Goal: Task Accomplishment & Management: Manage account settings

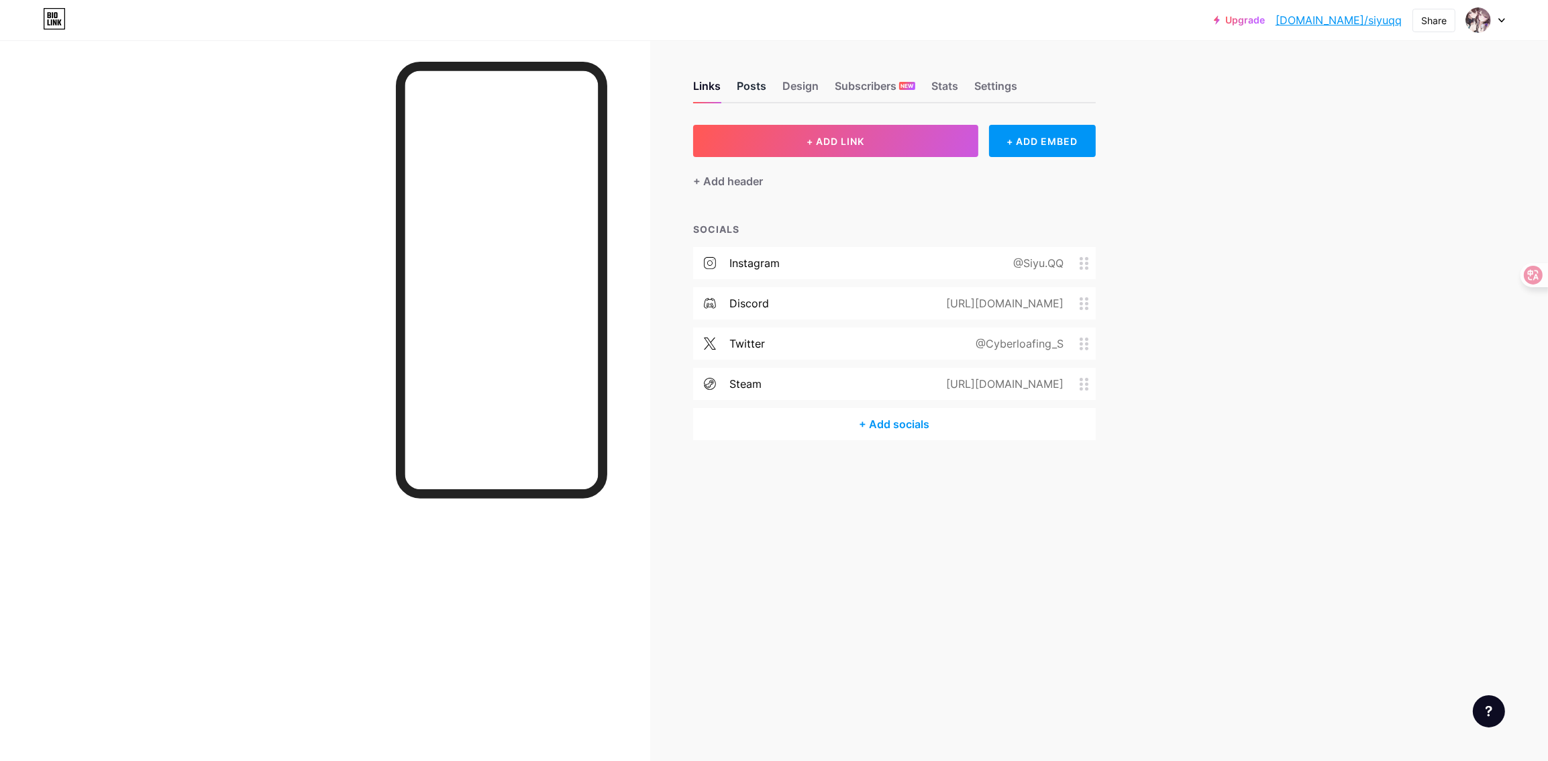
click at [746, 89] on div "Posts" at bounding box center [752, 90] width 30 height 24
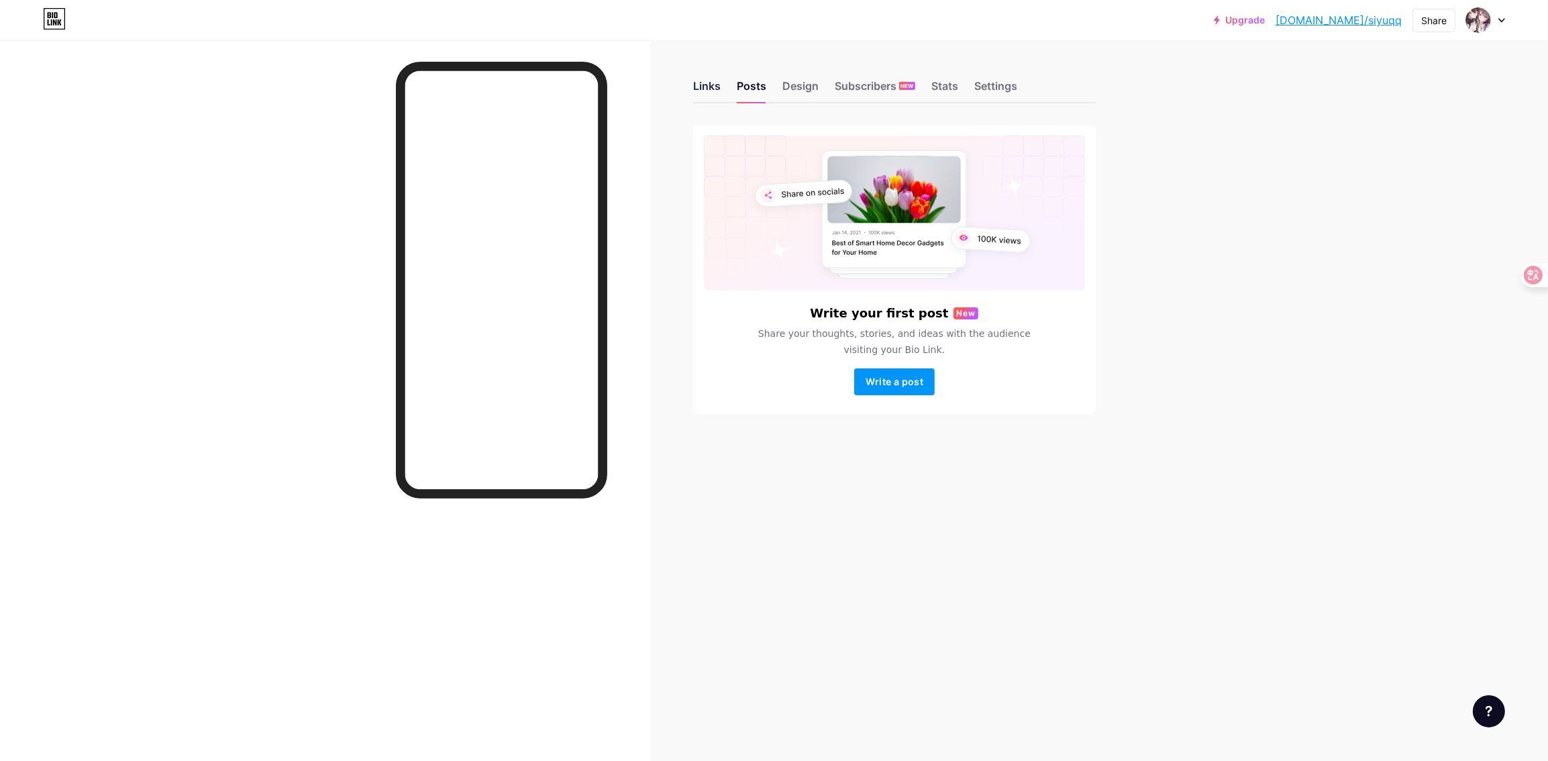
click at [715, 83] on div "Links" at bounding box center [707, 90] width 28 height 24
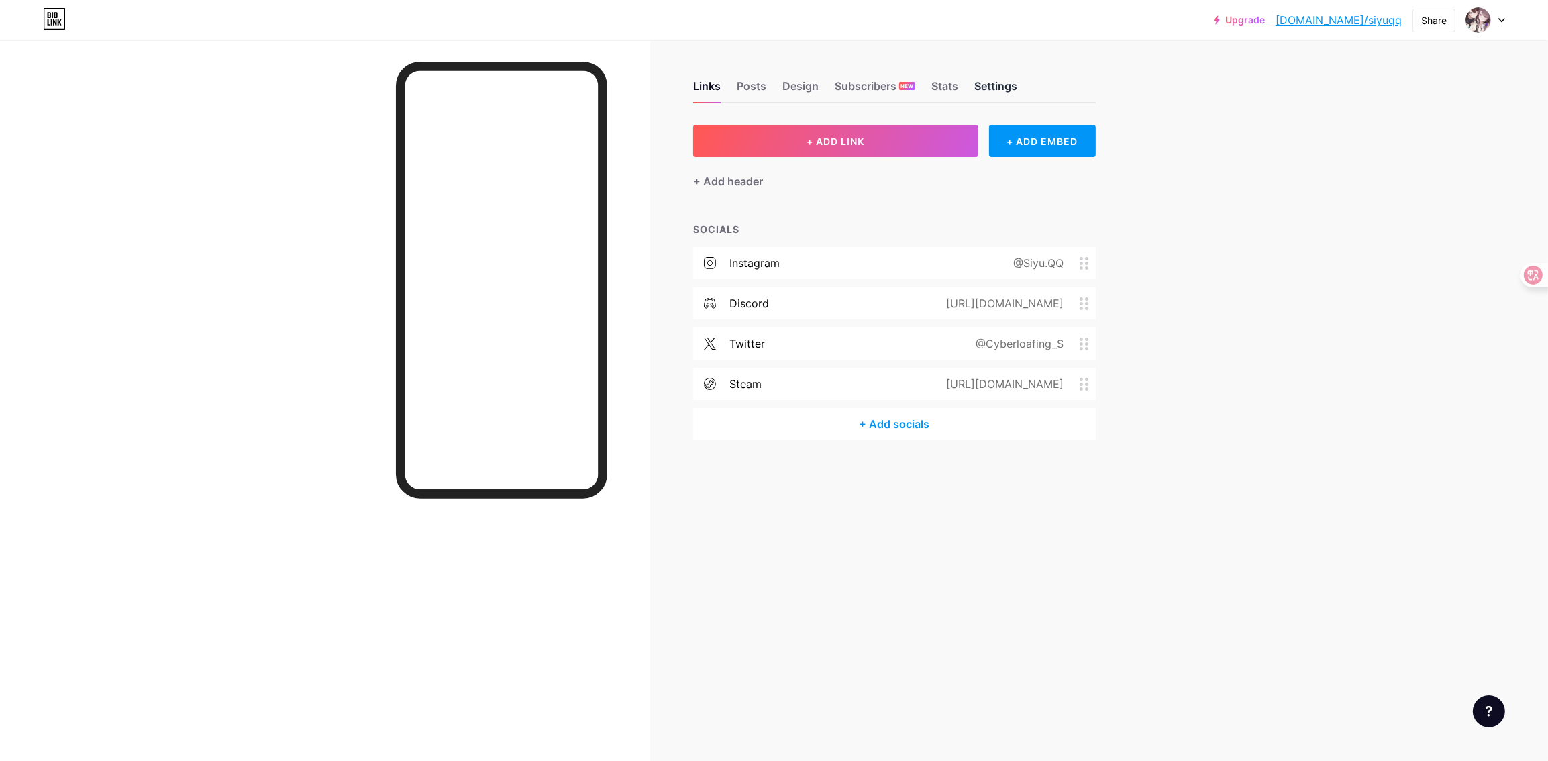
click at [981, 95] on div "Settings" at bounding box center [995, 90] width 43 height 24
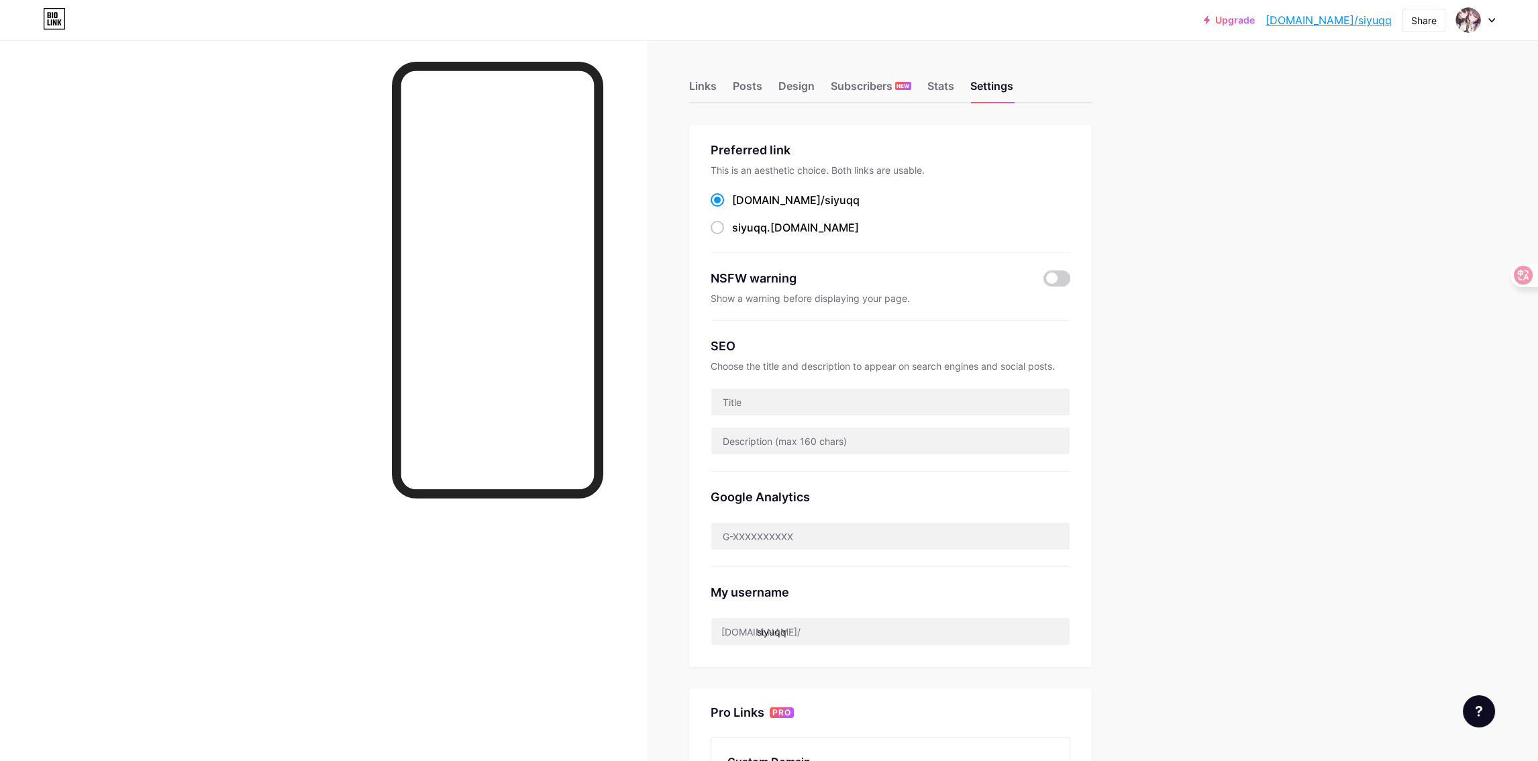
click at [723, 239] on div "Preferred link This is an aesthetic choice. Both links are usable. bio.link/ si…" at bounding box center [890, 197] width 360 height 112
click at [724, 229] on span at bounding box center [716, 227] width 13 height 13
click at [732, 235] on input "siyuqq .[DOMAIN_NAME]" at bounding box center [736, 239] width 9 height 9
radio input "true"
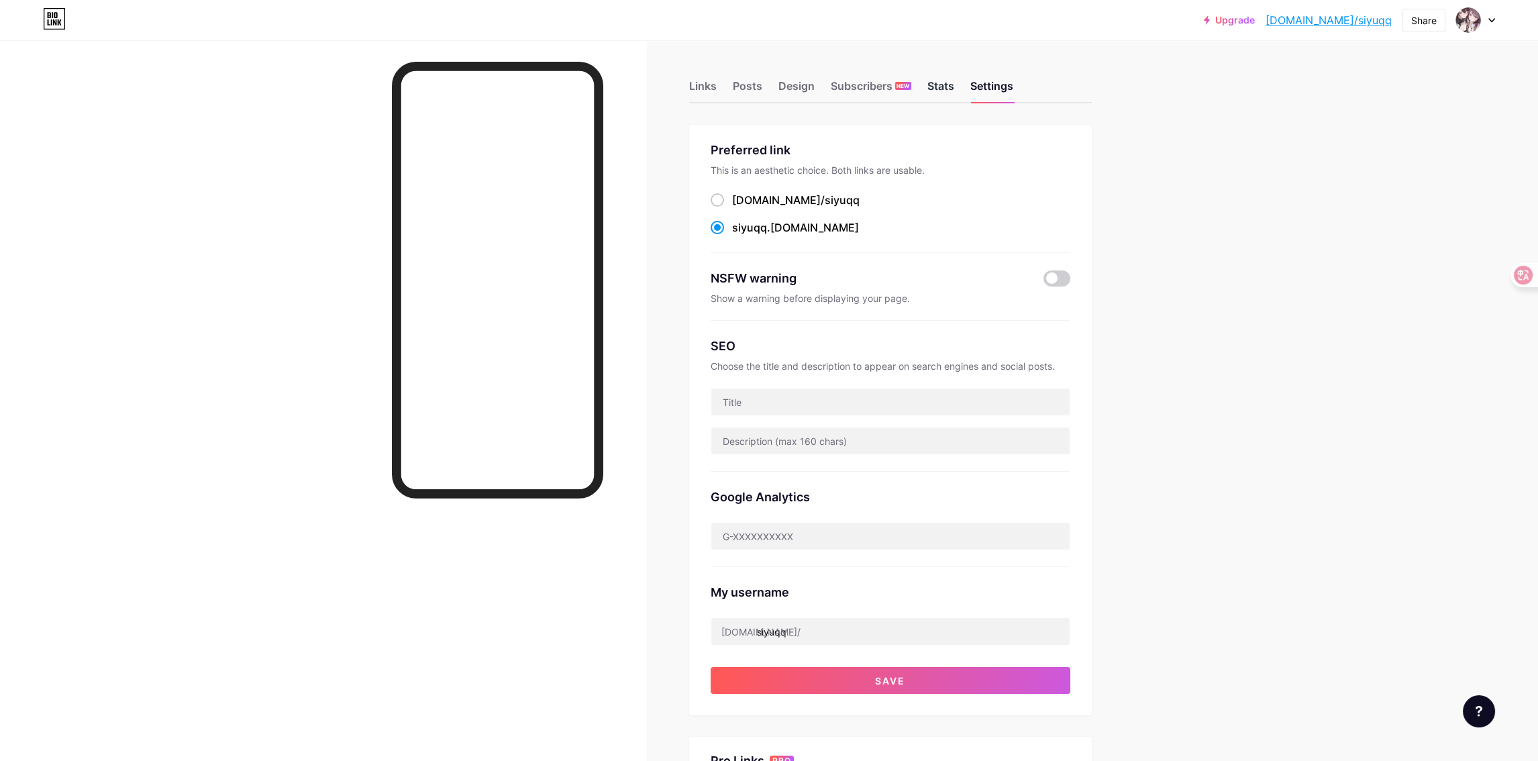
click at [949, 84] on div "Stats" at bounding box center [940, 90] width 27 height 24
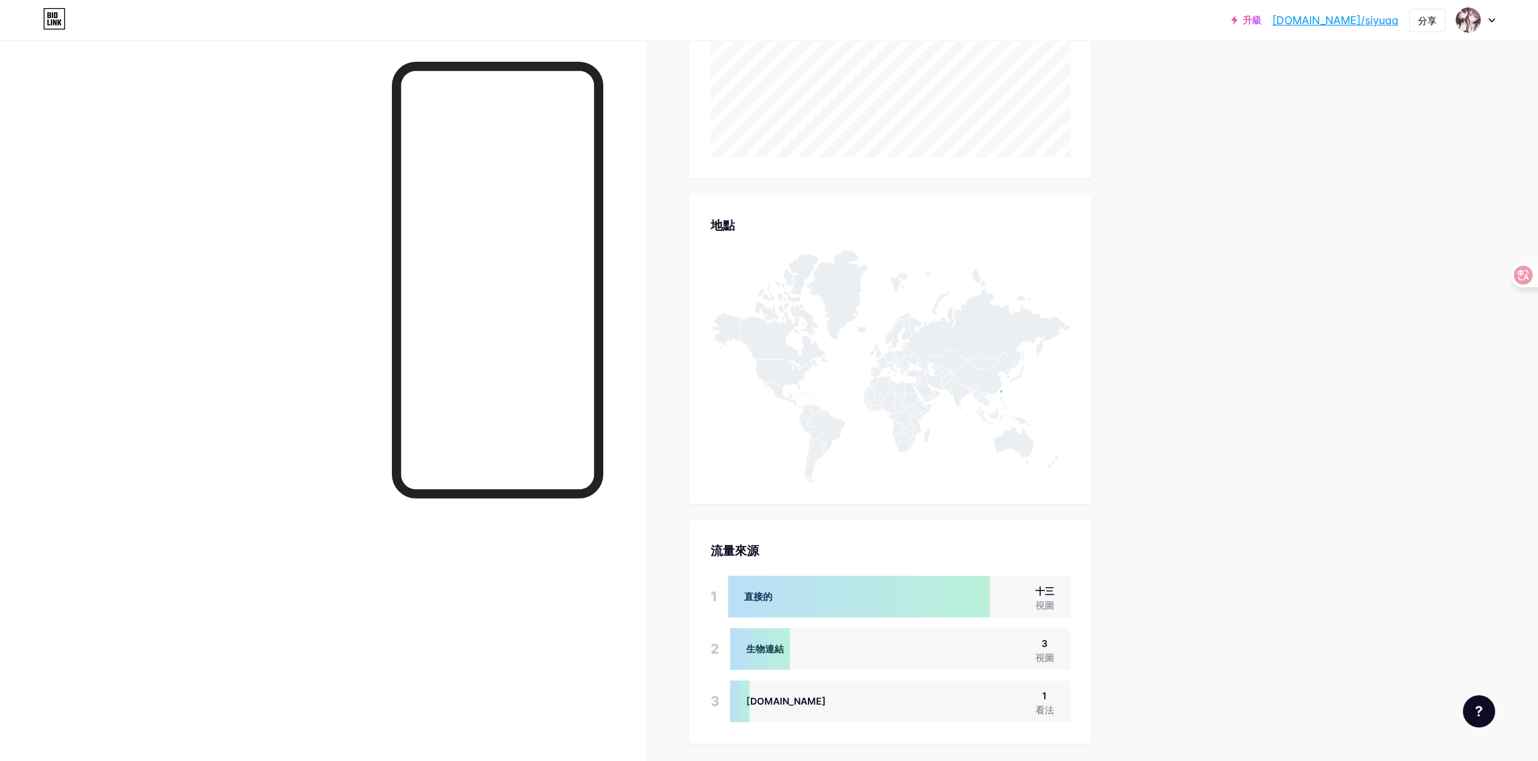
scroll to position [623, 0]
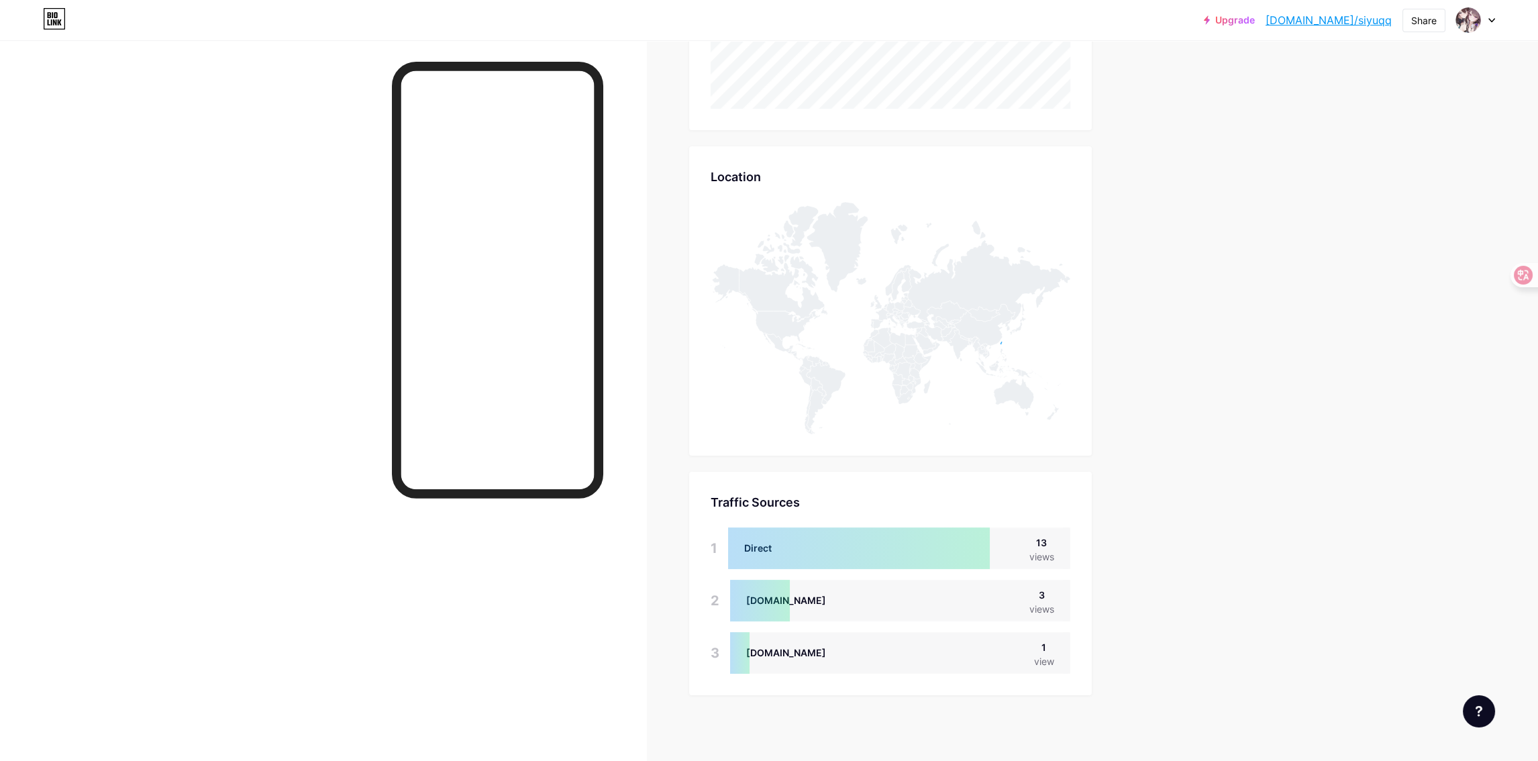
click at [1160, 439] on div "Upgrade bio.link/siyuqq... bio.link/siyuqq Share Switch accounts The Siyu bio.l…" at bounding box center [769, 69] width 1538 height 1385
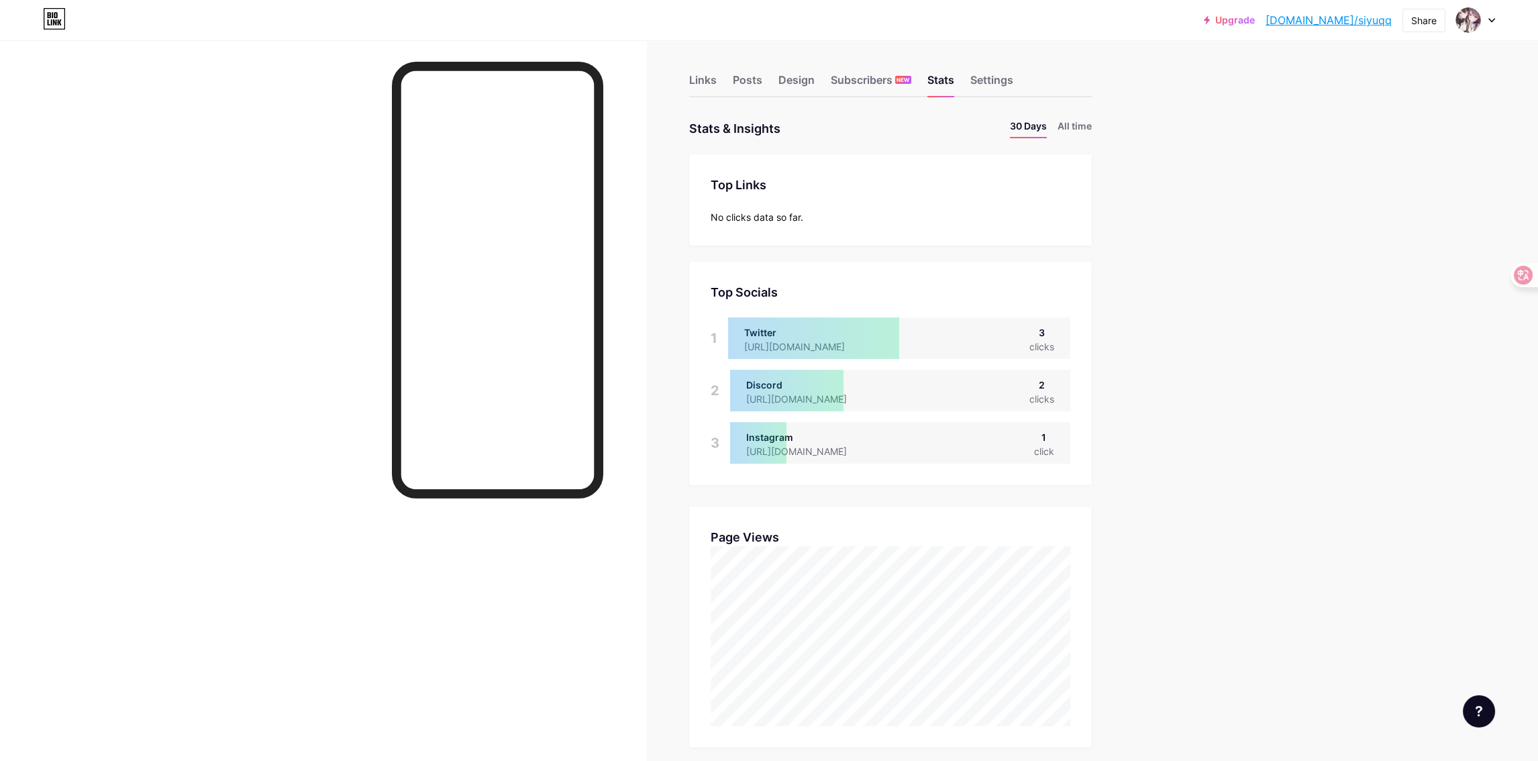
scroll to position [0, 0]
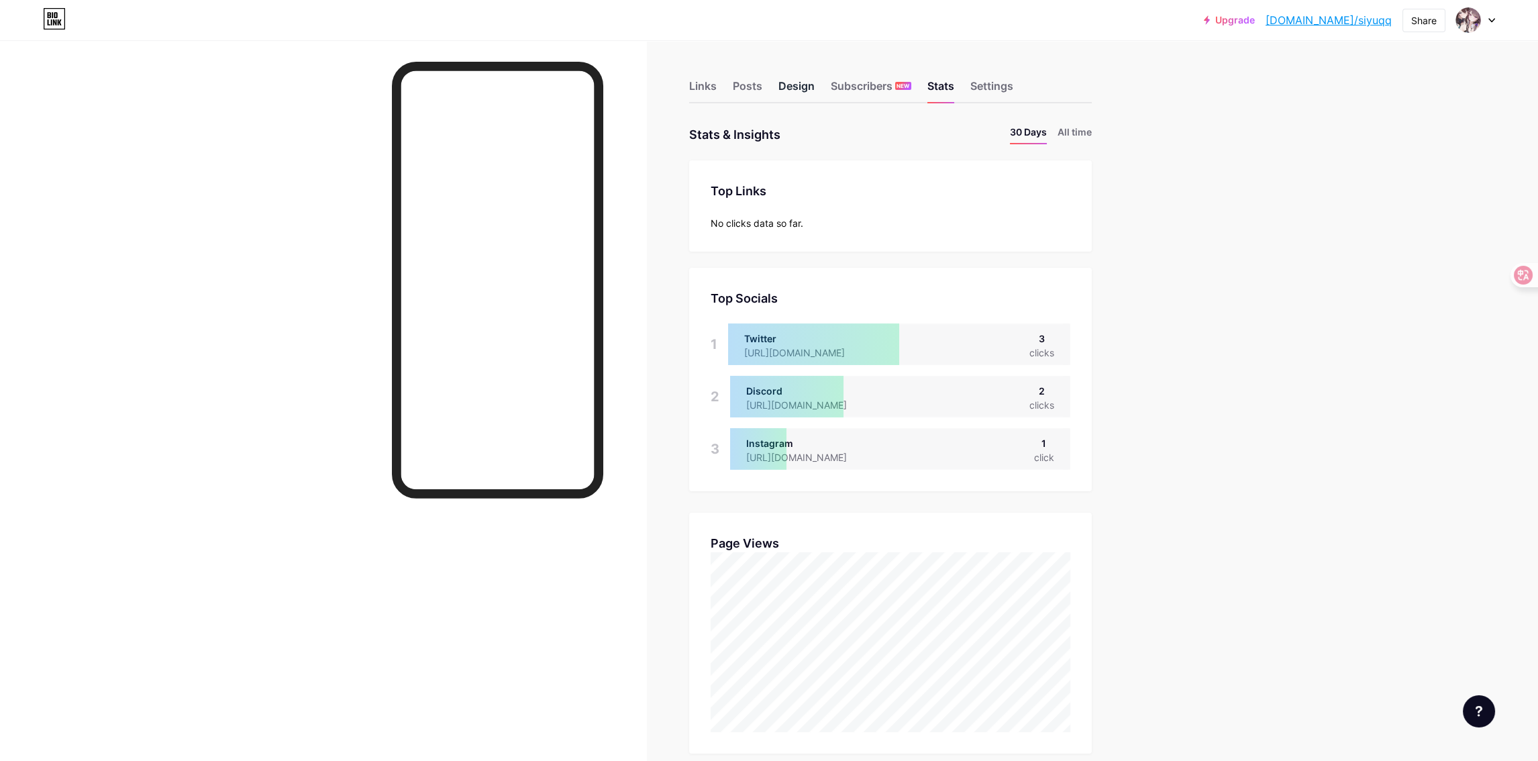
click at [807, 90] on div "Design" at bounding box center [796, 90] width 36 height 24
click at [859, 89] on div "Subscribers NEW" at bounding box center [871, 90] width 81 height 24
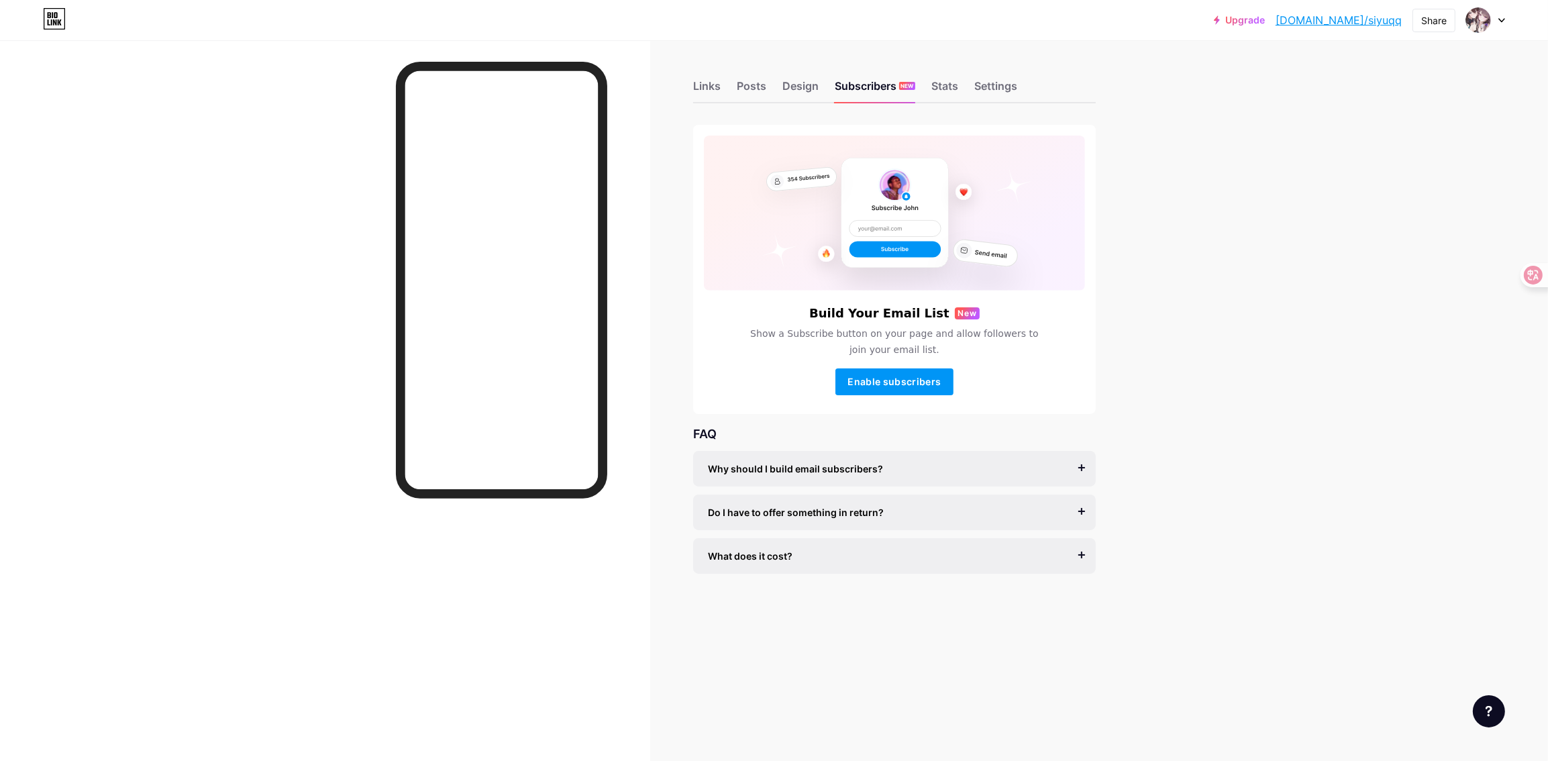
click at [768, 93] on div "Links Posts Design Subscribers NEW Stats Settings" at bounding box center [894, 79] width 403 height 47
click at [761, 90] on div "Posts" at bounding box center [752, 90] width 30 height 24
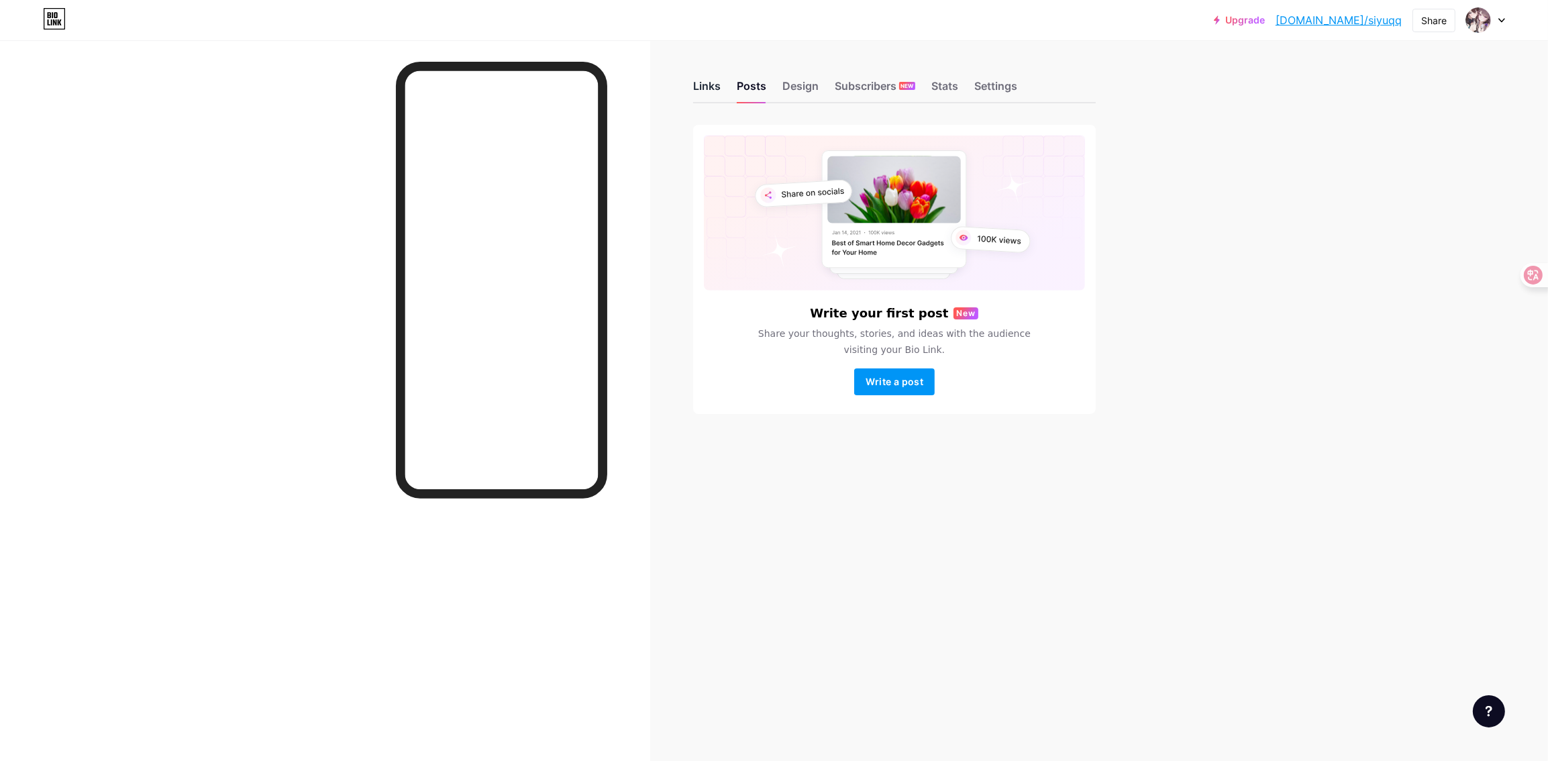
click at [701, 91] on div "Links" at bounding box center [707, 90] width 28 height 24
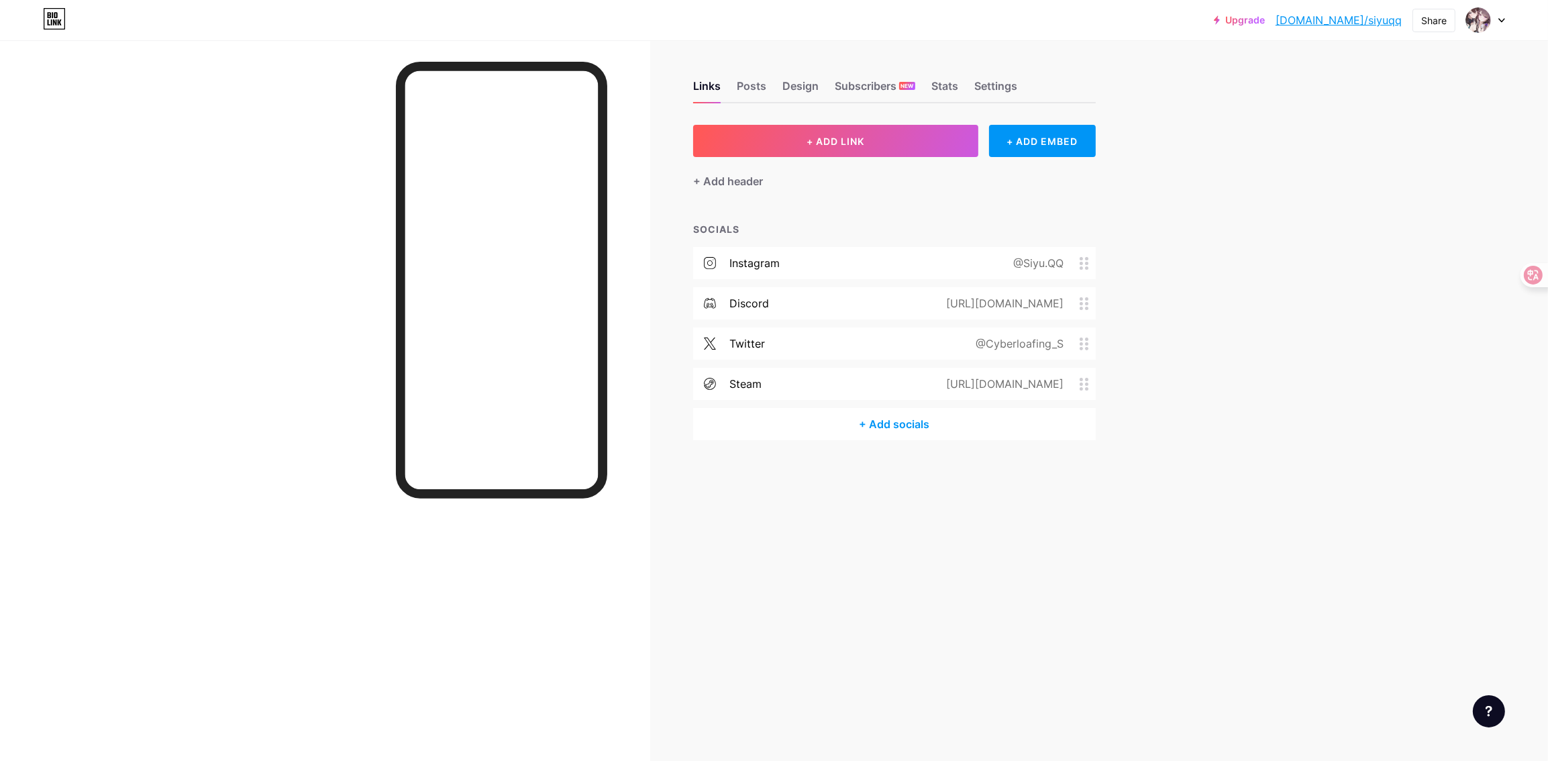
click at [1014, 339] on div "@Cyberloafing_S" at bounding box center [1016, 343] width 125 height 16
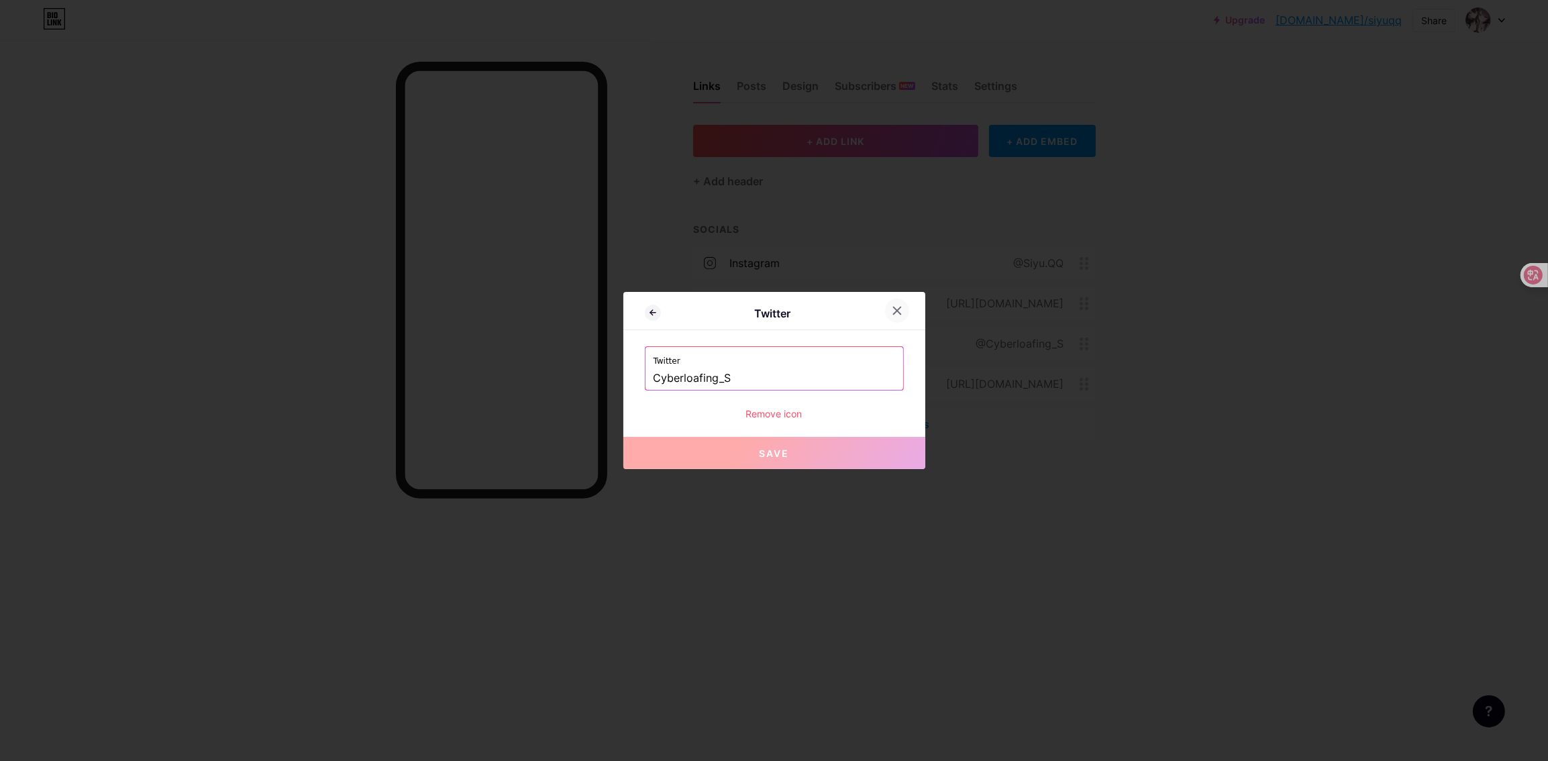
click at [893, 304] on div at bounding box center [897, 311] width 24 height 24
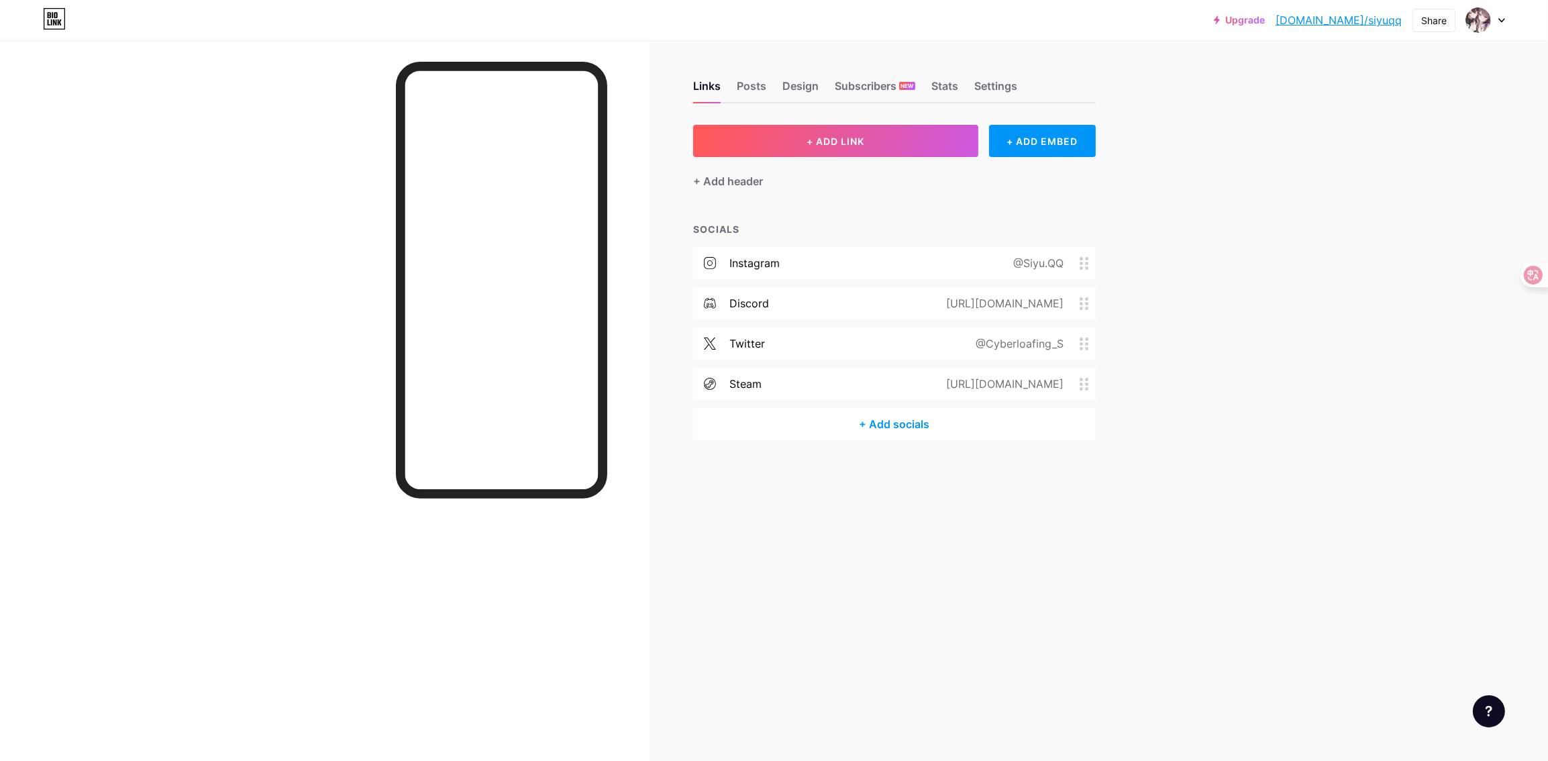
click at [817, 205] on div "+ ADD LINK + ADD EMBED + Add header SOCIALS instagram @Siyu.QQ discord https://…" at bounding box center [894, 282] width 403 height 315
click at [798, 87] on div "Design" at bounding box center [800, 90] width 36 height 24
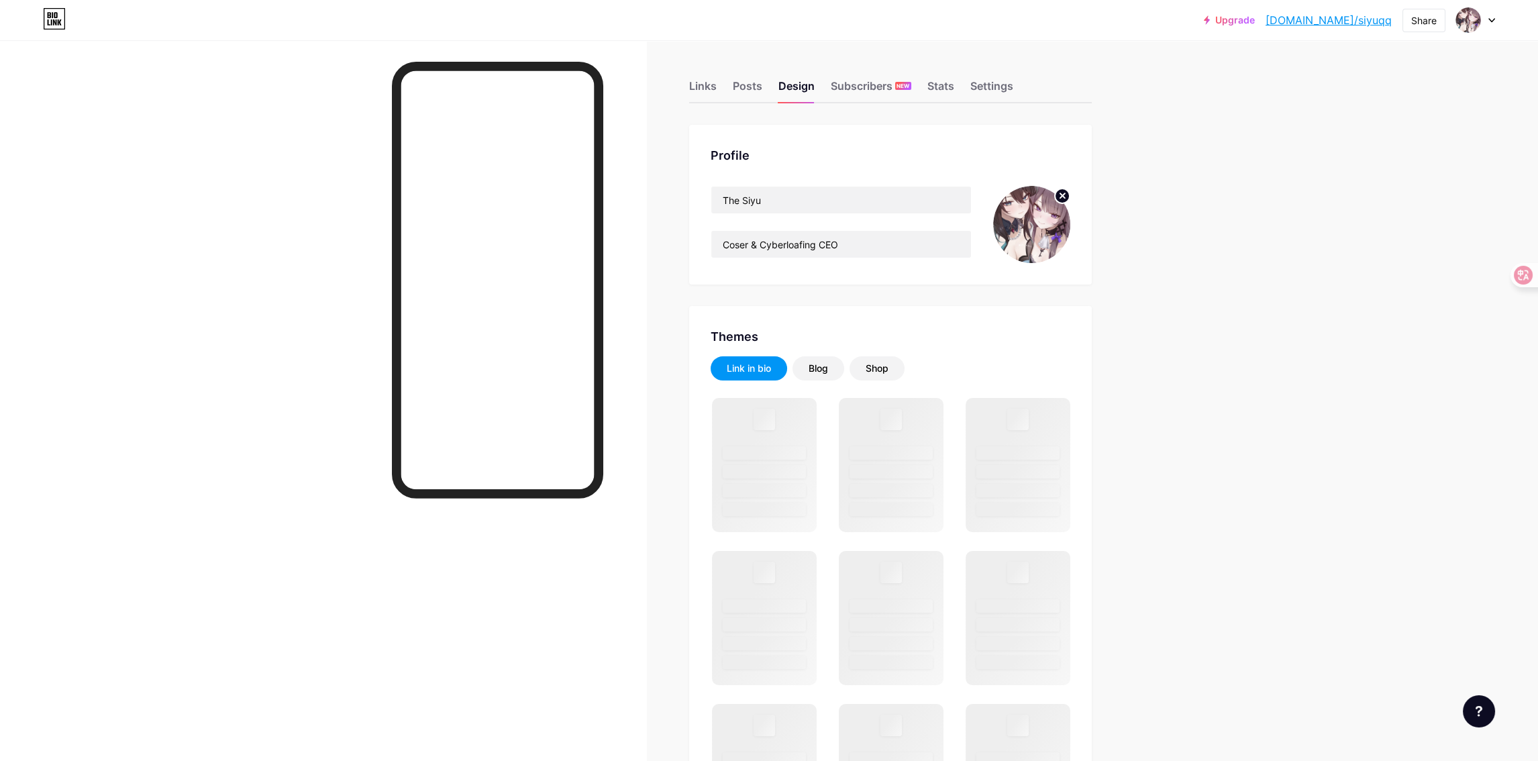
click at [1052, 223] on img at bounding box center [1031, 224] width 77 height 77
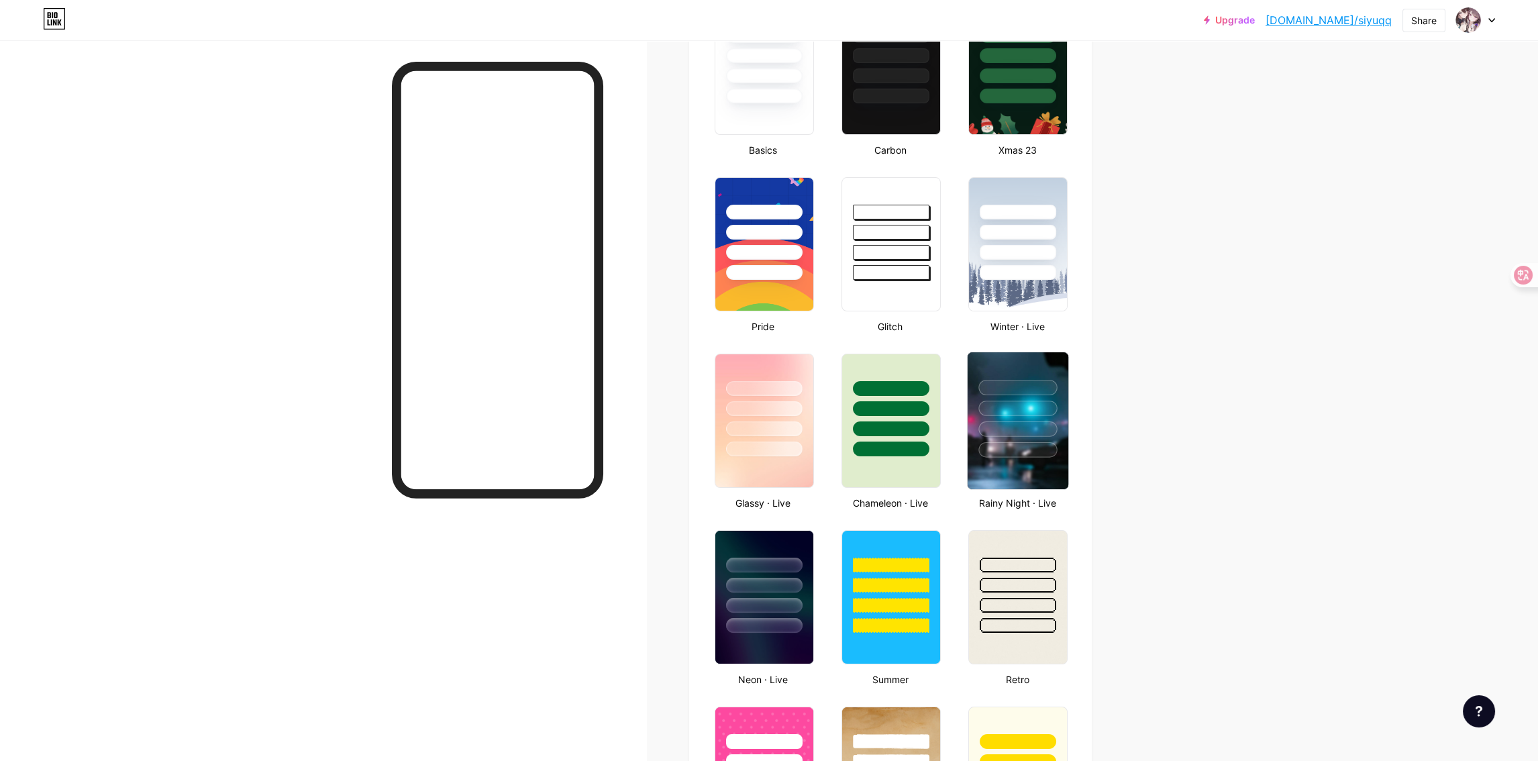
scroll to position [403, 0]
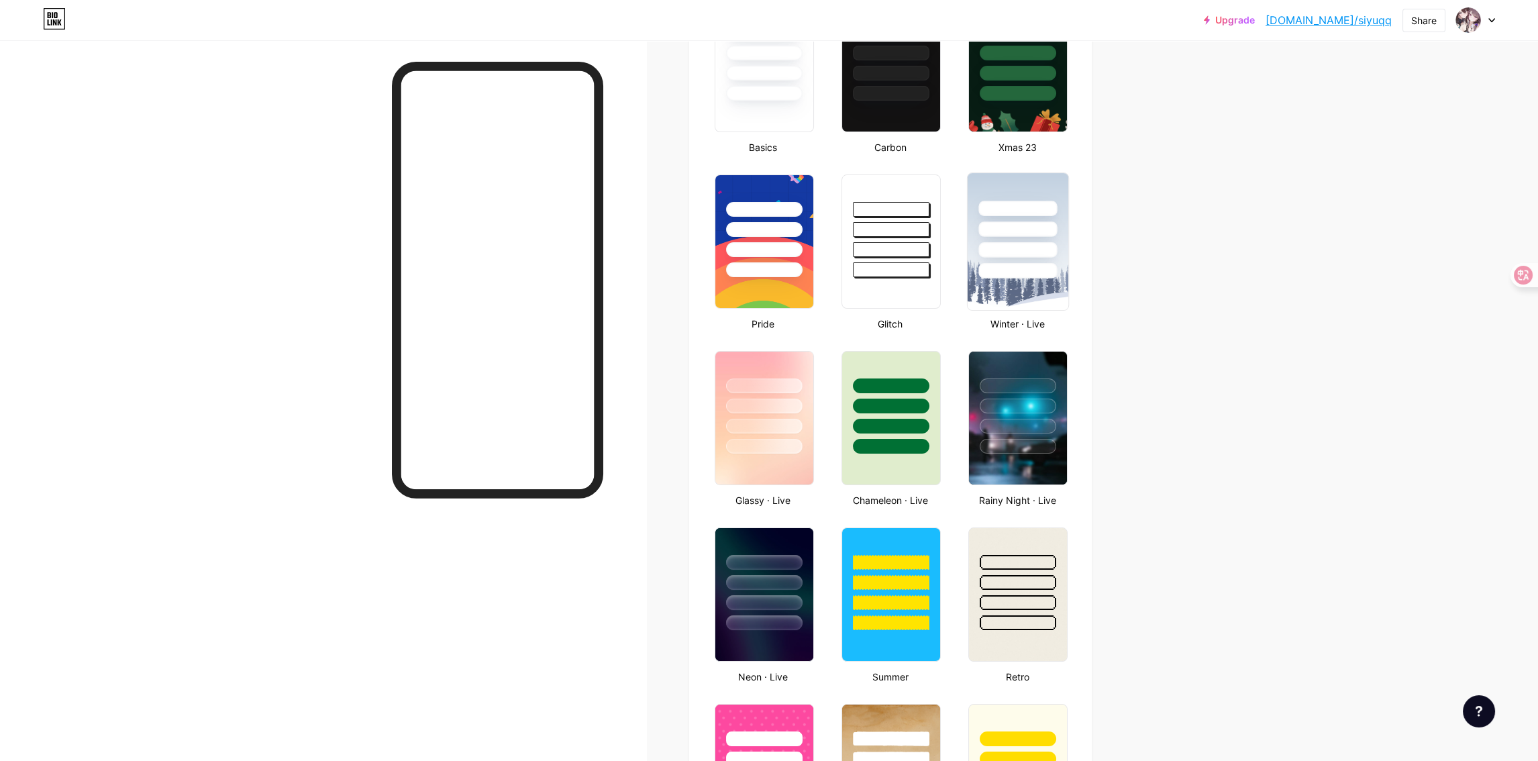
click at [1035, 293] on img at bounding box center [1017, 241] width 101 height 137
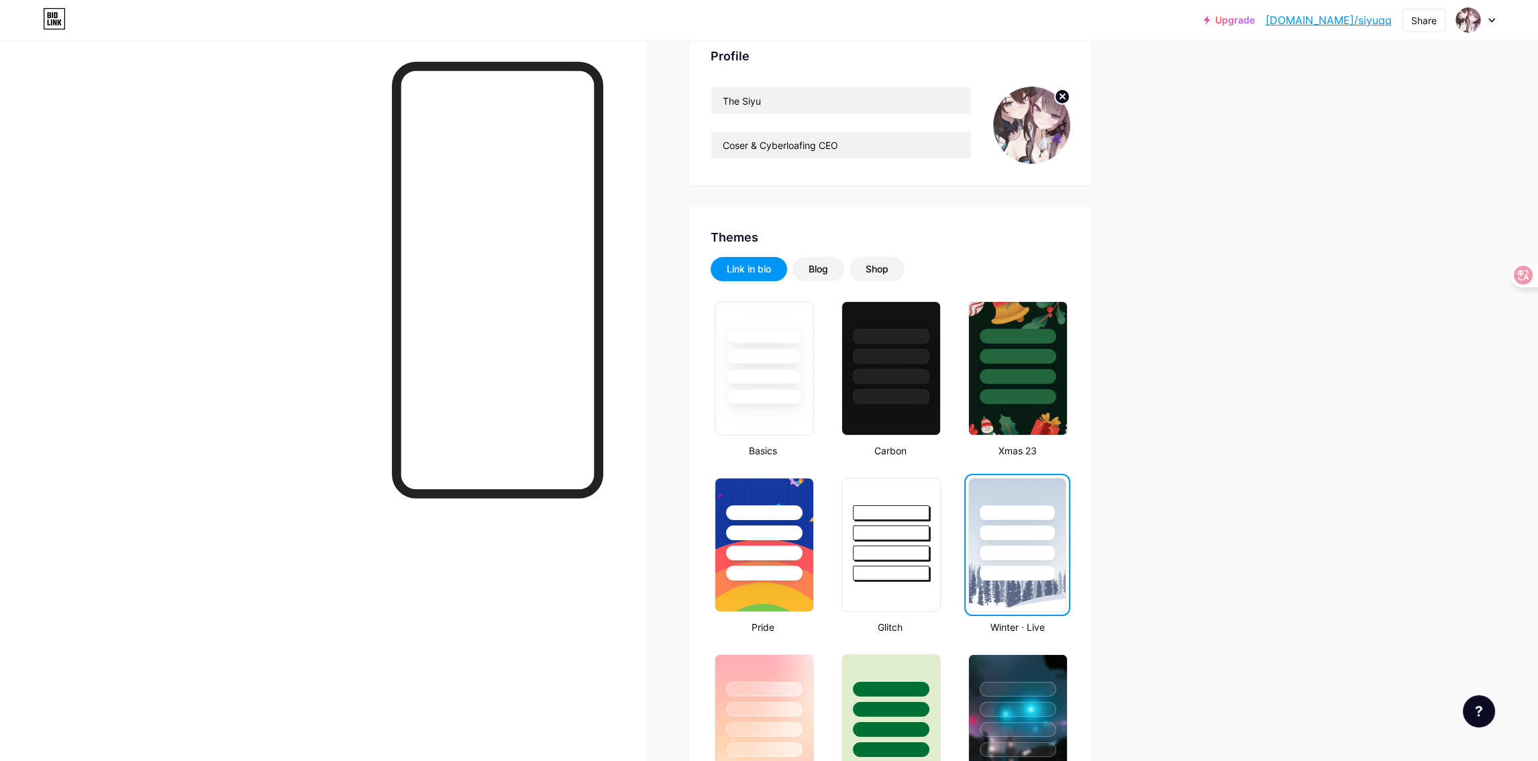
scroll to position [0, 0]
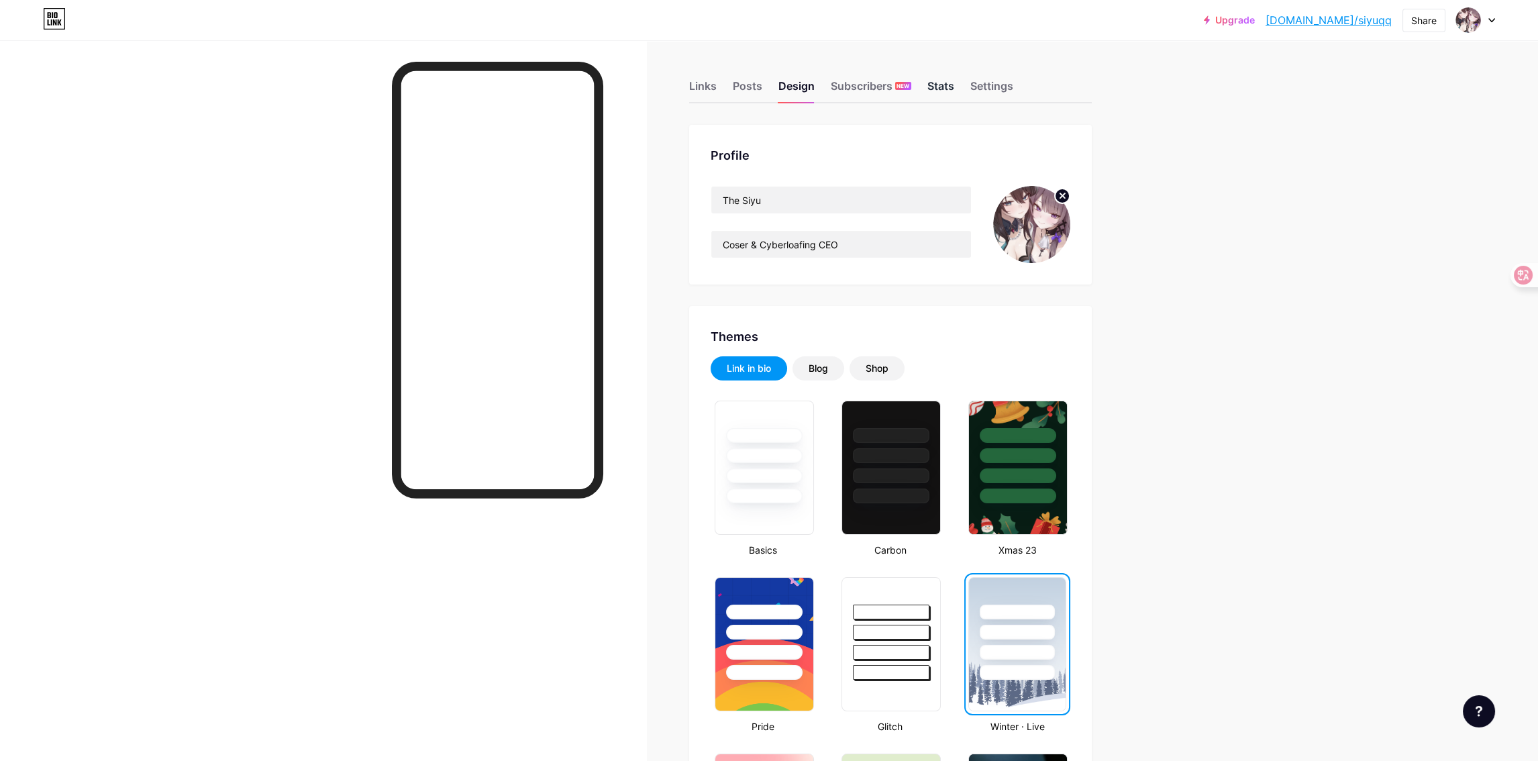
click at [953, 93] on div "Stats" at bounding box center [940, 90] width 27 height 24
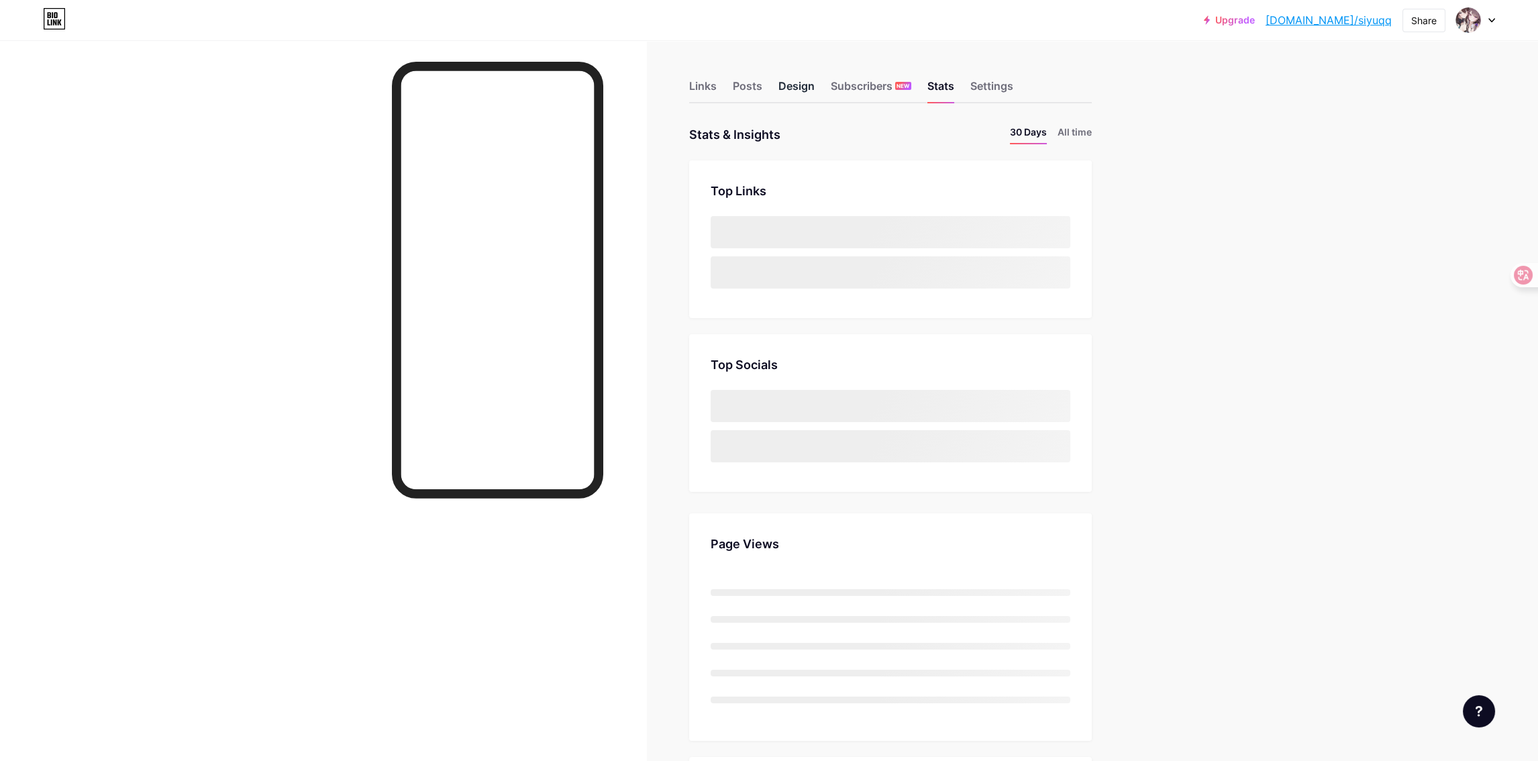
click at [782, 83] on div "Design" at bounding box center [796, 90] width 36 height 24
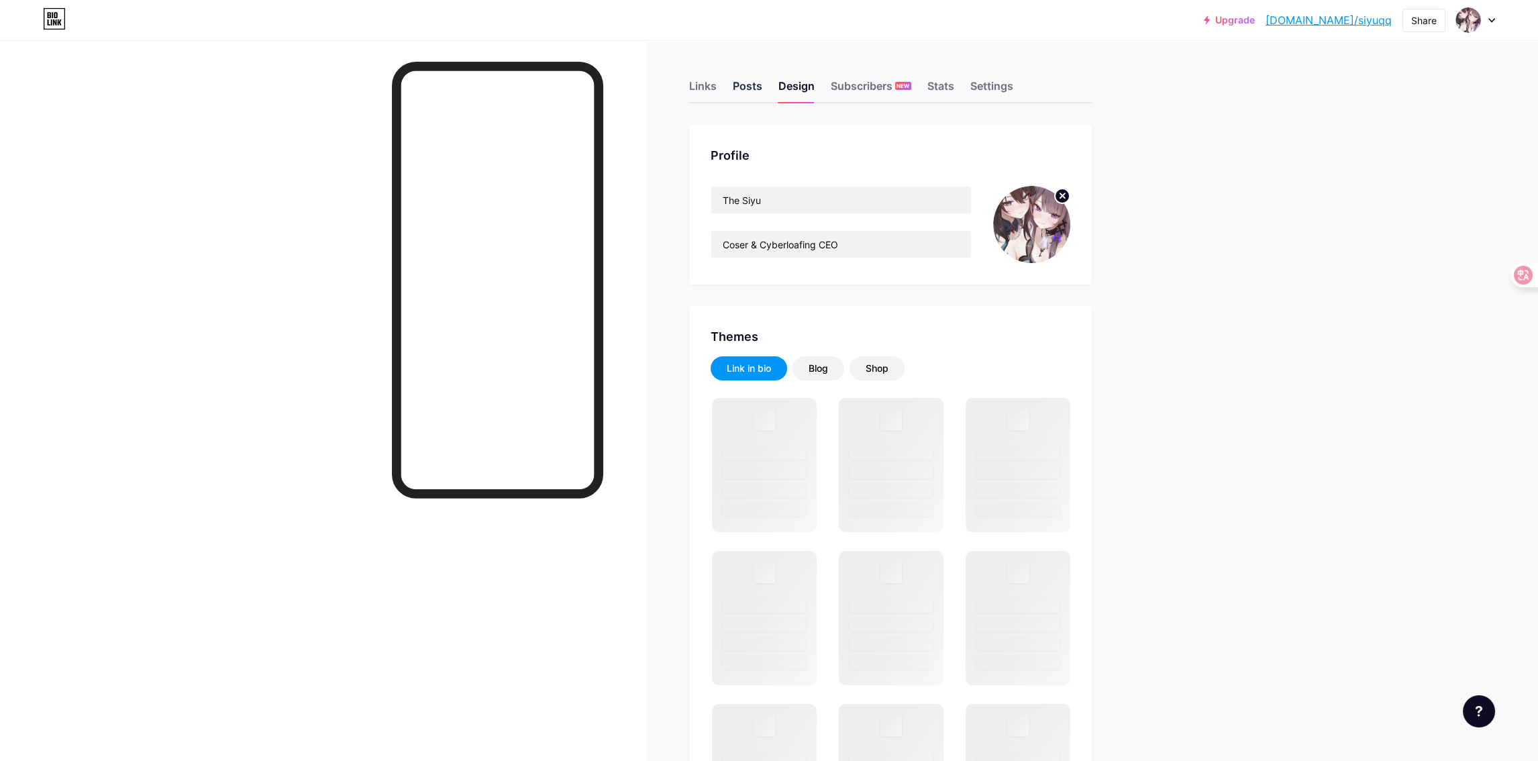
click at [747, 84] on div "Posts" at bounding box center [748, 90] width 30 height 24
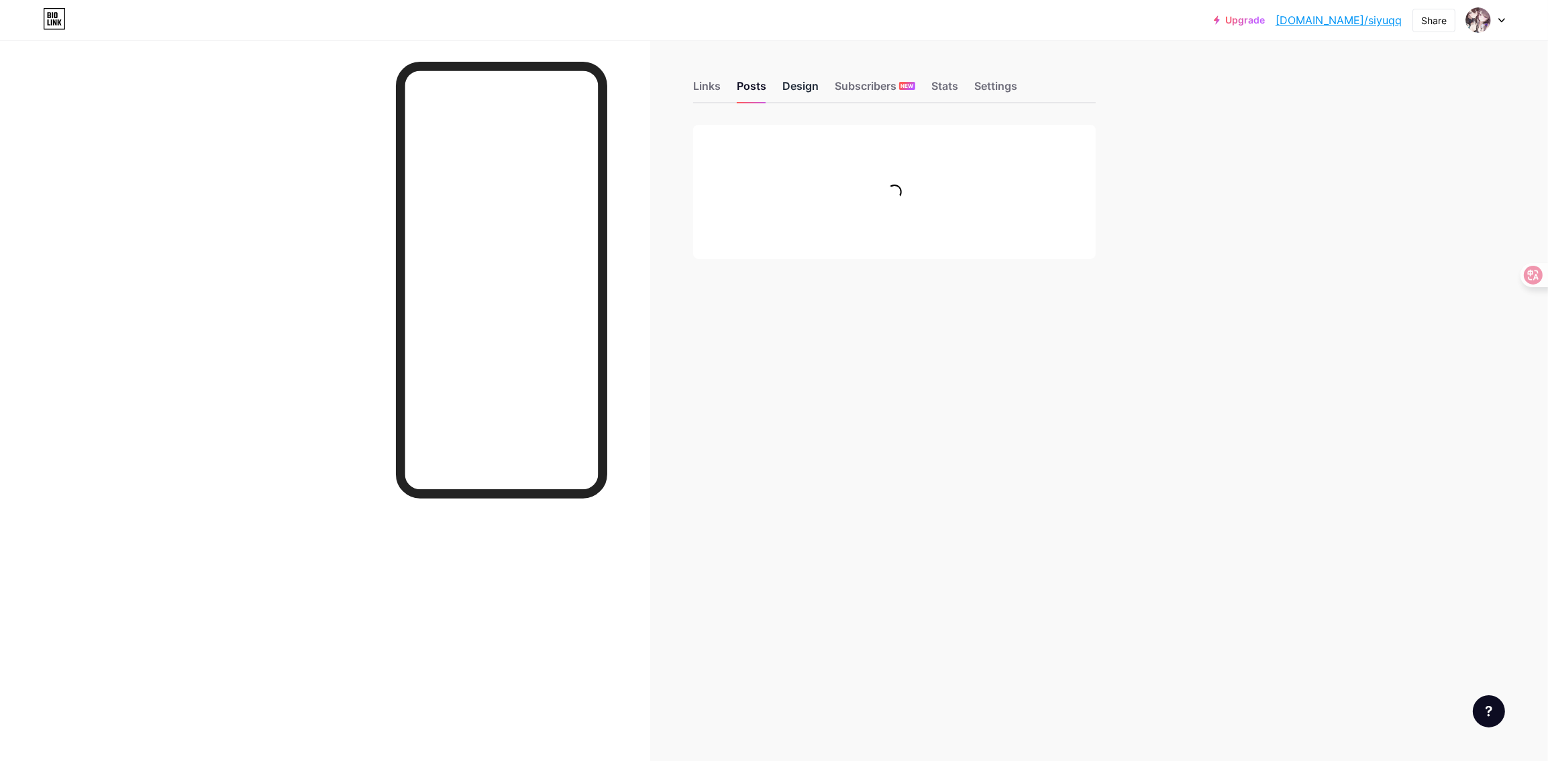
click at [814, 87] on div "Design" at bounding box center [800, 90] width 36 height 24
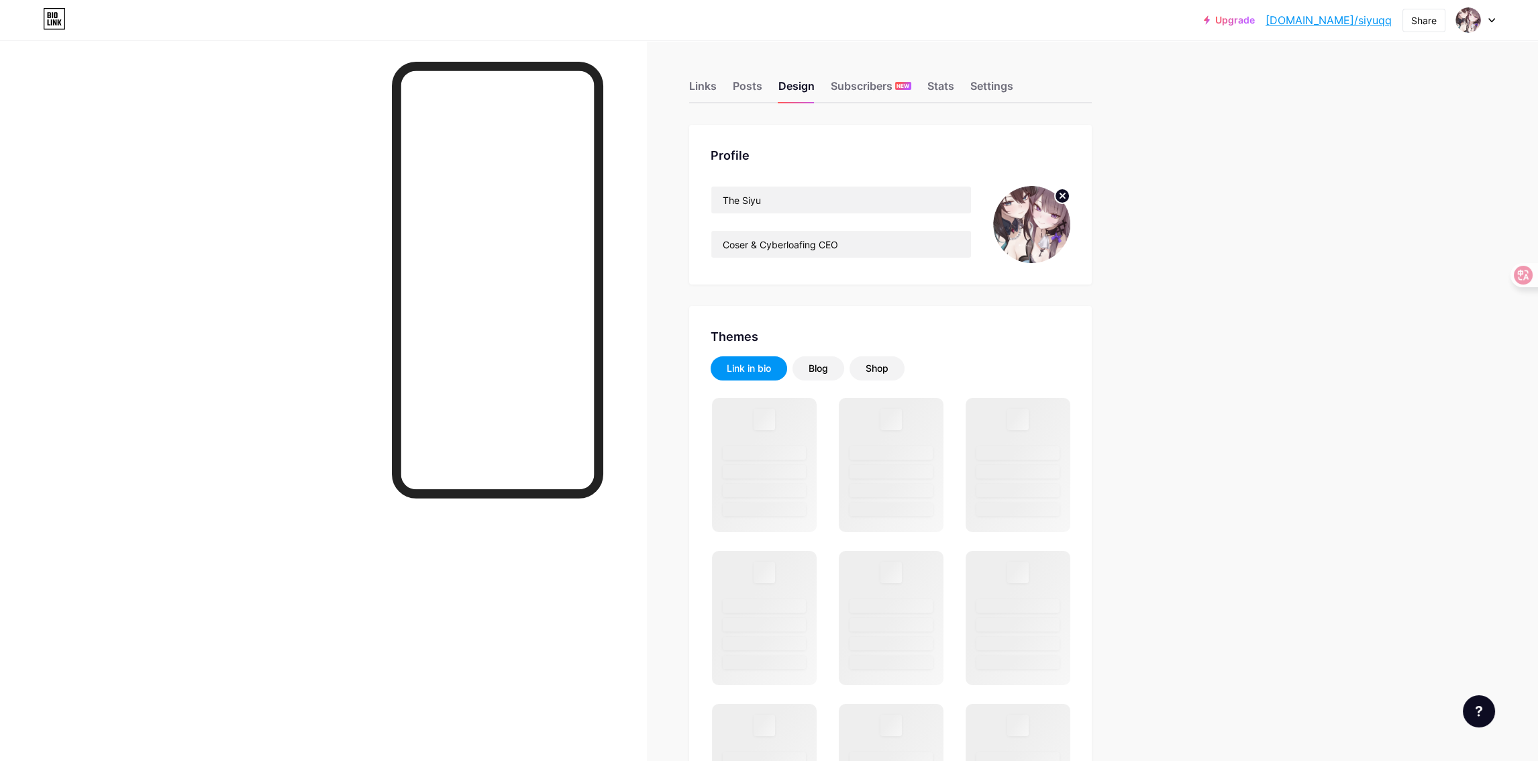
click at [1036, 221] on img at bounding box center [1031, 224] width 77 height 77
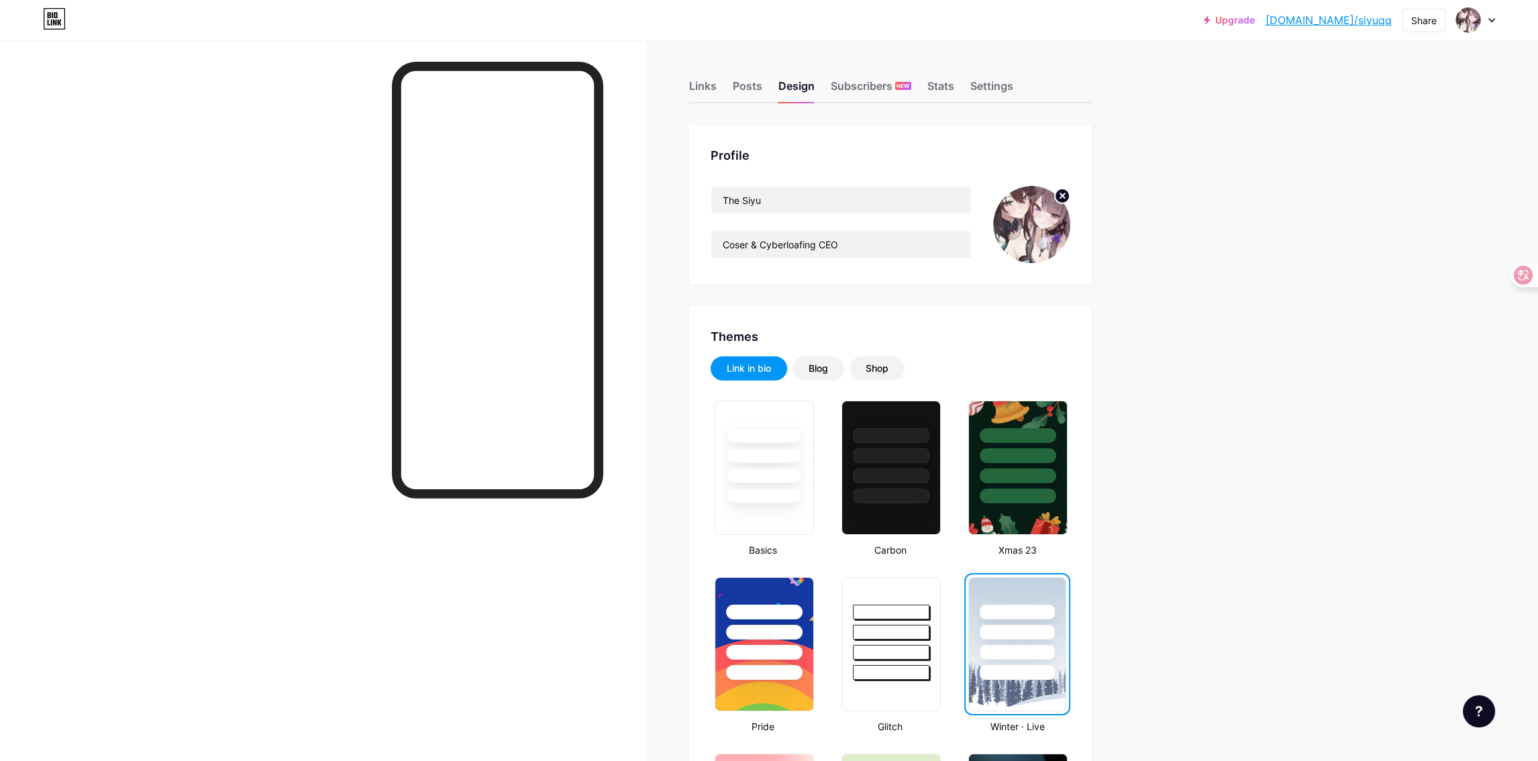
click at [1064, 195] on icon at bounding box center [1061, 195] width 5 height 5
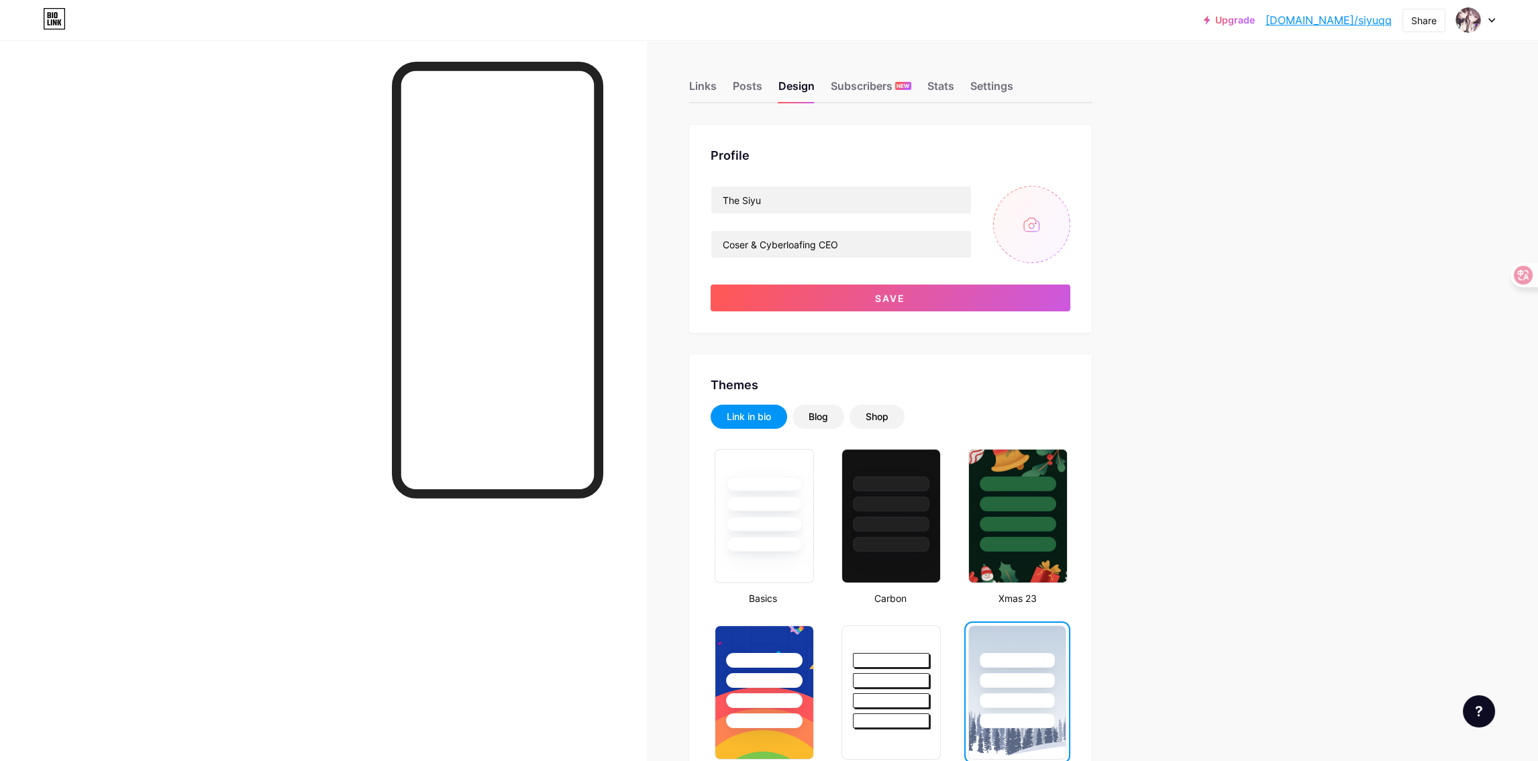
click at [1037, 231] on input "file" at bounding box center [1031, 224] width 77 height 77
type input "C:\fakepath\IMG_2853.jpg"
click at [1039, 292] on button "Save" at bounding box center [890, 297] width 360 height 27
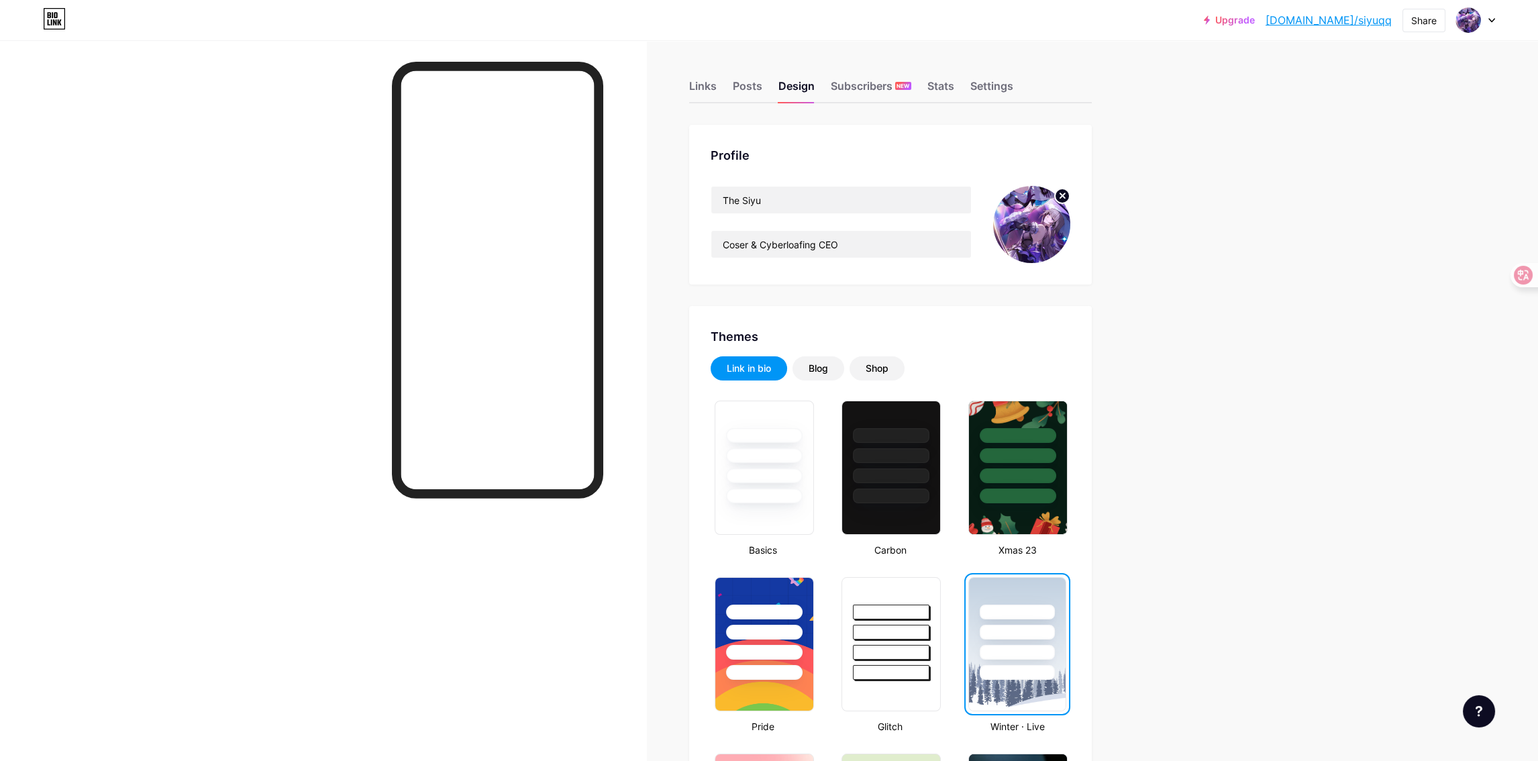
click at [868, 244] on input "Coser & Cyberloafing CEO" at bounding box center [841, 244] width 260 height 27
click at [871, 241] on input "Coser & Cyberloafing CEO" at bounding box center [841, 244] width 260 height 27
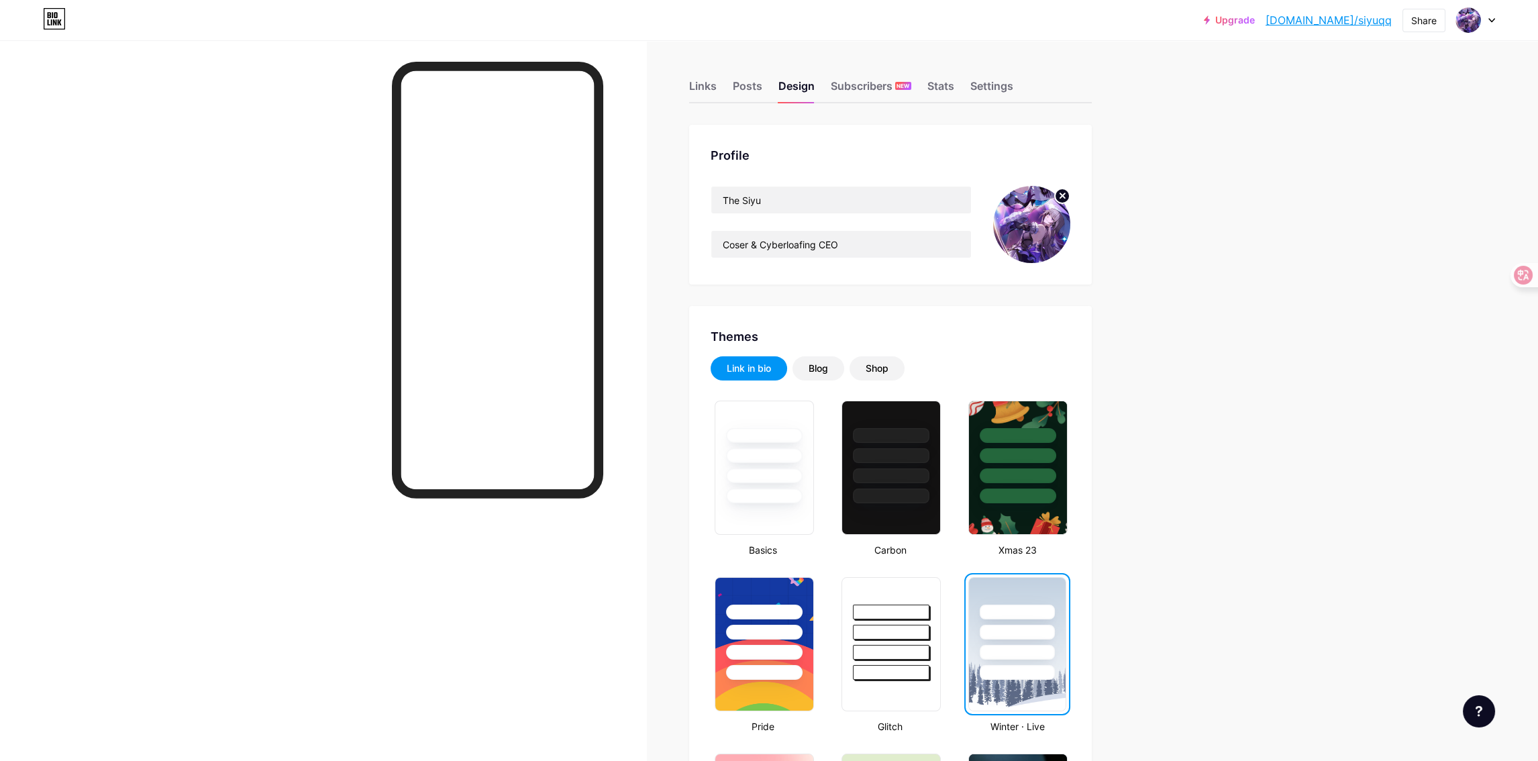
click at [698, 84] on div "Links" at bounding box center [703, 90] width 28 height 24
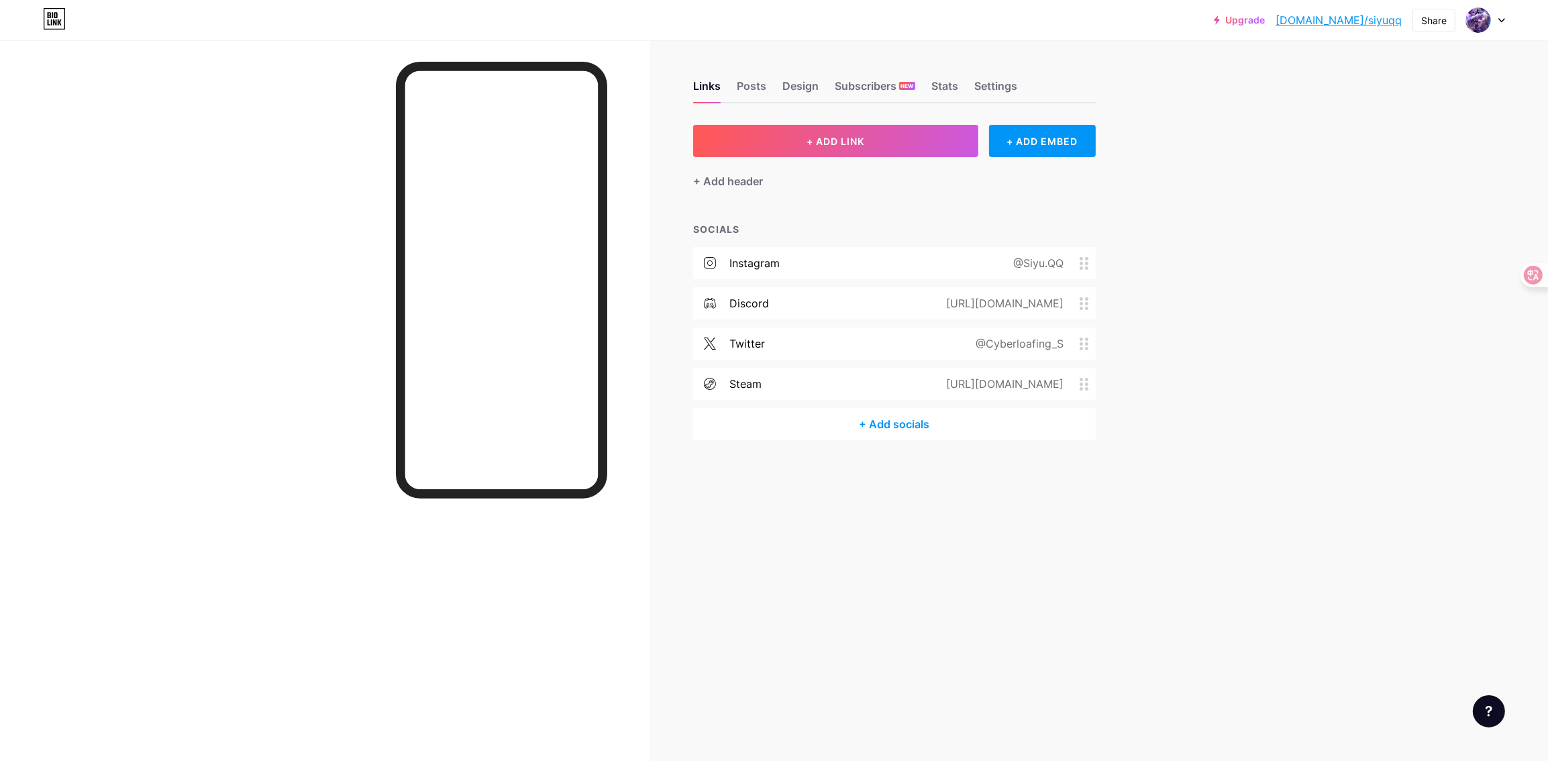
click at [1047, 341] on div "@Cyberloafing_S" at bounding box center [1016, 343] width 125 height 16
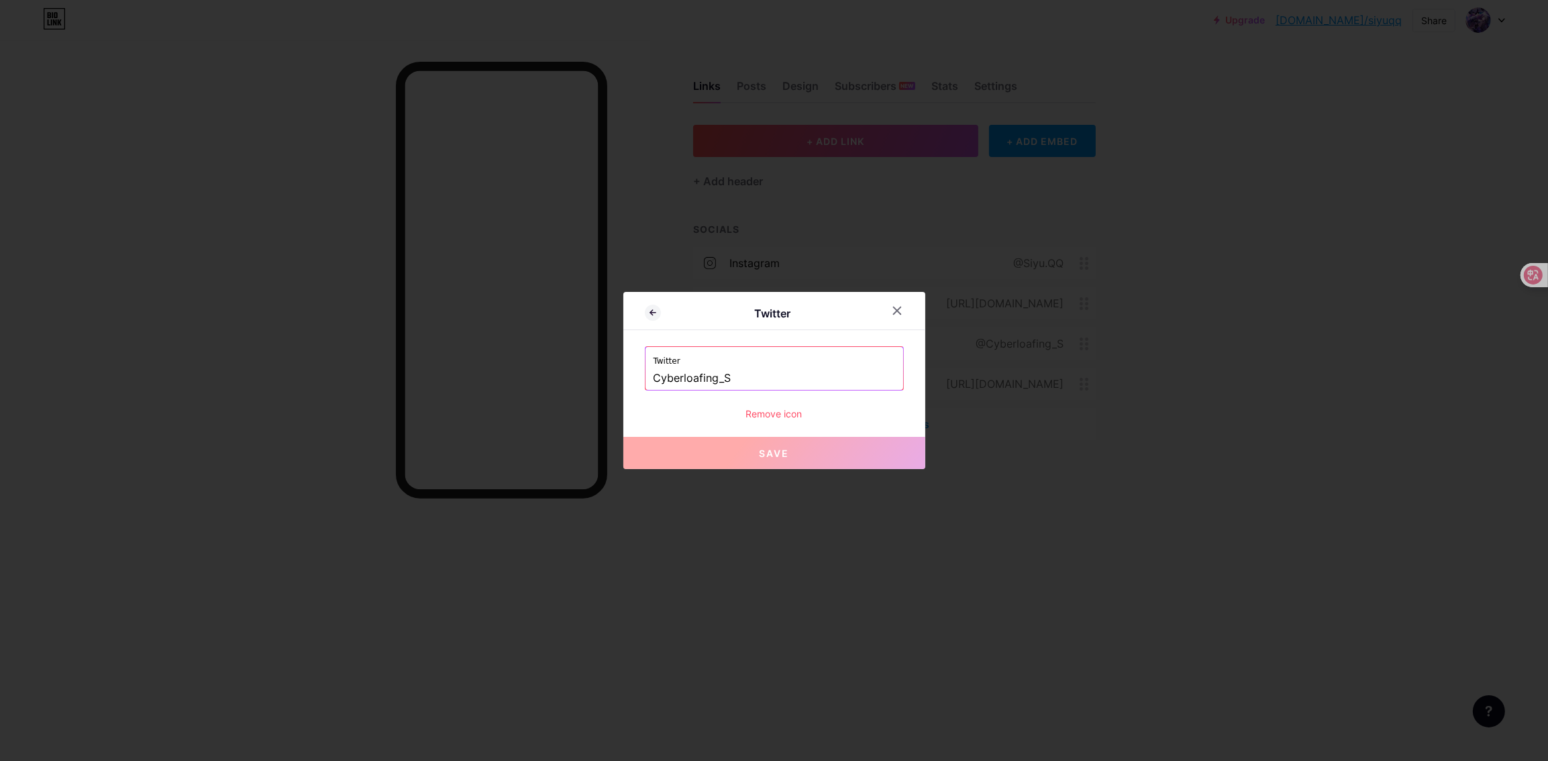
click at [778, 374] on input "Cyberloafing_S" at bounding box center [774, 378] width 242 height 23
click at [780, 409] on div "Remove icon" at bounding box center [774, 414] width 259 height 14
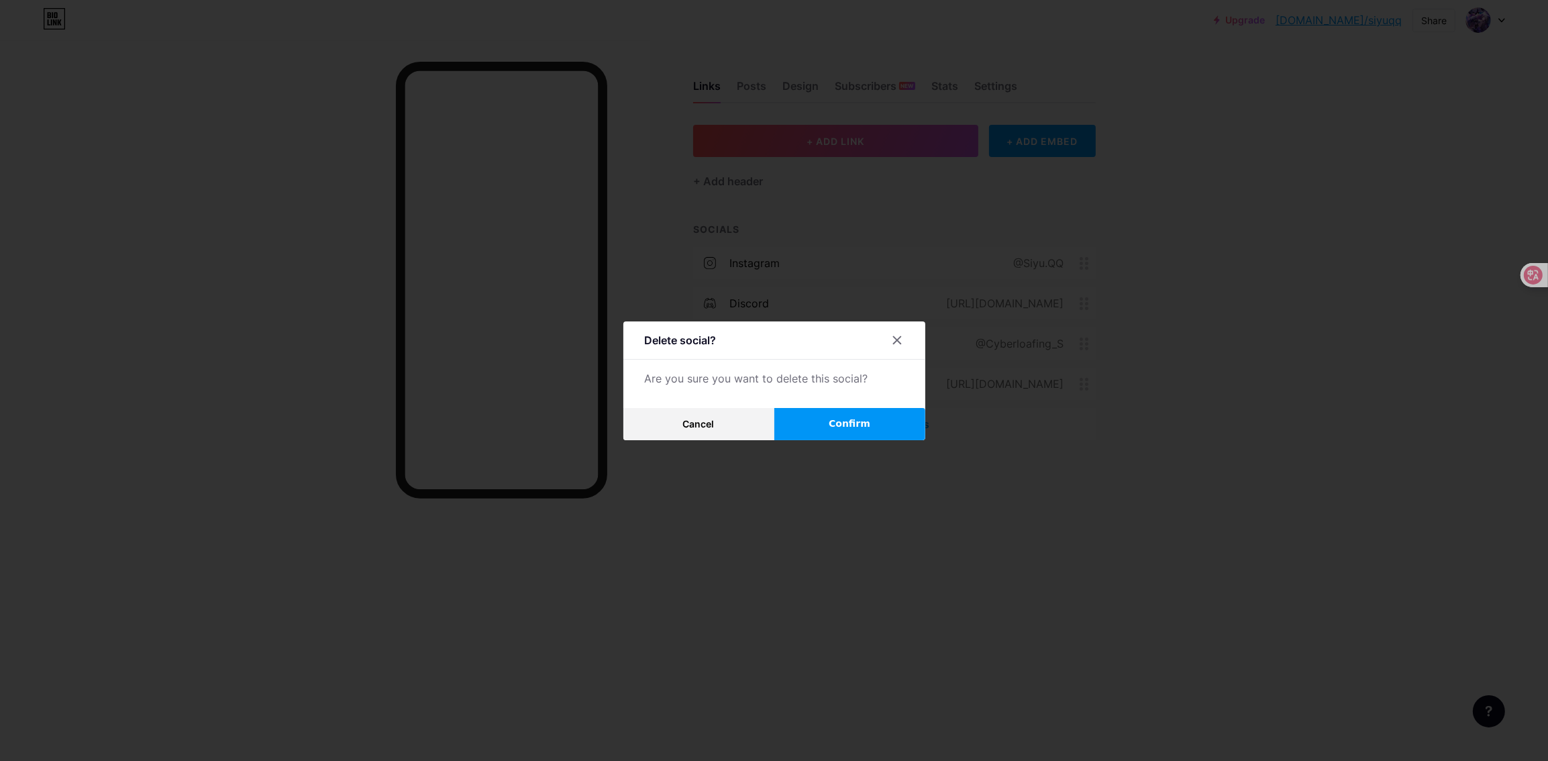
click at [842, 425] on span "Confirm" at bounding box center [850, 424] width 42 height 14
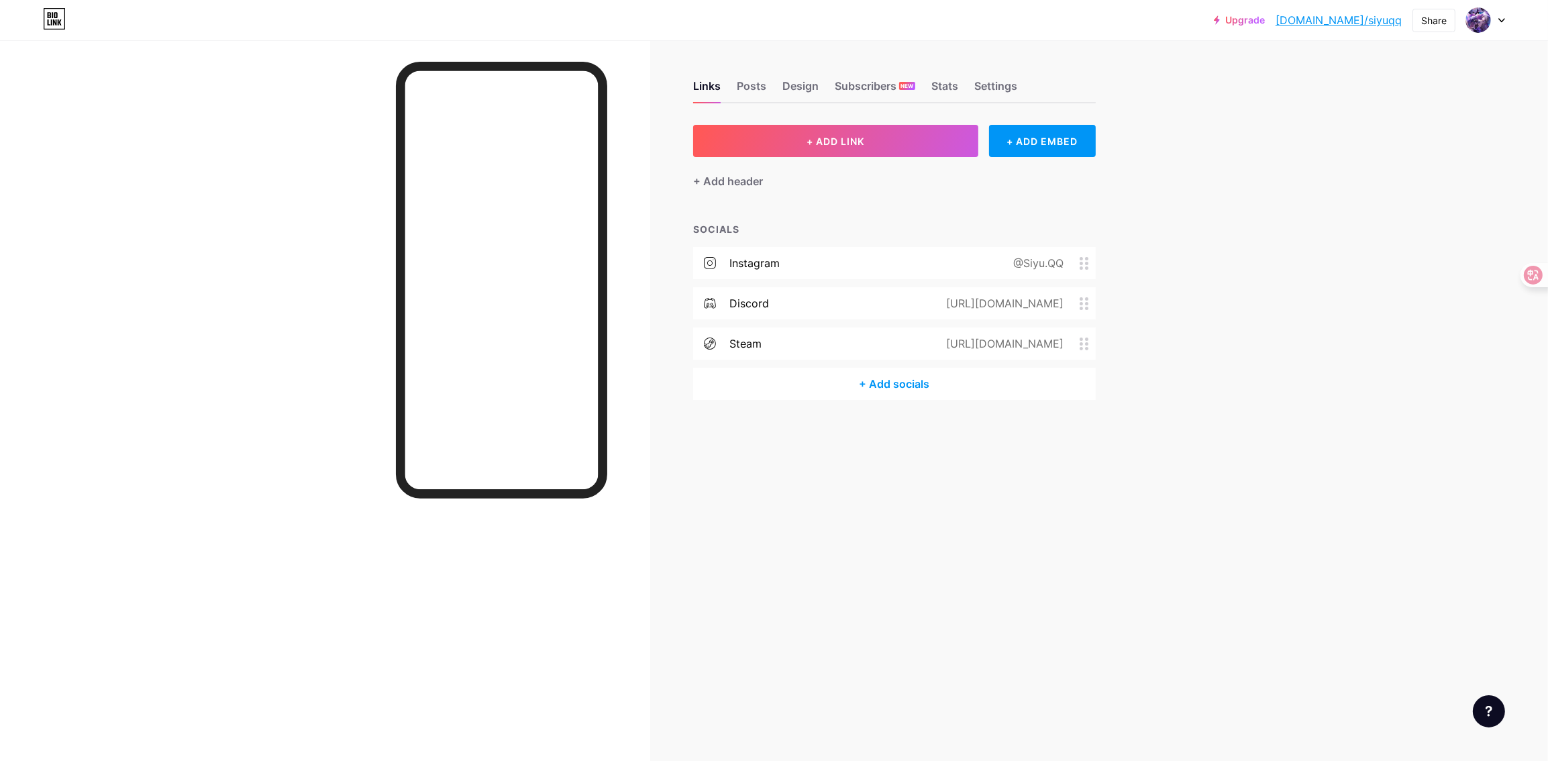
drag, startPoint x: 895, startPoint y: 343, endPoint x: 780, endPoint y: 391, distance: 124.8
click at [747, 357] on div "steam https://steamcommunity.com/id/Siyu_QQ/" at bounding box center [894, 343] width 403 height 32
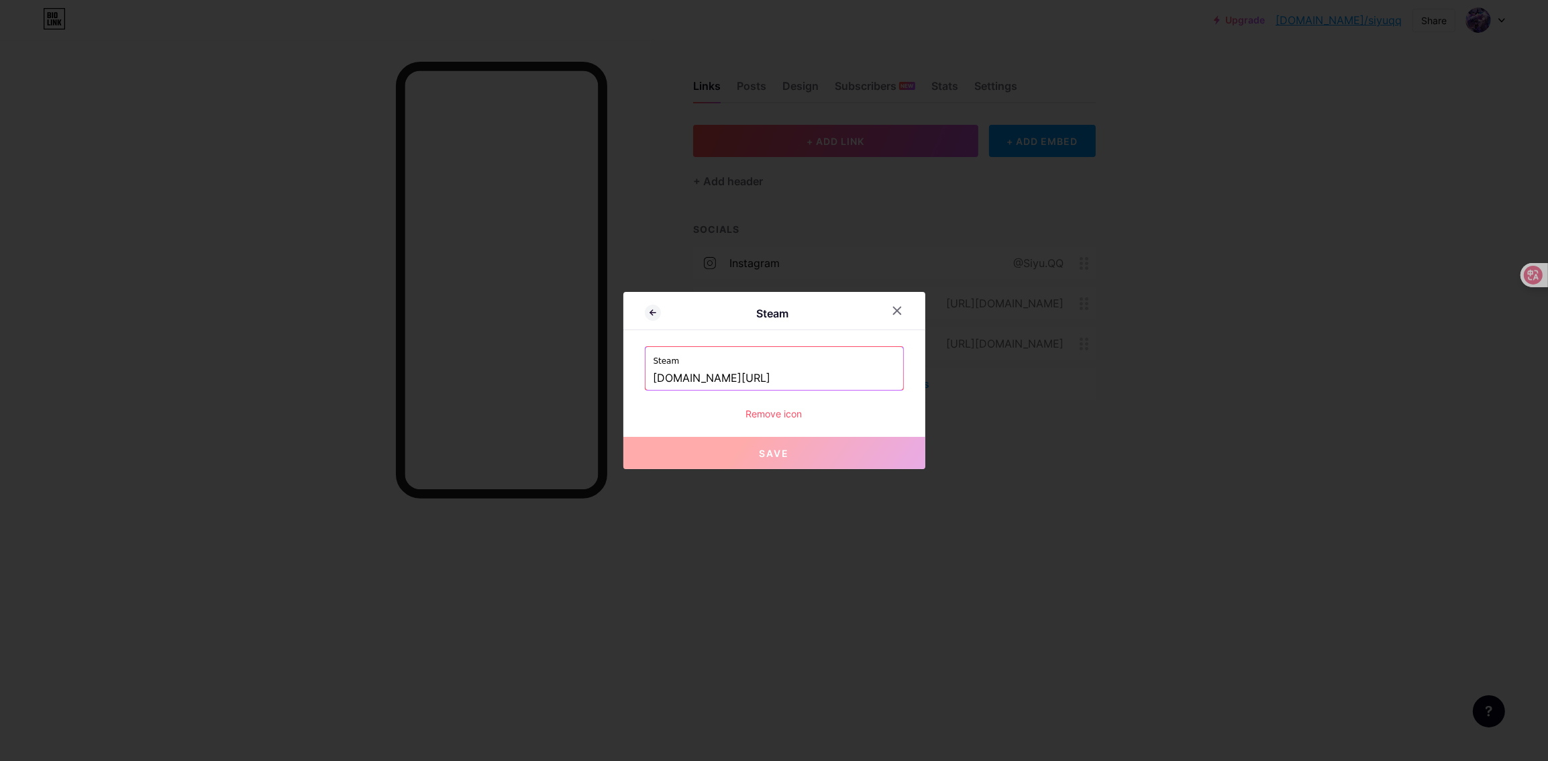
click at [1123, 393] on div at bounding box center [774, 380] width 1548 height 761
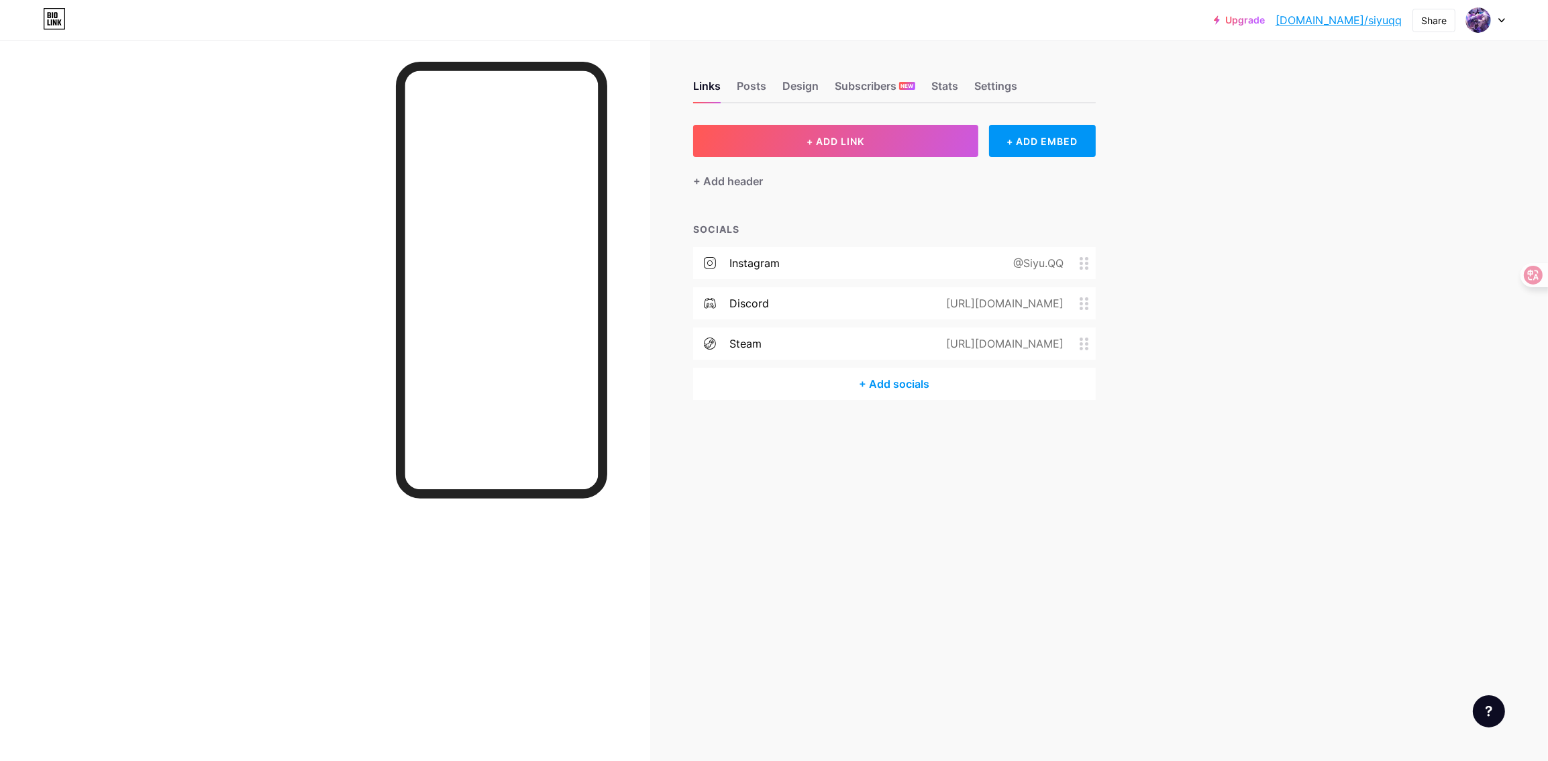
click at [849, 215] on div "+ ADD LINK + ADD EMBED + Add header SOCIALS instagram @Siyu.QQ discord https://…" at bounding box center [894, 262] width 403 height 275
click at [896, 384] on div "+ Add socials" at bounding box center [894, 384] width 403 height 32
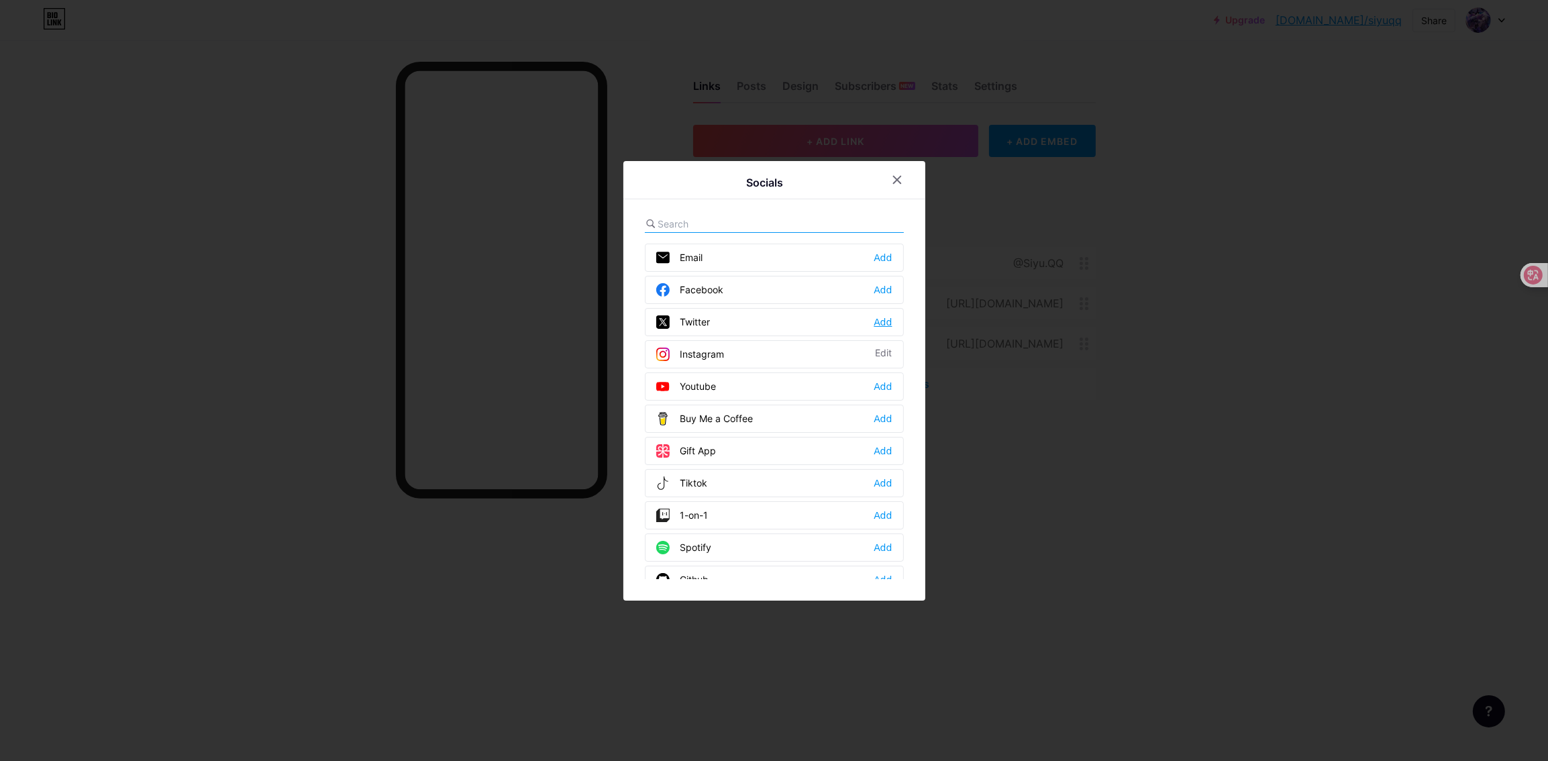
click at [882, 321] on div "Add" at bounding box center [882, 321] width 18 height 13
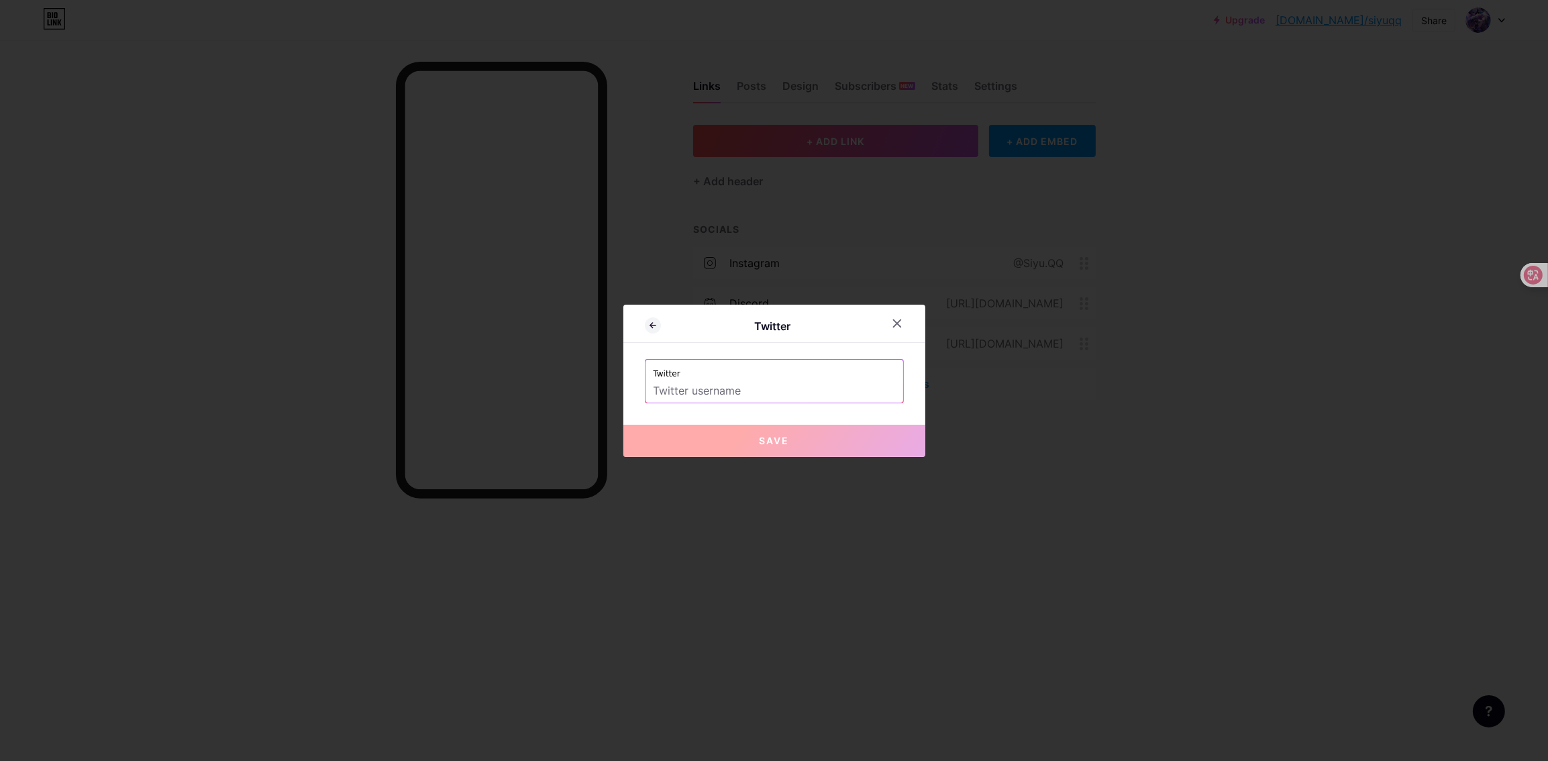
click at [788, 376] on label "Twitter" at bounding box center [774, 370] width 242 height 20
click at [709, 382] on input "text" at bounding box center [774, 391] width 242 height 23
type input "S"
click at [759, 445] on span "Save" at bounding box center [774, 440] width 30 height 11
type input "https://twitter.com/Cyberloafing_S"
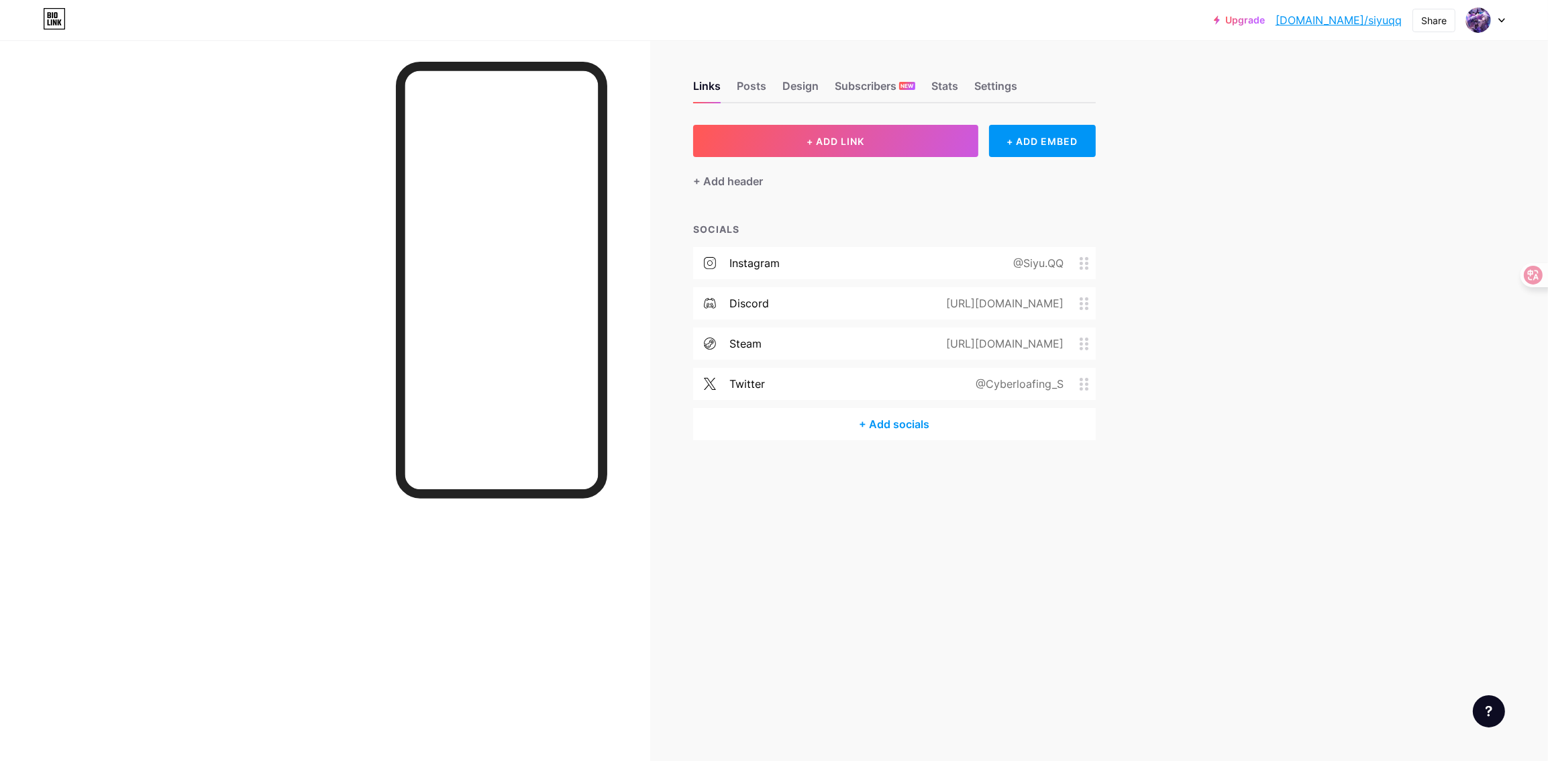
click at [1166, 415] on div "Upgrade bio.link/siyuqq... bio.link/siyuqq Share Switch accounts The Siyu bio.l…" at bounding box center [774, 380] width 1548 height 761
click at [748, 83] on div "Posts" at bounding box center [752, 90] width 30 height 24
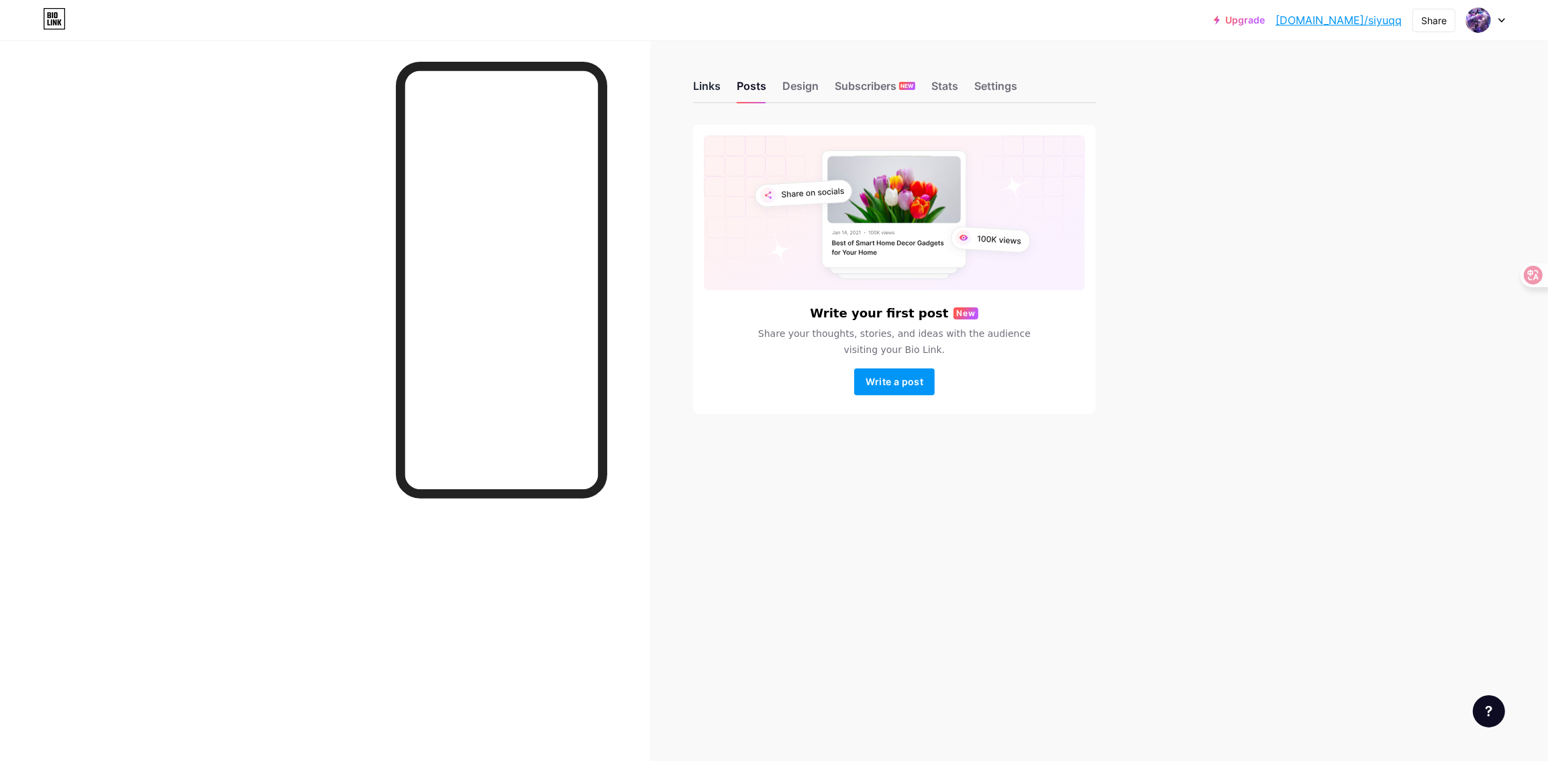
click at [708, 93] on div "Links" at bounding box center [707, 90] width 28 height 24
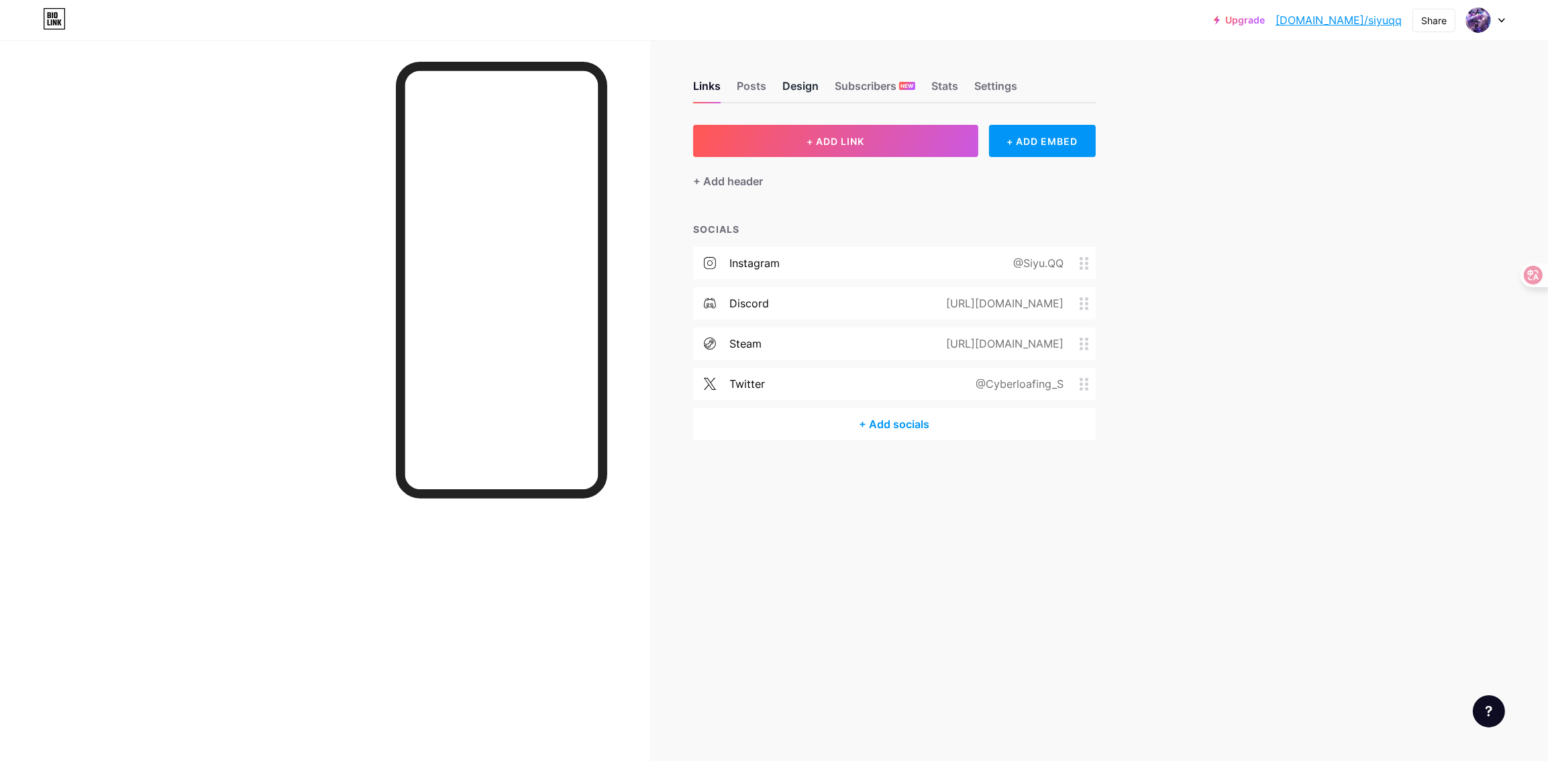
click at [787, 90] on div "Design" at bounding box center [800, 90] width 36 height 24
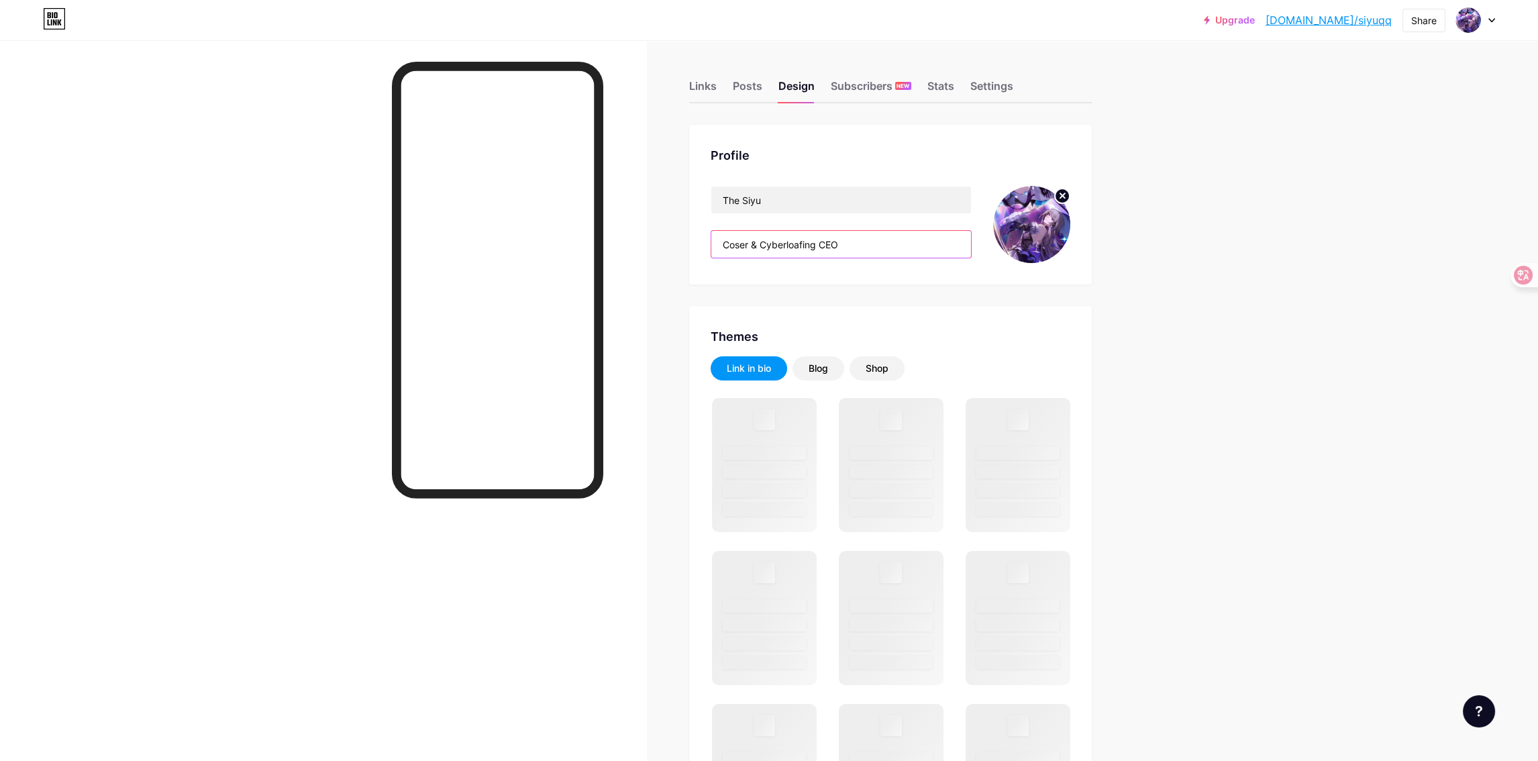
click at [839, 246] on input "Coser & Cyberloafing CEO" at bounding box center [841, 244] width 260 height 27
click at [837, 246] on input "Coser & Cyberloafing CEO" at bounding box center [841, 244] width 260 height 27
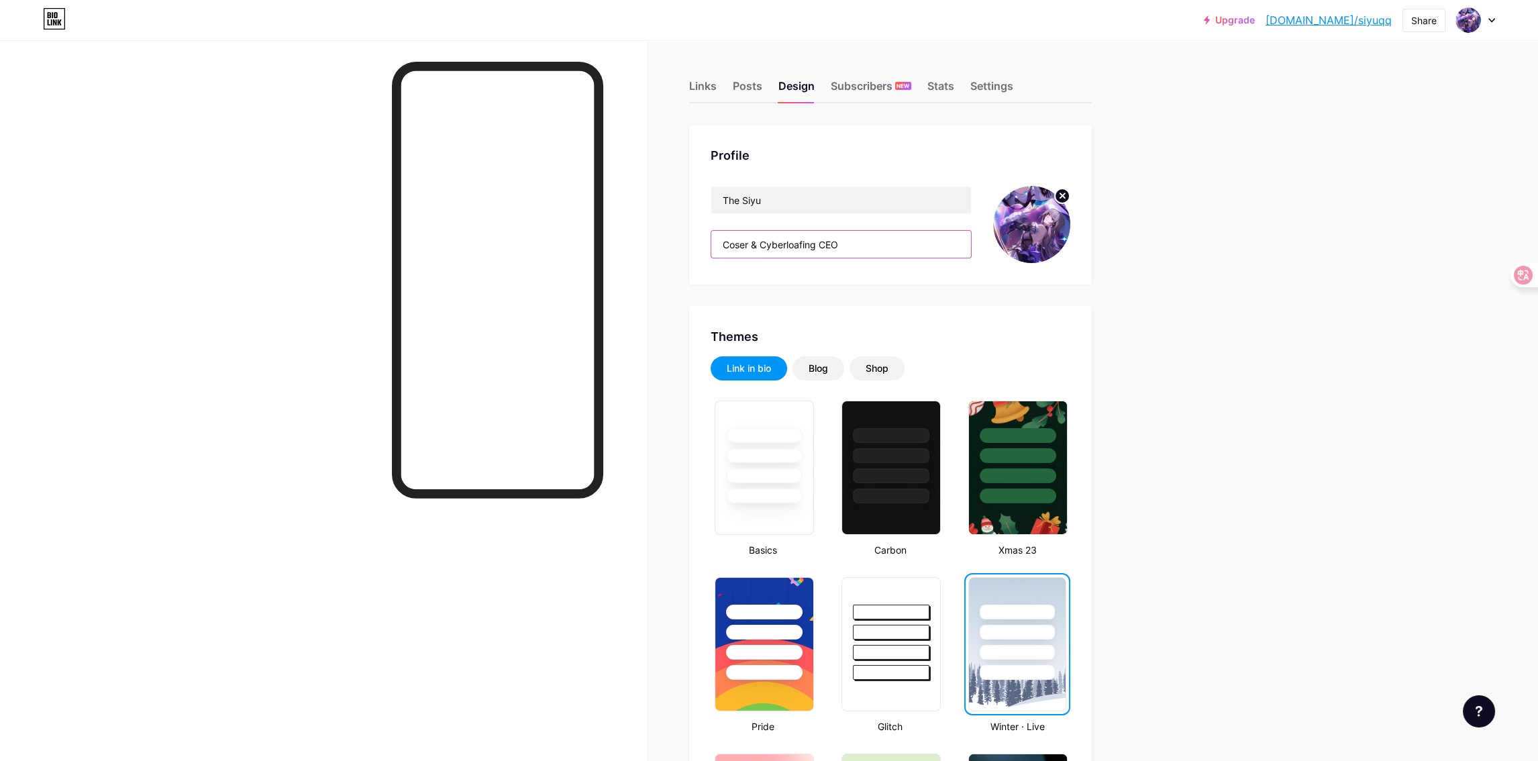
click at [853, 244] on input "Coser & Cyberloafing CEO" at bounding box center [841, 244] width 260 height 27
drag, startPoint x: 875, startPoint y: 243, endPoint x: 661, endPoint y: 247, distance: 214.0
click at [759, 241] on input "Coser & Cyberloafing CEO" at bounding box center [841, 244] width 260 height 27
drag, startPoint x: 873, startPoint y: 235, endPoint x: 663, endPoint y: 234, distance: 210.7
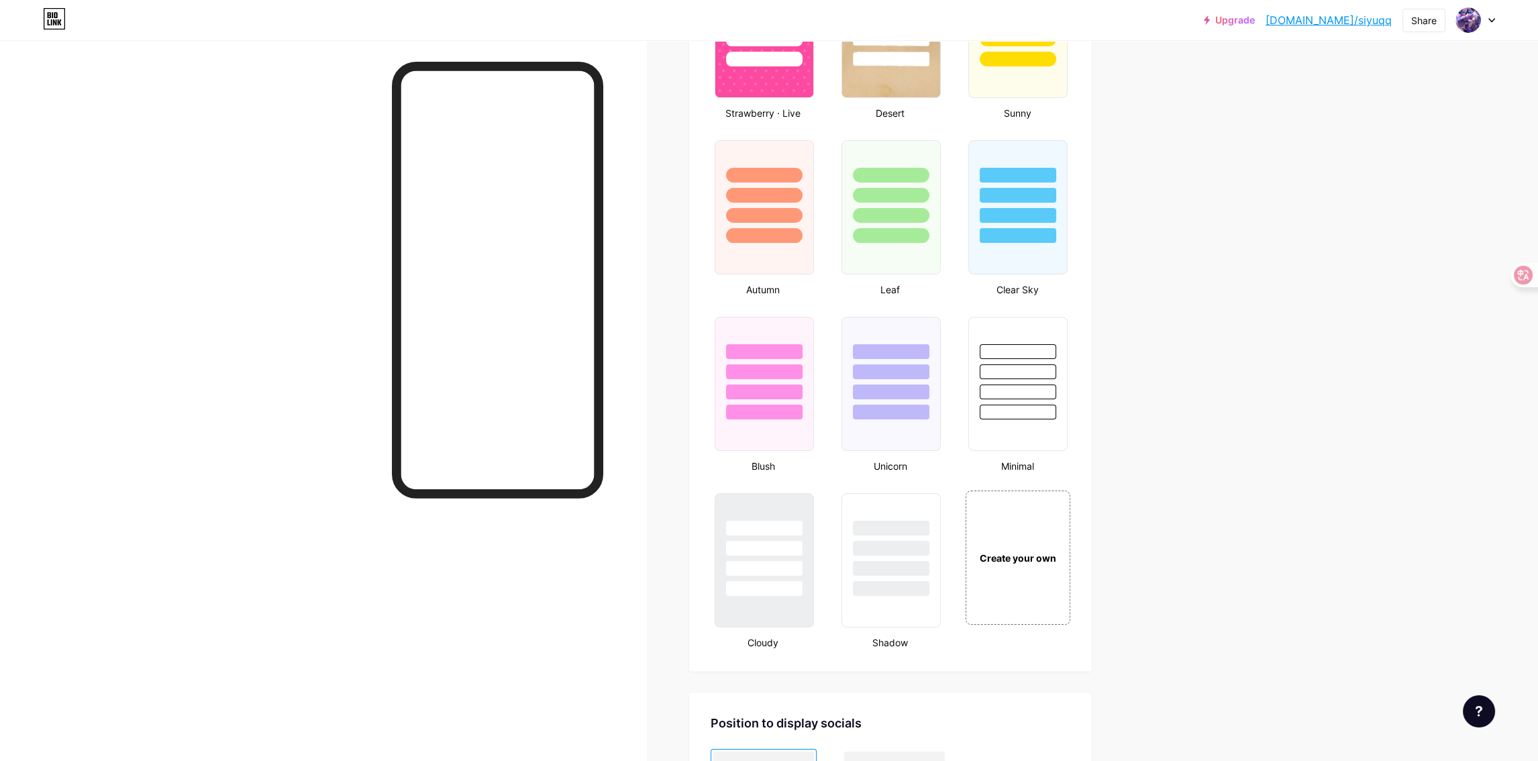
scroll to position [1515, 0]
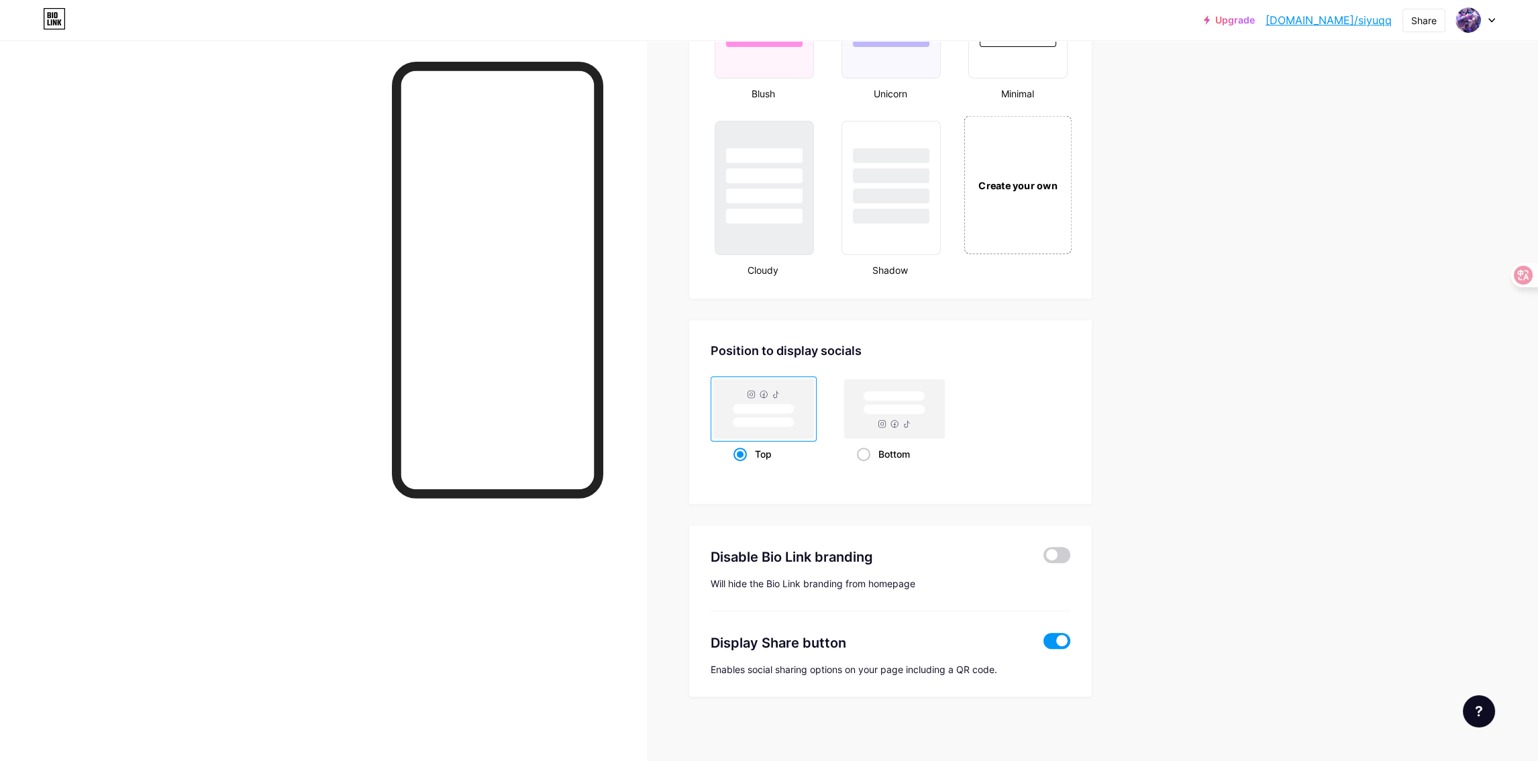
click at [1023, 210] on div "Create your own" at bounding box center [1018, 184] width 108 height 138
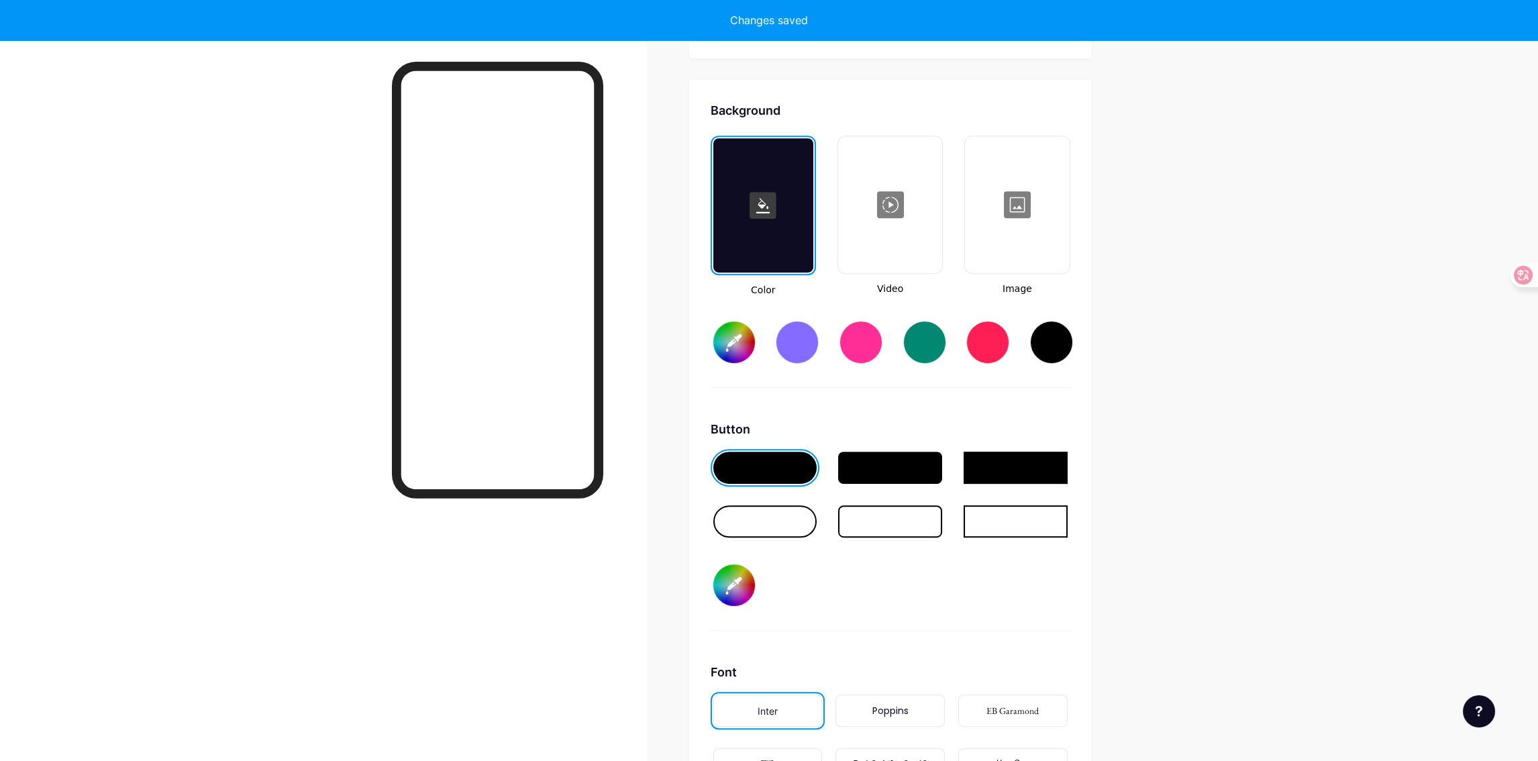
scroll to position [1778, 0]
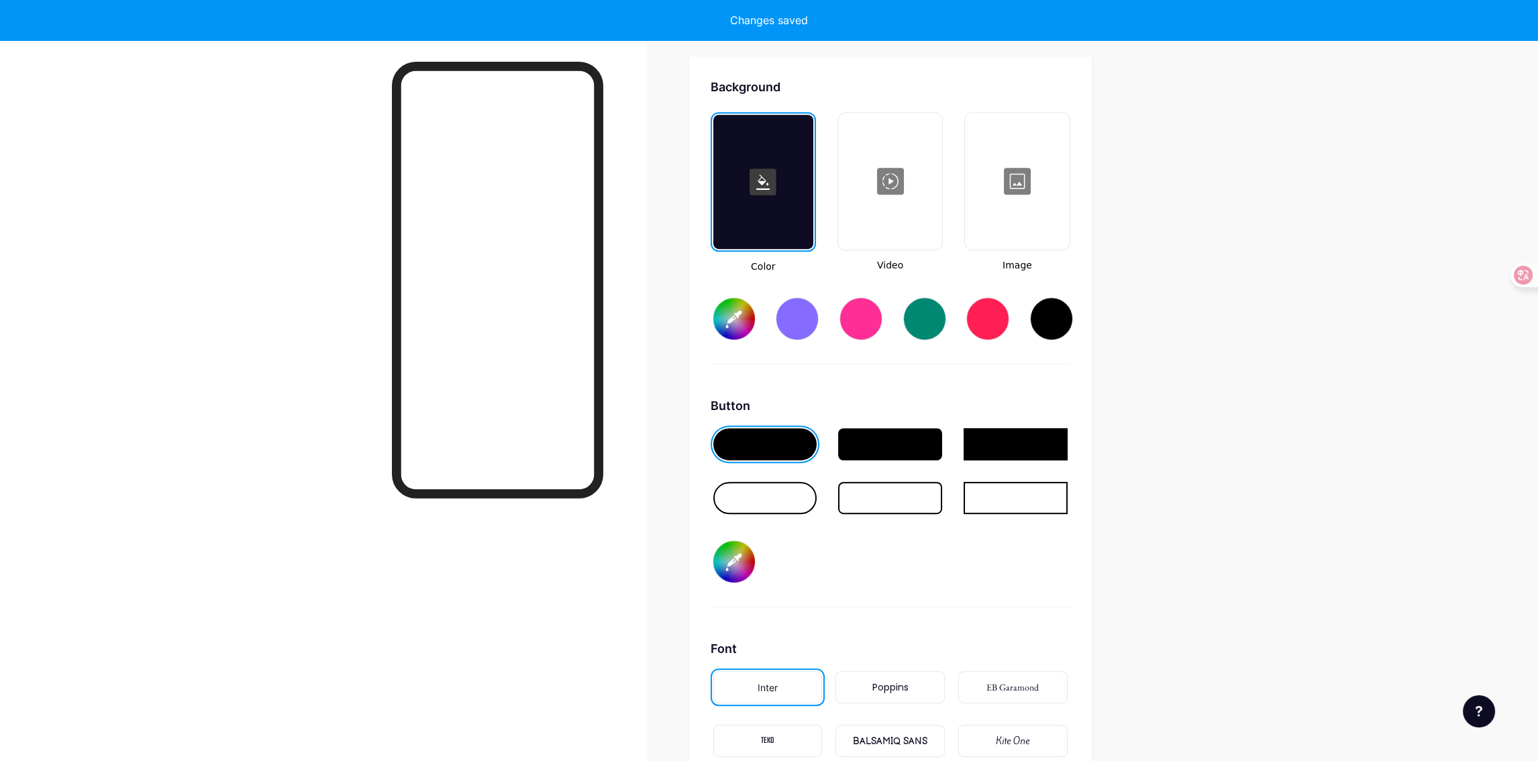
type input "#ffffff"
type input "#000000"
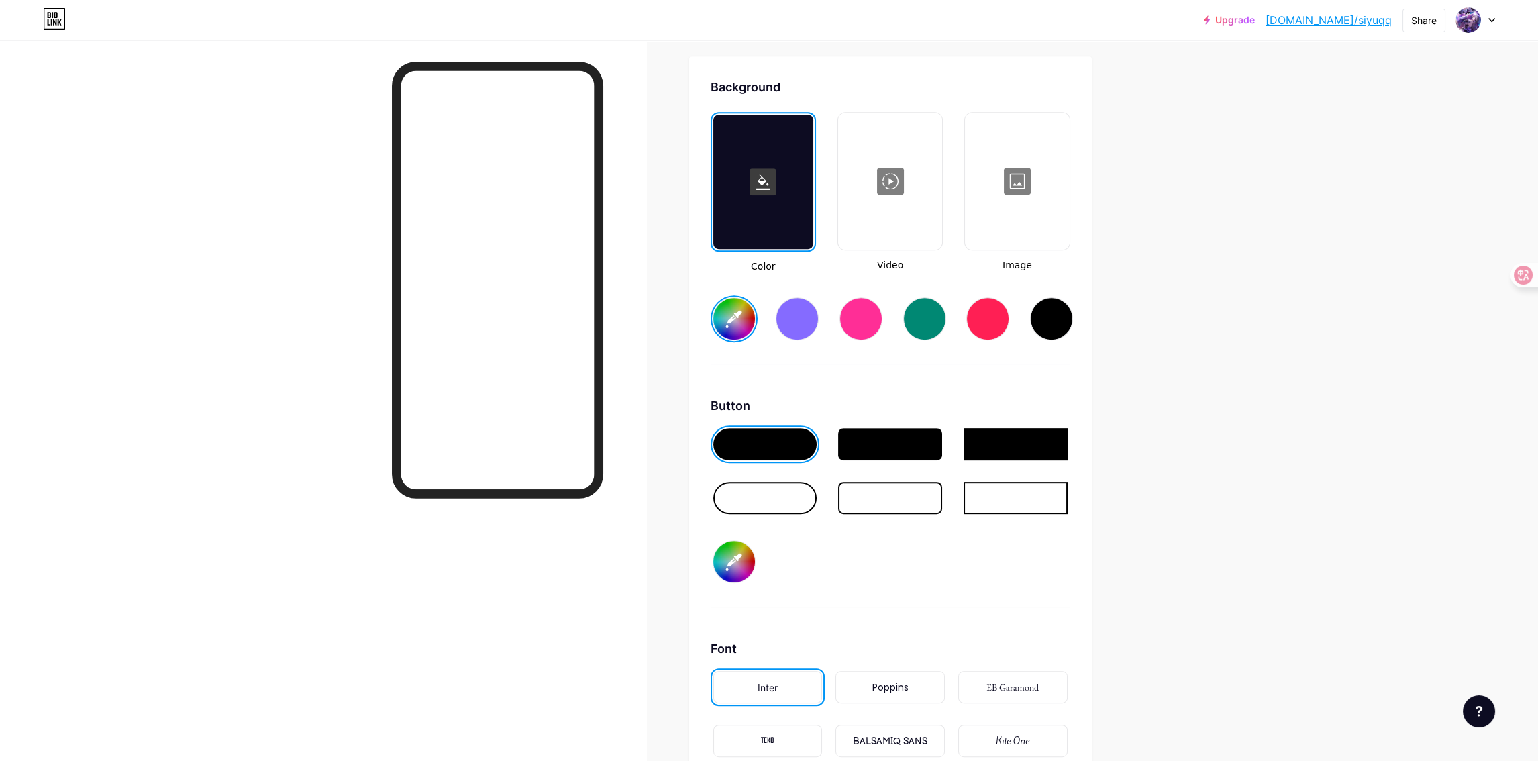
click at [900, 178] on div at bounding box center [889, 181] width 101 height 134
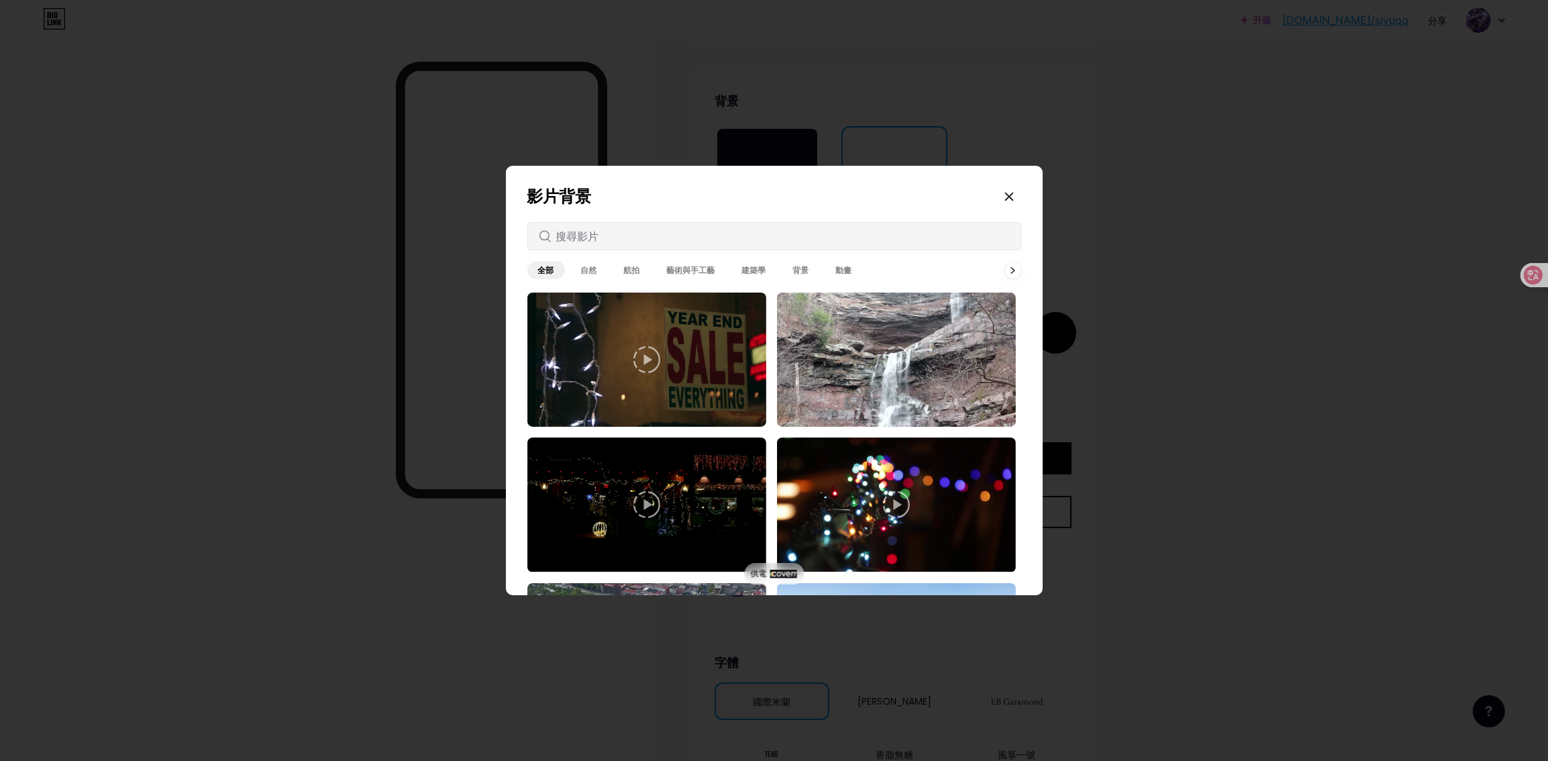
click at [836, 272] on font "動畫" at bounding box center [844, 270] width 16 height 10
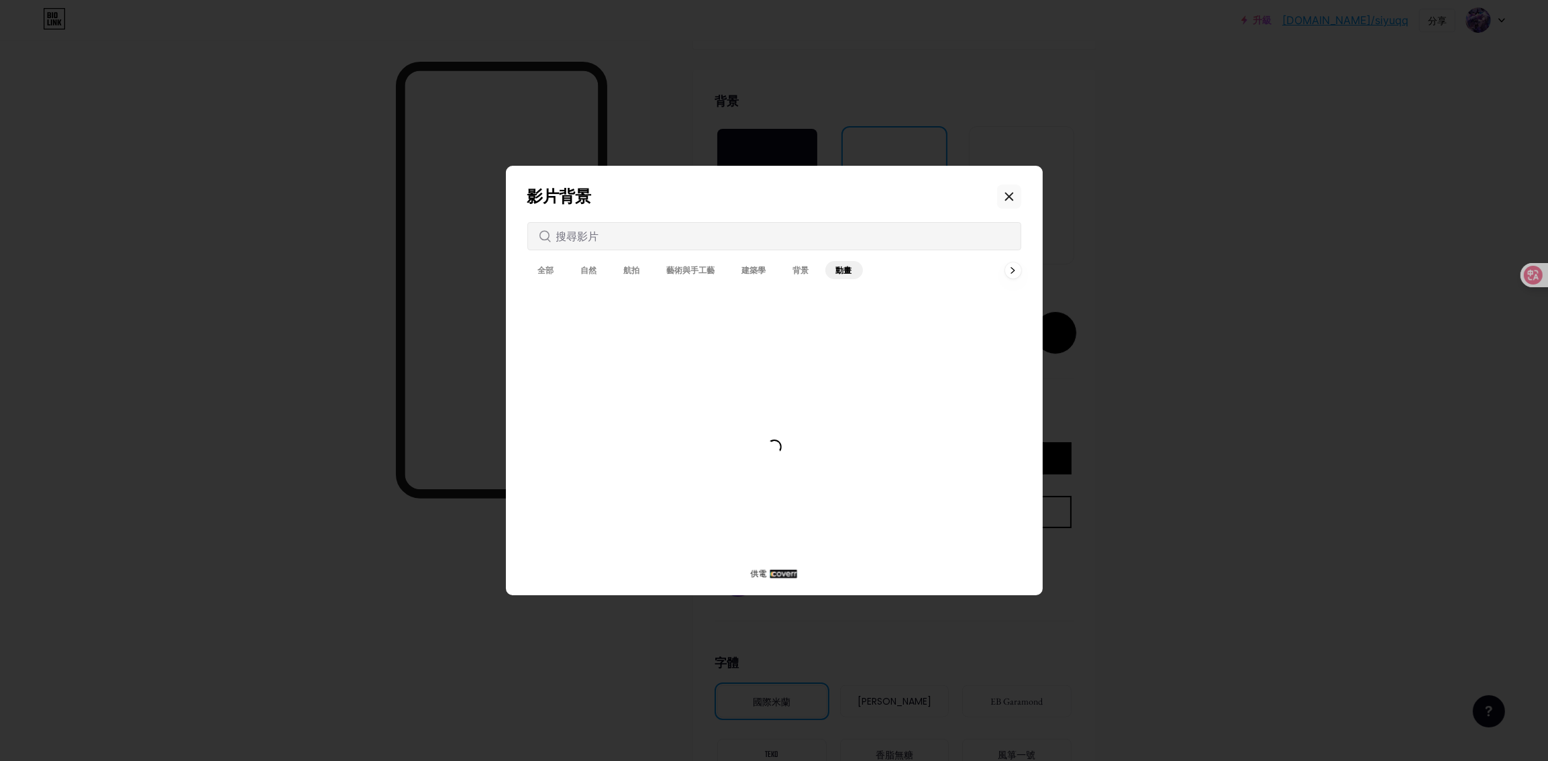
click at [1004, 194] on icon at bounding box center [1009, 196] width 11 height 11
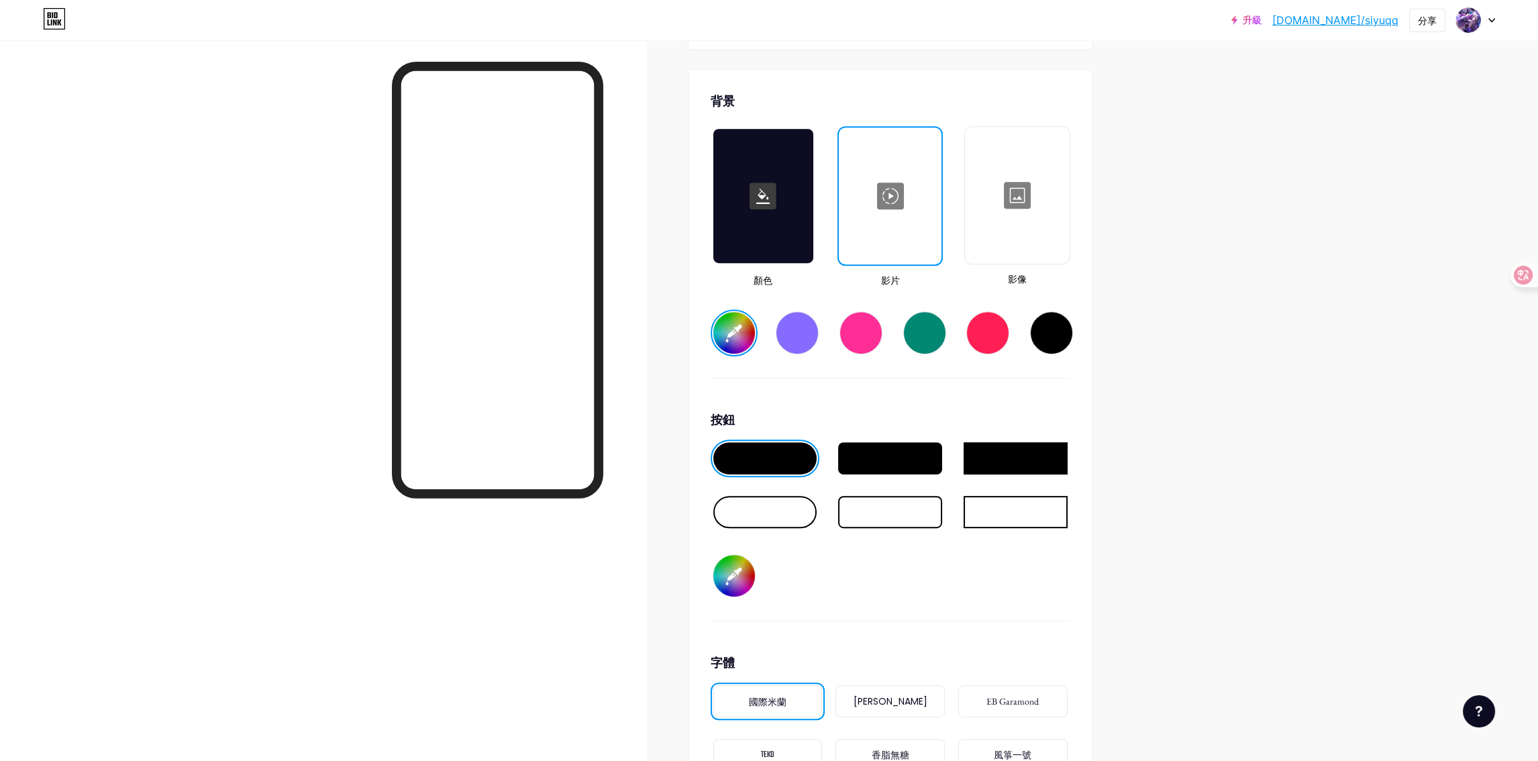
click at [1012, 208] on div at bounding box center [1016, 195] width 101 height 134
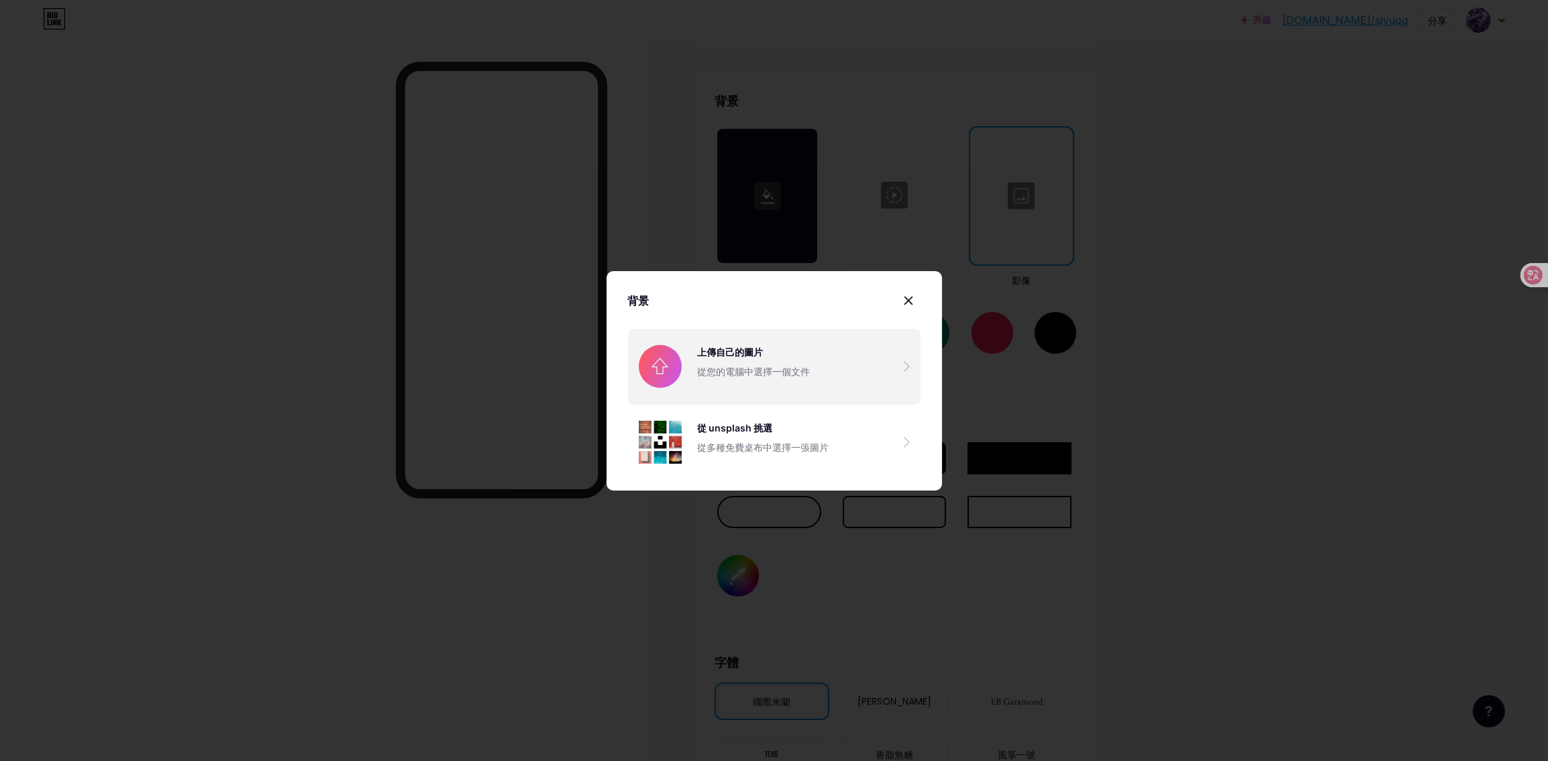
click at [812, 367] on input "file" at bounding box center [774, 366] width 292 height 75
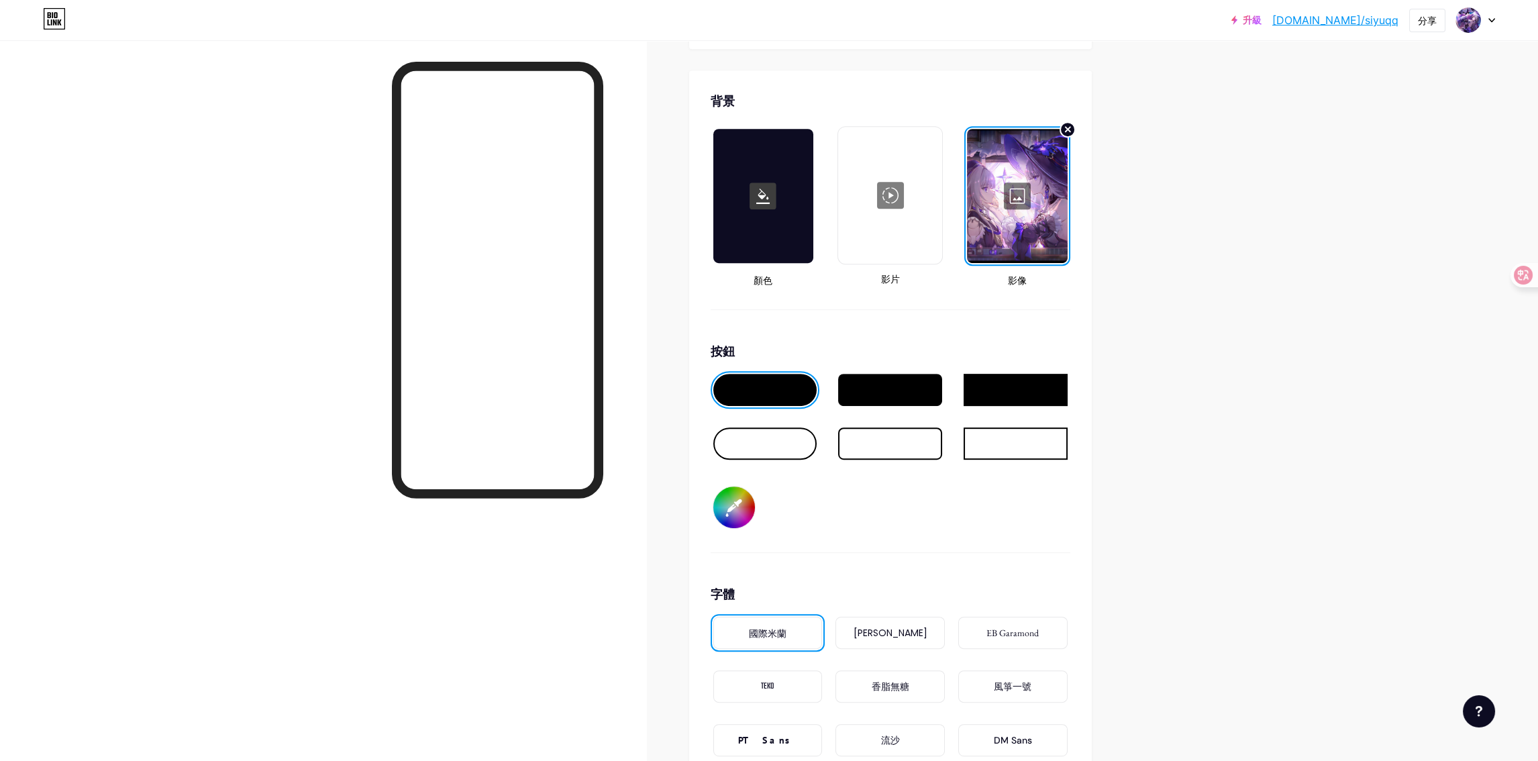
click at [1018, 201] on div at bounding box center [1017, 196] width 100 height 134
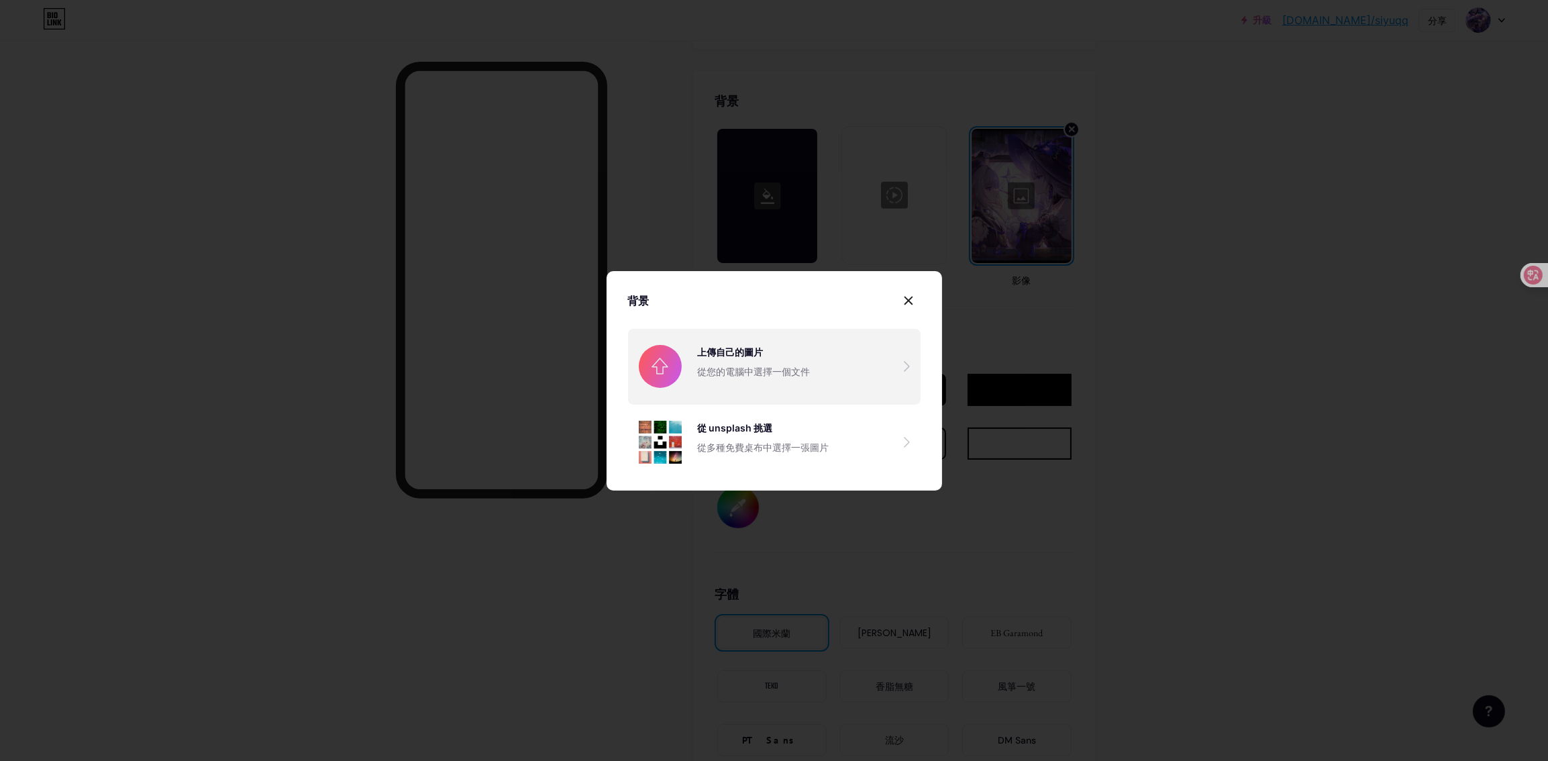
click at [757, 380] on input "file" at bounding box center [774, 366] width 292 height 75
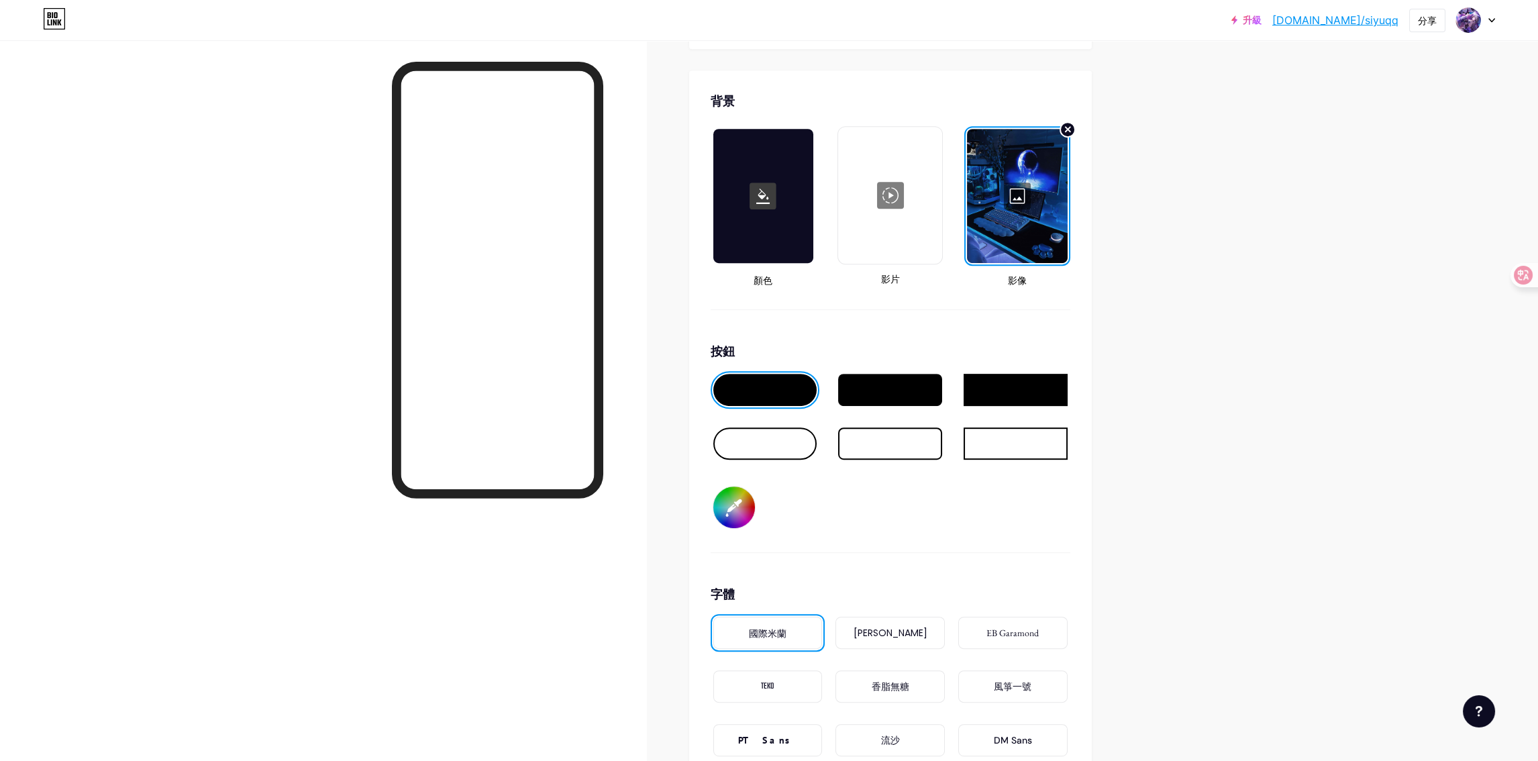
drag, startPoint x: 622, startPoint y: 244, endPoint x: 637, endPoint y: 252, distance: 16.8
click at [638, 252] on div at bounding box center [323, 420] width 646 height 761
click at [635, 252] on div at bounding box center [323, 420] width 646 height 761
click at [639, 252] on div at bounding box center [323, 420] width 646 height 761
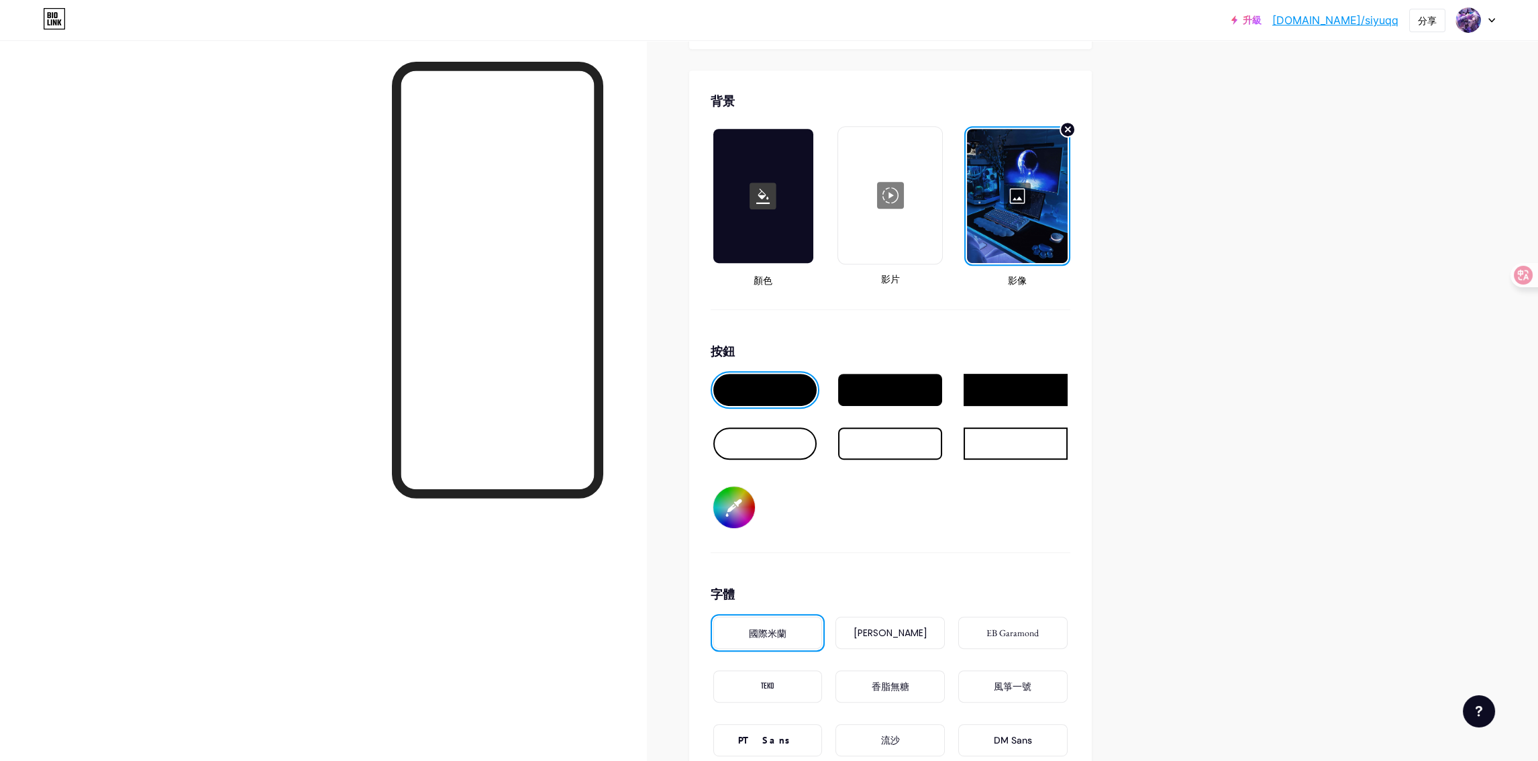
click at [1031, 174] on div at bounding box center [1017, 196] width 100 height 134
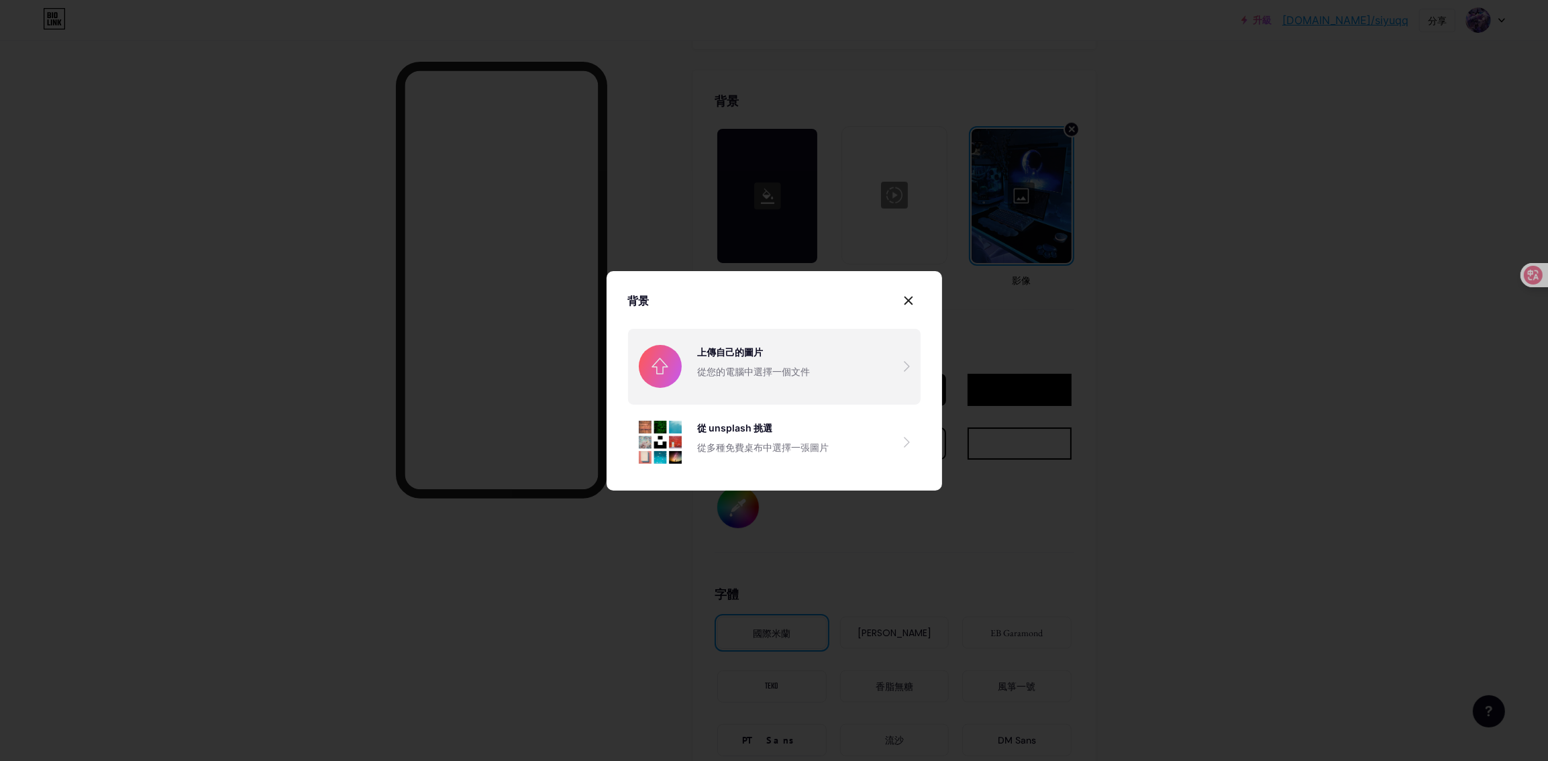
click at [766, 364] on input "file" at bounding box center [774, 366] width 292 height 75
click at [822, 376] on input "file" at bounding box center [774, 366] width 292 height 75
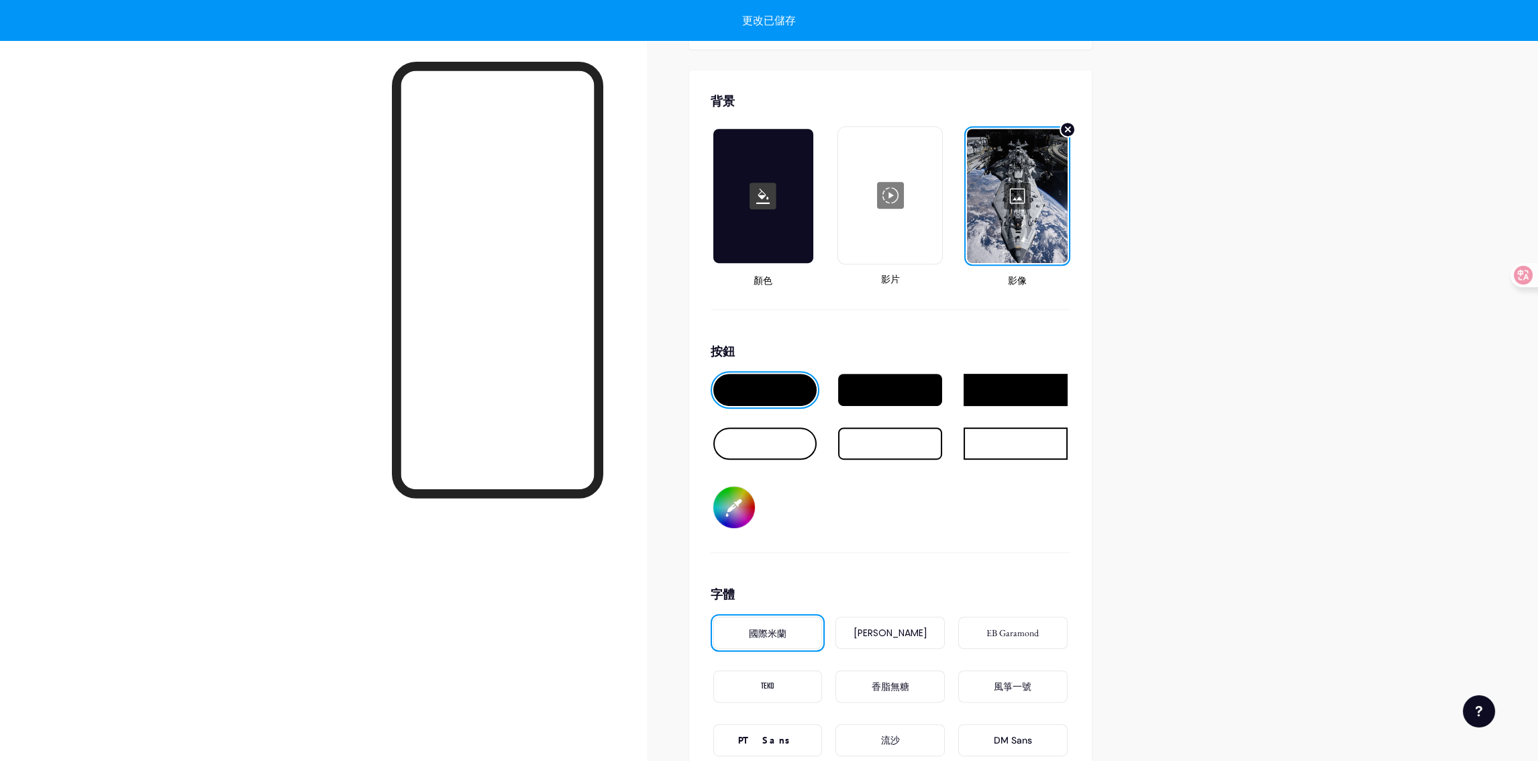
drag, startPoint x: 1165, startPoint y: 331, endPoint x: 1177, endPoint y: 335, distance: 12.5
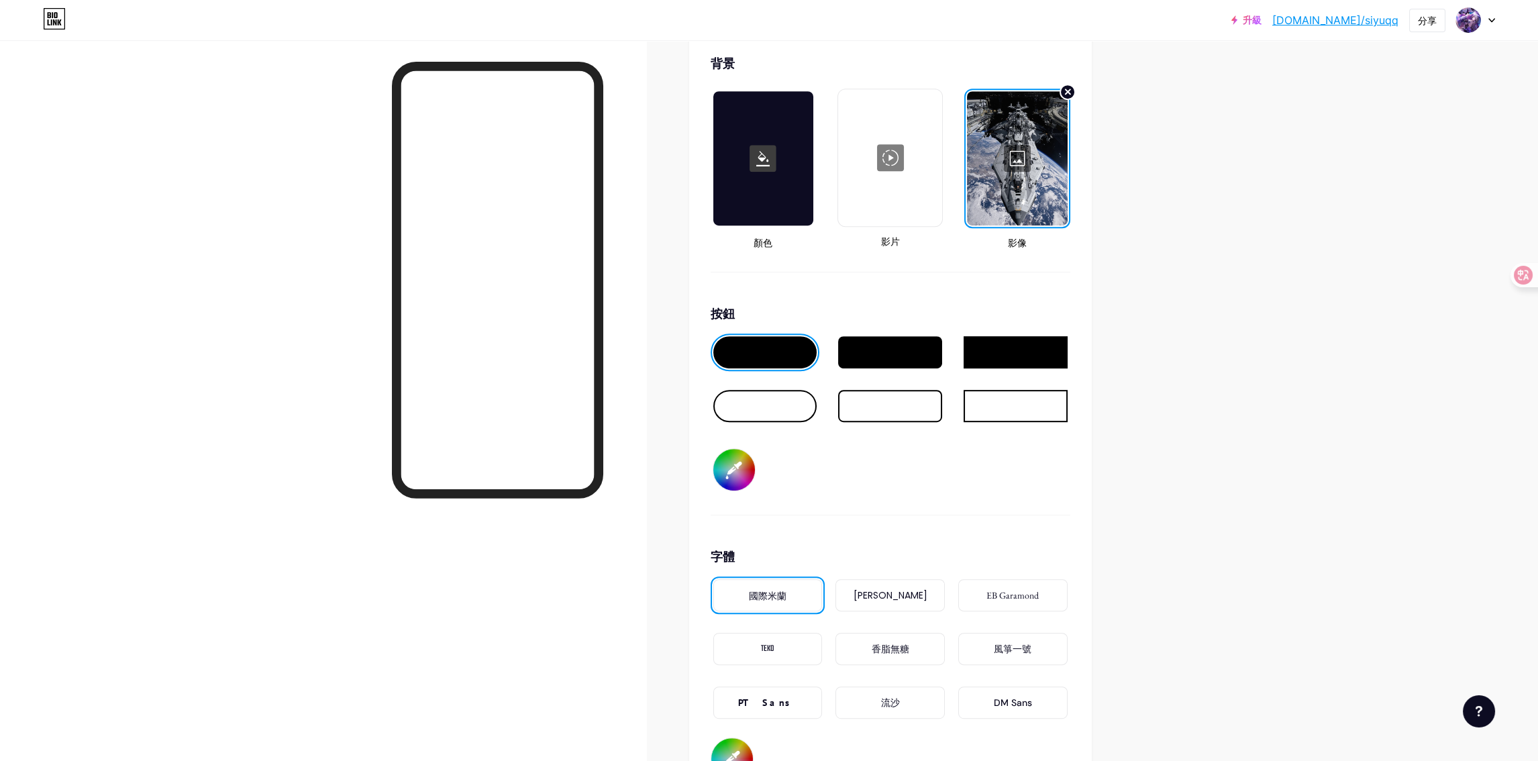
scroll to position [1846, 0]
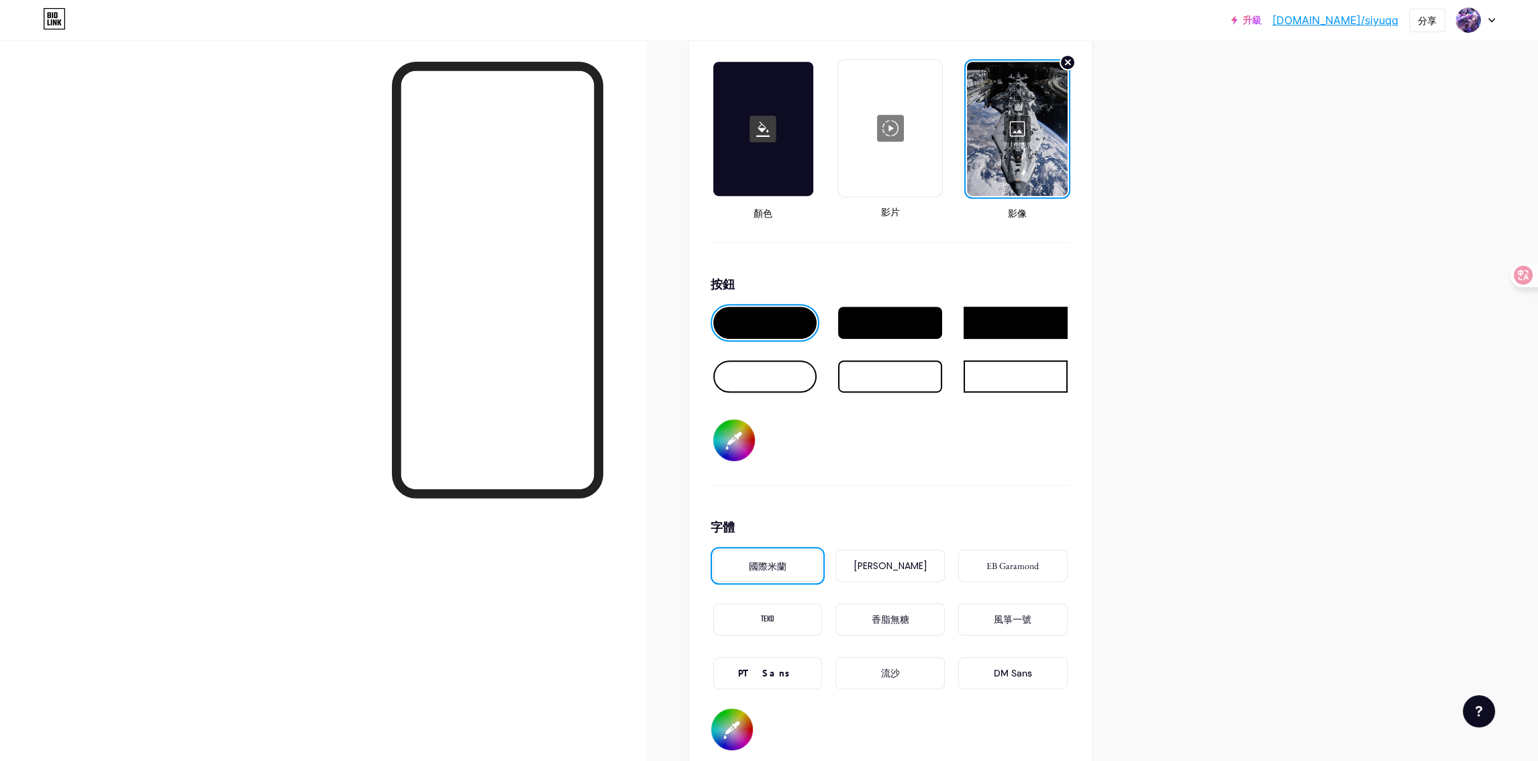
click at [872, 307] on div at bounding box center [890, 323] width 104 height 32
click at [776, 307] on div at bounding box center [765, 323] width 104 height 32
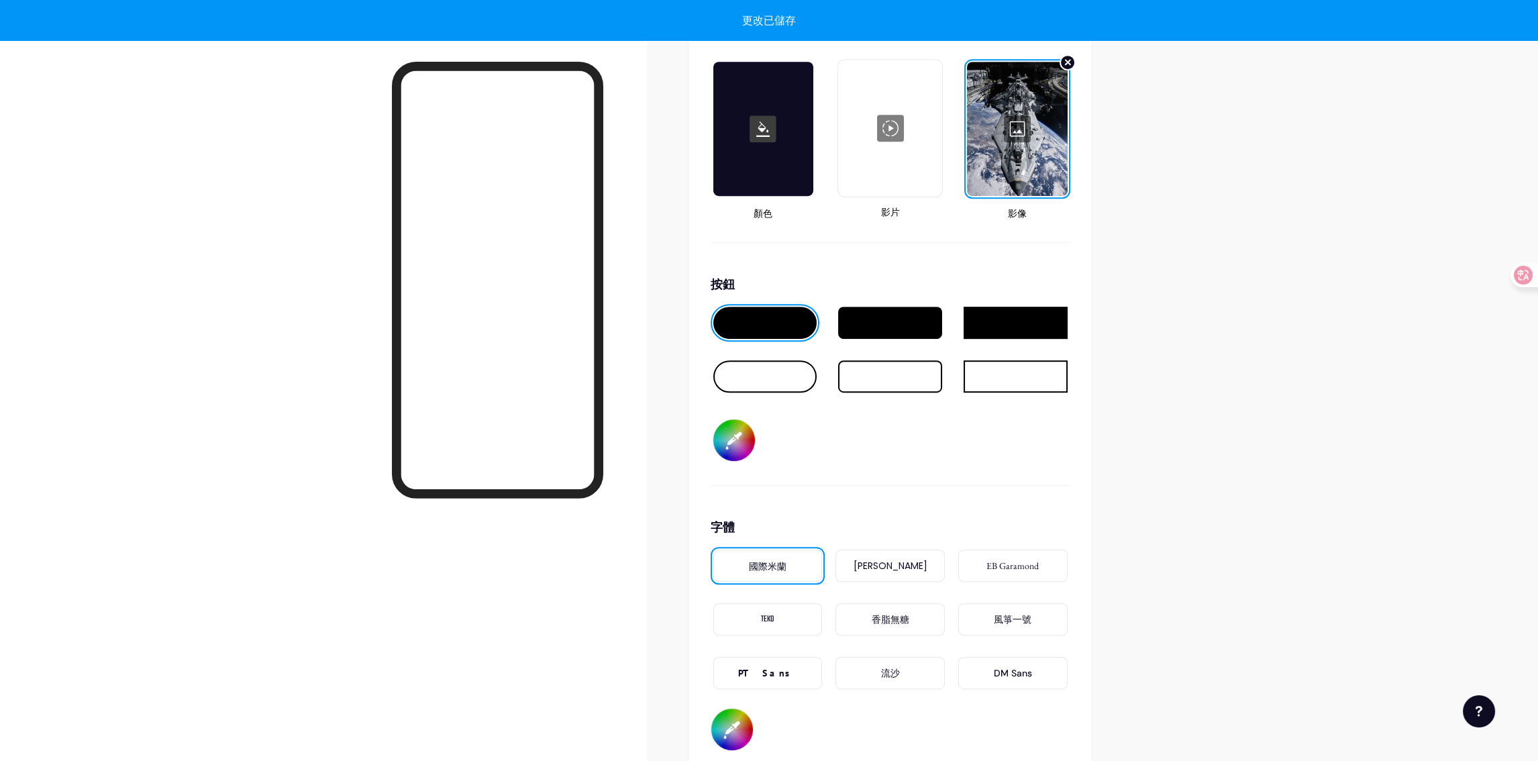
click at [807, 360] on div at bounding box center [765, 376] width 104 height 32
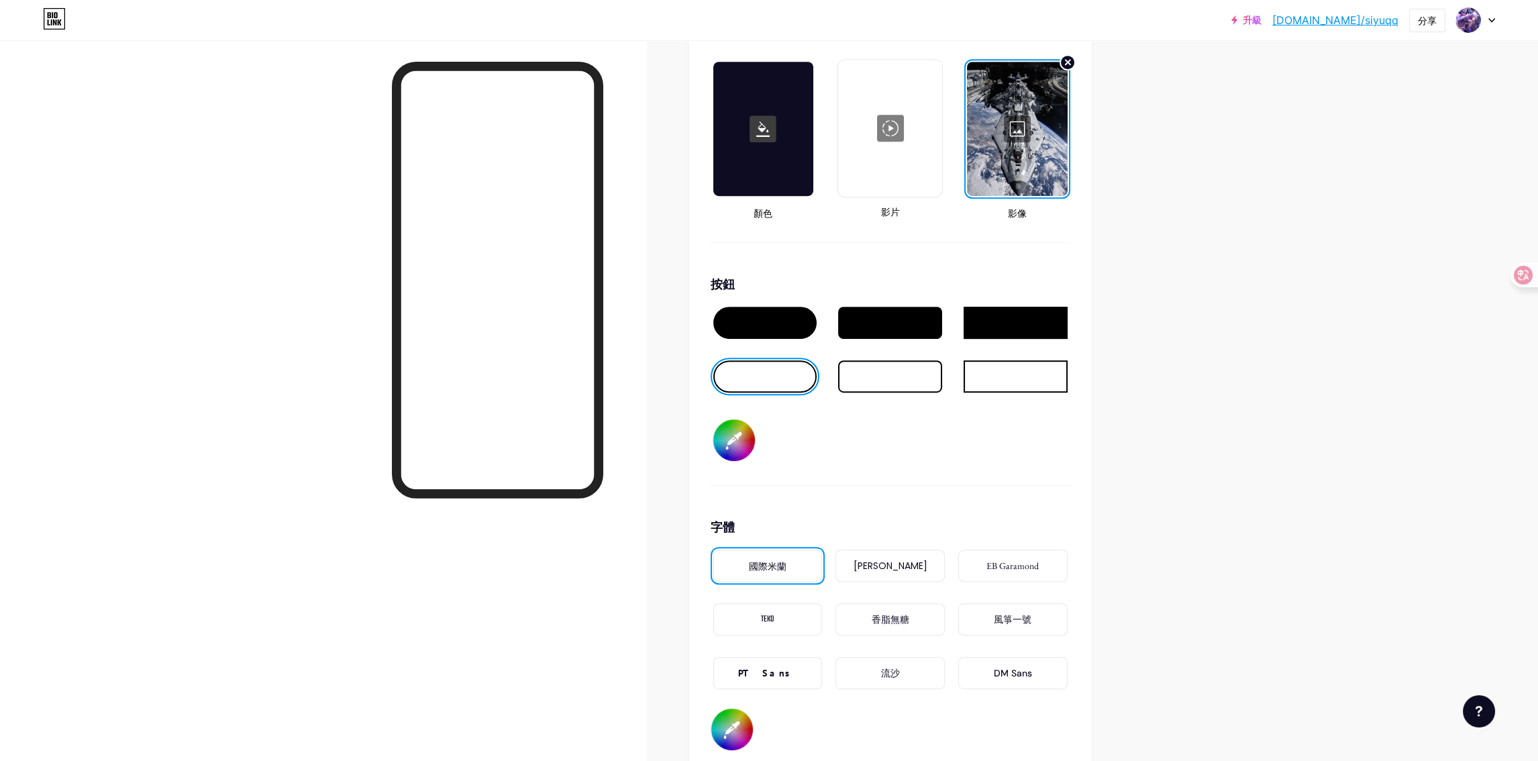
click at [919, 309] on div at bounding box center [890, 323] width 104 height 32
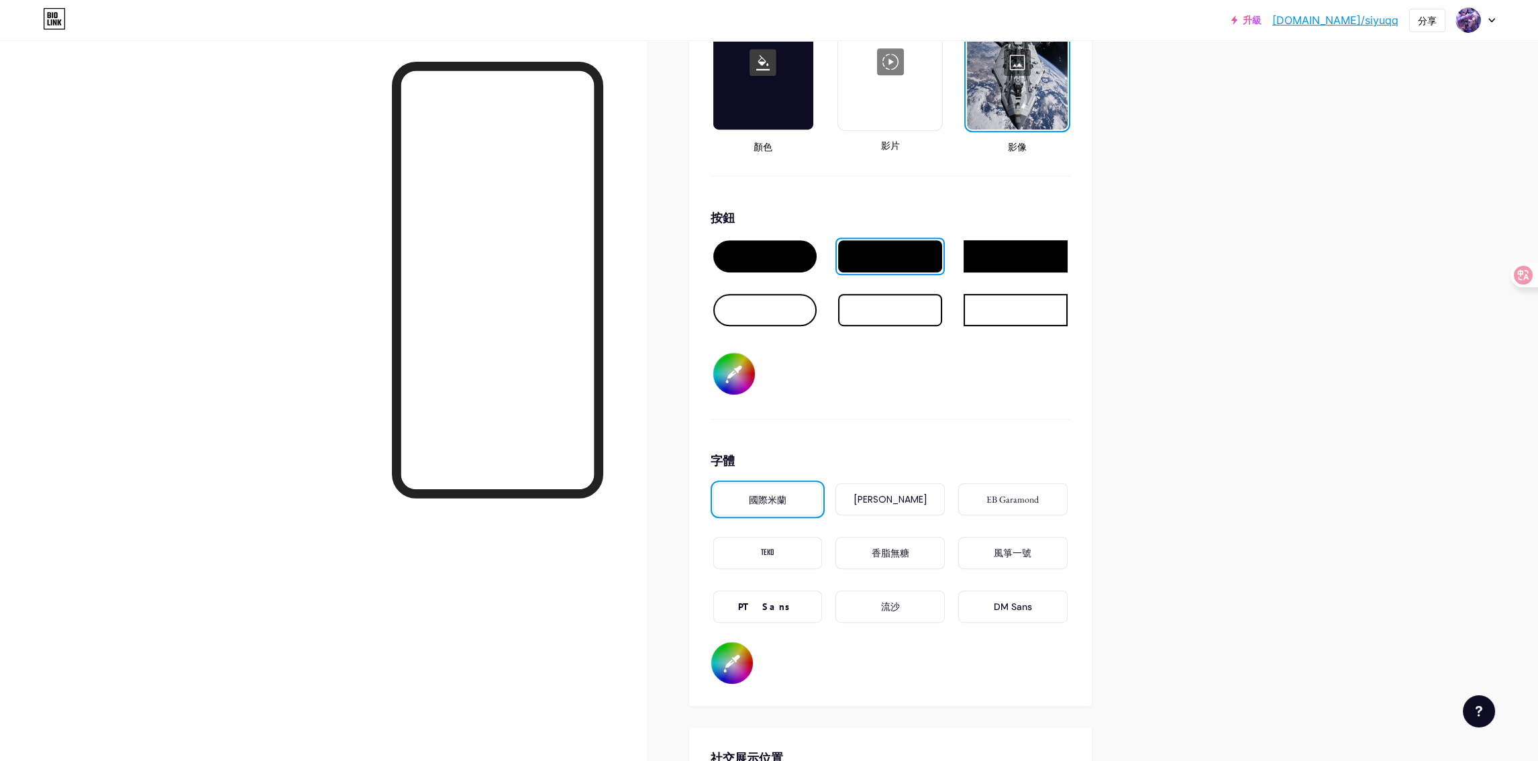
scroll to position [1913, 0]
click at [780, 246] on div at bounding box center [765, 256] width 104 height 32
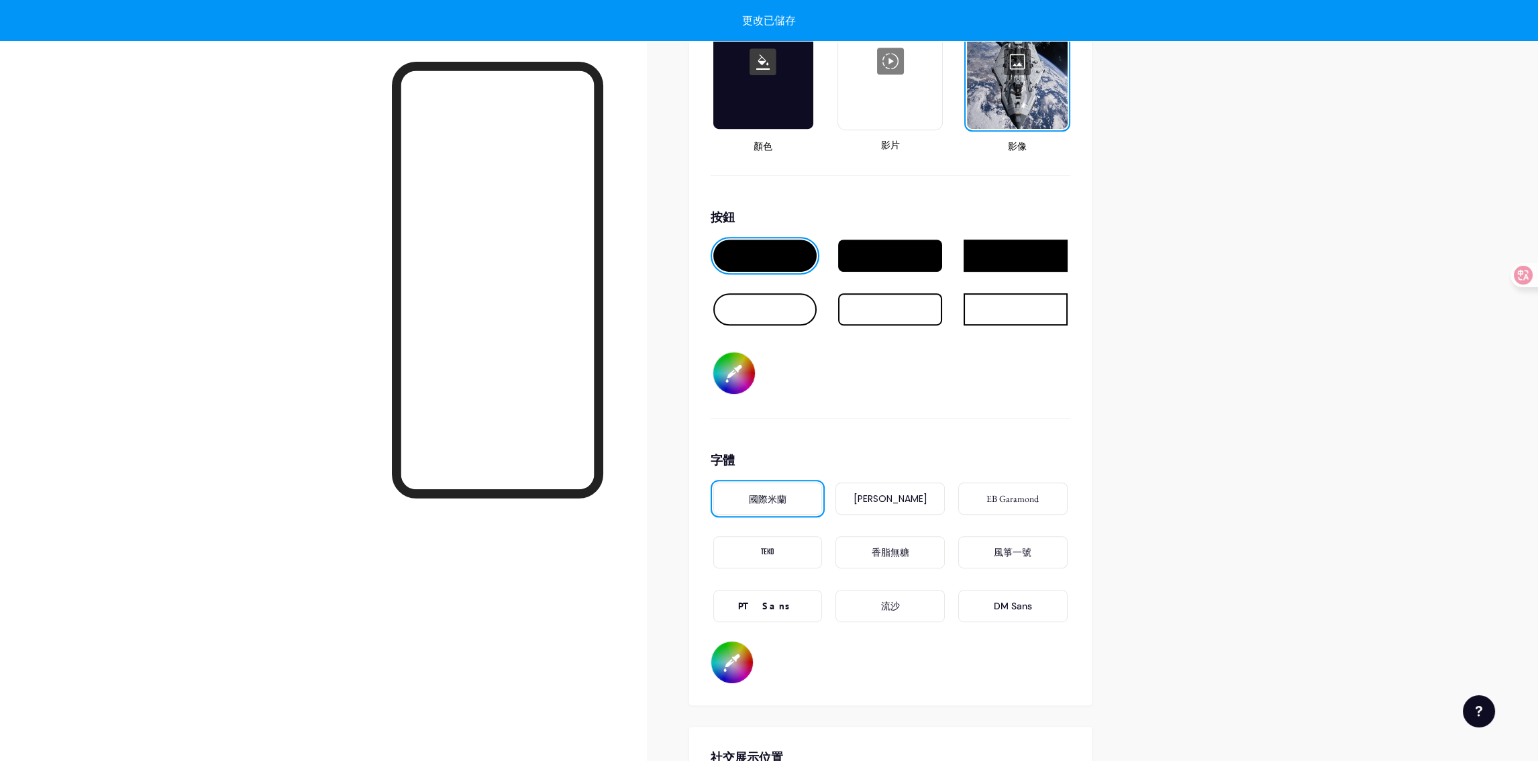
click at [859, 352] on div "按鈕 #000000" at bounding box center [890, 313] width 360 height 211
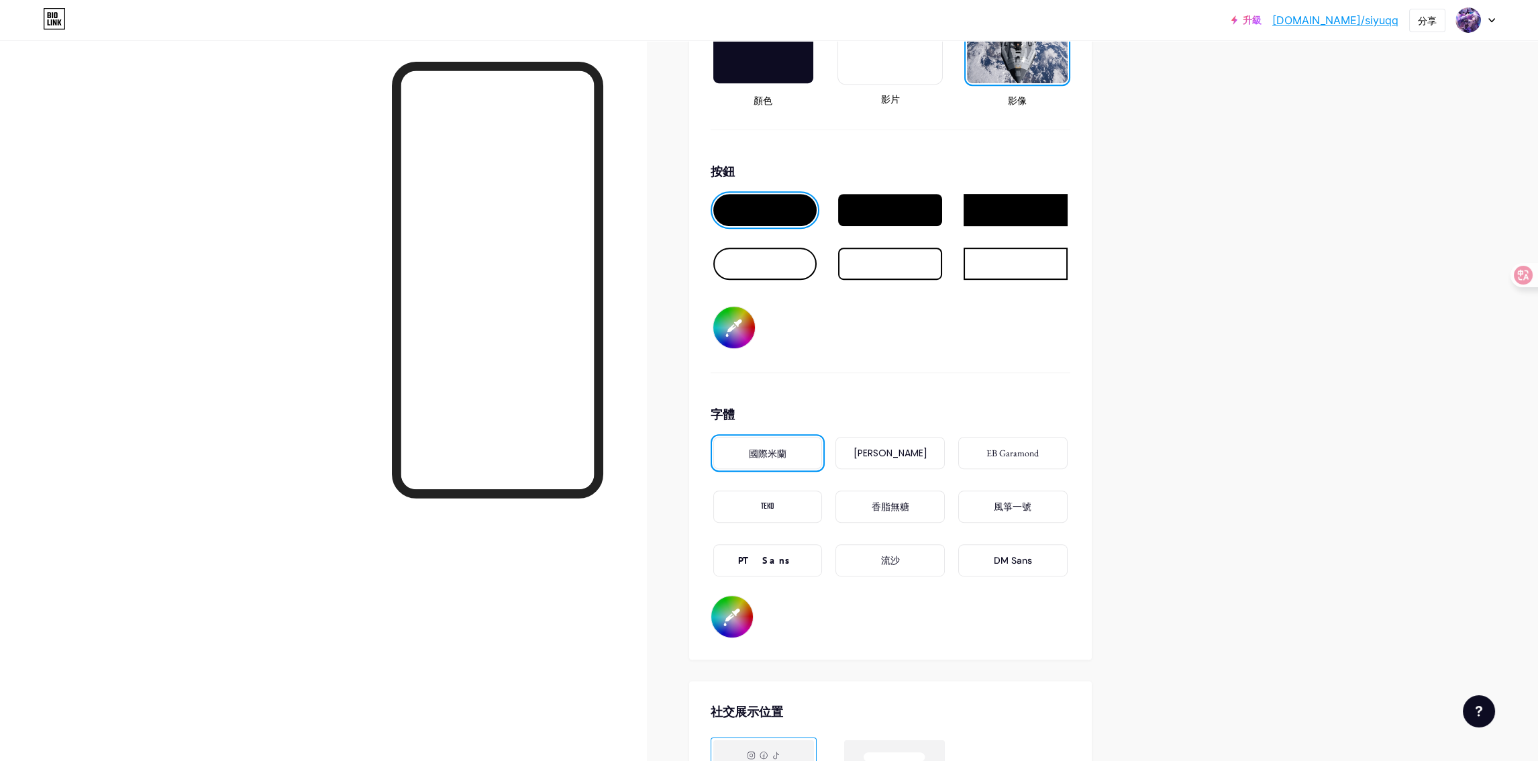
scroll to position [2047, 0]
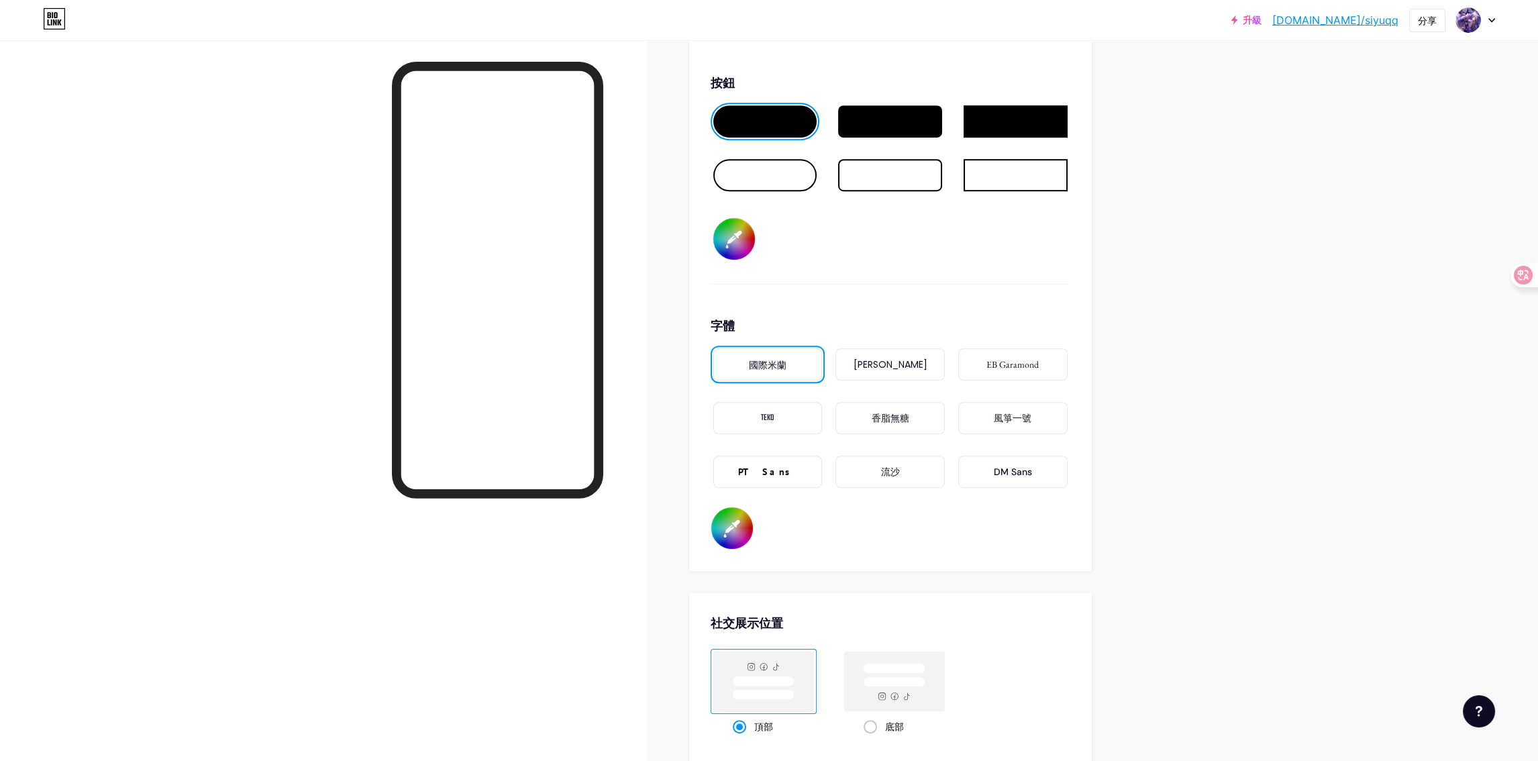
click at [744, 229] on input "#000000" at bounding box center [734, 239] width 42 height 42
type input "#351764"
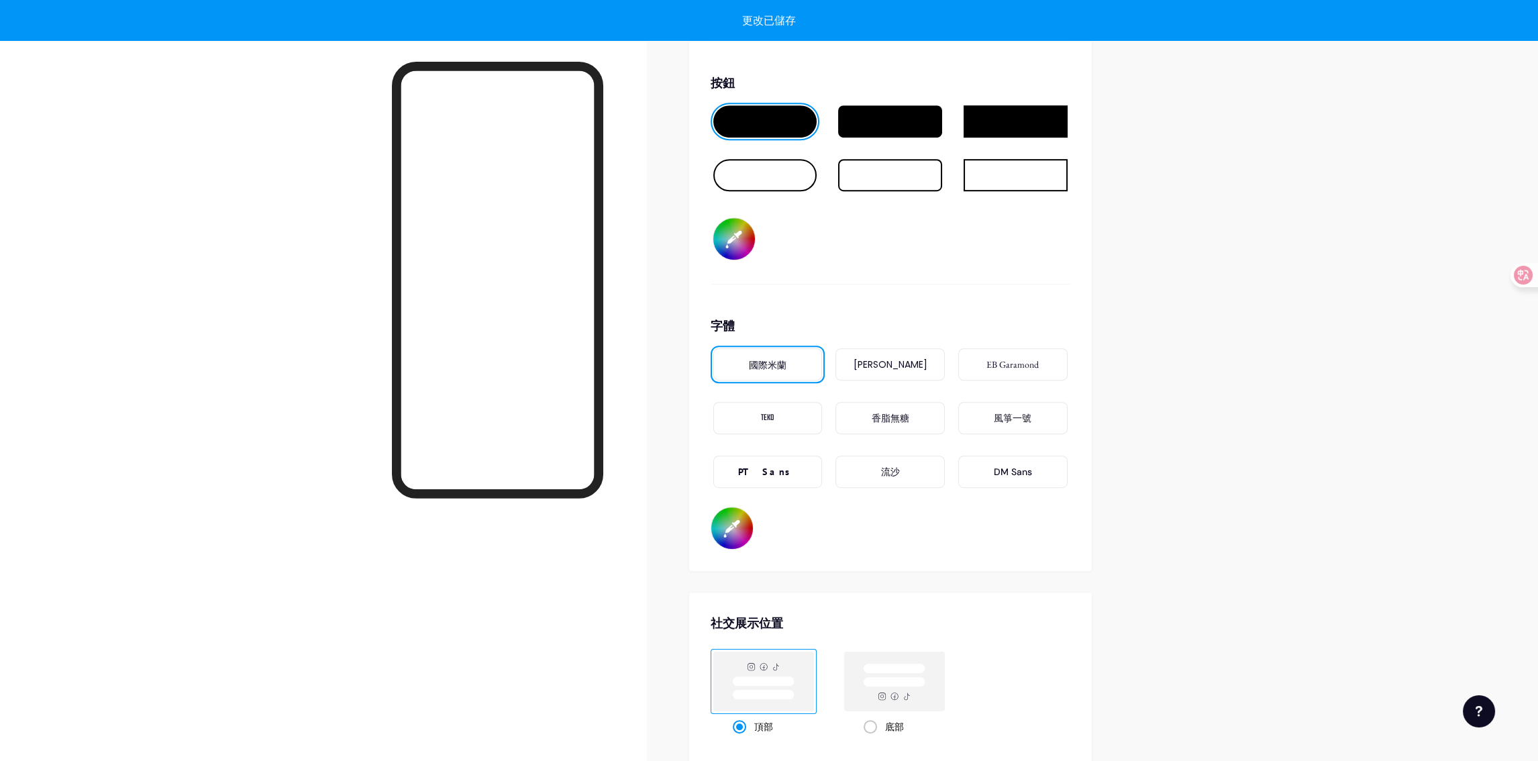
click at [931, 317] on div "字體" at bounding box center [890, 326] width 360 height 18
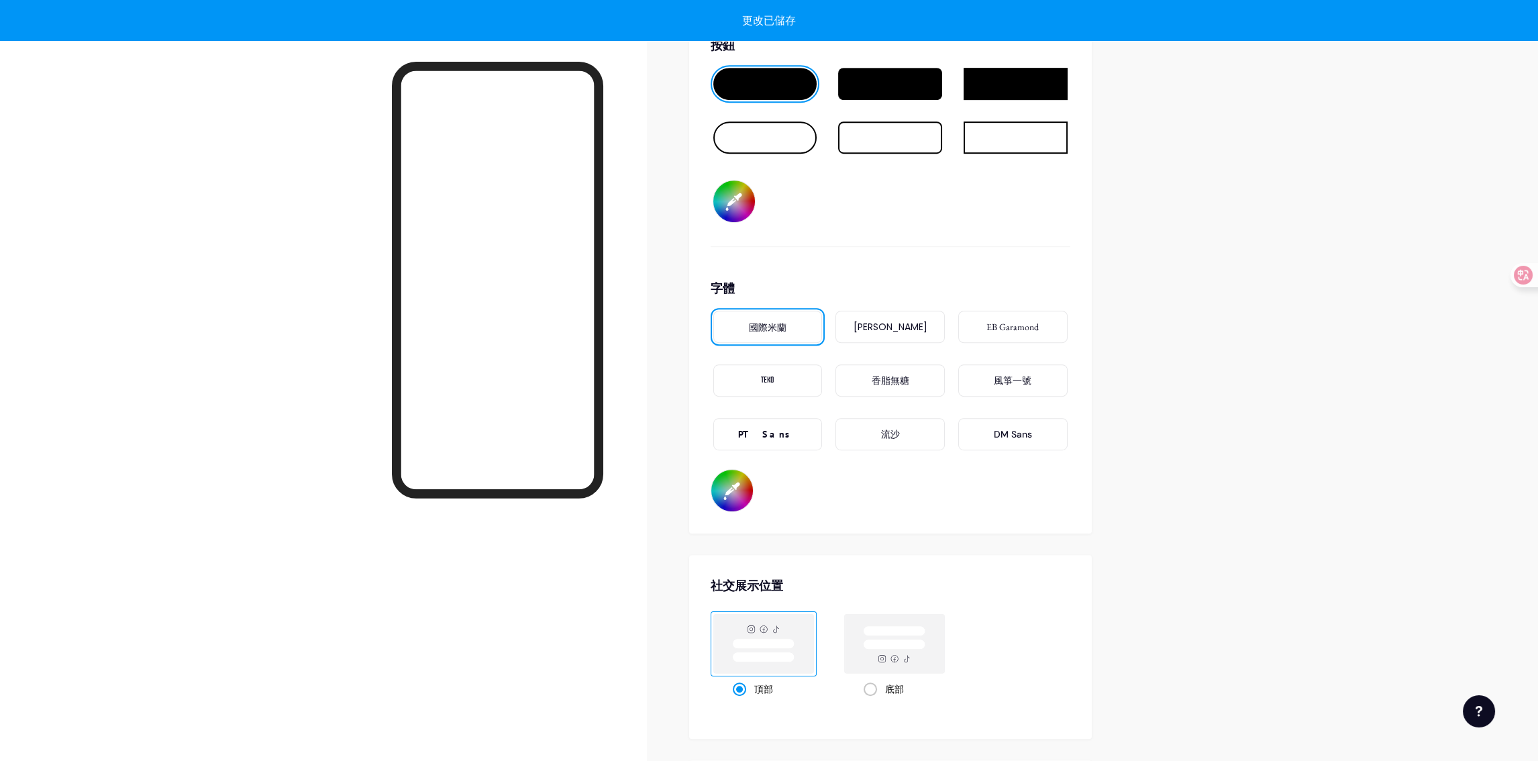
scroll to position [2114, 0]
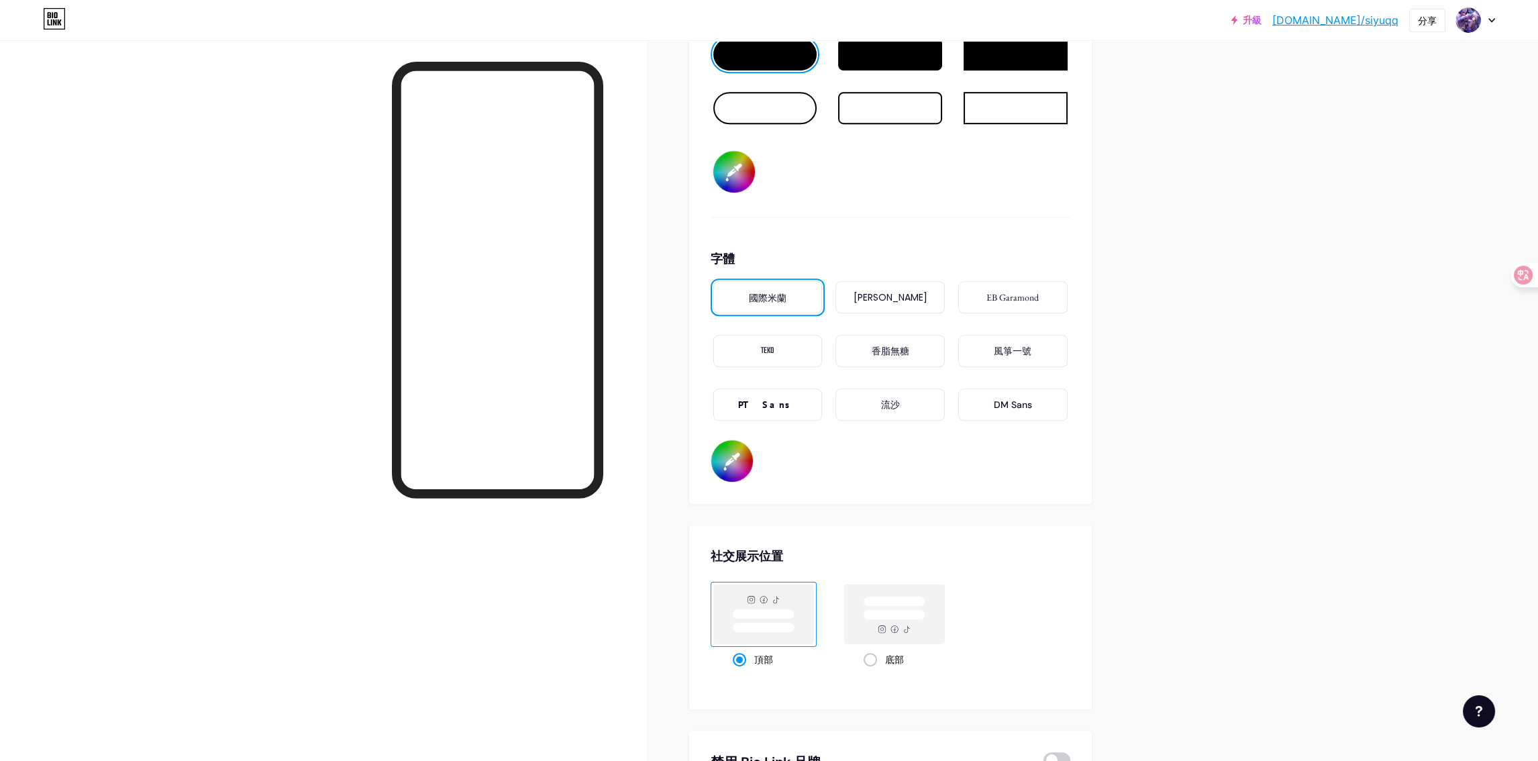
click at [967, 429] on div "字體 國際米蘭 波平斯 EB Garamond TEKO 香脂無糖 風箏一號 PT Sans 流沙 DM Sans #000000" at bounding box center [890, 366] width 360 height 233
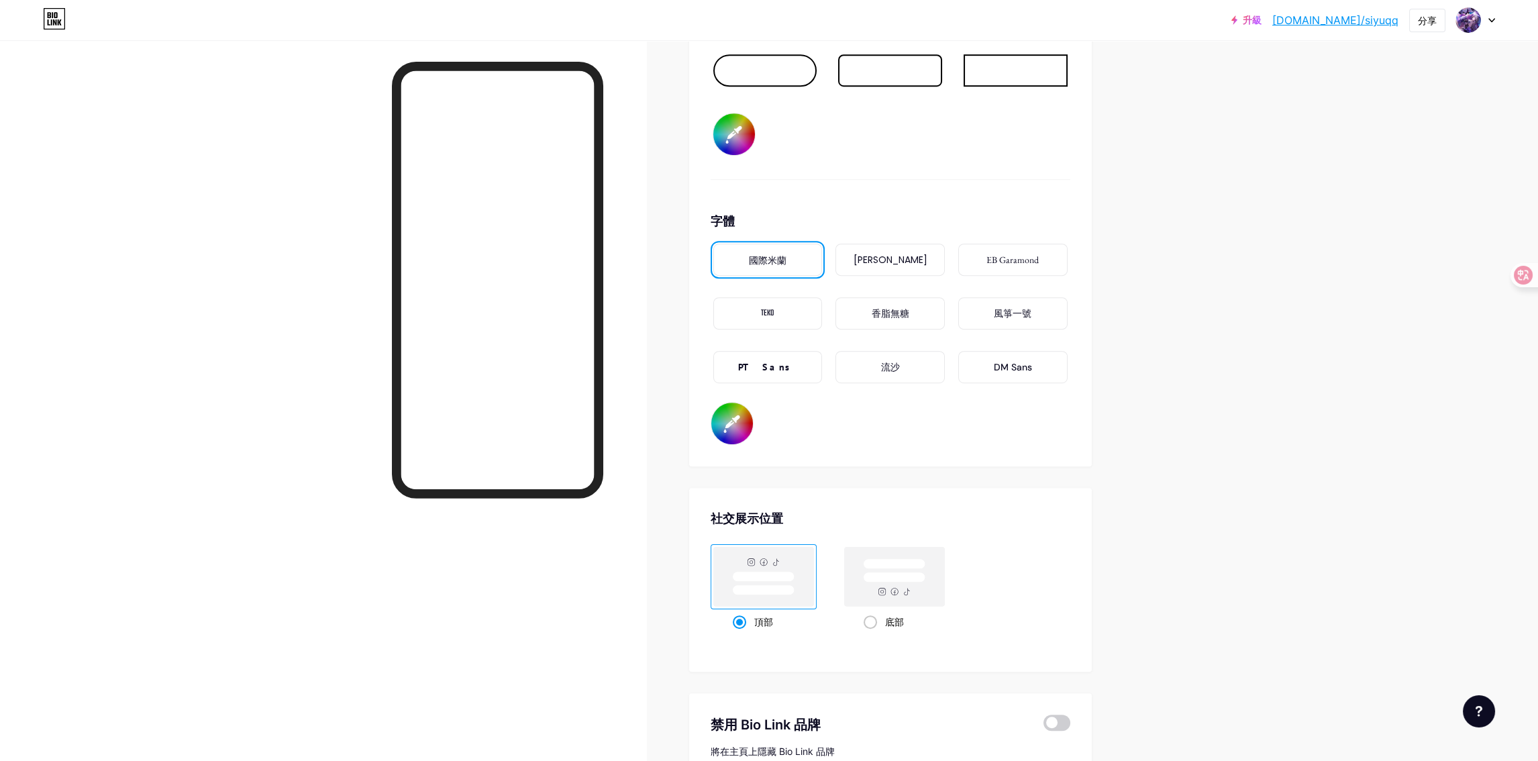
scroll to position [2181, 0]
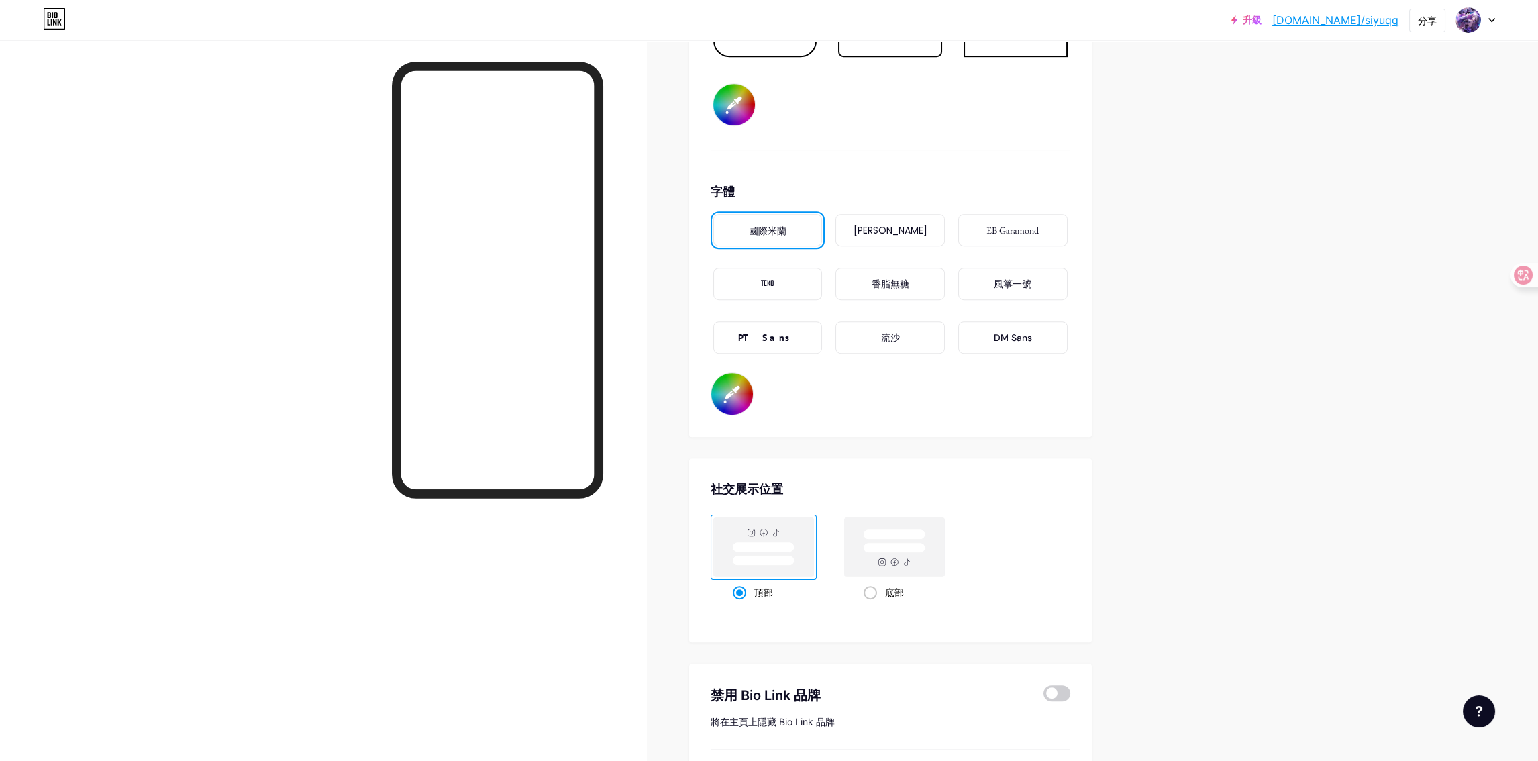
click at [792, 323] on div "PT Sans" at bounding box center [767, 337] width 109 height 32
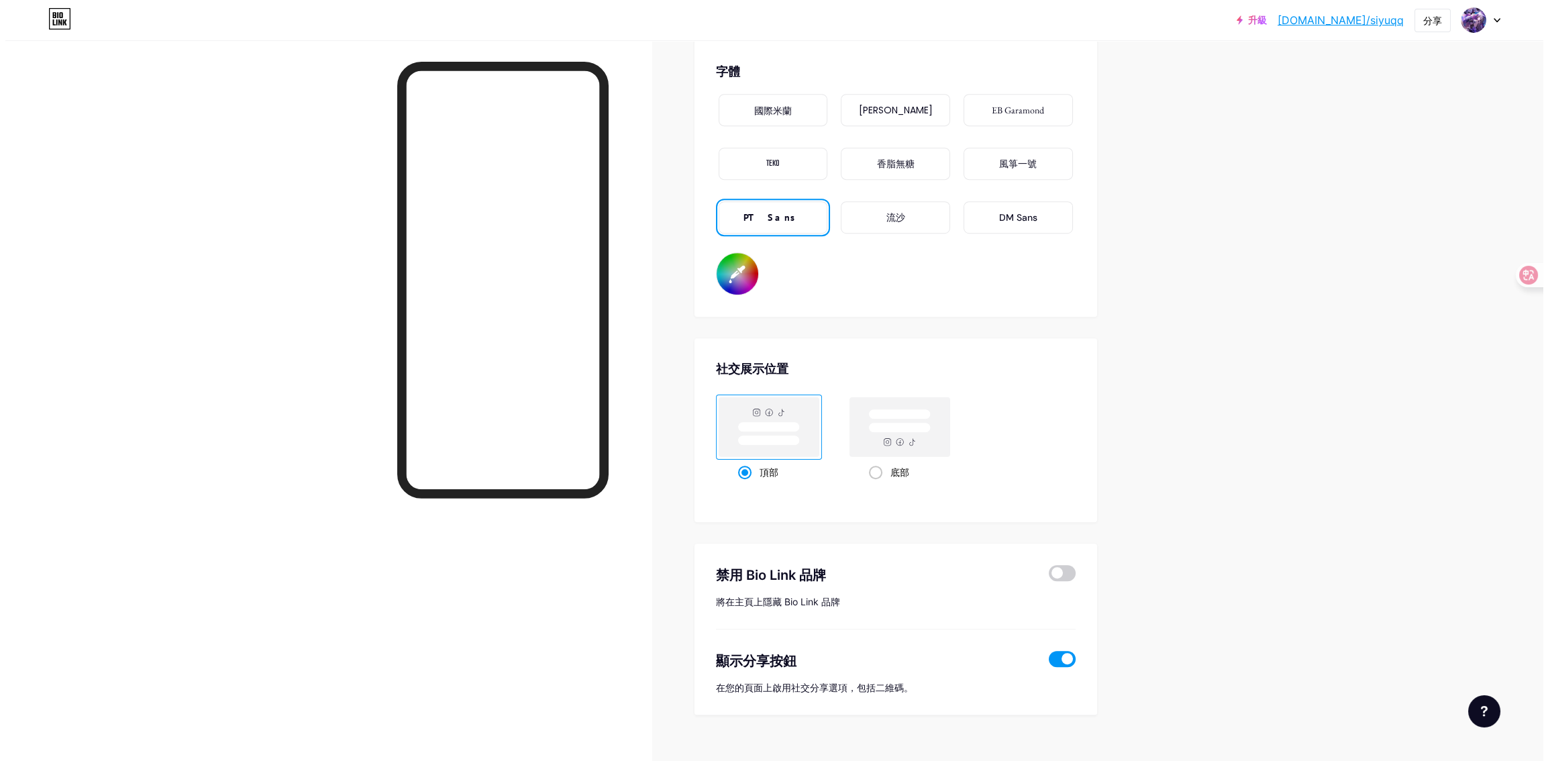
scroll to position [2305, 0]
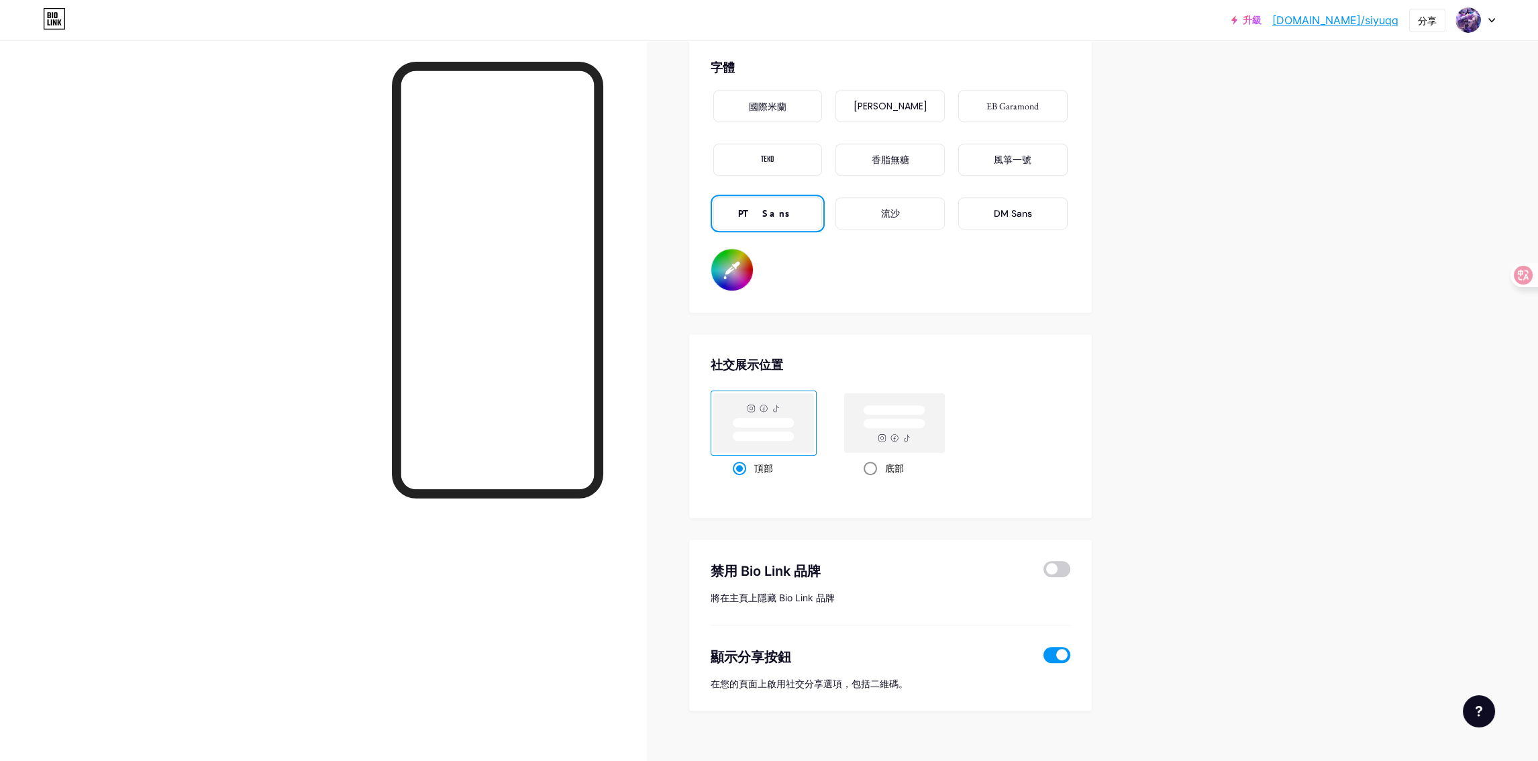
click at [896, 427] on rect at bounding box center [894, 422] width 100 height 59
click at [872, 480] on input "底部" at bounding box center [867, 484] width 9 height 9
radio input "true"
drag, startPoint x: 1189, startPoint y: 456, endPoint x: 1196, endPoint y: 458, distance: 7.9
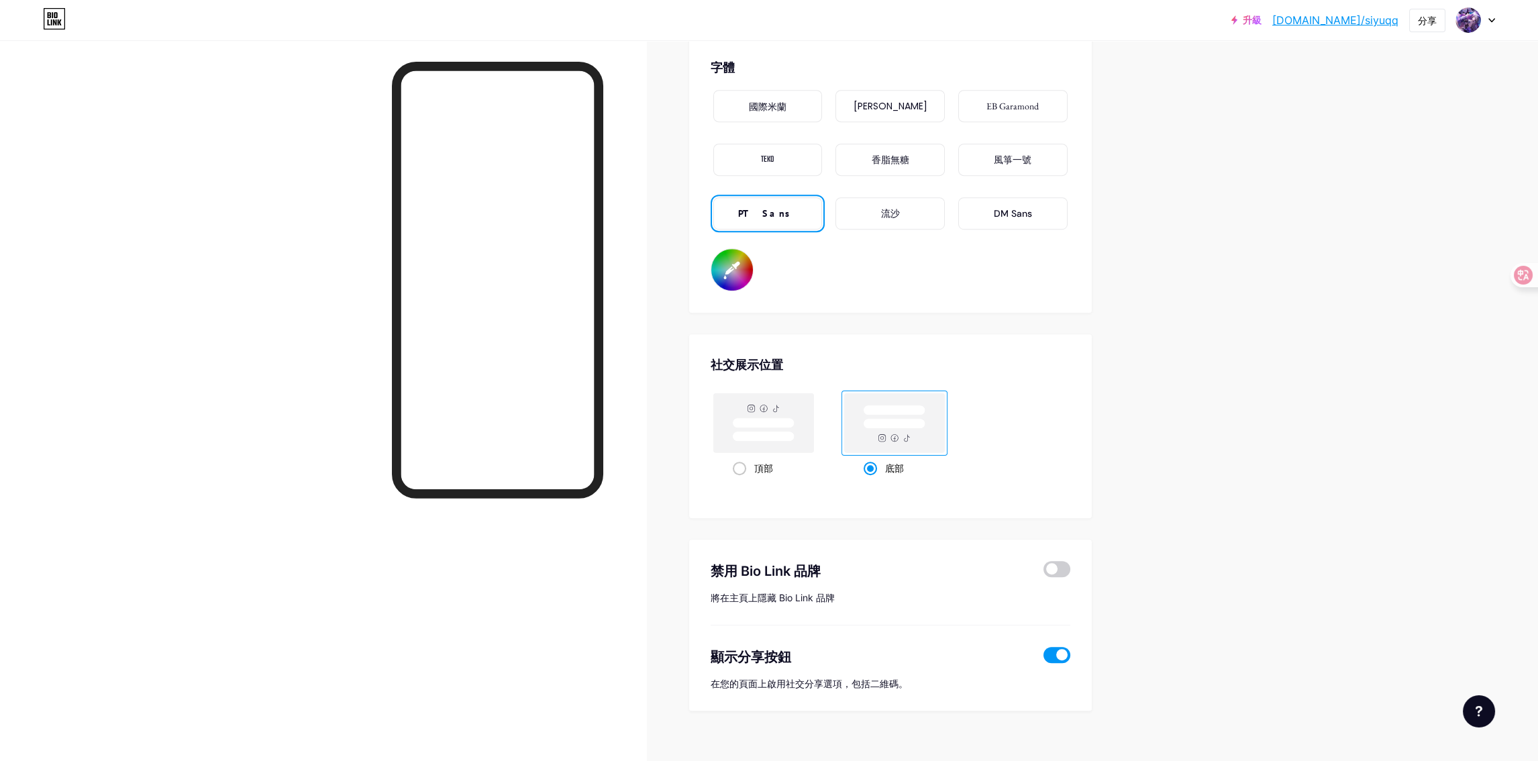
click at [1061, 561] on span at bounding box center [1056, 569] width 27 height 16
click at [1043, 572] on input "checkbox" at bounding box center [1043, 572] width 0 height 0
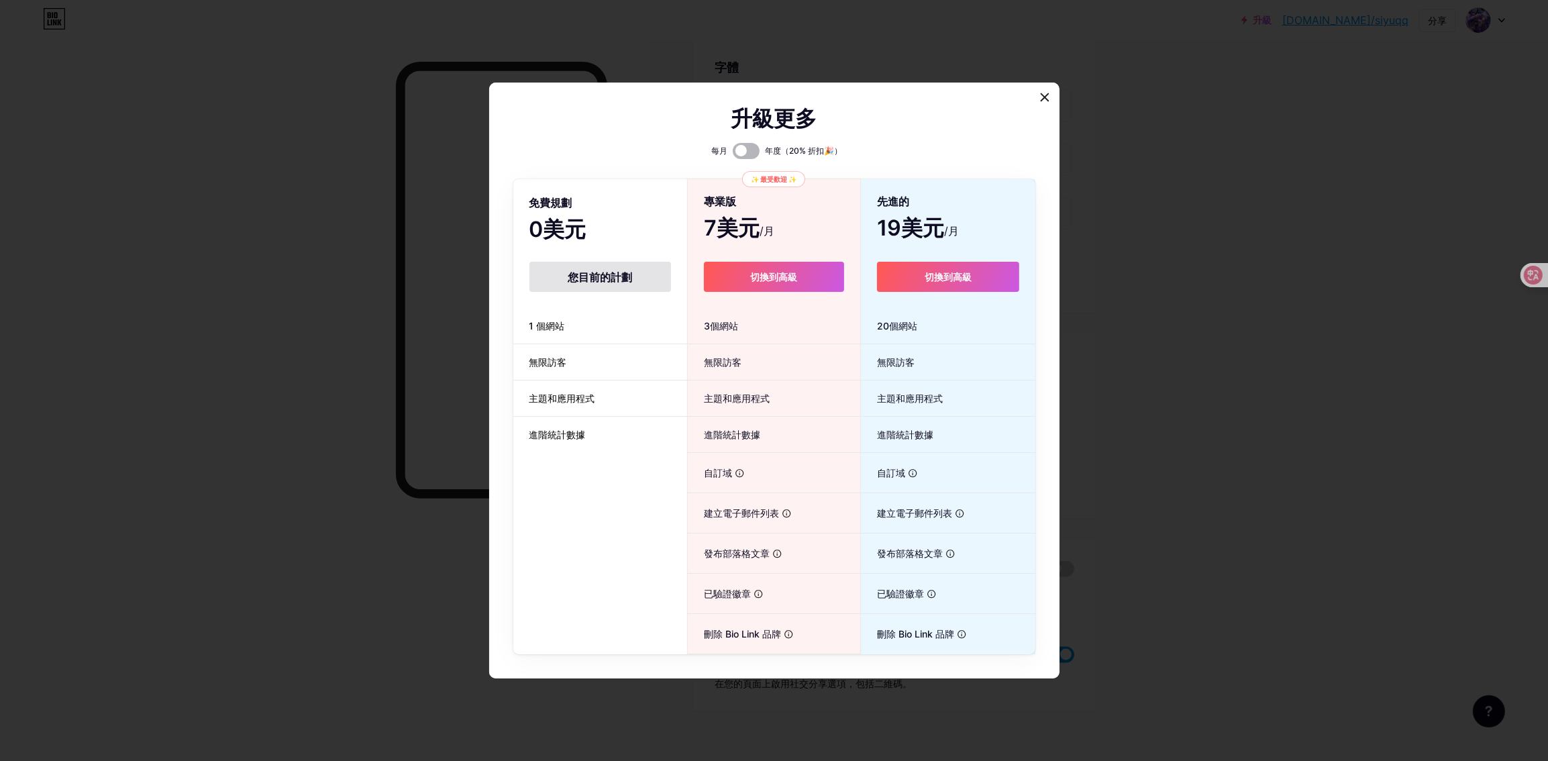
click at [743, 150] on span at bounding box center [746, 151] width 27 height 16
click at [733, 154] on input "checkbox" at bounding box center [733, 154] width 0 height 0
drag, startPoint x: 872, startPoint y: 178, endPoint x: 831, endPoint y: 390, distance: 215.9
click at [831, 390] on li "主題和應用程式" at bounding box center [774, 398] width 172 height 36
drag, startPoint x: 786, startPoint y: 462, endPoint x: 808, endPoint y: 486, distance: 32.3
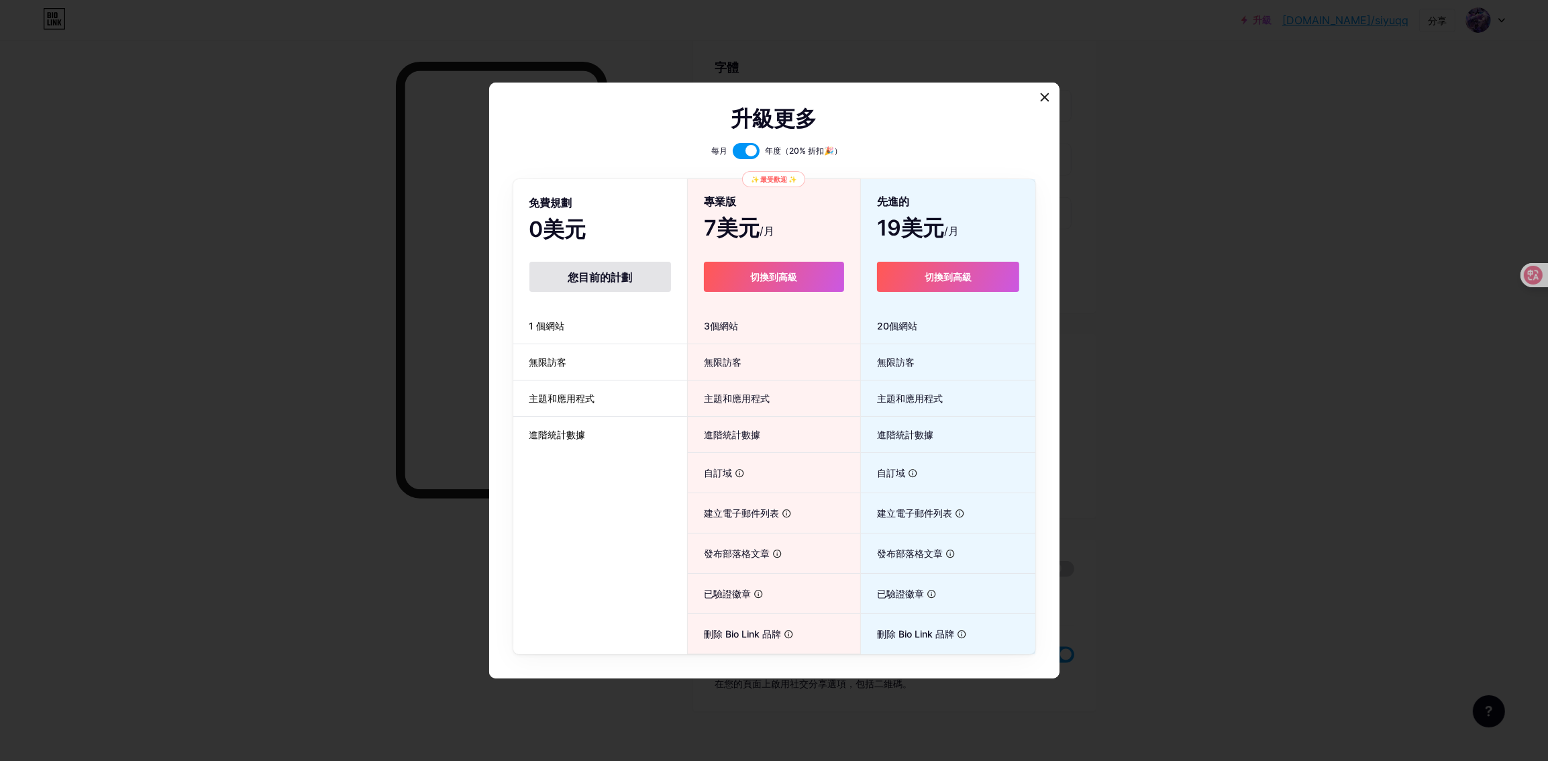
click at [810, 486] on li "自訂域 在您自己的個人網域上託管" at bounding box center [774, 473] width 172 height 40
click at [804, 485] on li "自訂域 在您自己的個人網域上託管" at bounding box center [774, 473] width 172 height 40
click at [767, 284] on button "切換到高級" at bounding box center [774, 277] width 140 height 30
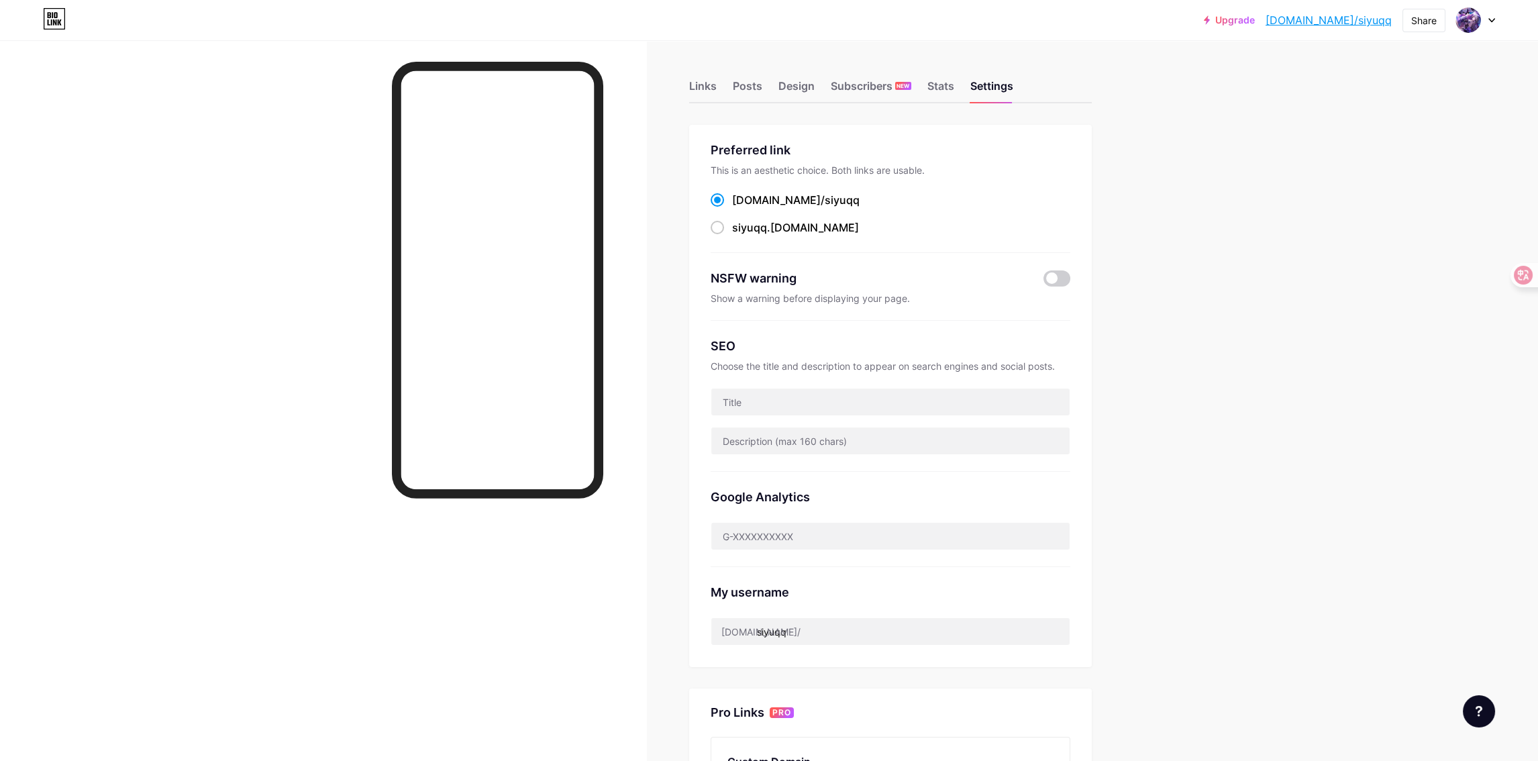
click at [1186, 284] on div "Upgrade [DOMAIN_NAME]/siyuqq... [DOMAIN_NAME]/siyuqq Share Switch accounts The …" at bounding box center [769, 525] width 1538 height 1051
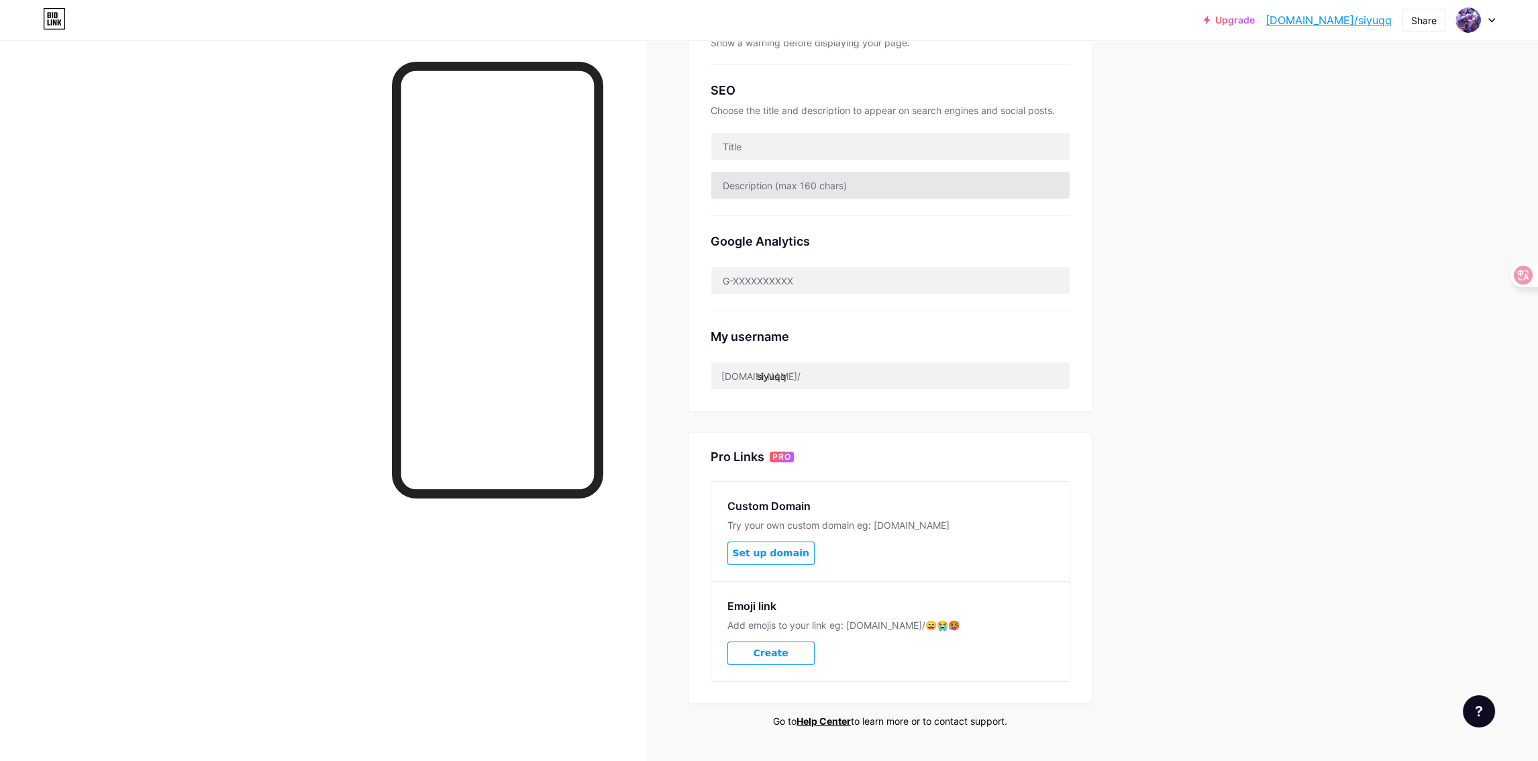
scroll to position [286, 0]
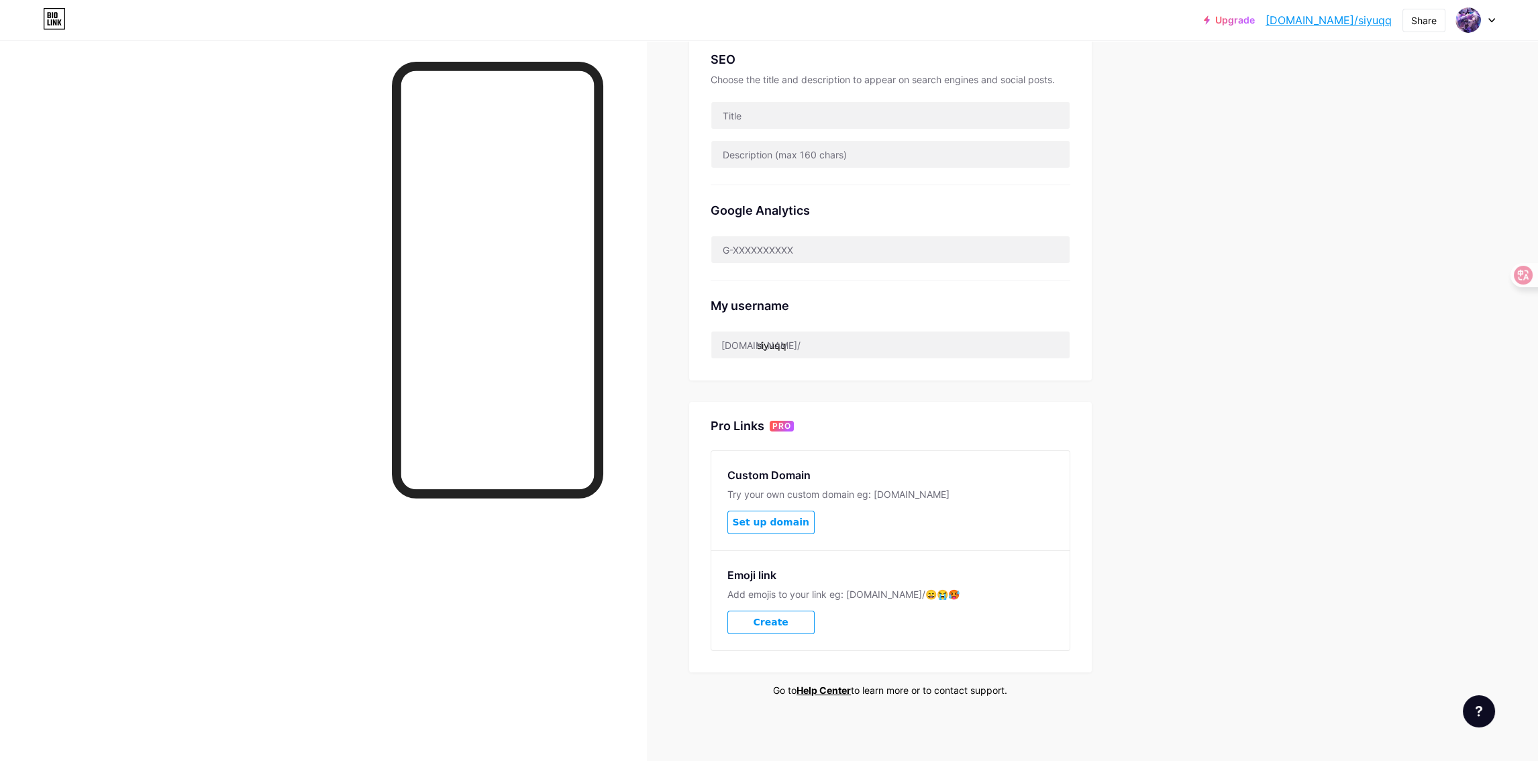
click at [800, 620] on button "Create" at bounding box center [770, 621] width 87 height 23
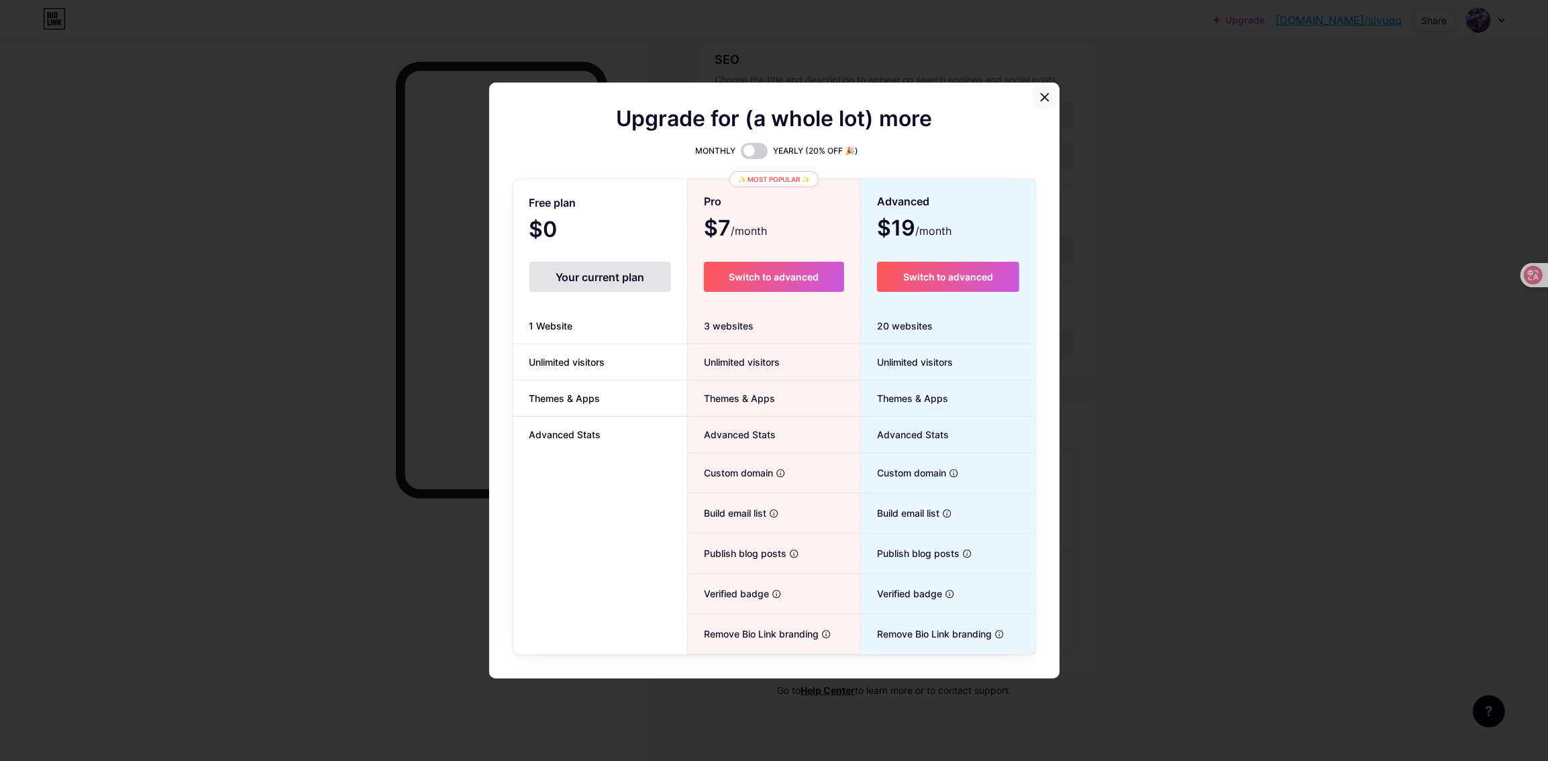
click at [1039, 99] on icon at bounding box center [1044, 97] width 11 height 11
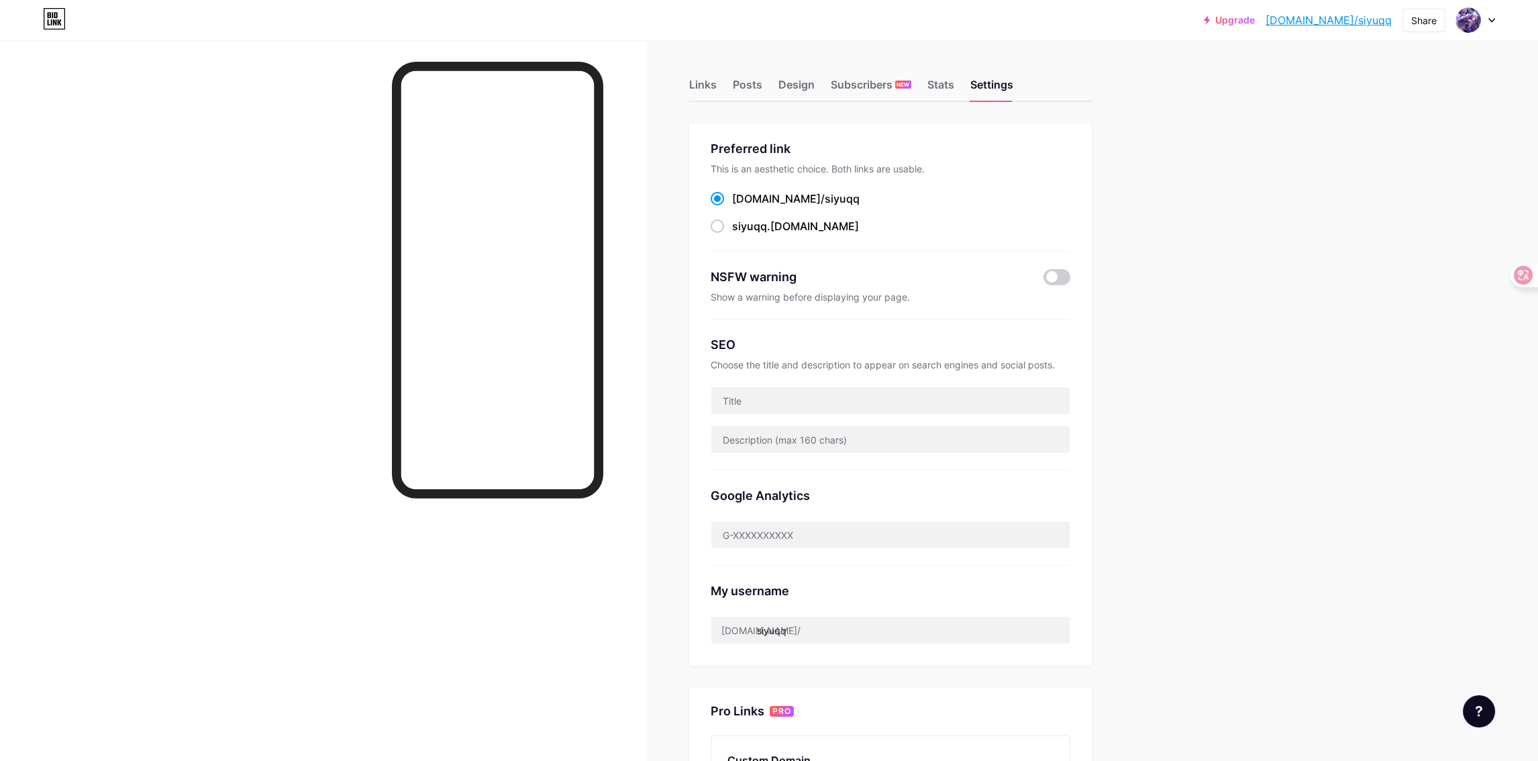
scroll to position [0, 0]
click at [760, 229] on span "siyuqq" at bounding box center [749, 227] width 35 height 13
click at [741, 235] on input "siyuqq .[DOMAIN_NAME]" at bounding box center [736, 239] width 9 height 9
radio input "true"
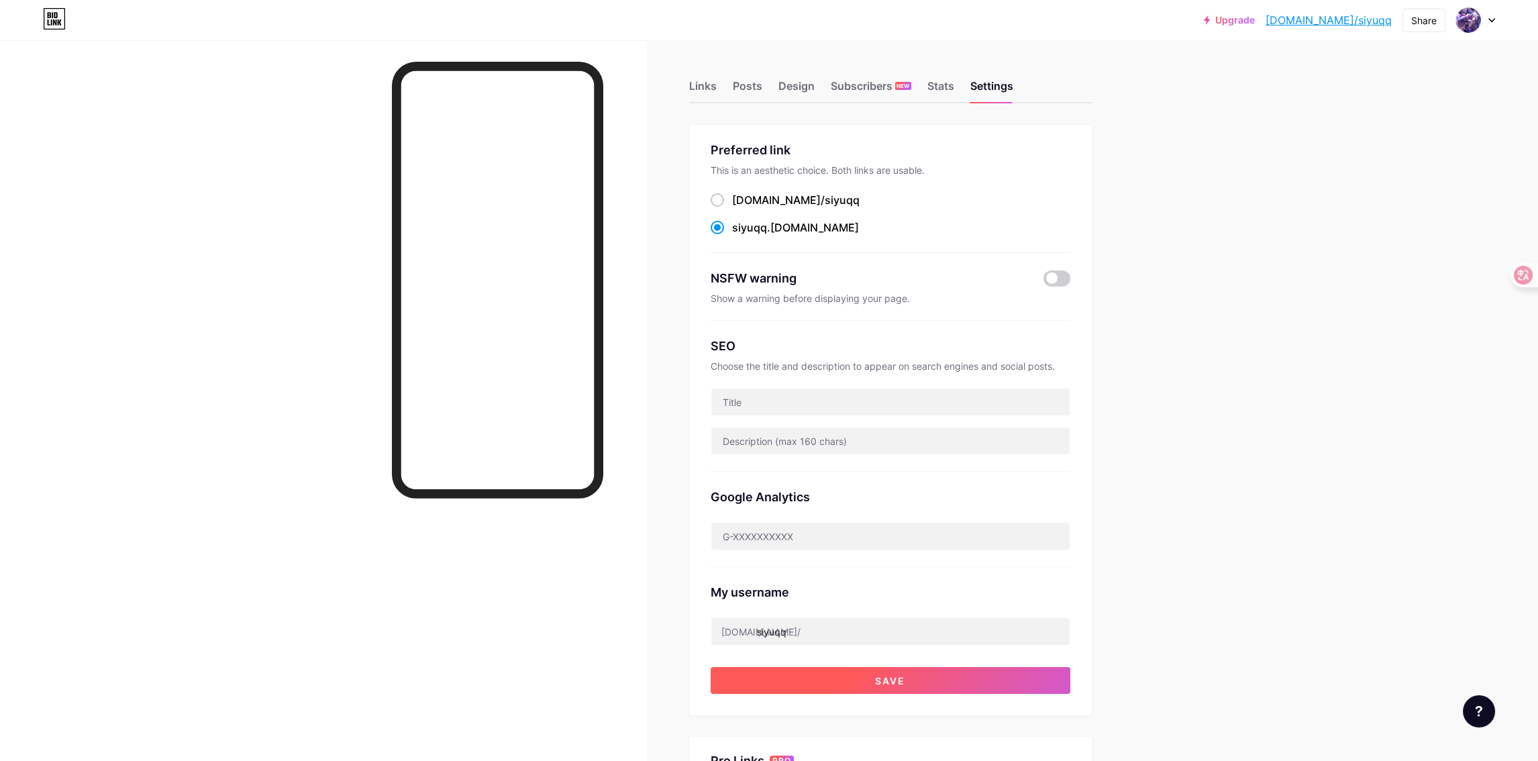
click at [973, 680] on button "Save" at bounding box center [890, 680] width 360 height 27
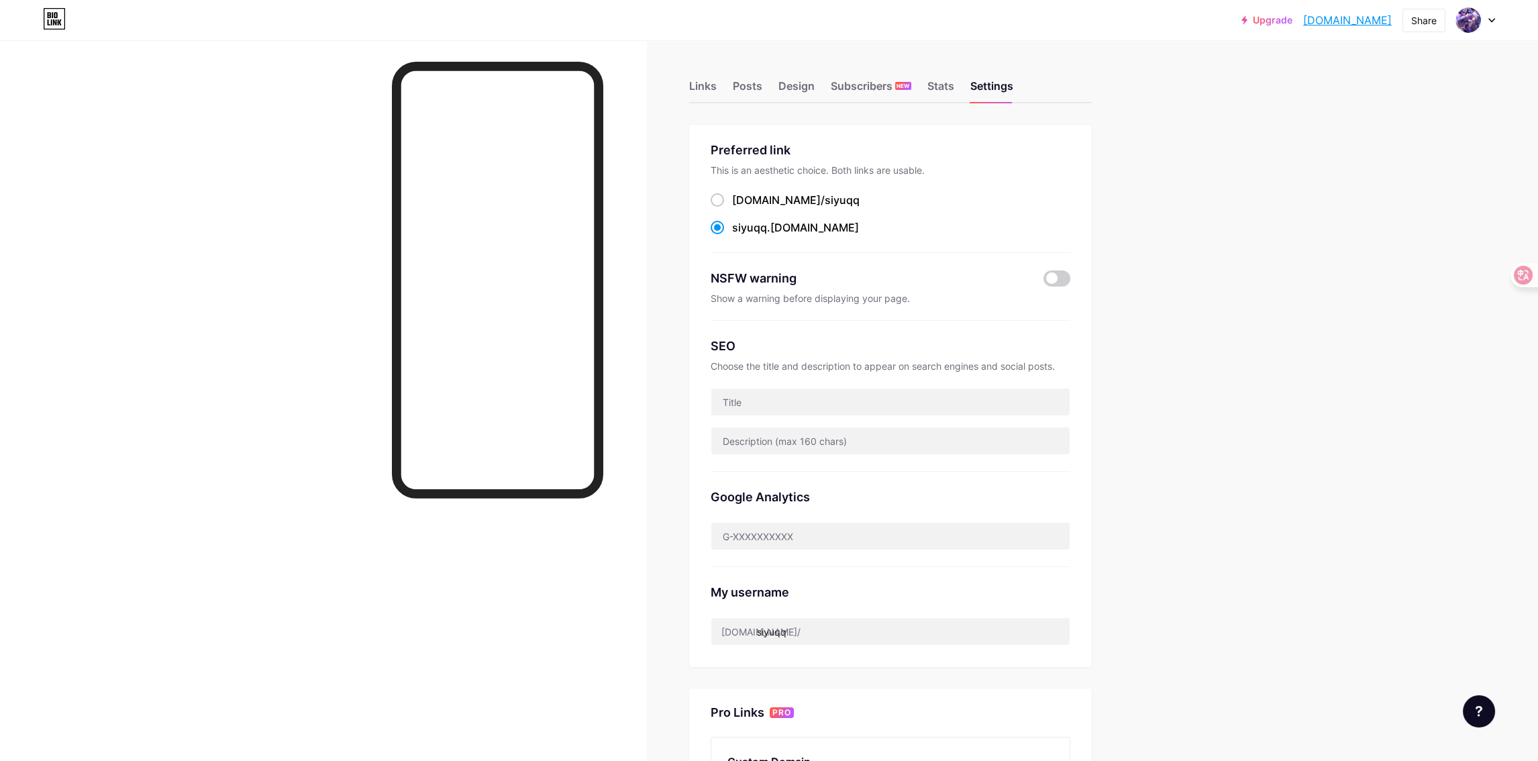
click at [710, 105] on div "Links Posts Design Subscribers NEW Stats Settings Preferred link This is an aes…" at bounding box center [574, 545] width 1148 height 1010
click at [708, 93] on div "Links" at bounding box center [703, 90] width 28 height 24
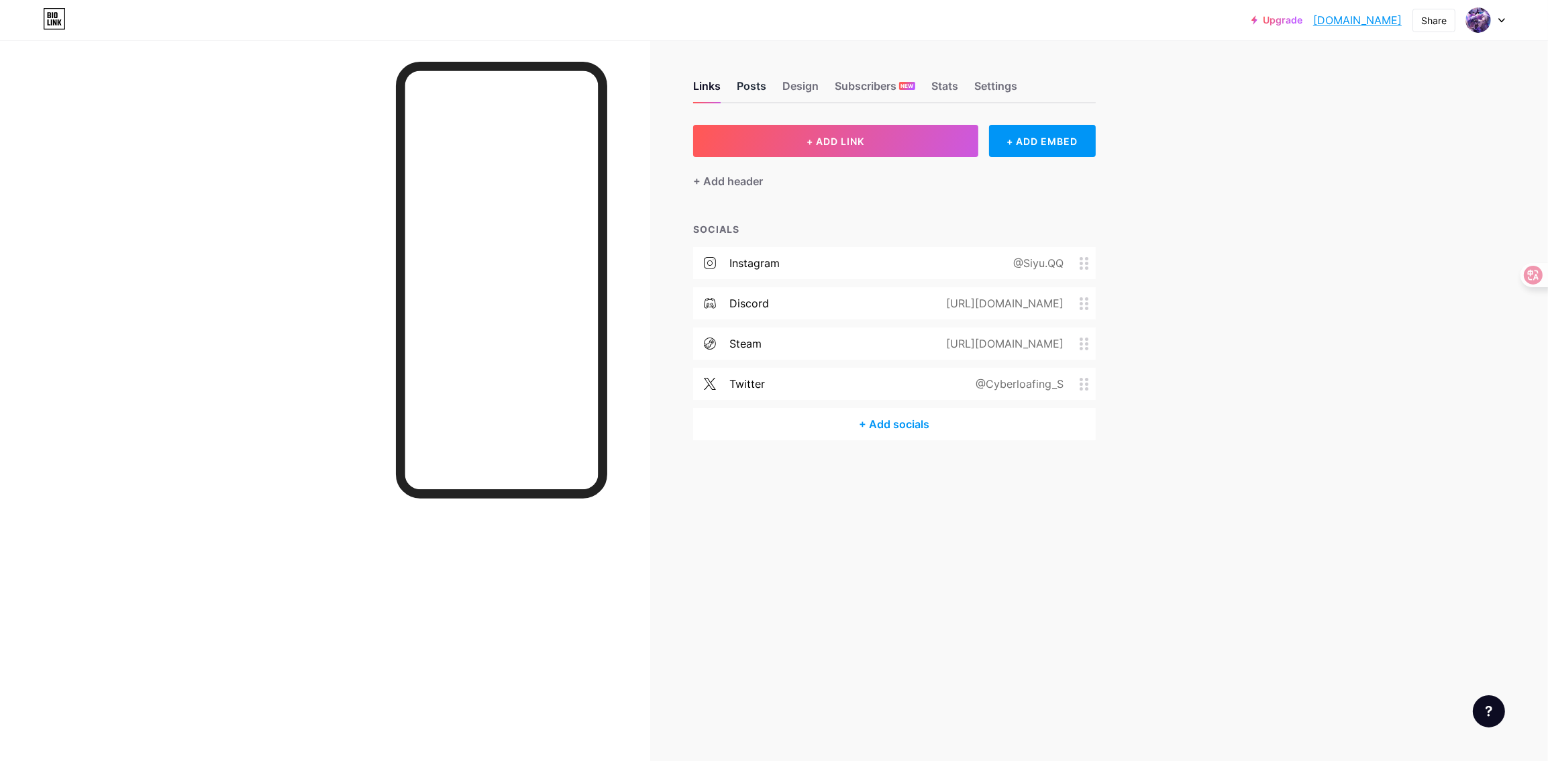
click at [757, 85] on div "Posts" at bounding box center [752, 90] width 30 height 24
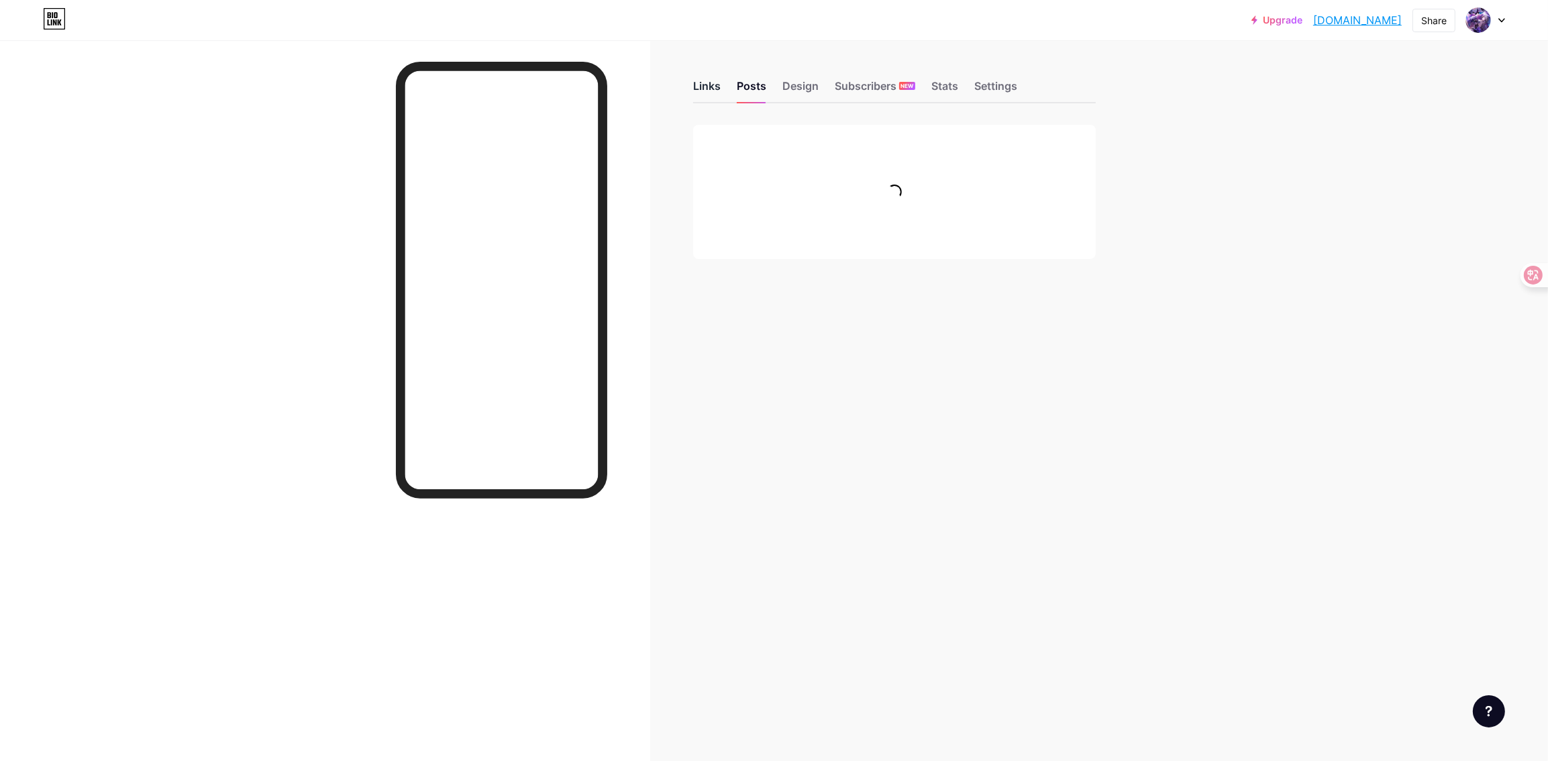
click at [719, 90] on div "Links" at bounding box center [707, 90] width 28 height 24
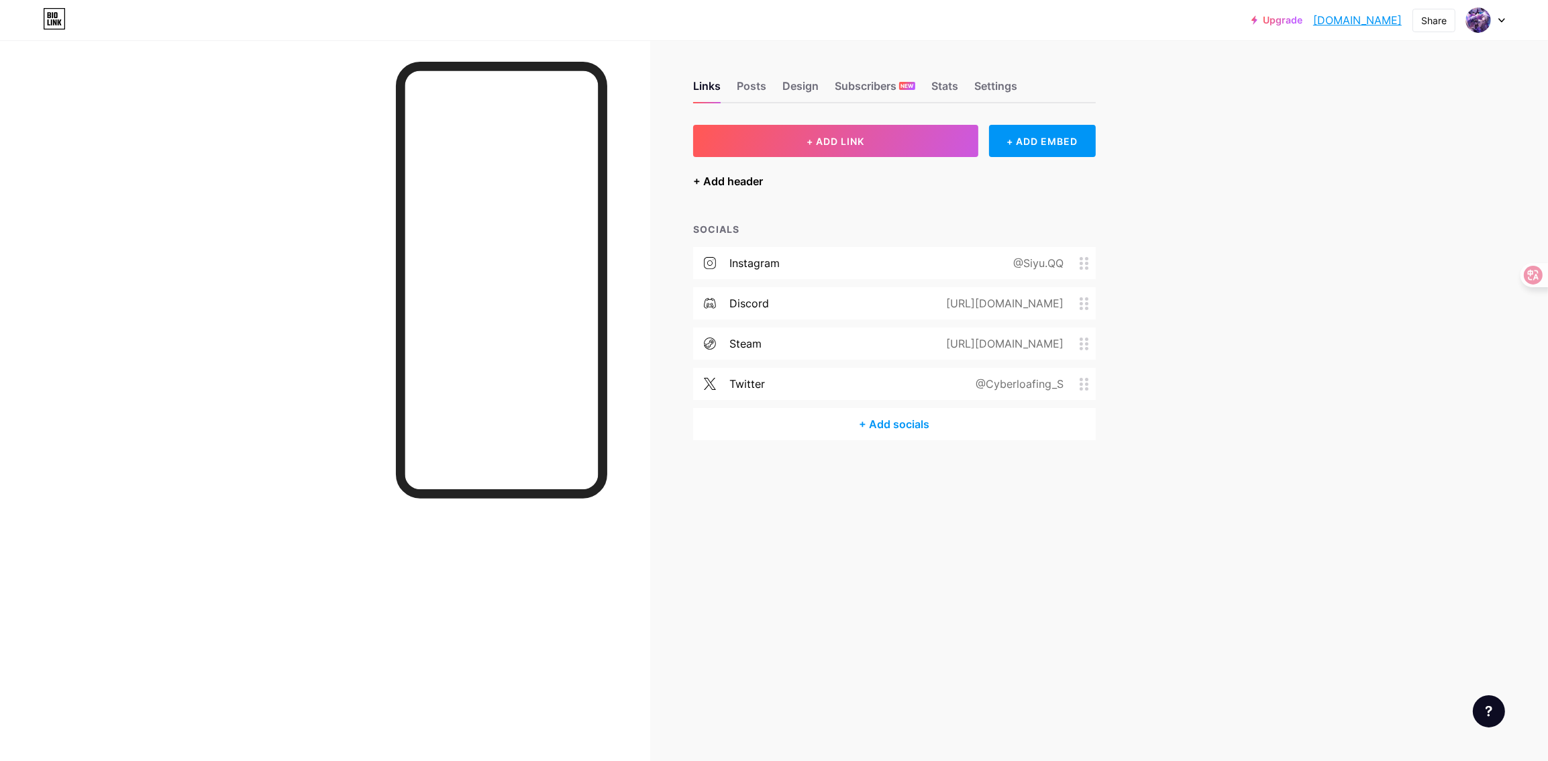
click at [731, 182] on div "+ Add header" at bounding box center [728, 181] width 70 height 16
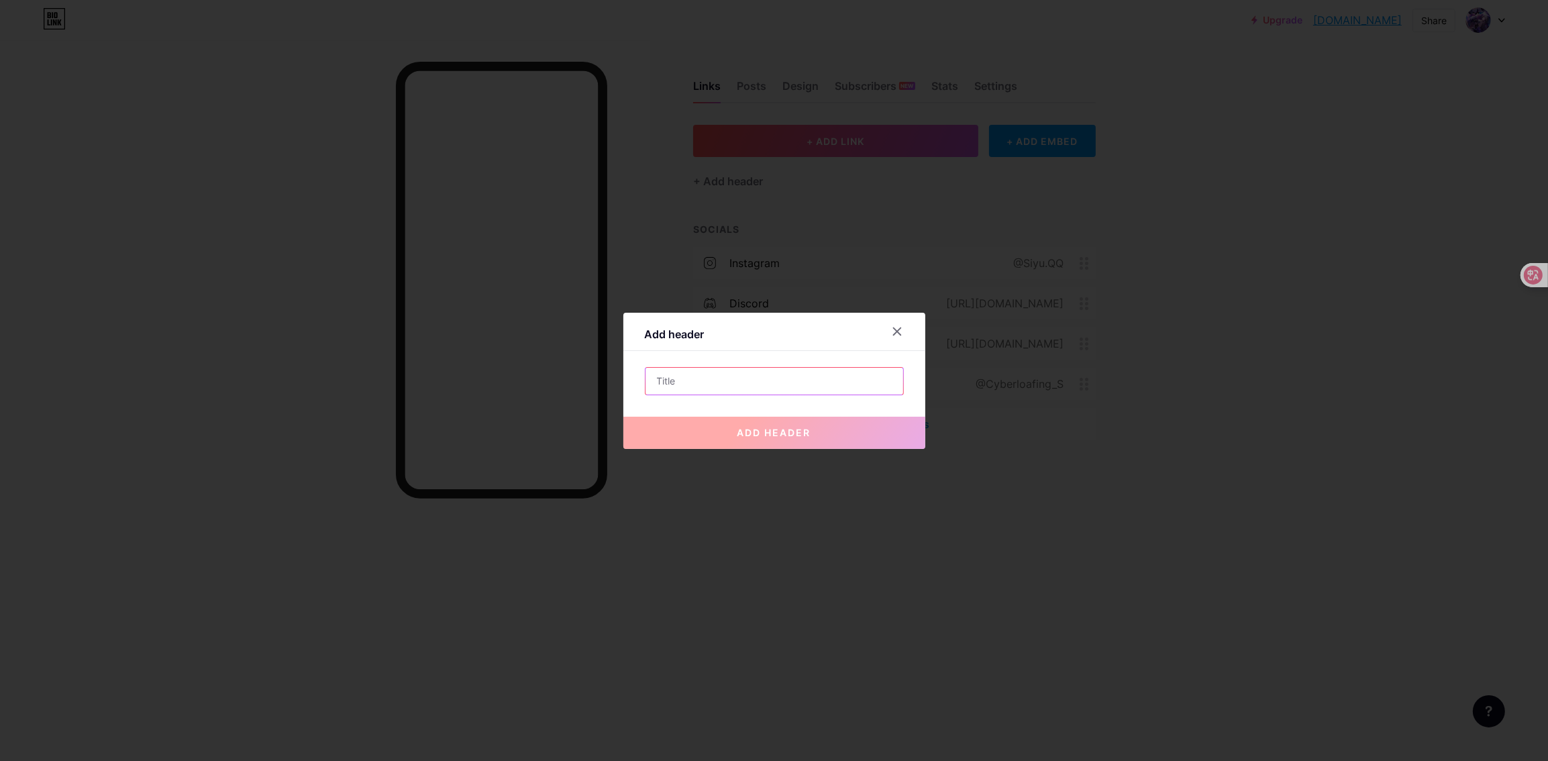
click at [719, 376] on input "text" at bounding box center [774, 381] width 258 height 27
click at [893, 332] on icon at bounding box center [896, 330] width 7 height 7
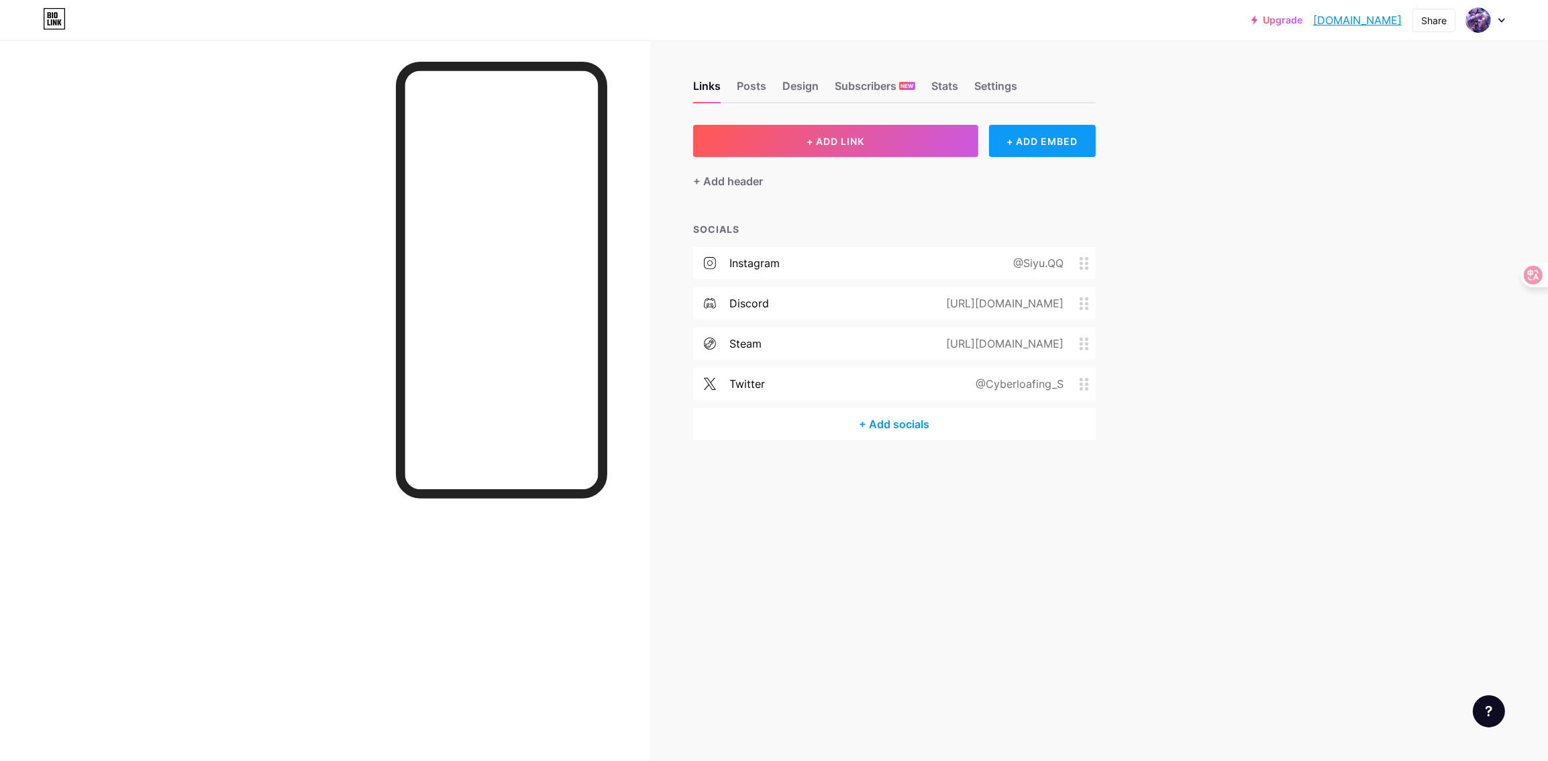
click at [1030, 140] on div "+ ADD EMBED" at bounding box center [1042, 141] width 107 height 32
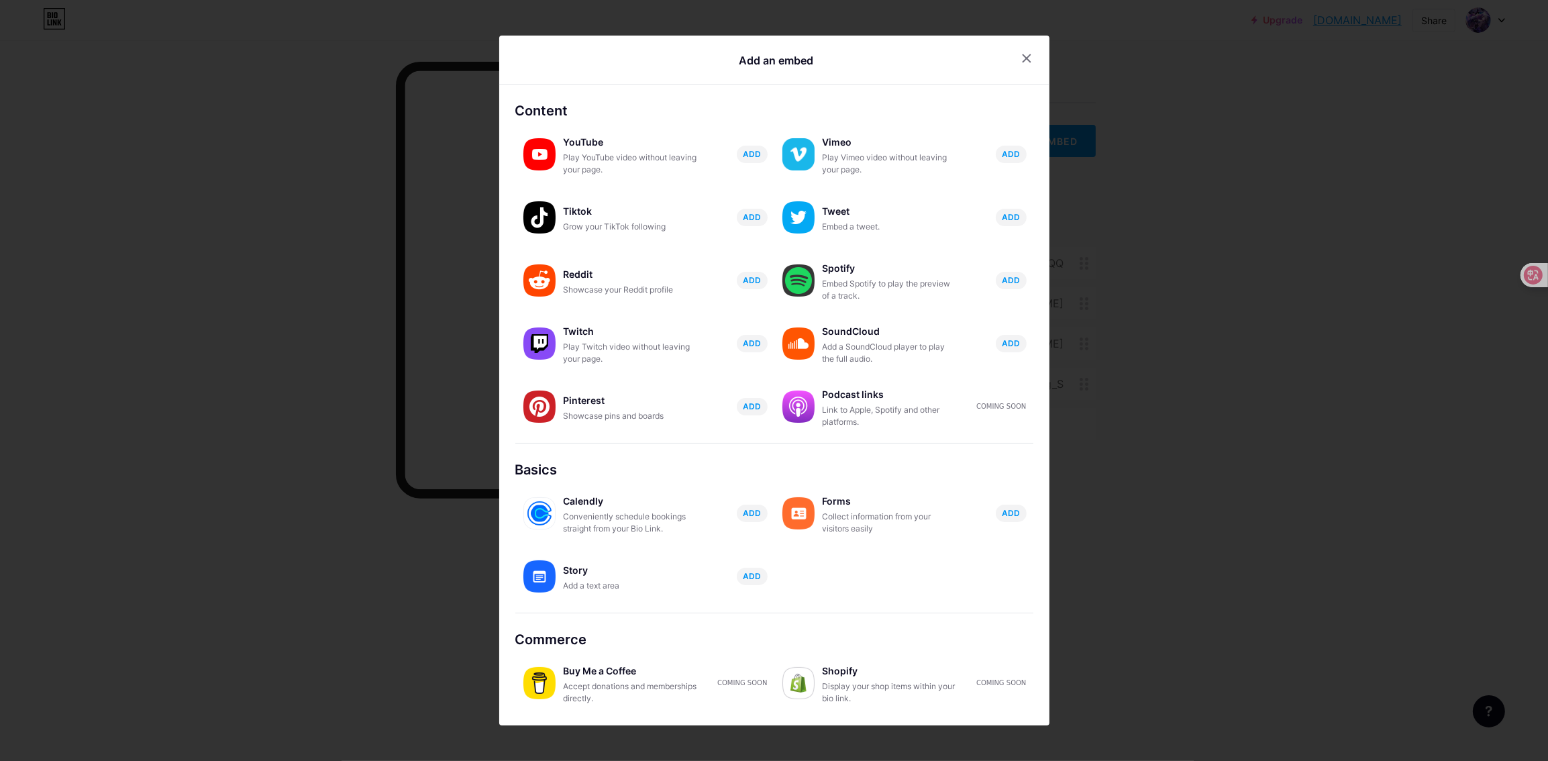
drag, startPoint x: 874, startPoint y: 654, endPoint x: 865, endPoint y: 671, distance: 18.9
drag, startPoint x: 865, startPoint y: 671, endPoint x: 828, endPoint y: 576, distance: 102.4
click at [828, 576] on div "Calendly Conveniently schedule bookings straight from your Bio Link. ADD Forms …" at bounding box center [774, 543] width 518 height 126
click at [1097, 191] on div at bounding box center [774, 380] width 1548 height 761
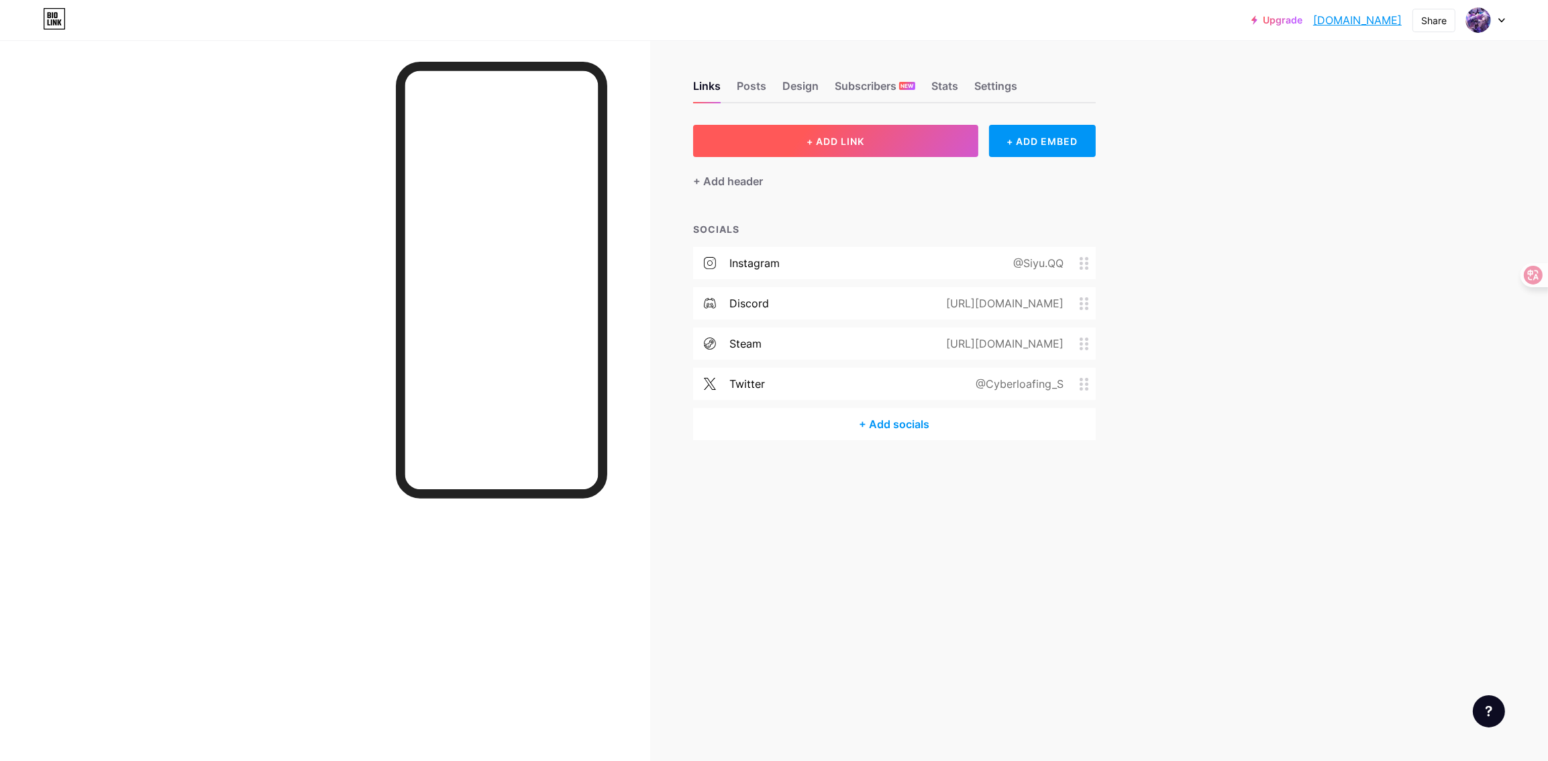
click at [877, 151] on button "+ ADD LINK" at bounding box center [835, 141] width 285 height 32
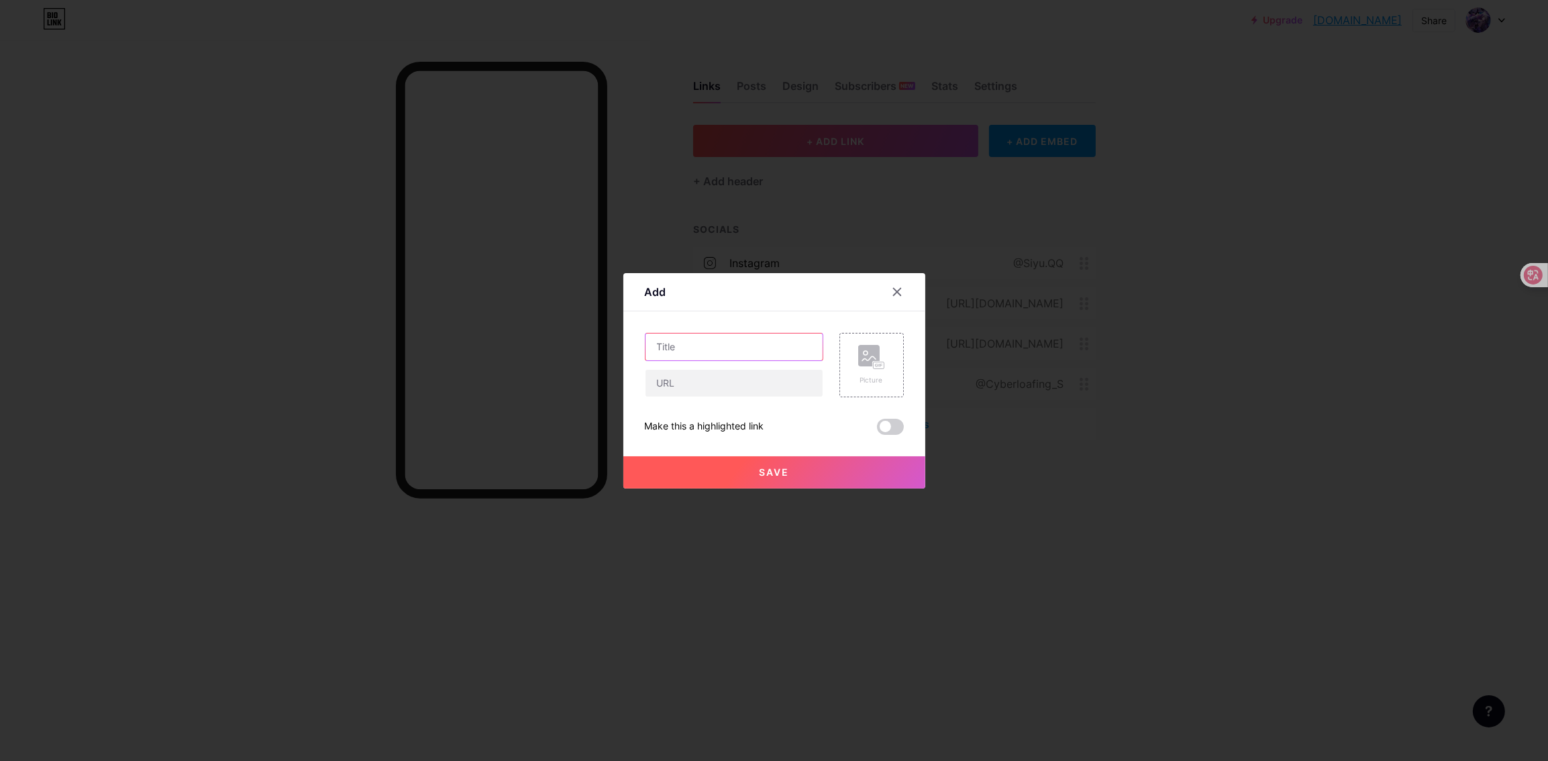
click at [731, 350] on input "text" at bounding box center [733, 346] width 177 height 27
type input "s"
click at [893, 290] on icon at bounding box center [896, 291] width 7 height 7
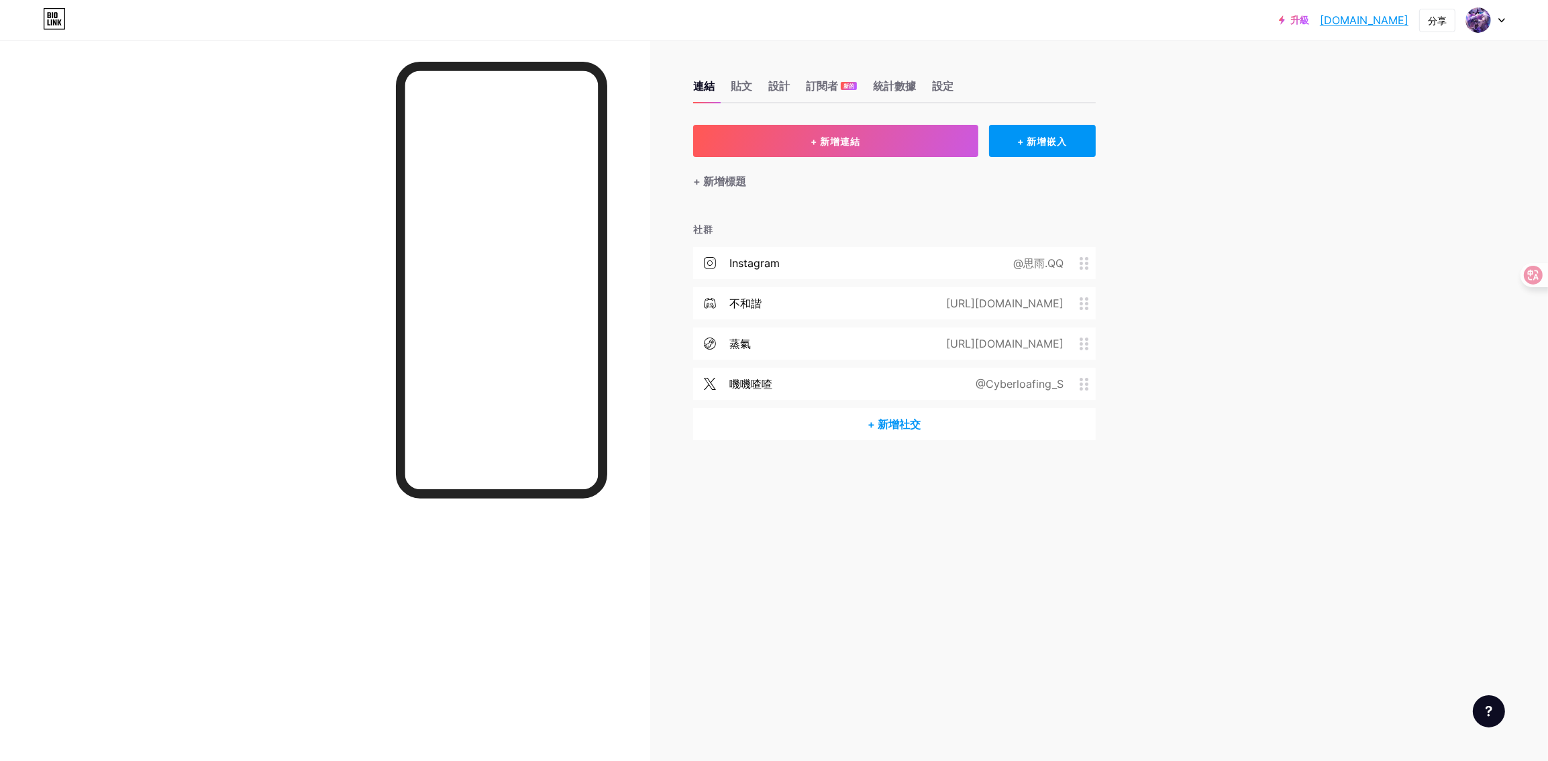
drag, startPoint x: 667, startPoint y: 213, endPoint x: 674, endPoint y: 219, distance: 9.1
click at [671, 217] on div "連結 貼文 設計 訂閱者 新的 統計數據 設定 + 新增連結 + 新增嵌入 + 新增標題 社群 Instagram @思雨.QQ 不和諧 [URL][DOMA…" at bounding box center [576, 273] width 1152 height 467
click at [677, 220] on div "連結 貼文 設計 訂閱者 新的 統計數據 設定 + 新增連結 + 新增嵌入 + 新增標題 社群 Instagram @思雨.QQ 不和諧 [URL][DOMA…" at bounding box center [576, 273] width 1152 height 467
click at [741, 87] on font "貼文" at bounding box center [741, 85] width 21 height 13
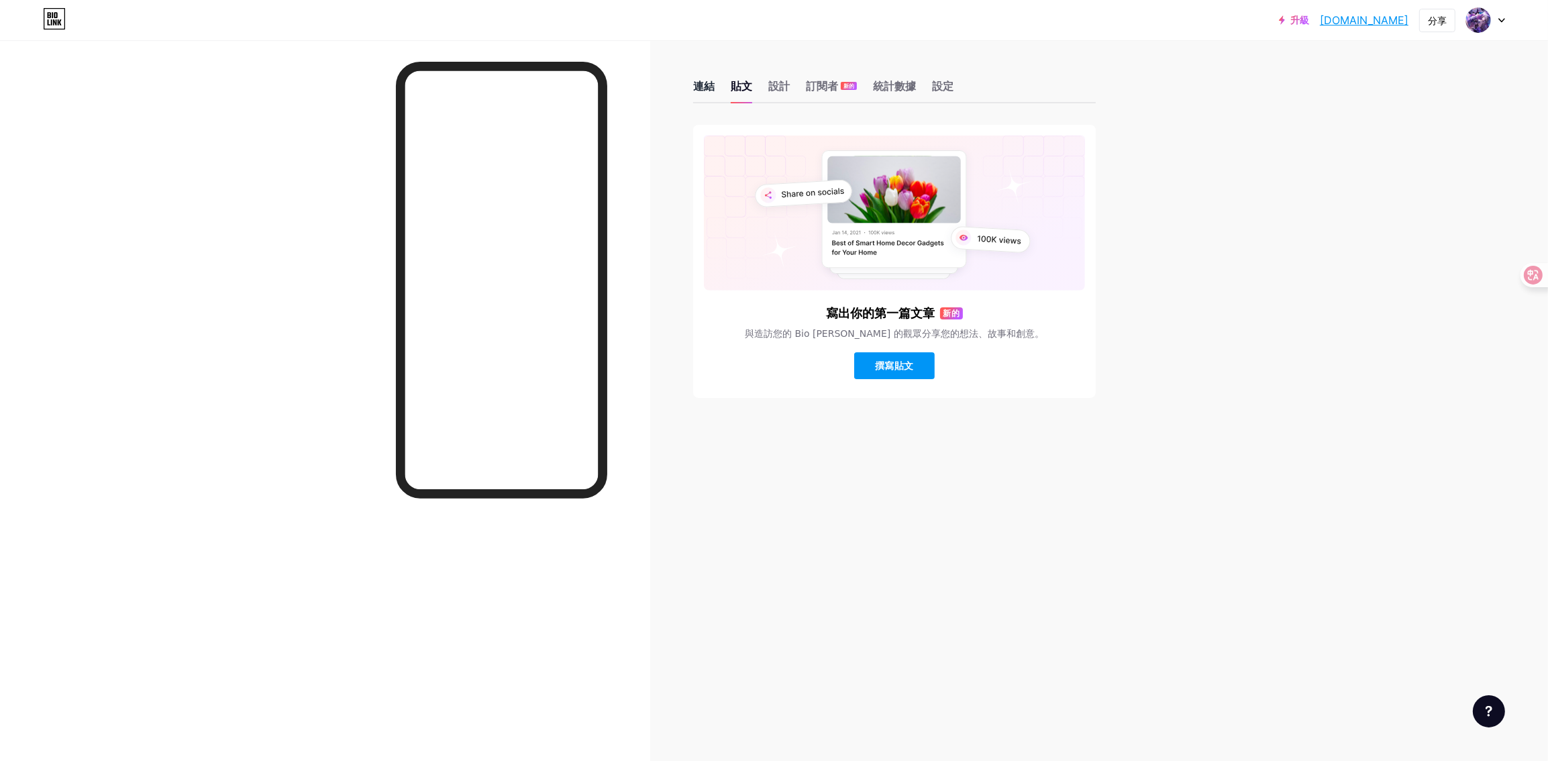
click at [708, 86] on font "連結" at bounding box center [703, 85] width 21 height 13
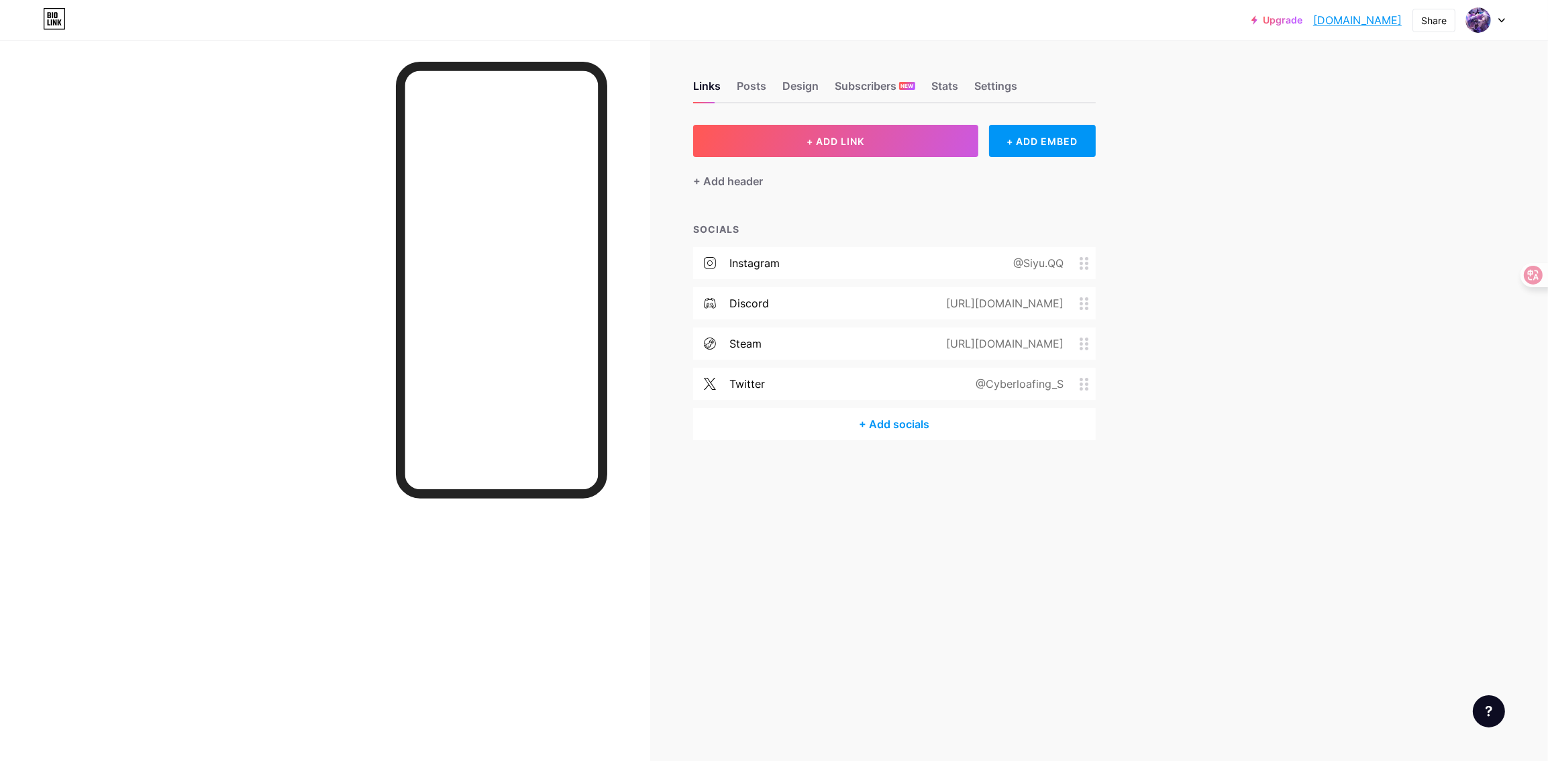
click at [1247, 297] on div "Upgrade [DOMAIN_NAME]... [DOMAIN_NAME] Share Switch accounts The Siyu [DOMAIN_N…" at bounding box center [774, 380] width 1548 height 761
click at [1221, 379] on div "Upgrade [DOMAIN_NAME]... [DOMAIN_NAME] Share Switch accounts The Siyu [DOMAIN_N…" at bounding box center [774, 380] width 1548 height 761
click at [1067, 384] on div "@Cyberloafing_S" at bounding box center [1016, 384] width 125 height 16
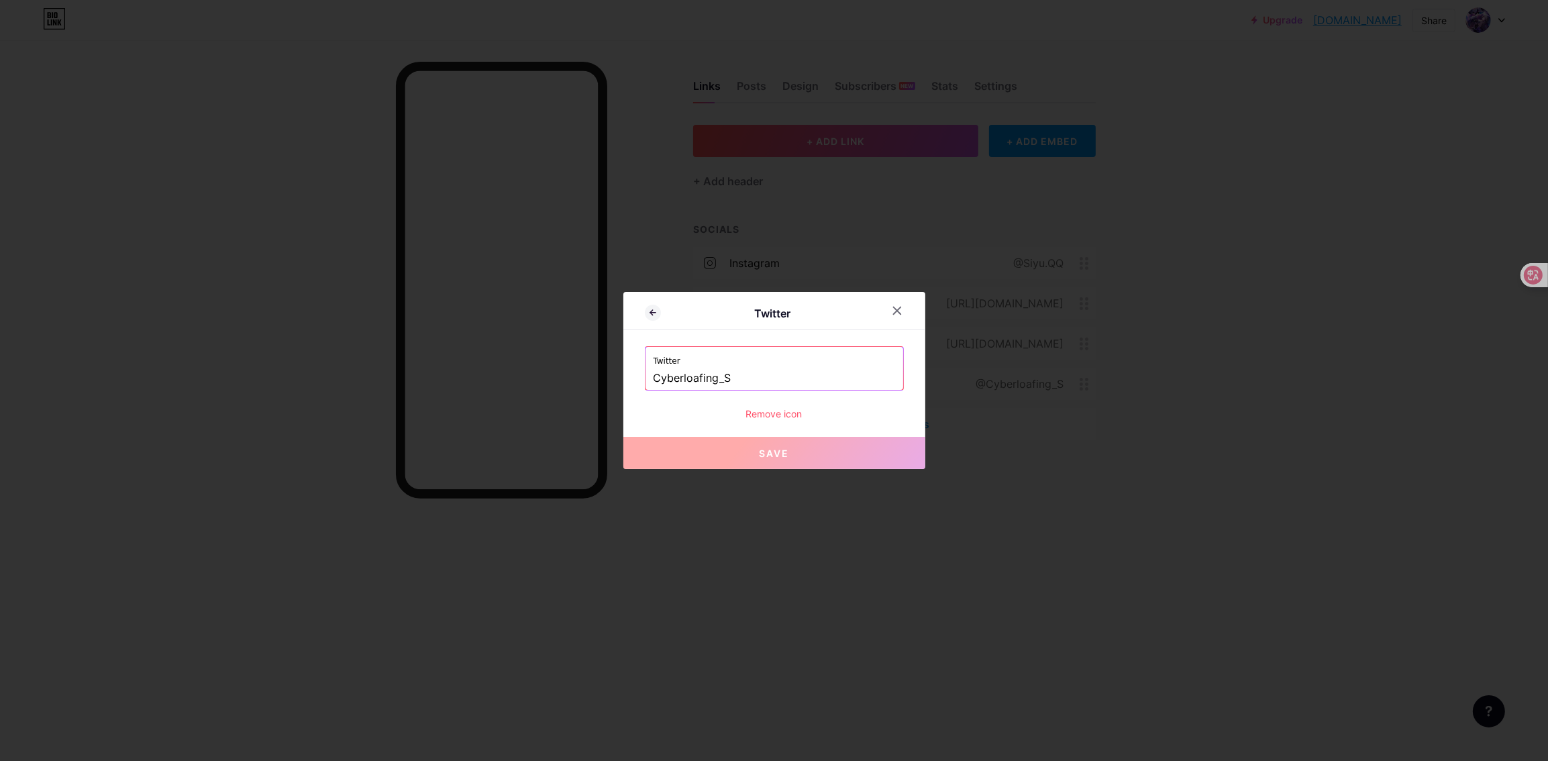
click at [762, 419] on div "Remove icon" at bounding box center [774, 414] width 259 height 14
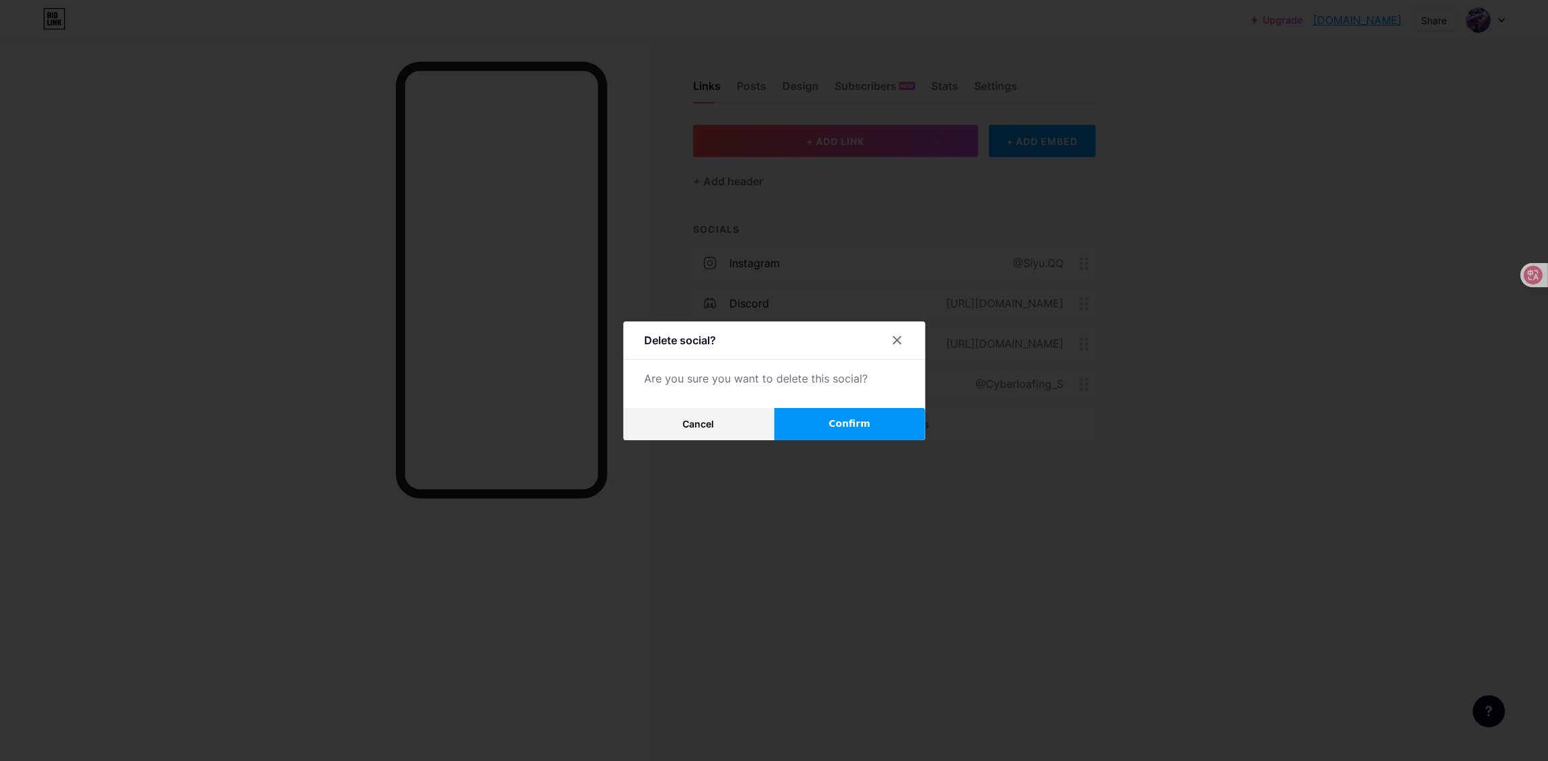
click at [804, 422] on button "Confirm" at bounding box center [849, 424] width 151 height 32
click at [1111, 483] on div at bounding box center [774, 380] width 1548 height 761
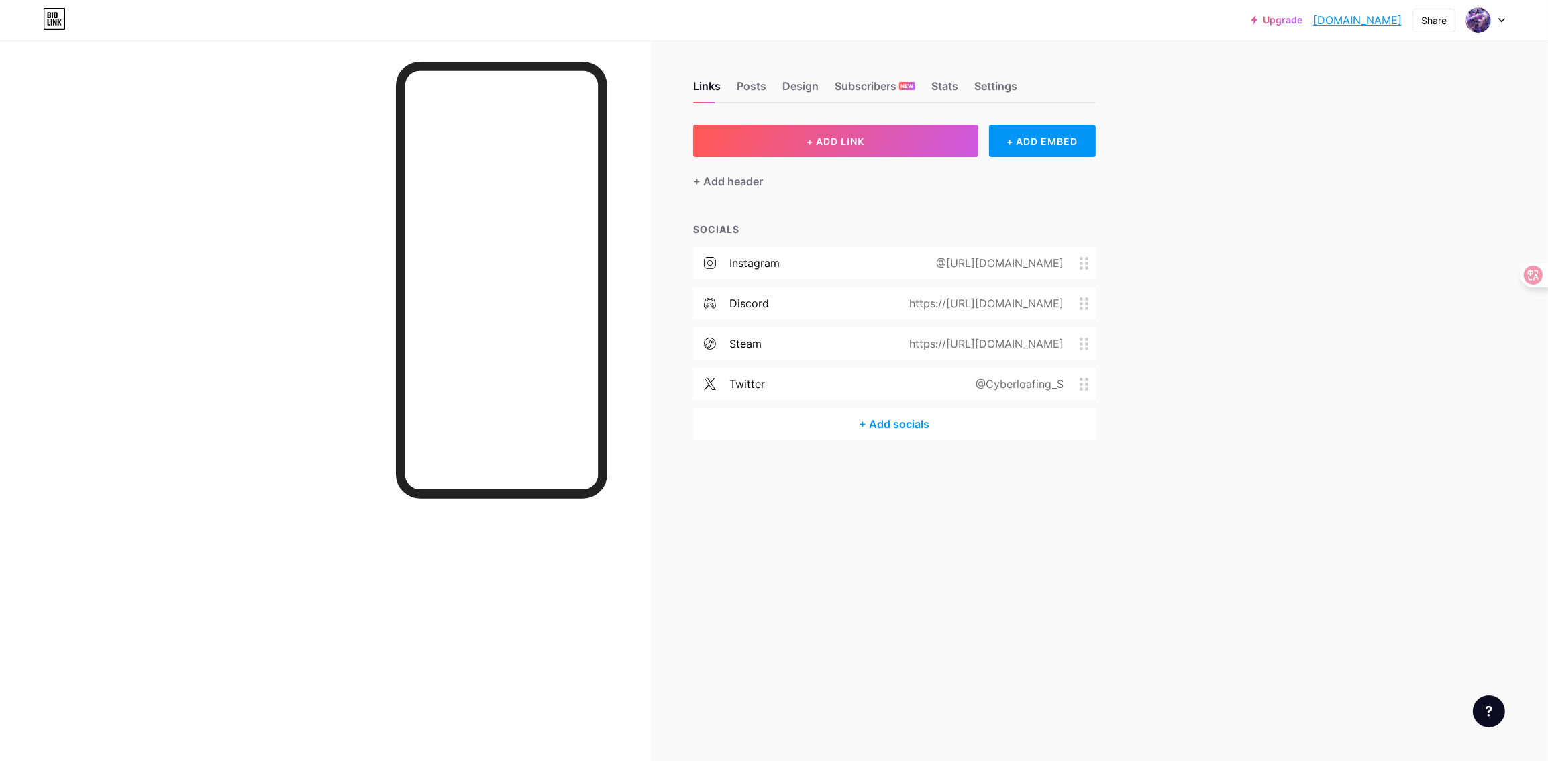
click at [1135, 471] on div "Links Posts Design Subscribers NEW Stats Settings + ADD LINK + ADD EMBED + Add …" at bounding box center [576, 273] width 1152 height 467
click at [904, 376] on div "+ Add socials" at bounding box center [894, 384] width 403 height 32
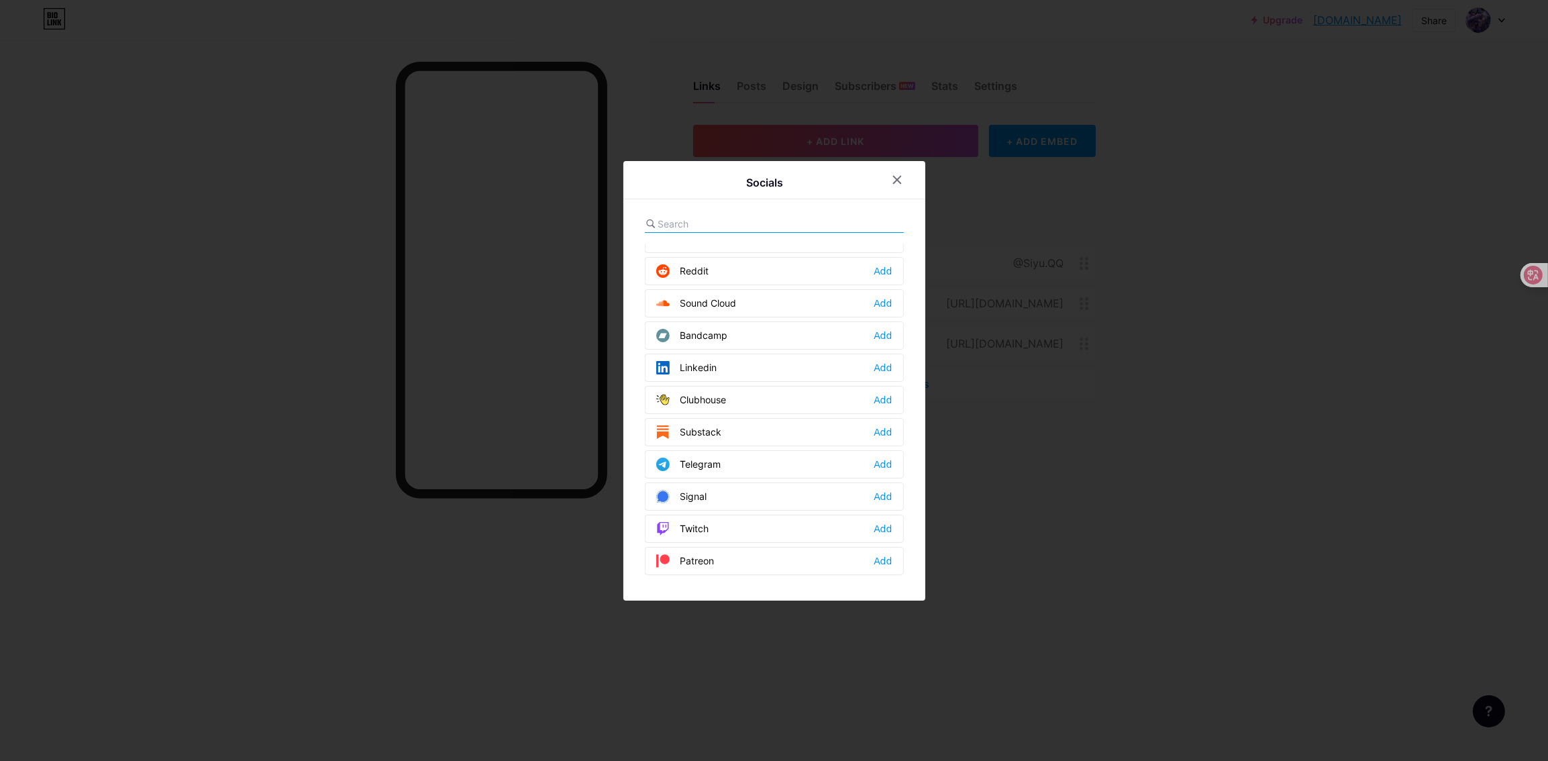
click at [727, 217] on input "text" at bounding box center [732, 224] width 148 height 14
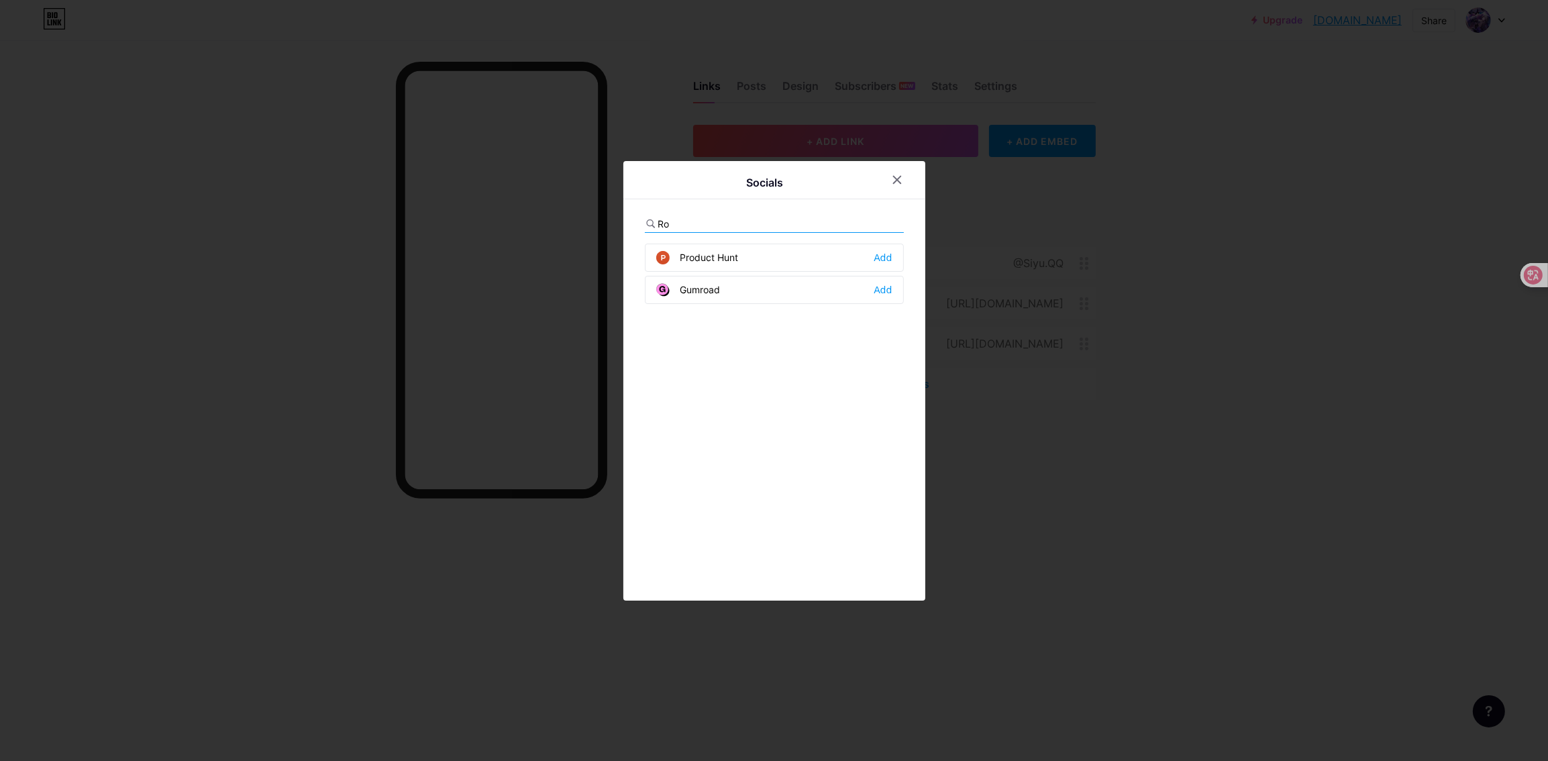
type input "Ro"
click at [1209, 513] on div at bounding box center [774, 380] width 1548 height 761
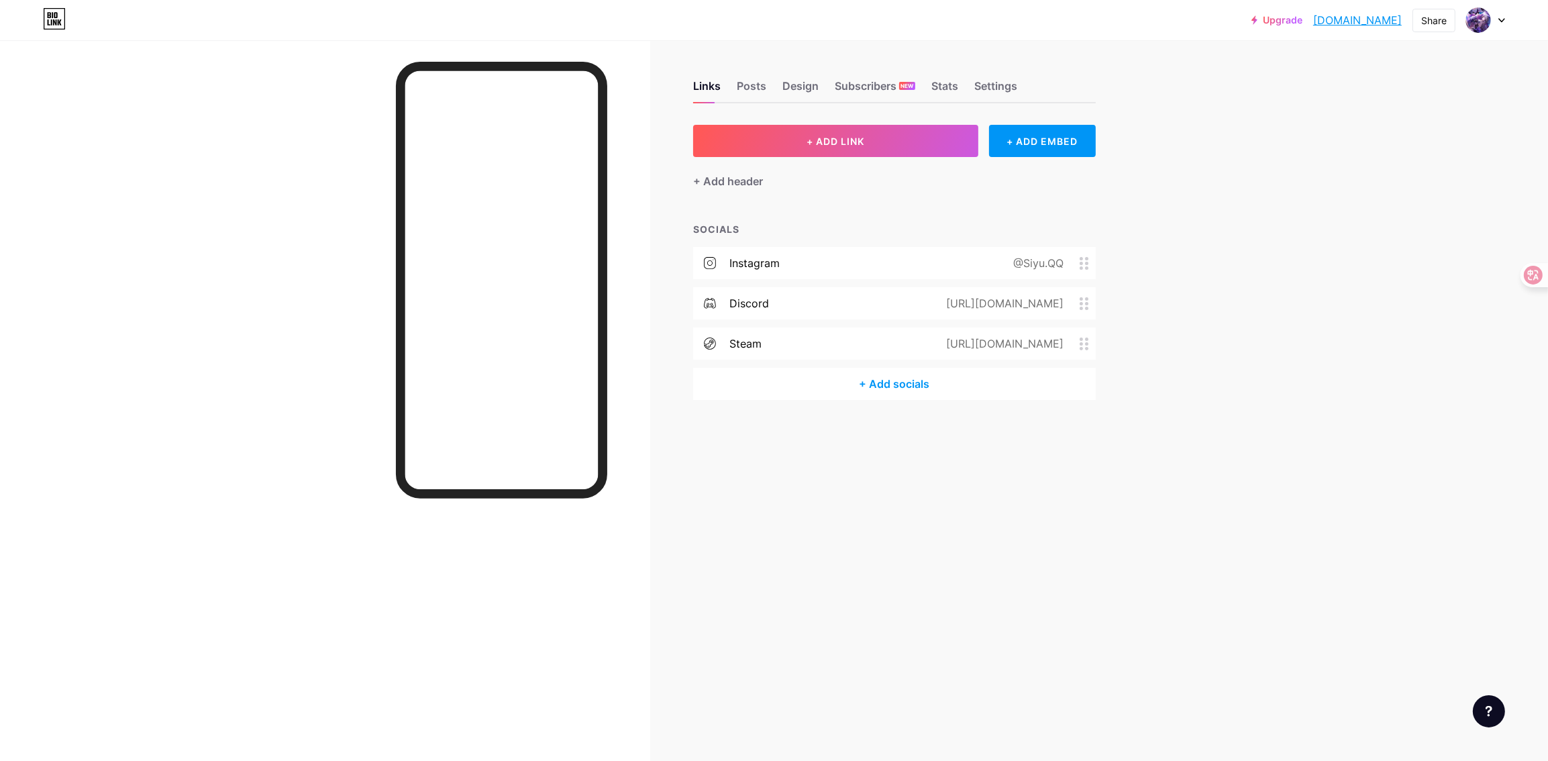
click at [856, 384] on div "+ Add socials" at bounding box center [894, 384] width 403 height 32
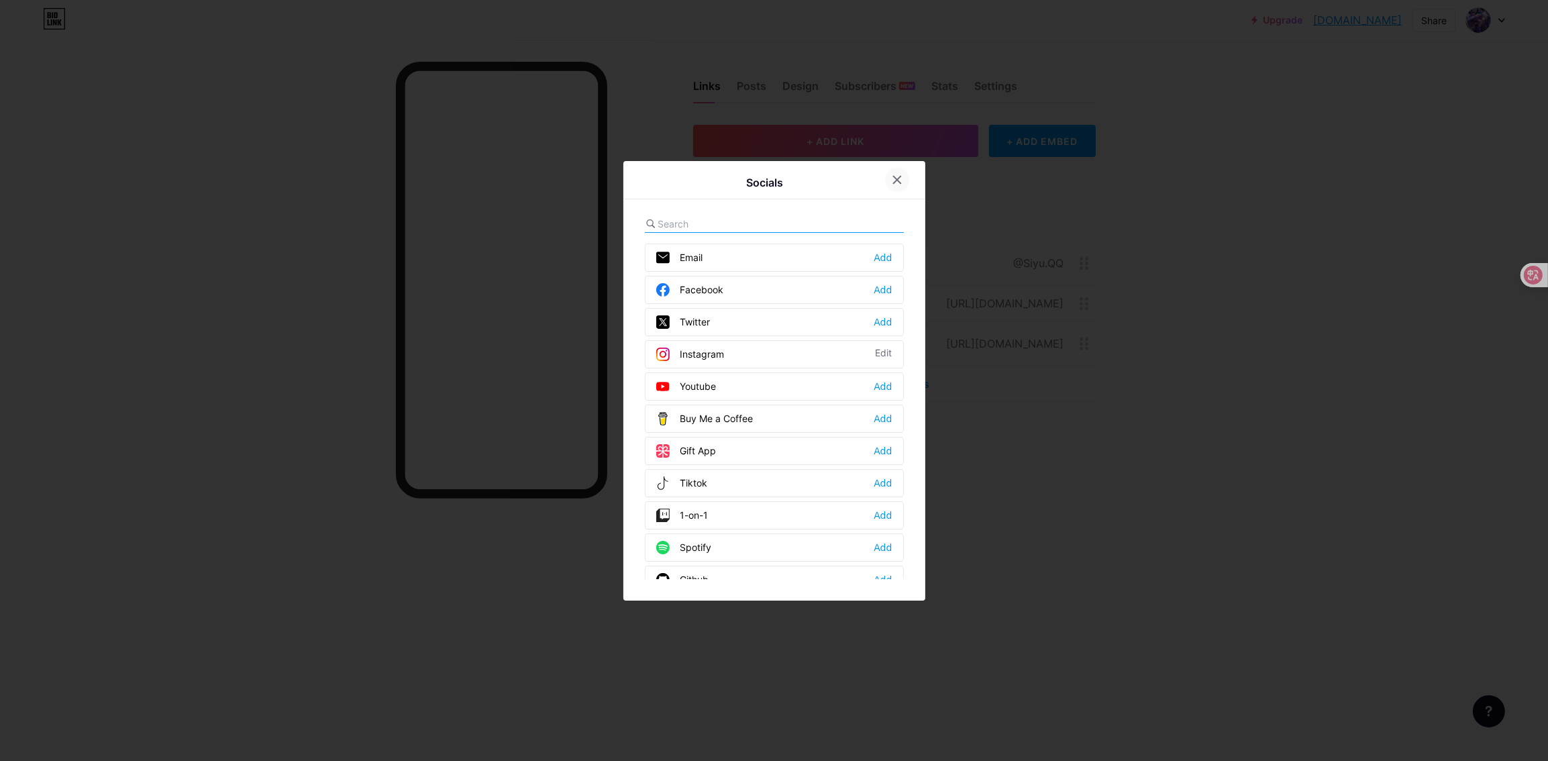
click at [897, 168] on div at bounding box center [897, 180] width 24 height 24
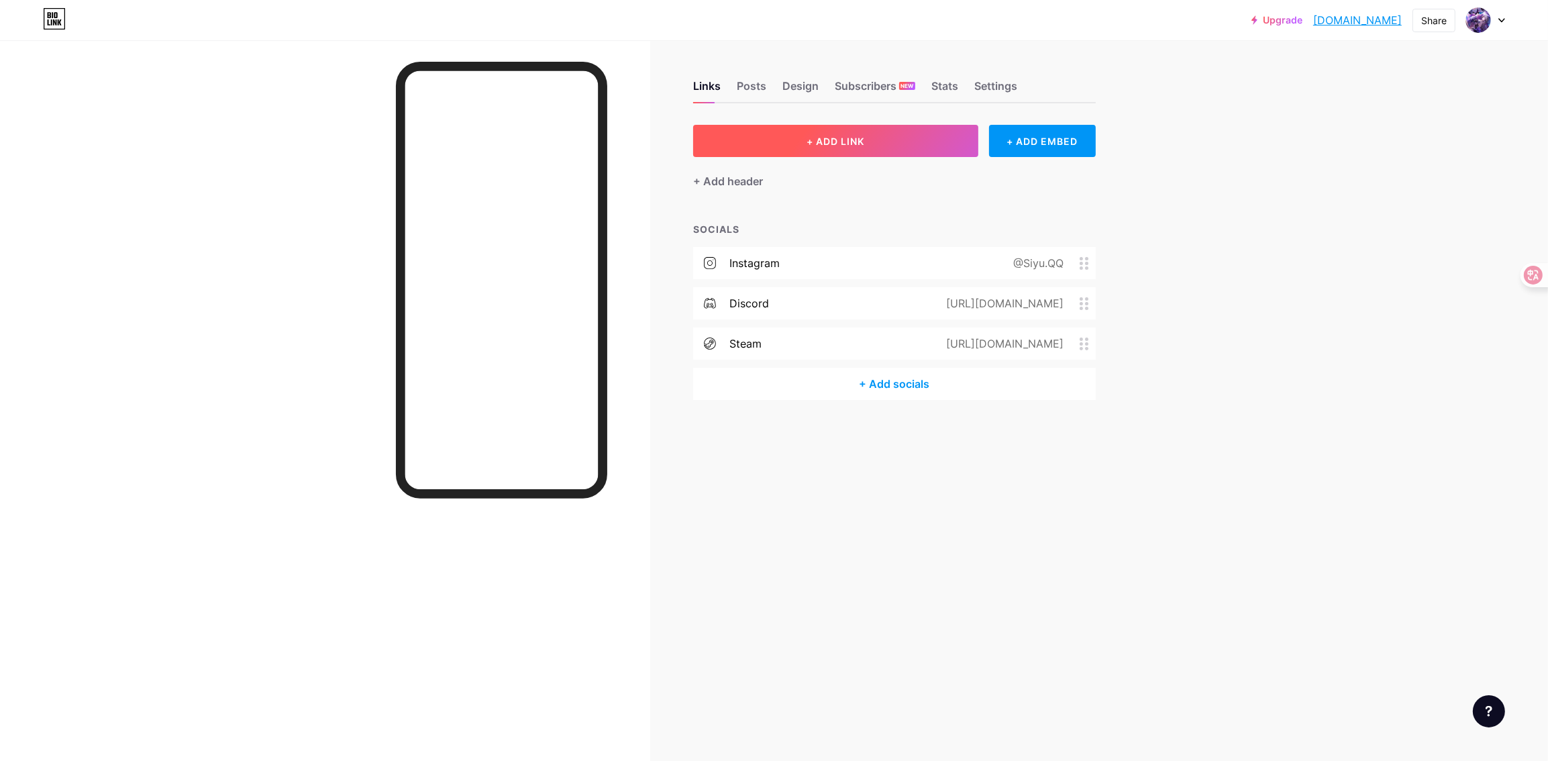
click at [847, 147] on button "+ ADD LINK" at bounding box center [835, 141] width 285 height 32
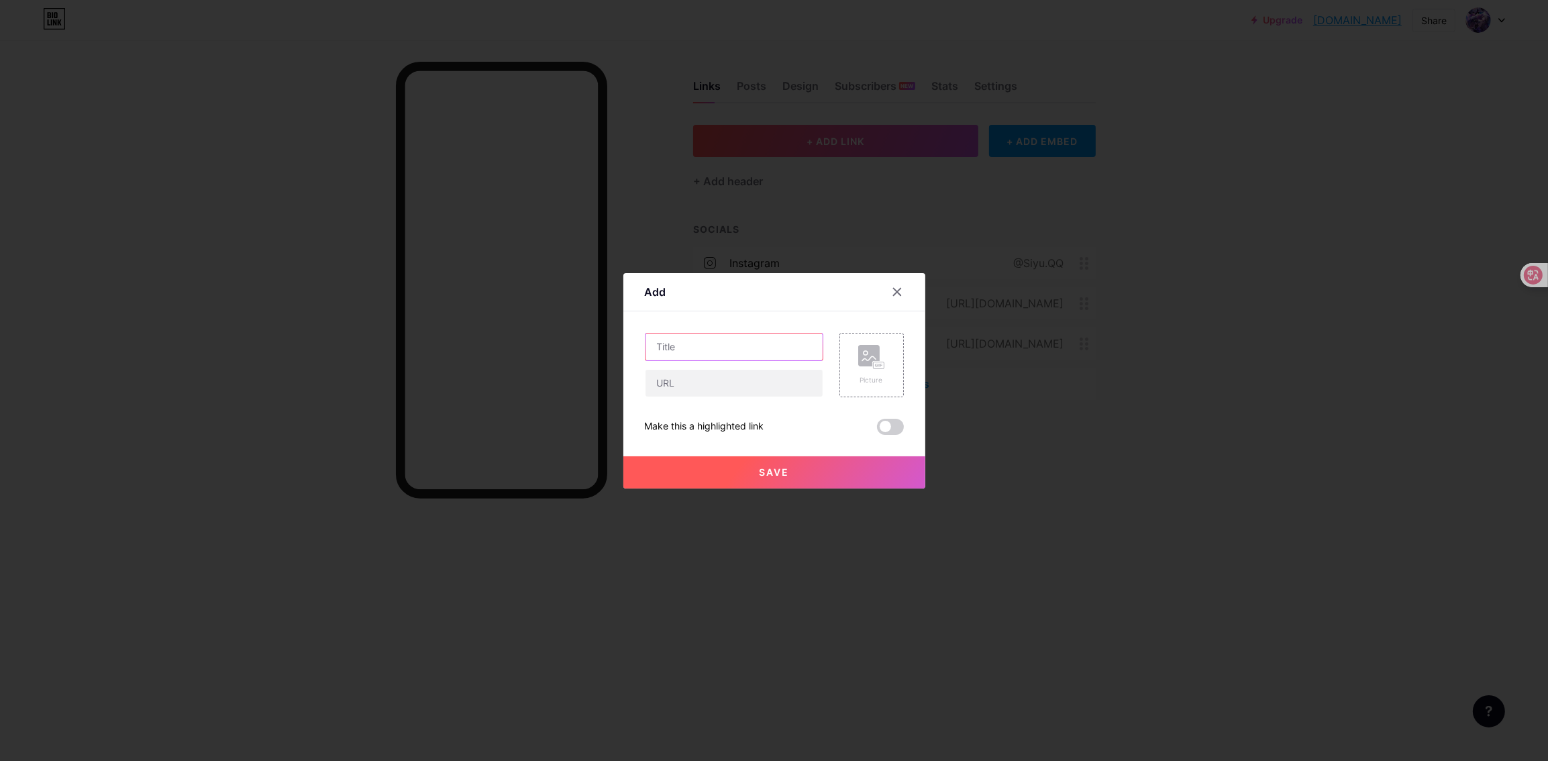
click at [729, 345] on input "text" at bounding box center [733, 346] width 177 height 27
click at [865, 371] on div "Picture" at bounding box center [871, 365] width 27 height 40
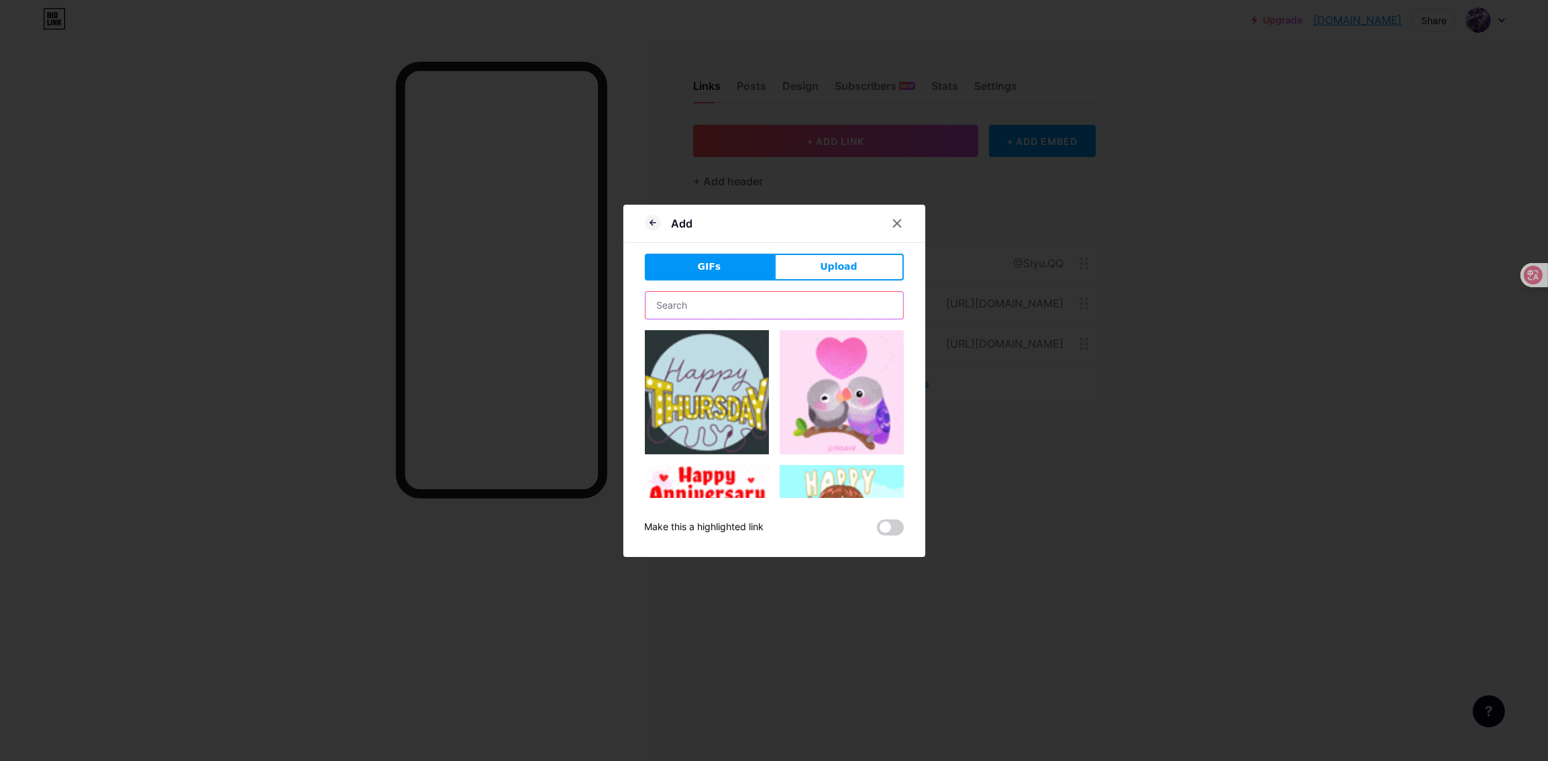
click at [765, 309] on input "text" at bounding box center [774, 305] width 258 height 27
type input "r"
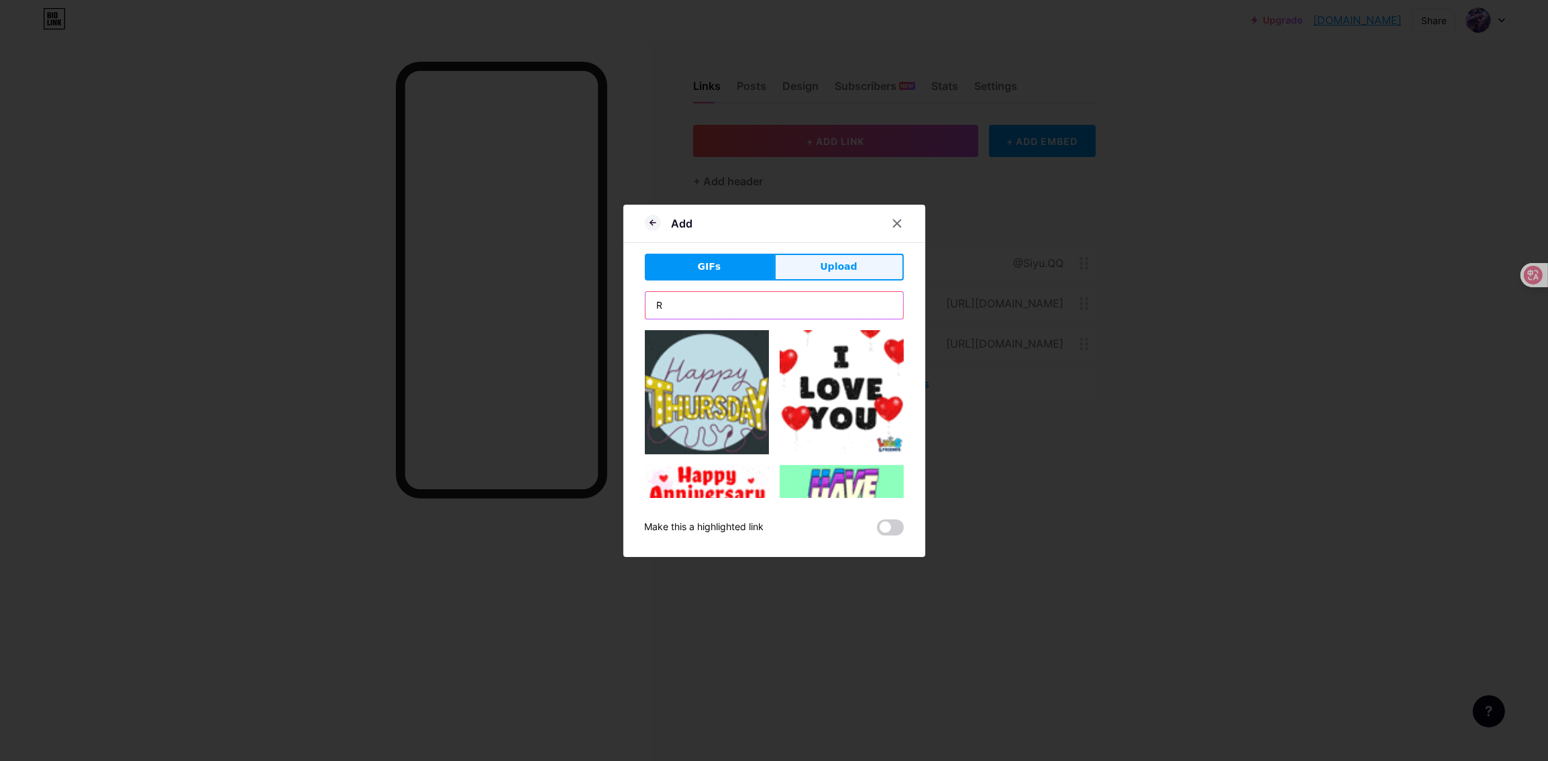
type input "R"
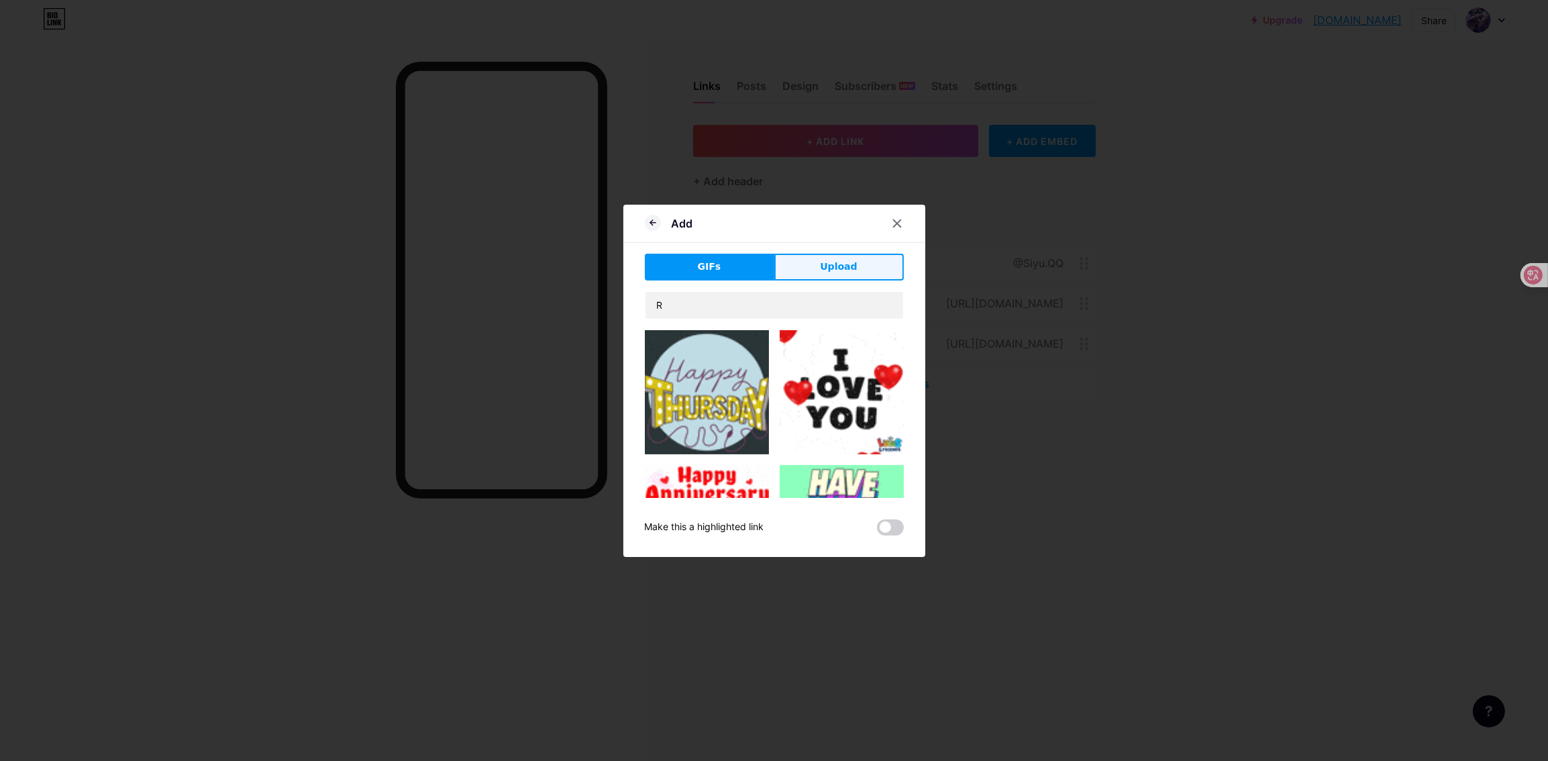
click at [869, 270] on button "Upload" at bounding box center [838, 267] width 129 height 27
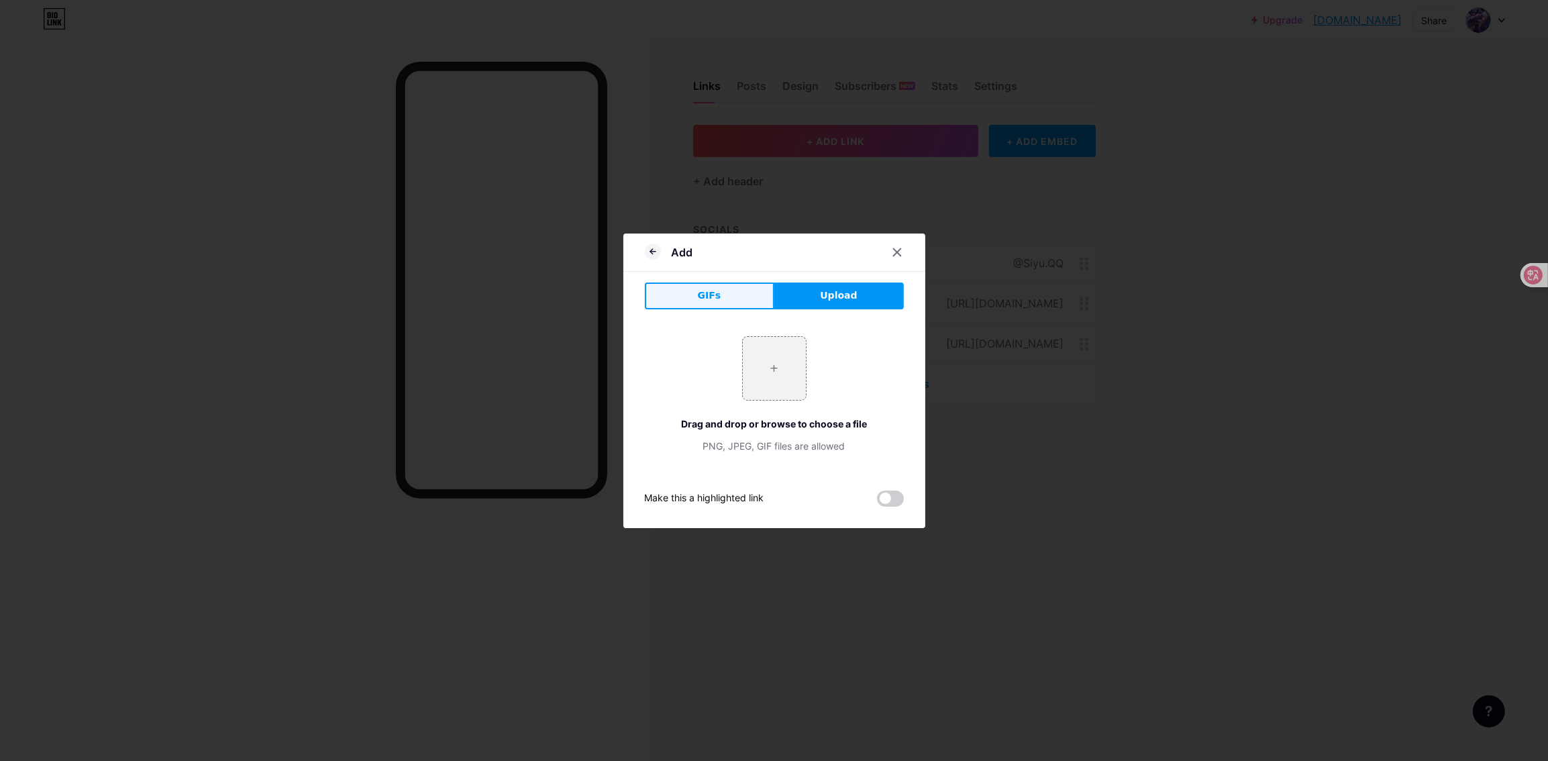
click at [705, 301] on span "GIFs" at bounding box center [709, 295] width 23 height 14
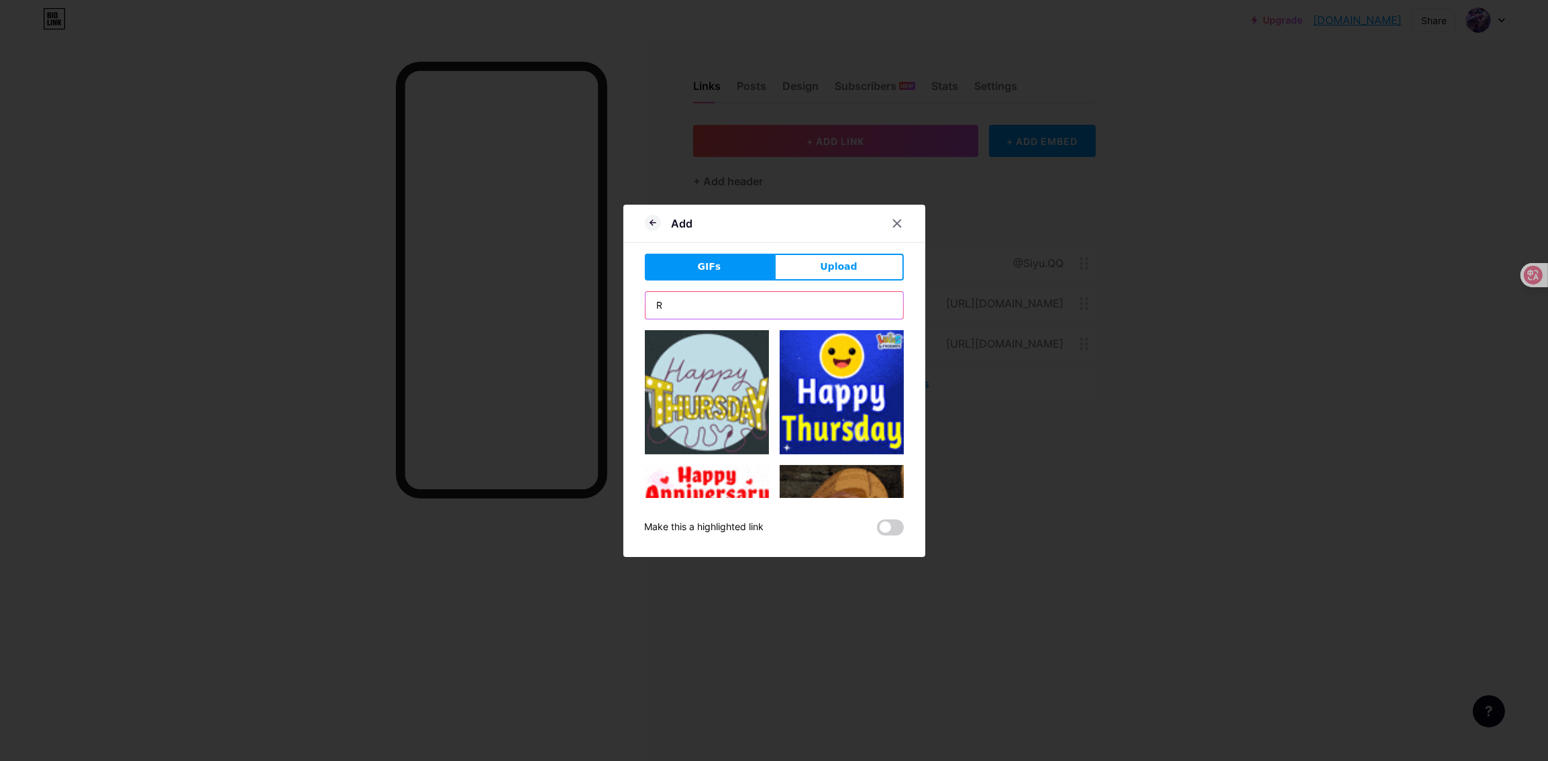
click at [722, 317] on input "R" at bounding box center [774, 305] width 258 height 27
click at [727, 306] on input "R" at bounding box center [774, 305] width 258 height 27
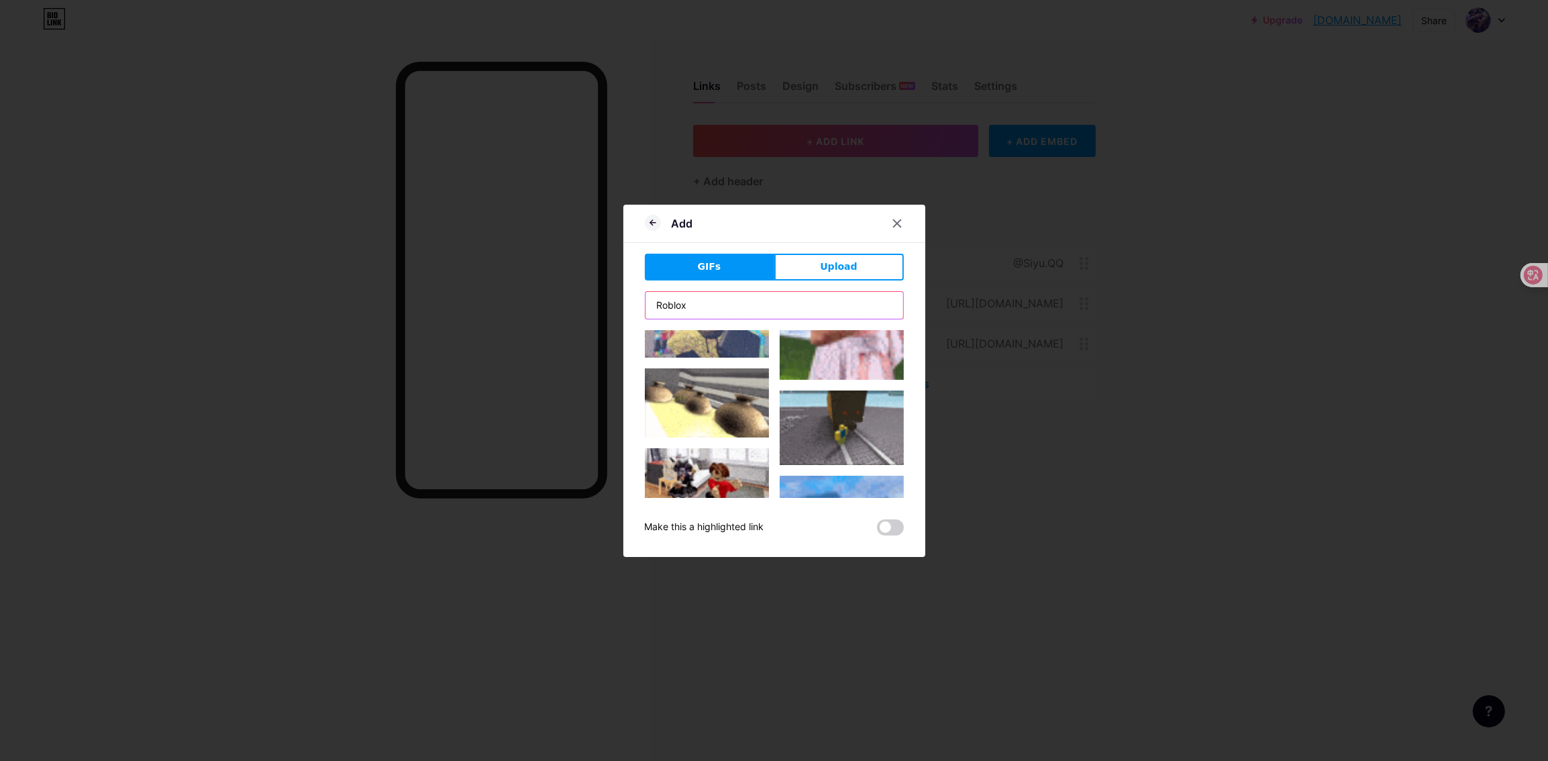
scroll to position [1189, 0]
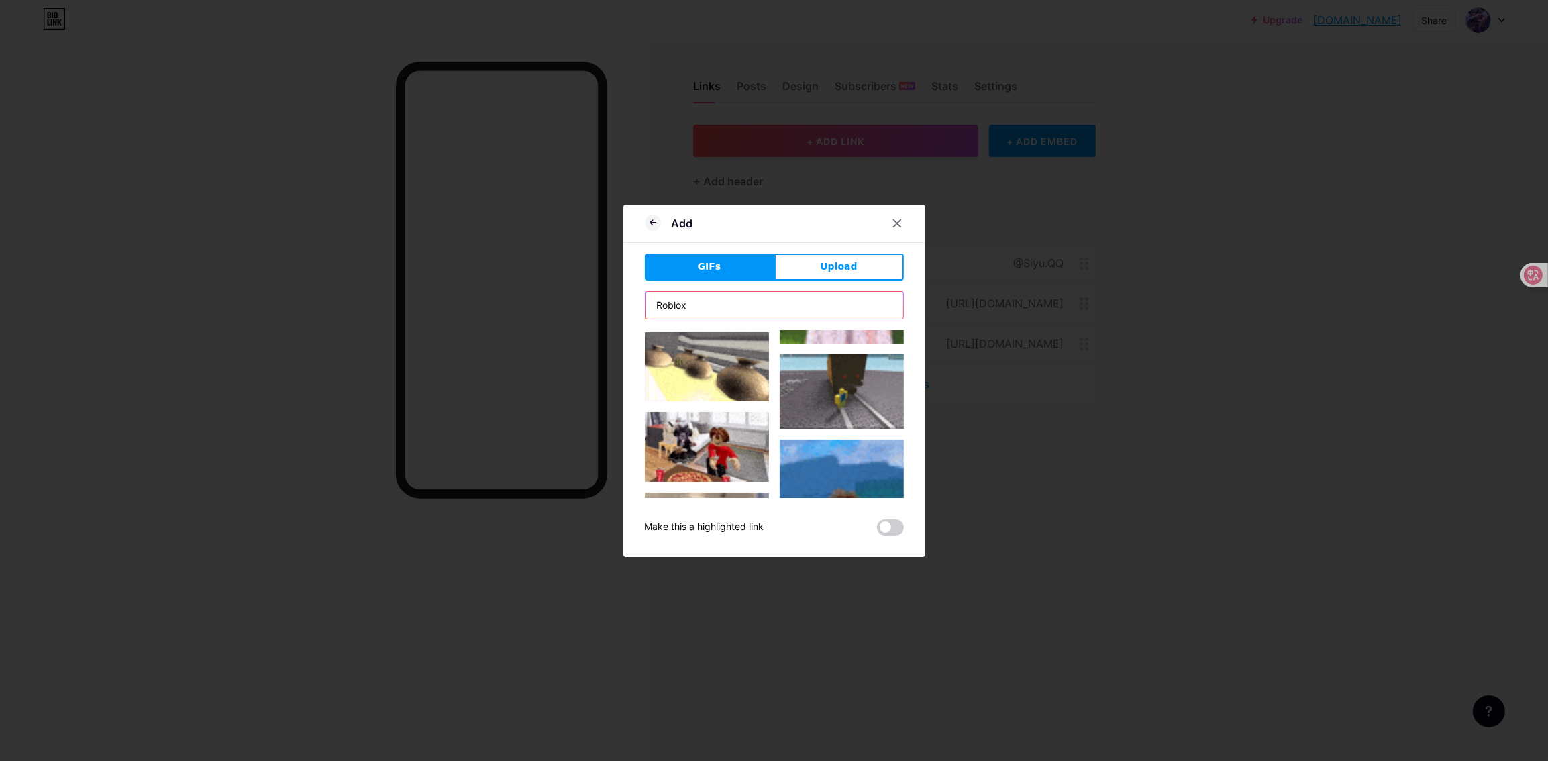
type input "Roblox"
click at [953, 407] on div at bounding box center [774, 380] width 1548 height 761
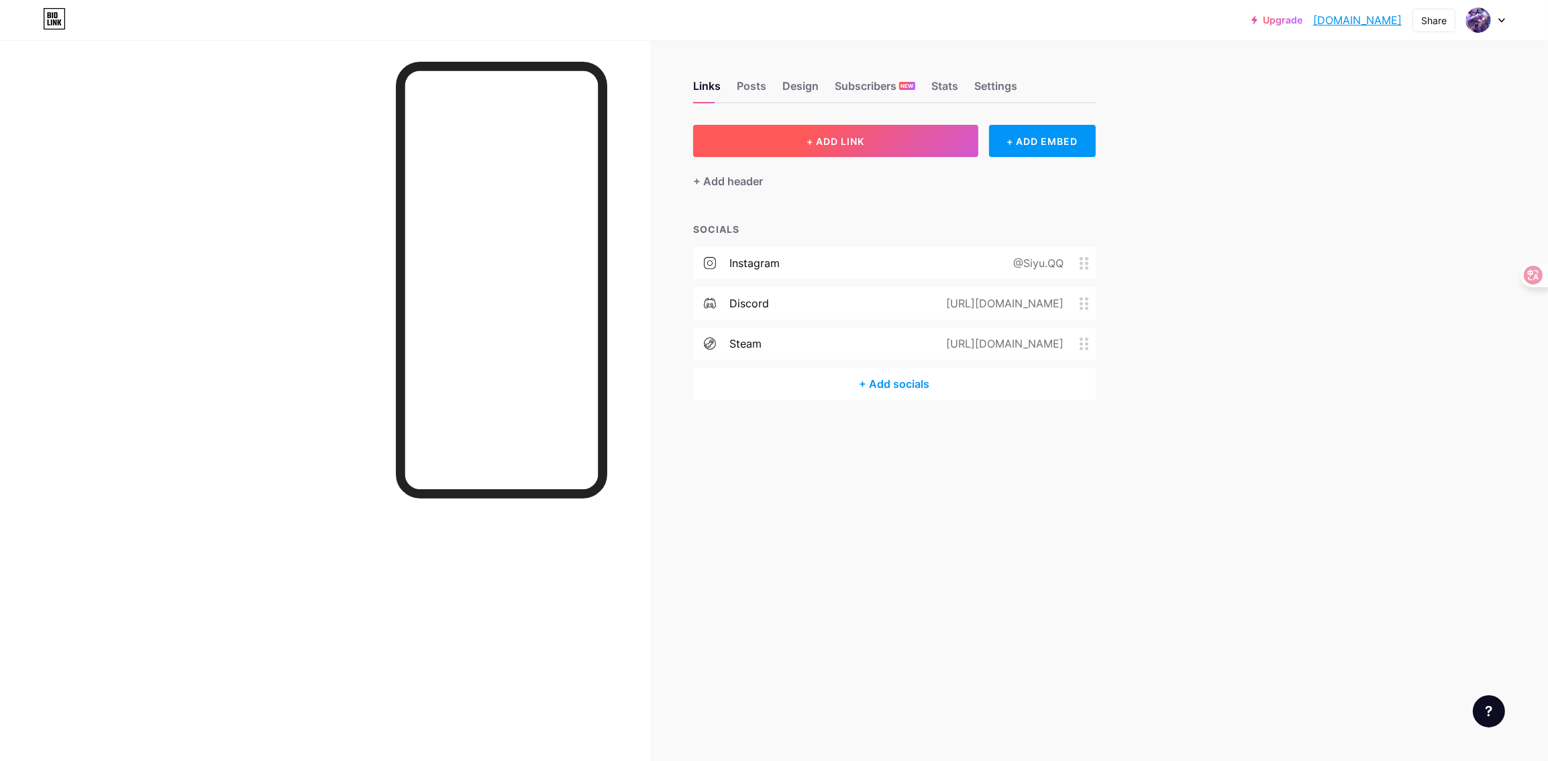
click at [884, 144] on button "+ ADD LINK" at bounding box center [835, 141] width 285 height 32
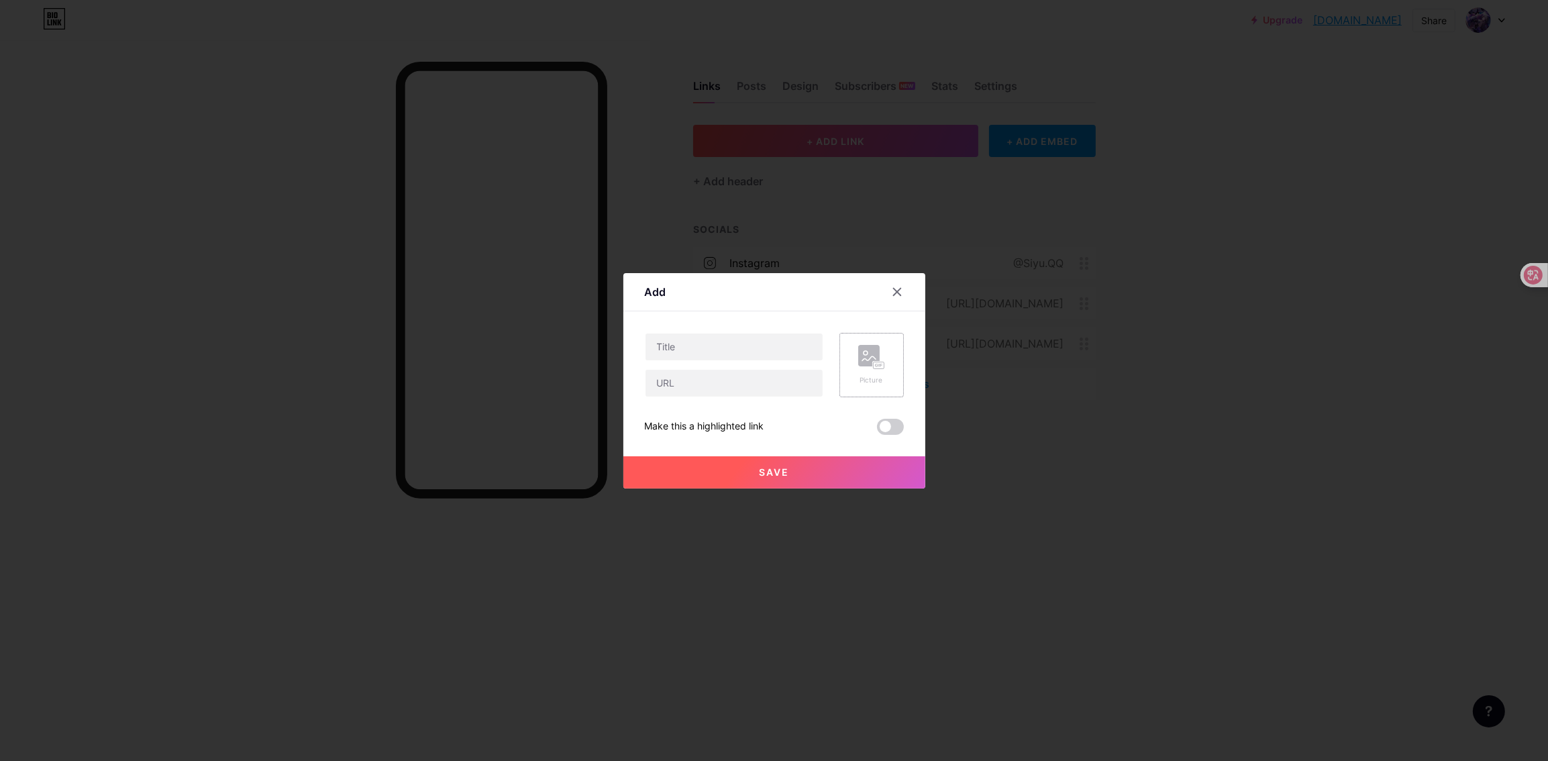
click at [858, 362] on rect at bounding box center [868, 355] width 21 height 21
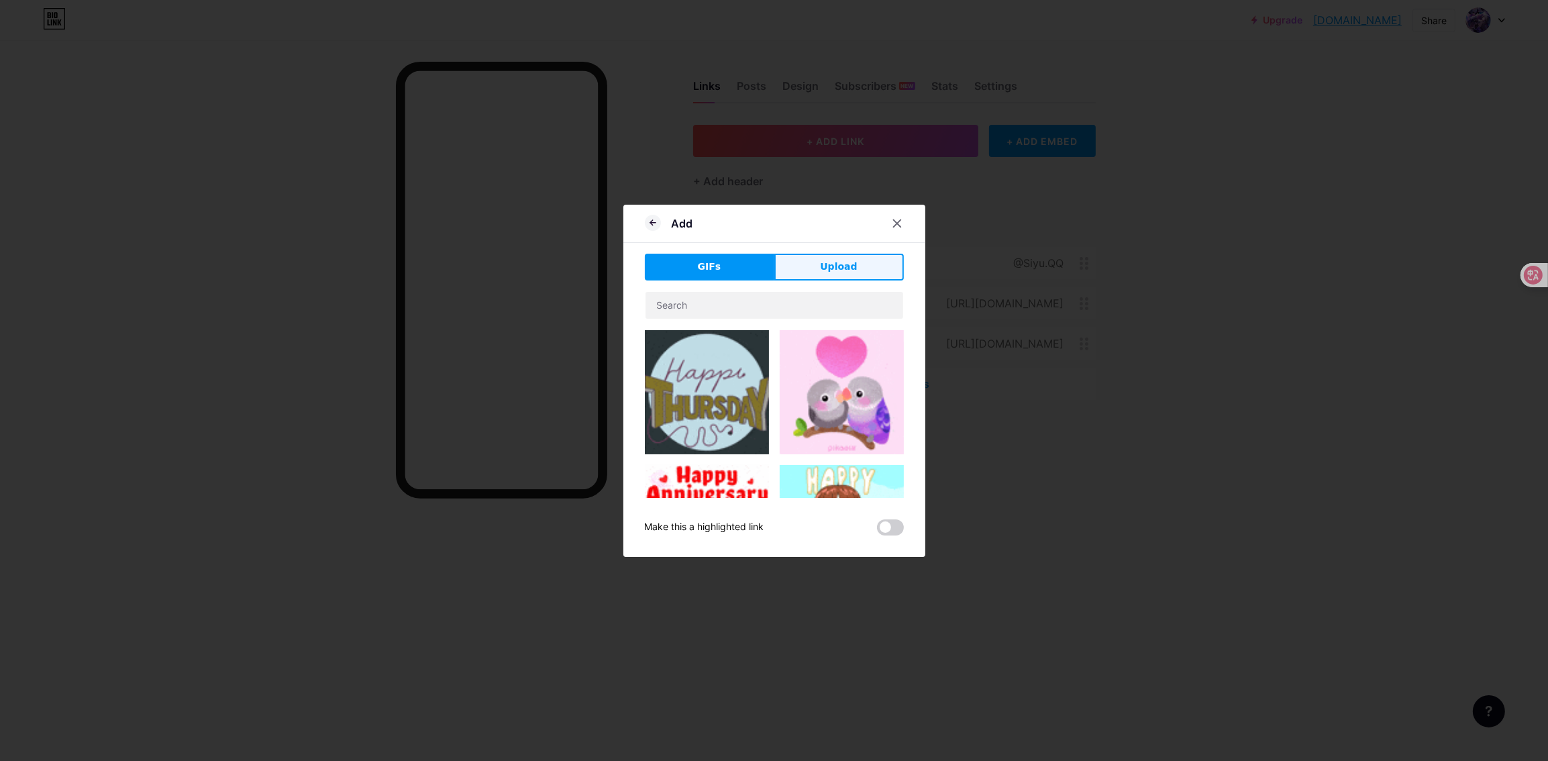
click at [806, 278] on button "Upload" at bounding box center [838, 267] width 129 height 27
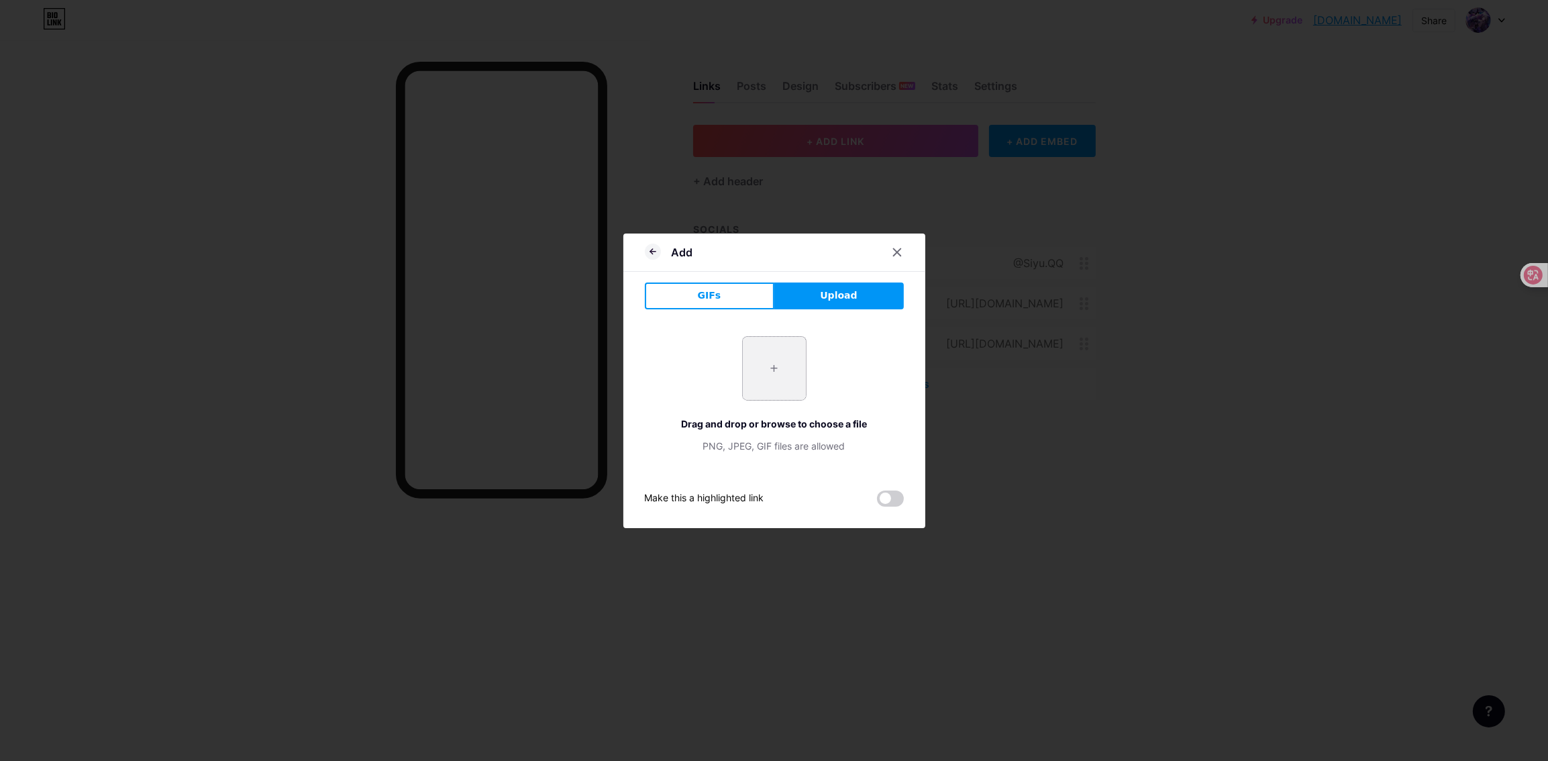
click at [747, 368] on input "file" at bounding box center [774, 368] width 63 height 63
type input "C:\fakepath\noFilter.png"
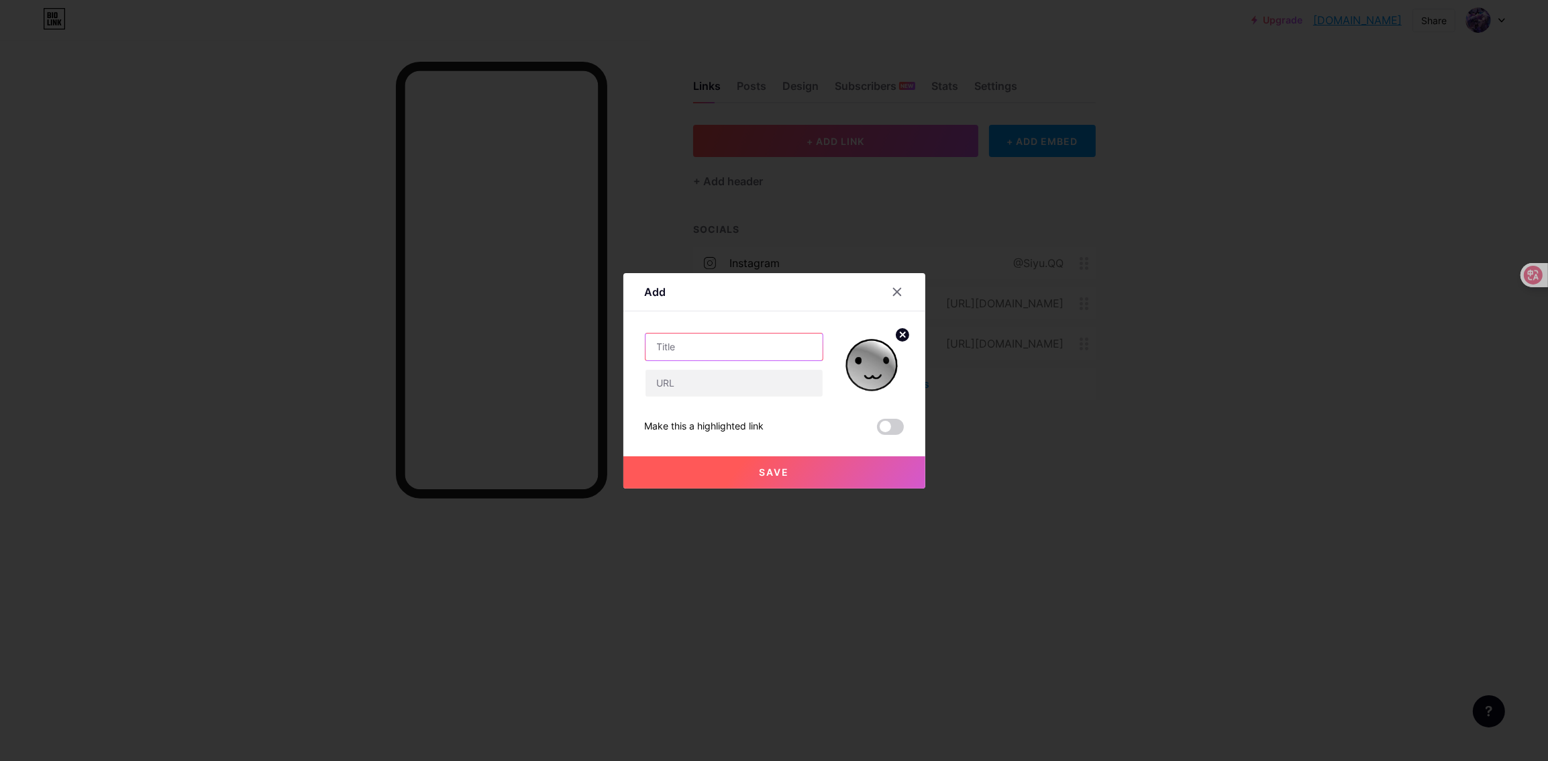
drag, startPoint x: 721, startPoint y: 333, endPoint x: 671, endPoint y: 340, distance: 50.1
click at [671, 340] on input "text" at bounding box center [733, 346] width 177 height 27
type input "Roblox"
click at [690, 385] on input "text" at bounding box center [733, 383] width 177 height 27
click at [735, 386] on input "text" at bounding box center [733, 383] width 177 height 27
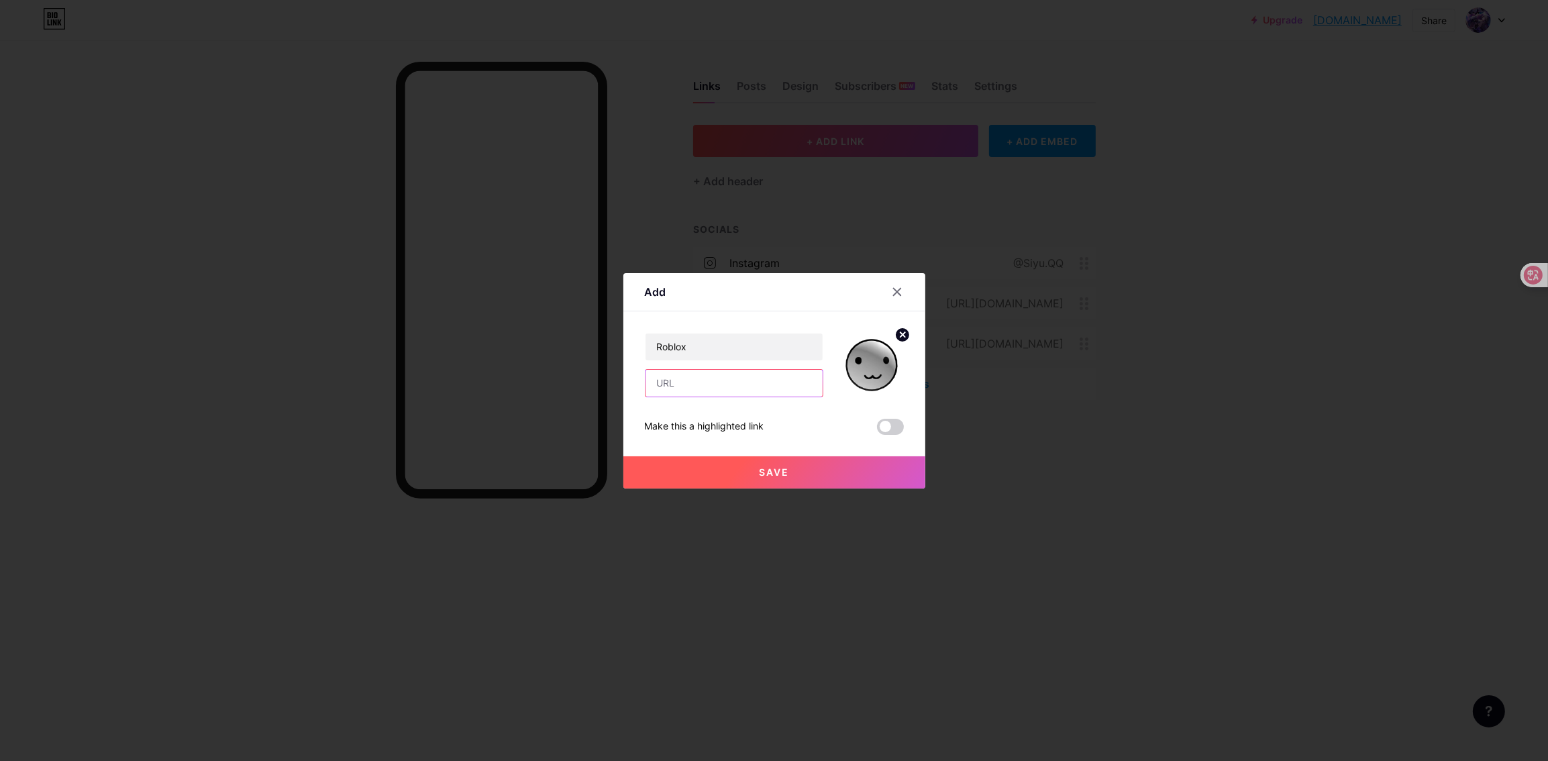
paste input "[URL][DOMAIN_NAME]"
type input "[URL][DOMAIN_NAME]"
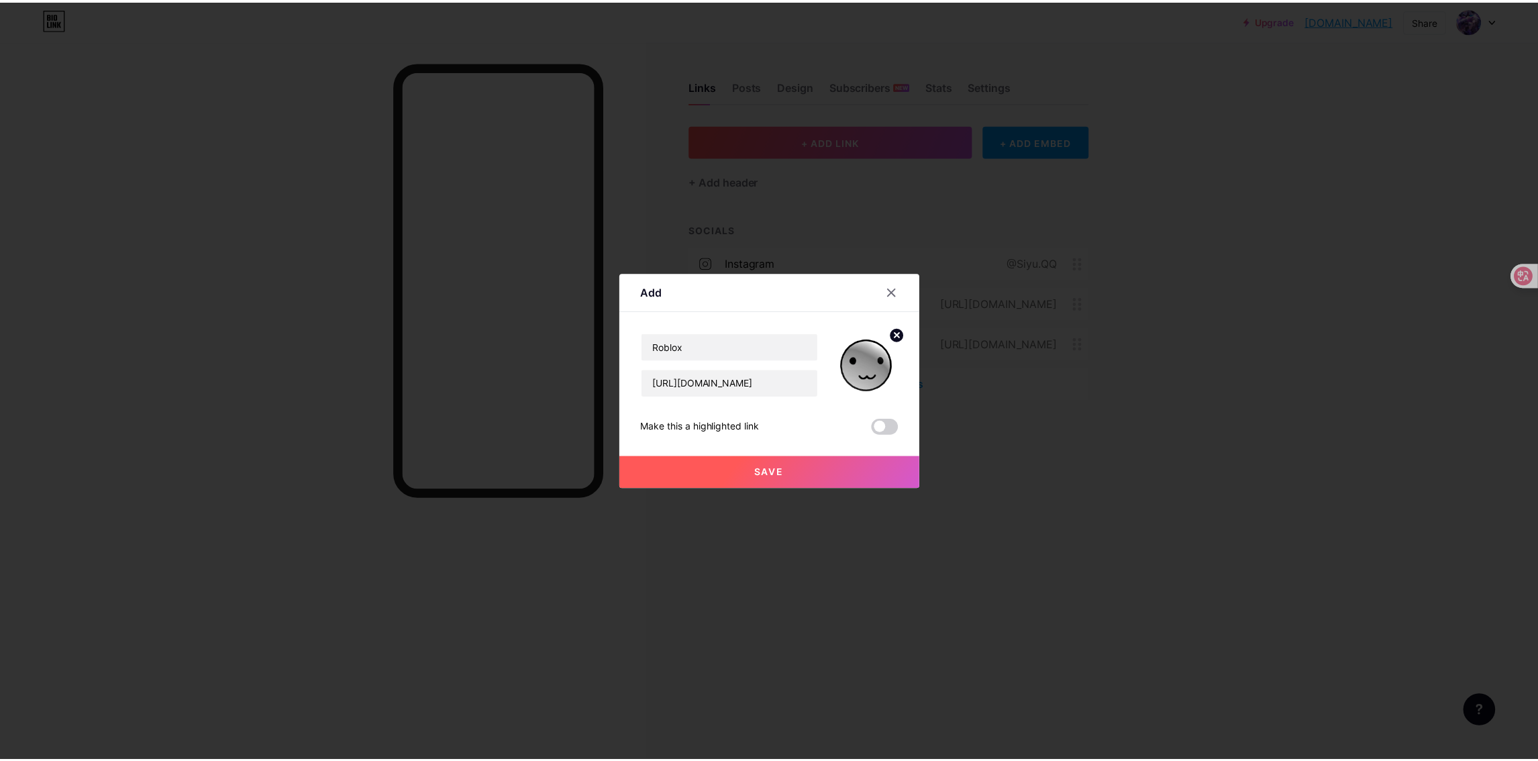
scroll to position [0, 0]
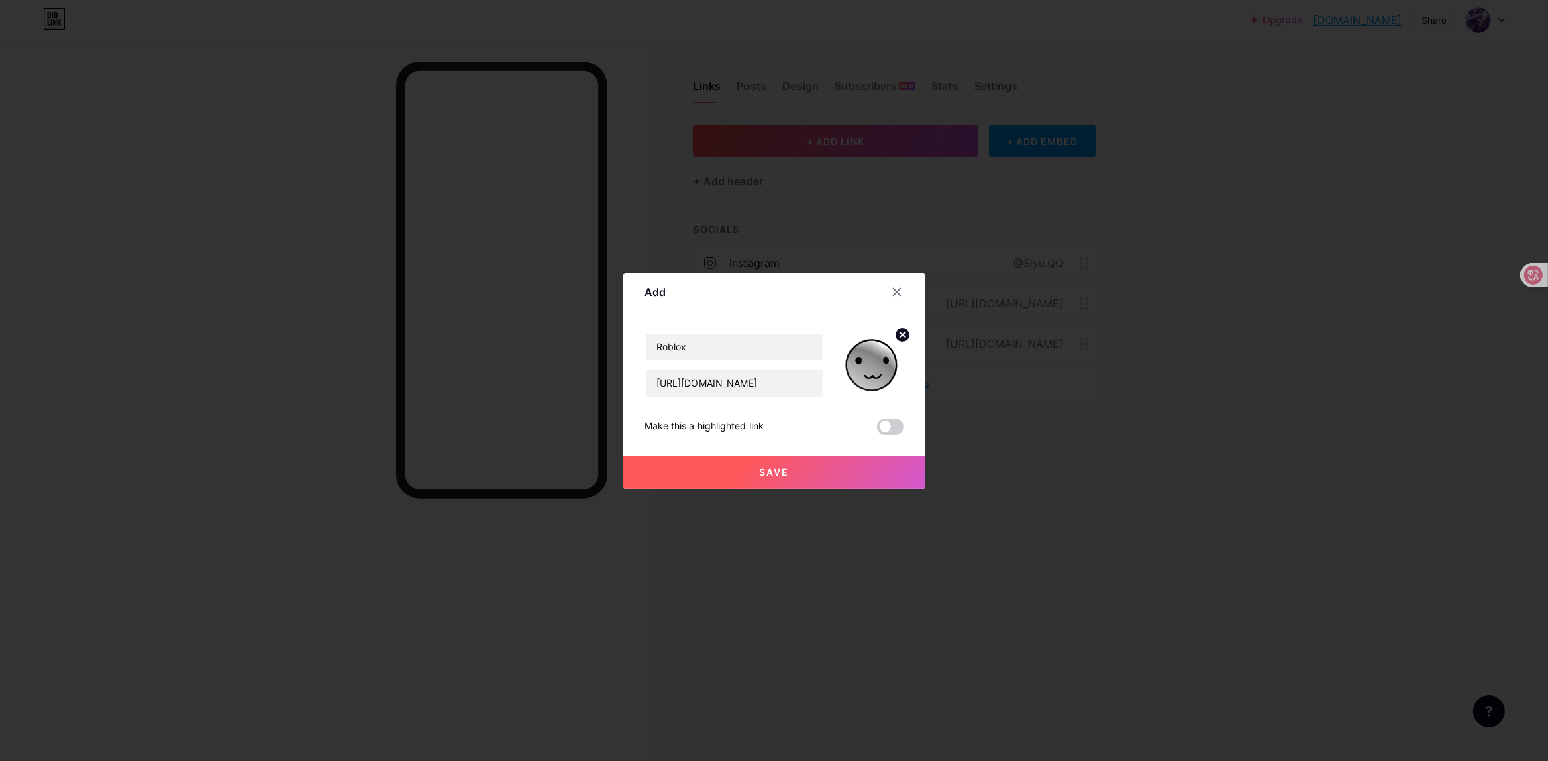
click at [870, 466] on button "Save" at bounding box center [774, 472] width 302 height 32
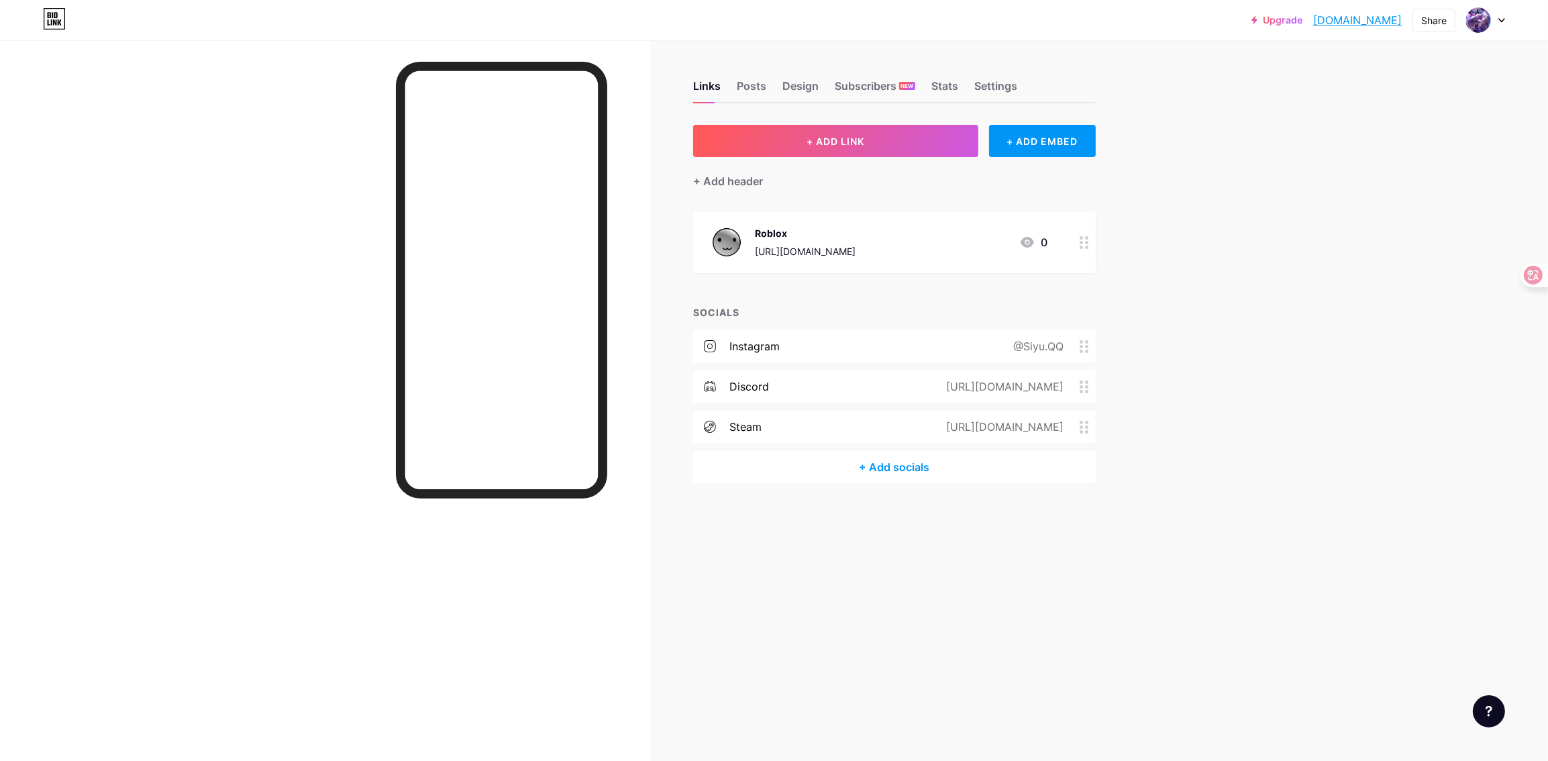
click at [813, 233] on div "Roblox" at bounding box center [805, 233] width 101 height 14
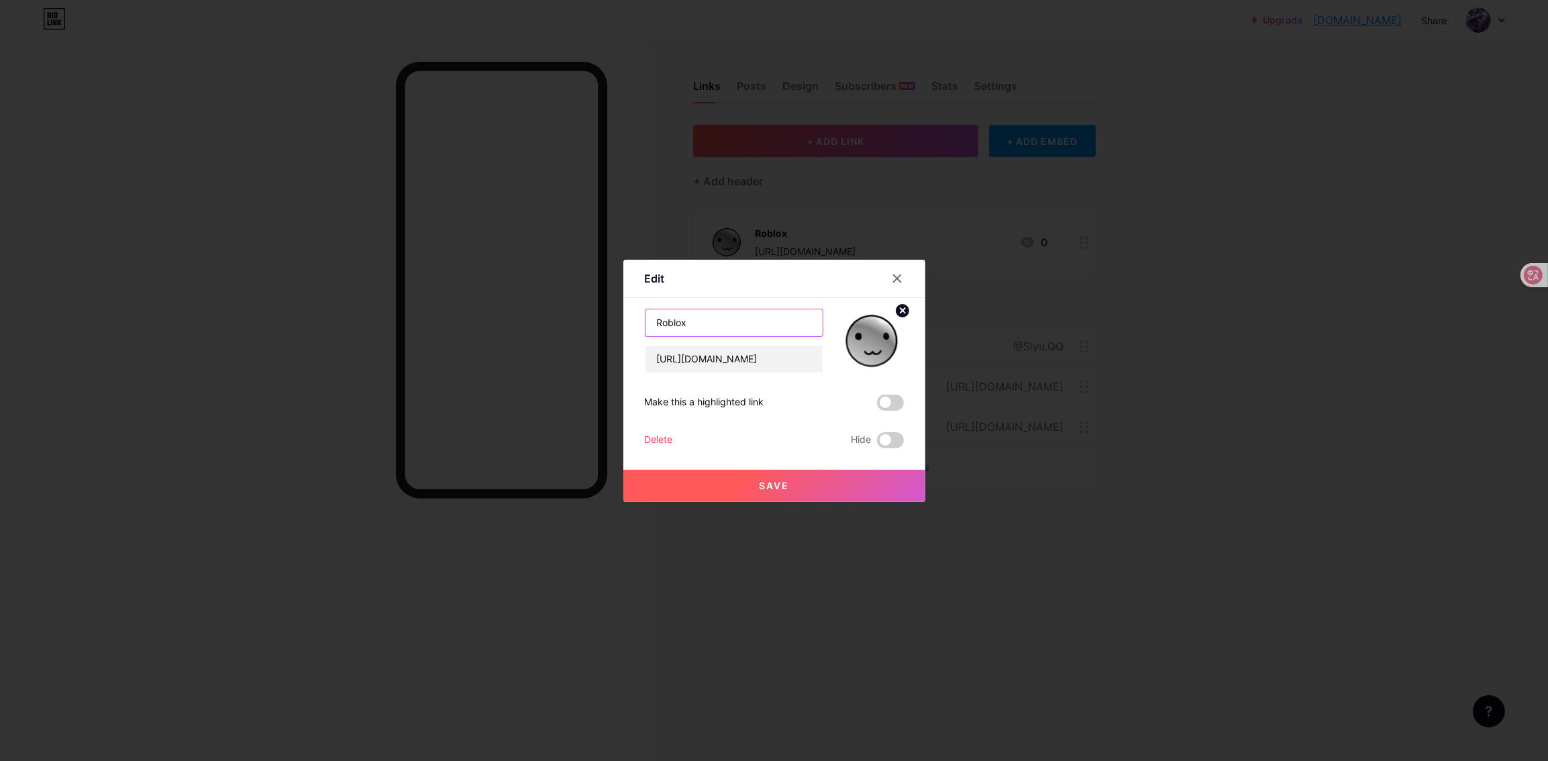
click at [651, 320] on input "Roblox" at bounding box center [733, 322] width 177 height 27
click at [739, 322] on input "My Roblox" at bounding box center [733, 322] width 177 height 27
type input "My Roblox"
click at [740, 478] on button "Save" at bounding box center [774, 486] width 302 height 32
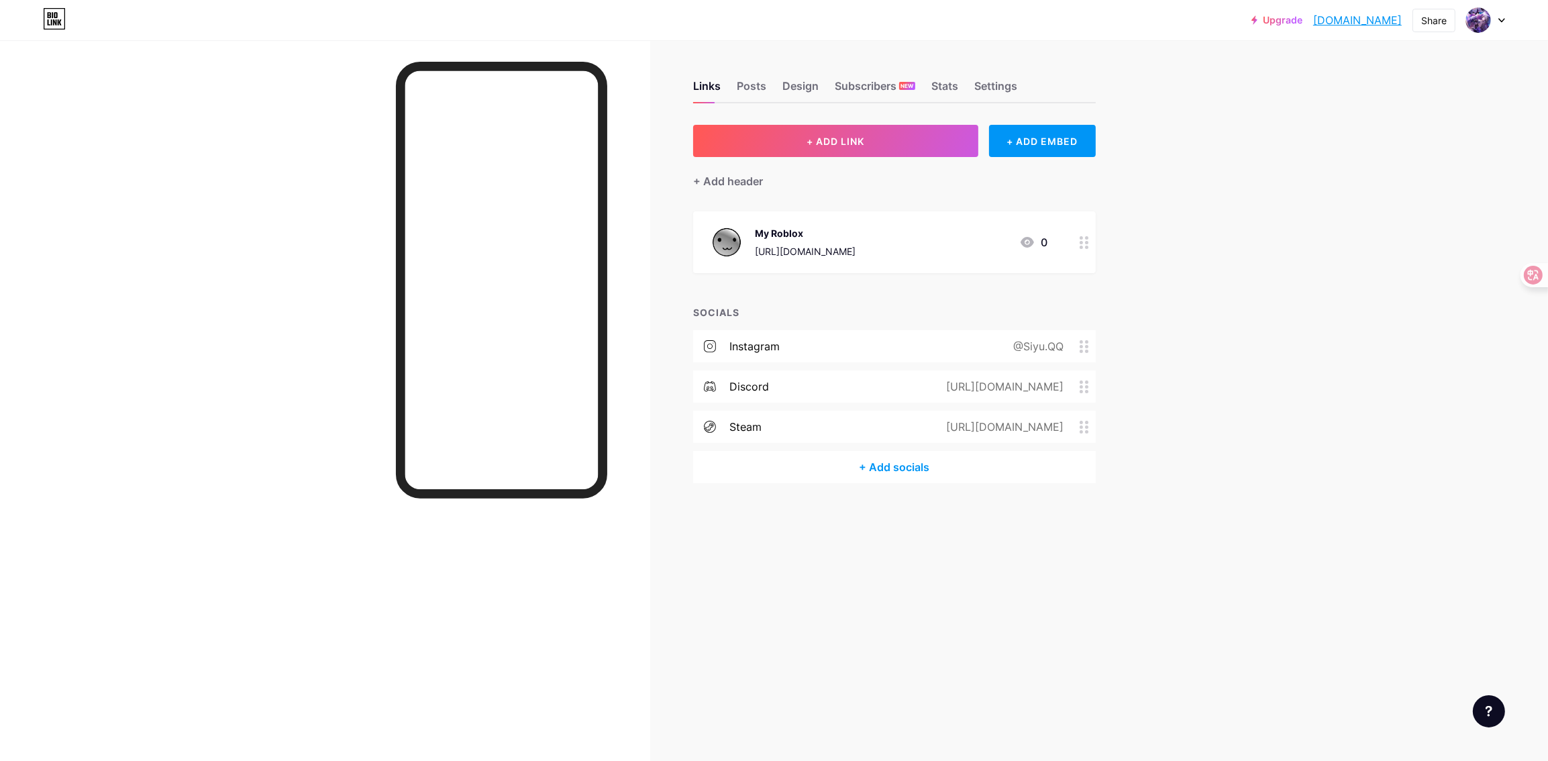
click at [648, 270] on div at bounding box center [325, 420] width 650 height 761
click at [783, 184] on div "+ Add header" at bounding box center [894, 173] width 403 height 33
click at [757, 195] on div "+ ADD LINK + ADD EMBED + Add header My Roblox [URL][DOMAIN_NAME] 0 SOCIALS inst…" at bounding box center [894, 304] width 403 height 358
click at [747, 87] on div "Posts" at bounding box center [752, 90] width 30 height 24
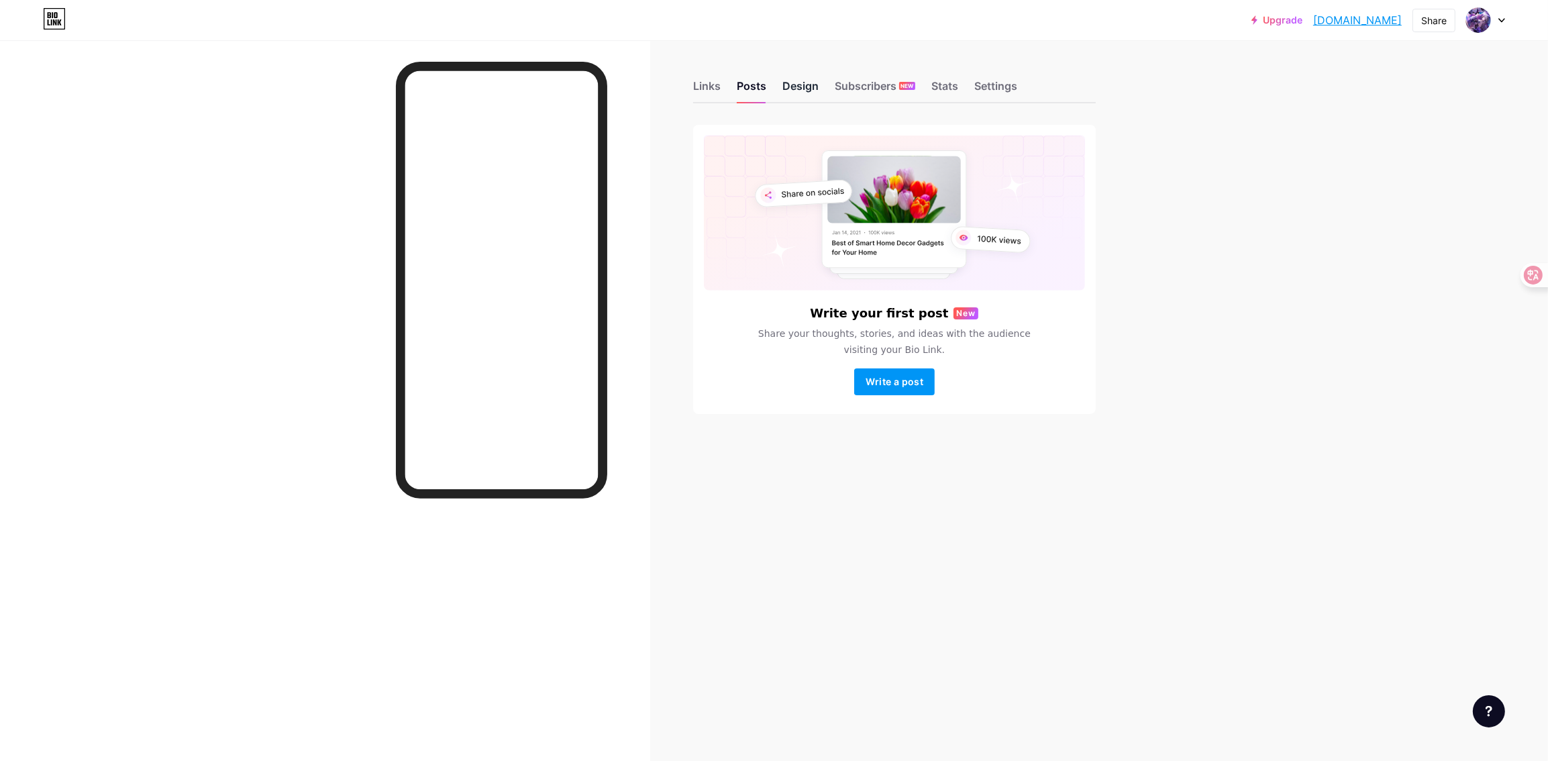
click at [784, 87] on div "Design" at bounding box center [800, 90] width 36 height 24
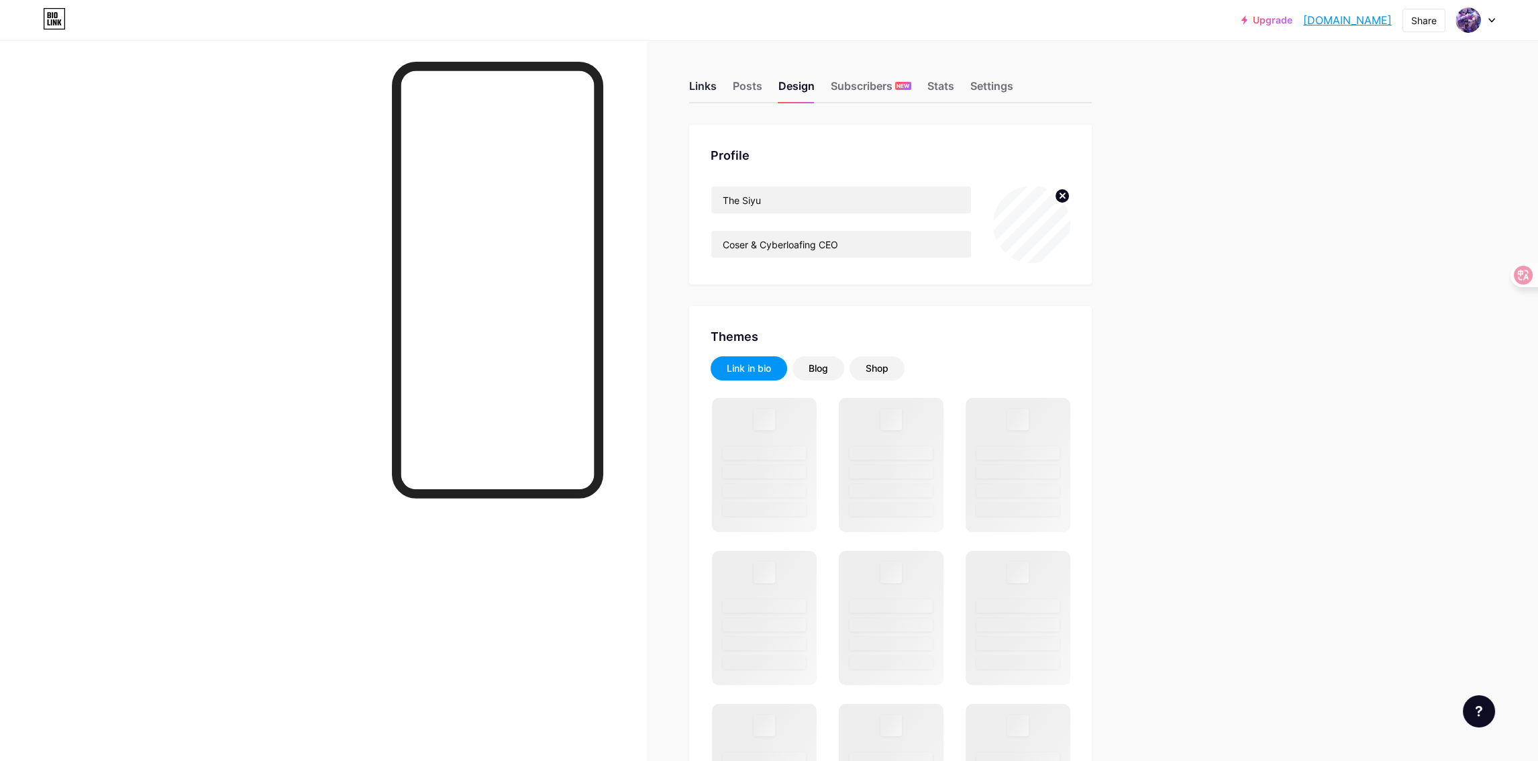
click at [693, 86] on div "Links" at bounding box center [703, 90] width 28 height 24
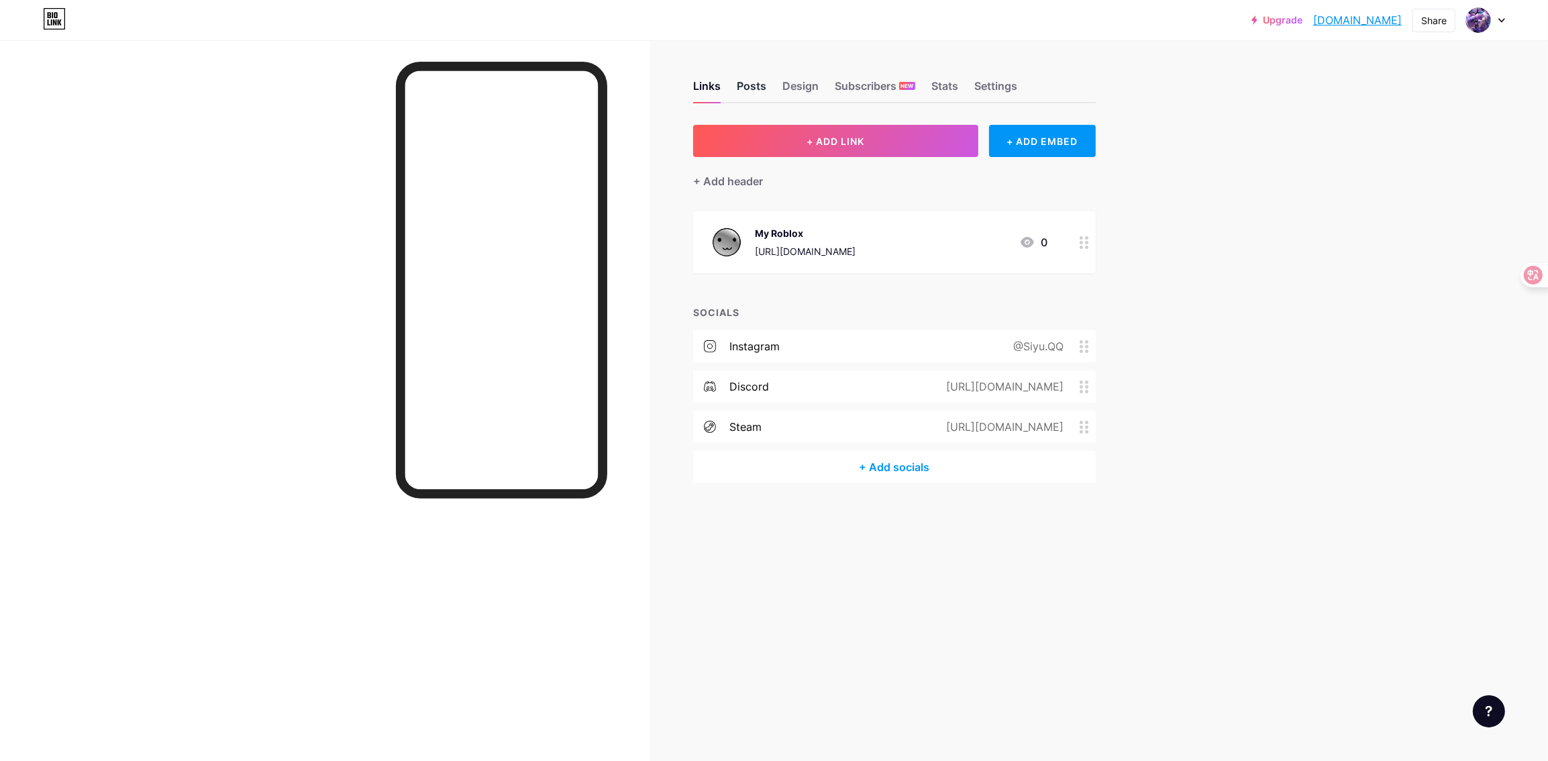
click at [763, 83] on div "Posts" at bounding box center [752, 90] width 30 height 24
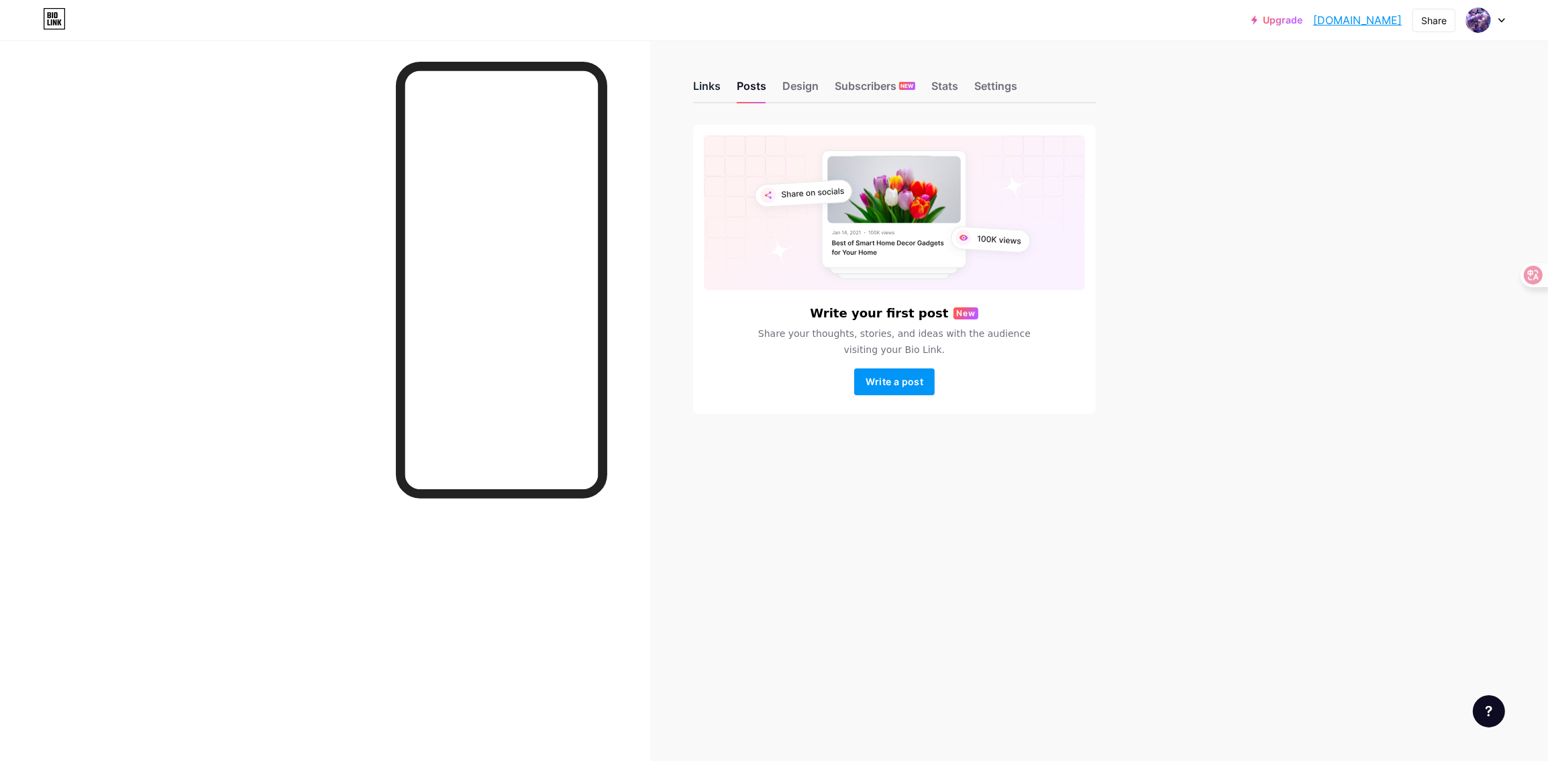
click at [710, 87] on div "Links" at bounding box center [707, 90] width 28 height 24
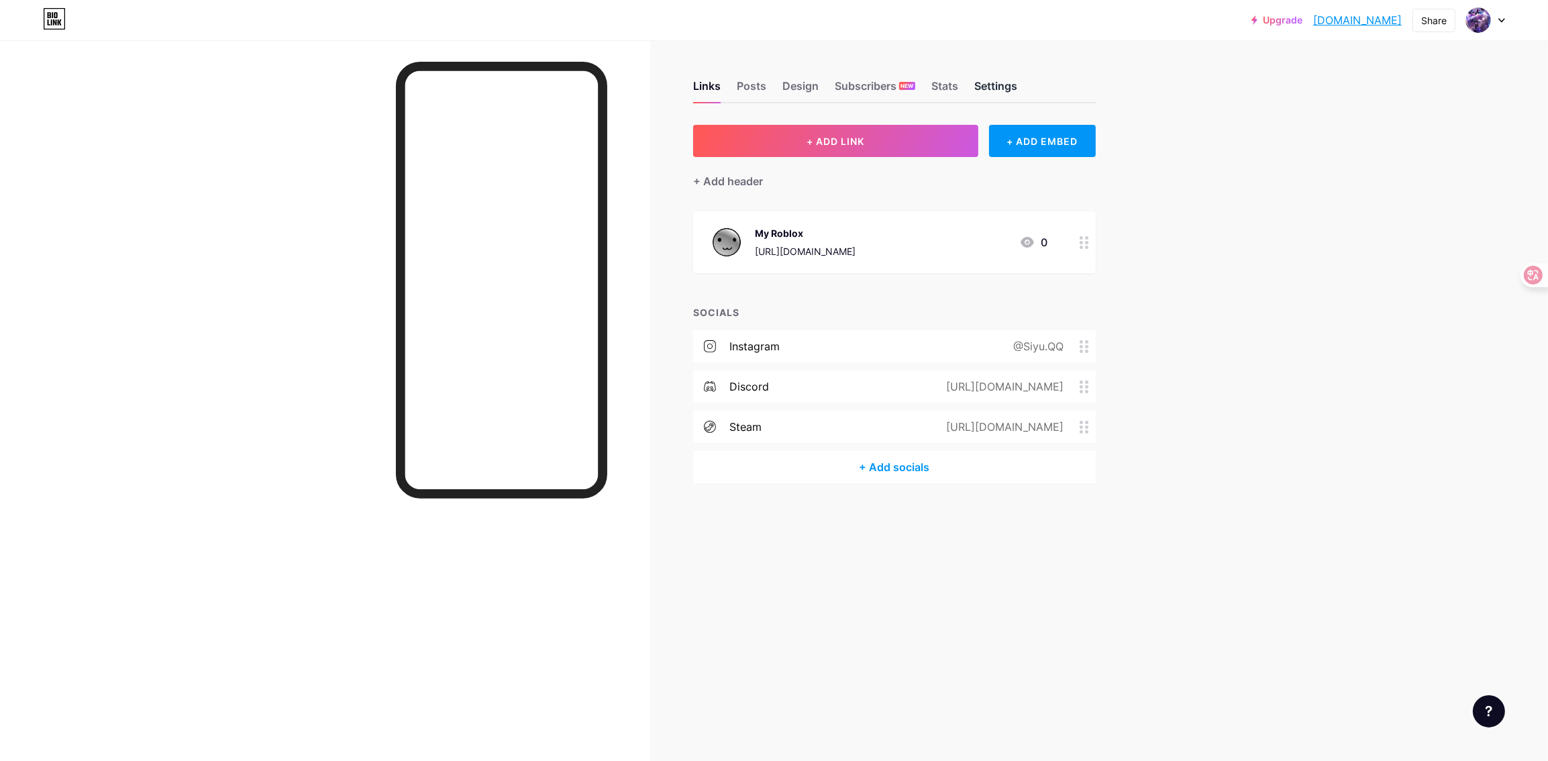
click at [998, 94] on div "Settings" at bounding box center [995, 90] width 43 height 24
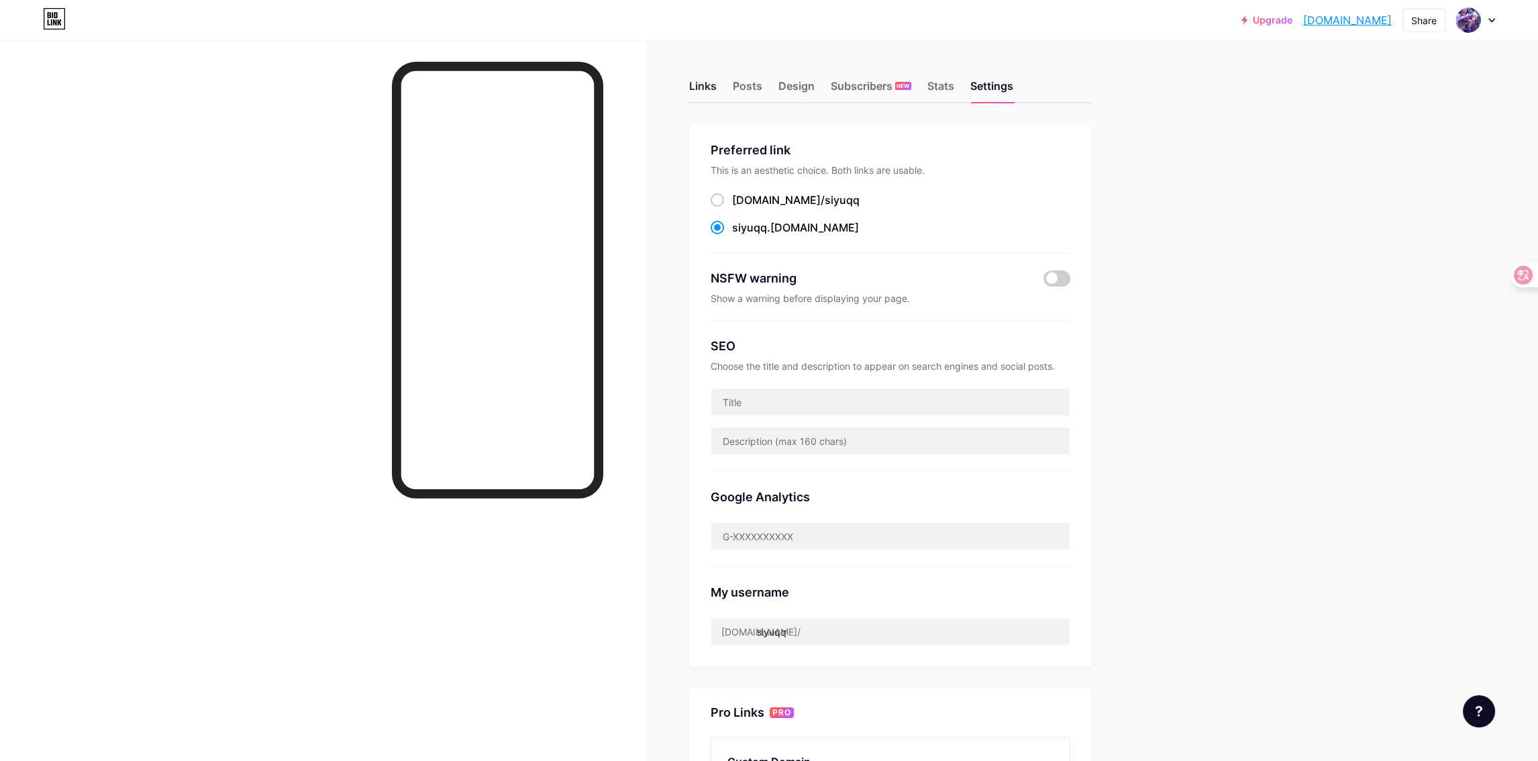
click at [701, 83] on div "Links" at bounding box center [703, 90] width 28 height 24
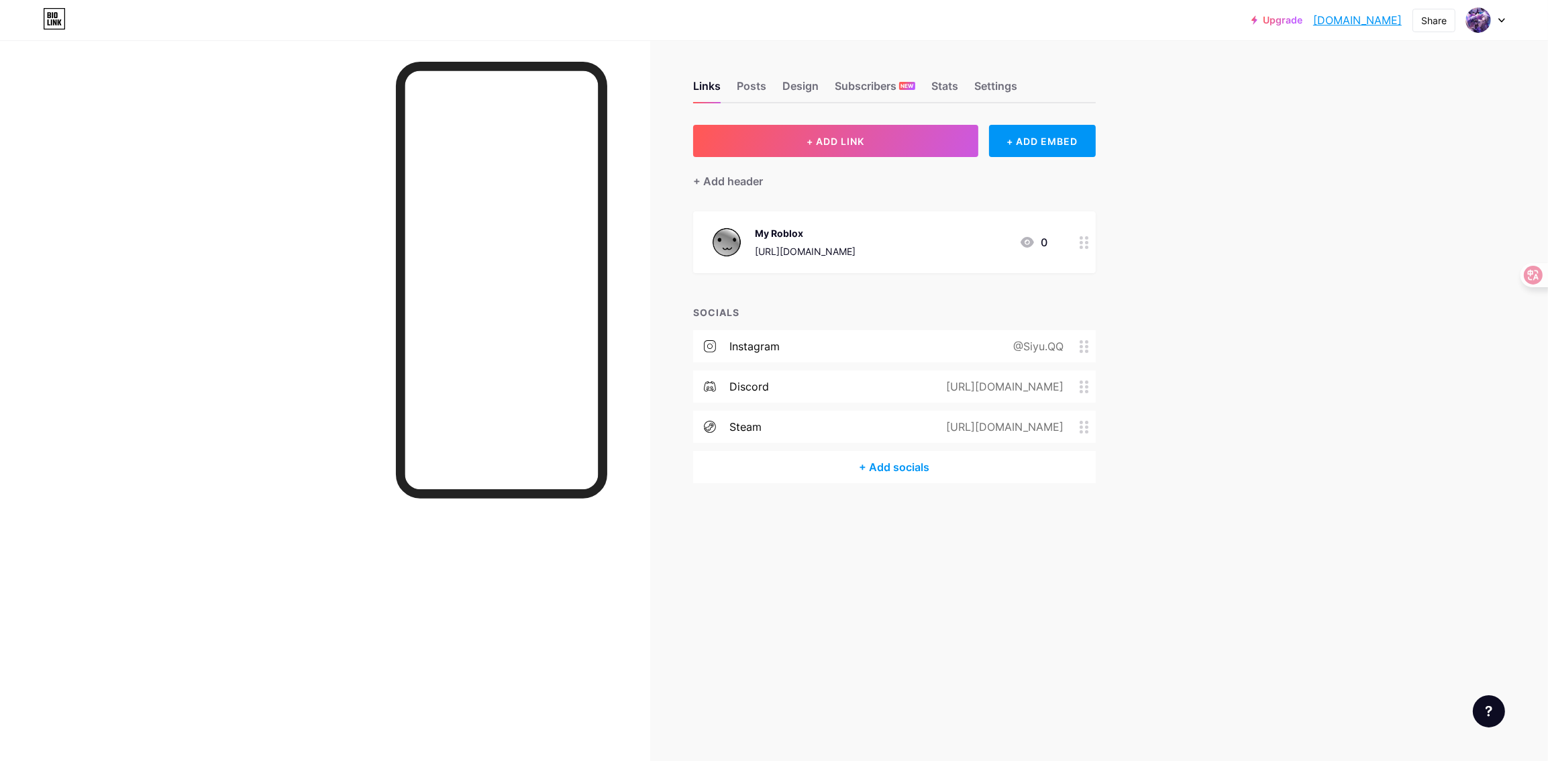
drag, startPoint x: 1165, startPoint y: 300, endPoint x: 1165, endPoint y: 307, distance: 7.4
click at [1165, 300] on div "Upgrade [DOMAIN_NAME]... [DOMAIN_NAME] Share Switch accounts The Siyu [DOMAIN_N…" at bounding box center [774, 380] width 1548 height 761
click at [1030, 246] on icon at bounding box center [1027, 242] width 16 height 16
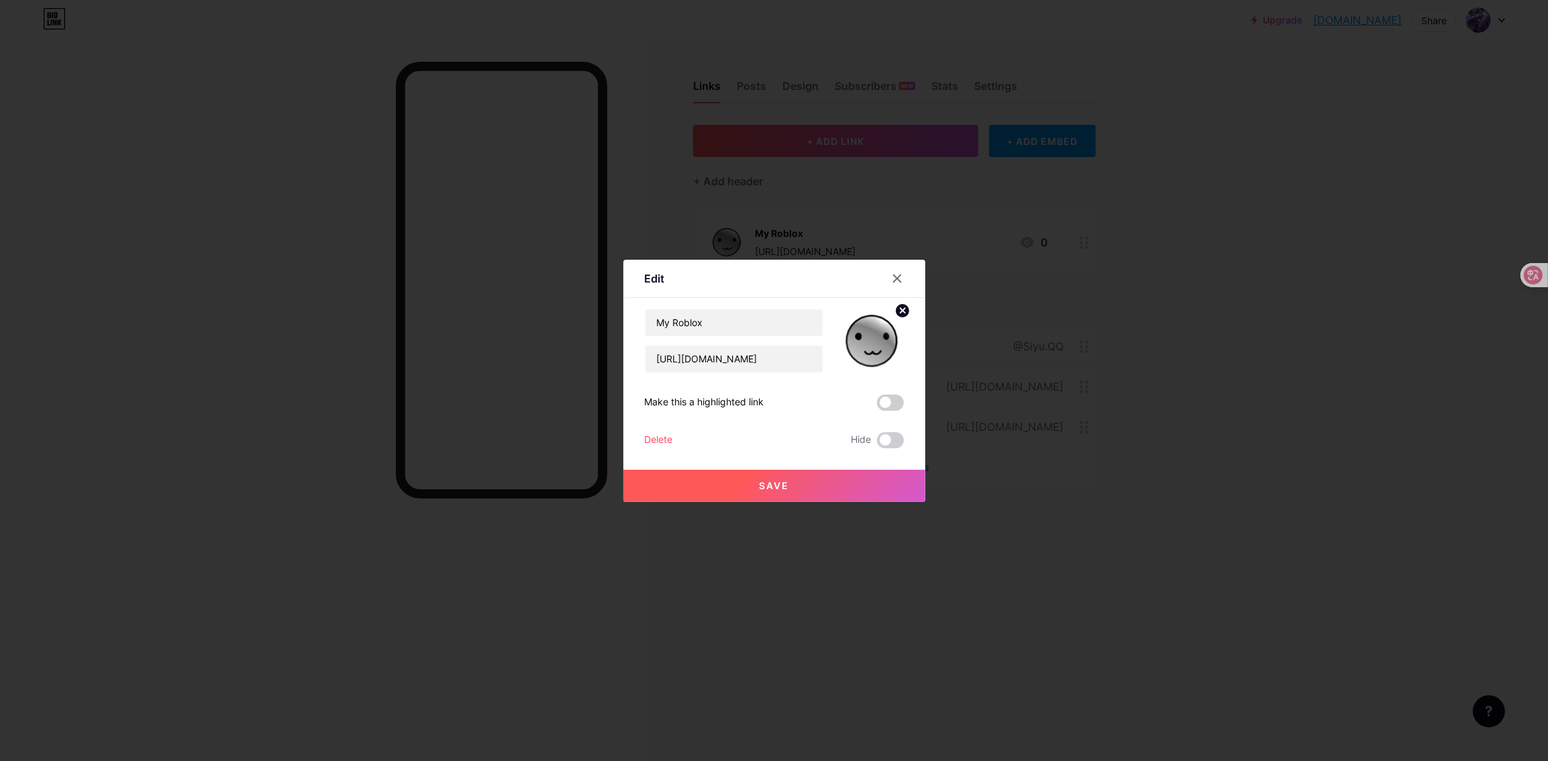
click at [1204, 267] on div at bounding box center [774, 380] width 1548 height 761
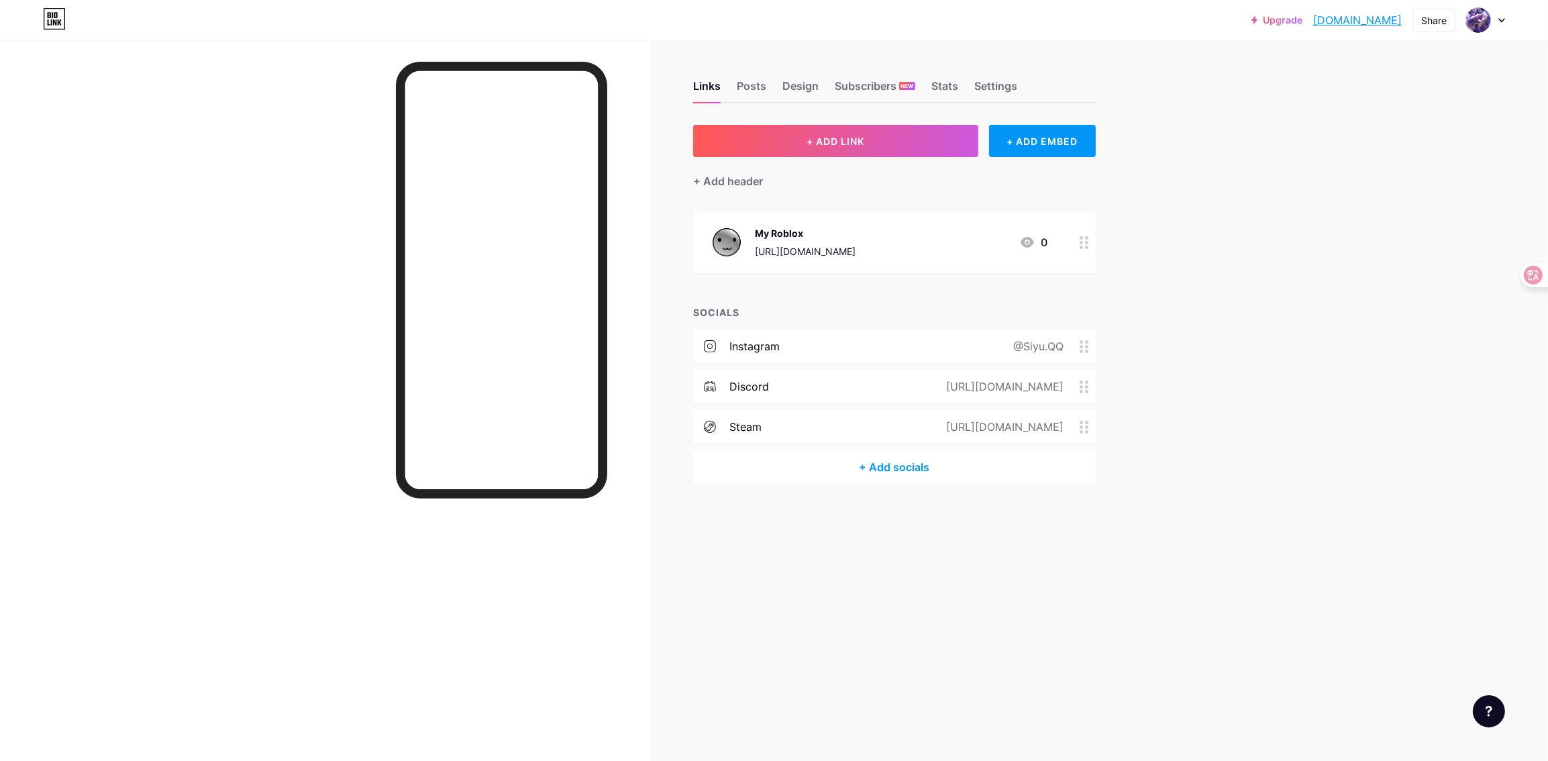
click at [894, 286] on div "+ ADD LINK + ADD EMBED + Add header My Roblox [URL][DOMAIN_NAME] 0 SOCIALS inst…" at bounding box center [894, 304] width 403 height 358
click at [883, 293] on div "+ ADD LINK + ADD EMBED + Add header My Roblox [URL][DOMAIN_NAME] 0 SOCIALS inst…" at bounding box center [894, 304] width 403 height 358
click at [856, 285] on div "+ ADD LINK + ADD EMBED + Add header My Roblox [URL][DOMAIN_NAME] 0 SOCIALS inst…" at bounding box center [894, 304] width 403 height 358
click at [762, 83] on div "Posts" at bounding box center [752, 90] width 30 height 24
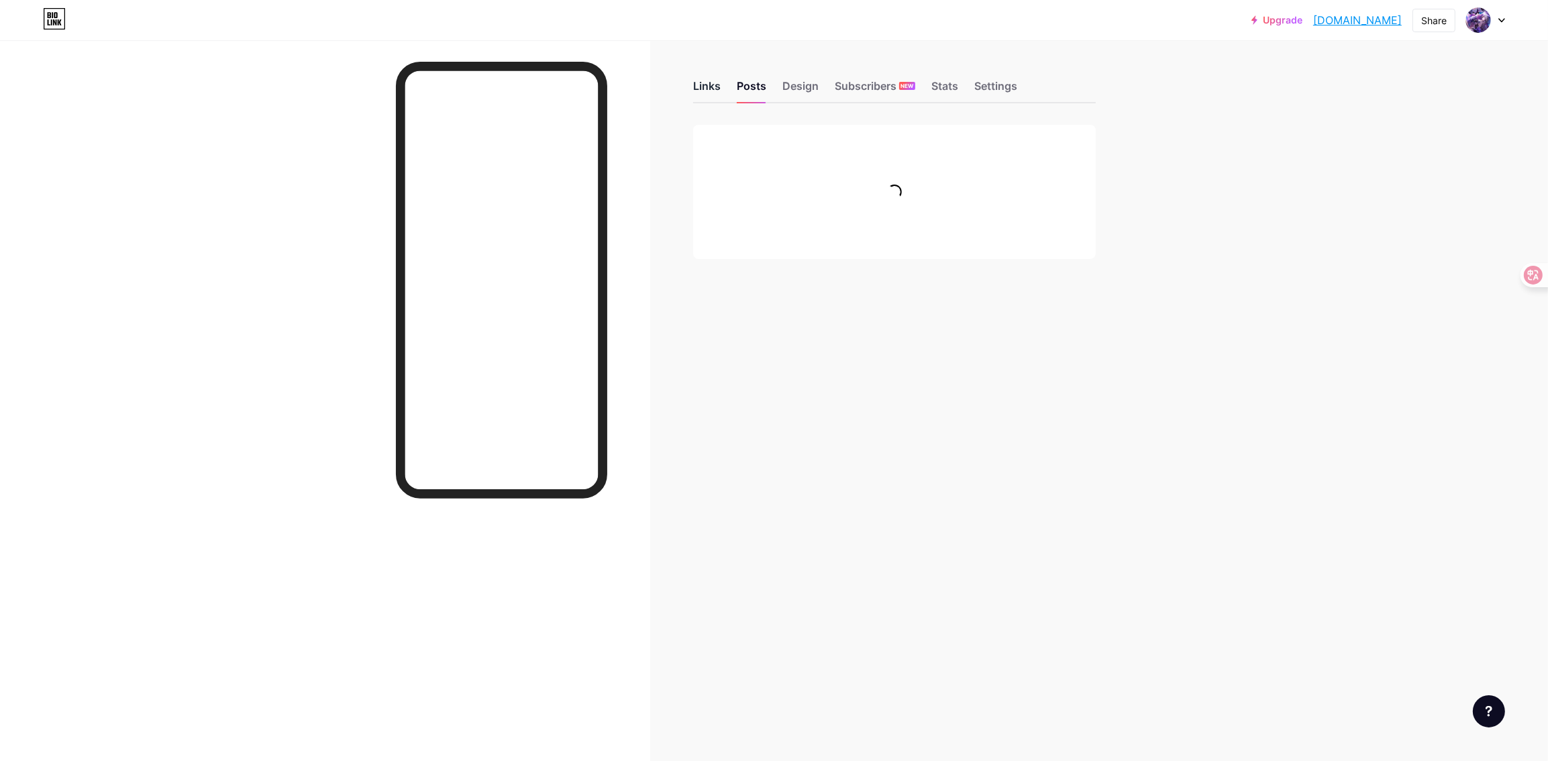
click at [707, 86] on div "Links" at bounding box center [707, 90] width 28 height 24
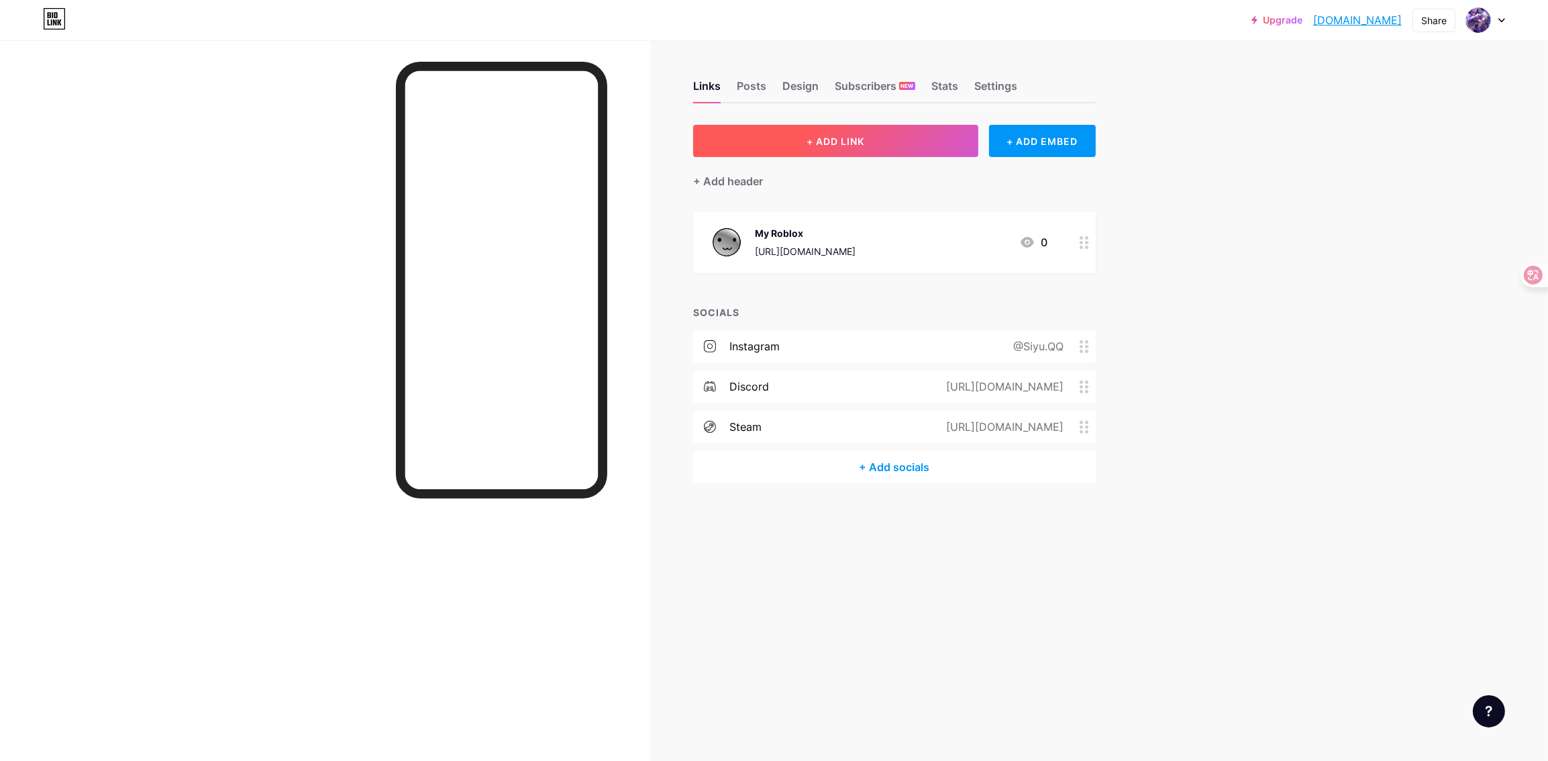
click at [864, 144] on span "+ ADD LINK" at bounding box center [835, 141] width 58 height 11
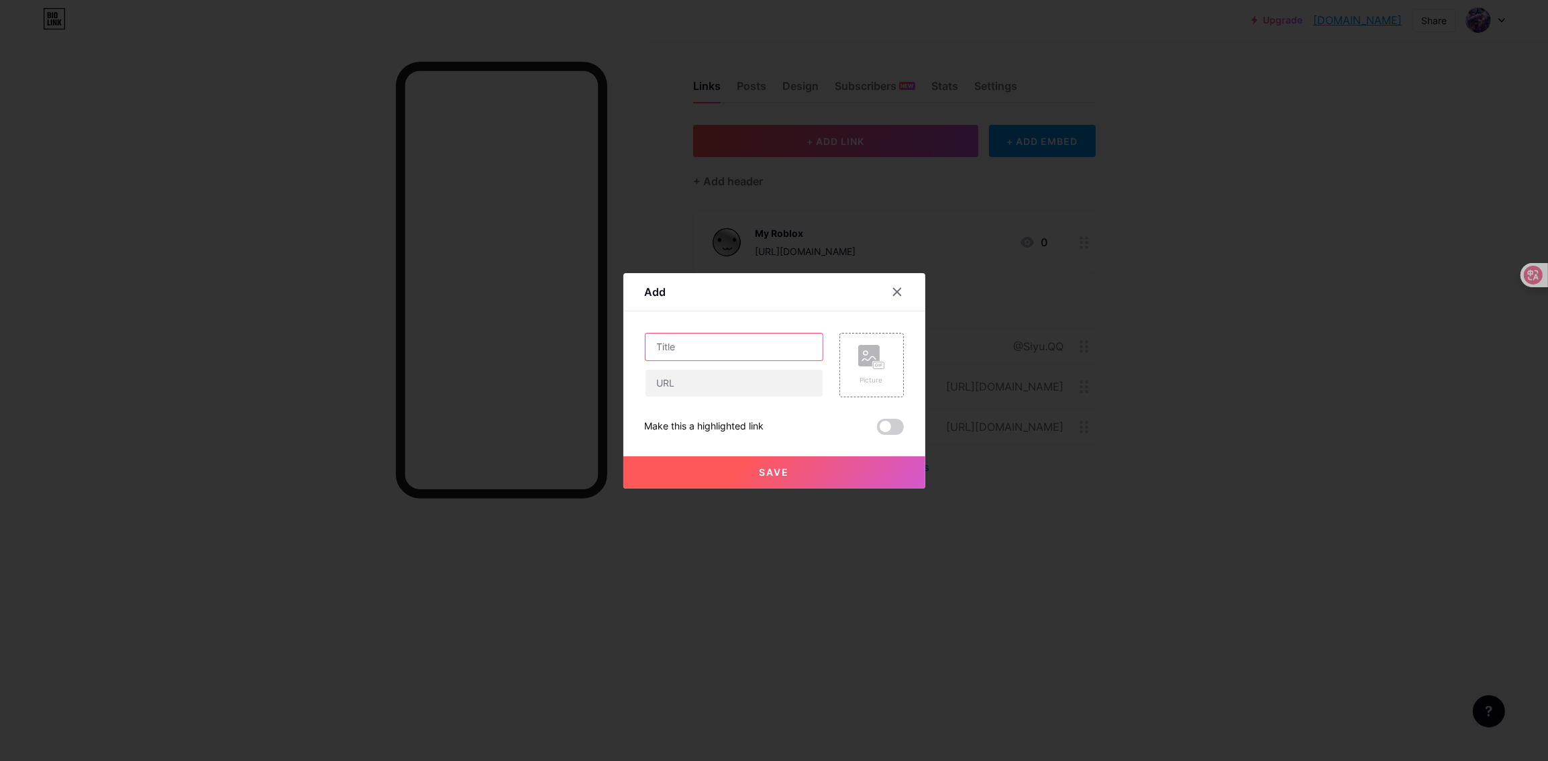
click at [715, 337] on input "text" at bounding box center [733, 346] width 177 height 27
click at [863, 355] on rect at bounding box center [868, 355] width 21 height 21
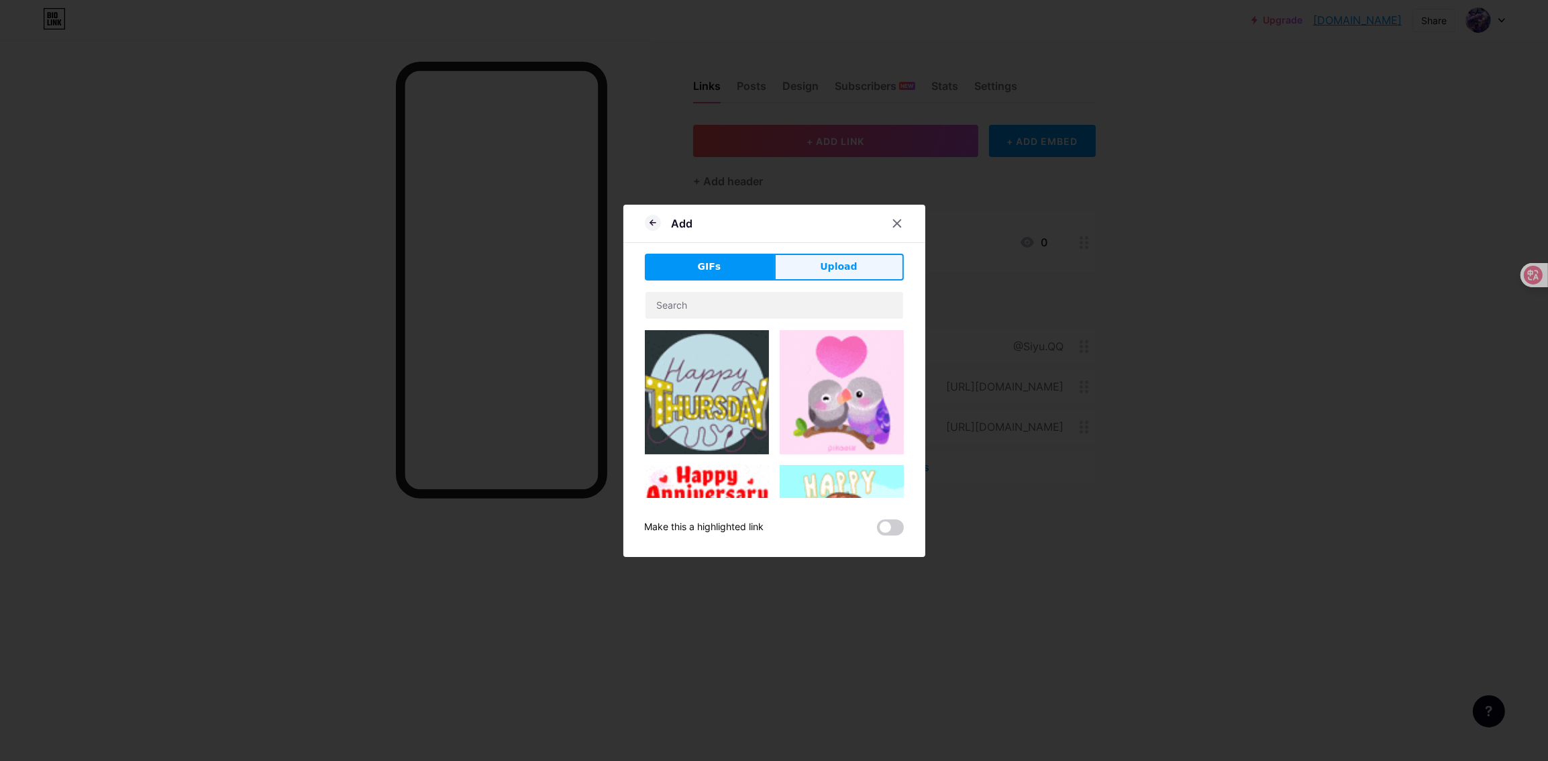
click at [818, 274] on button "Upload" at bounding box center [838, 267] width 129 height 27
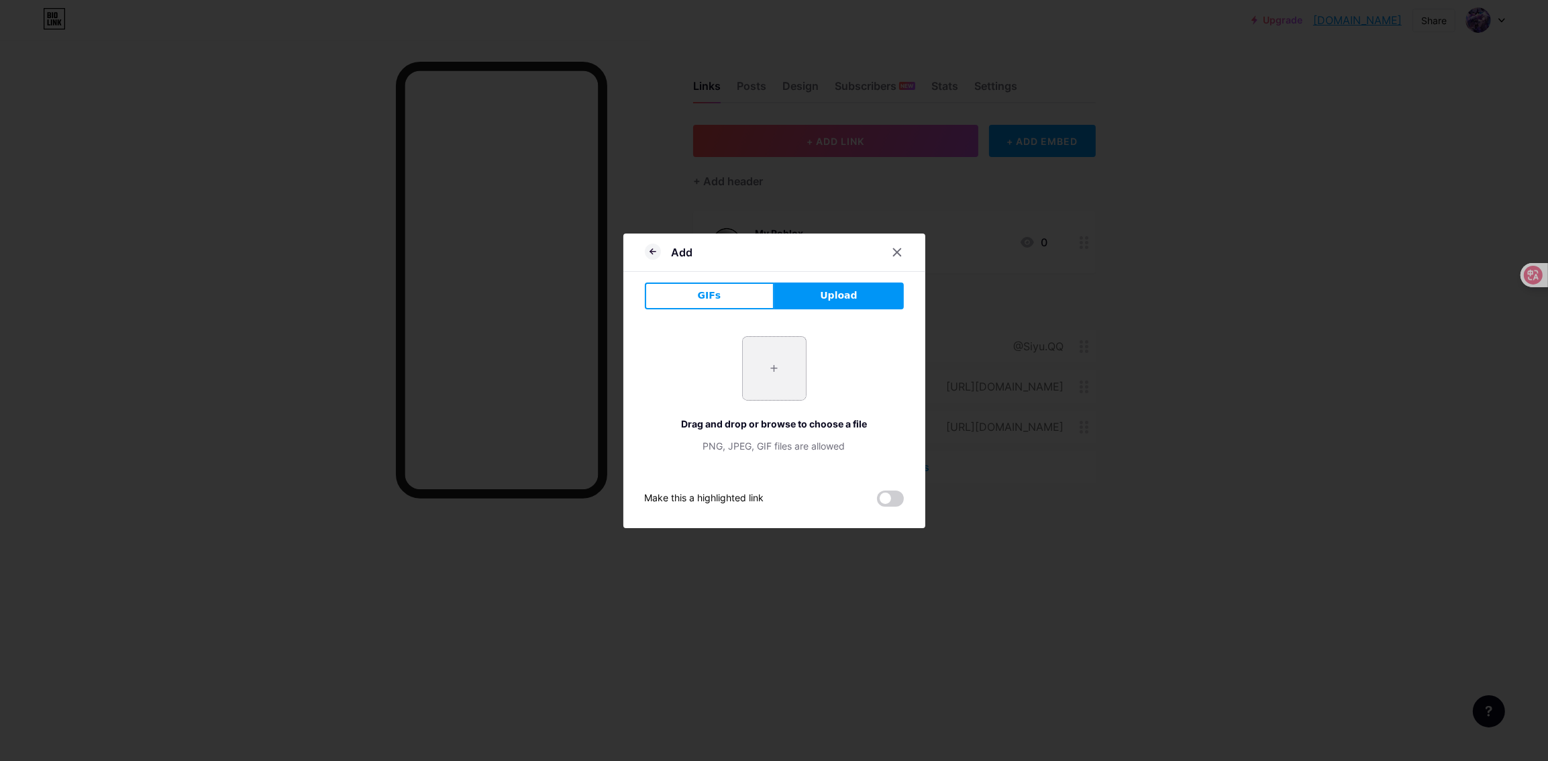
click at [784, 375] on input "file" at bounding box center [774, 368] width 63 height 63
type input "C:\fakepath\crvt.co-bxl-discord-alt.png"
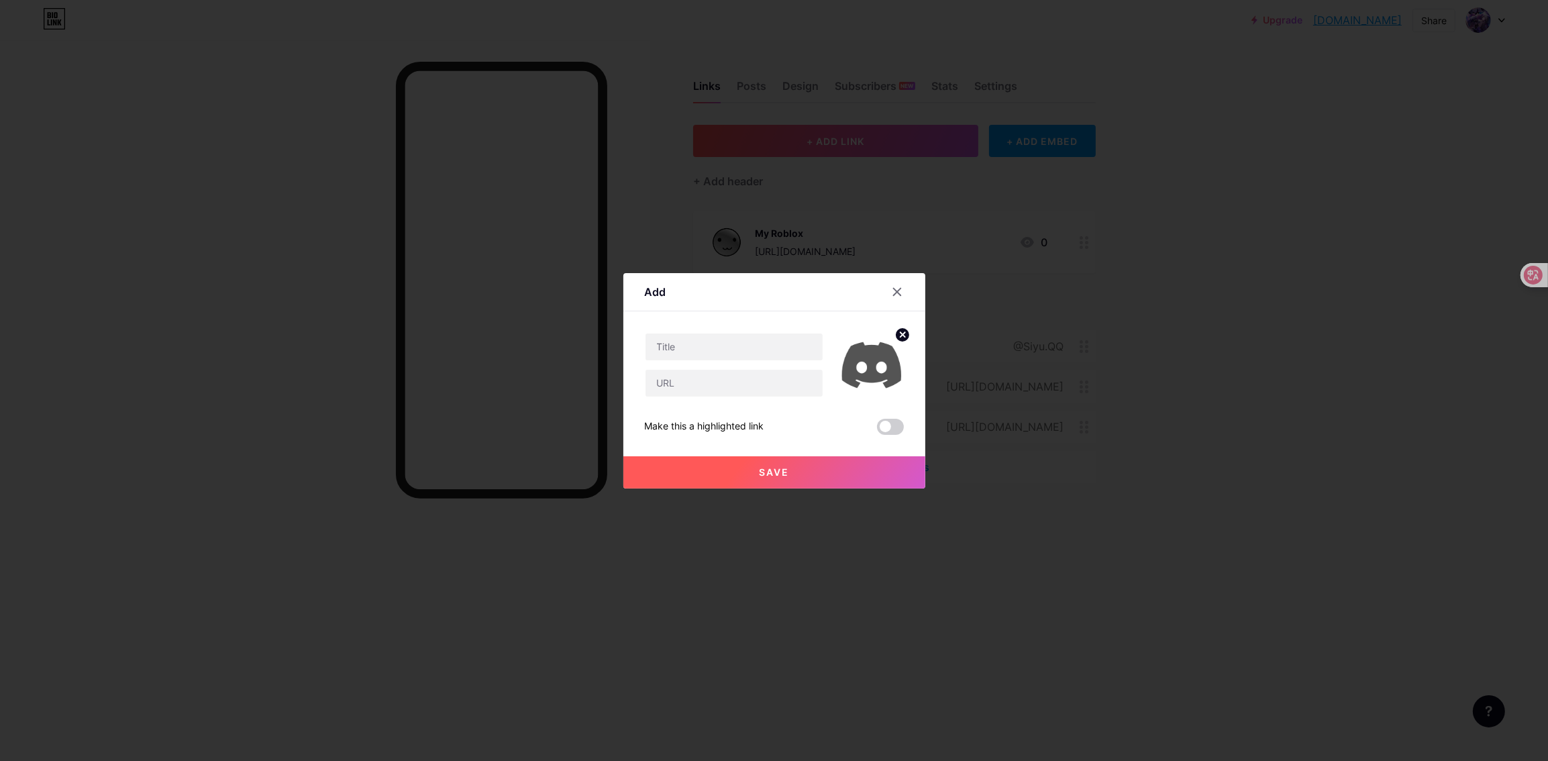
click at [896, 330] on circle at bounding box center [902, 334] width 15 height 15
click at [849, 365] on div "Picture" at bounding box center [871, 365] width 64 height 64
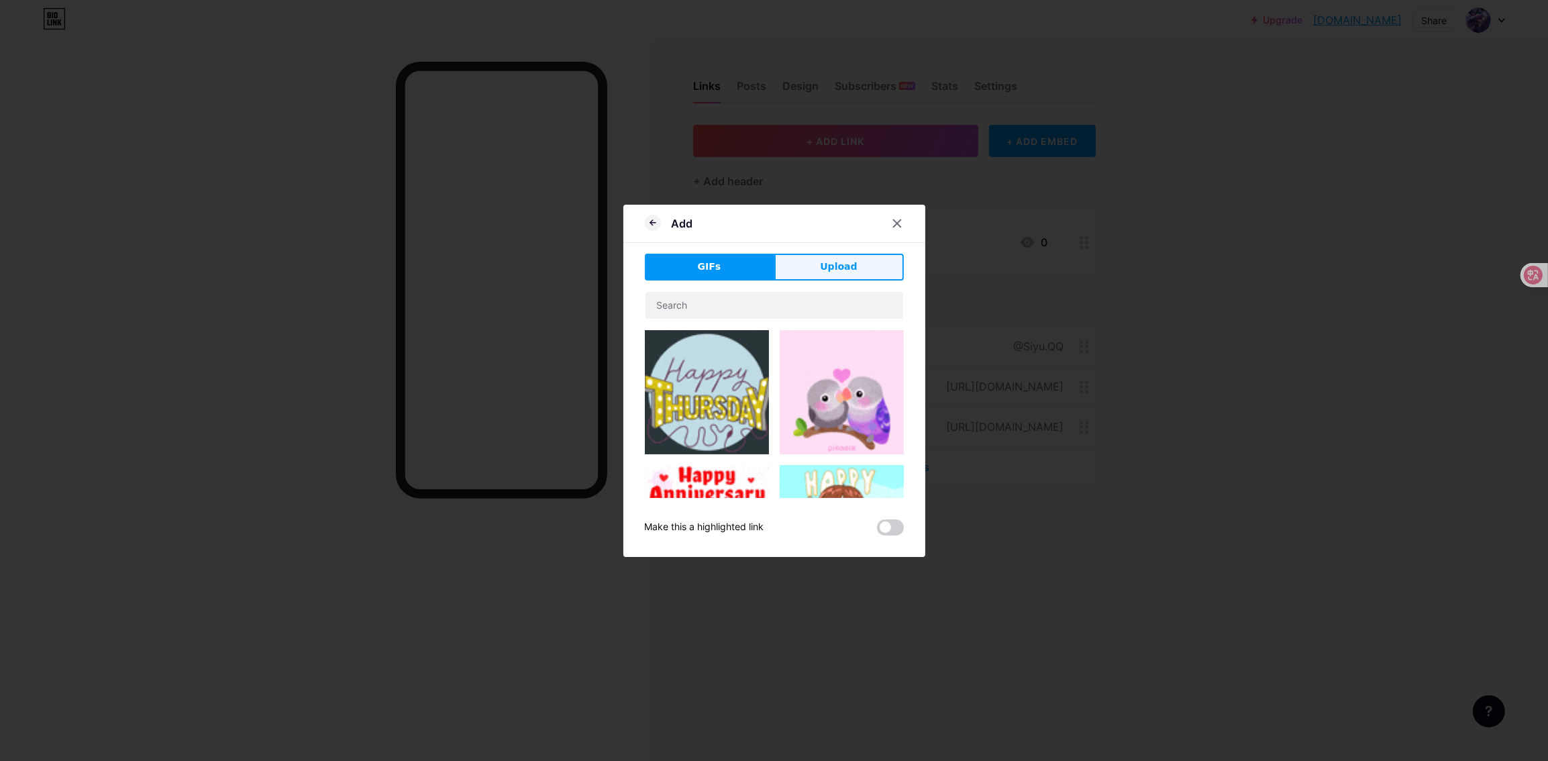
click at [815, 269] on button "Upload" at bounding box center [838, 267] width 129 height 27
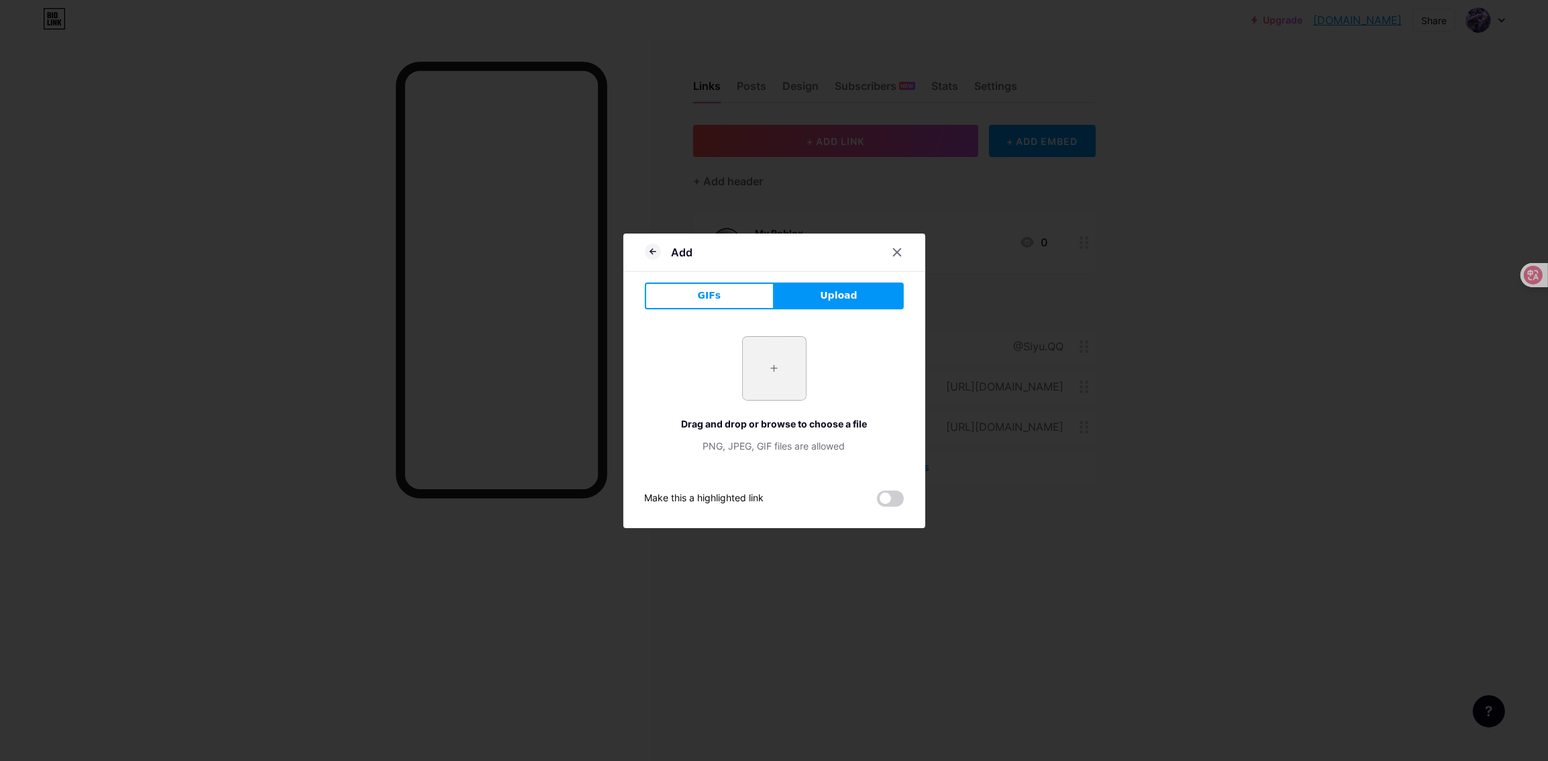
click at [746, 353] on input "file" at bounding box center [774, 368] width 63 height 63
type input "C:\fakepath\1212750187408130078.png"
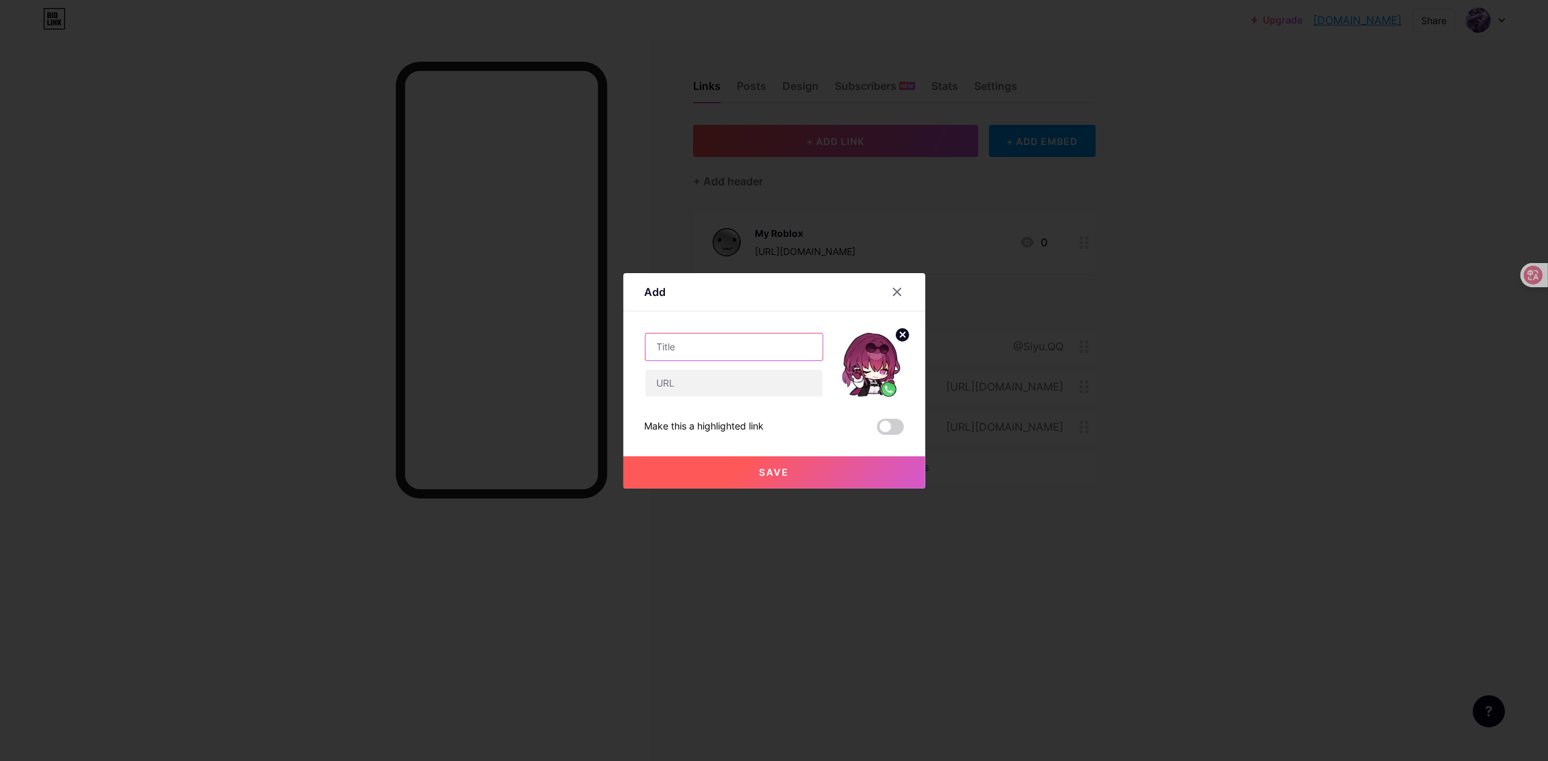
click at [725, 345] on input "text" at bounding box center [733, 346] width 177 height 27
type input "s"
type input "Sharky Games Discord"
click at [885, 284] on div at bounding box center [897, 292] width 24 height 24
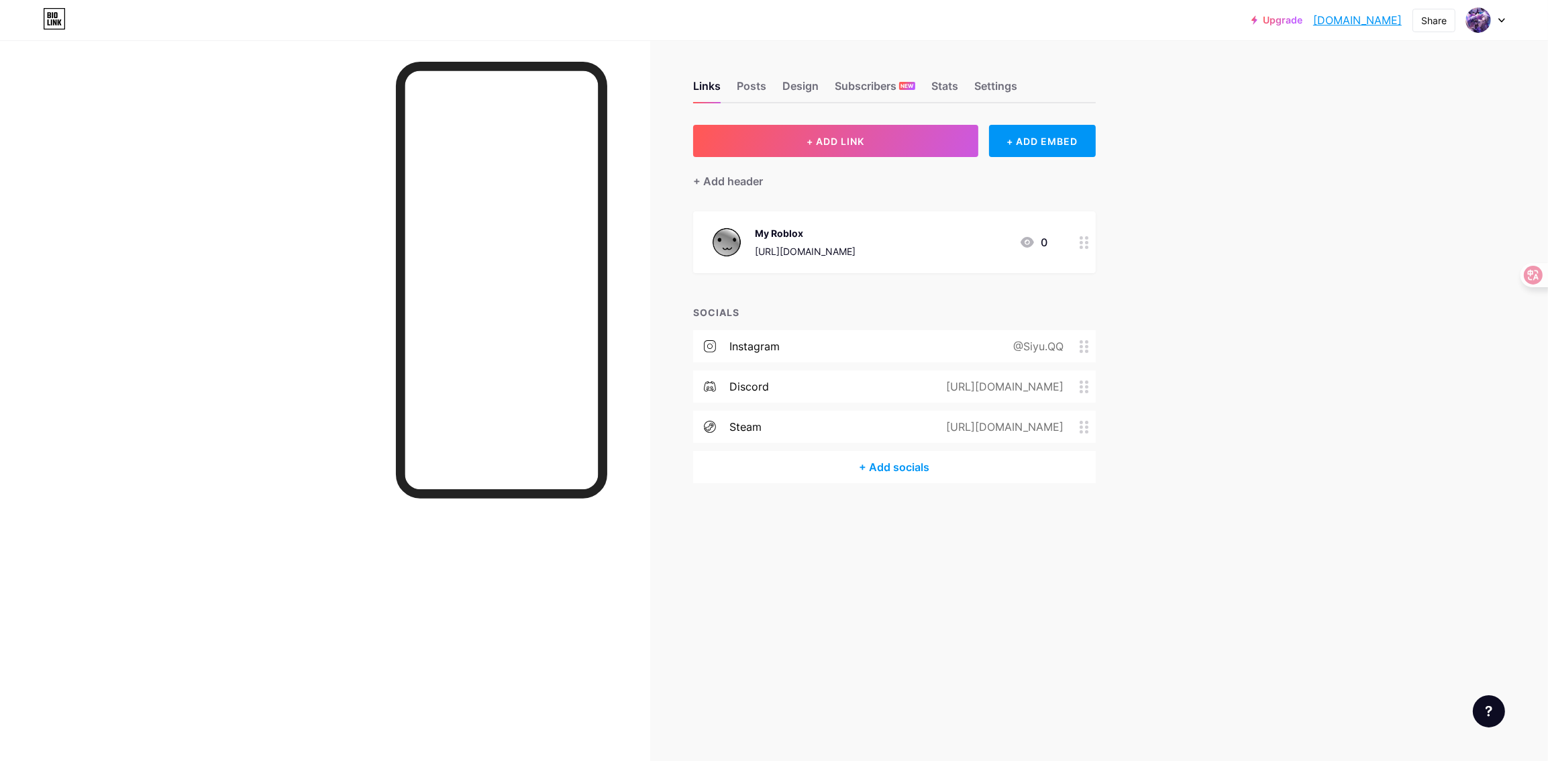
click at [855, 248] on div "[URL][DOMAIN_NAME]" at bounding box center [805, 251] width 101 height 14
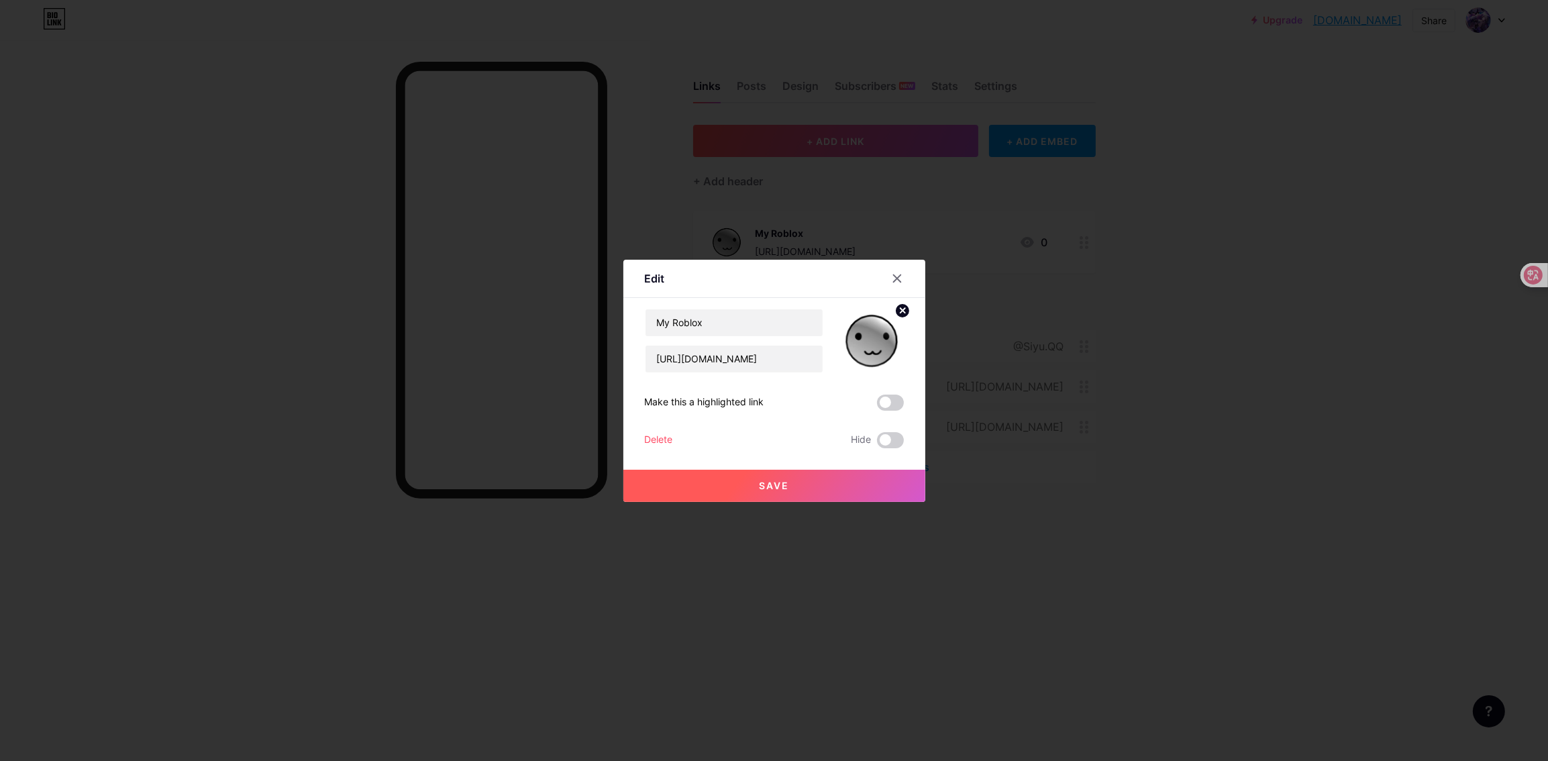
click at [1049, 258] on div at bounding box center [774, 380] width 1548 height 761
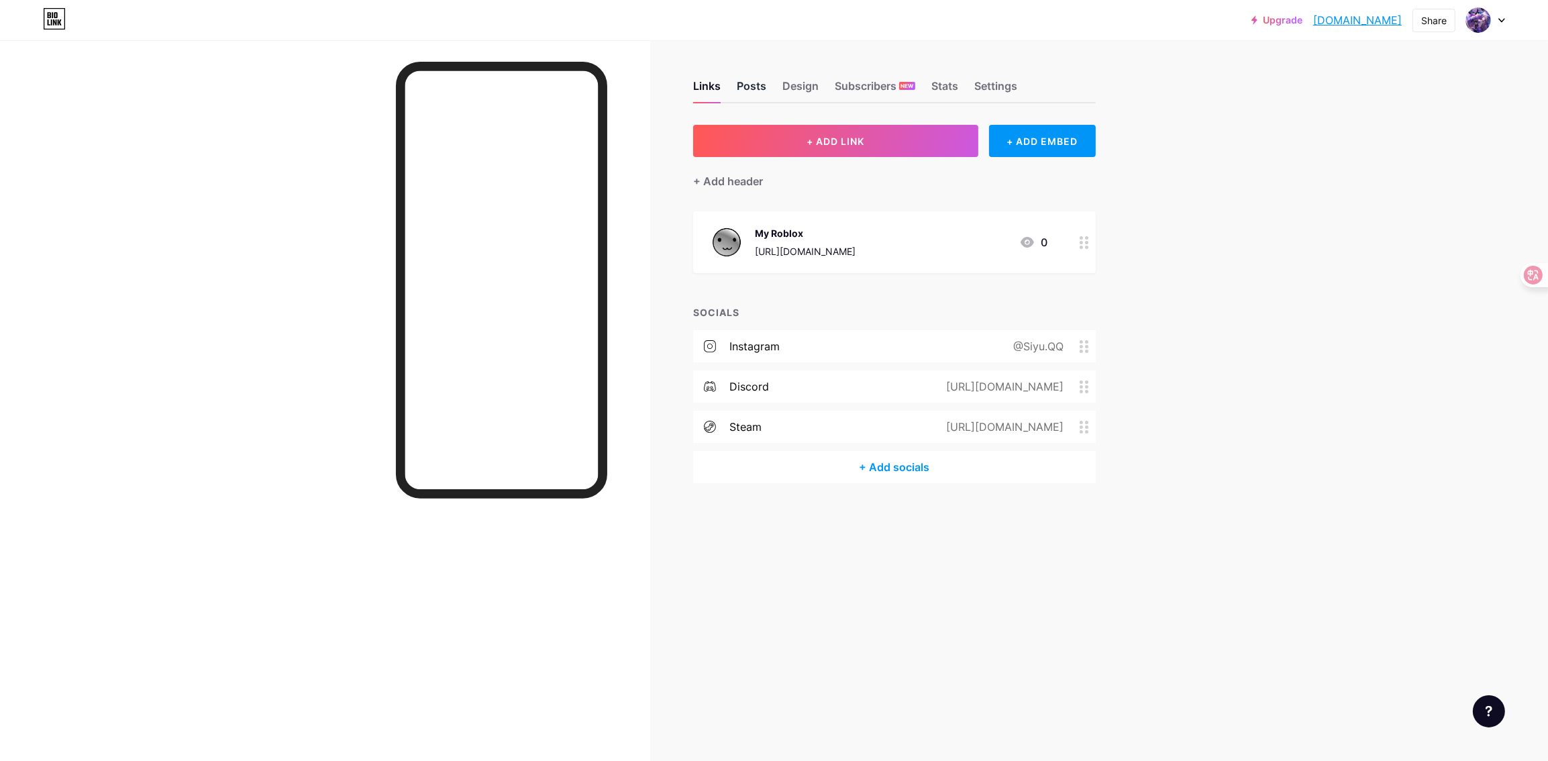
click at [746, 92] on div "Posts" at bounding box center [752, 90] width 30 height 24
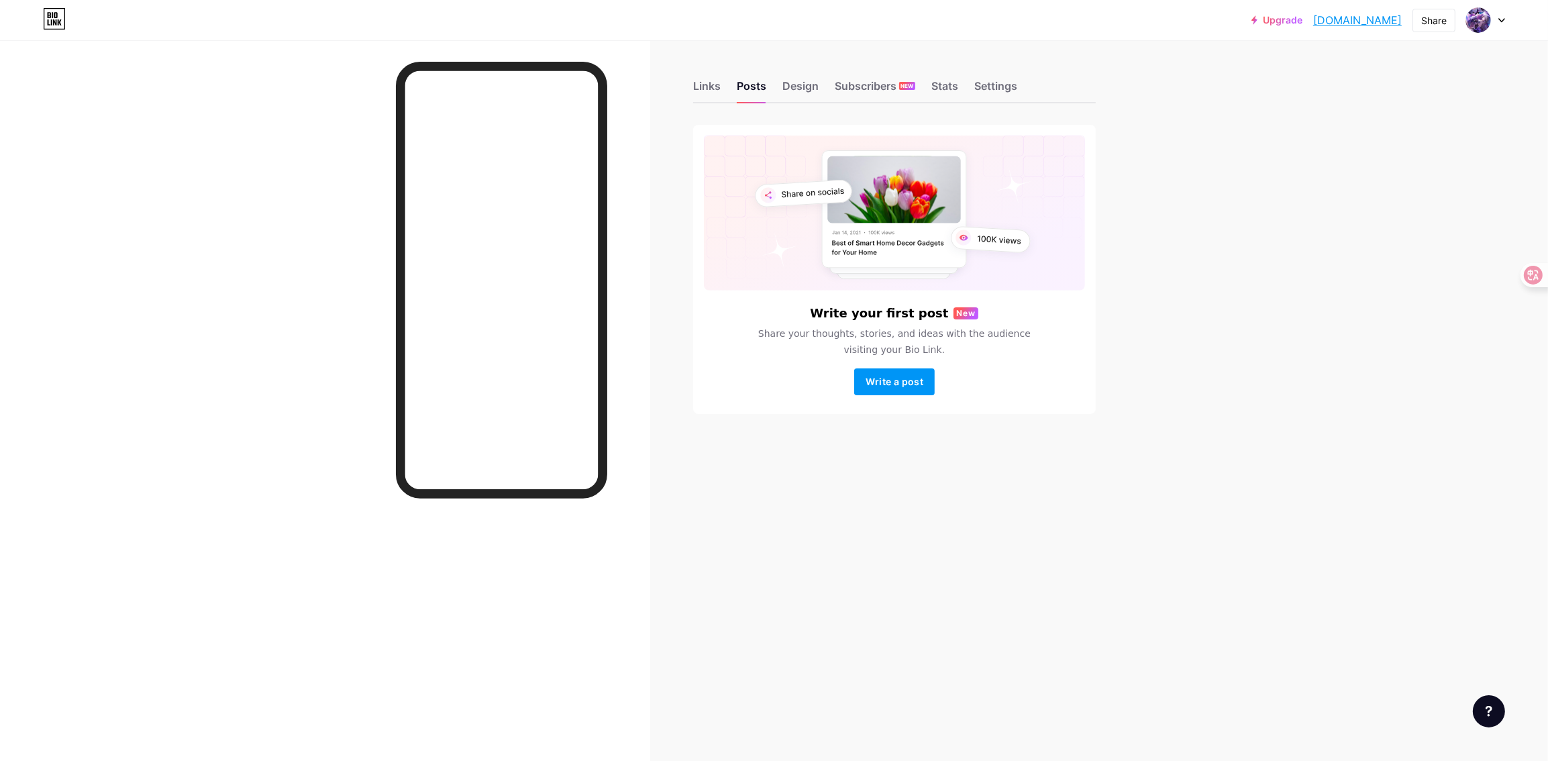
click at [798, 119] on div "Links Posts Design Subscribers NEW Stats Settings Write your first post New Sha…" at bounding box center [576, 260] width 1152 height 441
click at [786, 91] on div "Design" at bounding box center [800, 90] width 36 height 24
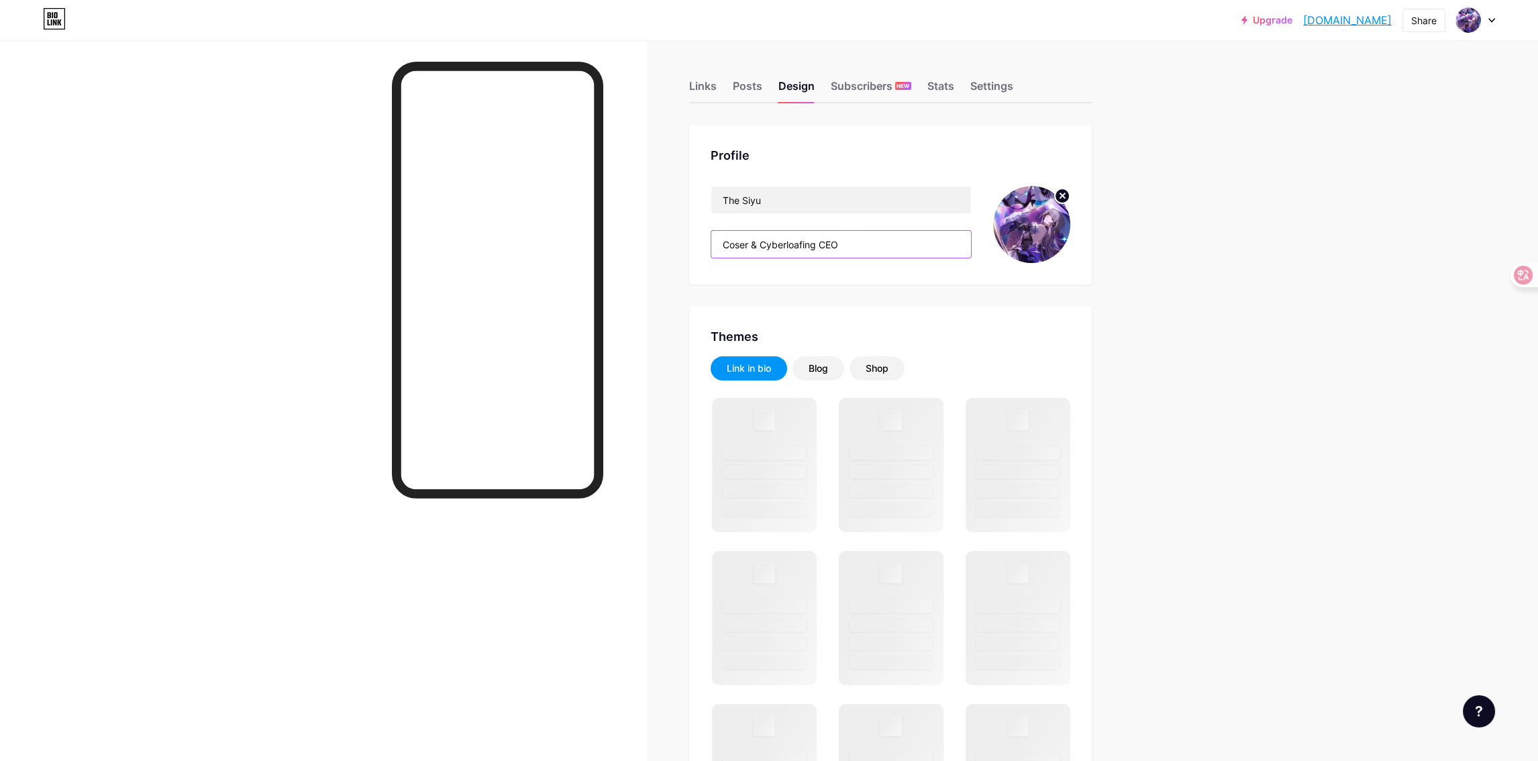
click at [822, 244] on input "Coser & Cyberloafing CEO" at bounding box center [841, 244] width 260 height 27
click at [851, 240] on input "Coser & Cyberloafing CEO" at bounding box center [841, 244] width 260 height 27
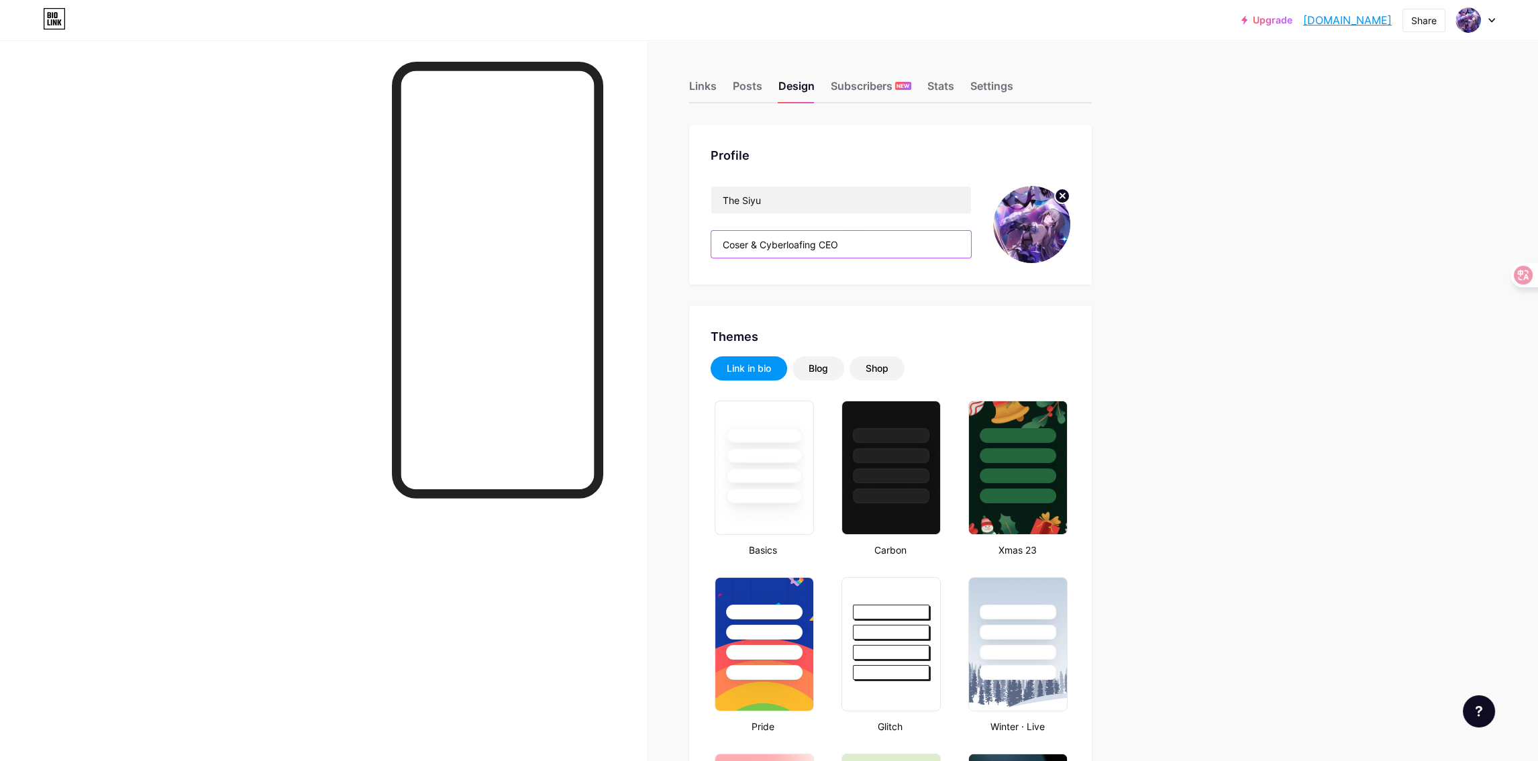
type input "#351764"
type input "#ffffff"
click at [817, 239] on input "Coser & Cyberloafing CEO" at bounding box center [841, 244] width 260 height 27
drag, startPoint x: 751, startPoint y: 236, endPoint x: 714, endPoint y: 242, distance: 36.6
click at [714, 242] on input "Coser & Cyberloafing CEO" at bounding box center [841, 244] width 260 height 27
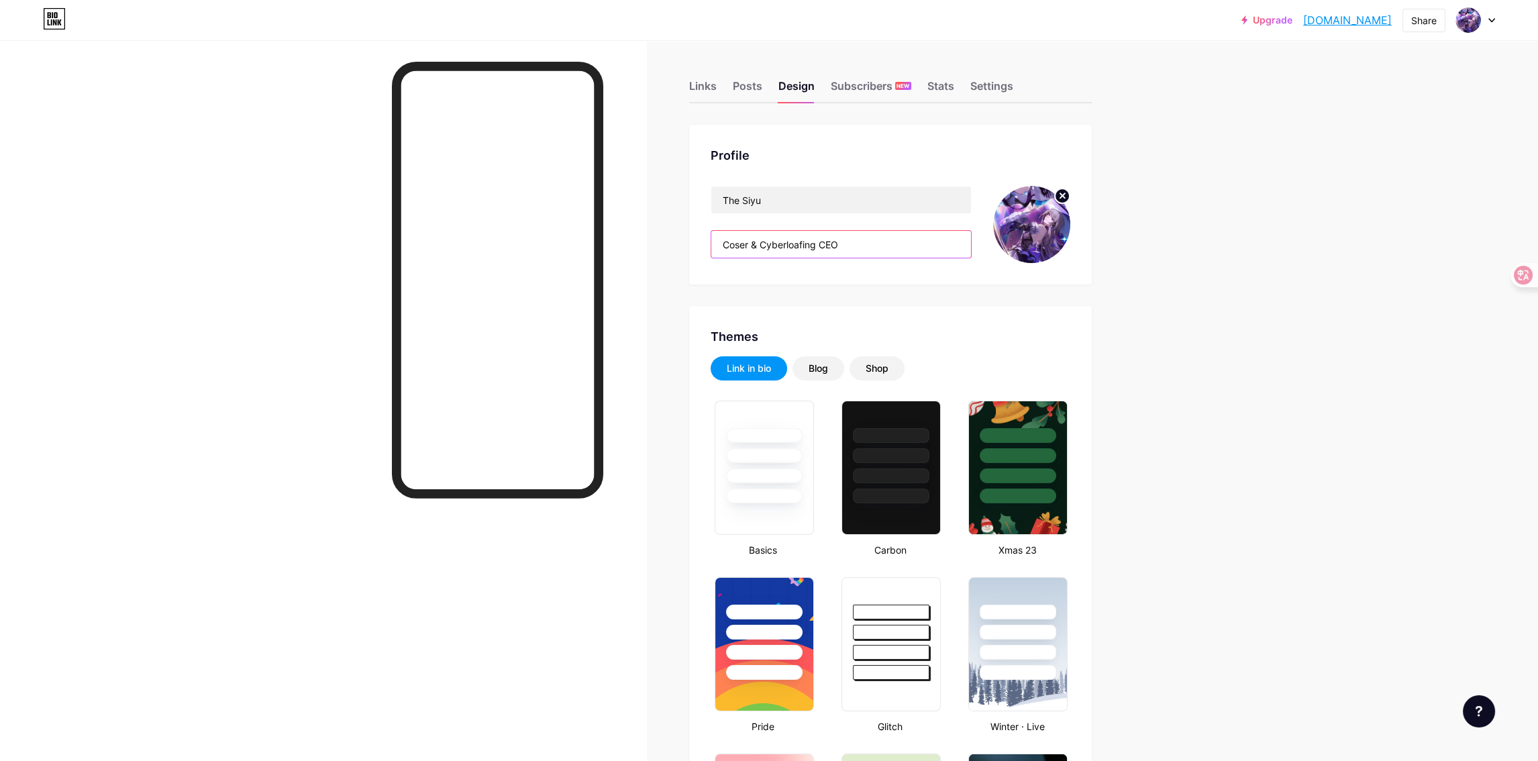
click at [817, 243] on input "Coser & Cyberloafing CEO" at bounding box center [841, 244] width 260 height 27
drag, startPoint x: 842, startPoint y: 240, endPoint x: 764, endPoint y: 246, distance: 78.0
click at [764, 246] on input "Coser & Cyberloafing CEO" at bounding box center [841, 244] width 260 height 27
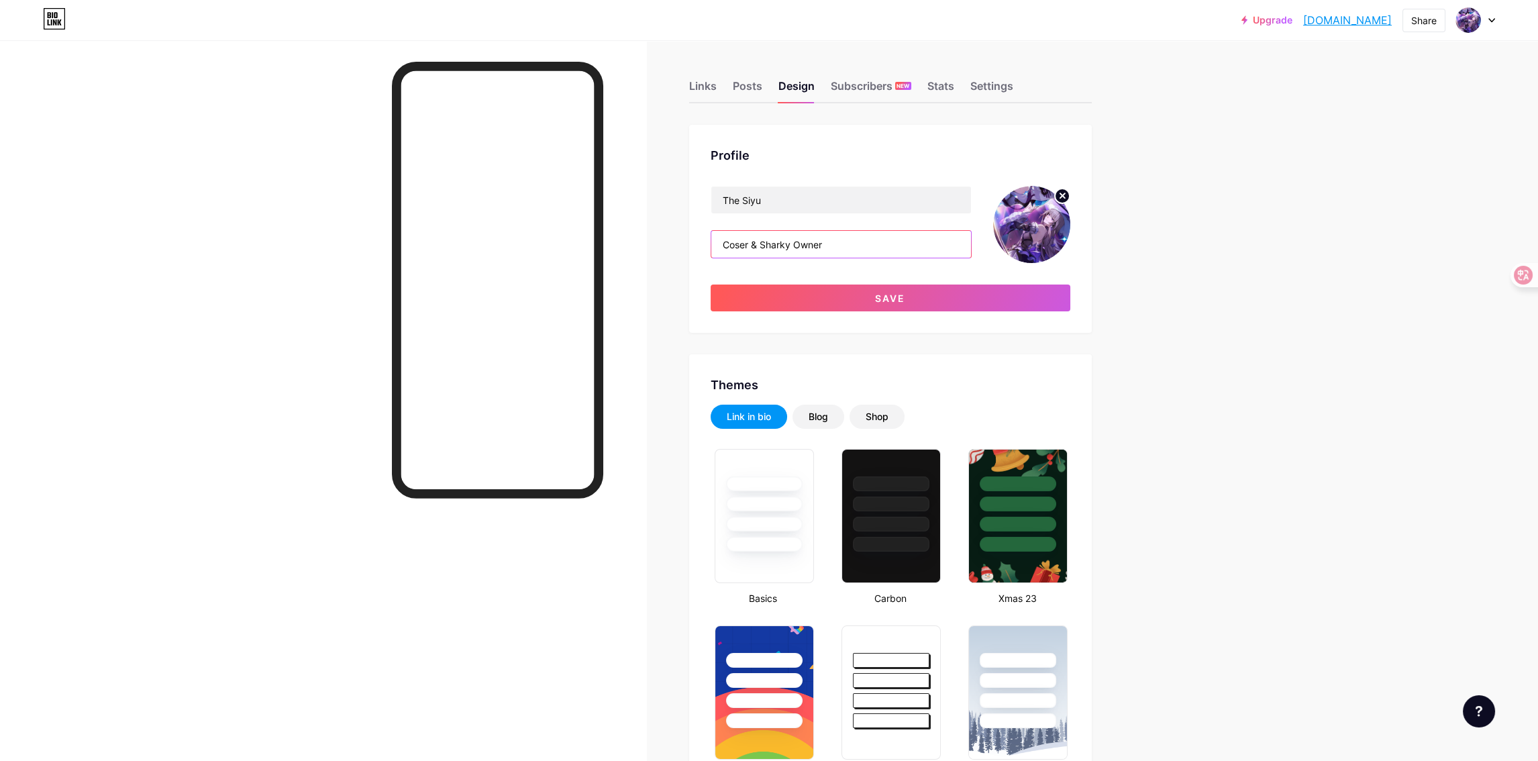
drag, startPoint x: 808, startPoint y: 244, endPoint x: 763, endPoint y: 242, distance: 45.0
click at [763, 242] on input "Coser & Sharky Owner" at bounding box center [841, 244] width 260 height 27
paste input "2th Owner of the Sharky"
drag, startPoint x: 753, startPoint y: 239, endPoint x: 720, endPoint y: 242, distance: 33.0
click at [720, 242] on input "Coser & 2th Owner of the Sharky" at bounding box center [841, 244] width 260 height 27
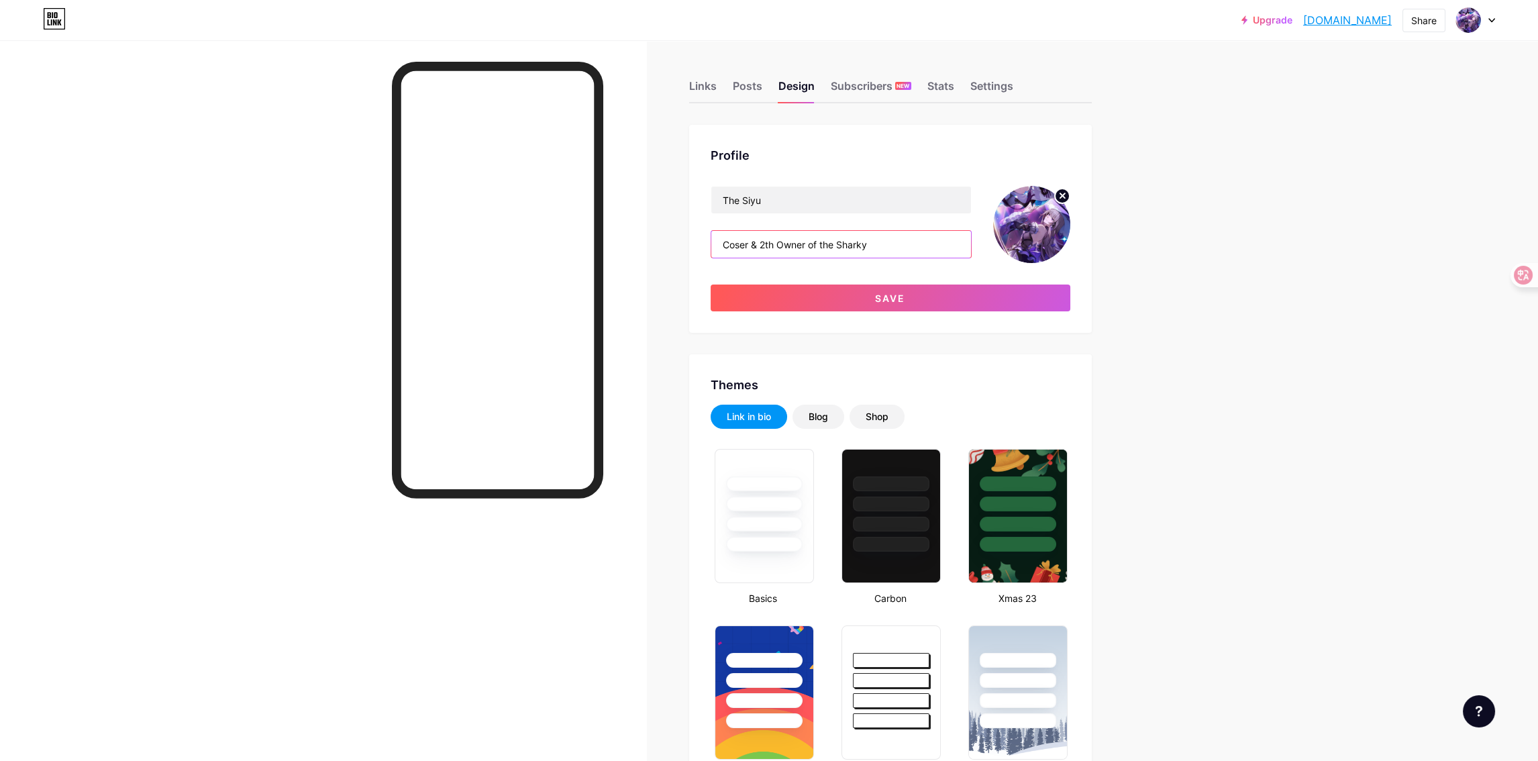
click at [822, 248] on input "Coser & 2th Owner of the Sharky" at bounding box center [841, 244] width 260 height 27
click at [899, 240] on input "Coser & 2th Owner of the Sharky" at bounding box center [841, 244] width 260 height 27
click at [750, 237] on input "Coser & 2th Owner of the Sharky" at bounding box center [841, 244] width 260 height 27
drag, startPoint x: 751, startPoint y: 240, endPoint x: 712, endPoint y: 243, distance: 39.7
click at [712, 243] on div "Profile The Siyu Coser & 2th Owner of the Sharky Save" at bounding box center [890, 229] width 403 height 208
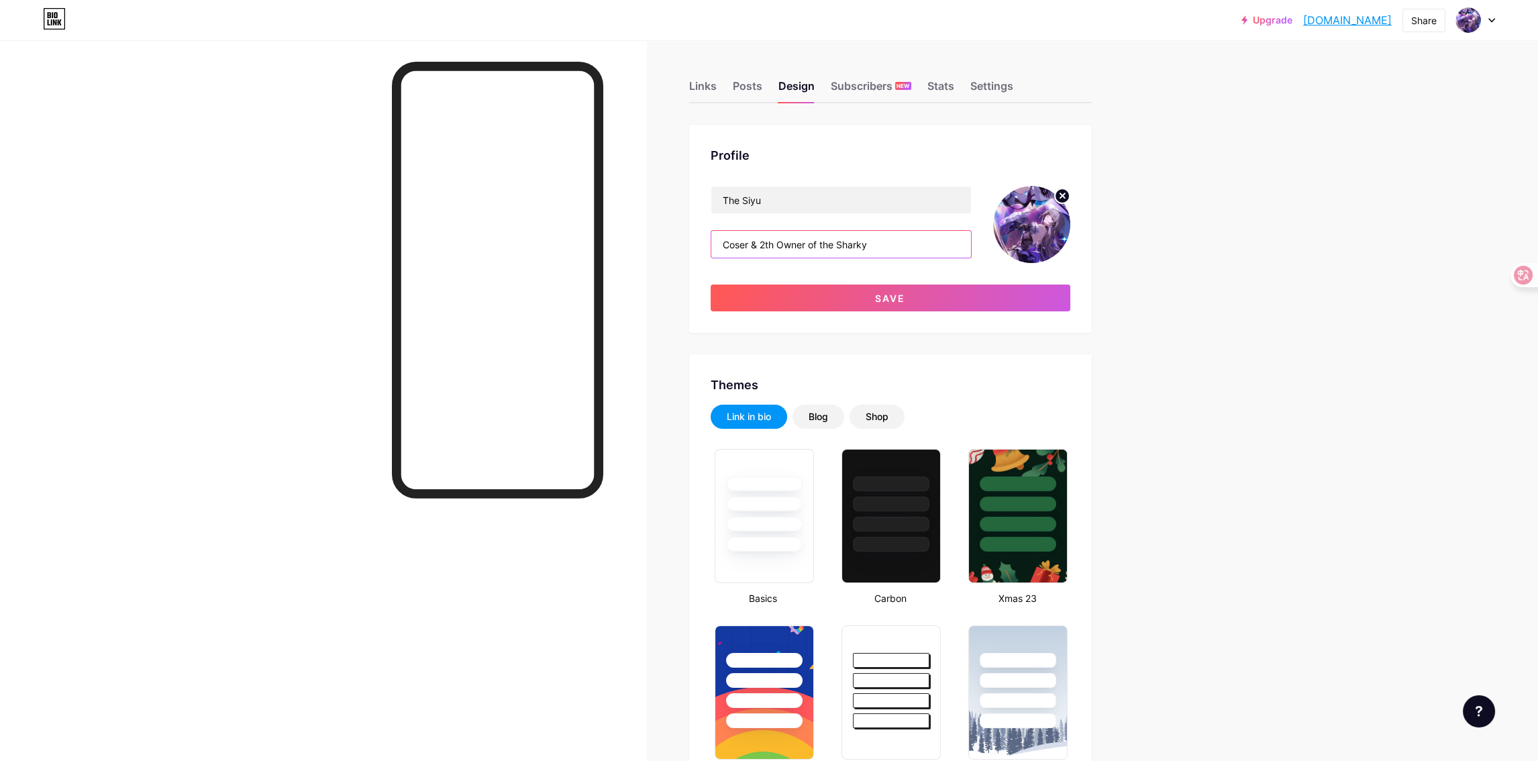
paste input "yberloafing"
drag, startPoint x: 930, startPoint y: 244, endPoint x: 818, endPoint y: 252, distance: 112.3
click at [818, 252] on input "Cyberloafing CEO & 2th Owner of the Sharky" at bounding box center [841, 244] width 260 height 27
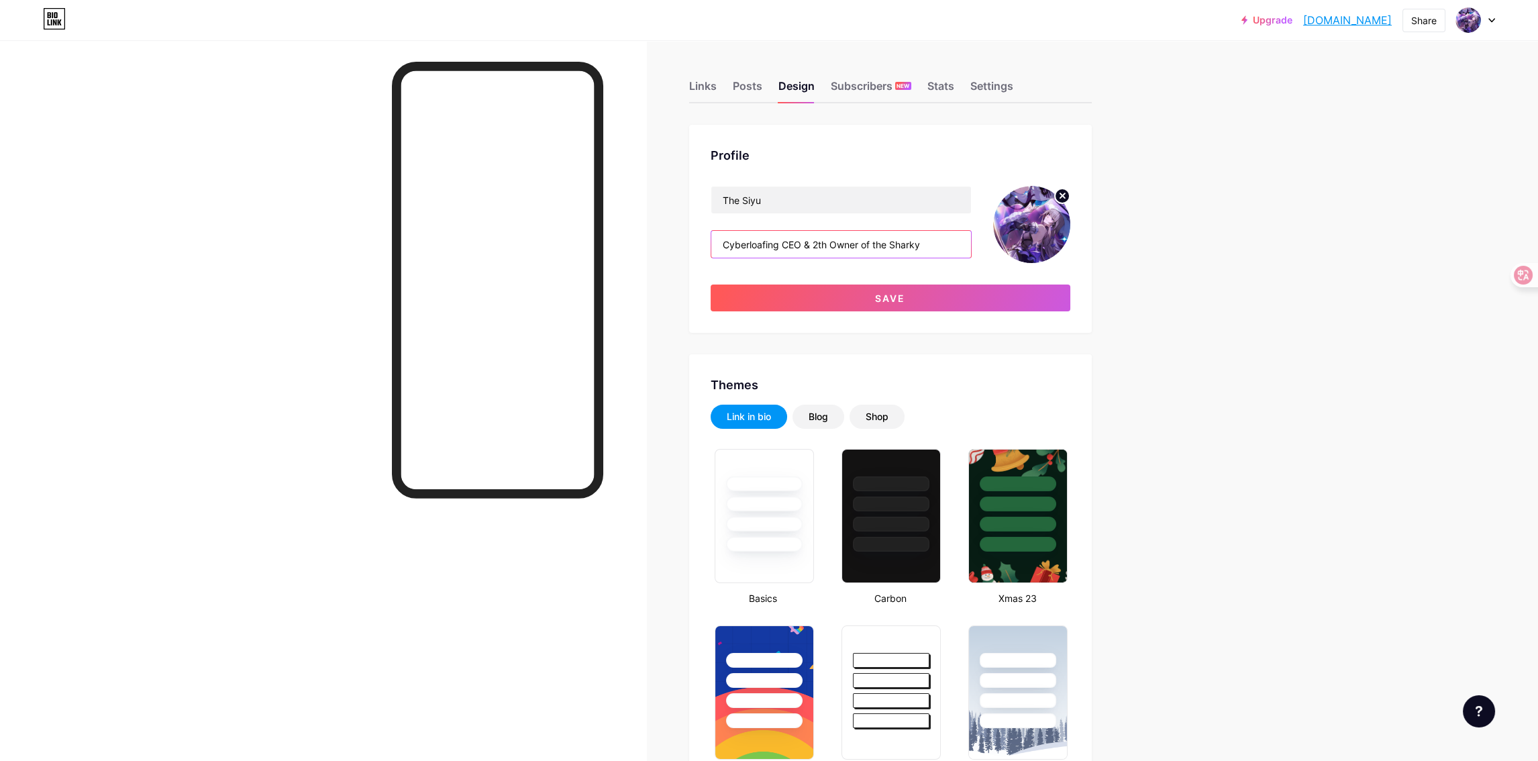
drag, startPoint x: 924, startPoint y: 244, endPoint x: 817, endPoint y: 248, distance: 107.4
click at [817, 248] on input "Cyberloafing CEO & 2th Owner of the Sharky" at bounding box center [841, 244] width 260 height 27
click at [726, 242] on input "Cyberloafing CEO & 2th Owner of the Sharky" at bounding box center [841, 244] width 260 height 27
paste input "2th Owner of the Sharky"
drag, startPoint x: 837, startPoint y: 242, endPoint x: 914, endPoint y: 245, distance: 76.6
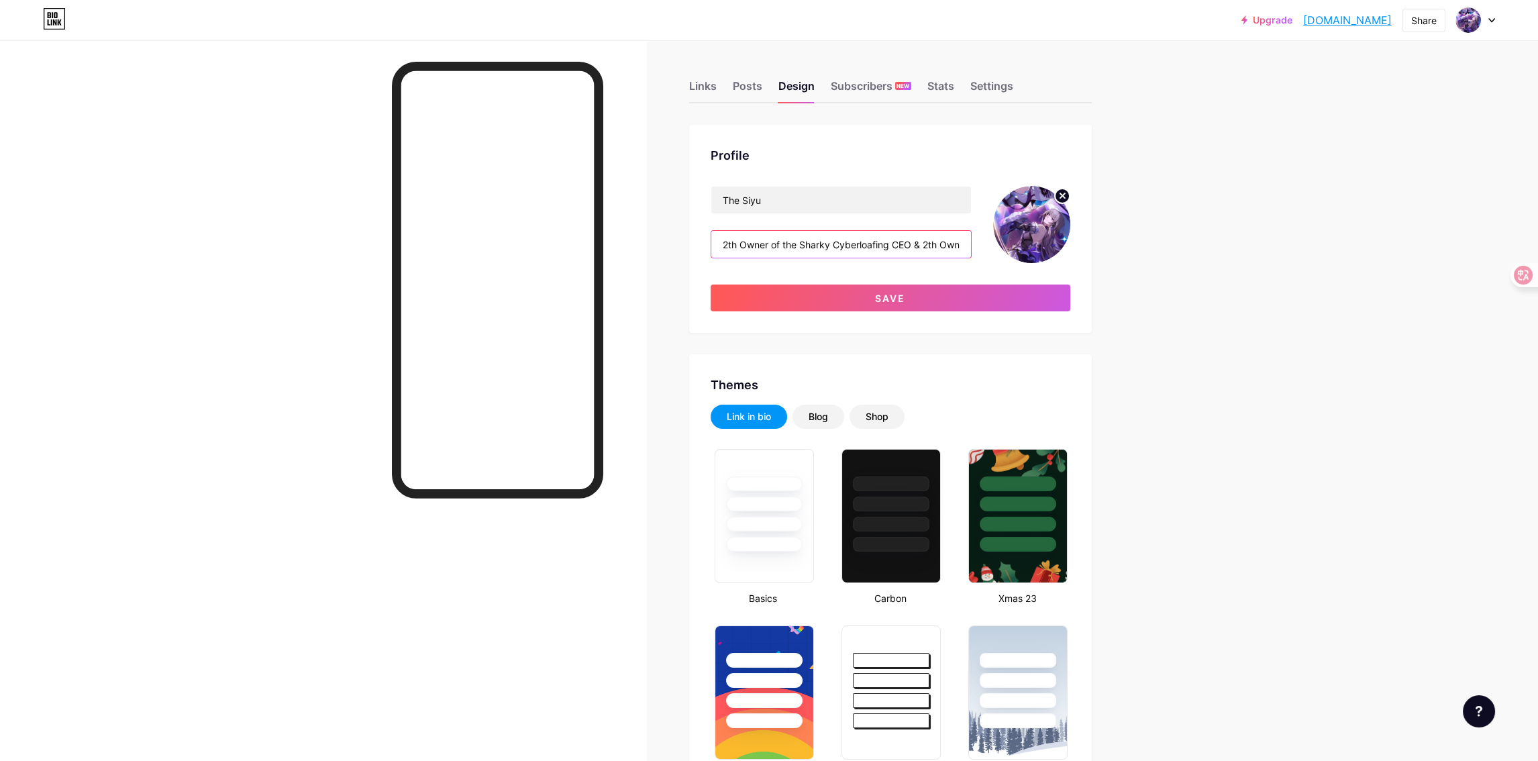
click at [914, 245] on input "2th Owner of the Sharky Cyberloafing CEO & 2th Owner of the Sharky" at bounding box center [841, 244] width 260 height 27
drag, startPoint x: 957, startPoint y: 238, endPoint x: 845, endPoint y: 248, distance: 113.1
click at [845, 248] on input "2th Owner of the Sharky & 2th Owner of the Sharky" at bounding box center [841, 244] width 260 height 27
click at [845, 246] on input "2th Owner of the Sharky & 2th Owner of the Sharky" at bounding box center [841, 244] width 260 height 27
drag, startPoint x: 847, startPoint y: 244, endPoint x: 957, endPoint y: 246, distance: 110.7
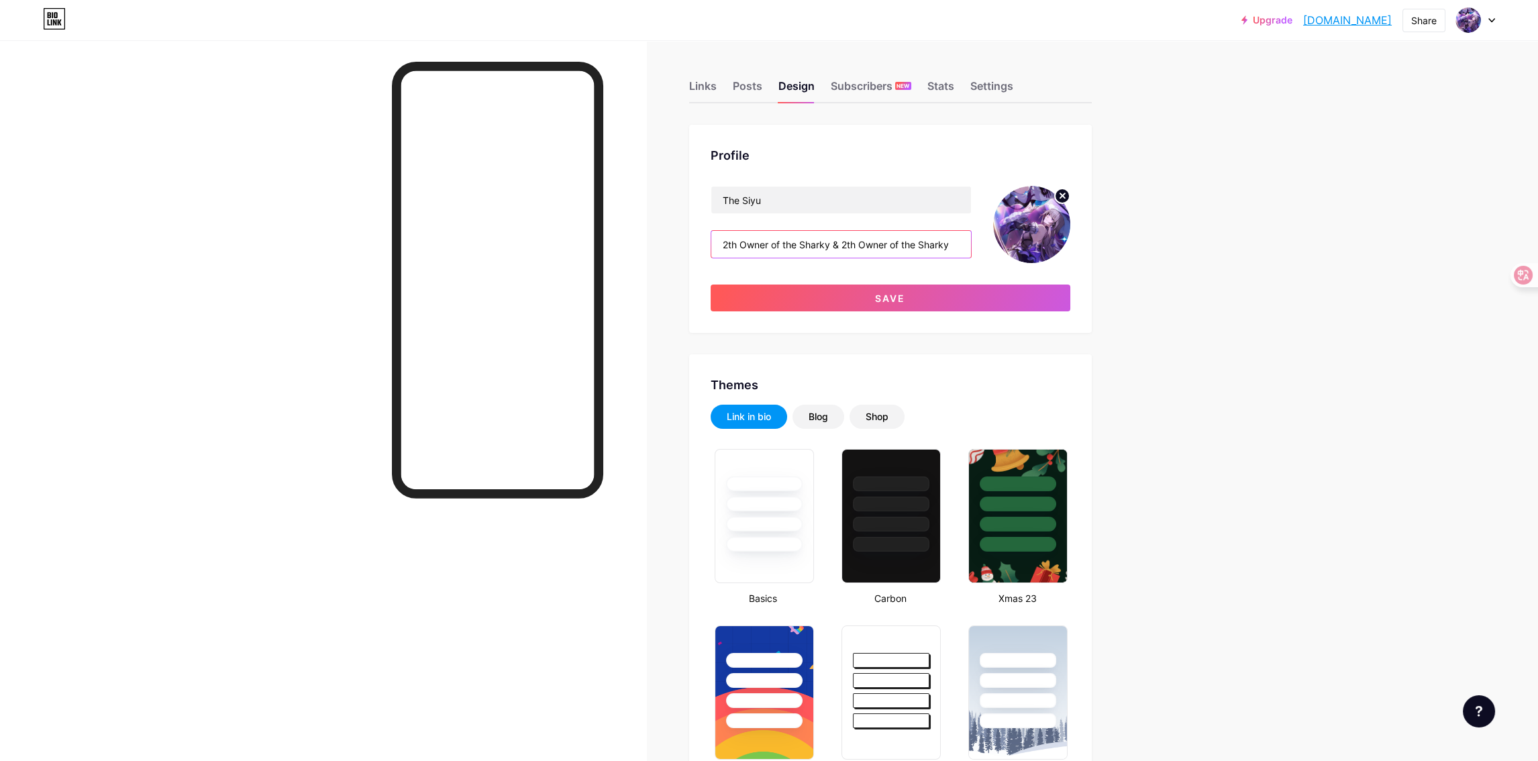
click at [957, 246] on input "2th Owner of the Sharky & 2th Owner of the Sharky" at bounding box center [841, 244] width 260 height 27
paste input "Cyberloafing CEO"
type input "2th Owner of the Sharky & Cyberloafing CEO"
click at [912, 295] on button "Save" at bounding box center [890, 297] width 360 height 27
drag, startPoint x: 1153, startPoint y: 314, endPoint x: 1160, endPoint y: 315, distance: 7.5
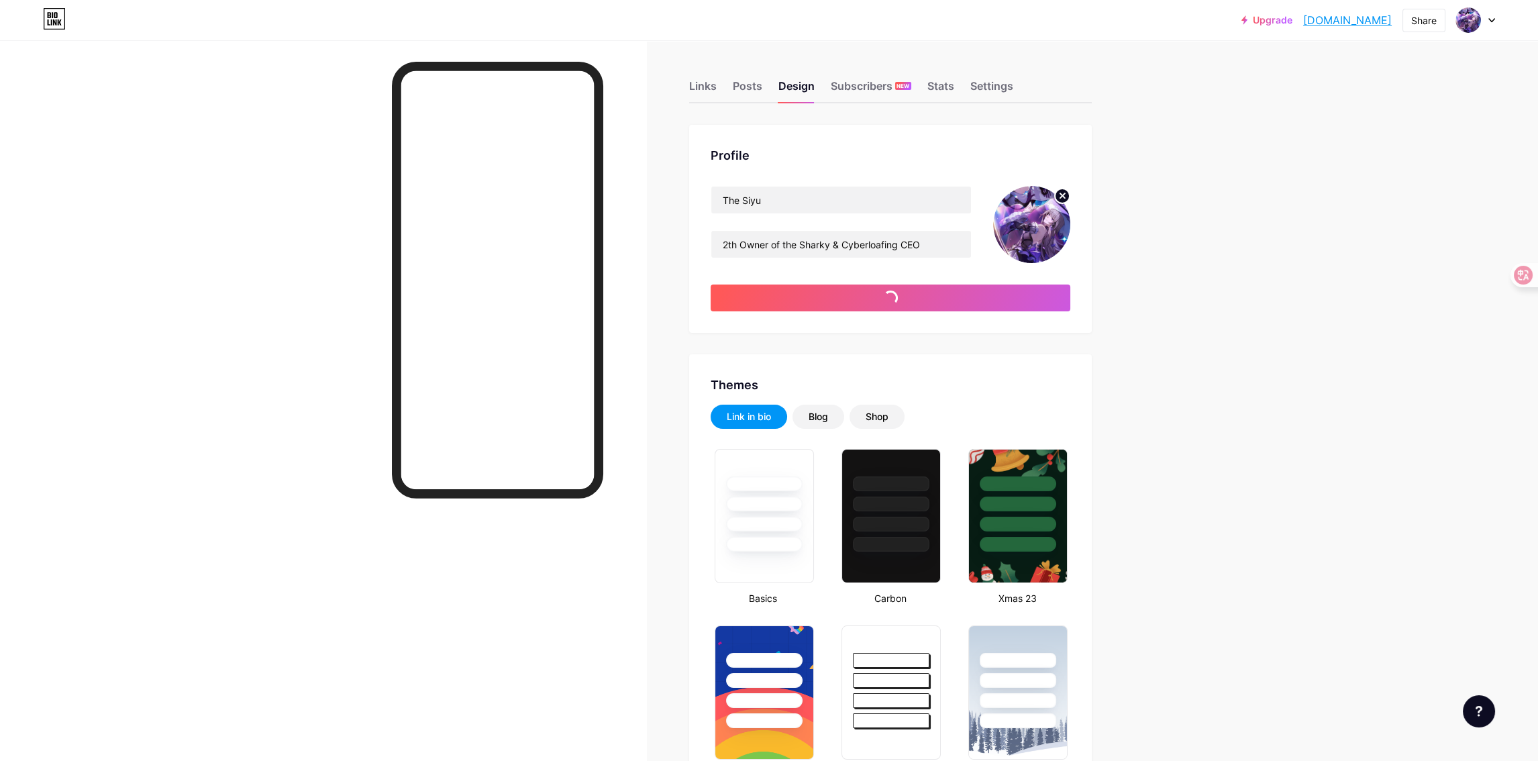
type input "#ffffff"
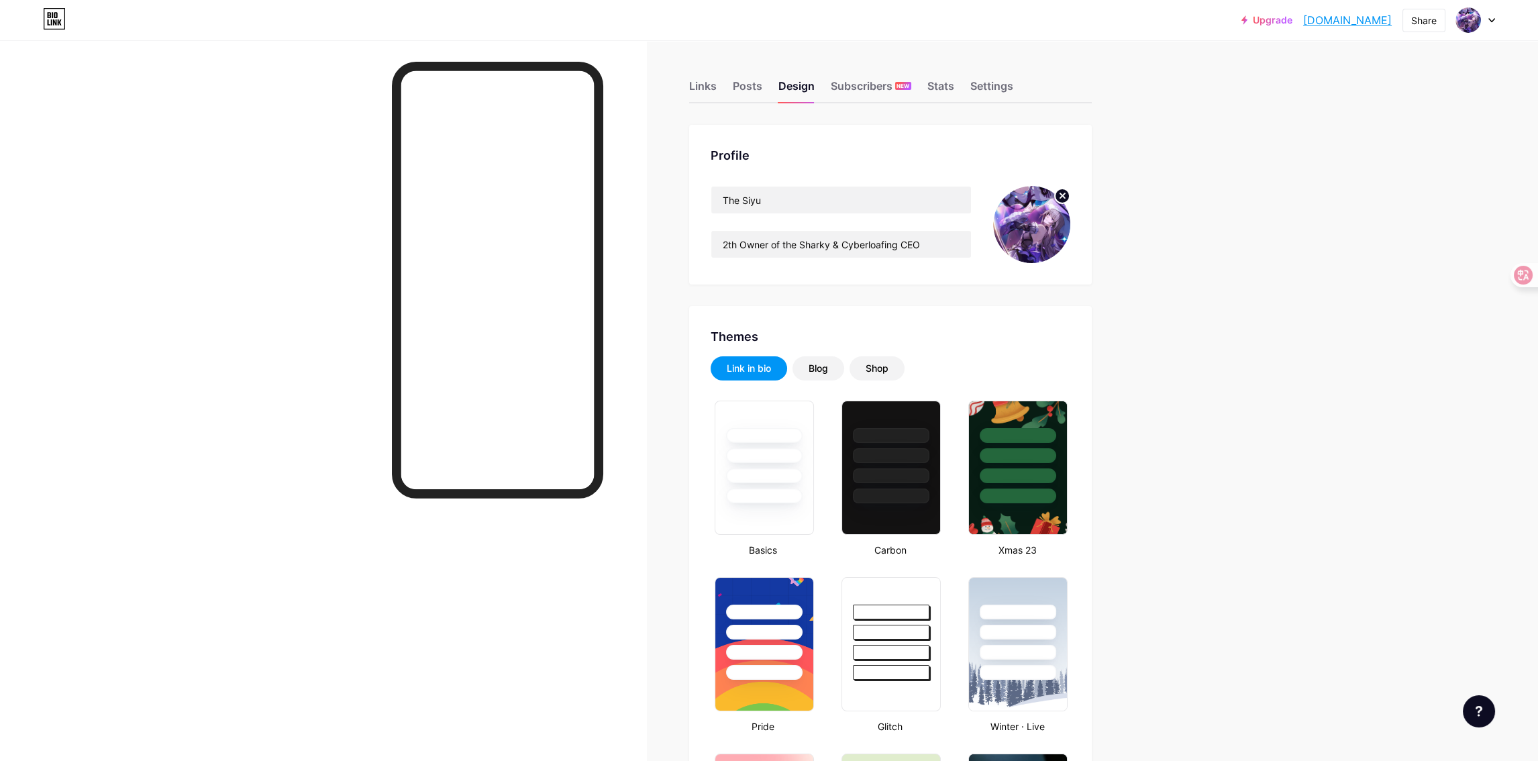
click at [1057, 216] on img at bounding box center [1031, 224] width 77 height 77
click at [1068, 196] on circle at bounding box center [1062, 196] width 15 height 15
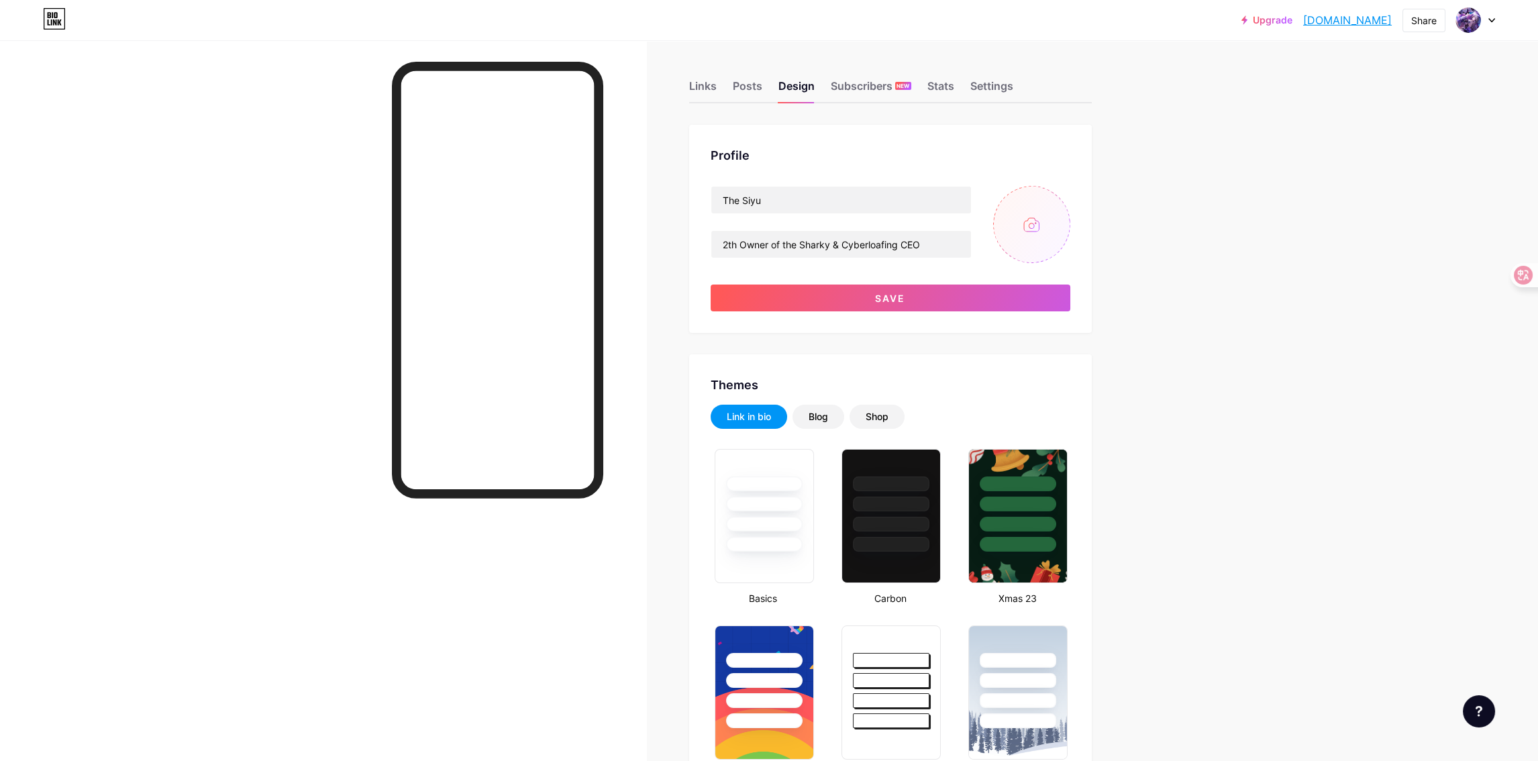
click at [1042, 233] on input "file" at bounding box center [1031, 224] width 77 height 77
type input "C:\fakepath\IMG_2793.jpg"
drag, startPoint x: 1152, startPoint y: 290, endPoint x: 1160, endPoint y: 288, distance: 8.5
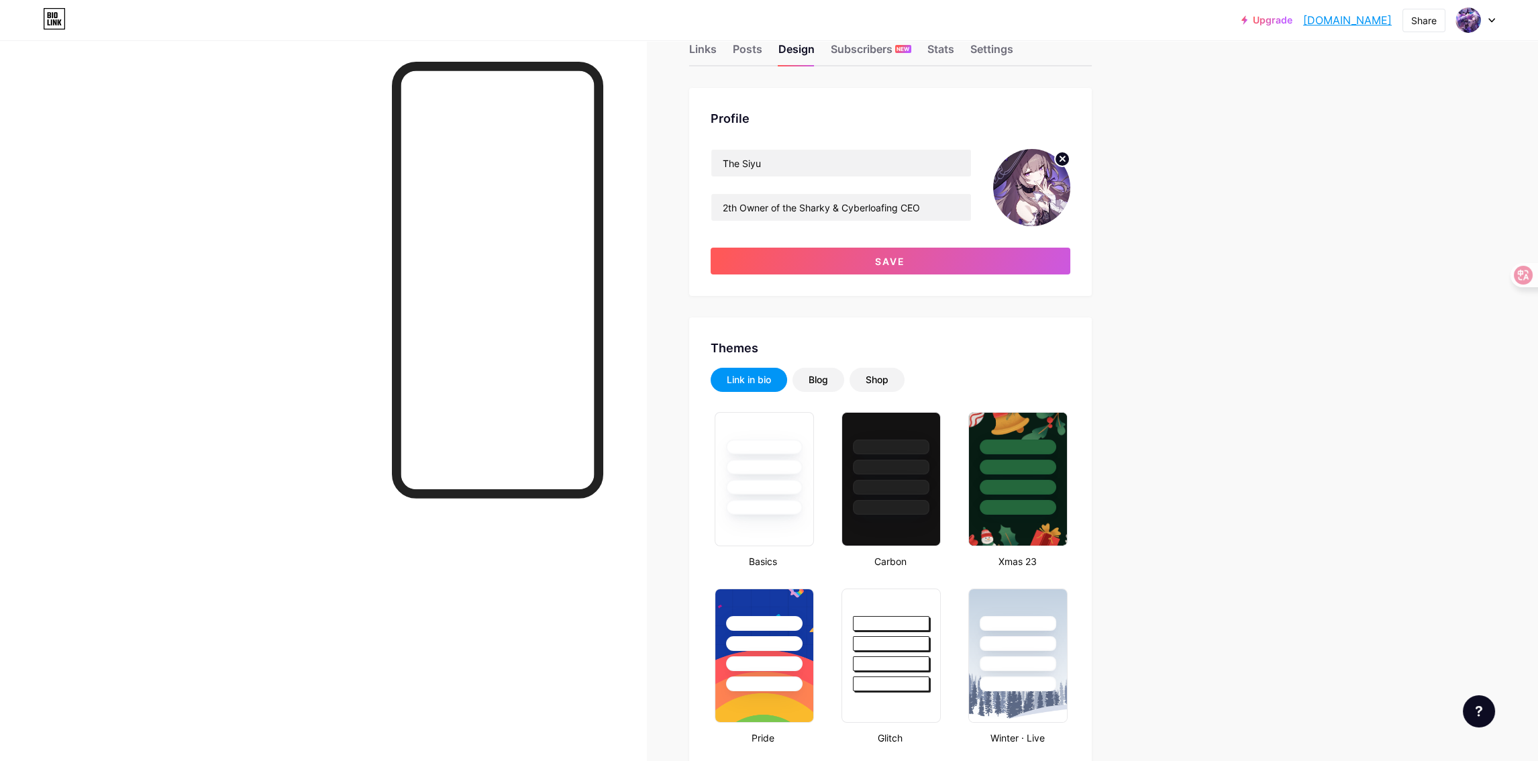
scroll to position [67, 0]
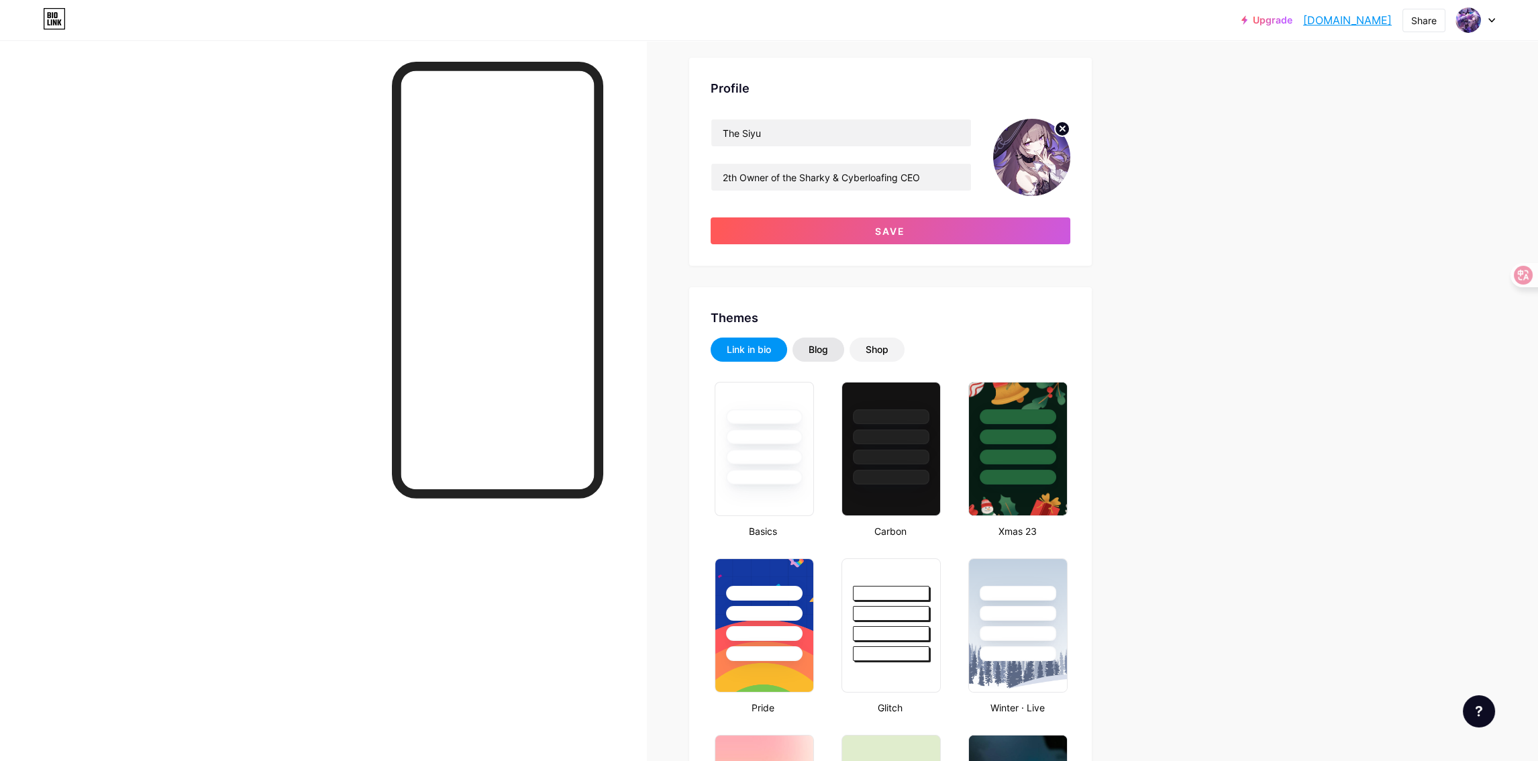
click at [837, 352] on div "Blog" at bounding box center [818, 349] width 52 height 24
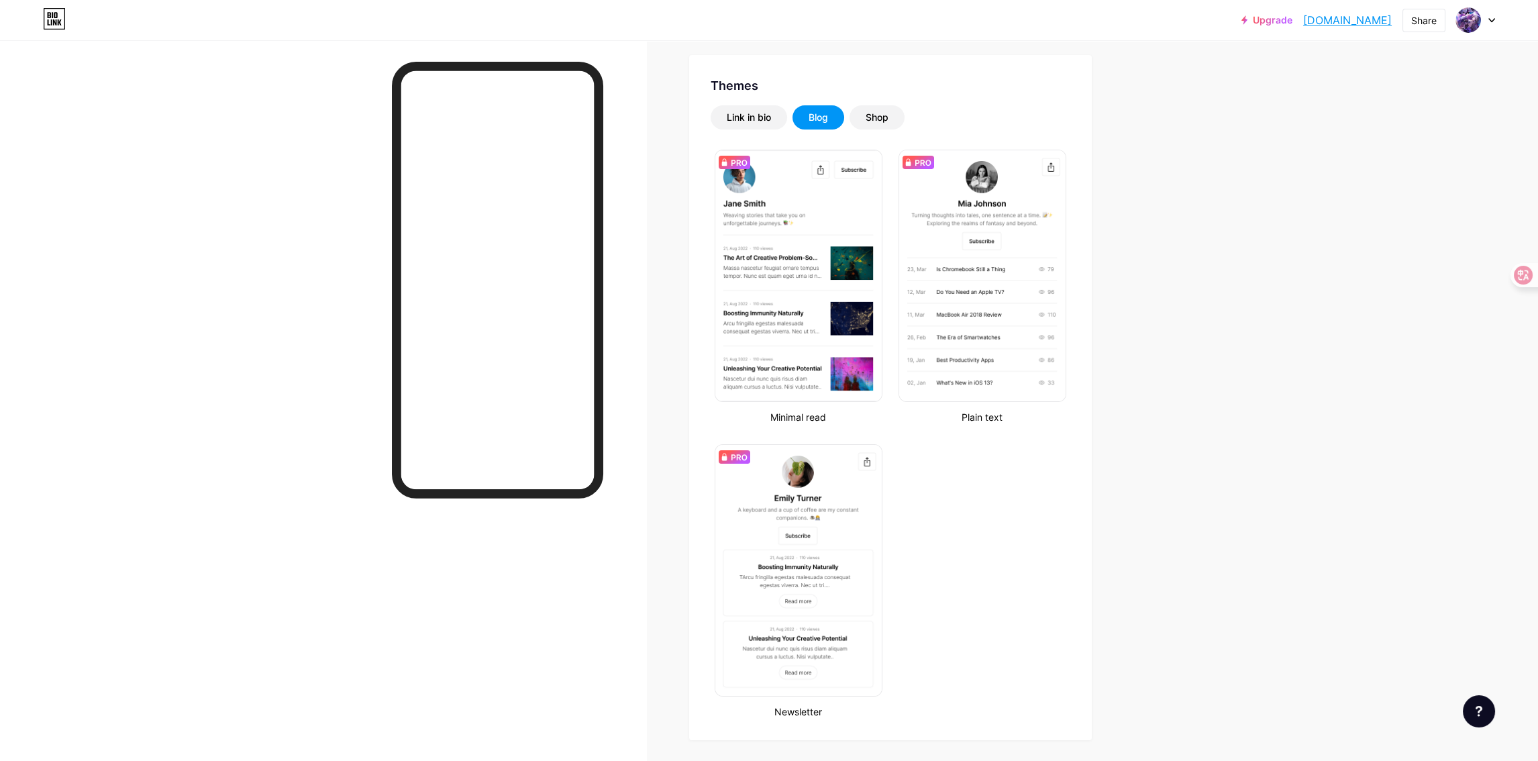
scroll to position [335, 0]
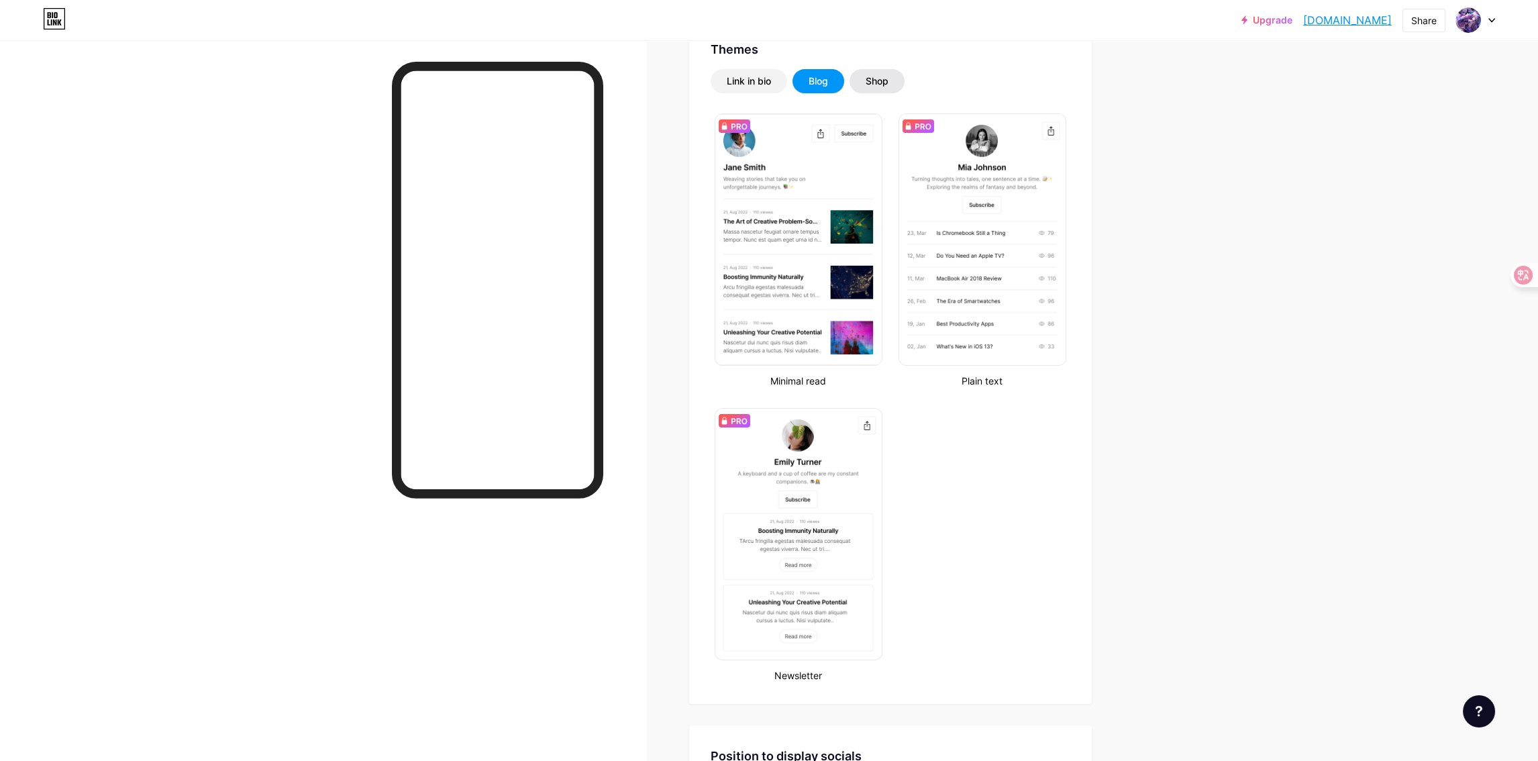
click at [886, 85] on div "Shop" at bounding box center [876, 80] width 23 height 13
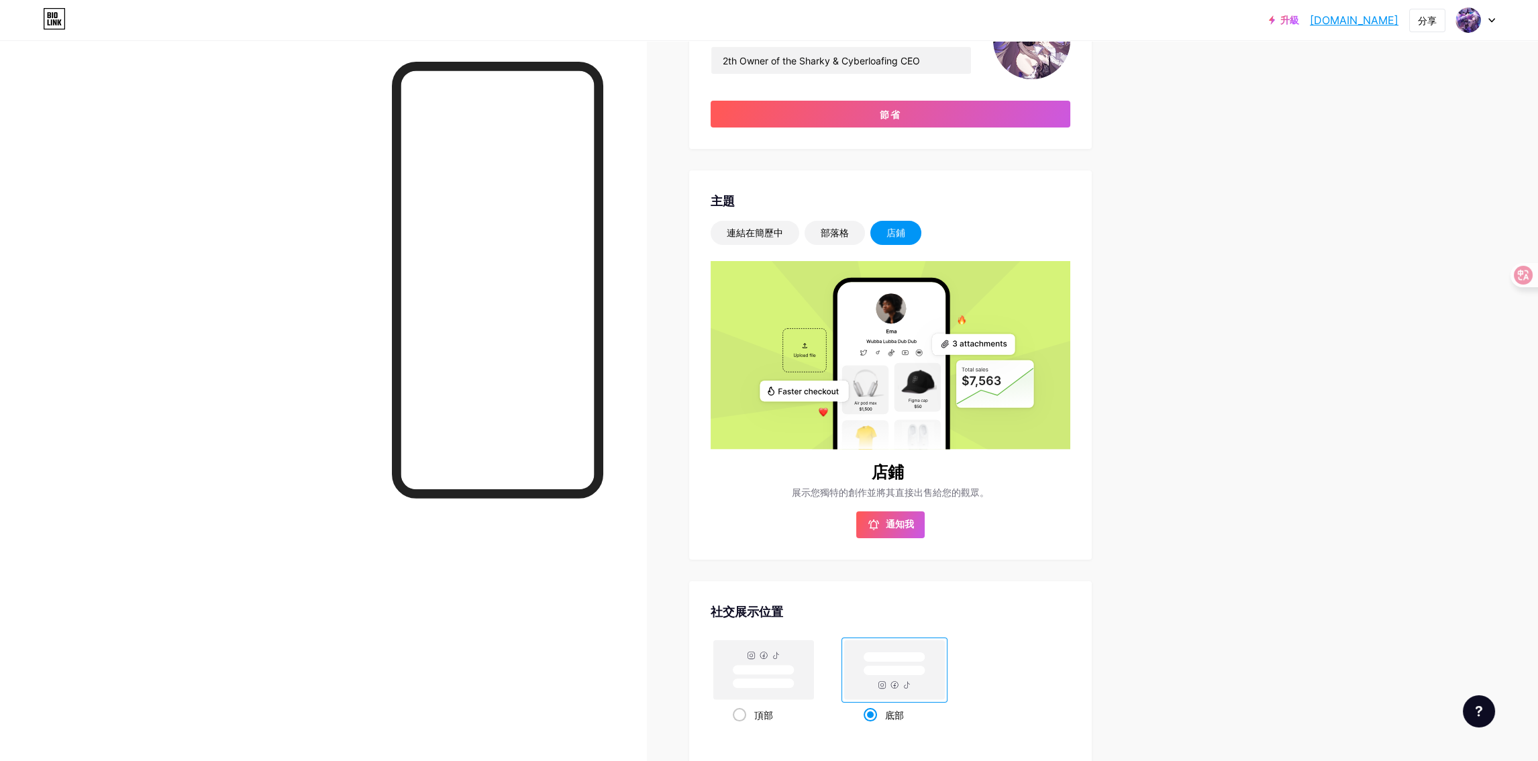
scroll to position [178, 0]
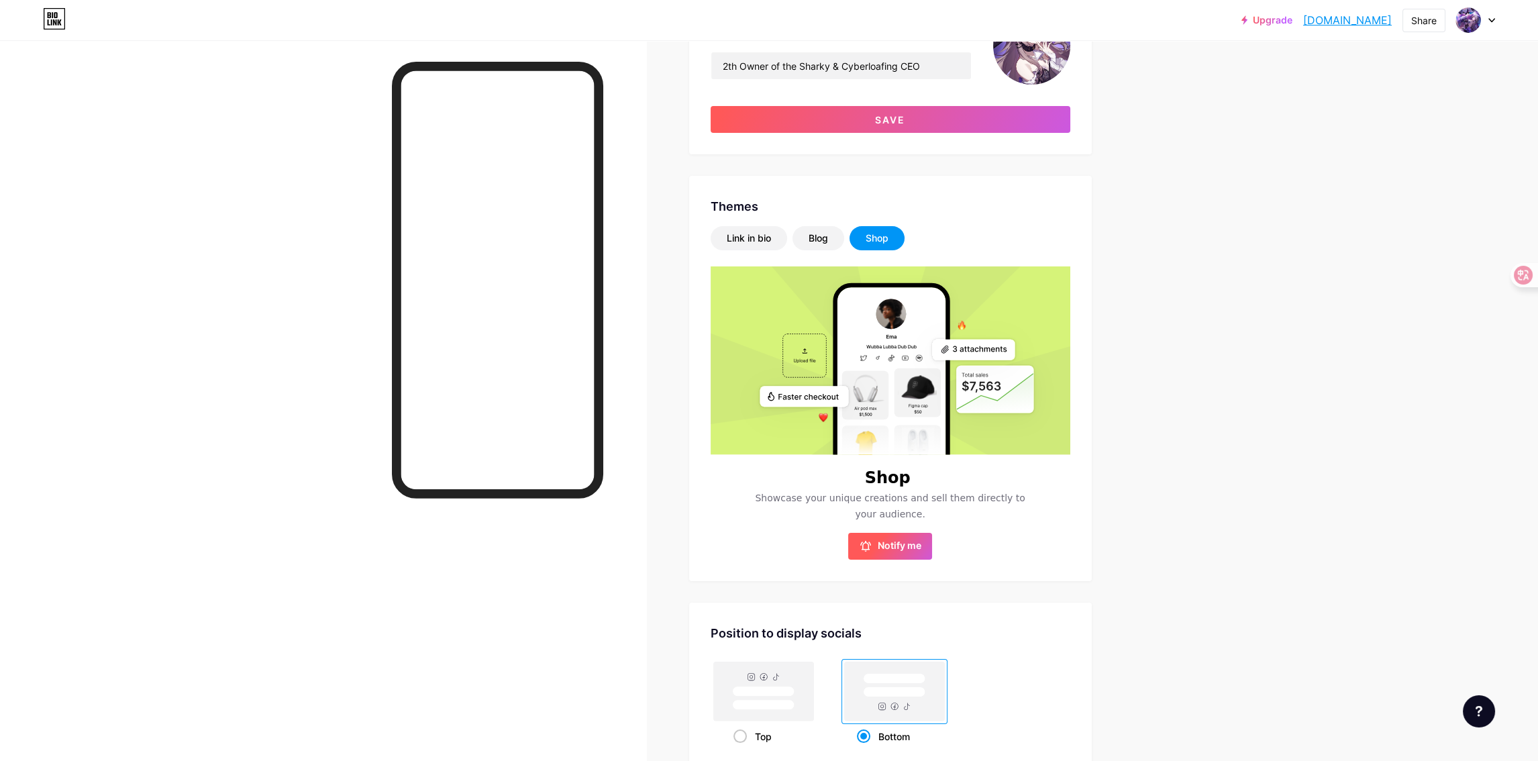
click at [912, 539] on span "Notify me" at bounding box center [899, 545] width 44 height 13
click at [1354, 309] on div "Upgrade [DOMAIN_NAME]... [DOMAIN_NAME] Share Switch accounts The Siyu [DOMAIN_N…" at bounding box center [769, 434] width 1538 height 1225
click at [820, 231] on div "Blog" at bounding box center [817, 237] width 19 height 13
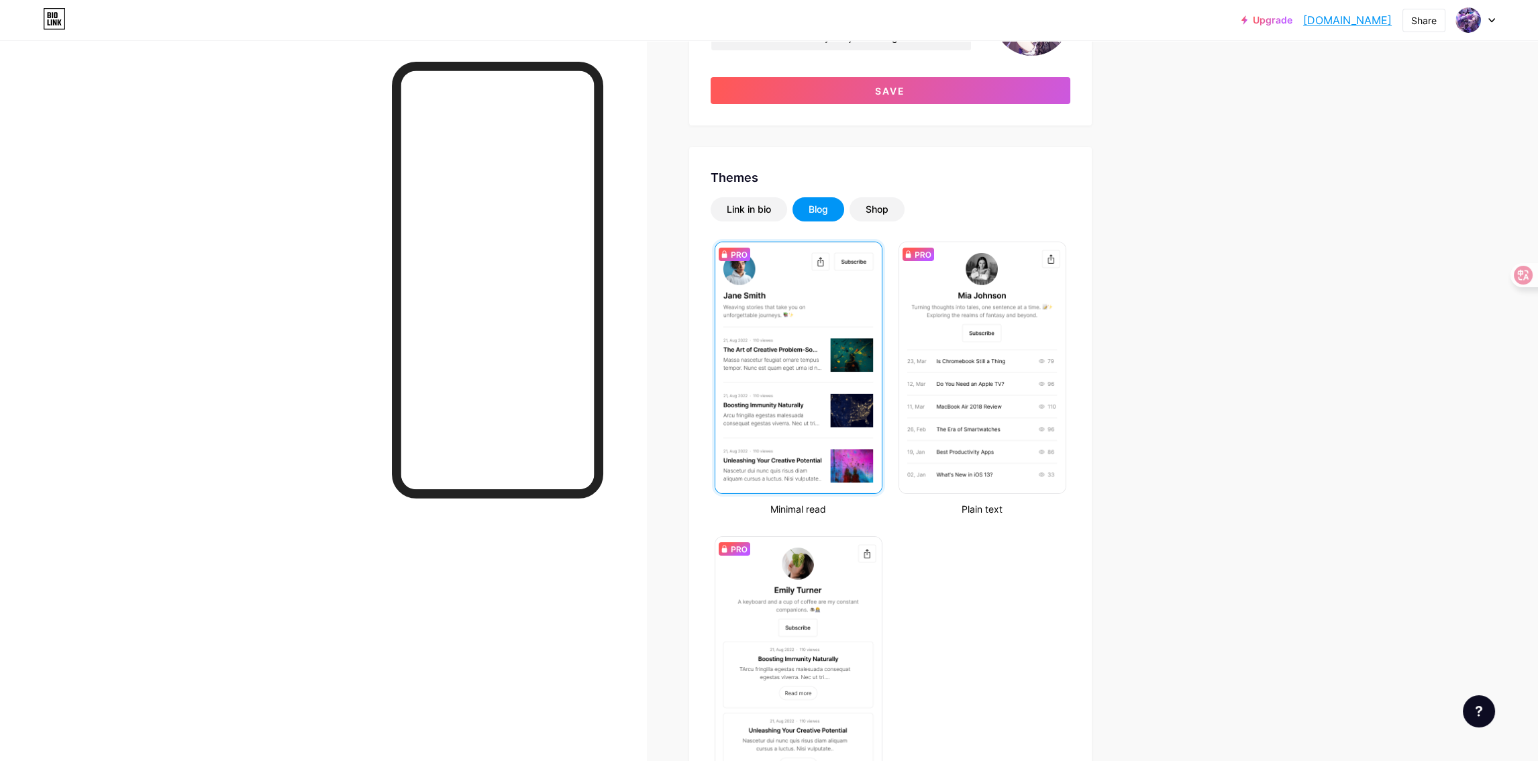
scroll to position [206, 0]
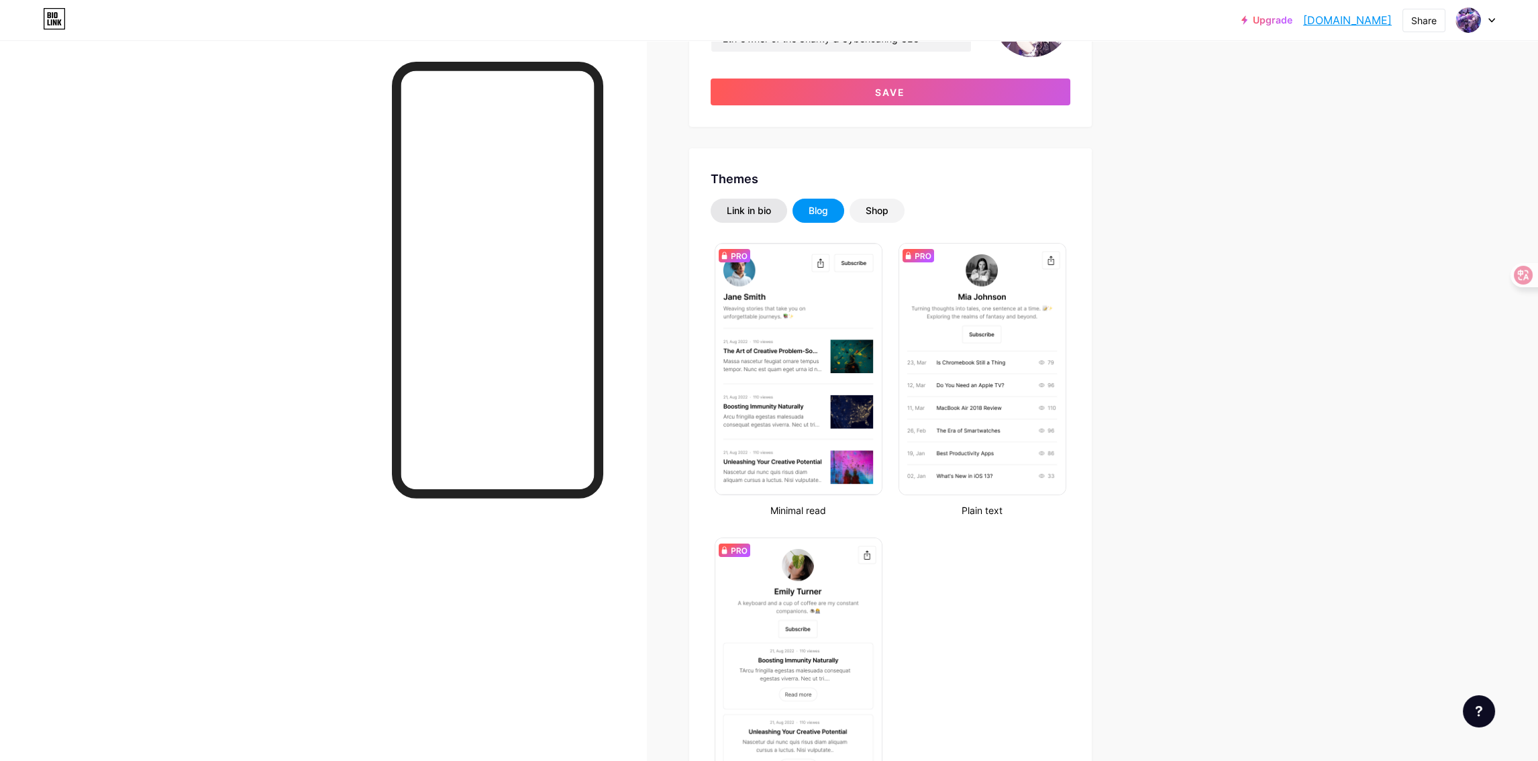
click at [759, 215] on div "Link in bio" at bounding box center [749, 210] width 44 height 13
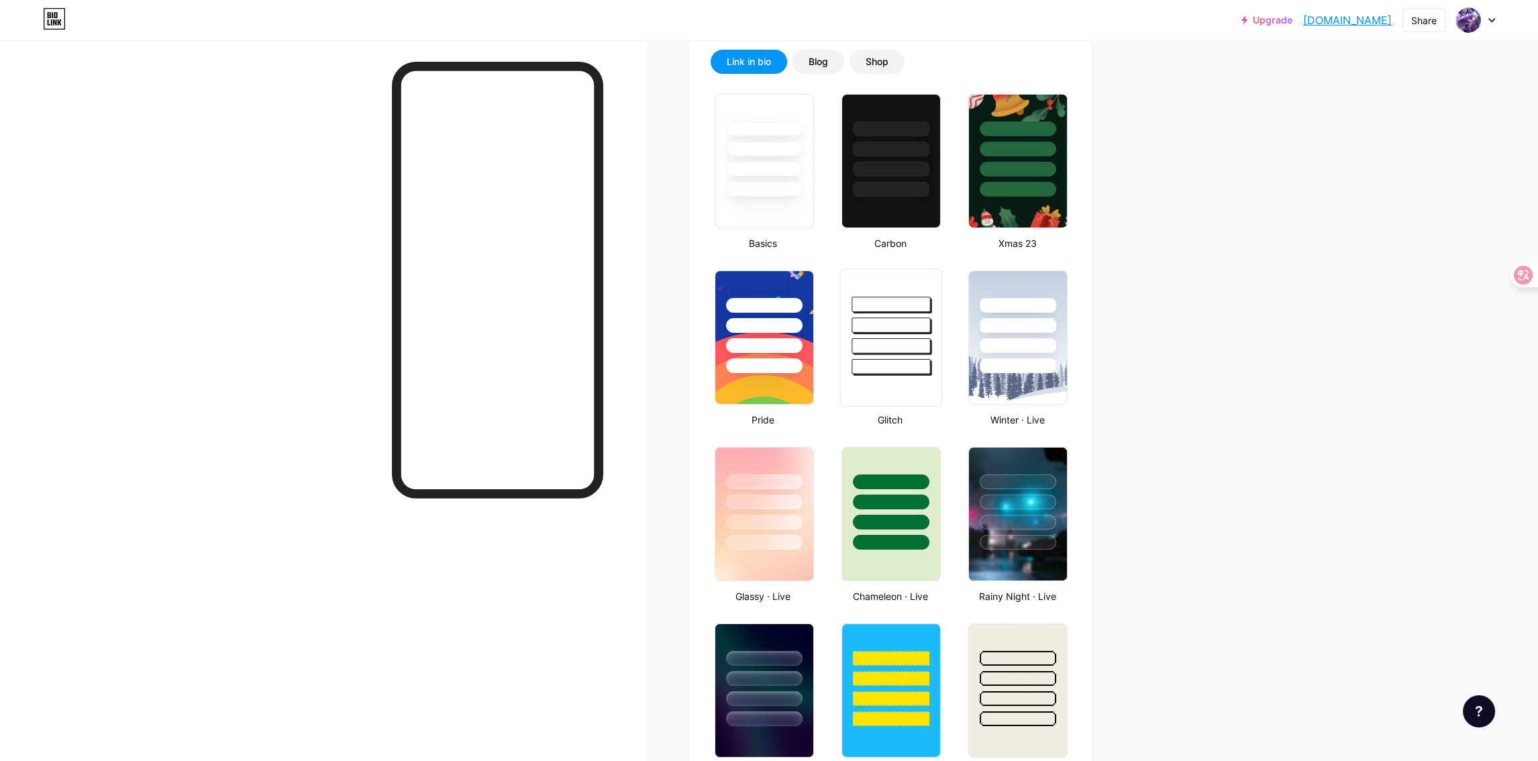
scroll to position [676, 0]
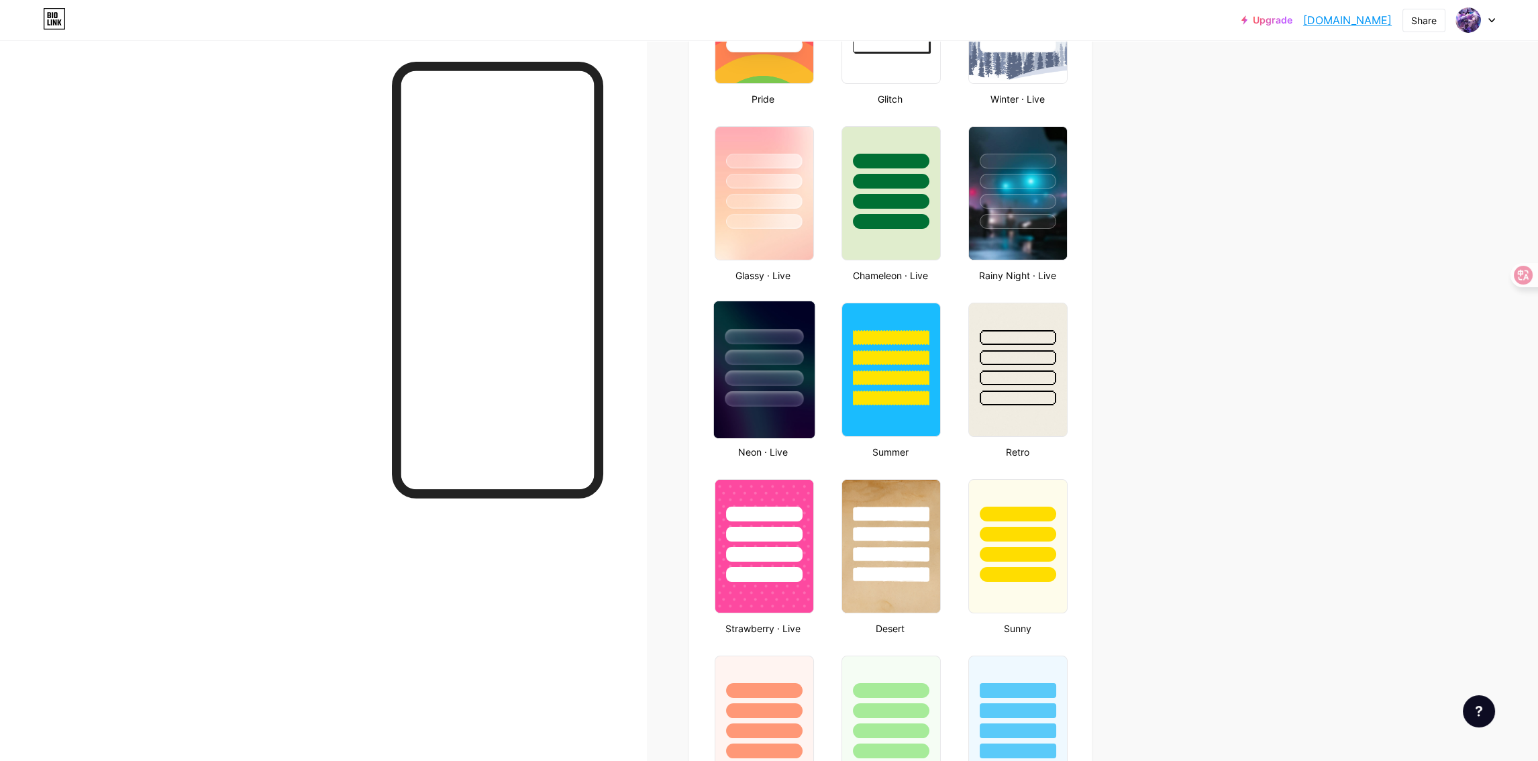
click at [796, 373] on div at bounding box center [764, 377] width 78 height 15
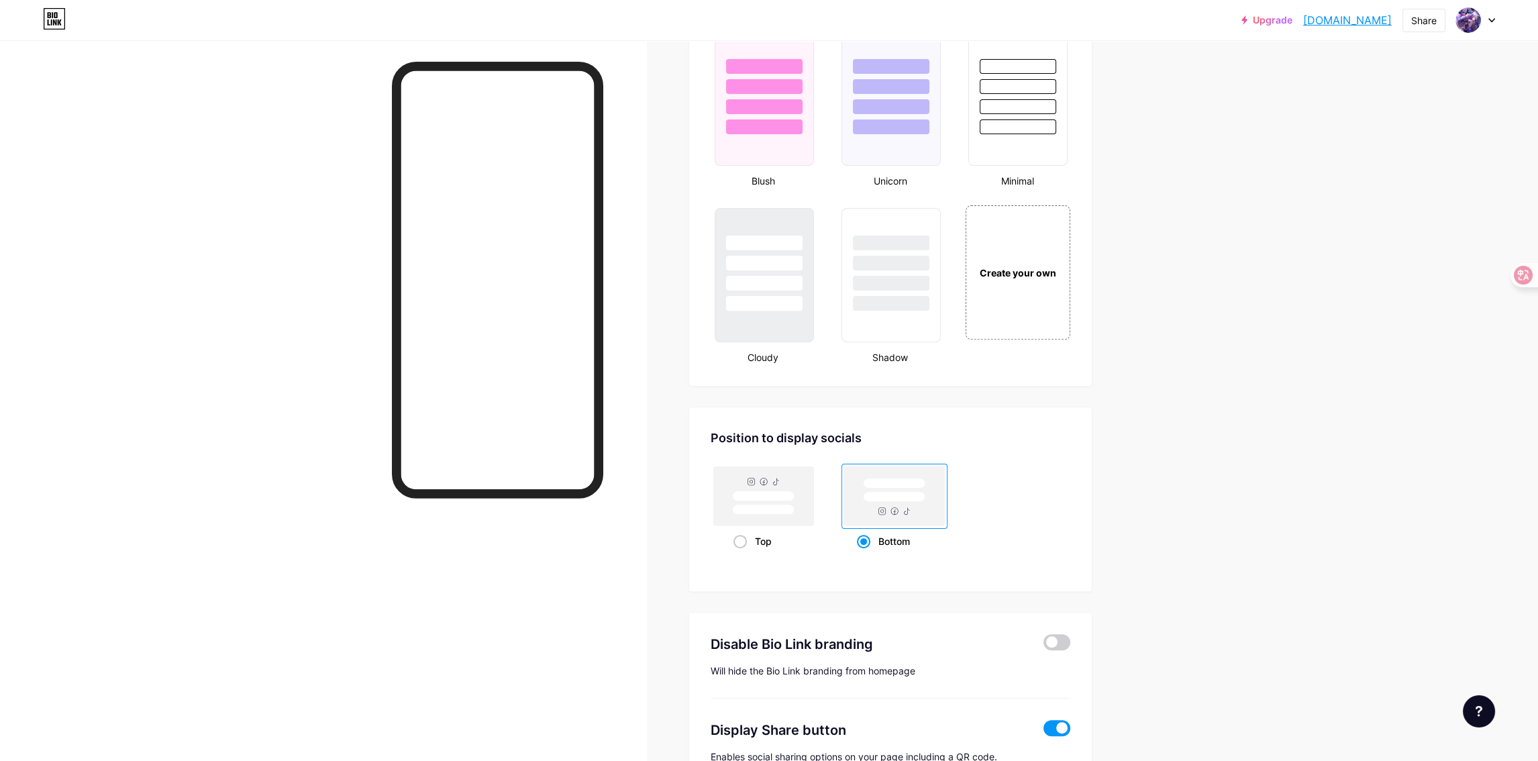
scroll to position [1481, 0]
click at [1010, 290] on div "Create your own" at bounding box center [1018, 267] width 108 height 138
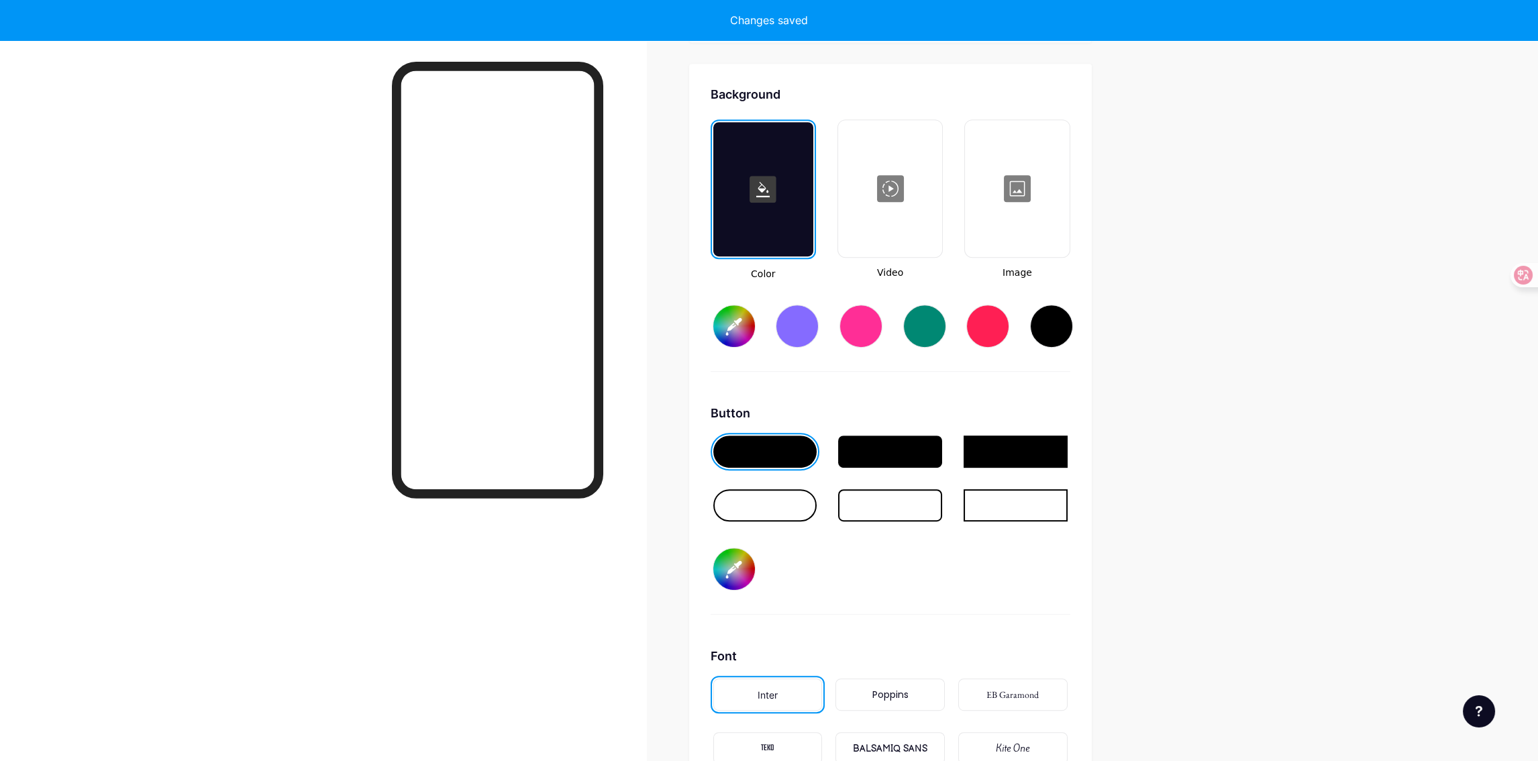
scroll to position [1827, 0]
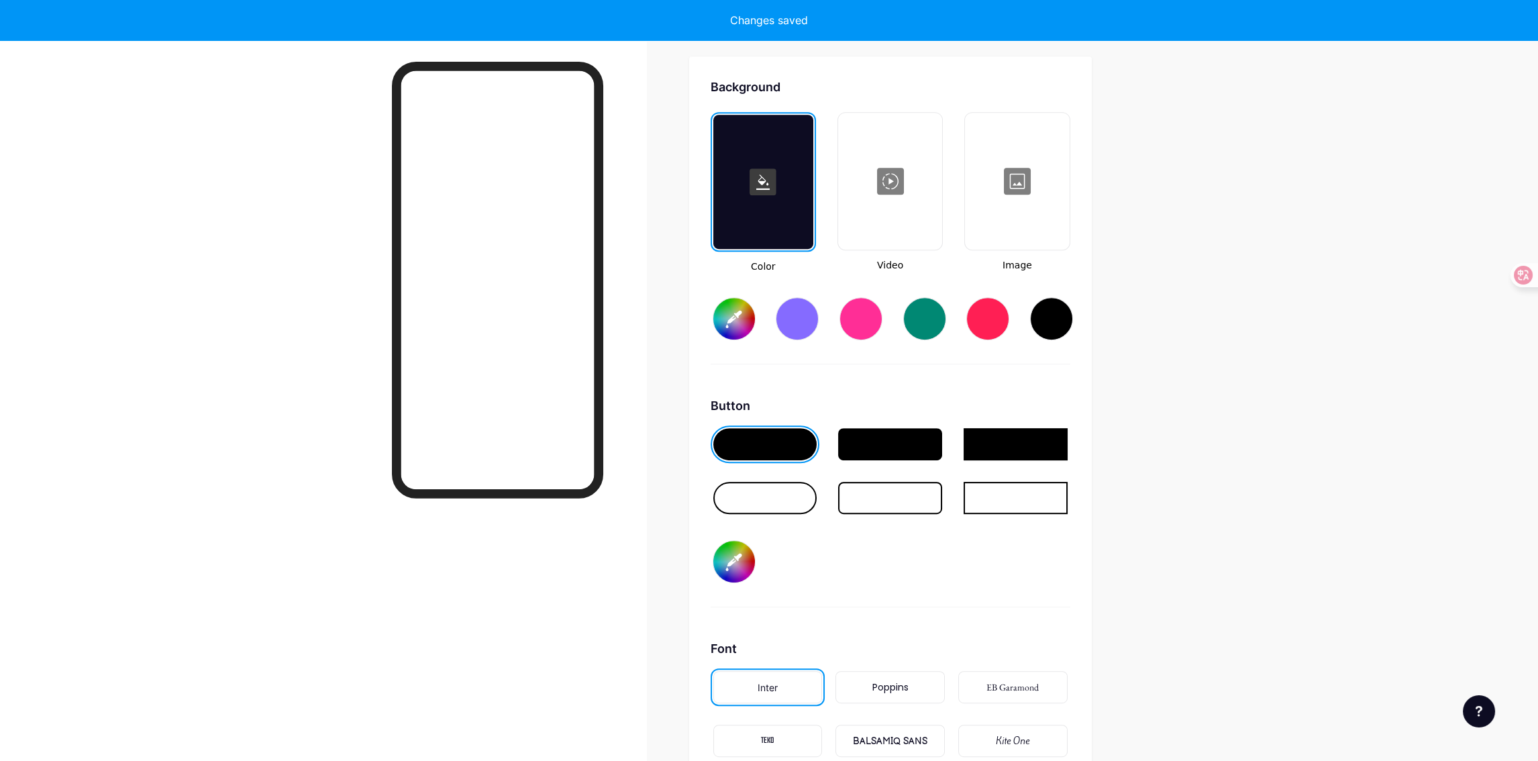
type input "#ffffff"
type input "#000000"
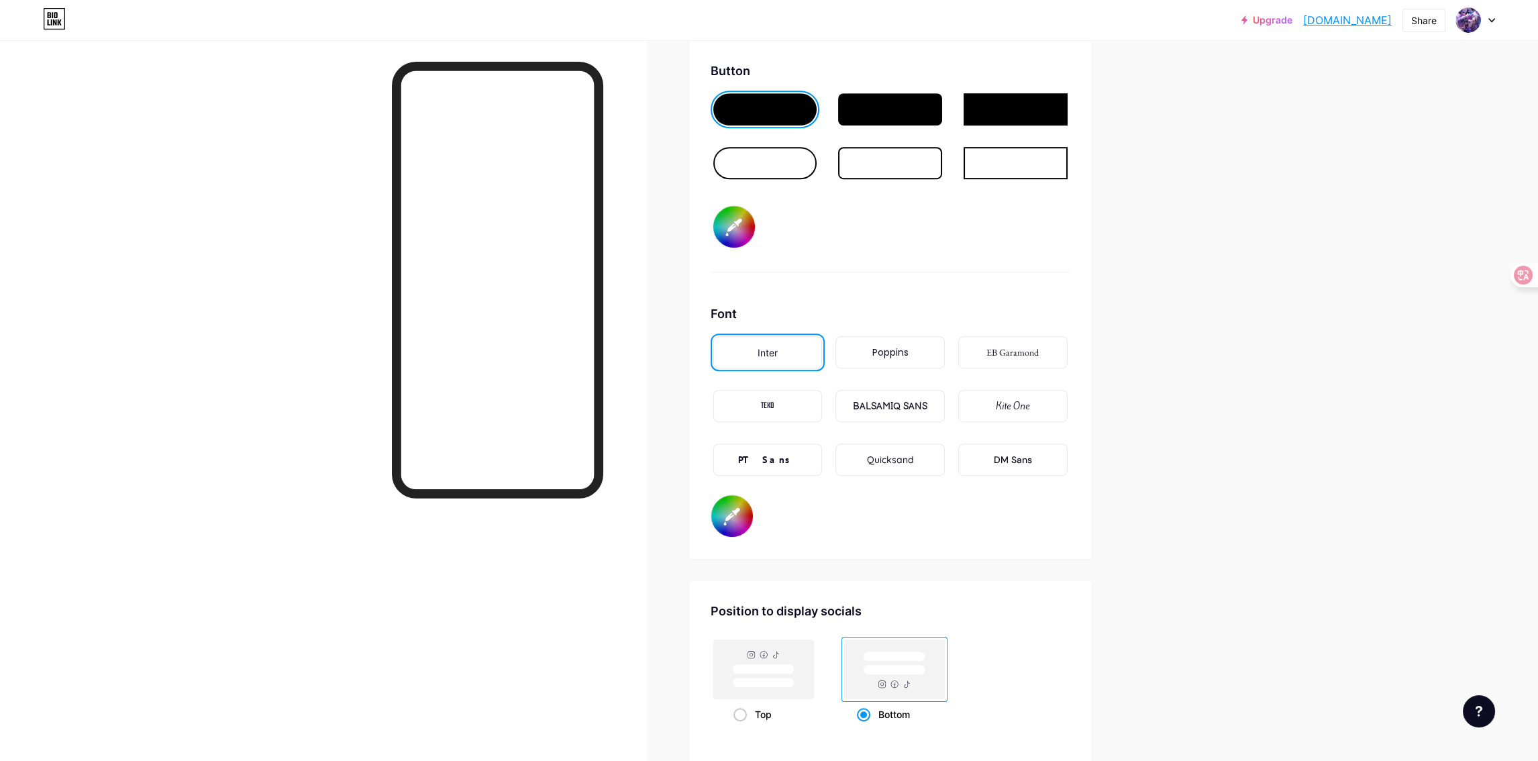
scroll to position [2162, 0]
click at [794, 400] on div "TEKO" at bounding box center [767, 405] width 109 height 32
click at [914, 355] on div "Poppins" at bounding box center [889, 351] width 109 height 32
click at [1016, 398] on div "Kite One" at bounding box center [1013, 405] width 34 height 14
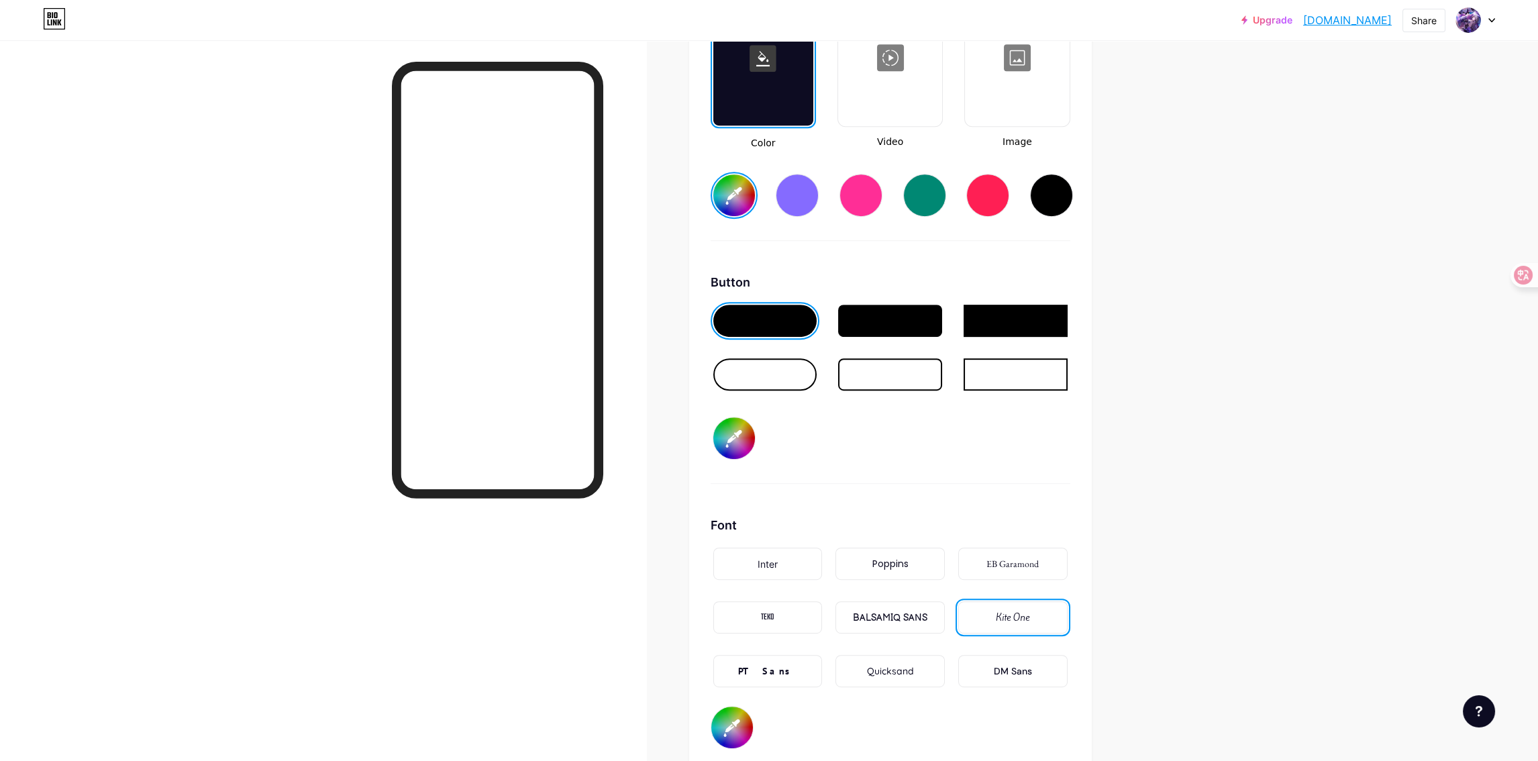
scroll to position [2095, 0]
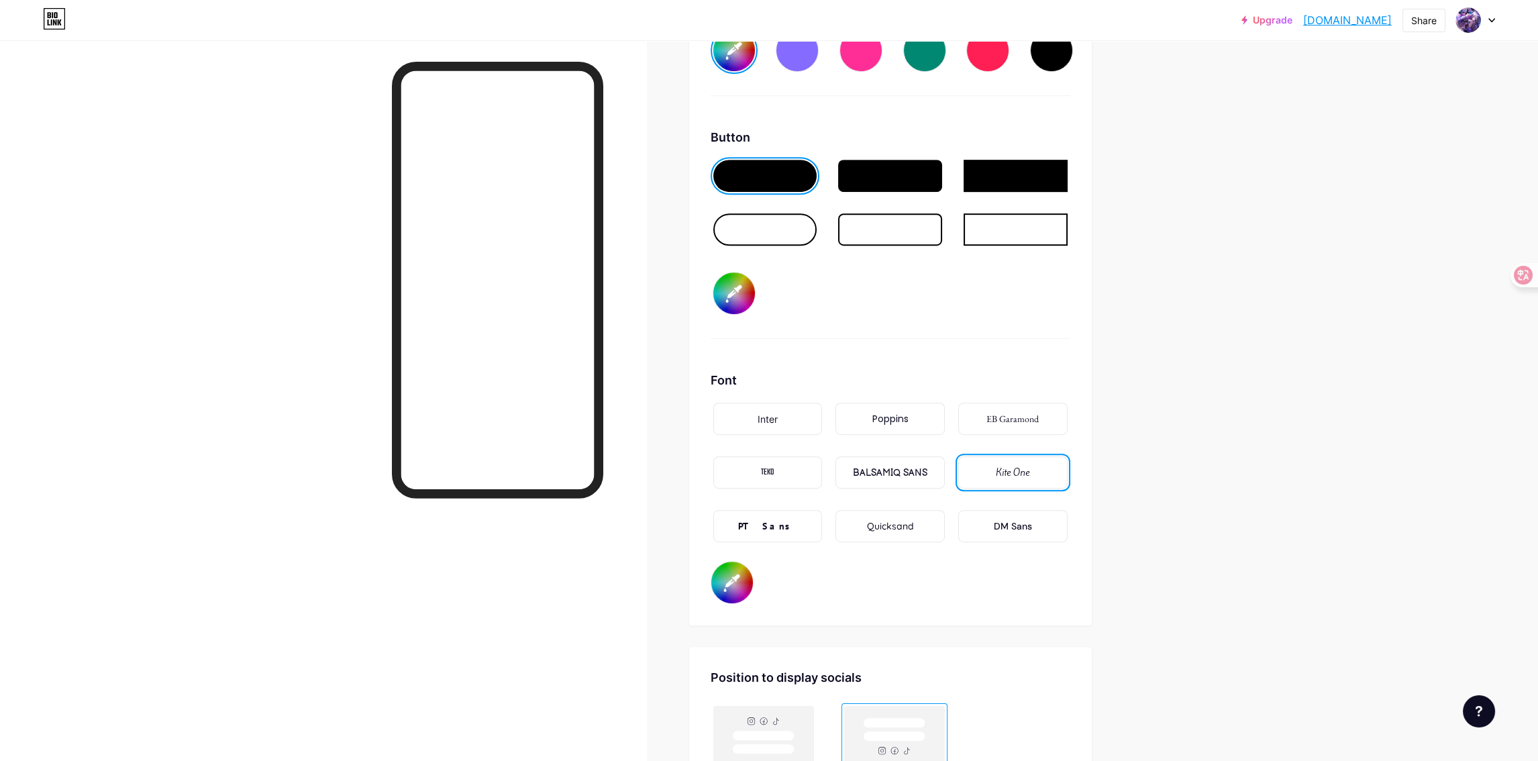
click at [1008, 519] on div "DM Sans" at bounding box center [1013, 526] width 38 height 14
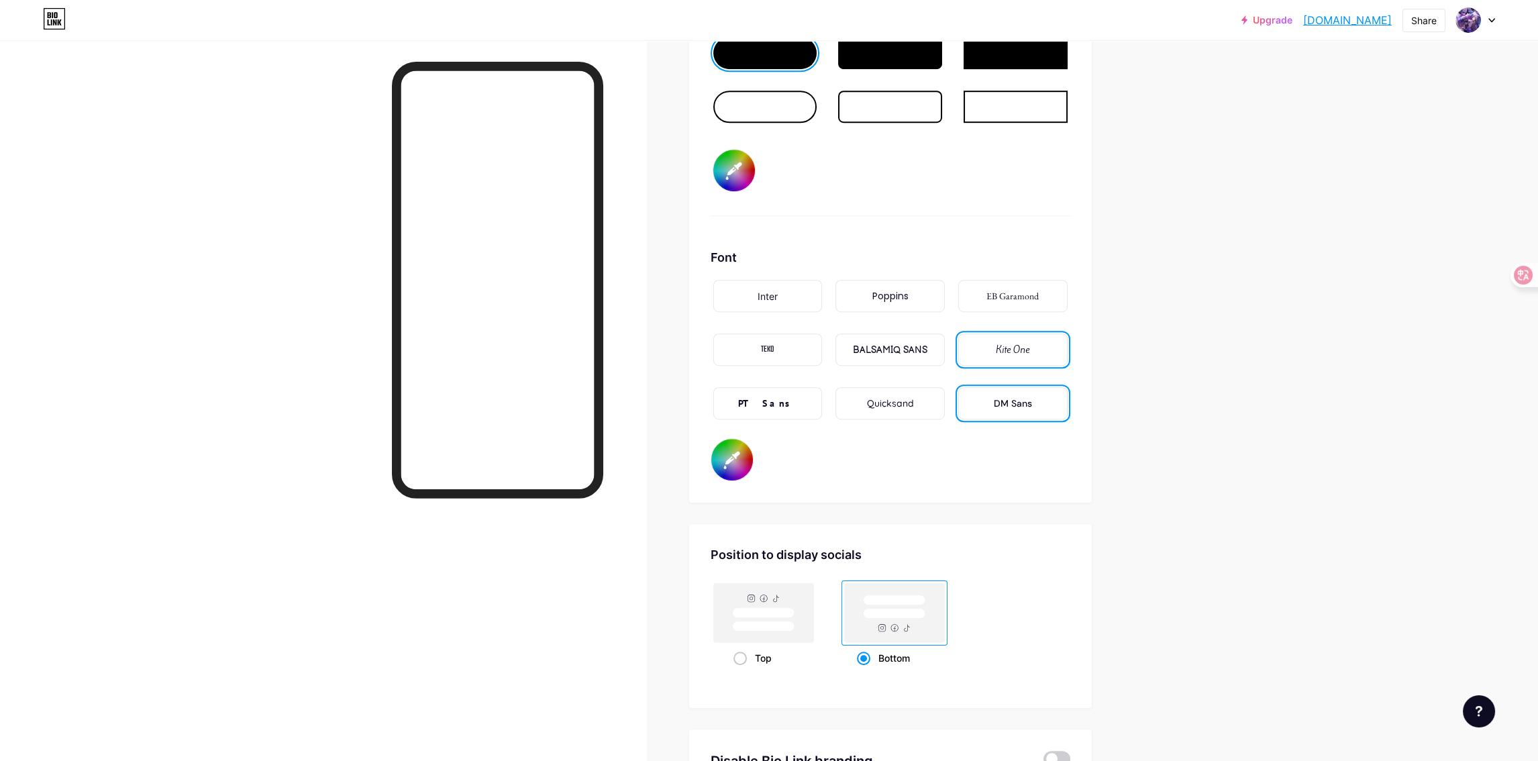
scroll to position [2229, 0]
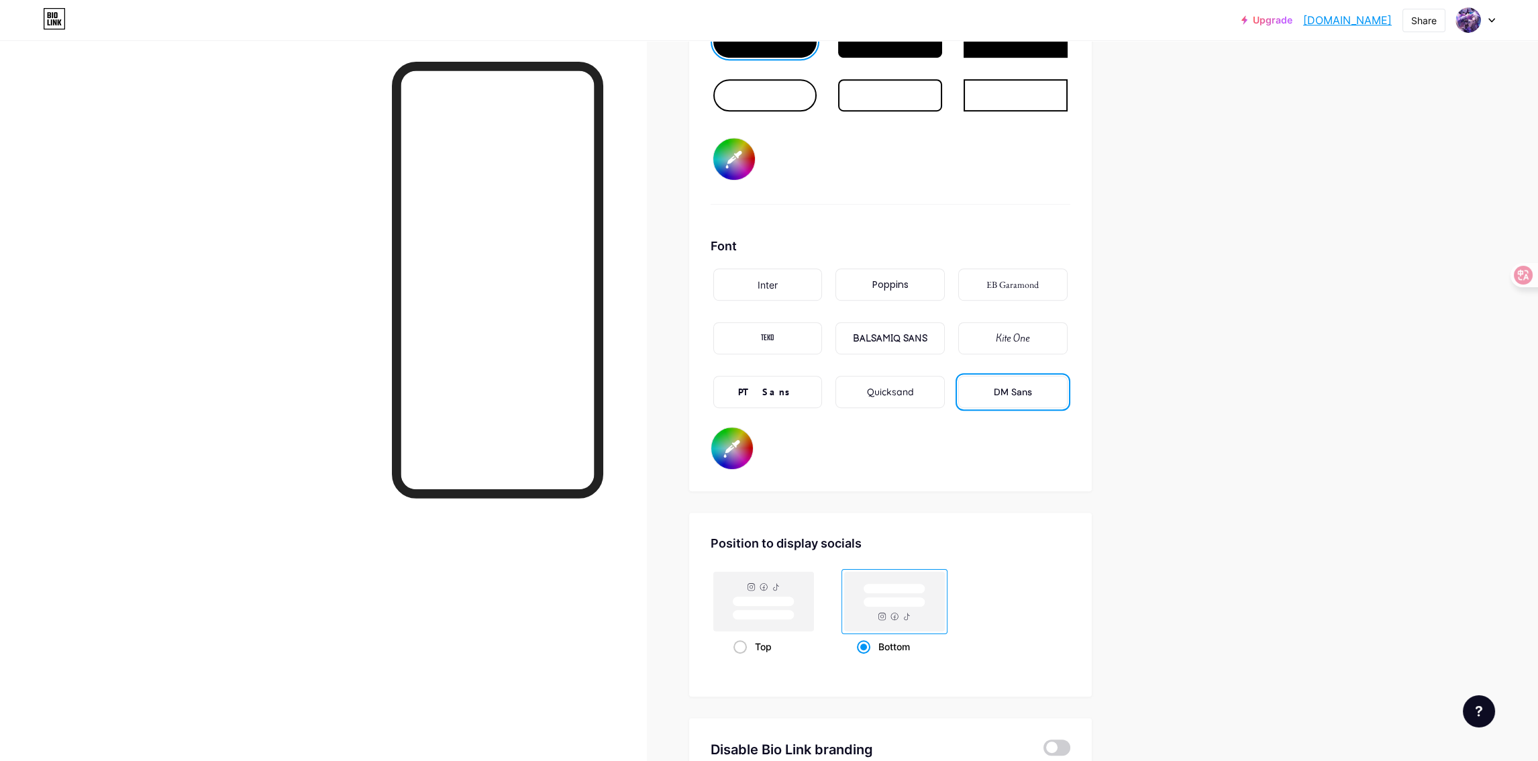
click at [1012, 278] on div "EB Garamond" at bounding box center [1012, 285] width 52 height 14
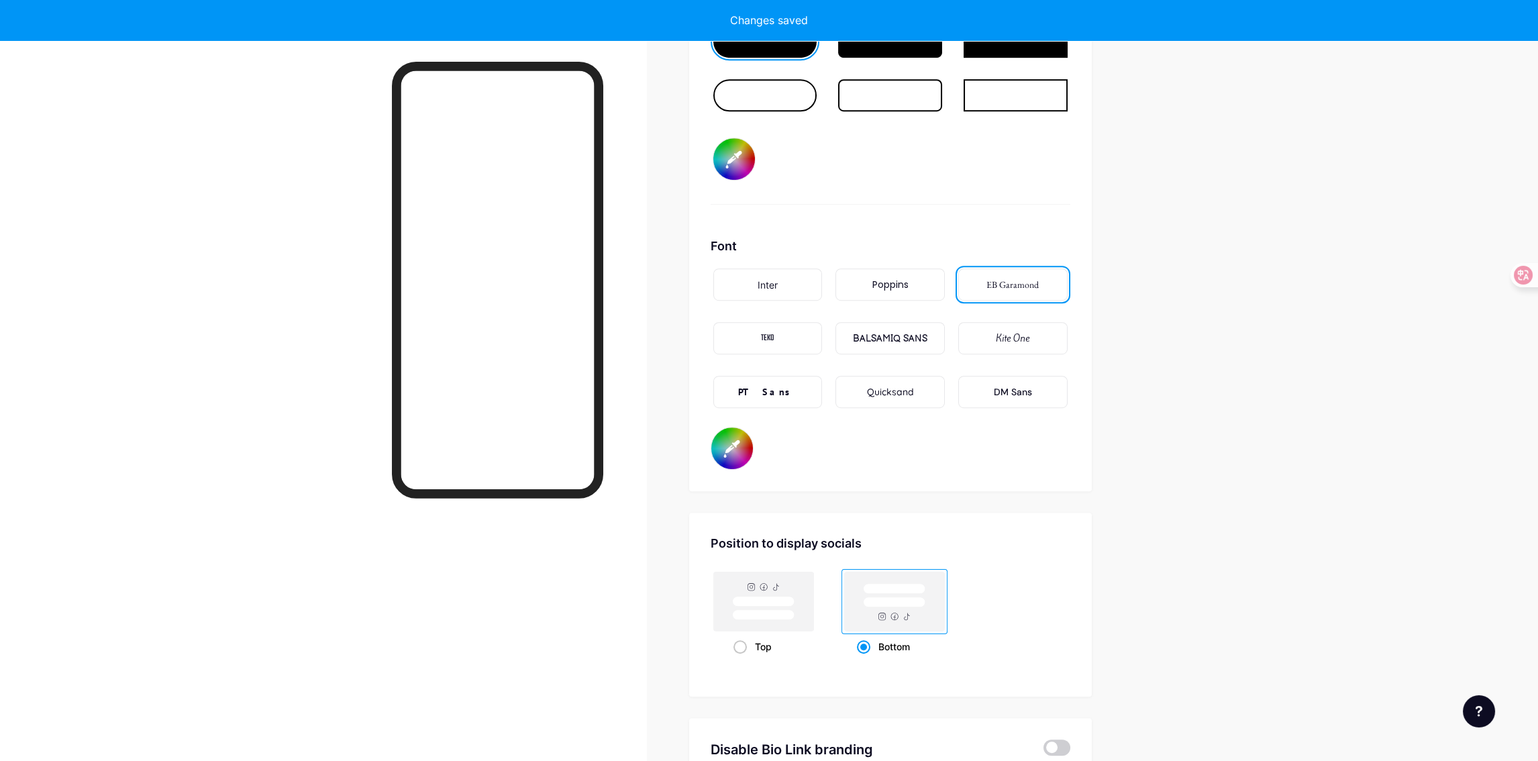
type input "#ffffff"
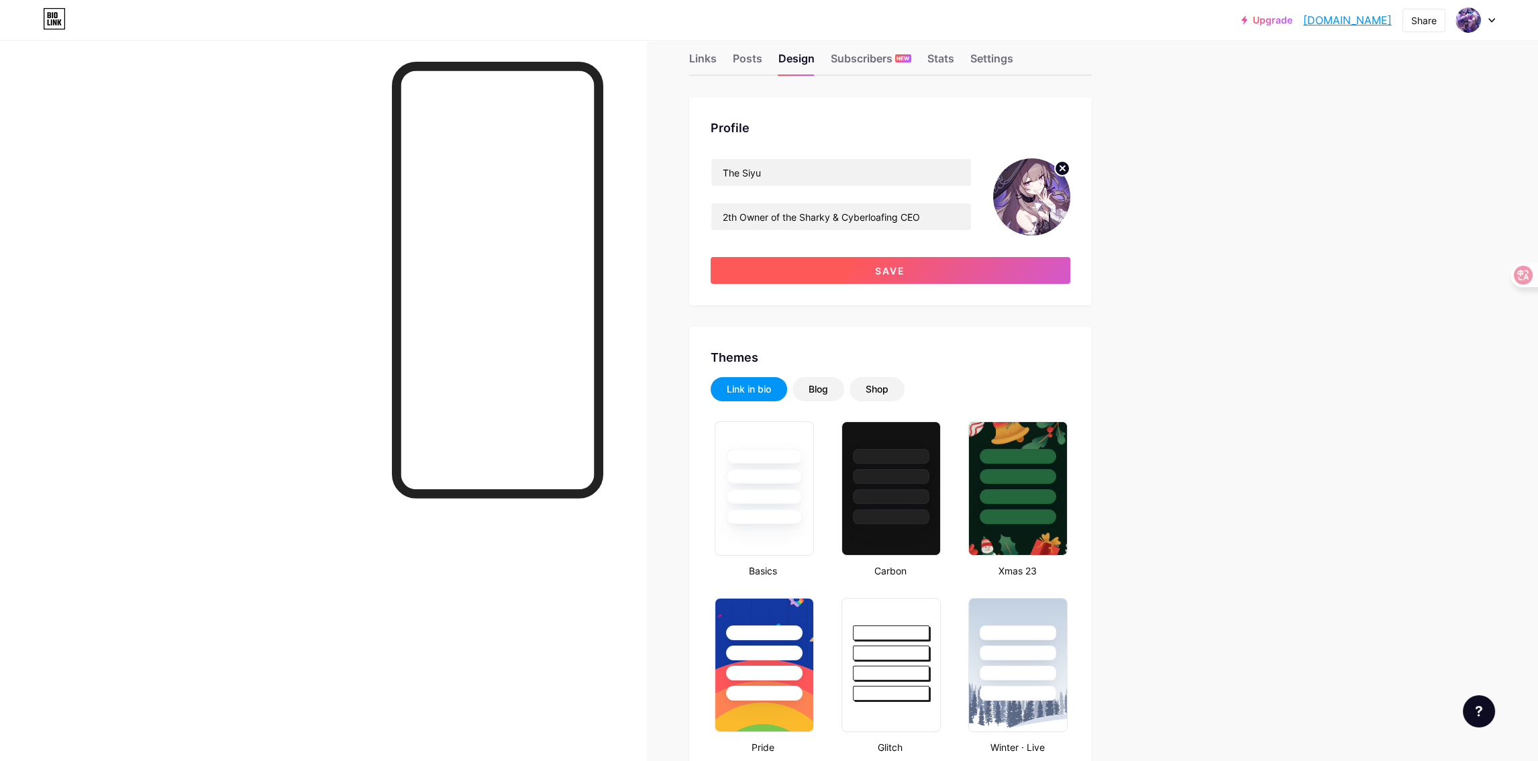
scroll to position [0, 0]
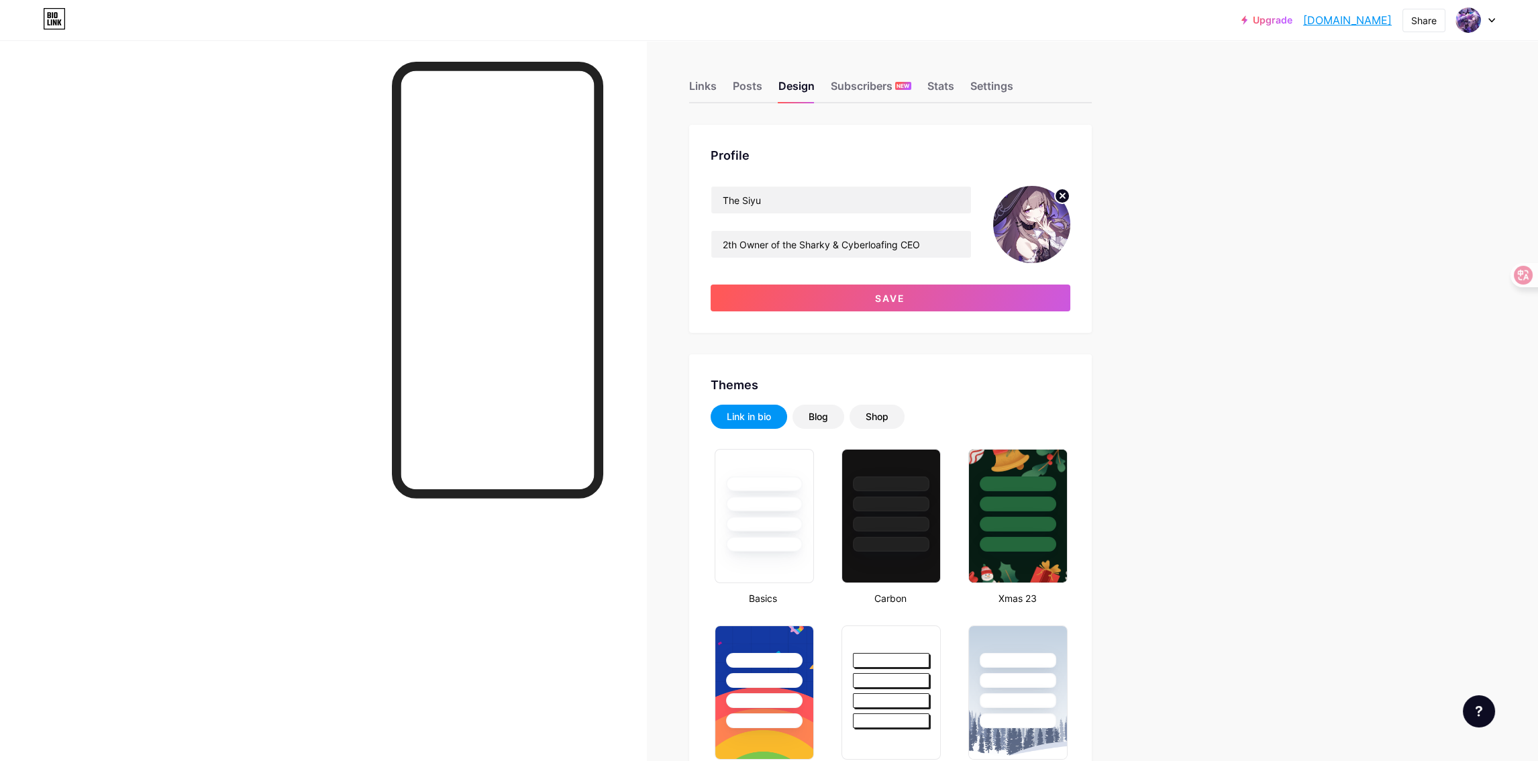
click at [734, 91] on div "Links Posts Design Subscribers NEW Stats Settings" at bounding box center [890, 79] width 403 height 47
click at [750, 94] on div "Posts" at bounding box center [748, 90] width 30 height 24
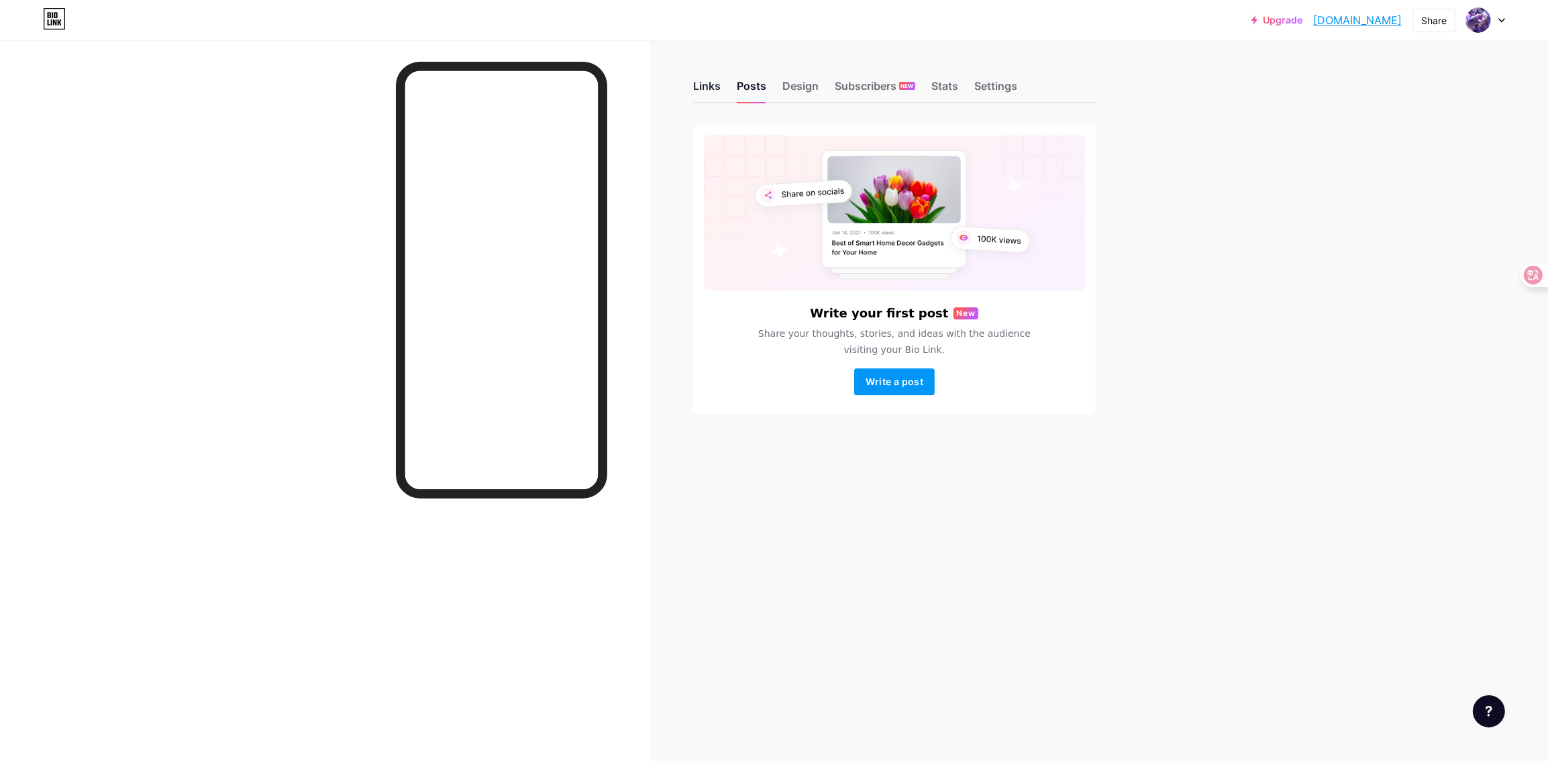
click at [709, 89] on div "Links" at bounding box center [707, 90] width 28 height 24
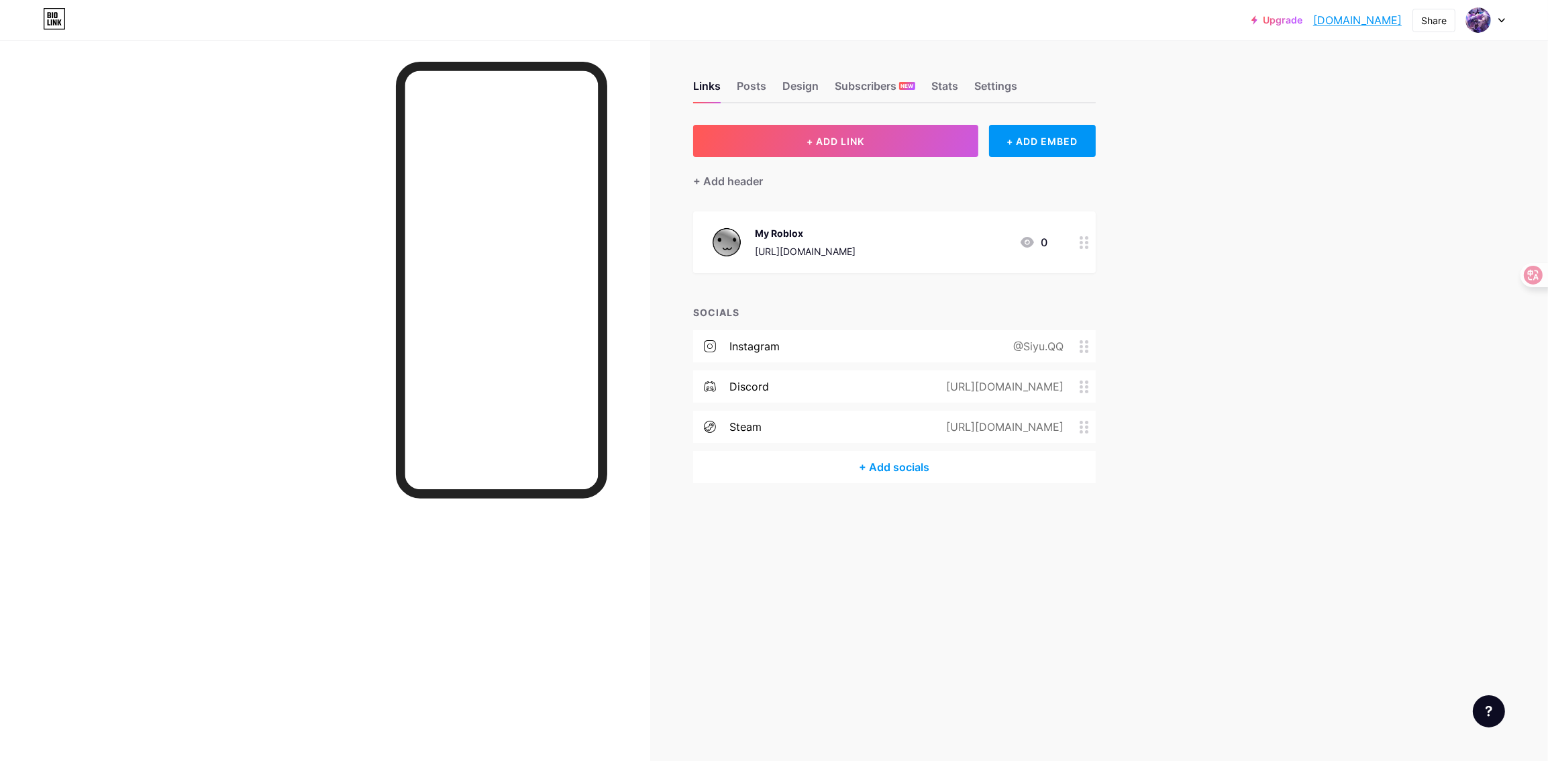
click at [1085, 248] on div at bounding box center [1084, 242] width 23 height 62
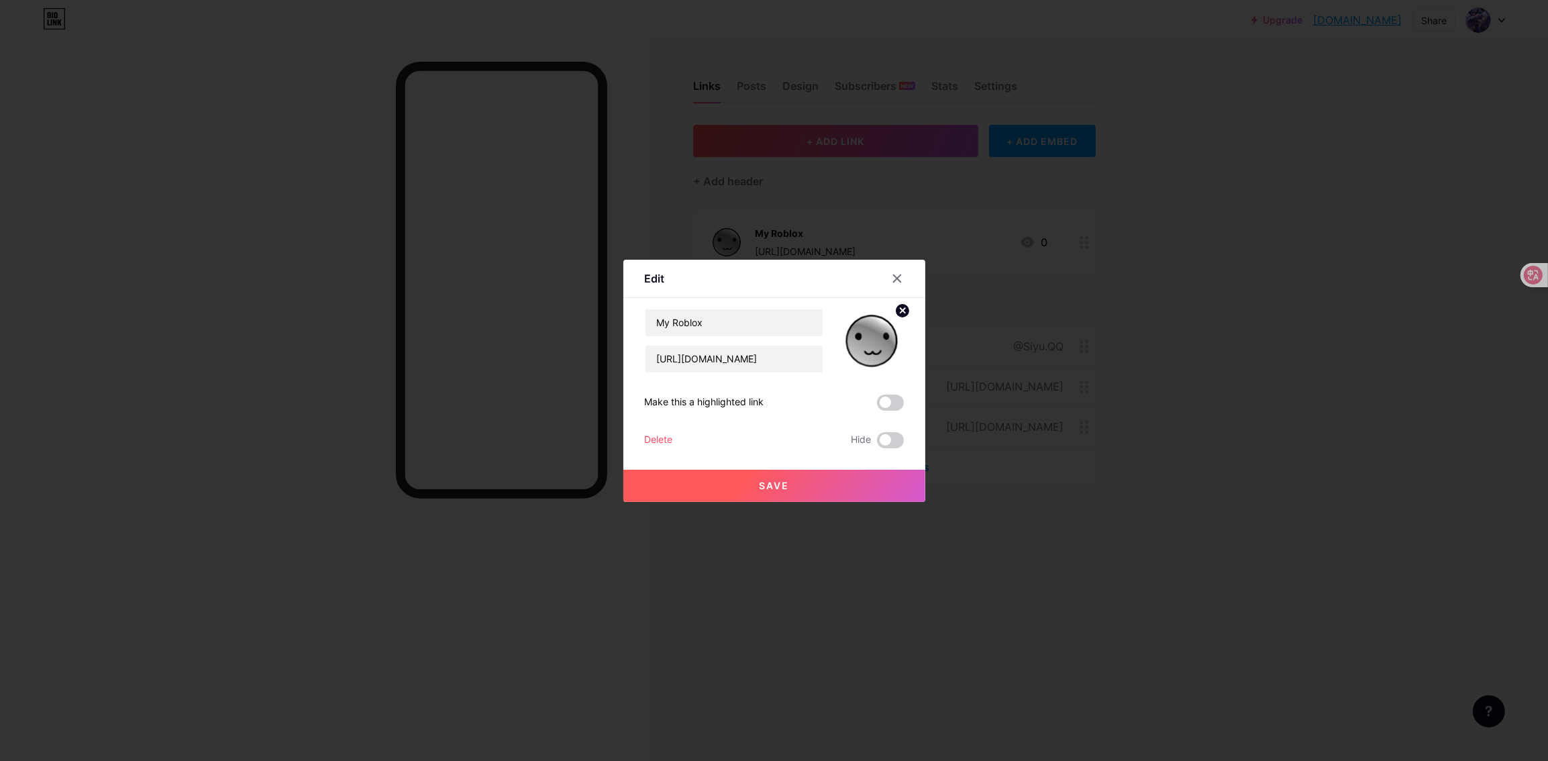
click at [645, 439] on div "Delete" at bounding box center [659, 440] width 28 height 16
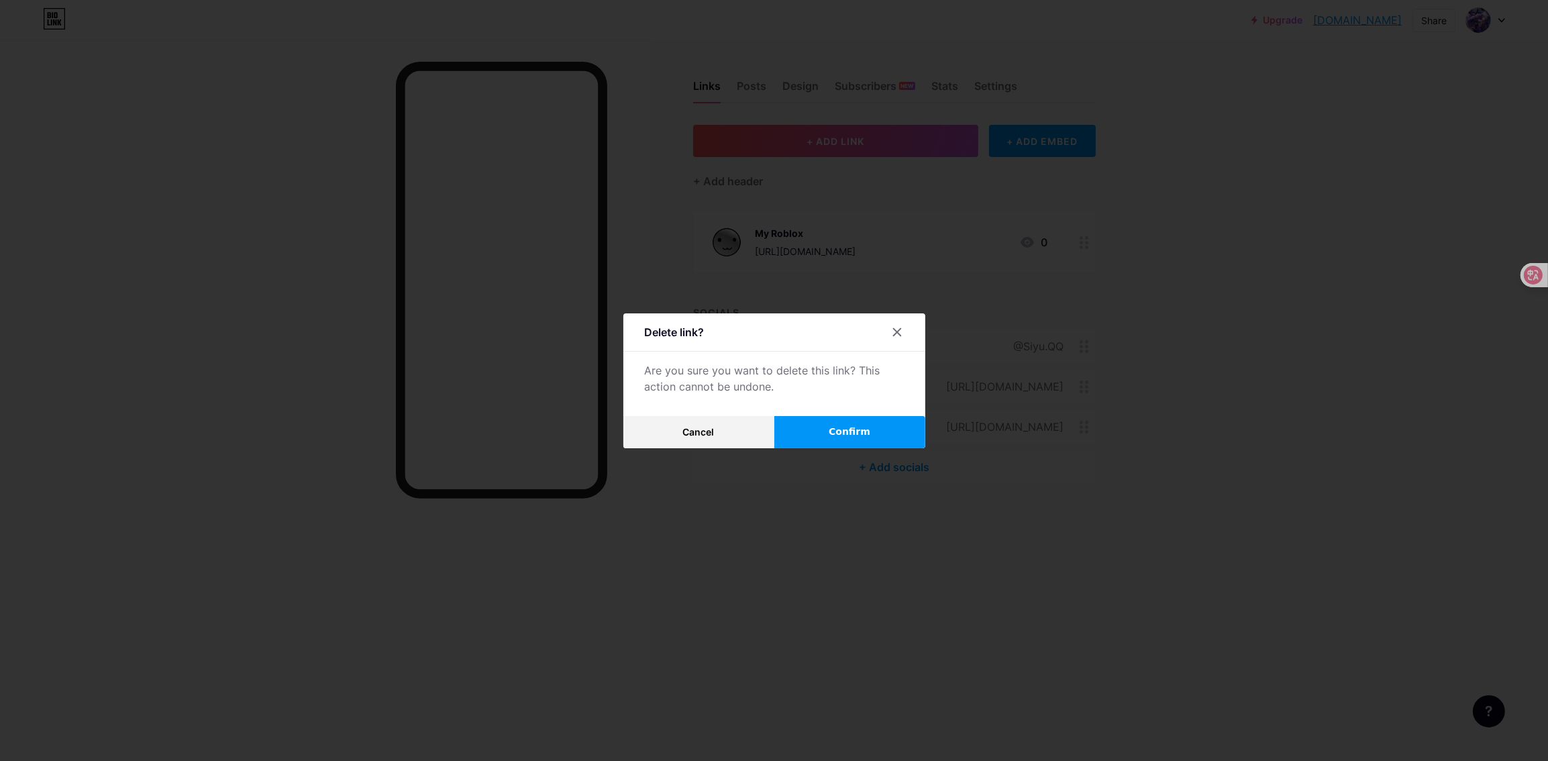
click at [846, 433] on span "Confirm" at bounding box center [850, 432] width 42 height 14
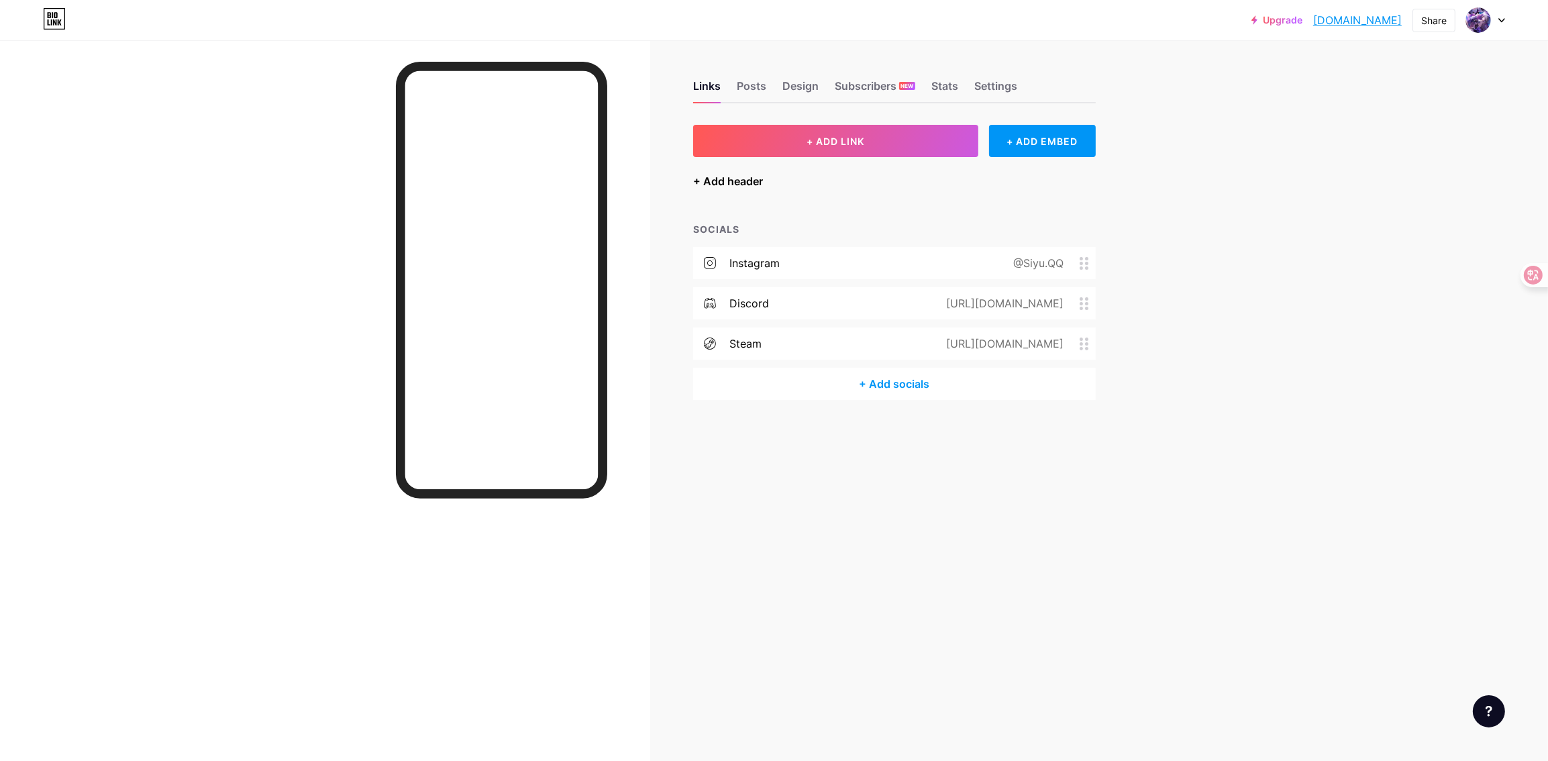
click at [741, 187] on div "+ Add header" at bounding box center [728, 181] width 70 height 16
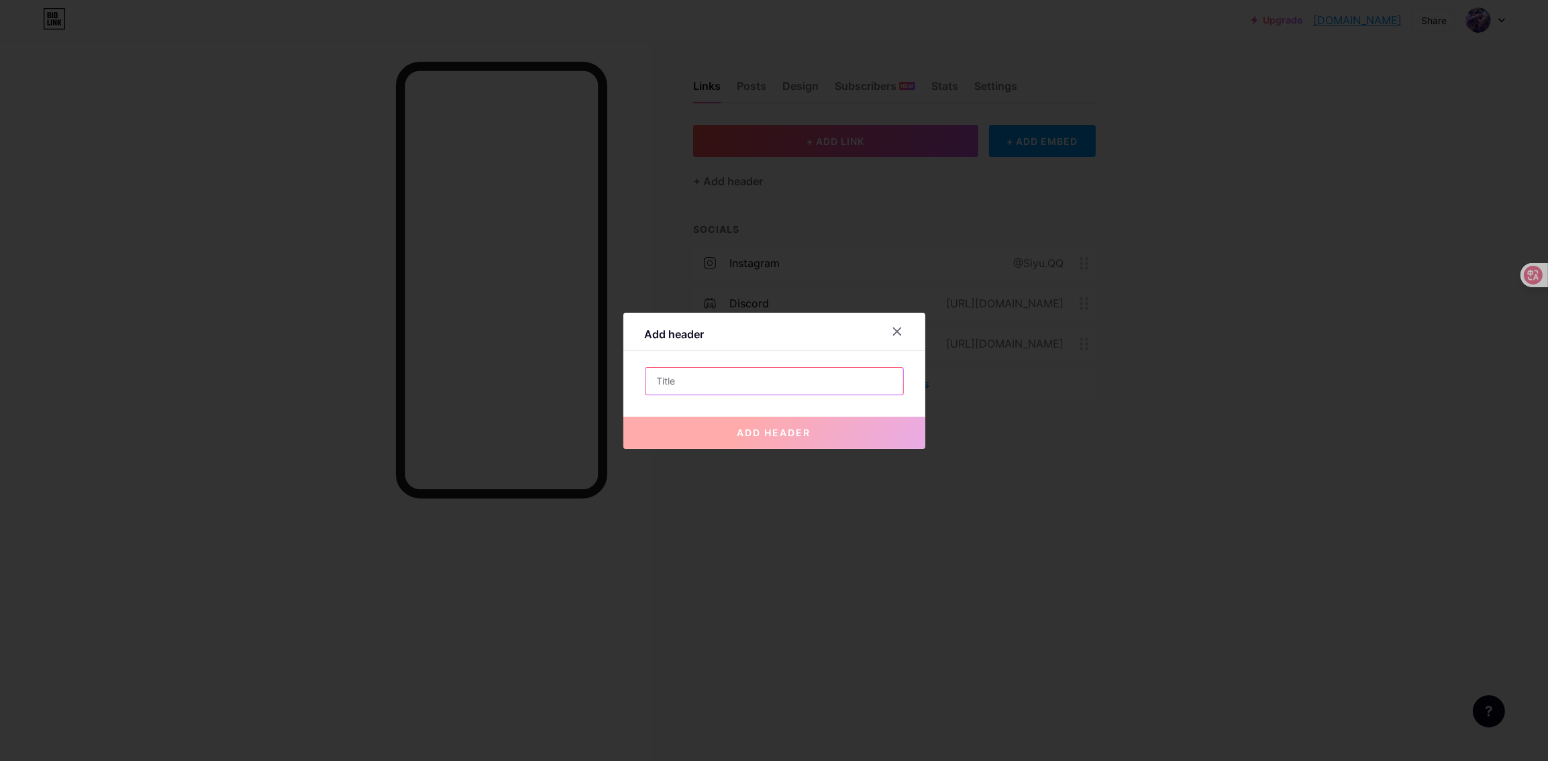
drag, startPoint x: 712, startPoint y: 386, endPoint x: 718, endPoint y: 380, distance: 9.0
click at [712, 386] on input "text" at bounding box center [774, 381] width 258 height 27
click at [707, 382] on input "text" at bounding box center [774, 381] width 258 height 27
click at [773, 356] on div "Add header add header" at bounding box center [774, 381] width 302 height 136
click at [701, 382] on input "text" at bounding box center [774, 381] width 258 height 27
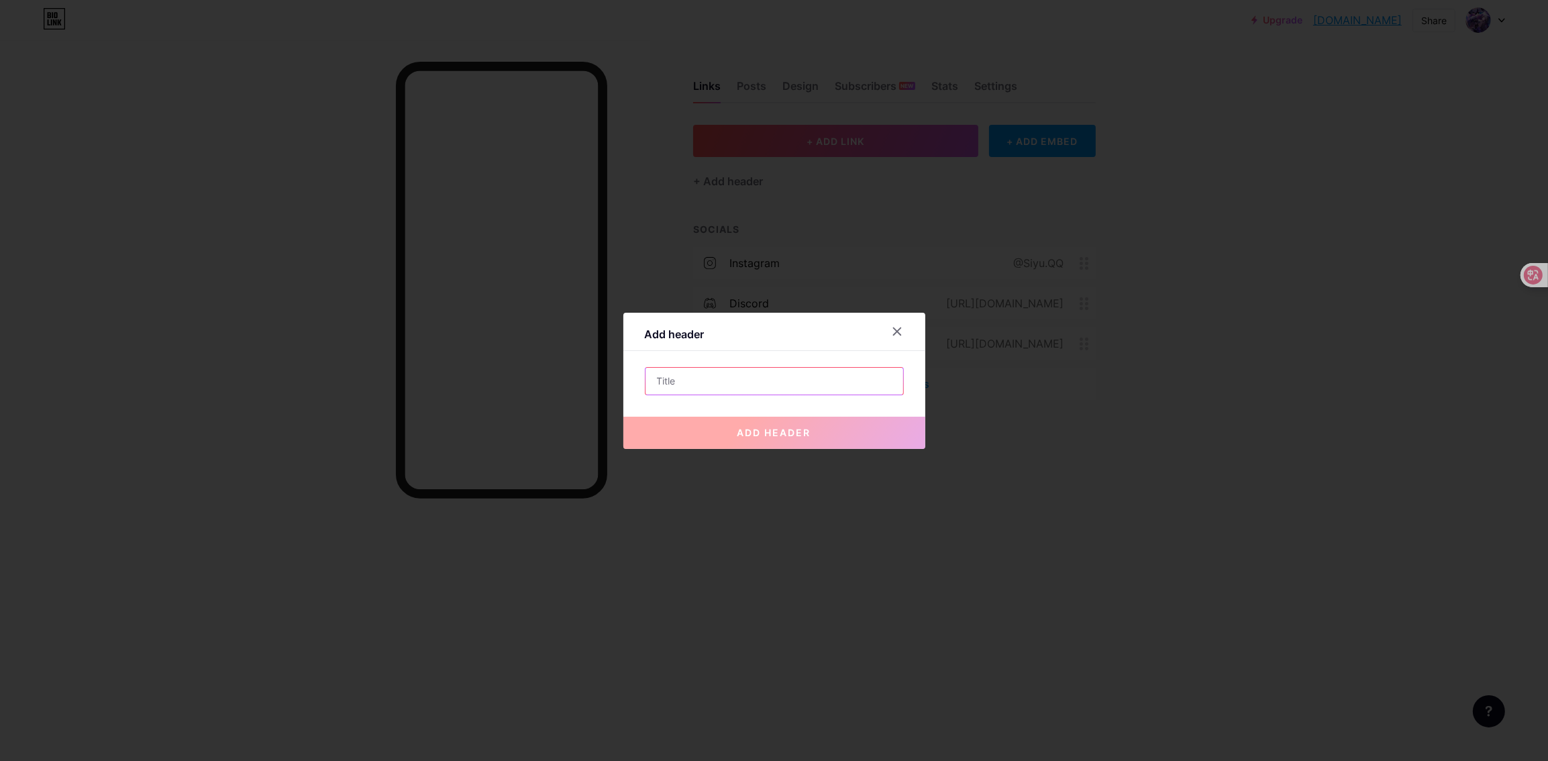
type input "R"
type input "ㄐ"
drag, startPoint x: 689, startPoint y: 388, endPoint x: 683, endPoint y: 380, distance: 10.1
click at [683, 380] on input "text" at bounding box center [774, 381] width 258 height 27
paste input "information"
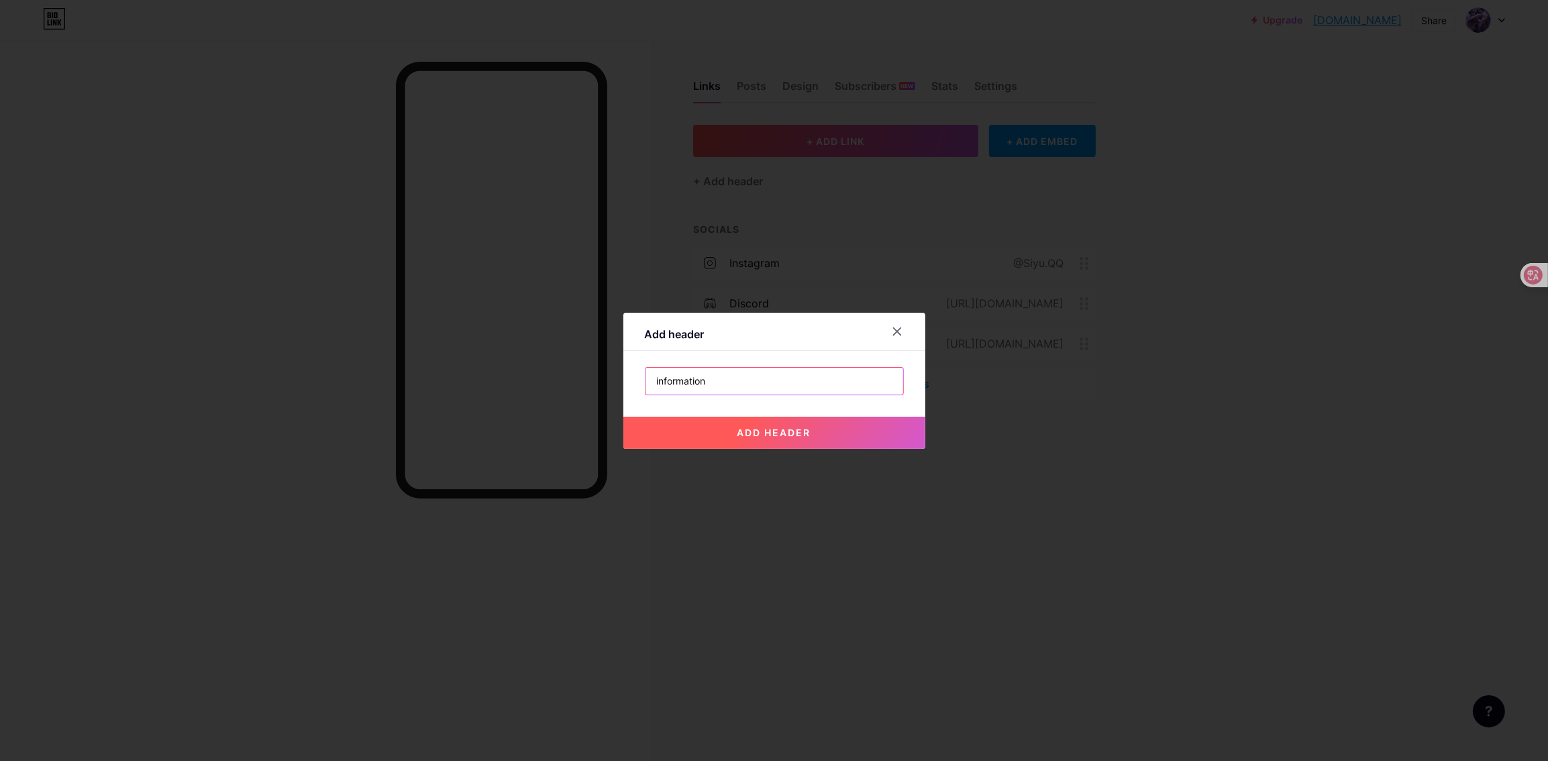
type input "information"
click at [700, 428] on button "add header" at bounding box center [774, 433] width 302 height 32
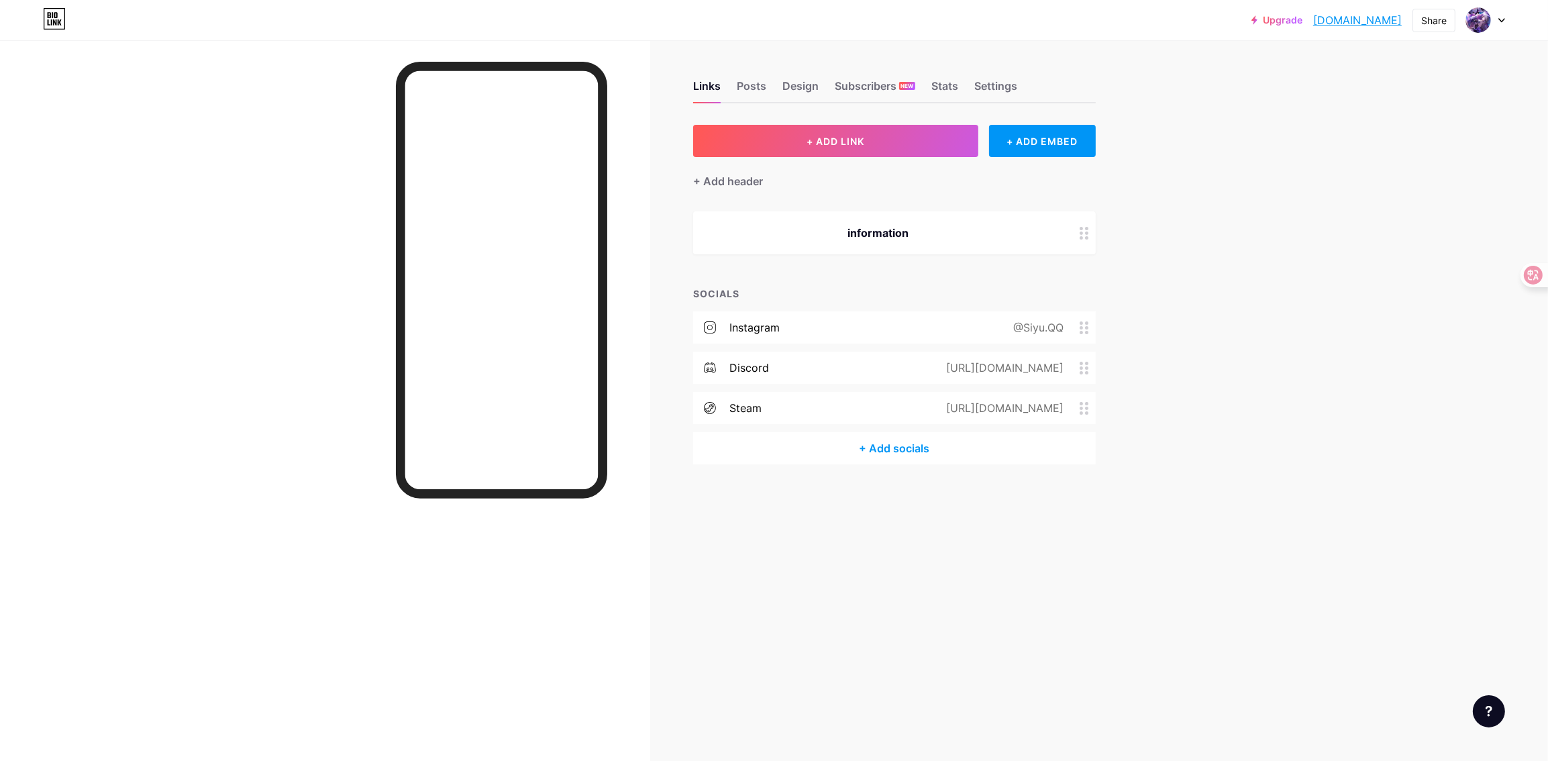
click at [851, 242] on div "information" at bounding box center [894, 232] width 403 height 43
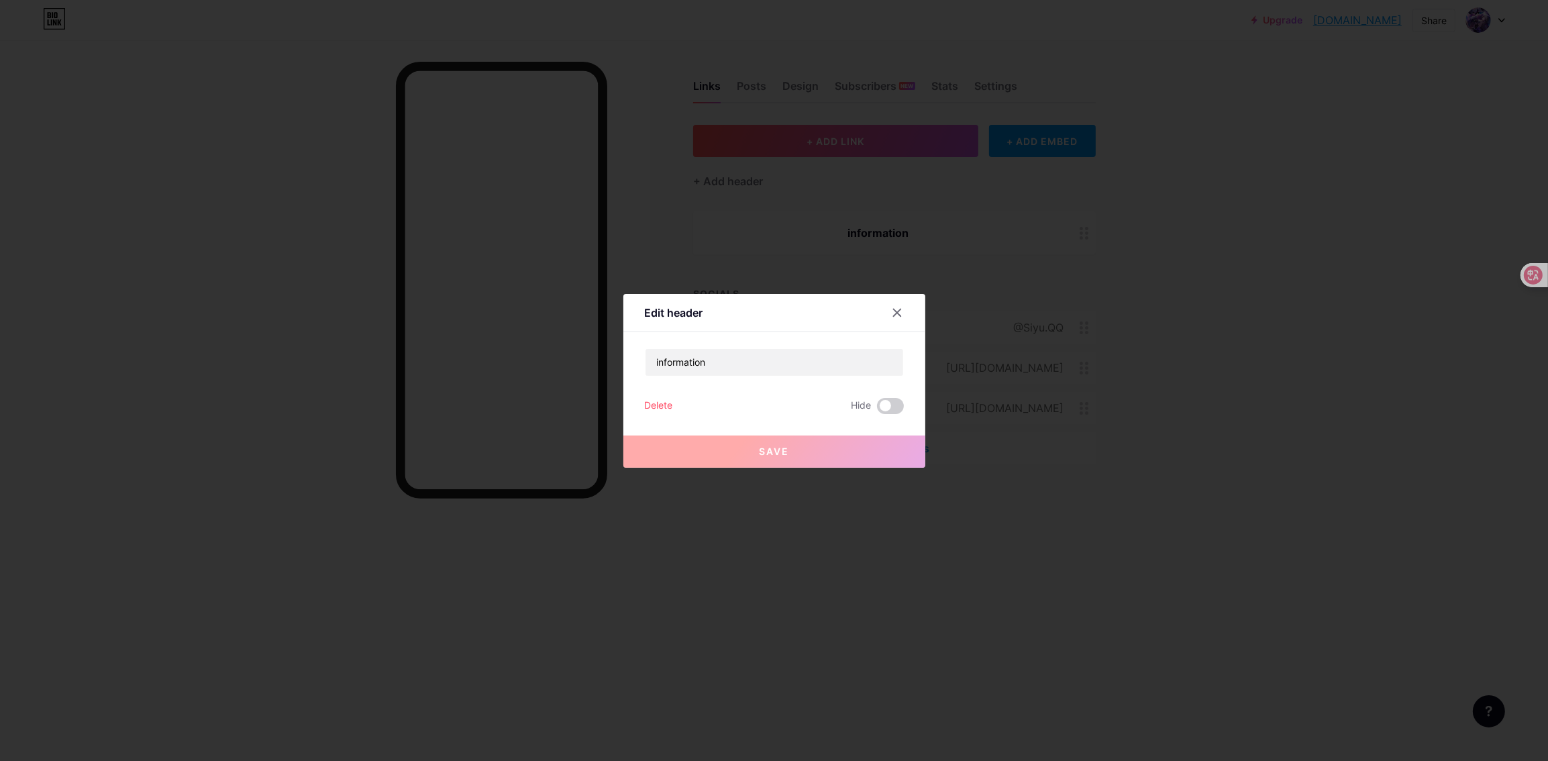
click at [1121, 437] on div at bounding box center [774, 380] width 1548 height 761
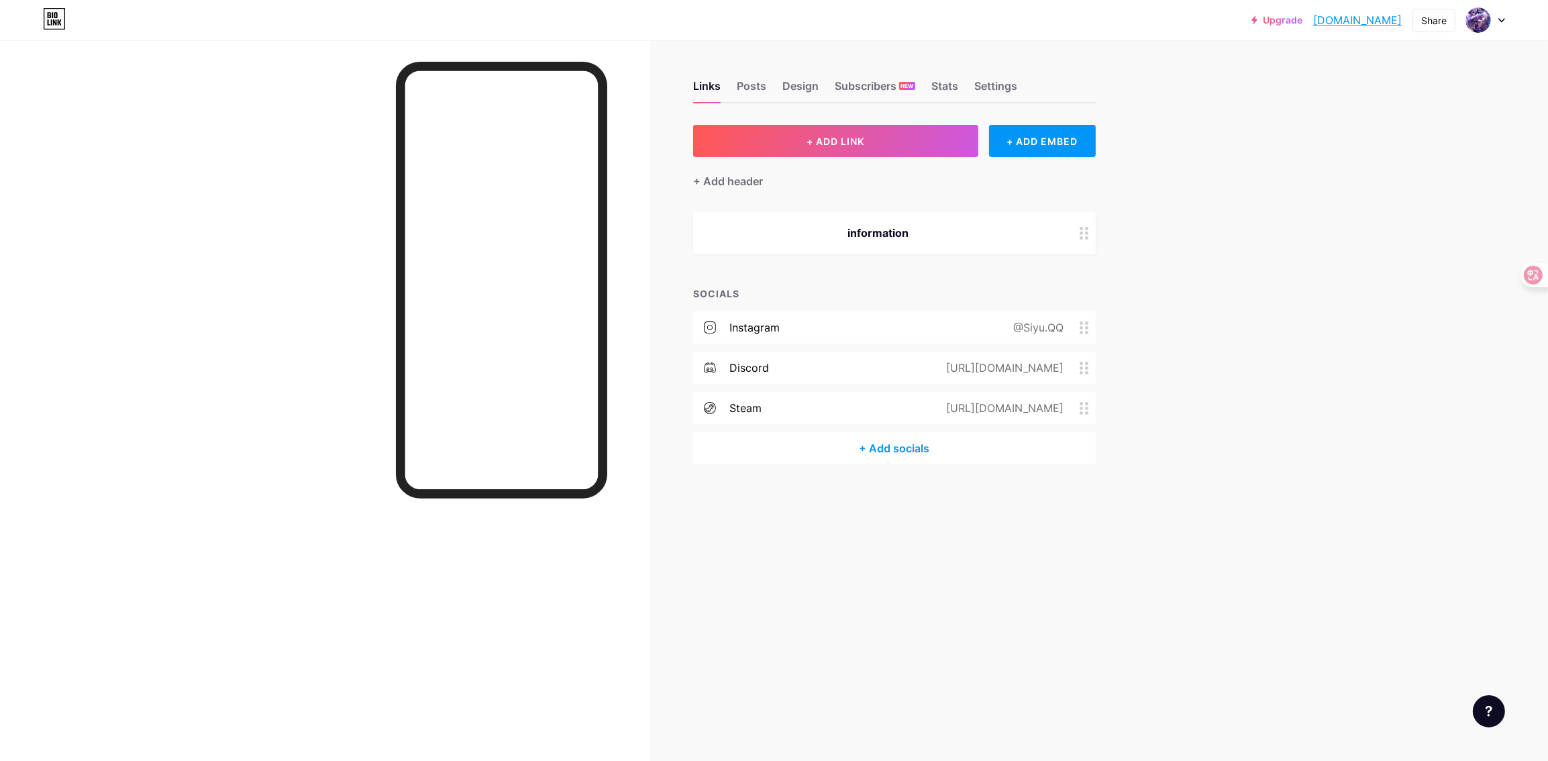
click at [918, 231] on div "information" at bounding box center [878, 233] width 338 height 16
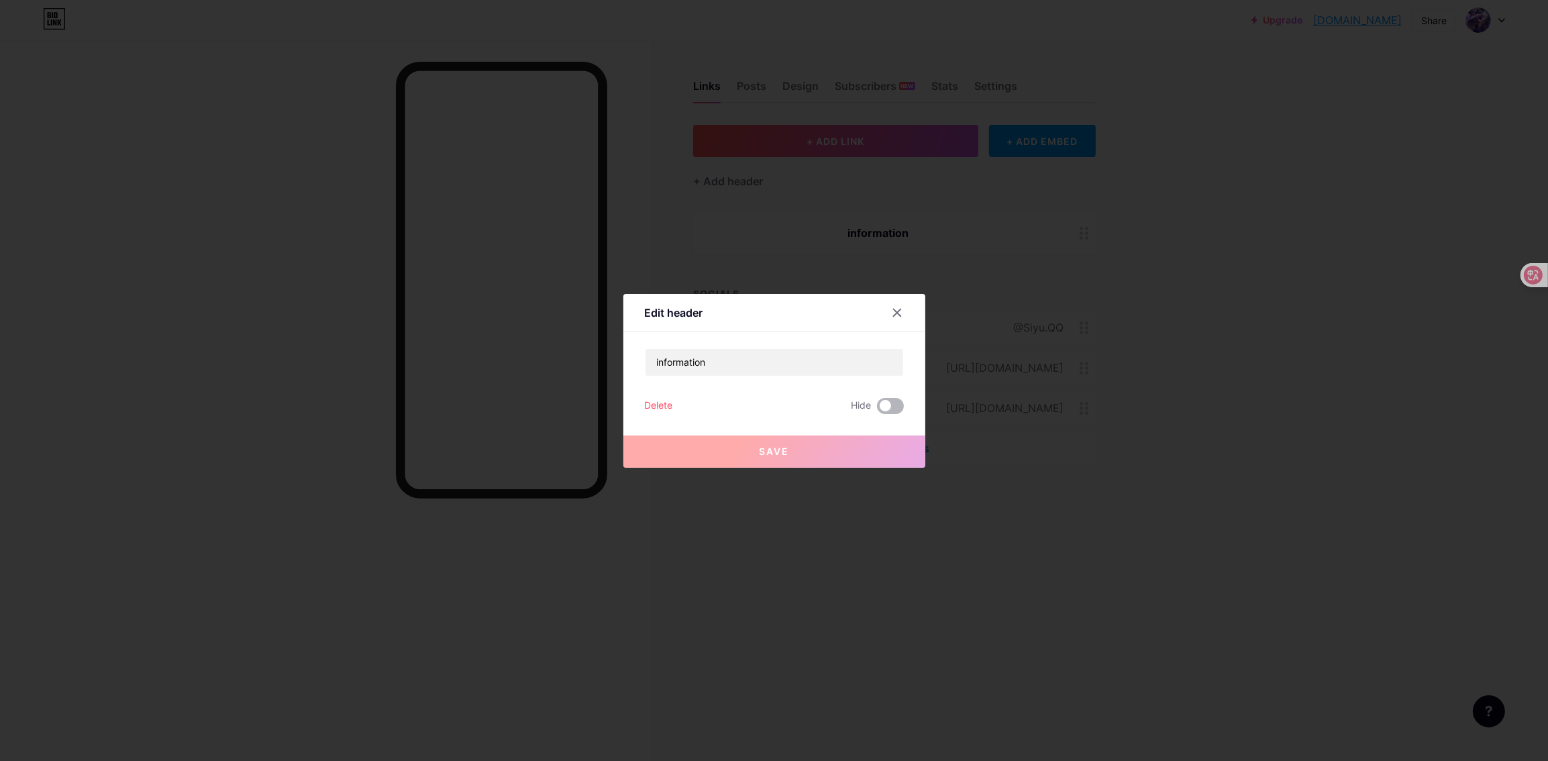
click at [884, 401] on span at bounding box center [890, 406] width 27 height 16
click at [877, 409] on input "checkbox" at bounding box center [877, 409] width 0 height 0
click at [861, 451] on button "Save" at bounding box center [774, 451] width 302 height 32
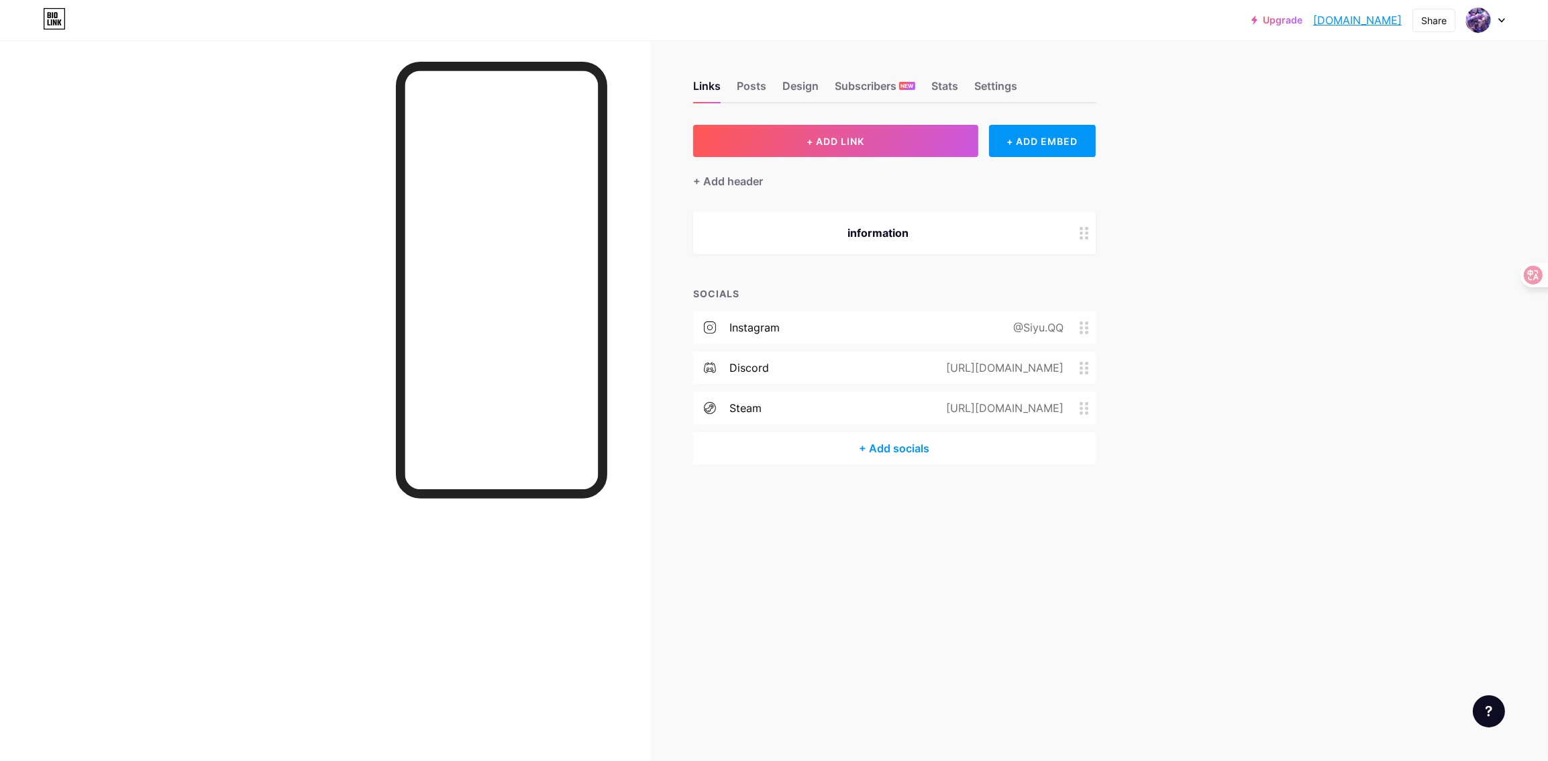
click at [939, 232] on div "information" at bounding box center [878, 233] width 338 height 16
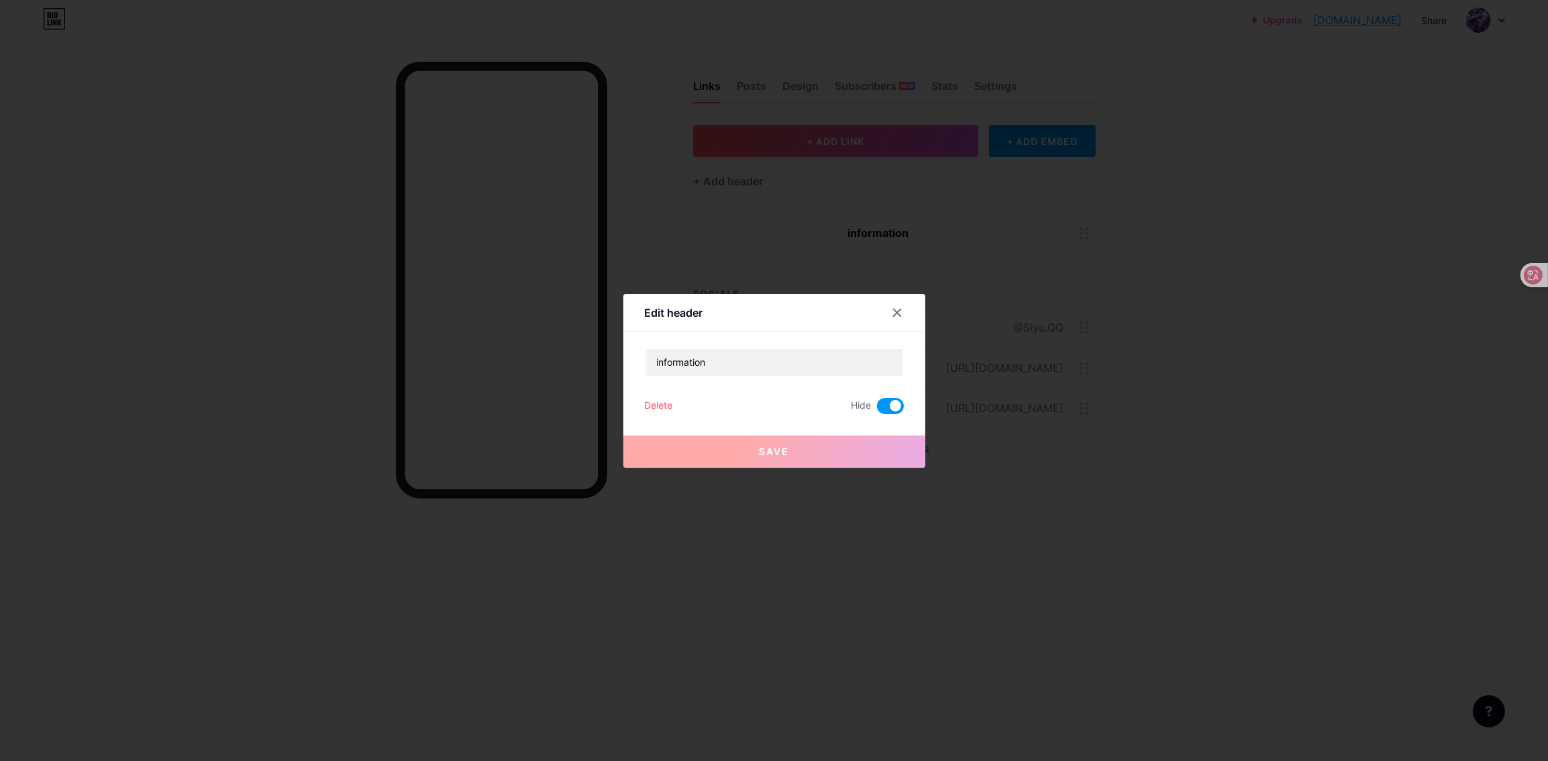
click at [623, 404] on div "Edit header information Delete Hide Save" at bounding box center [774, 381] width 302 height 174
click at [632, 409] on div "Edit header information Delete Hide Save" at bounding box center [774, 381] width 302 height 174
click at [648, 406] on div "Delete" at bounding box center [659, 406] width 28 height 16
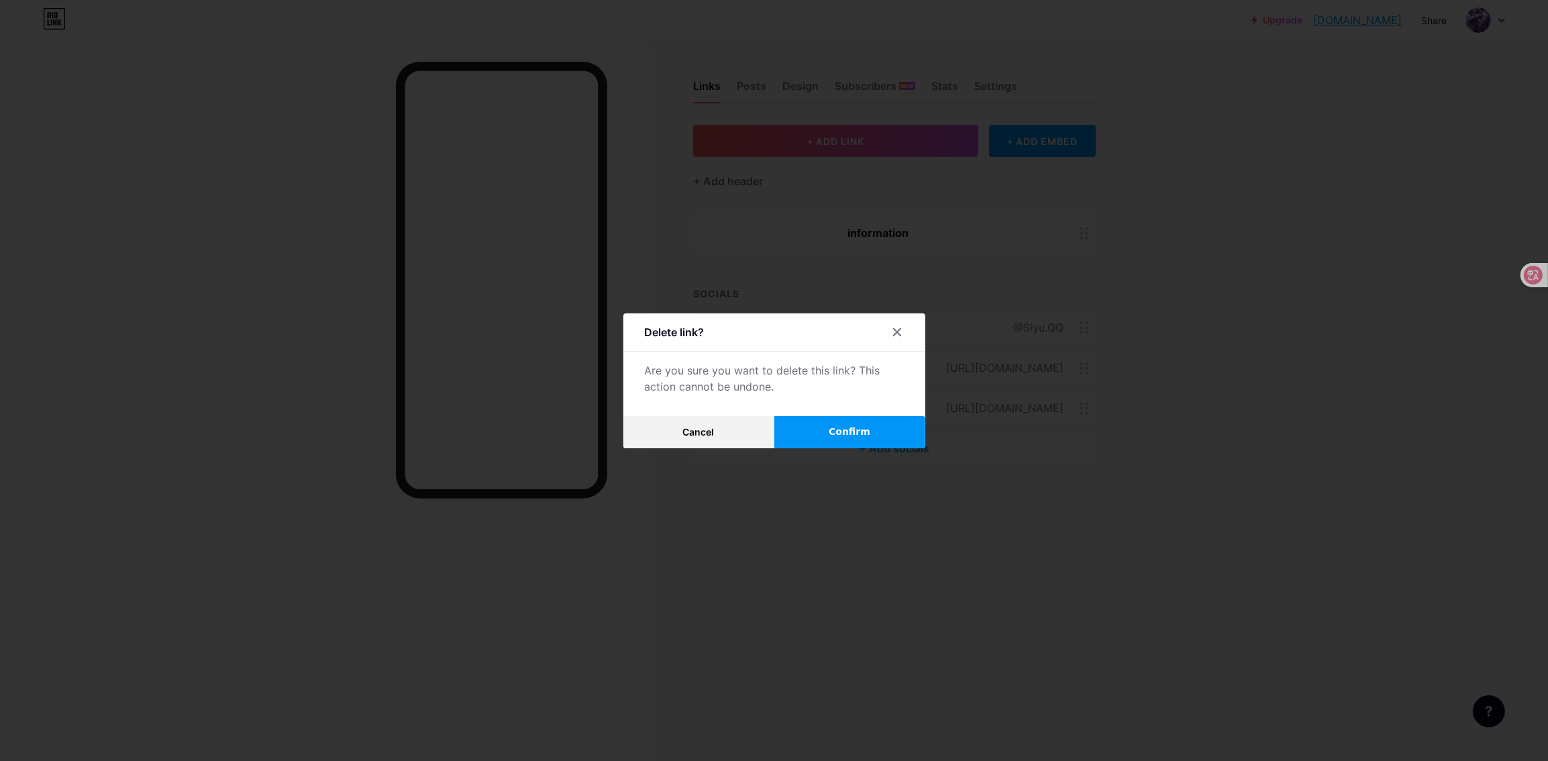
click at [835, 427] on span "Confirm" at bounding box center [850, 432] width 42 height 14
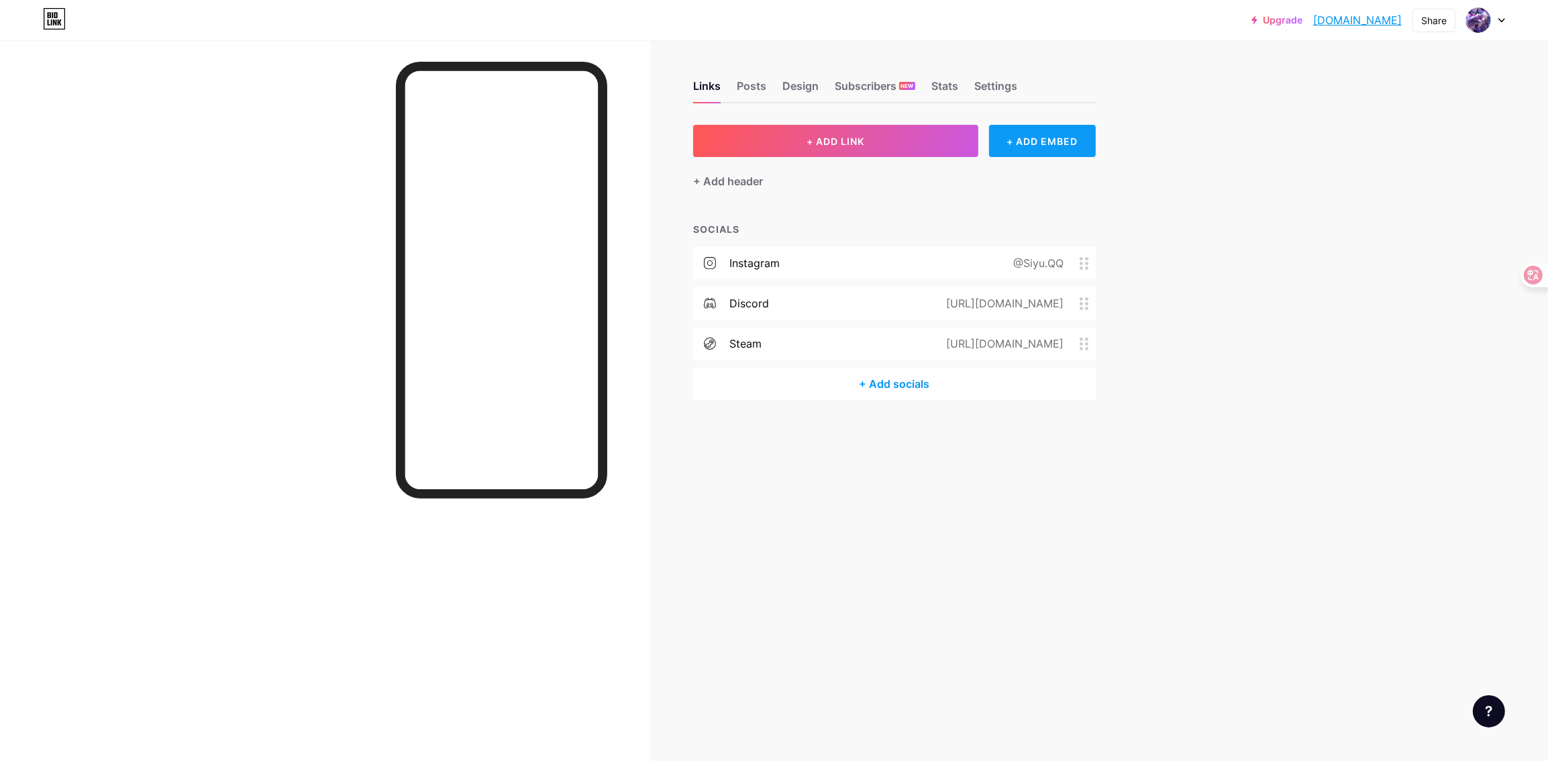
click at [1069, 142] on div "+ ADD EMBED" at bounding box center [1042, 141] width 107 height 32
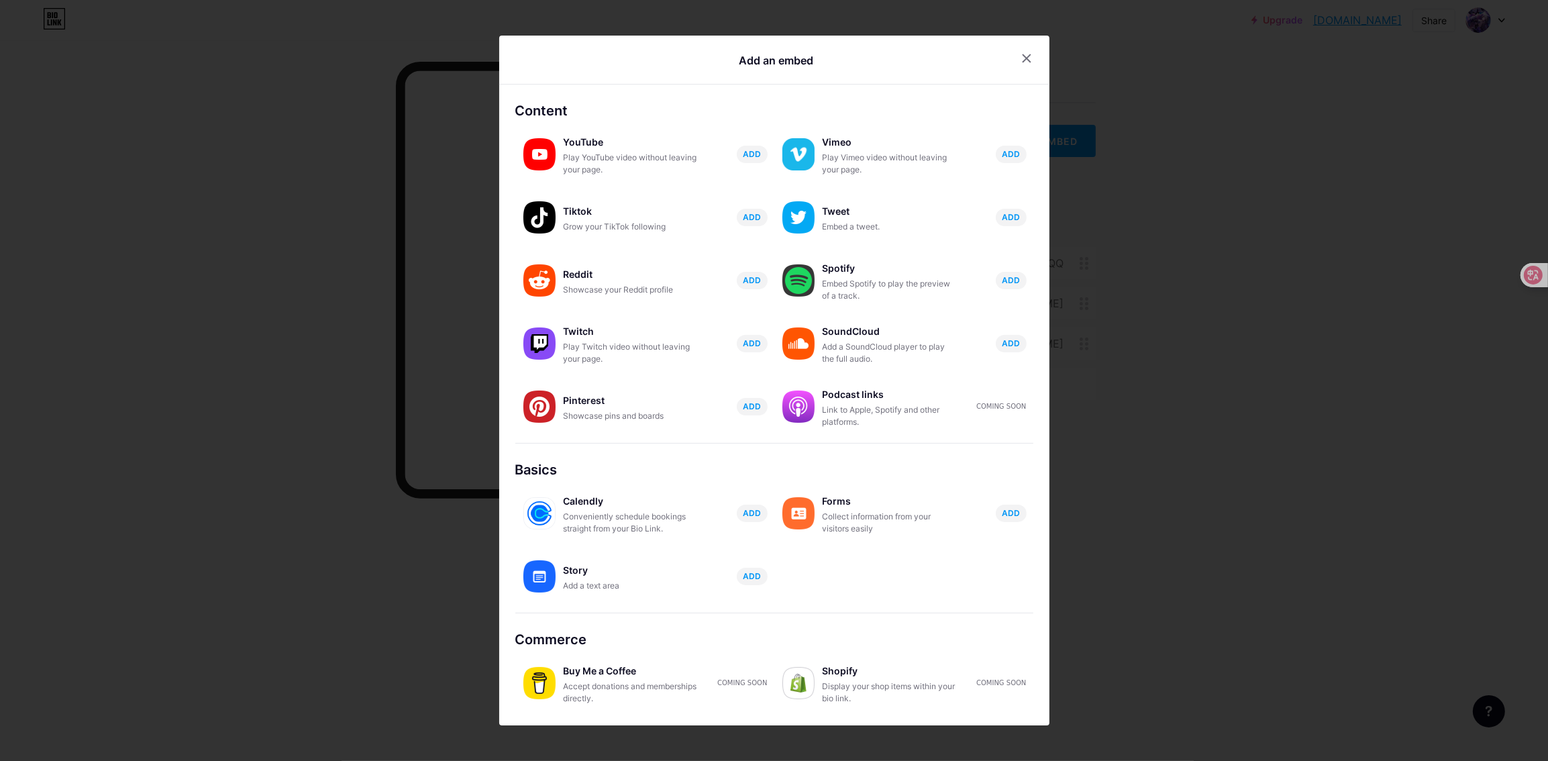
click at [1075, 159] on div at bounding box center [774, 380] width 1548 height 761
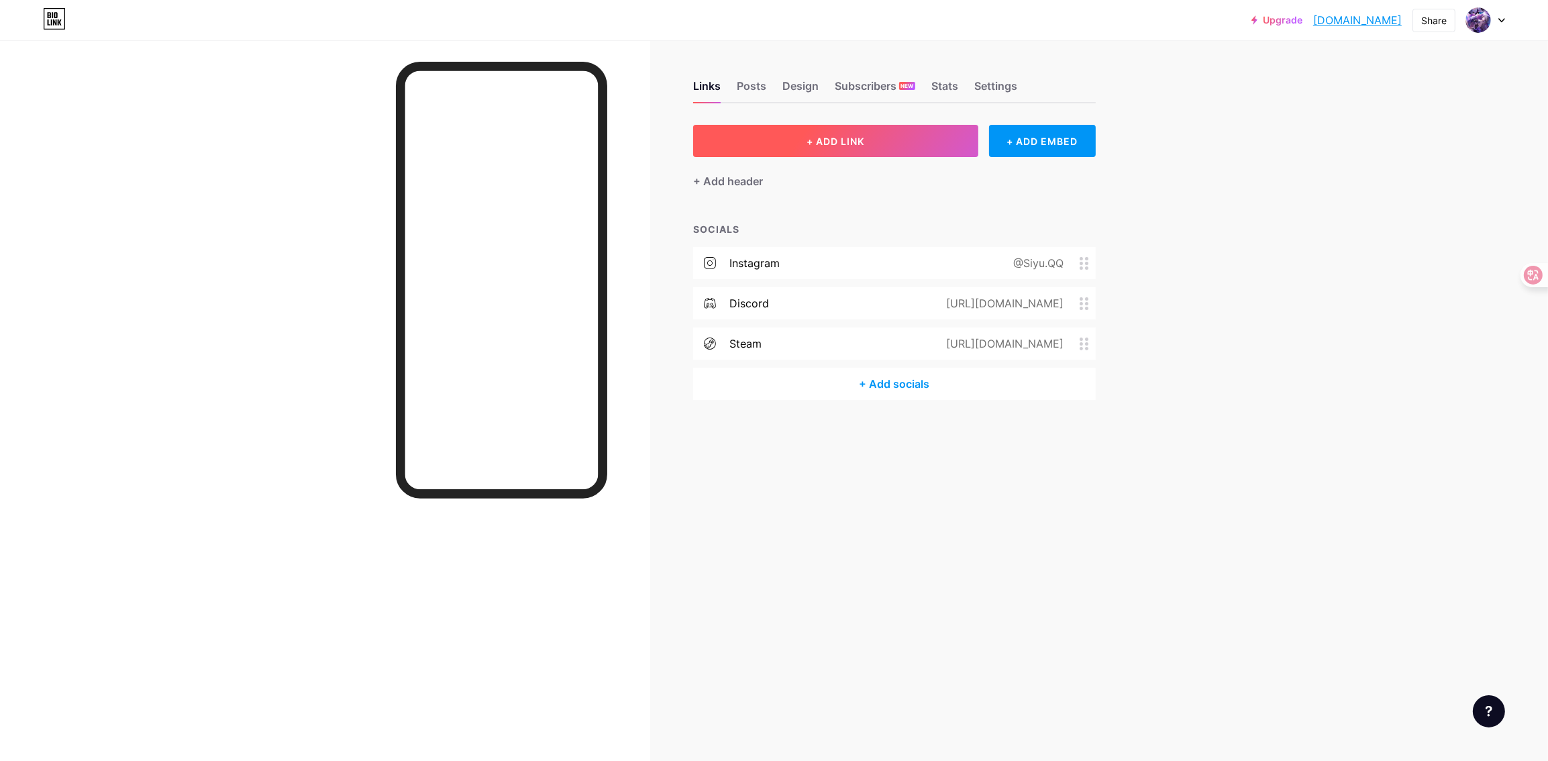
click at [888, 140] on button "+ ADD LINK" at bounding box center [835, 141] width 285 height 32
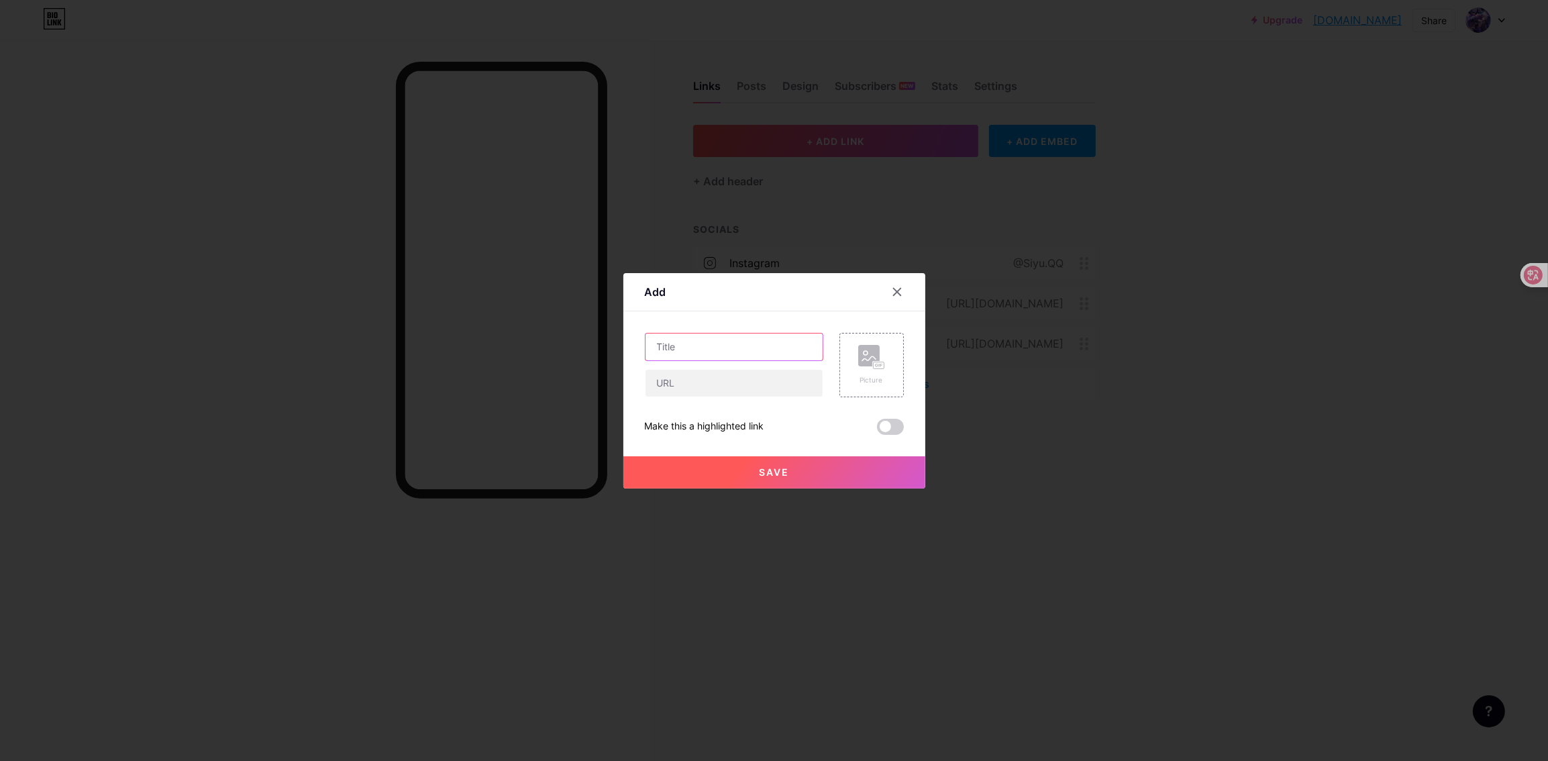
click at [705, 347] on input "text" at bounding box center [733, 346] width 177 height 27
type input "awd"
click at [722, 382] on input "text" at bounding box center [733, 383] width 177 height 27
type input "cc"
click at [725, 477] on button "Save" at bounding box center [774, 472] width 302 height 32
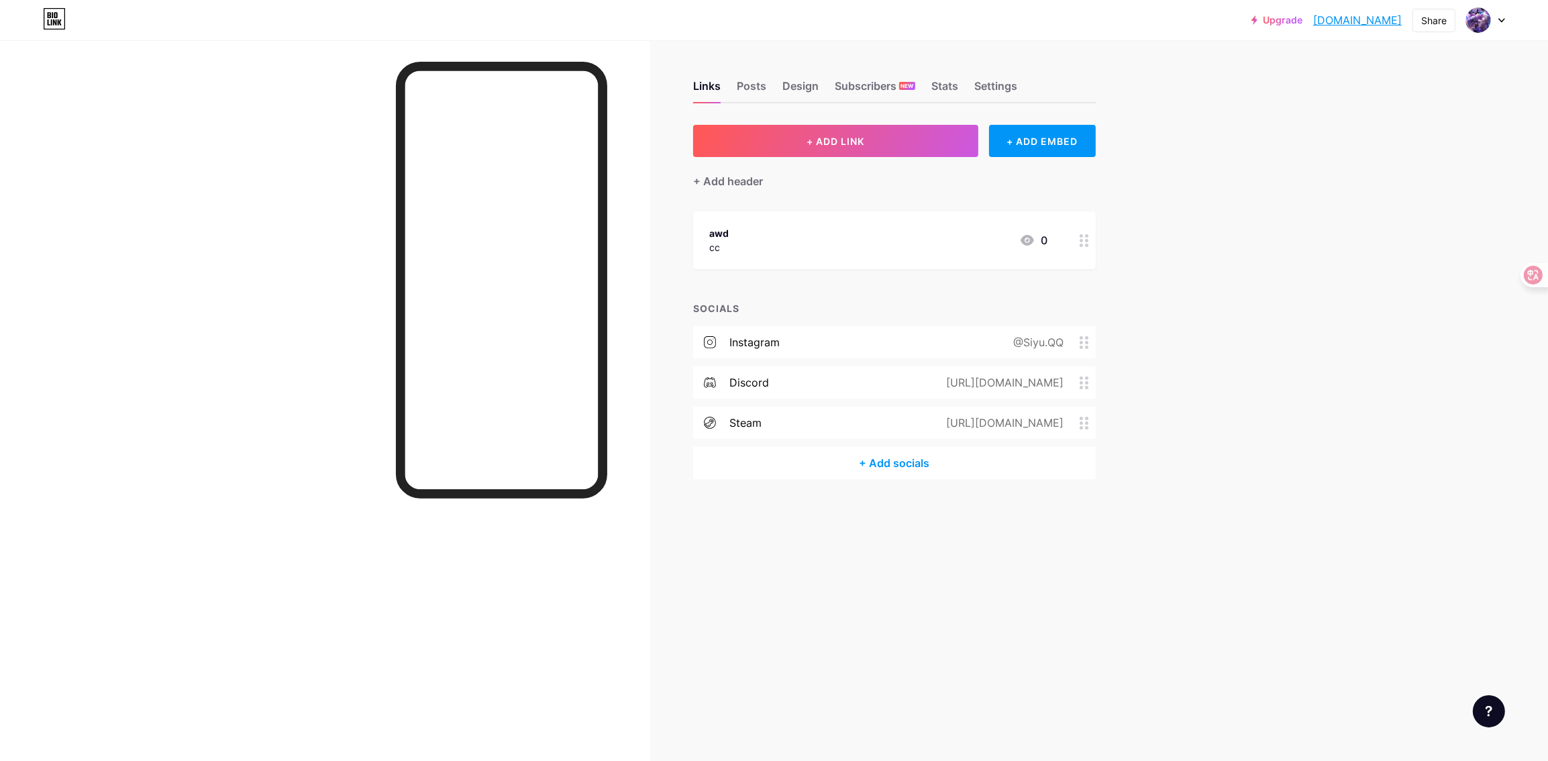
click at [896, 238] on div "awd cc 0" at bounding box center [878, 240] width 338 height 31
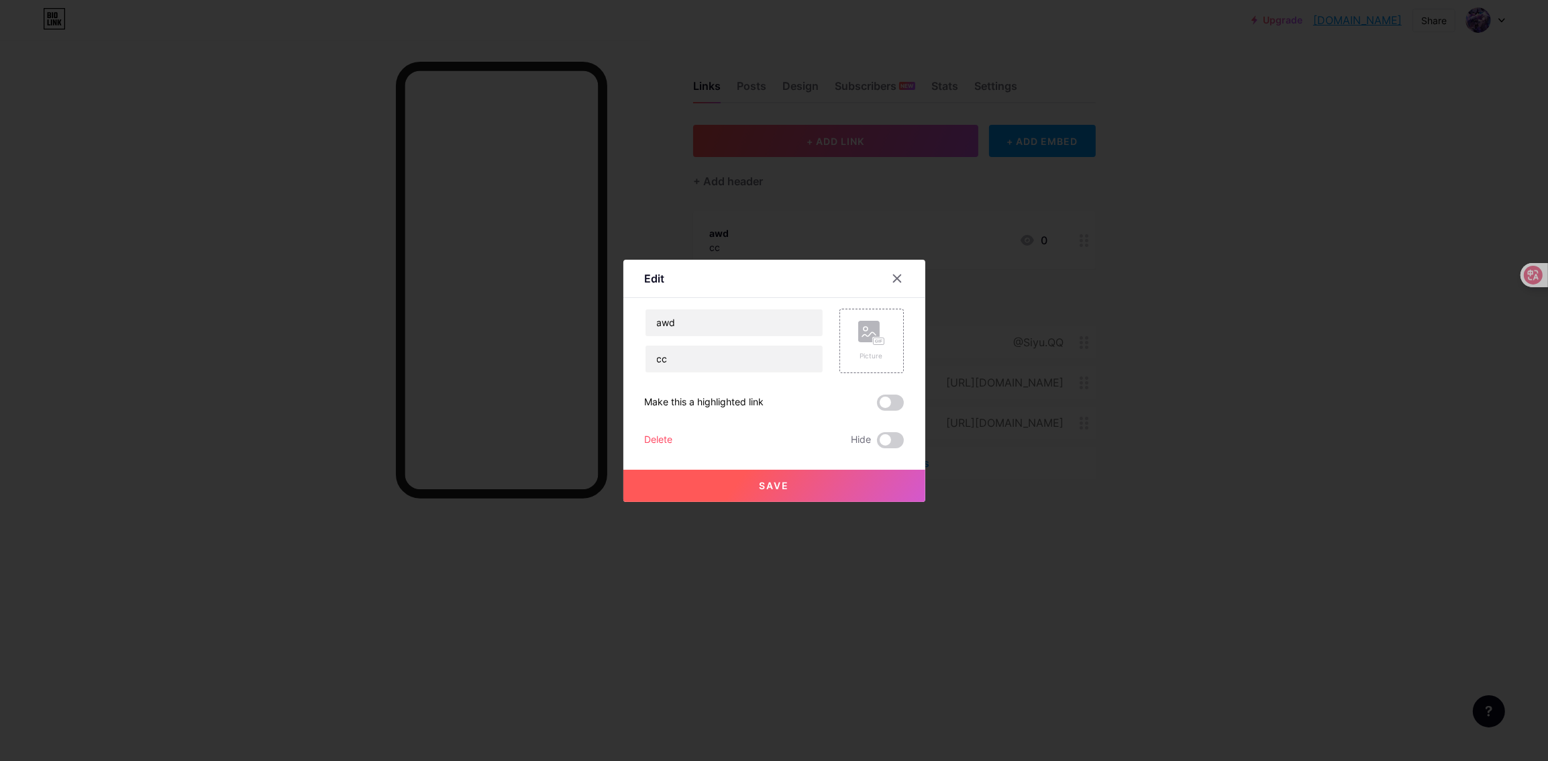
click at [631, 445] on div "Edit Content YouTube Play YouTube video without leaving your page. ADD Vimeo Pl…" at bounding box center [774, 381] width 302 height 242
click at [645, 445] on div "Delete" at bounding box center [659, 440] width 28 height 16
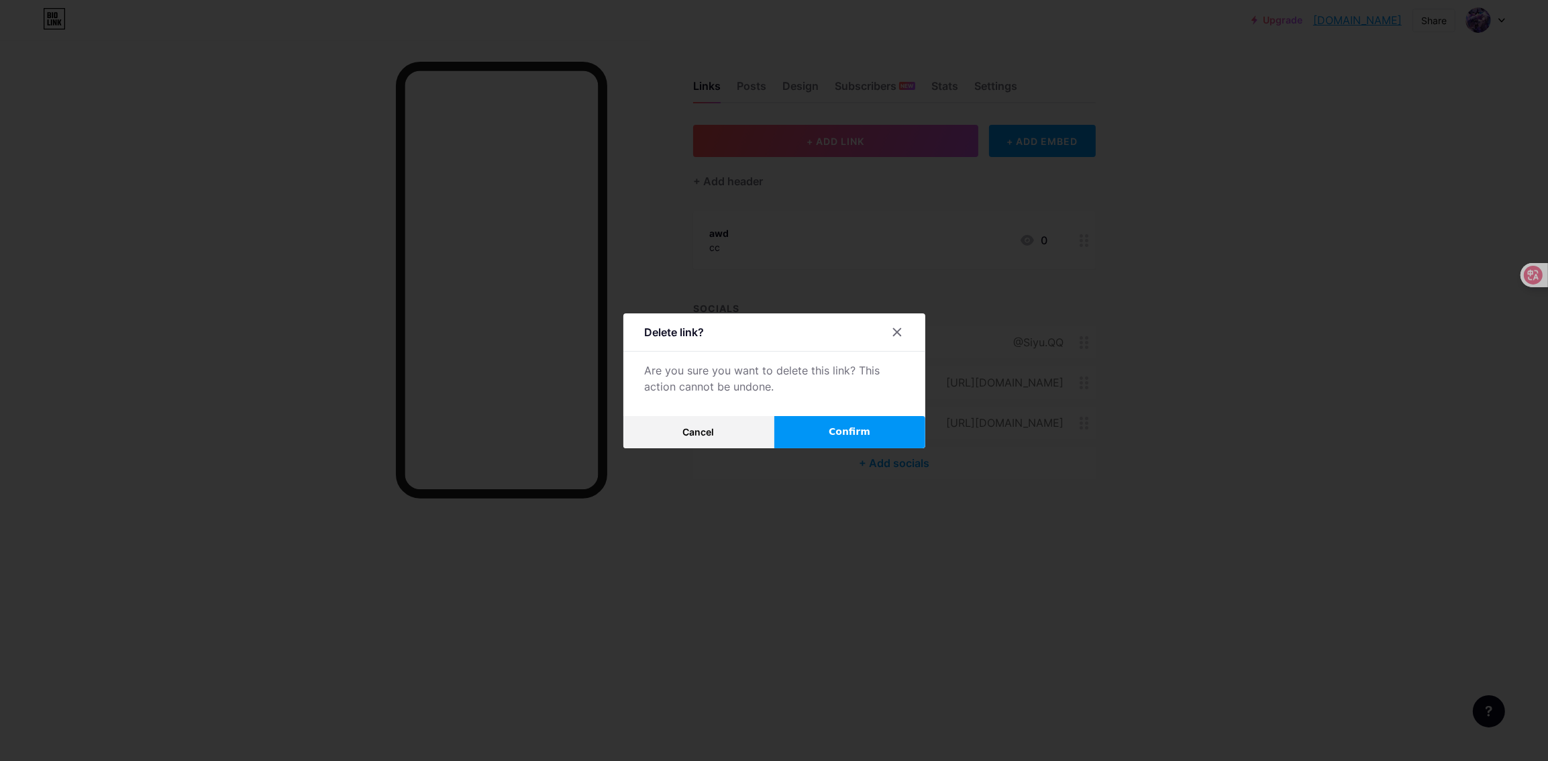
click at [893, 426] on button "Confirm" at bounding box center [849, 432] width 151 height 32
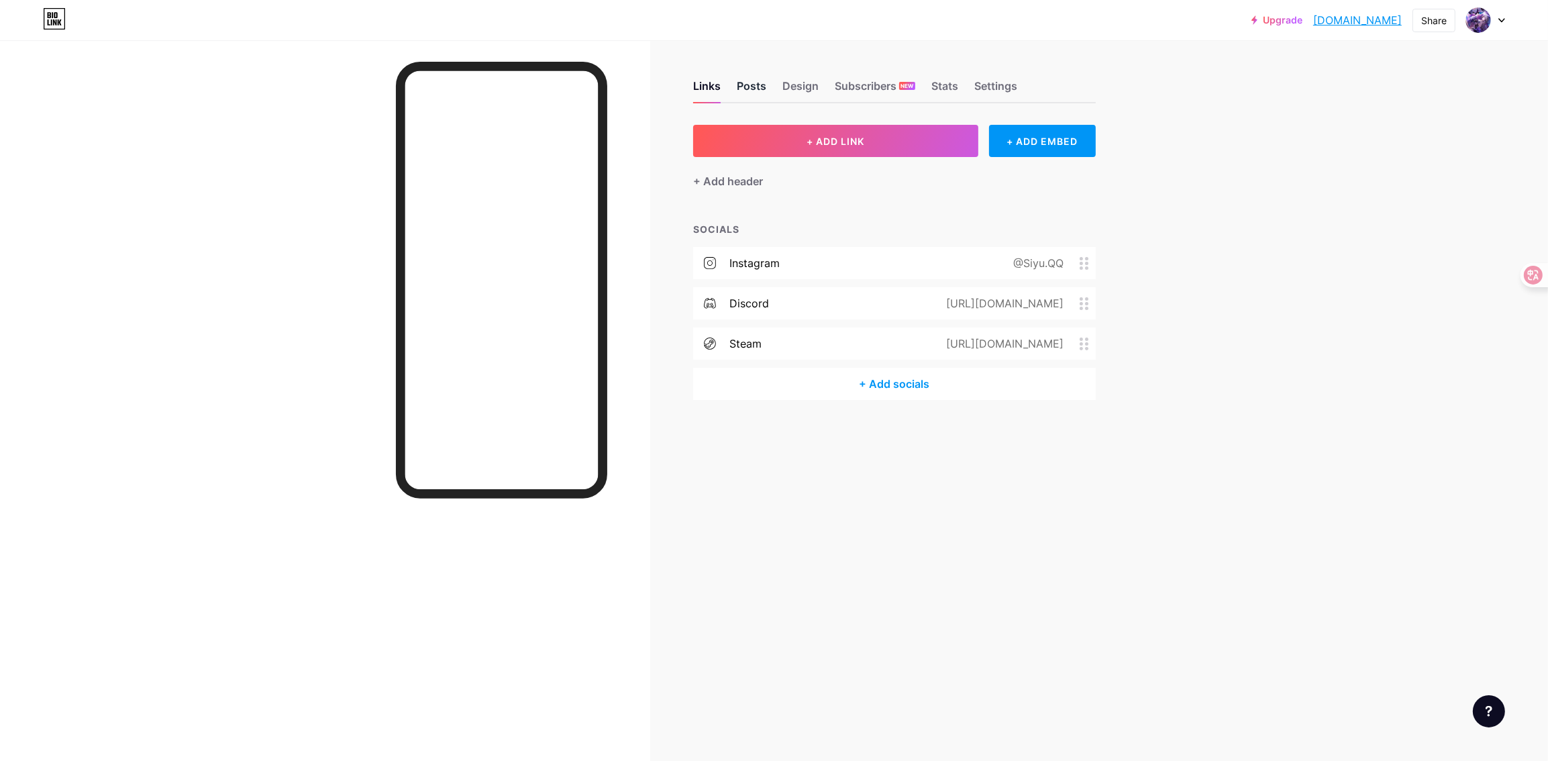
click at [737, 81] on div "Posts" at bounding box center [752, 90] width 30 height 24
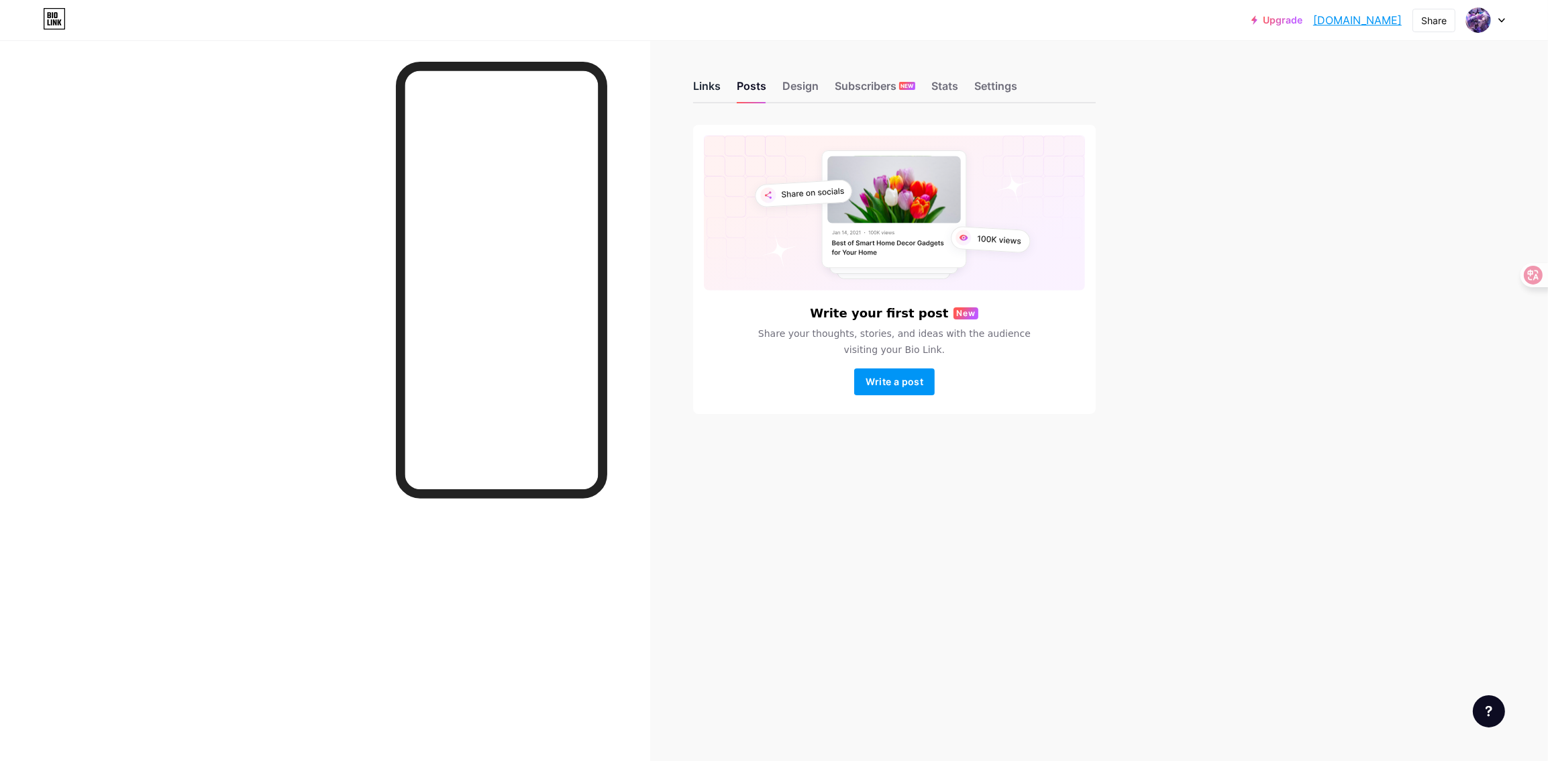
click at [702, 84] on div "Links" at bounding box center [707, 90] width 28 height 24
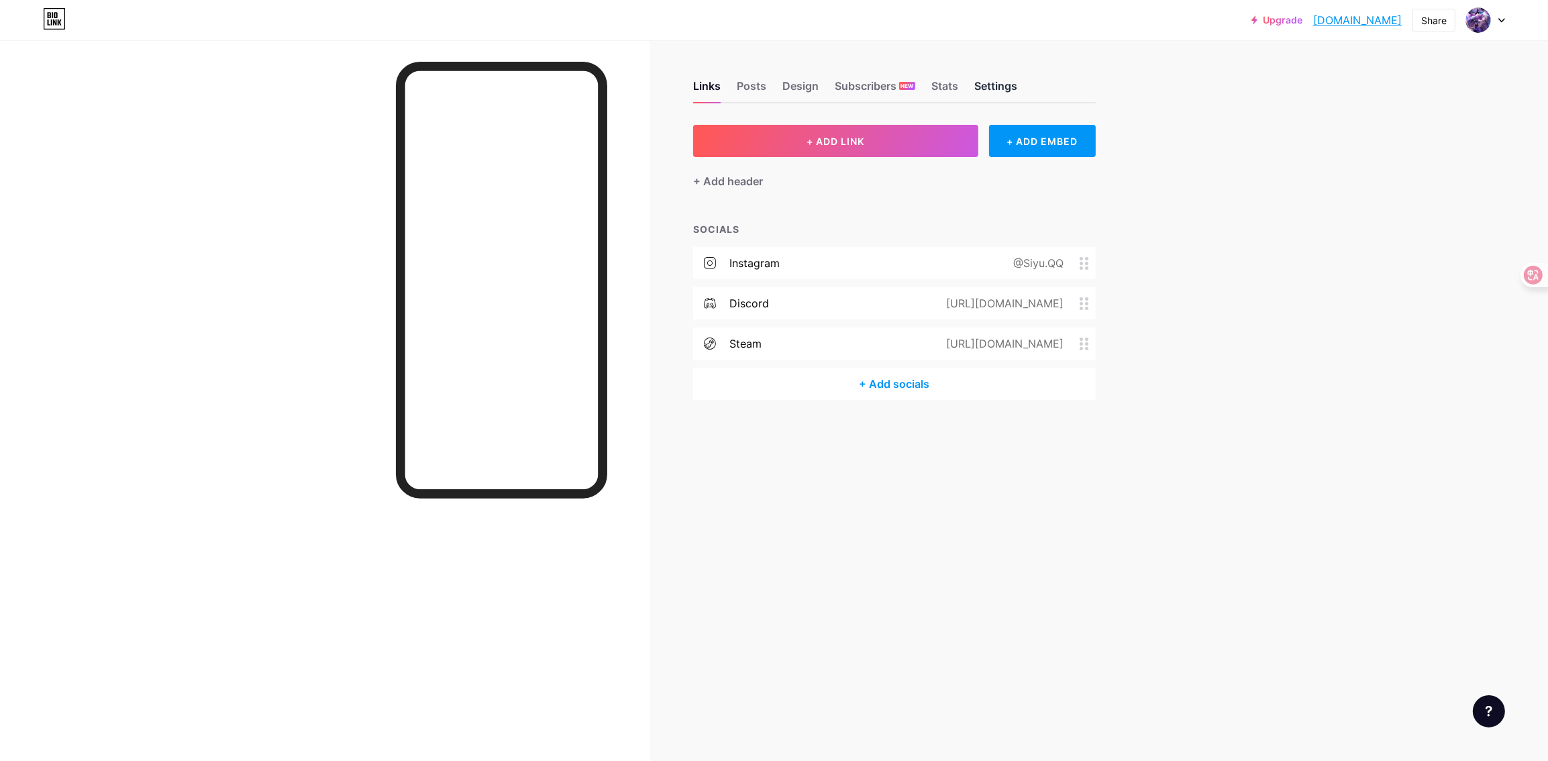
click at [992, 81] on div "Settings" at bounding box center [995, 90] width 43 height 24
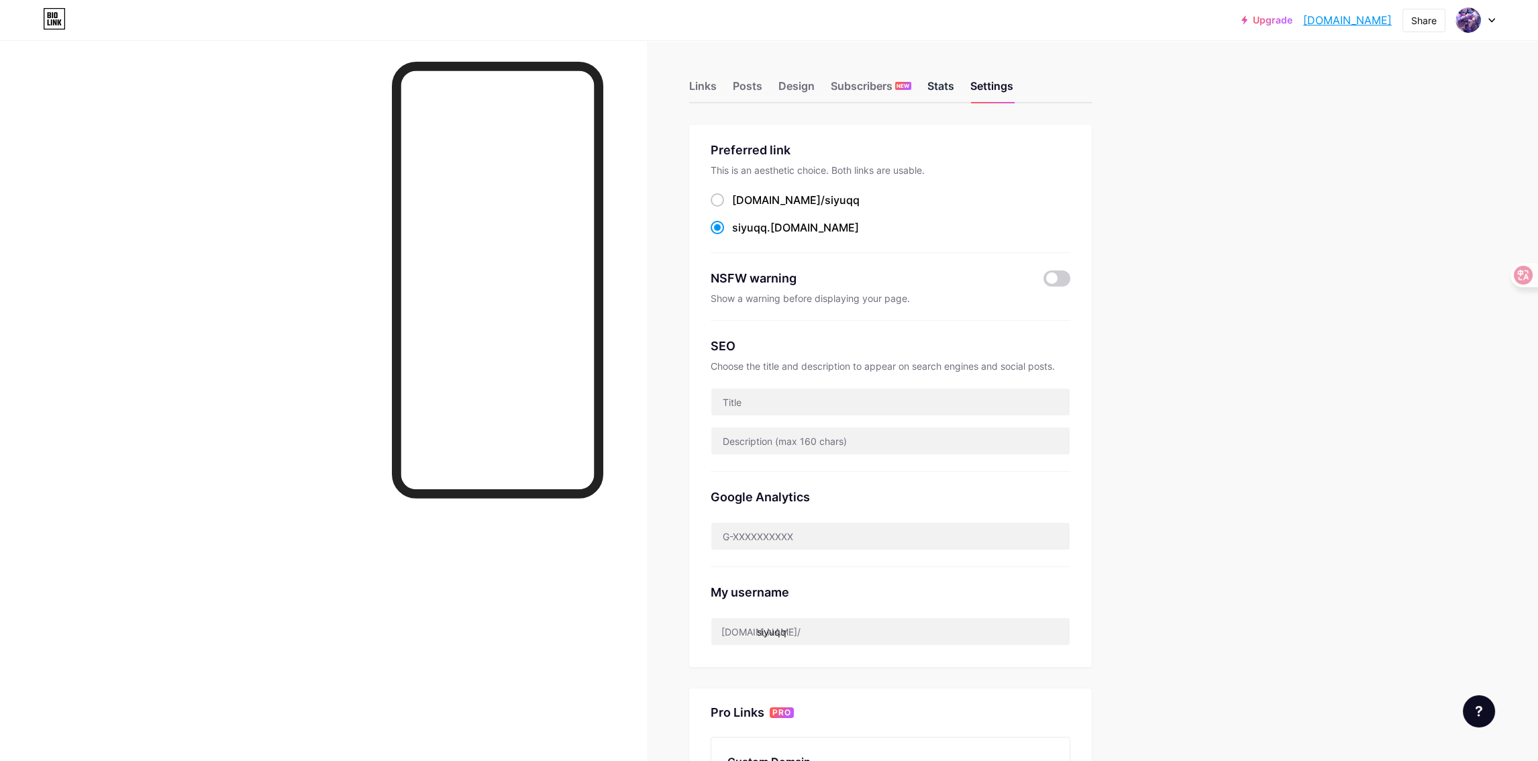
click at [938, 87] on div "Stats" at bounding box center [940, 90] width 27 height 24
click at [987, 89] on div "Settings" at bounding box center [991, 90] width 43 height 24
click at [939, 99] on div "Stats" at bounding box center [940, 90] width 27 height 24
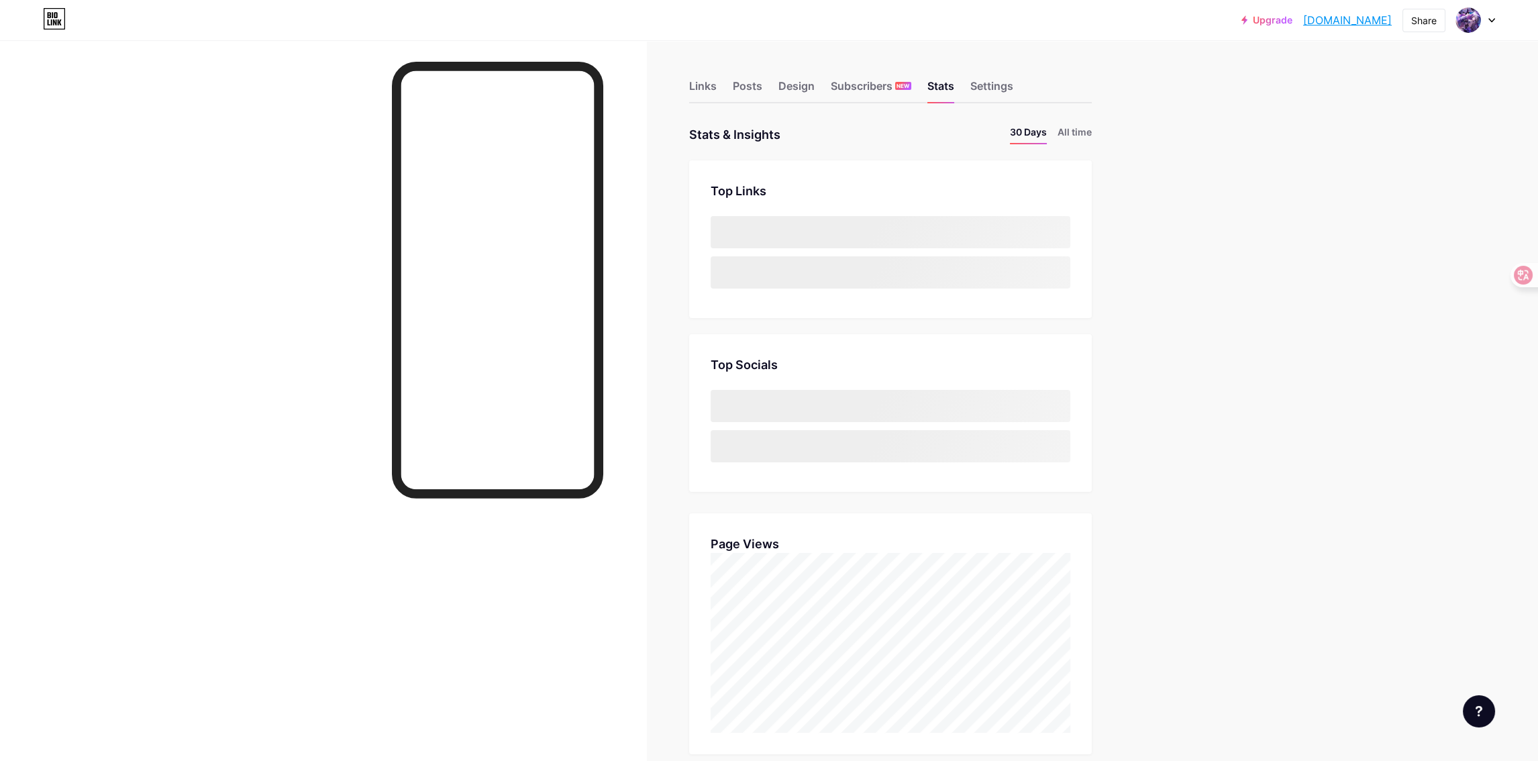
scroll to position [761, 1537]
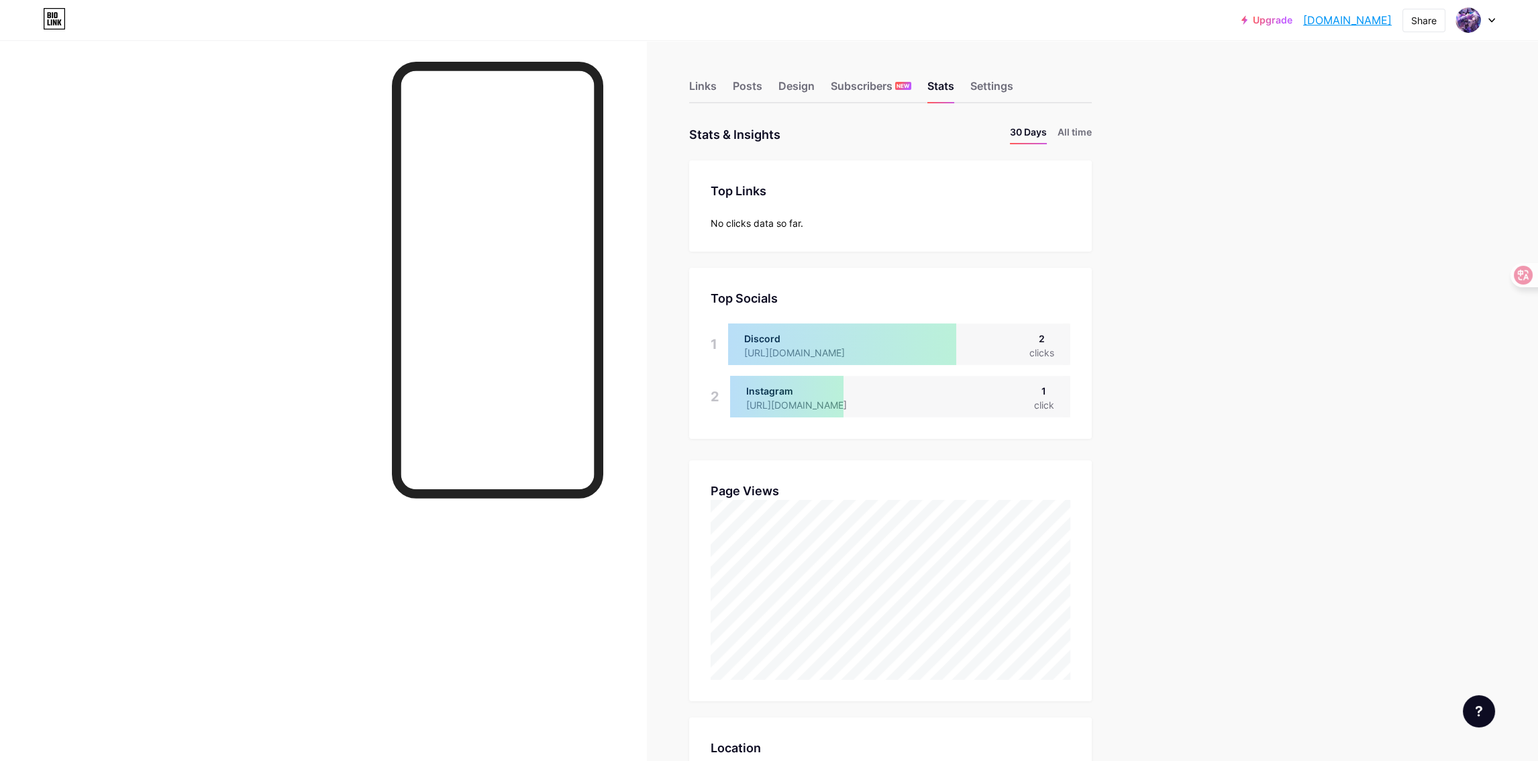
drag, startPoint x: 1130, startPoint y: 160, endPoint x: 1178, endPoint y: 103, distance: 74.7
click at [1178, 103] on div "Upgrade [DOMAIN_NAME]... [DOMAIN_NAME] Share Switch accounts The Siyu [DOMAIN_N…" at bounding box center [769, 666] width 1538 height 1333
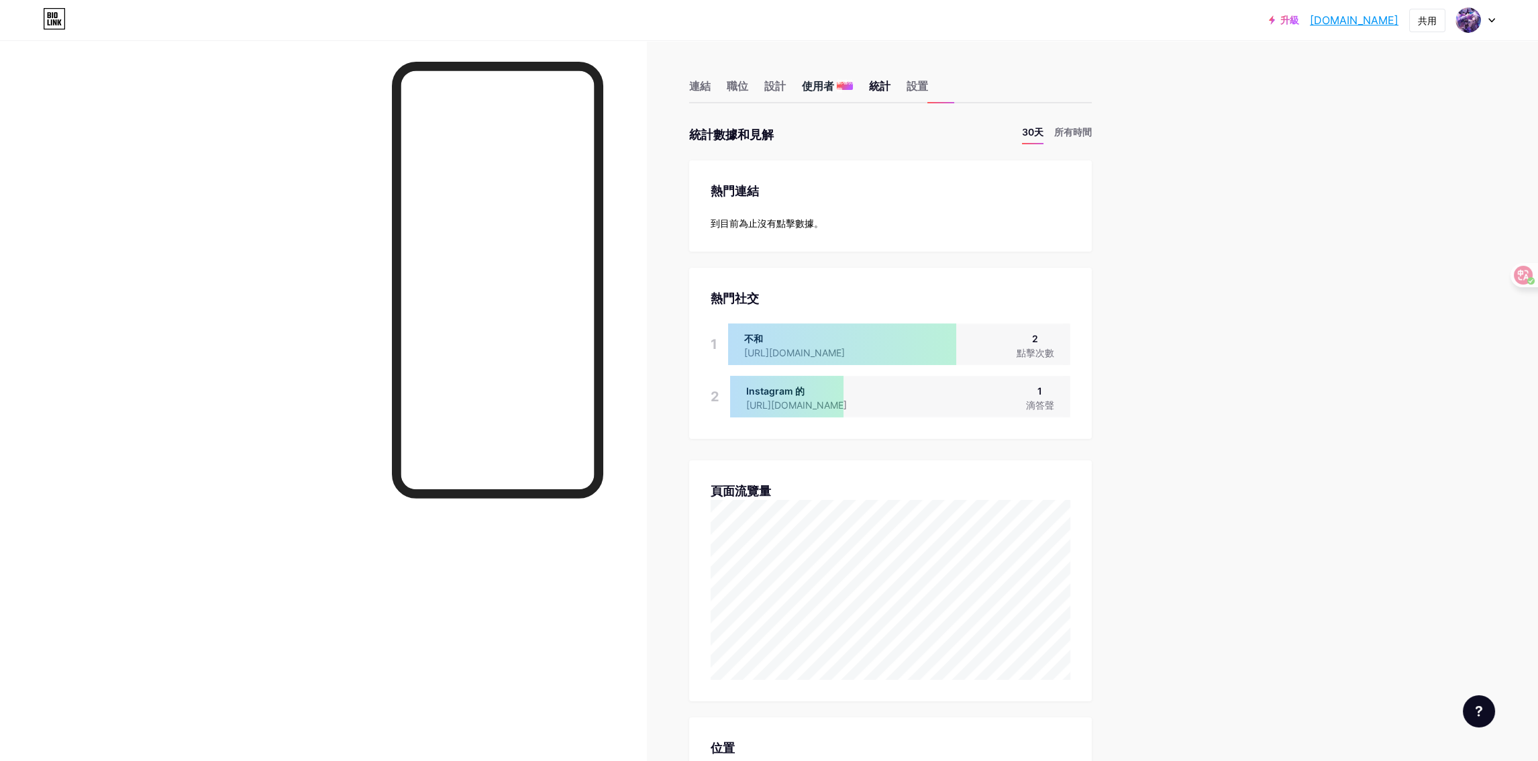
click at [820, 95] on div "使用者 新增功能" at bounding box center [827, 90] width 51 height 24
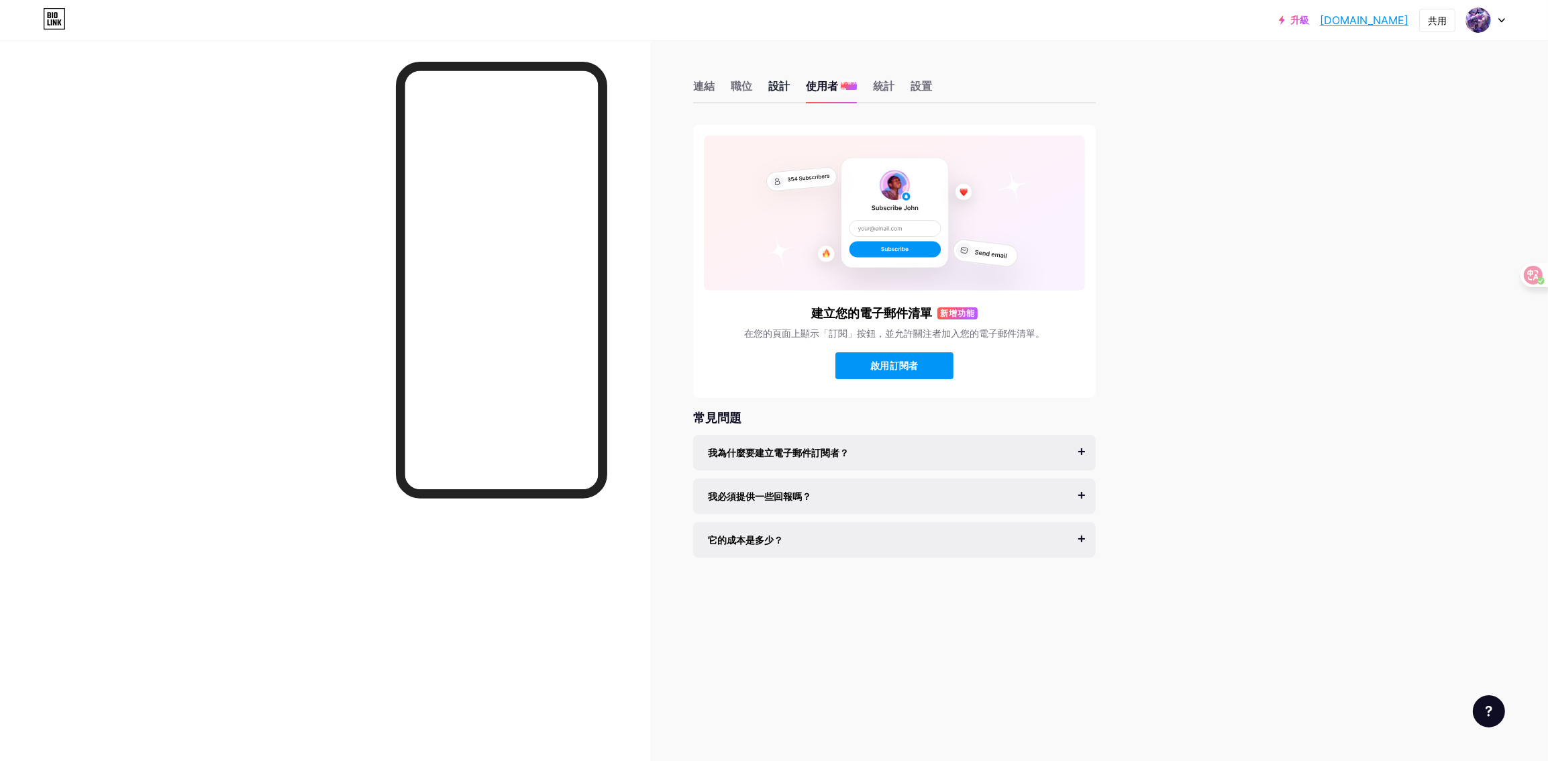
click at [786, 83] on font "設計" at bounding box center [778, 85] width 21 height 13
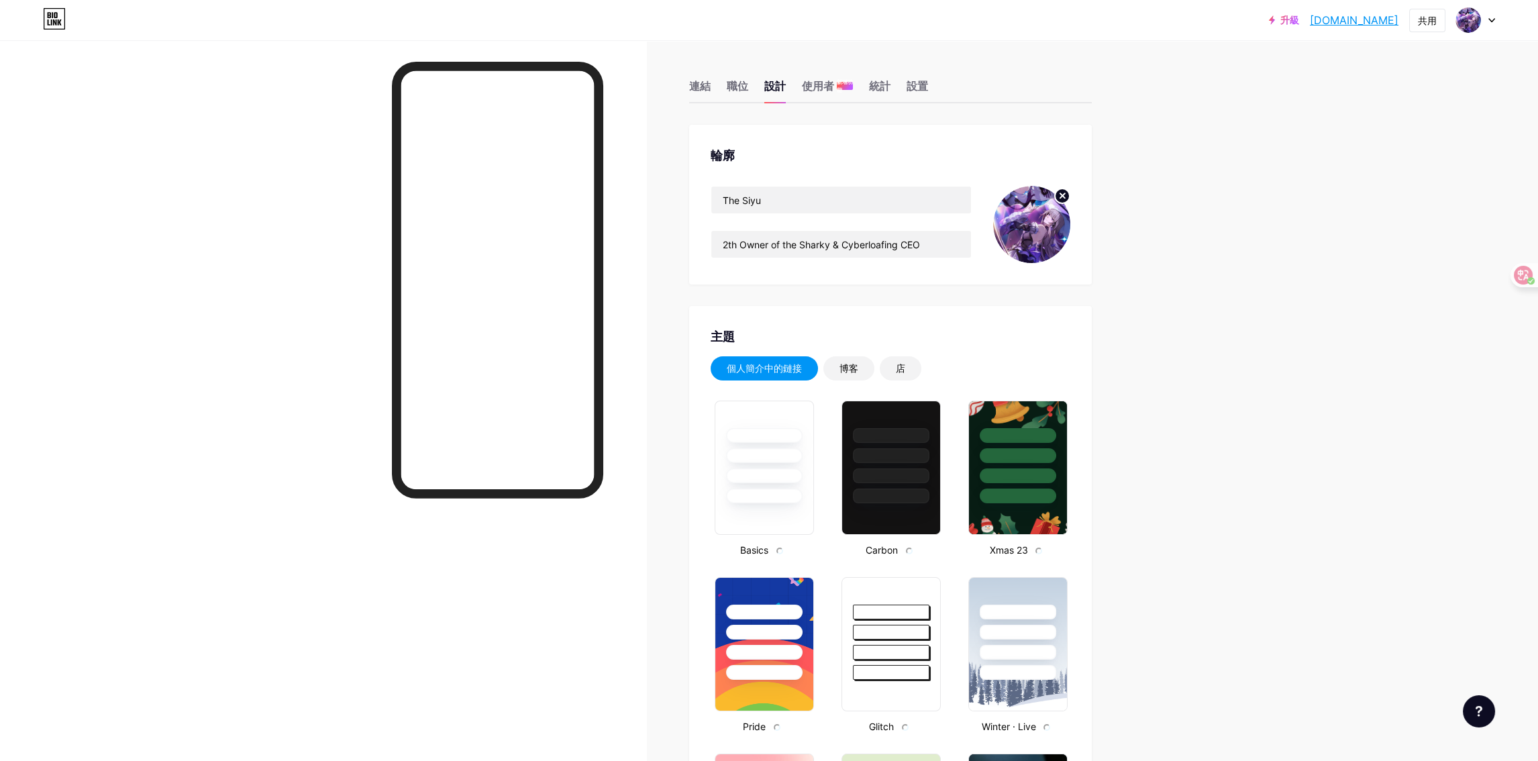
type input "#ffffff"
type input "#000000"
click at [814, 271] on div "輪廓 The Siyu 2th Owner of the Sharky & Cyberloafing CEO" at bounding box center [890, 205] width 403 height 160
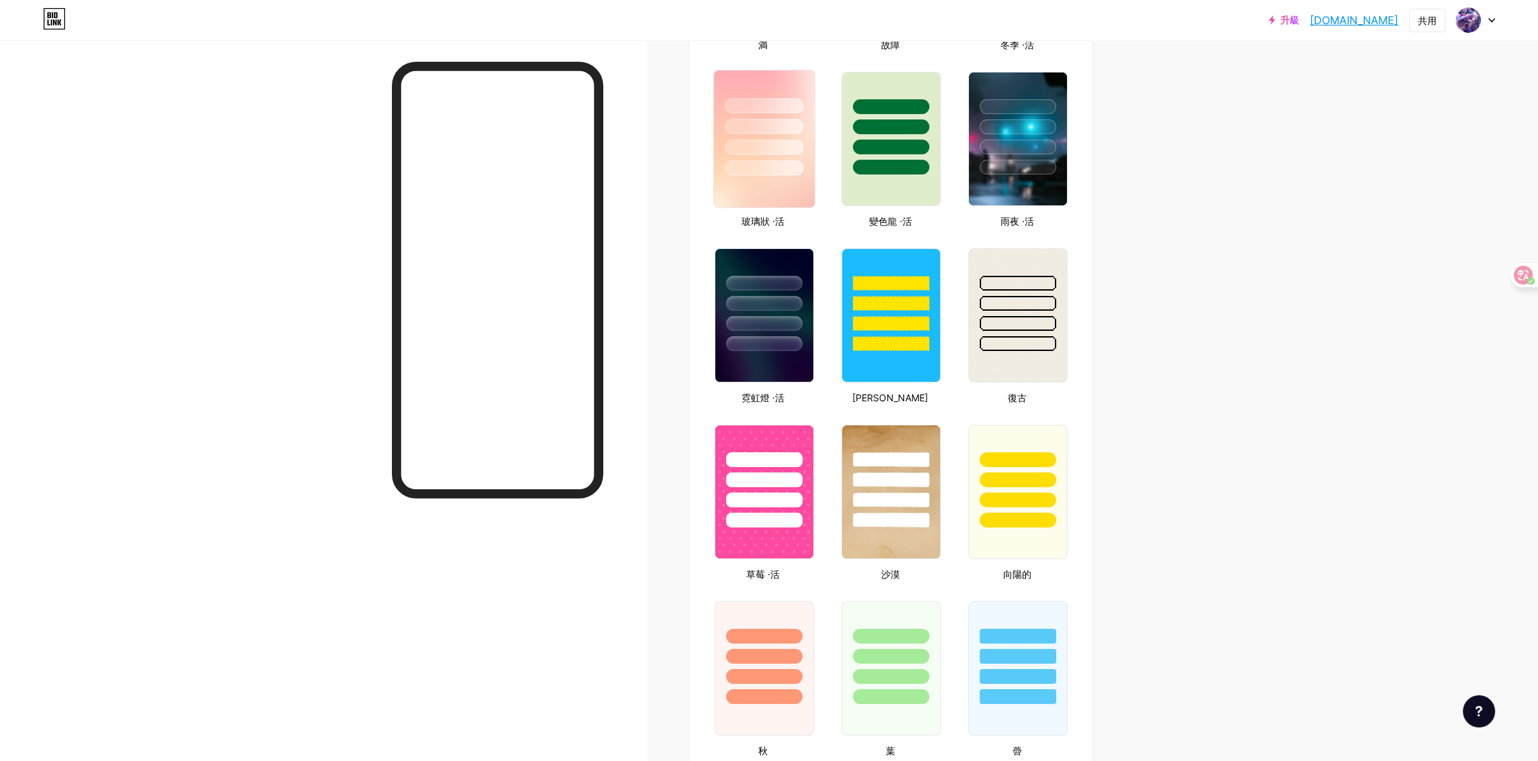
scroll to position [1006, 0]
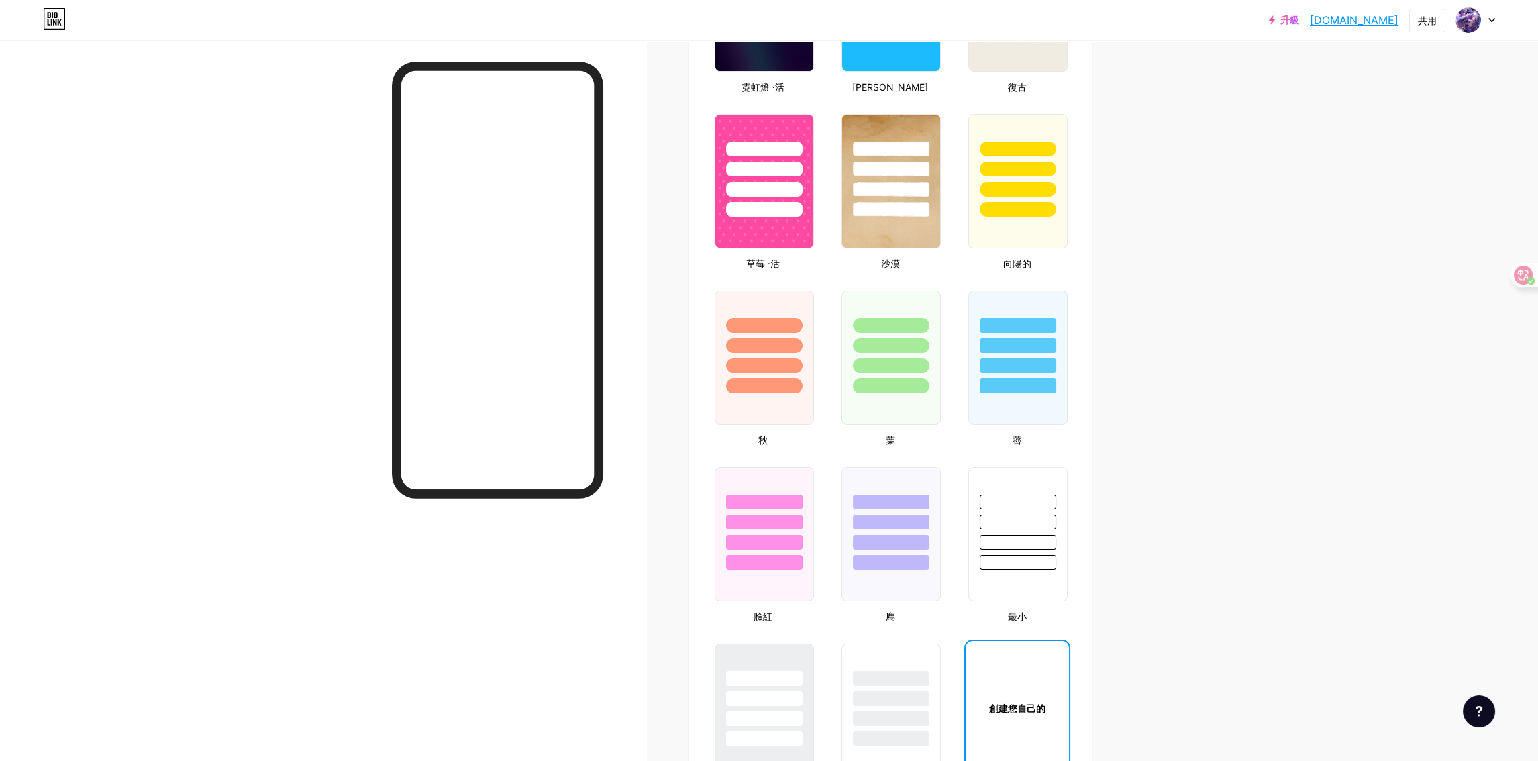
click at [1242, 138] on div "升級 [DOMAIN_NAME]... [DOMAIN_NAME] 共用 Switch accounts The Siyu [DOMAIN_NAME]/siy…" at bounding box center [769, 570] width 1538 height 3152
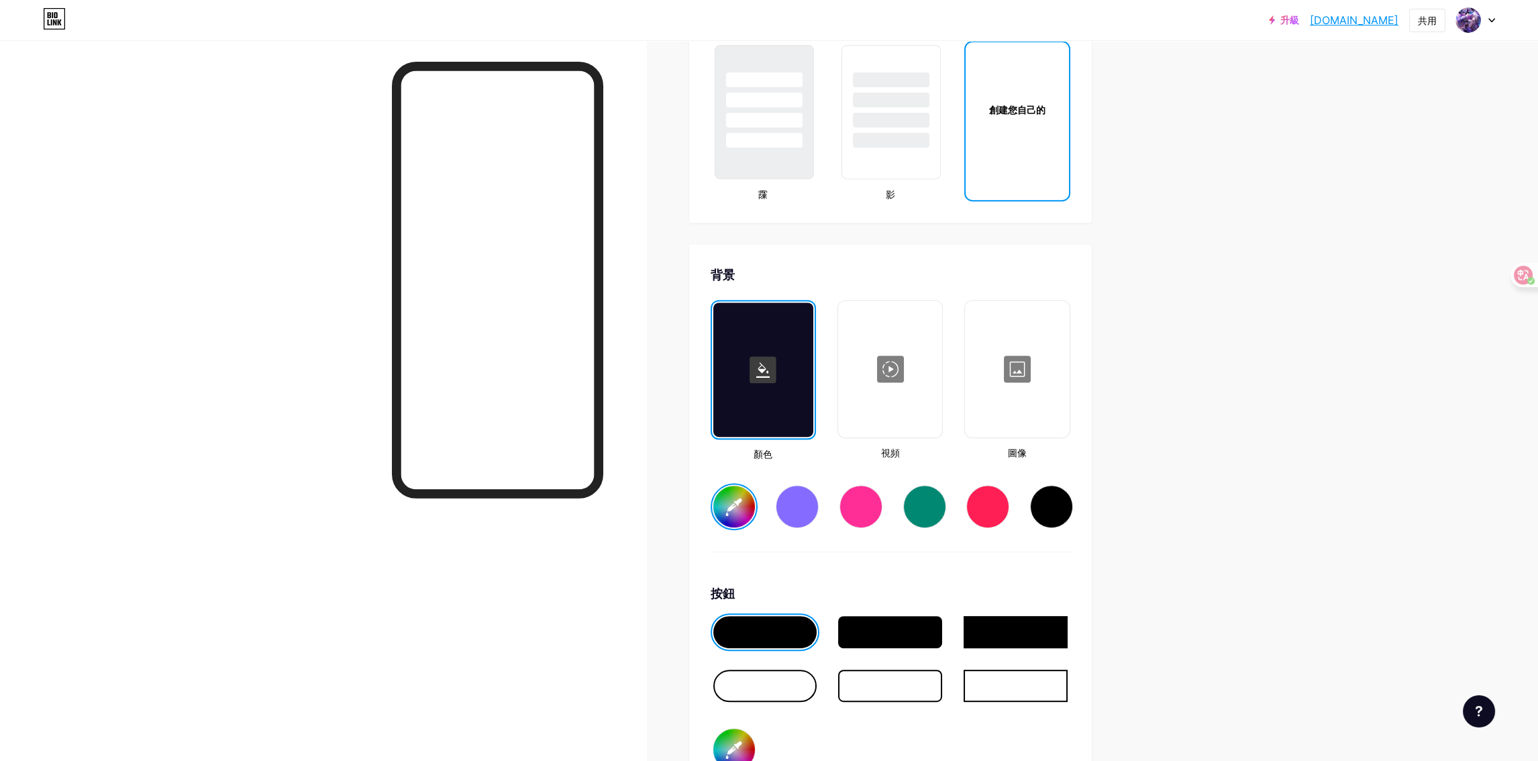
scroll to position [1610, 0]
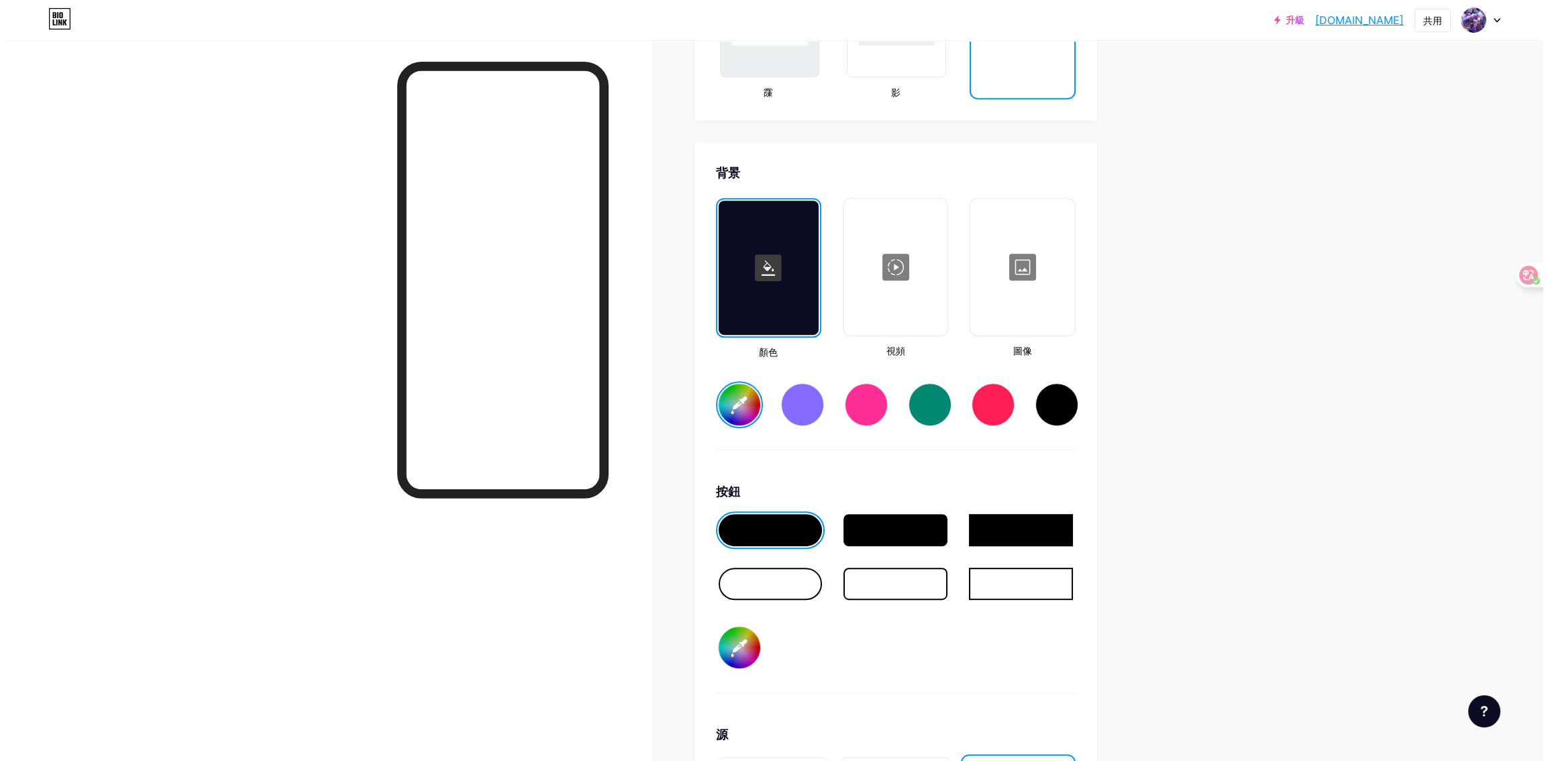
scroll to position [1677, 0]
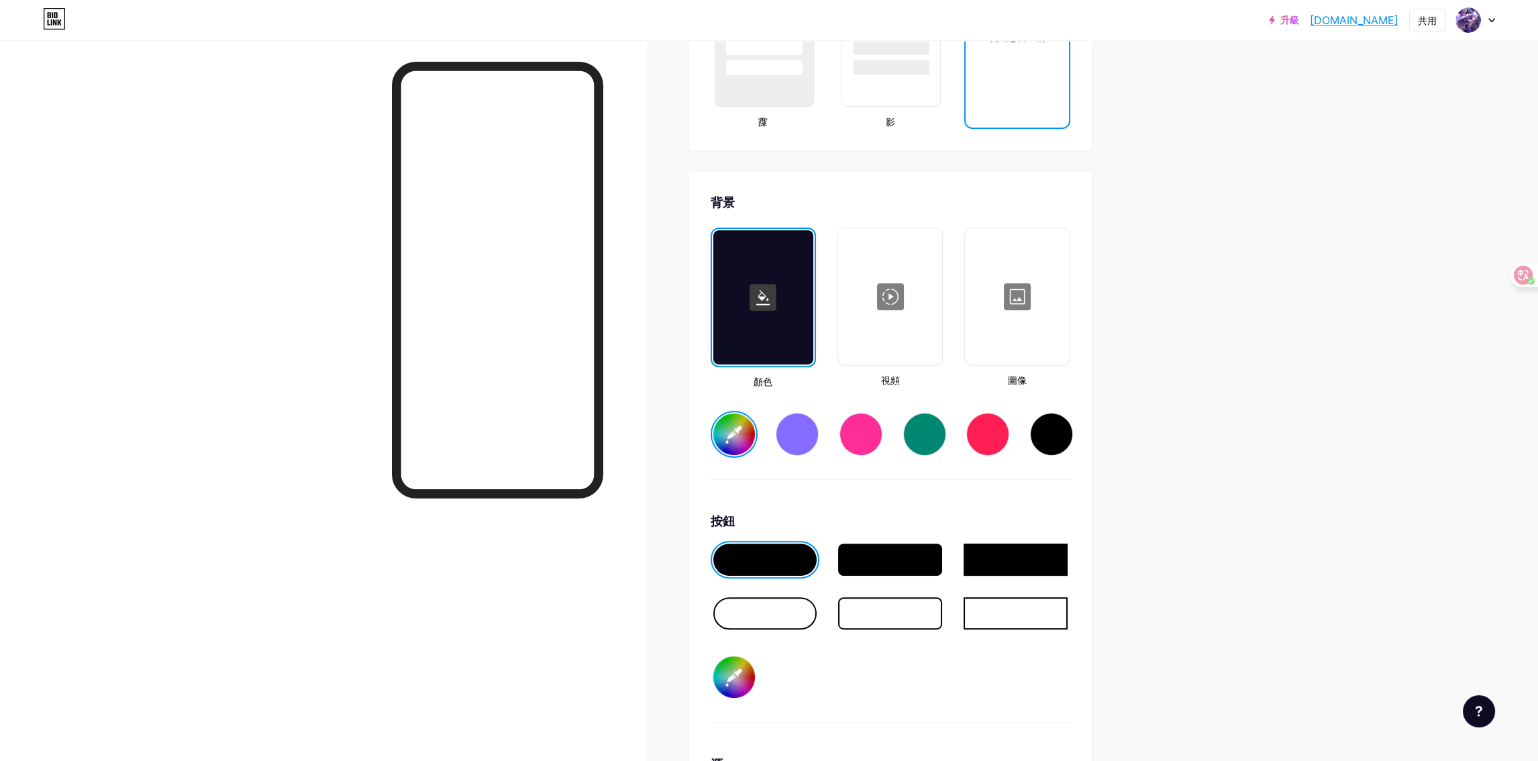
click at [908, 314] on div at bounding box center [889, 296] width 101 height 134
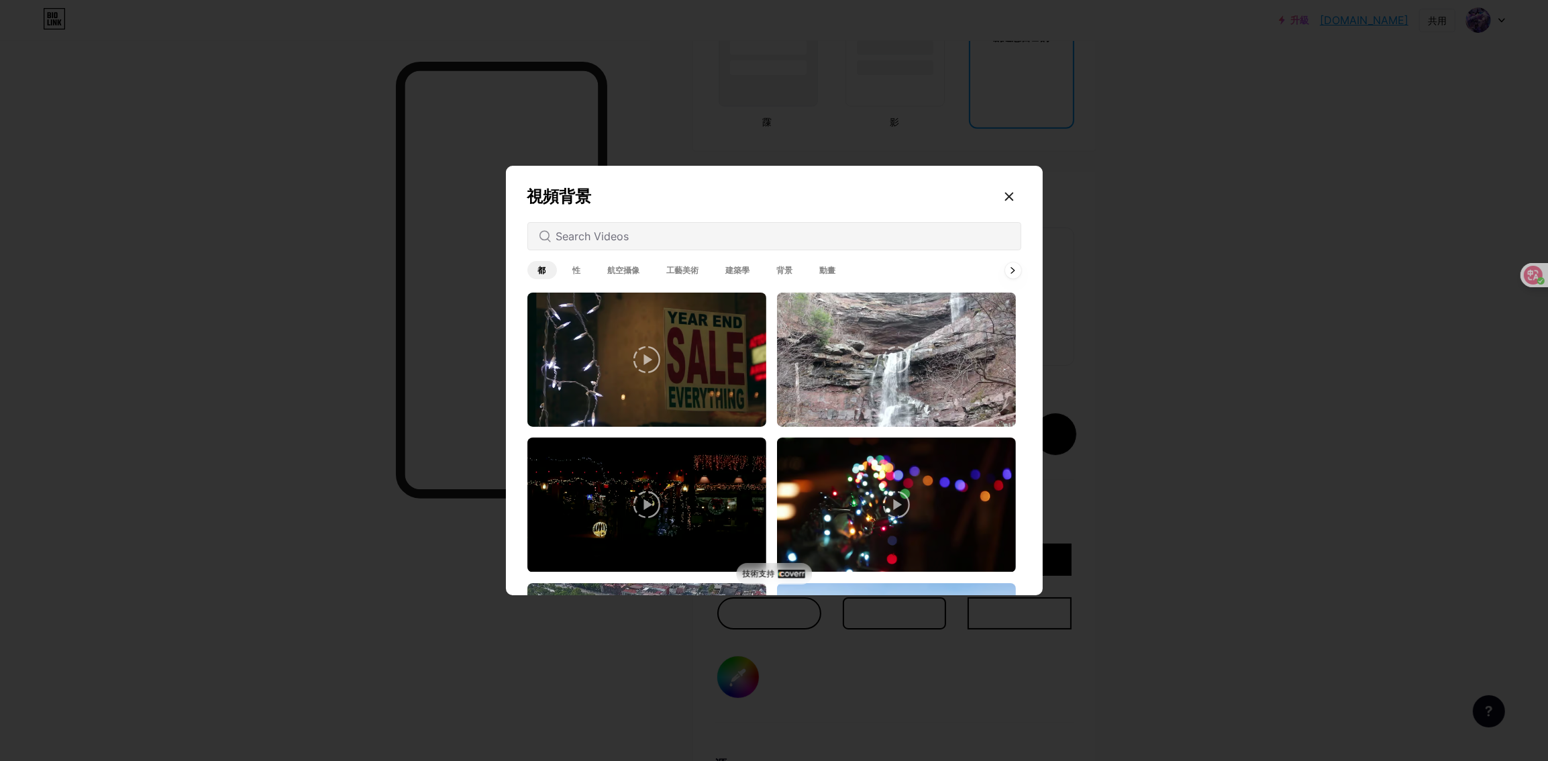
click at [618, 282] on div "都 性 航空攝像 工藝美術 建築學 背景 動畫" at bounding box center [686, 269] width 319 height 23
click at [625, 271] on font "航空攝像" at bounding box center [624, 270] width 32 height 10
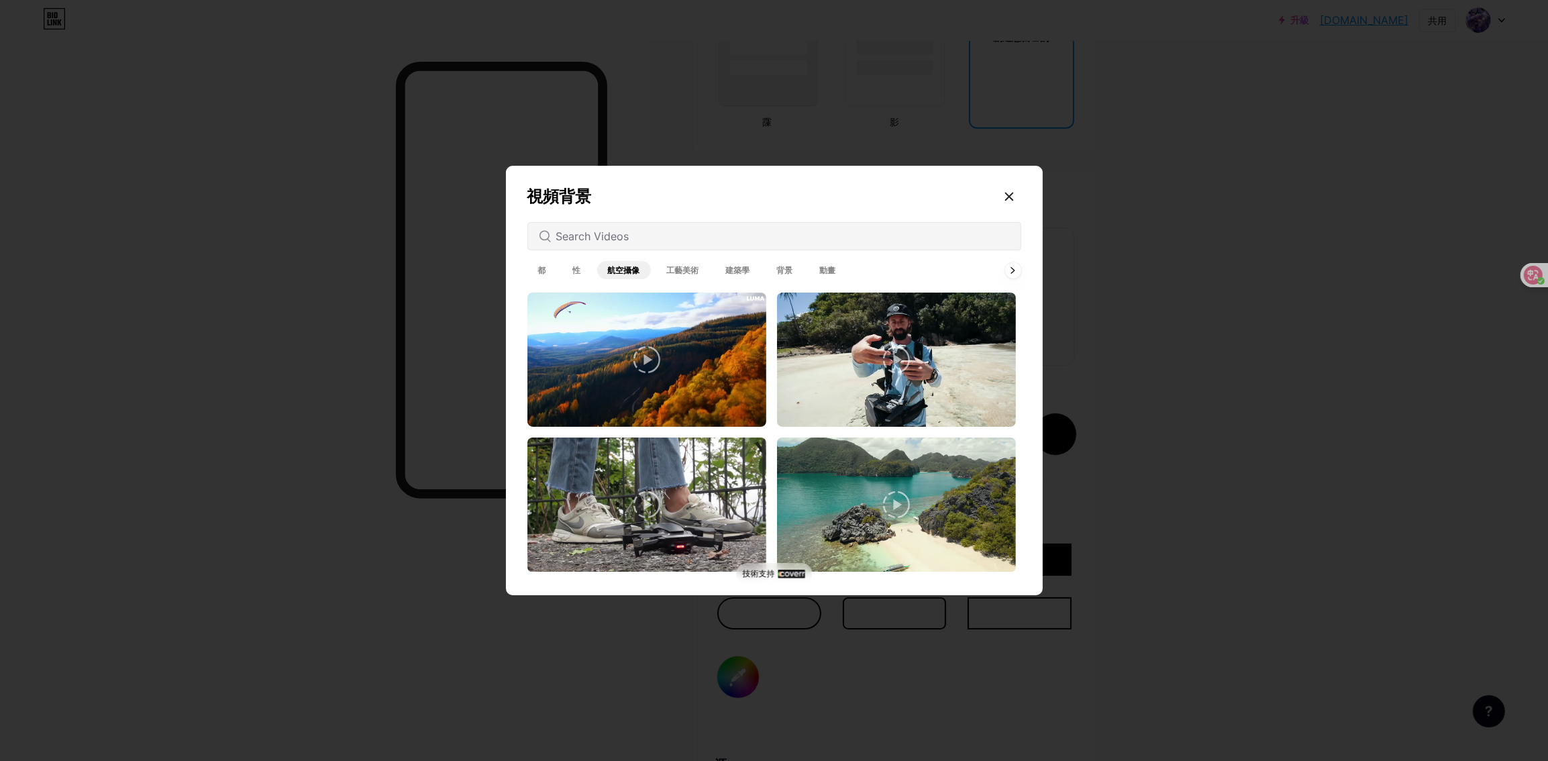
click at [772, 278] on span "背景" at bounding box center [785, 270] width 38 height 18
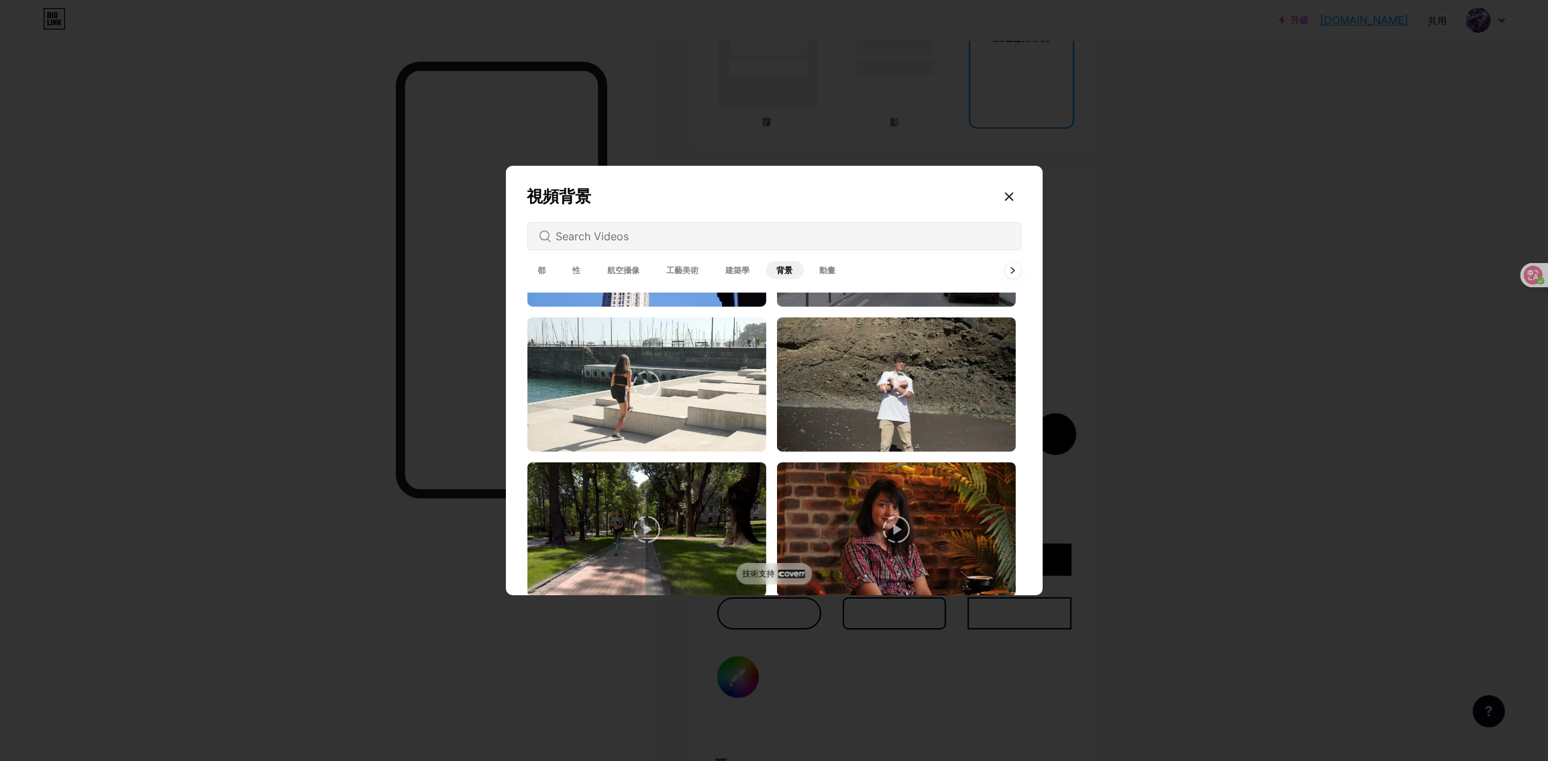
scroll to position [2147, 0]
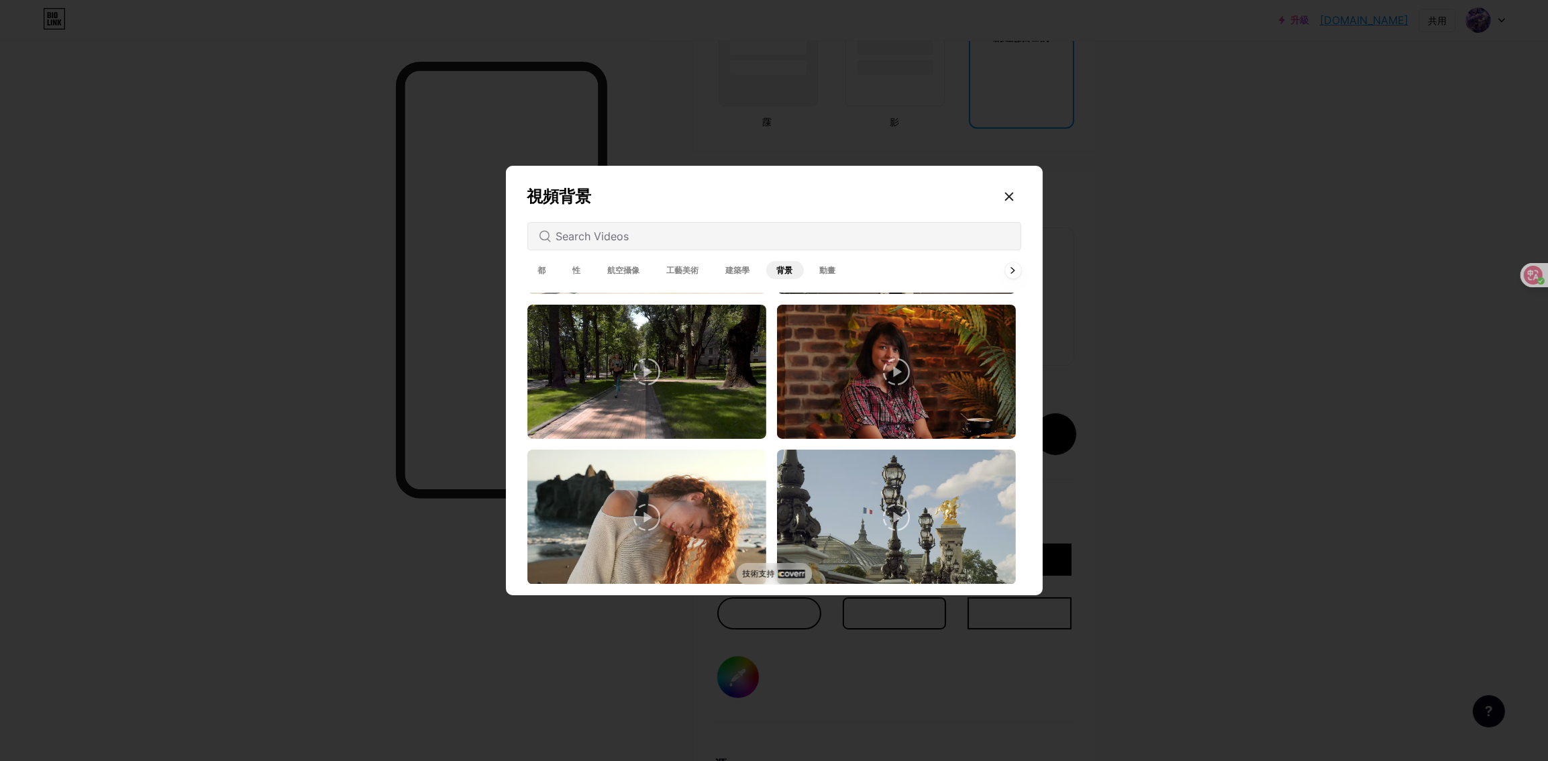
click at [820, 265] on span "動畫" at bounding box center [828, 270] width 38 height 18
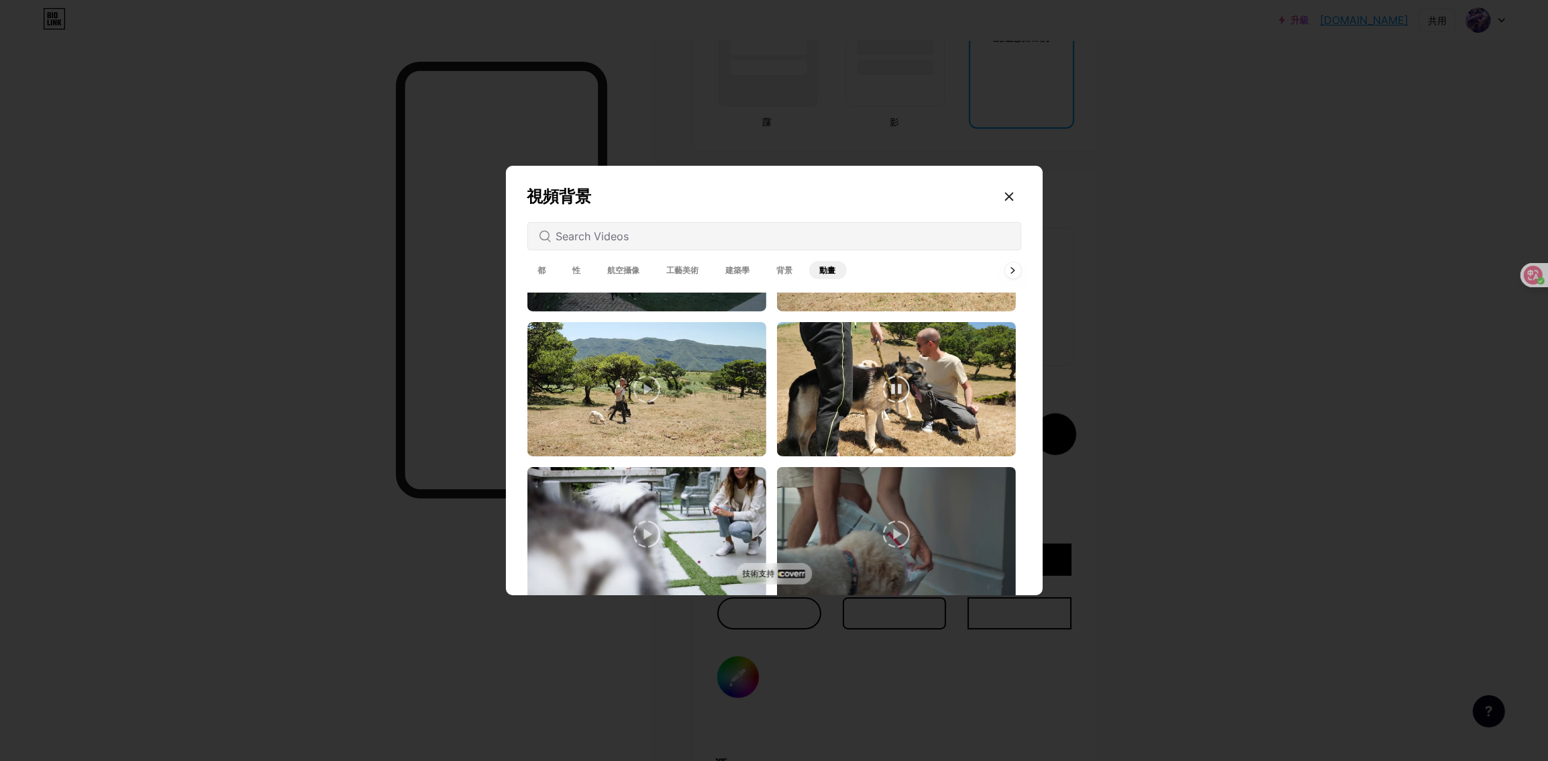
scroll to position [2549, 0]
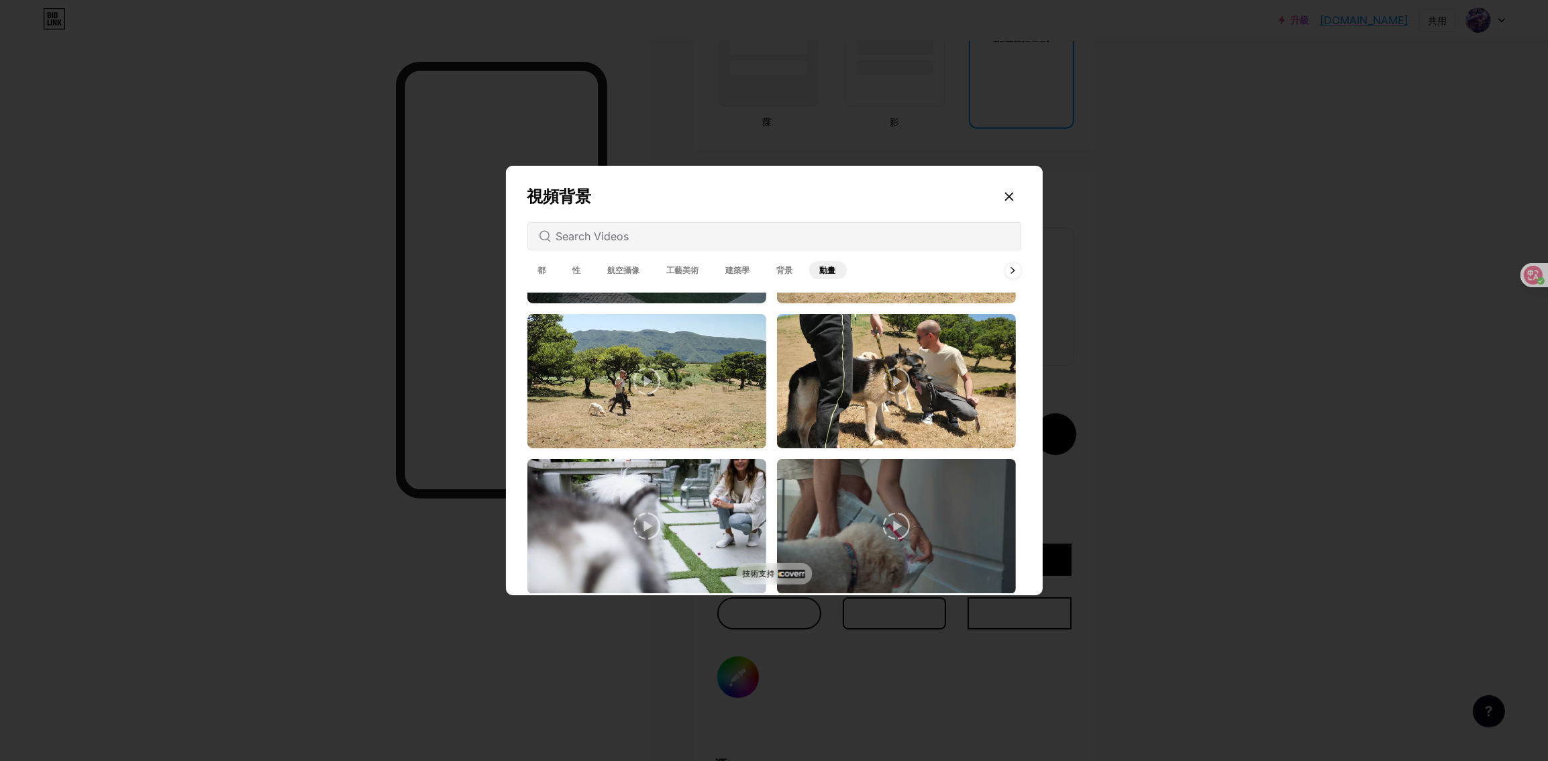
click at [631, 268] on font "航空攝像" at bounding box center [624, 270] width 32 height 10
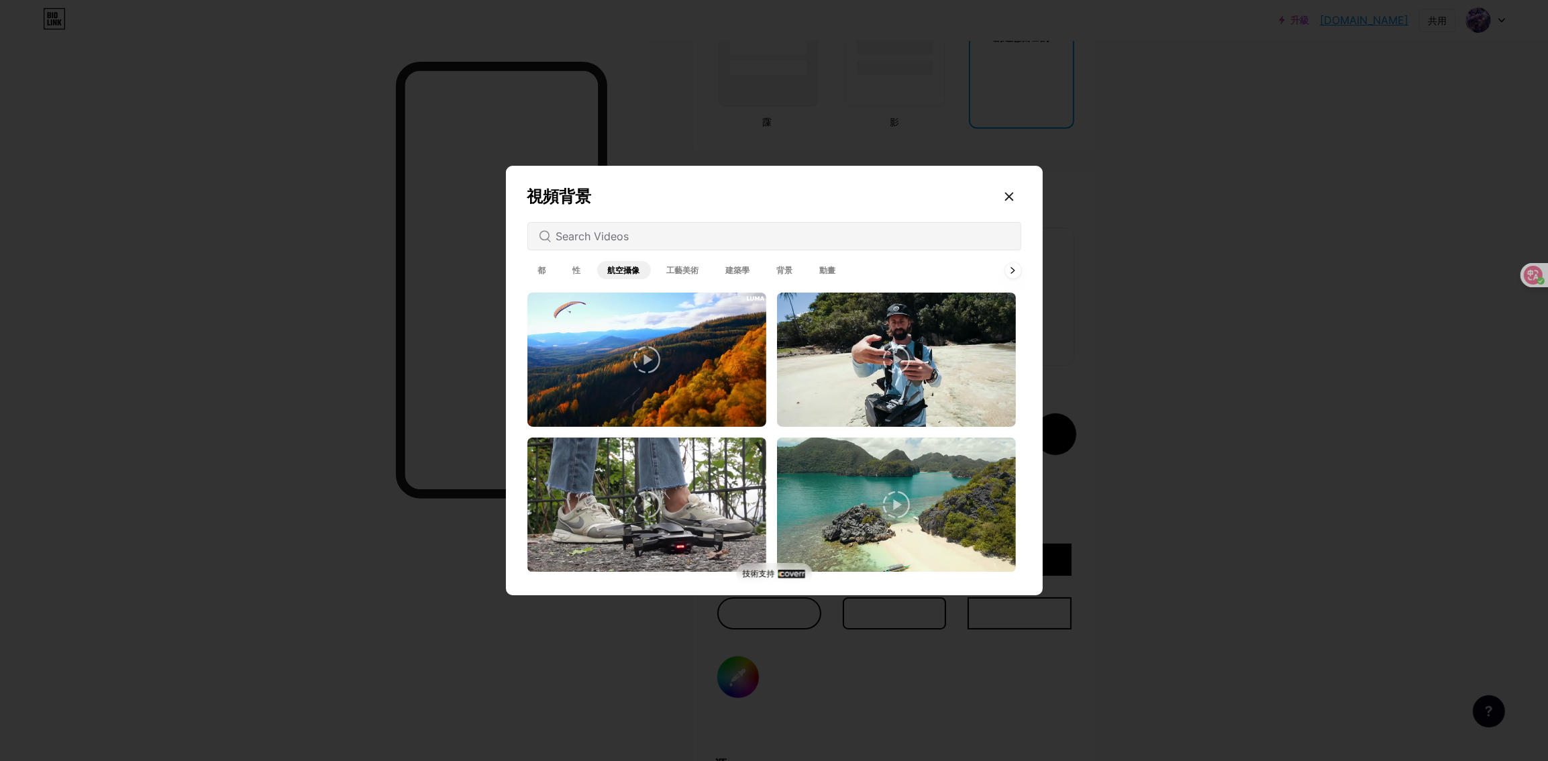
drag, startPoint x: 556, startPoint y: 268, endPoint x: 539, endPoint y: 268, distance: 17.4
click at [555, 268] on div "都 性 航空攝像 工藝美術 建築學 背景 動畫" at bounding box center [686, 269] width 319 height 23
click at [539, 268] on font "都" at bounding box center [542, 270] width 8 height 10
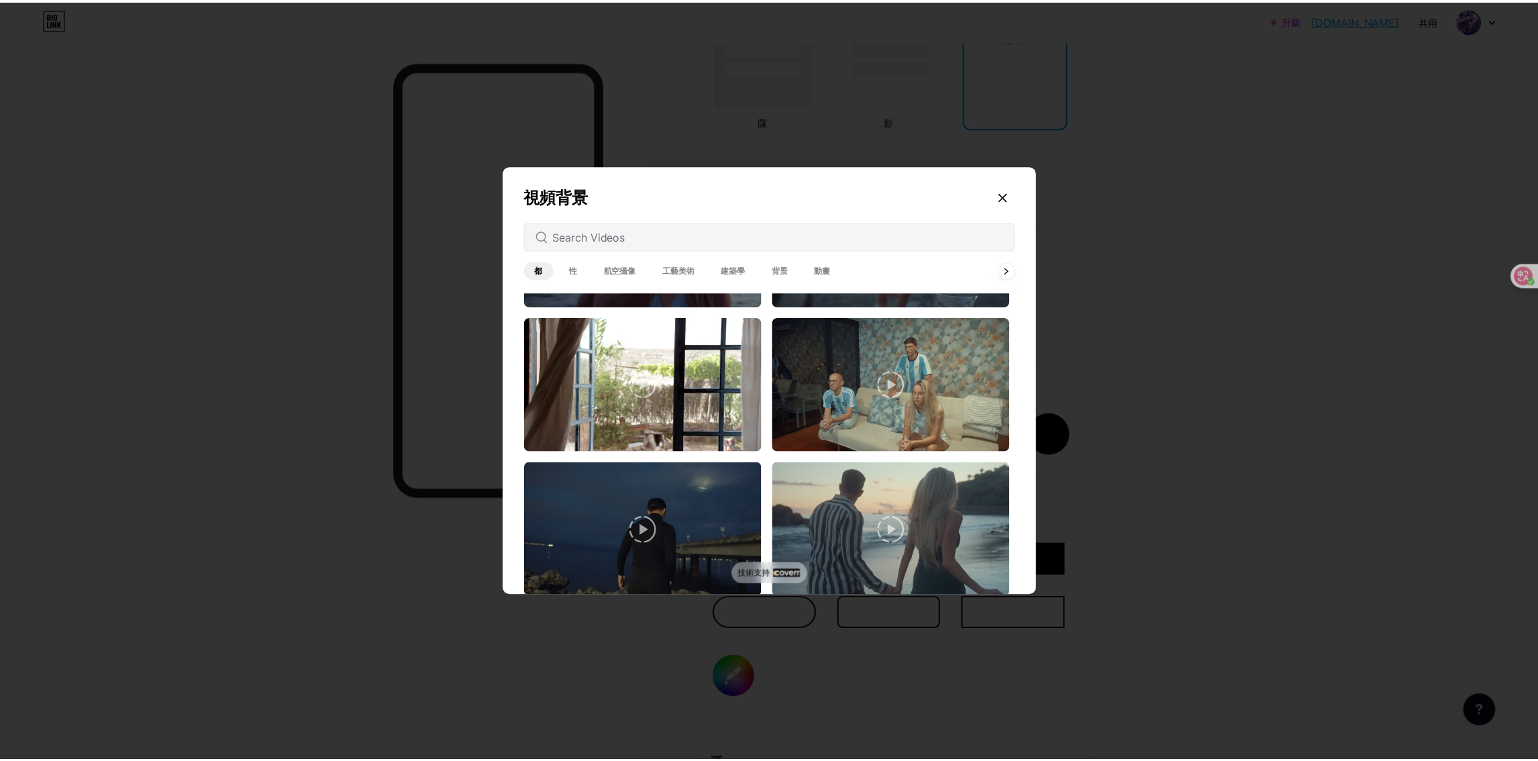
scroll to position [2952, 0]
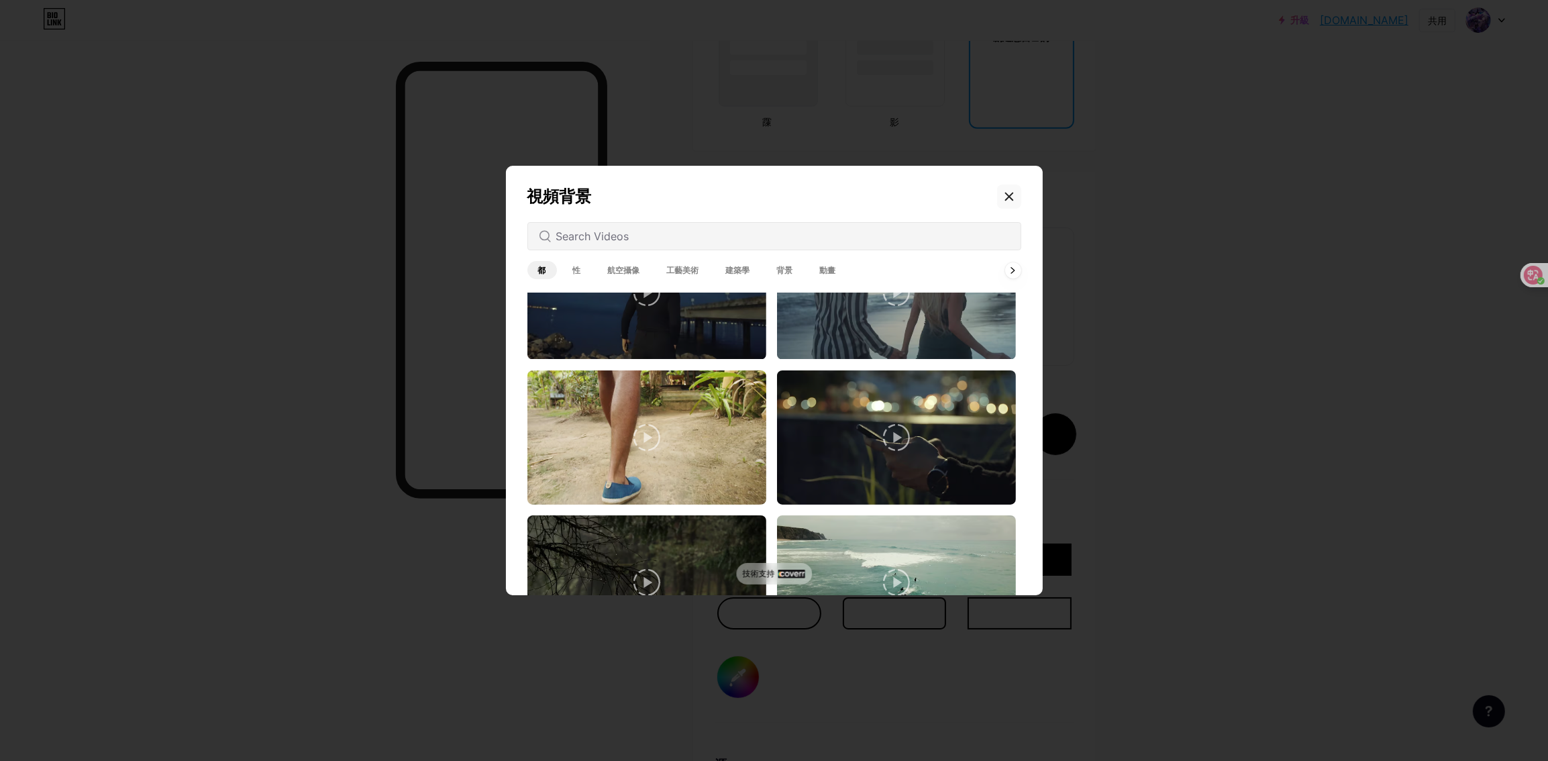
click at [1006, 189] on div at bounding box center [1009, 196] width 24 height 24
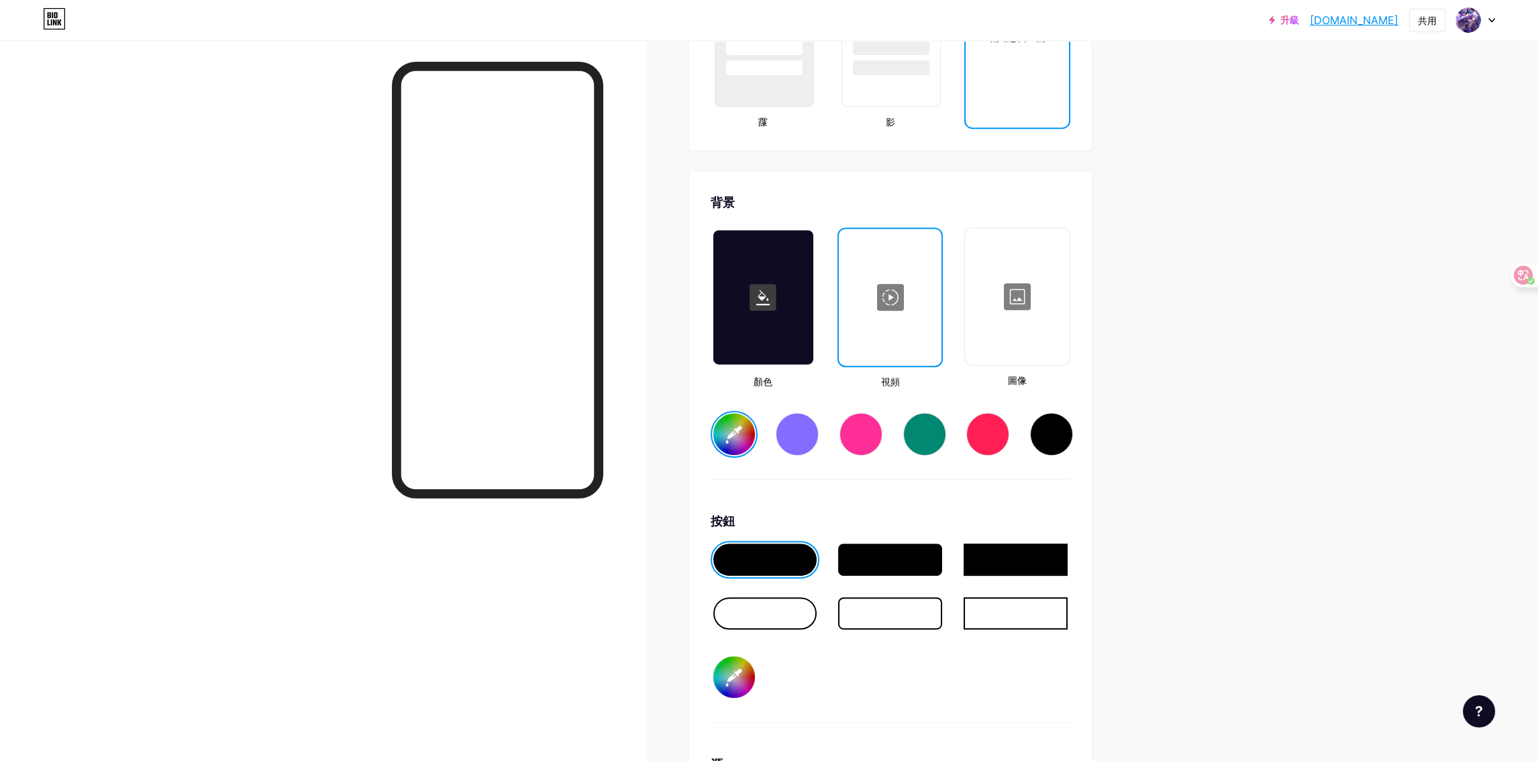
click at [1019, 313] on div at bounding box center [1016, 296] width 101 height 134
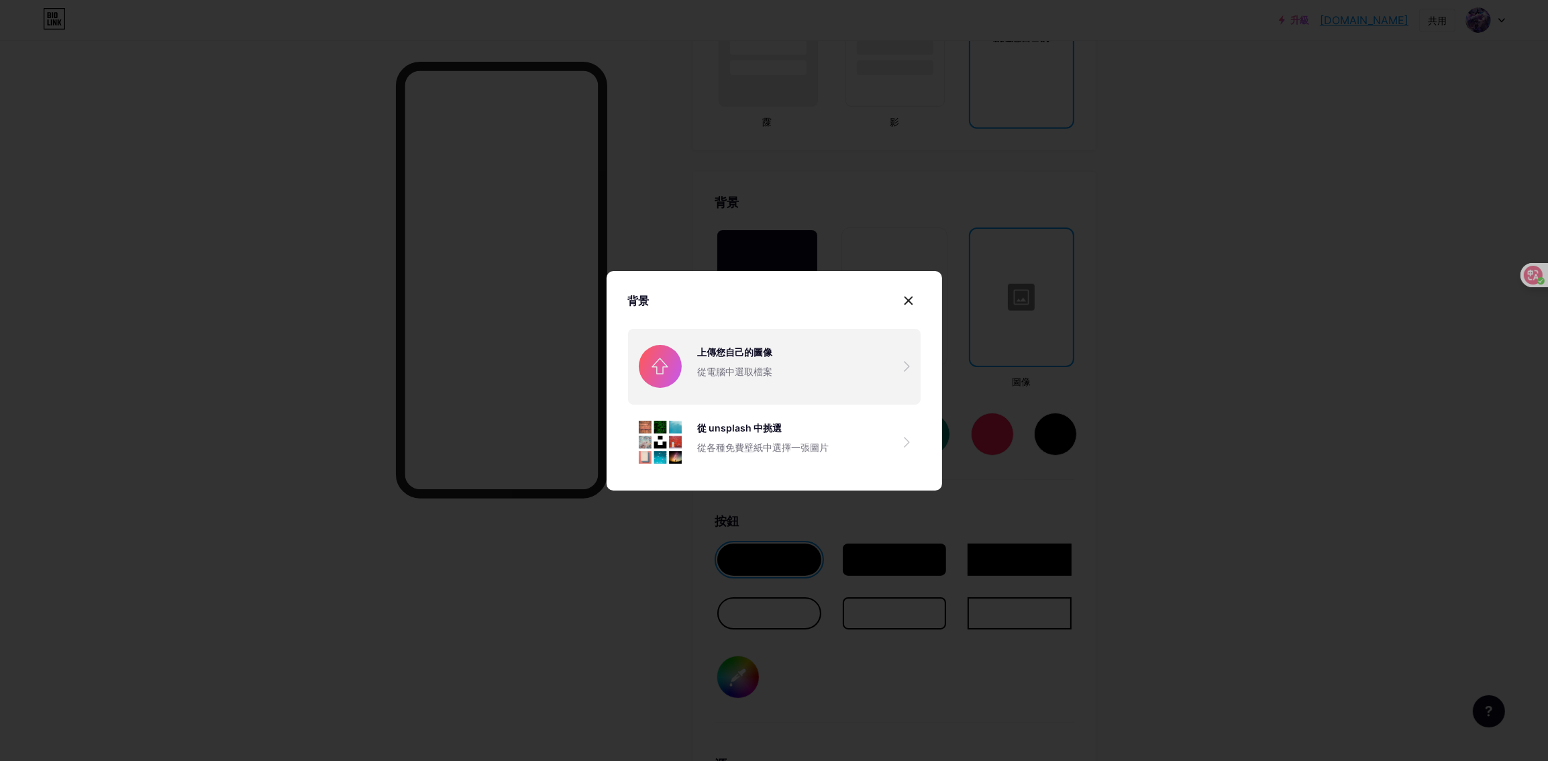
click at [842, 364] on input "file" at bounding box center [774, 366] width 292 height 75
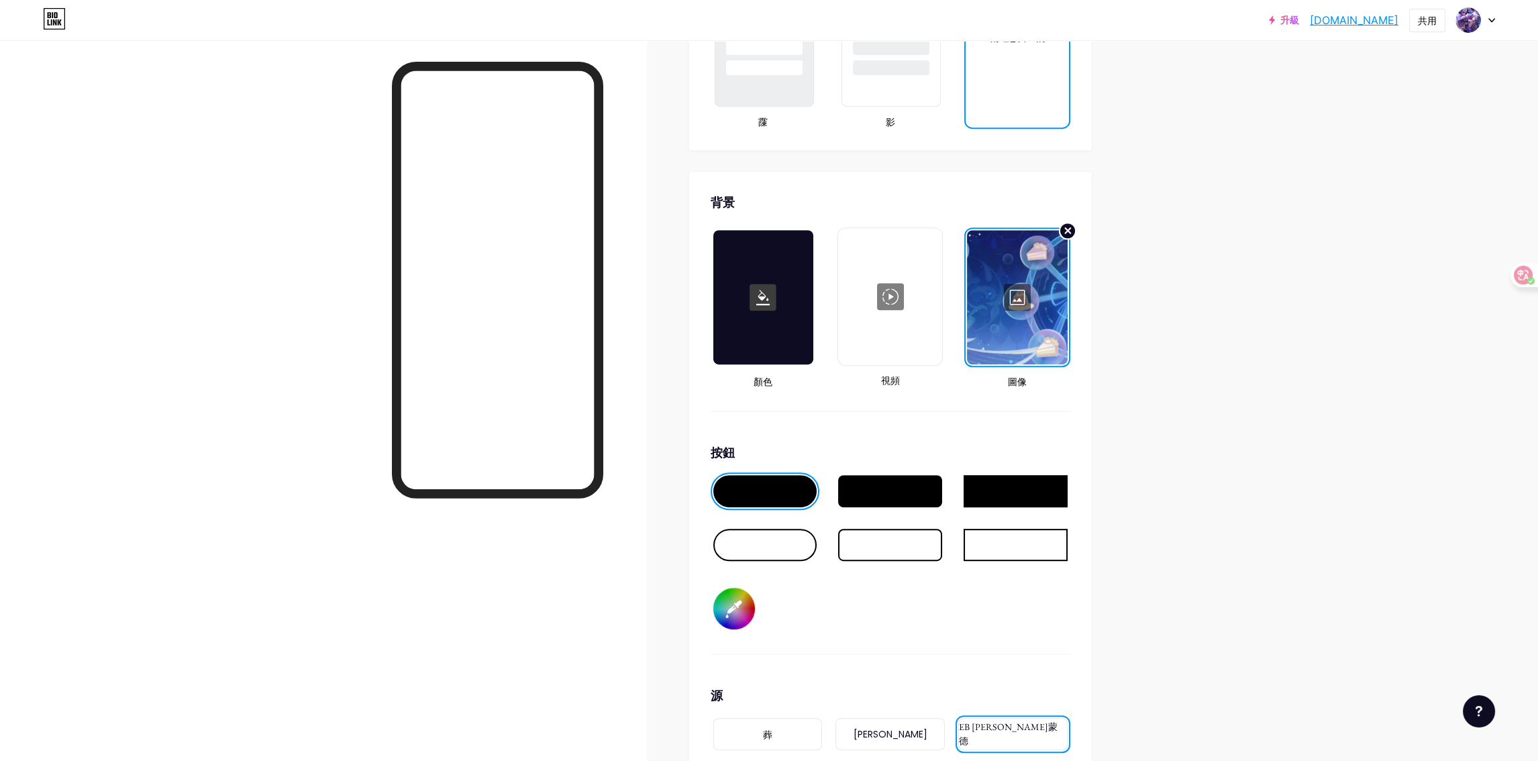
click at [1068, 223] on circle at bounding box center [1067, 231] width 16 height 16
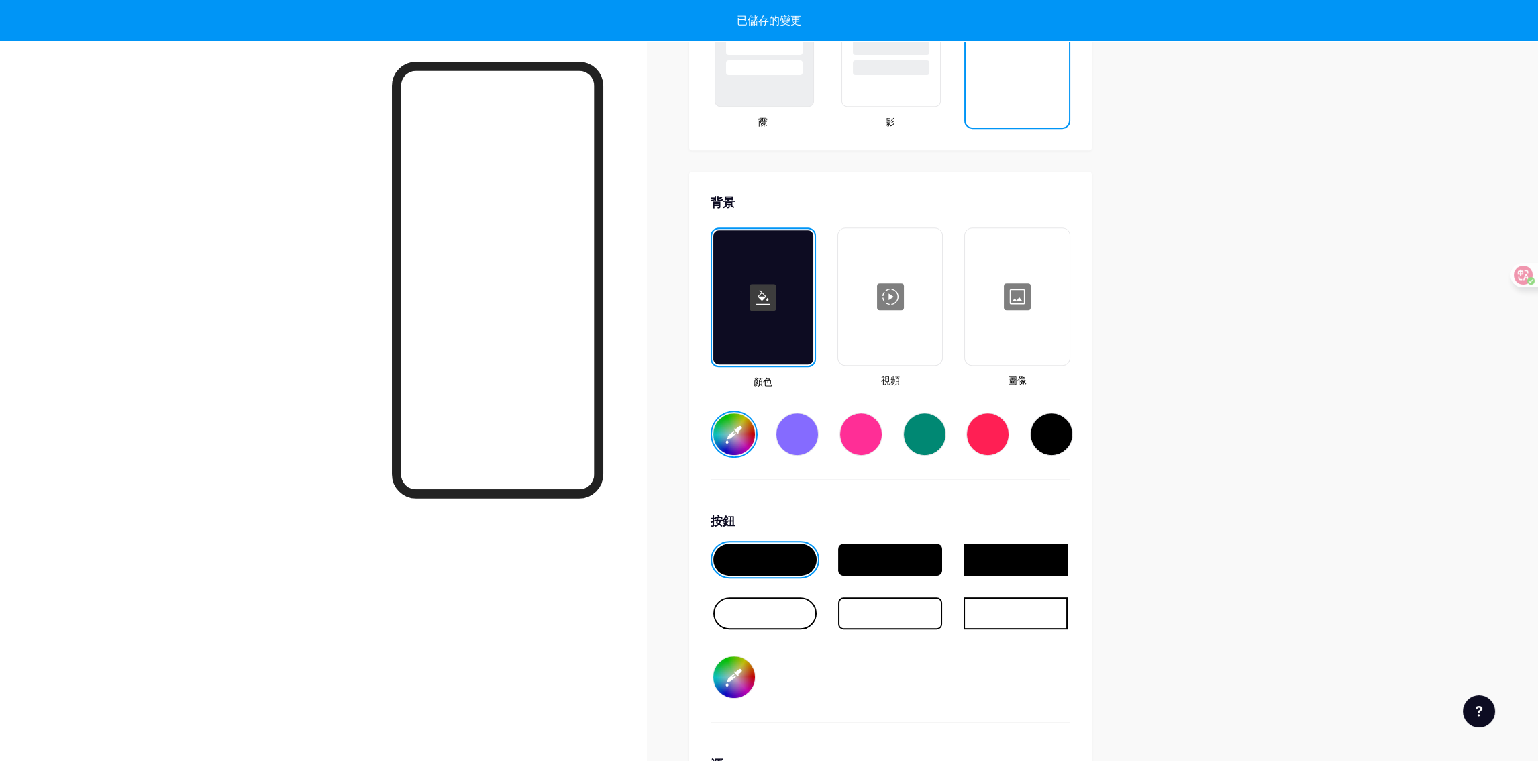
type input "#ffffff"
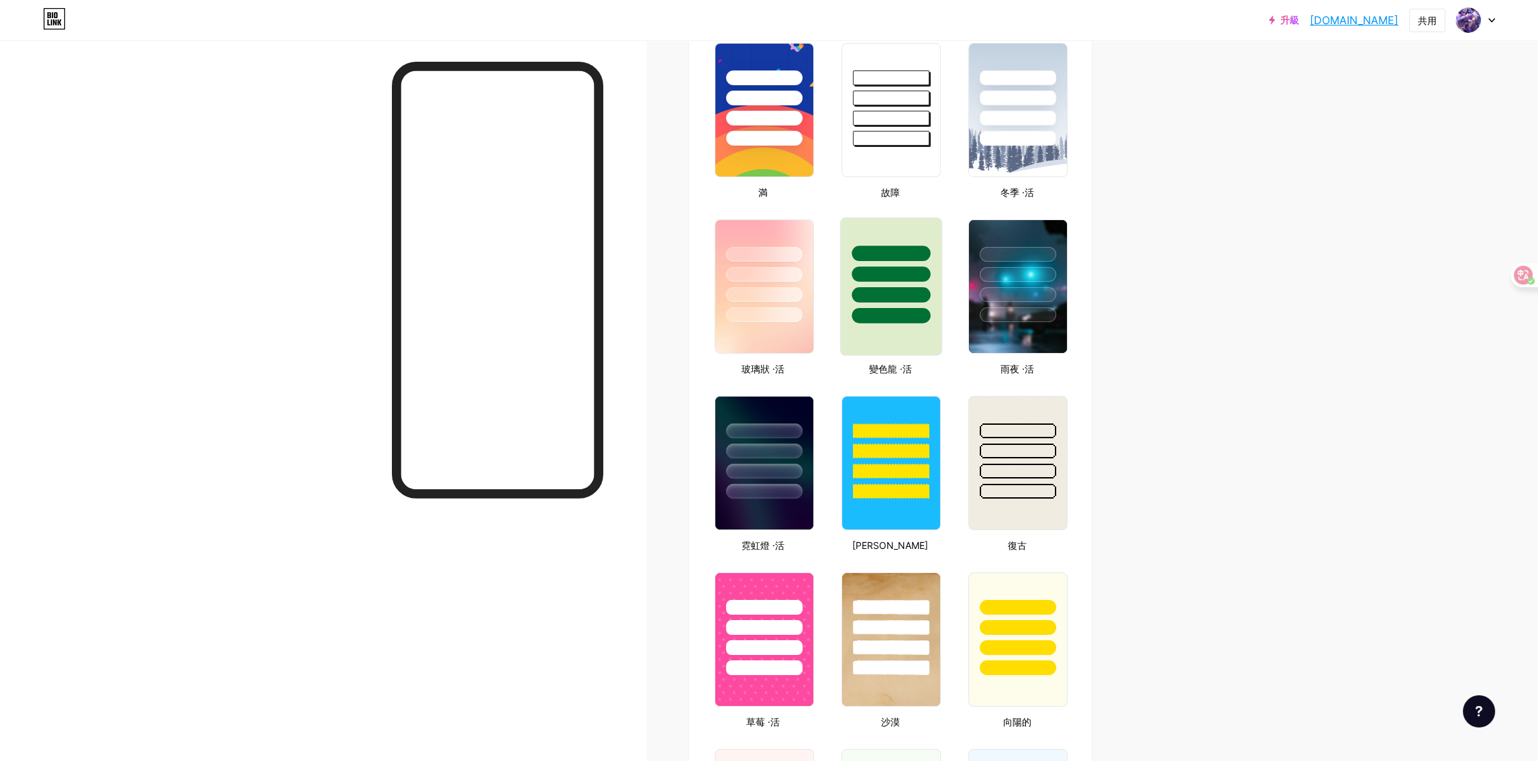
scroll to position [537, 0]
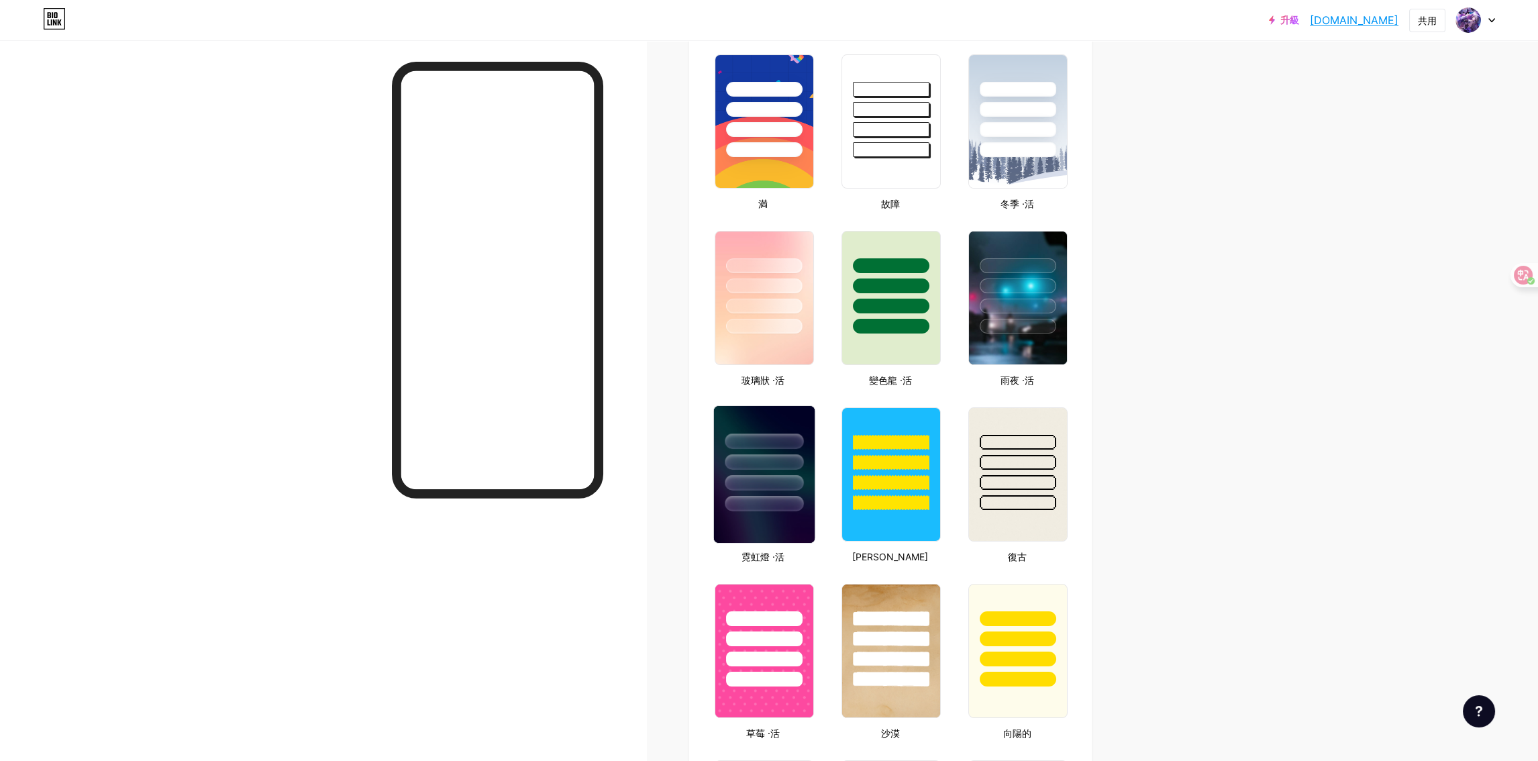
click at [734, 475] on div at bounding box center [764, 482] width 78 height 15
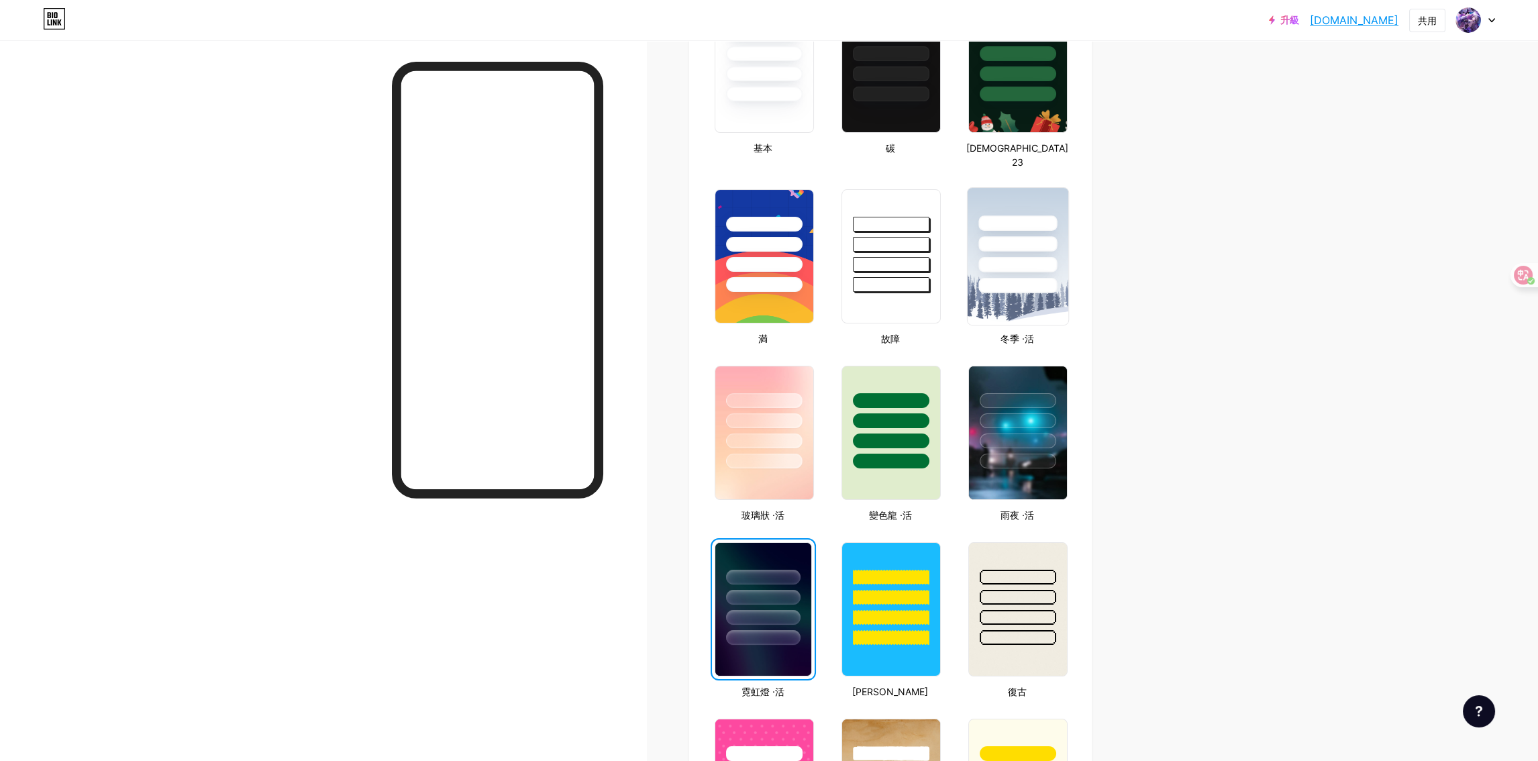
scroll to position [335, 0]
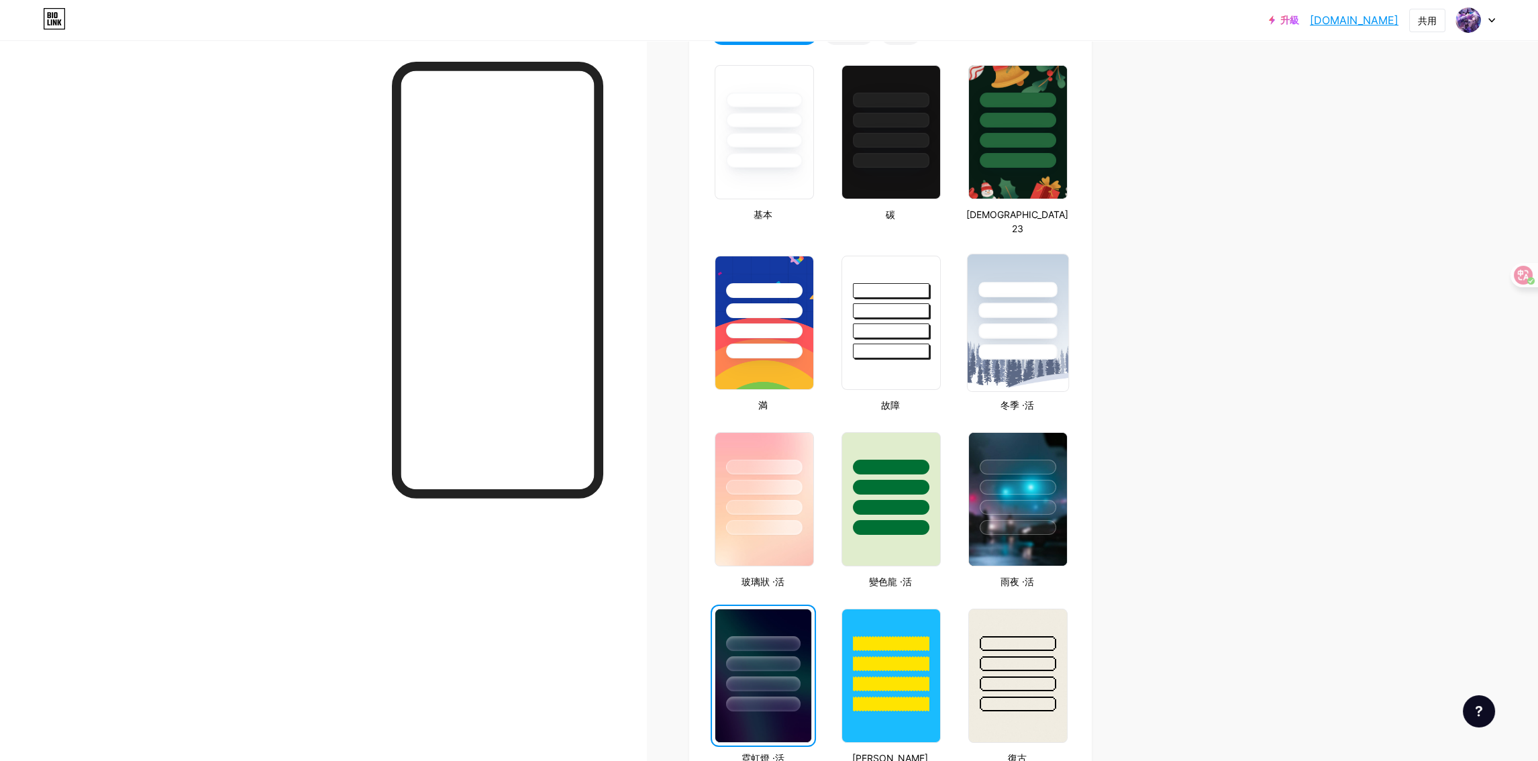
click at [1024, 344] on div at bounding box center [1018, 351] width 78 height 15
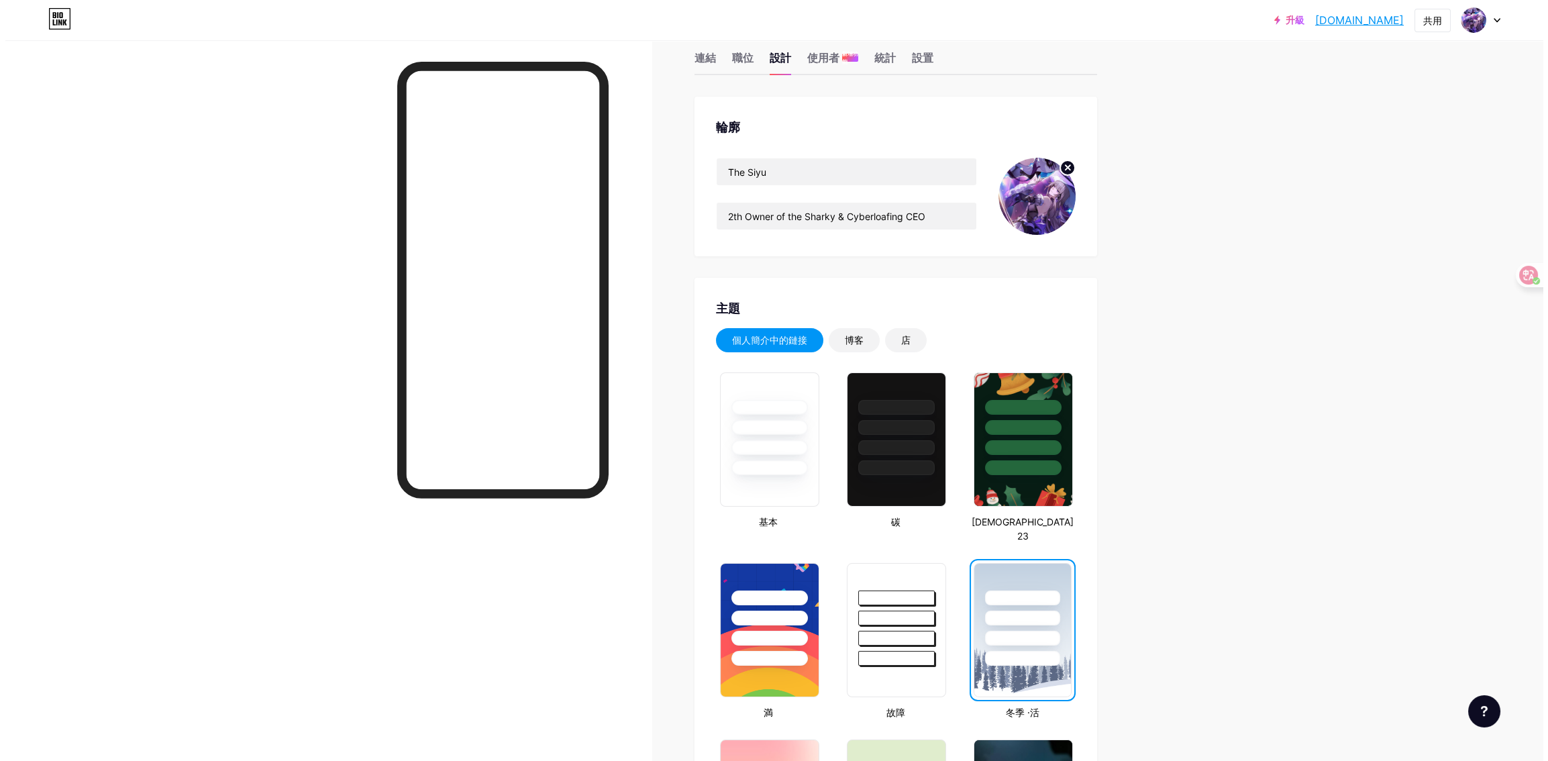
scroll to position [0, 0]
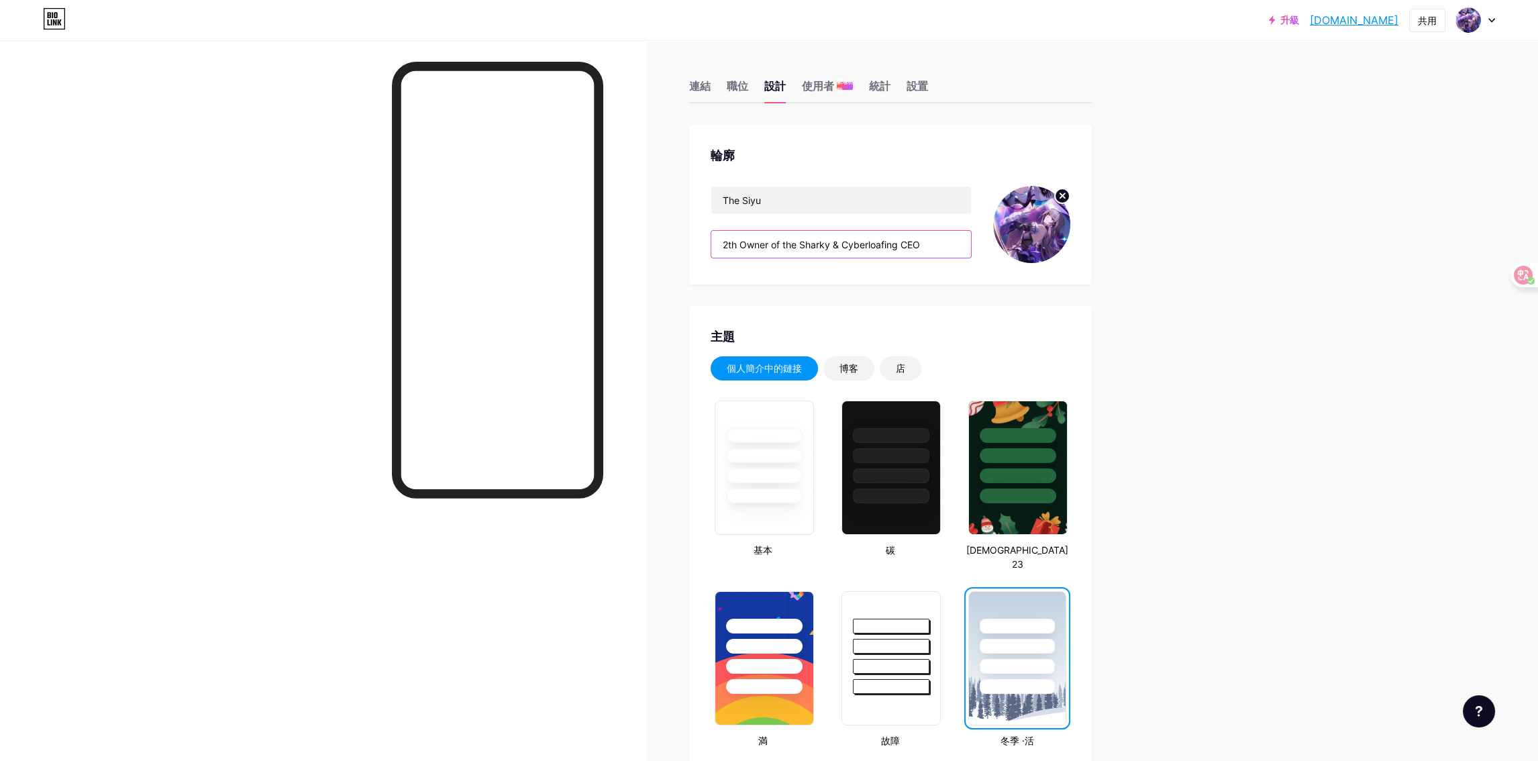
drag, startPoint x: 935, startPoint y: 241, endPoint x: 835, endPoint y: 252, distance: 99.9
click at [835, 252] on input "2th Owner of the Sharky & Cyberloafing CEO" at bounding box center [841, 244] width 260 height 27
click at [706, 89] on font "連結" at bounding box center [699, 85] width 21 height 13
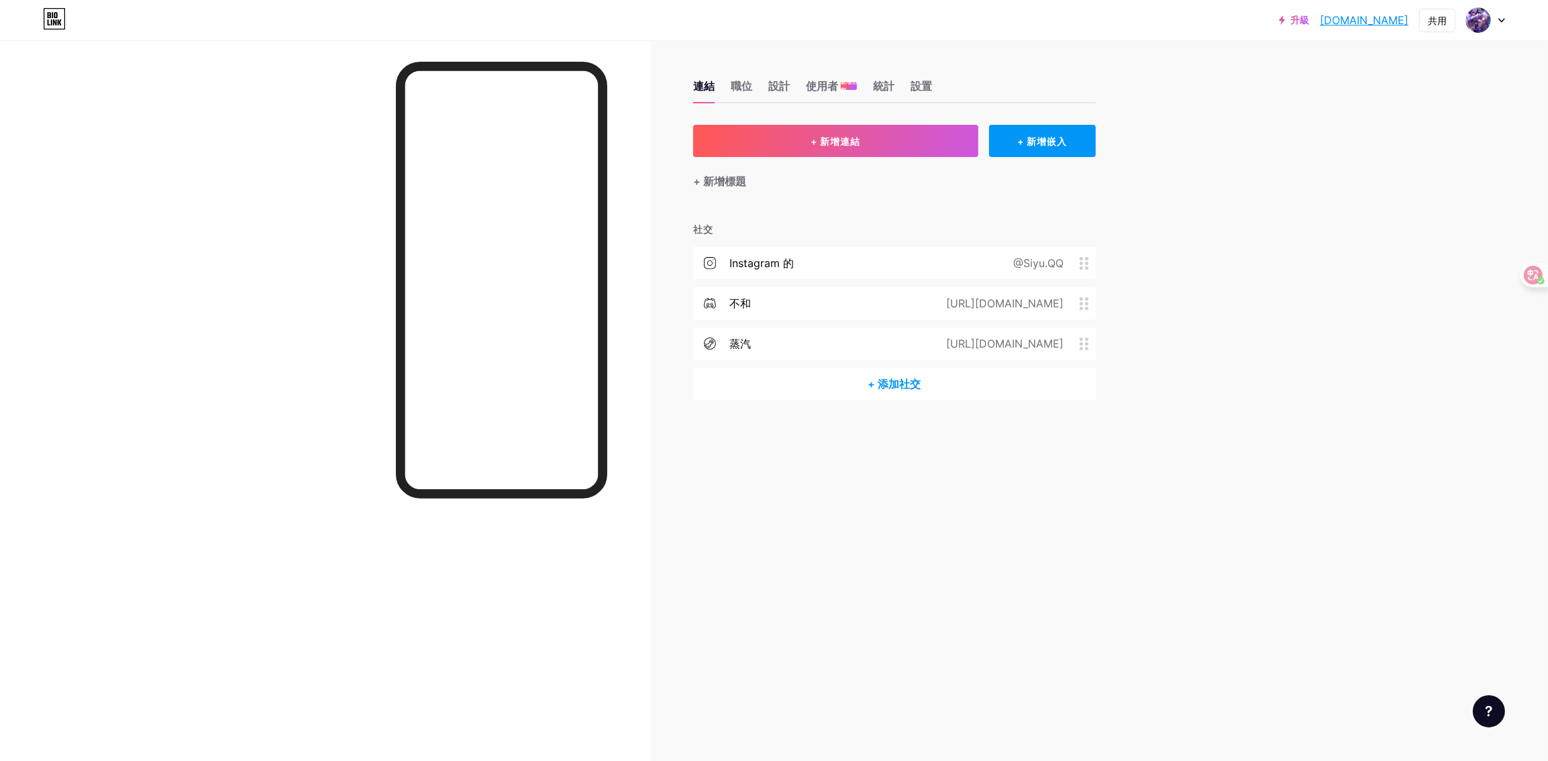
click at [778, 200] on div "+ 新增連結 + 新增嵌入 + 新增標題 社交 Instagram 的 @Siyu.QQ 不和 [URL][DOMAIN_NAME] 蒸汽 [URL][DOM…" at bounding box center [894, 262] width 403 height 275
click at [757, 83] on div "連結 職位 設計 使用者 新增功能 統計 設置" at bounding box center [894, 79] width 403 height 47
click at [739, 89] on font "職位" at bounding box center [741, 85] width 21 height 13
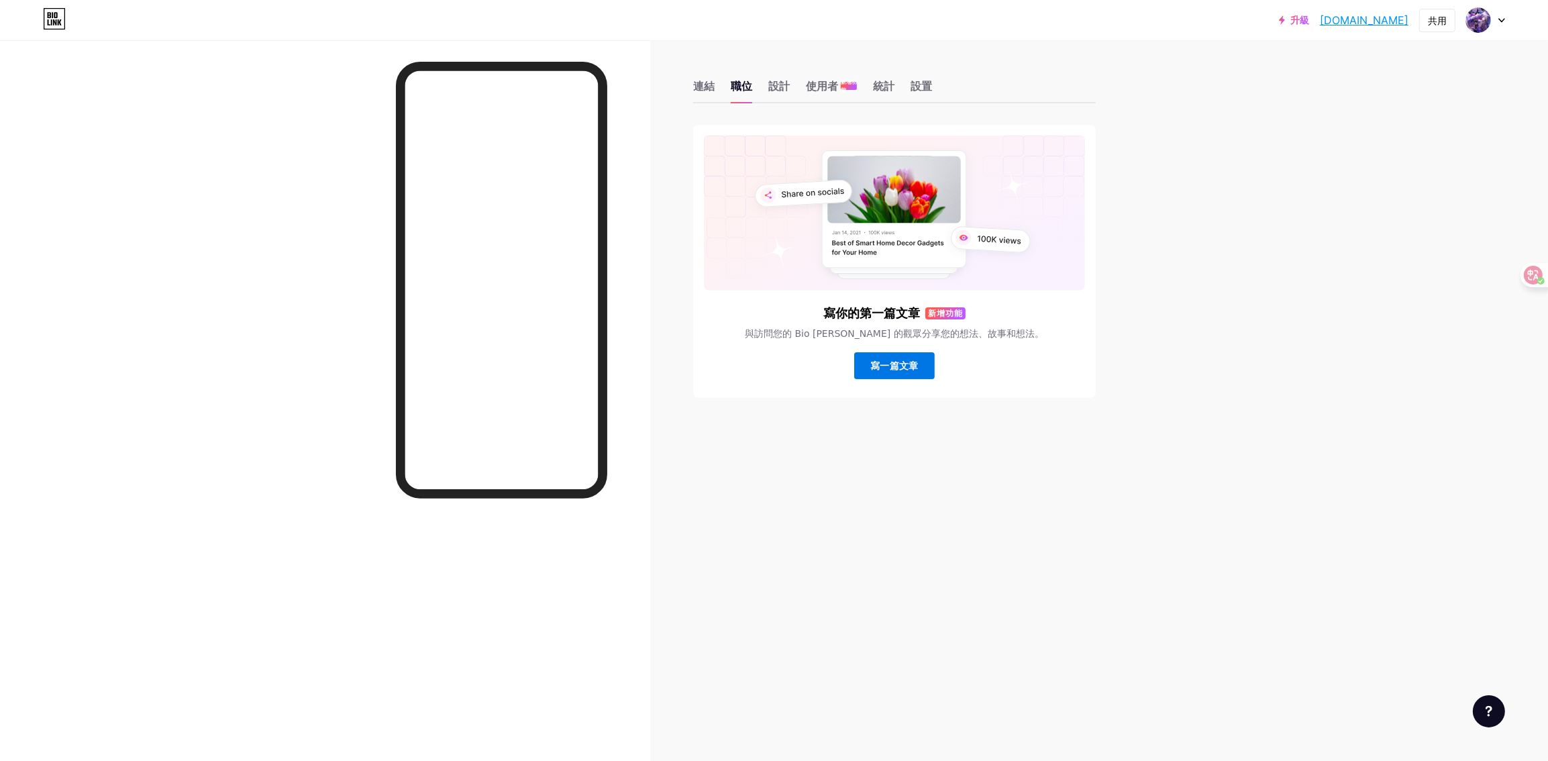
click at [902, 372] on button "寫一篇文章" at bounding box center [894, 365] width 81 height 27
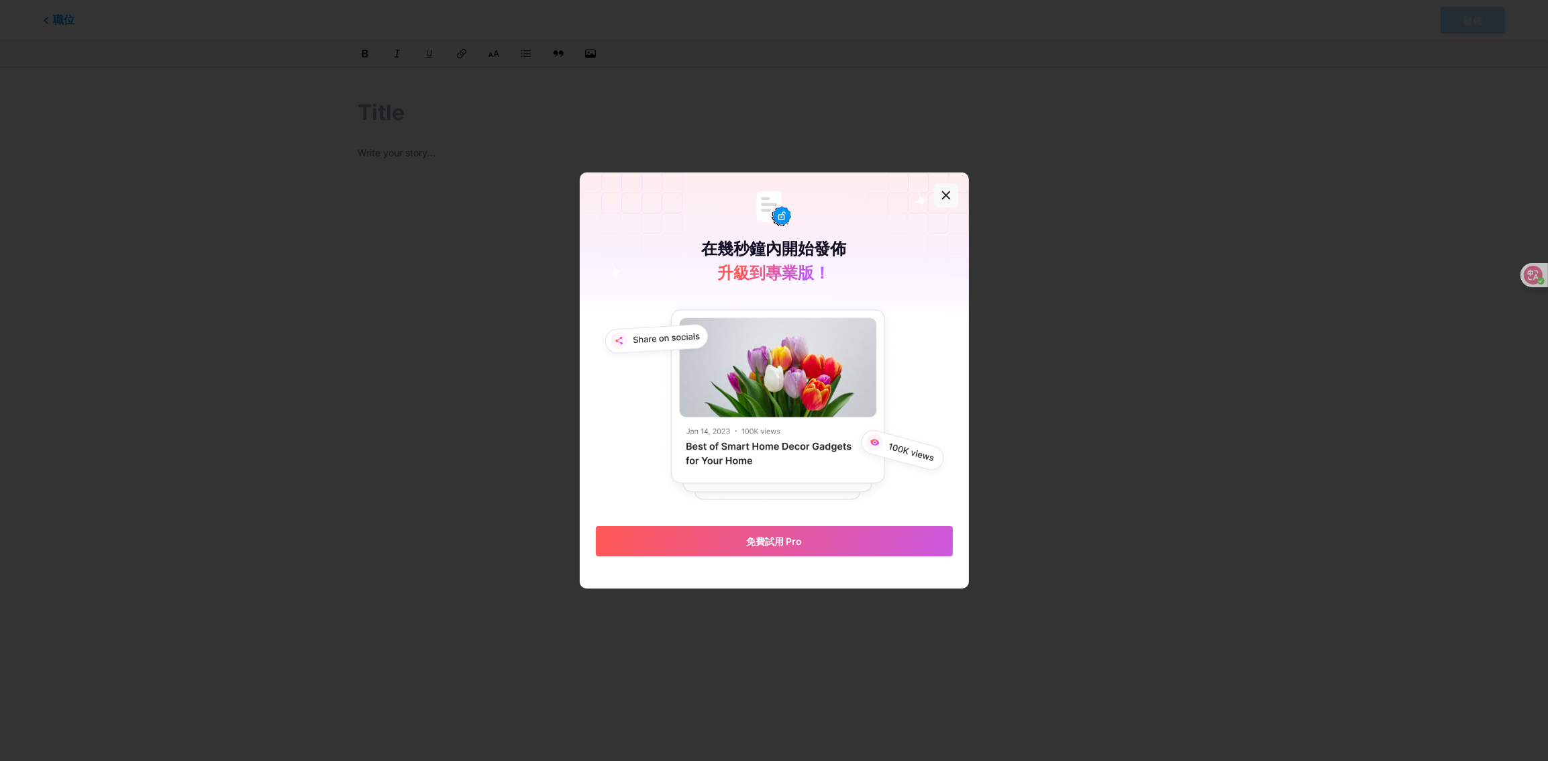
drag, startPoint x: 943, startPoint y: 294, endPoint x: 910, endPoint y: 235, distance: 67.2
click at [943, 295] on div "在幾秒鐘內開始發佈 升級到專業版！ 免費試用 Pro" at bounding box center [774, 363] width 389 height 383
click at [942, 203] on div at bounding box center [946, 195] width 24 height 24
